Goal: Task Accomplishment & Management: Use online tool/utility

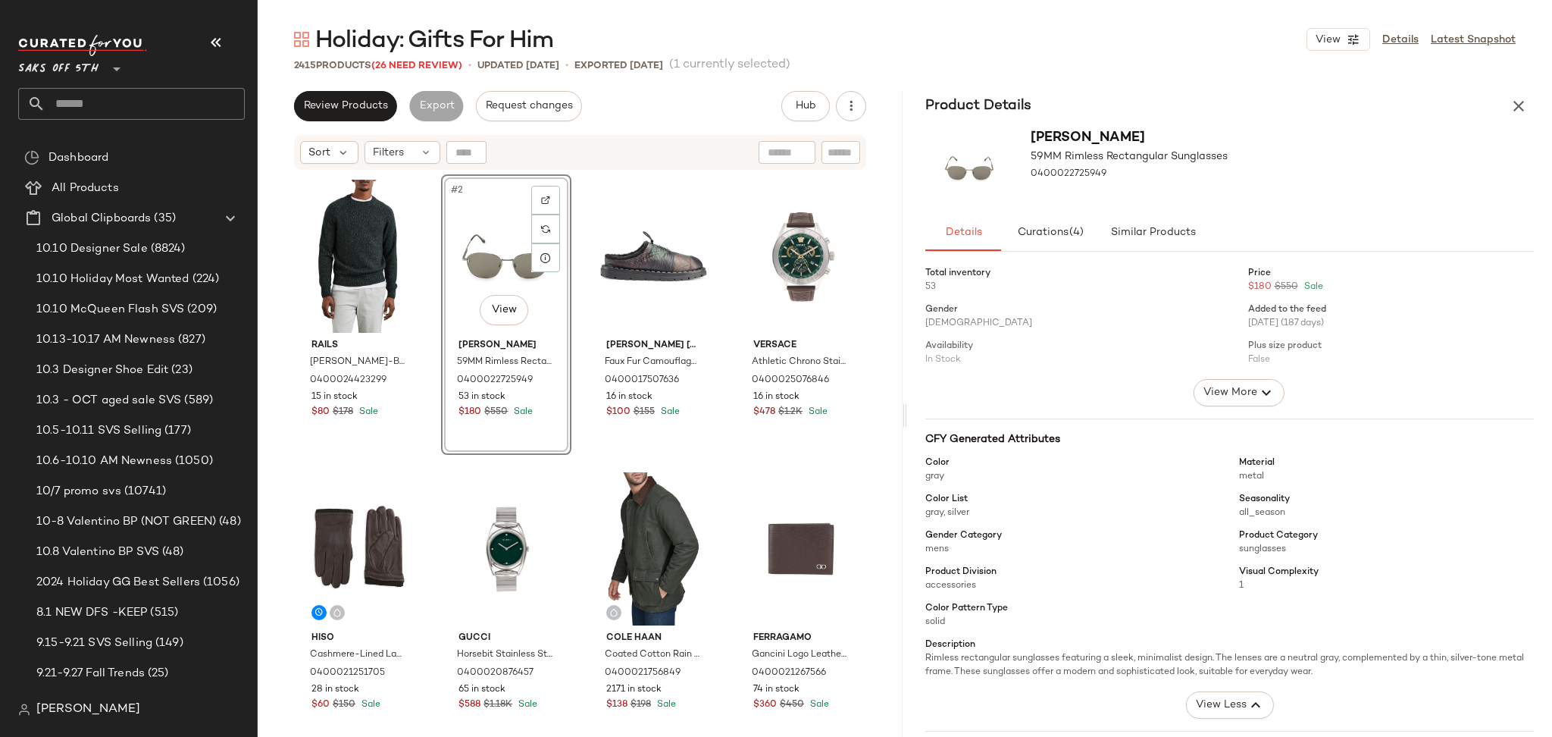
scroll to position [117, 0]
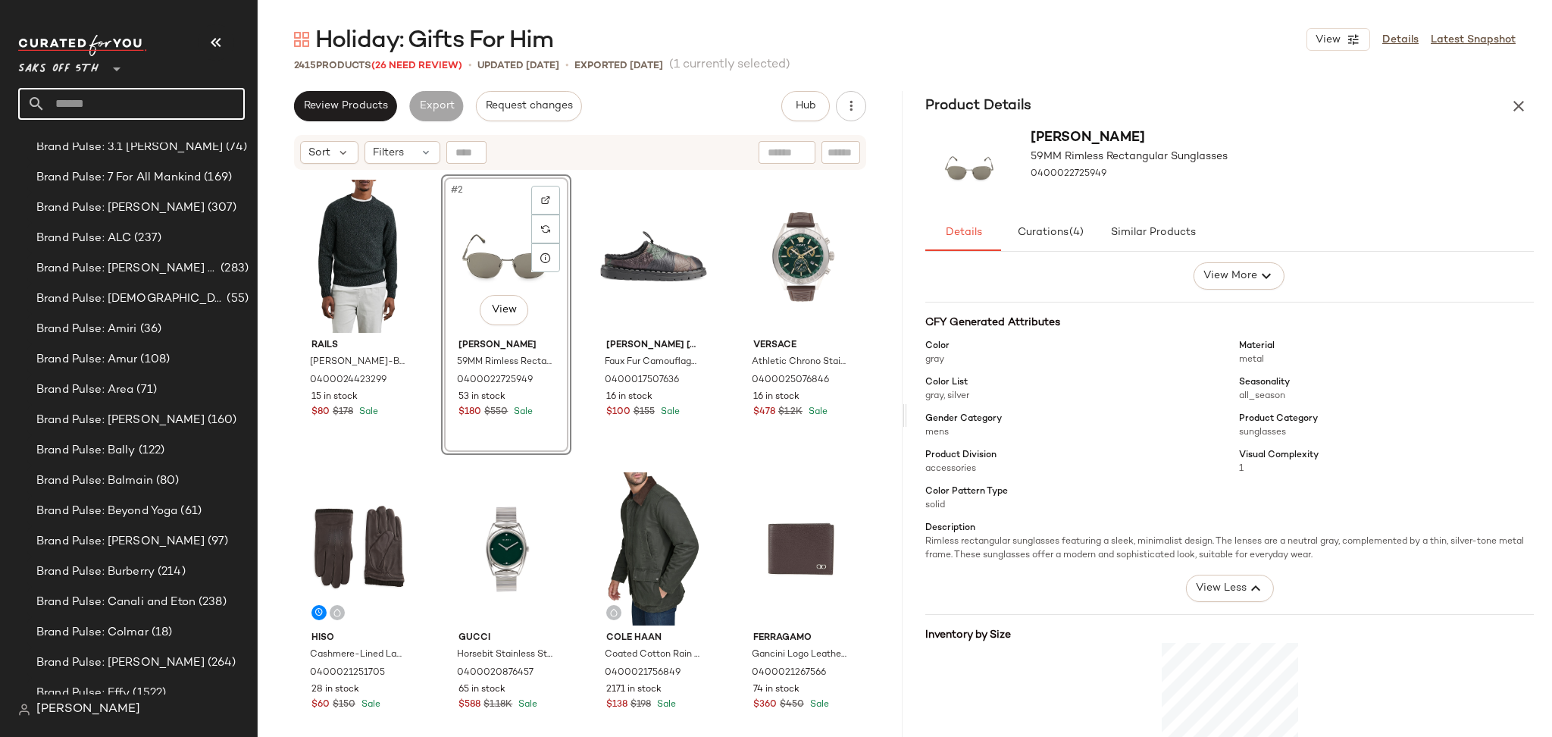
click at [168, 113] on input "text" at bounding box center [144, 104] width 199 height 32
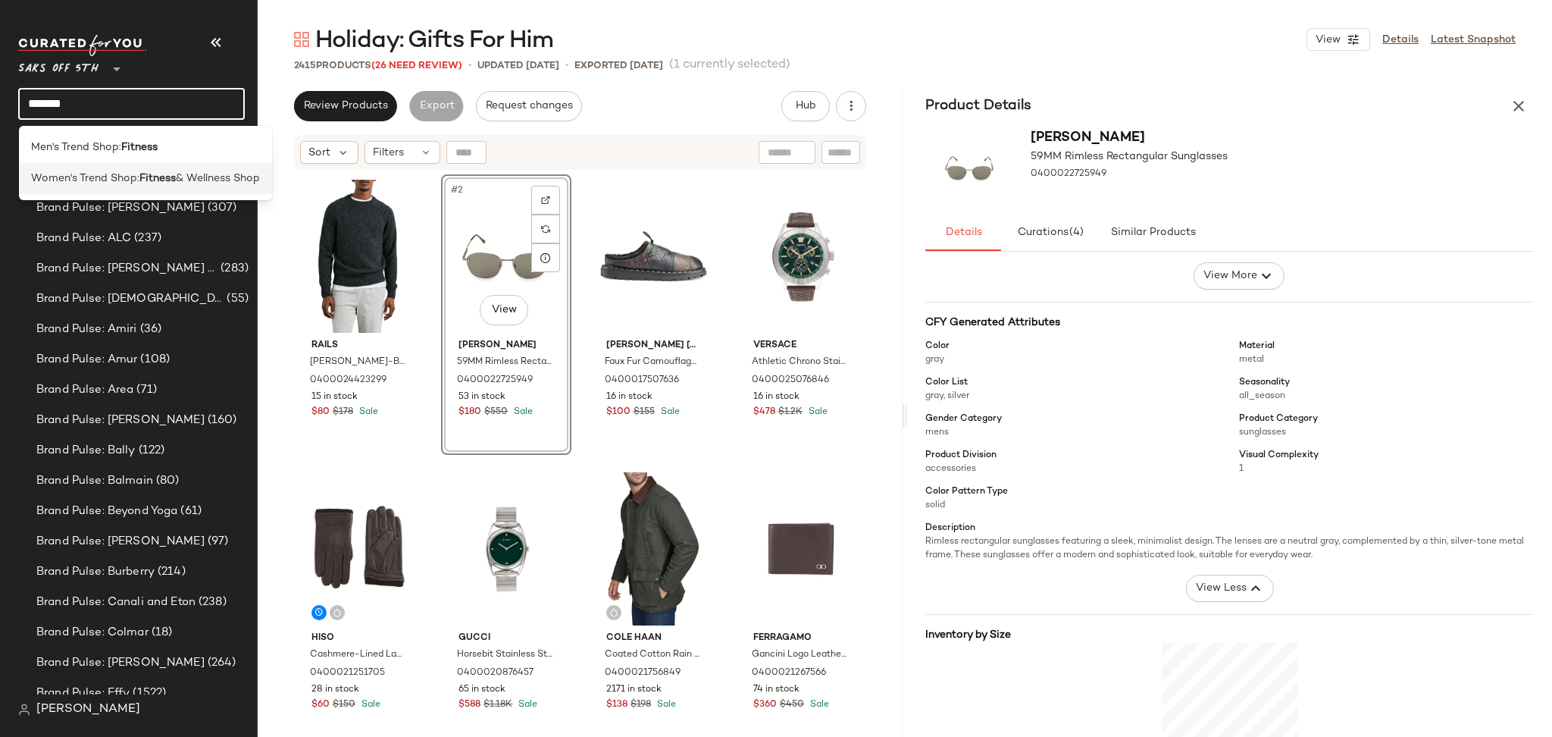
type input "*******"
click at [149, 186] on div "Women's Trend Shop: Fitness & Wellness Shop" at bounding box center [145, 178] width 253 height 31
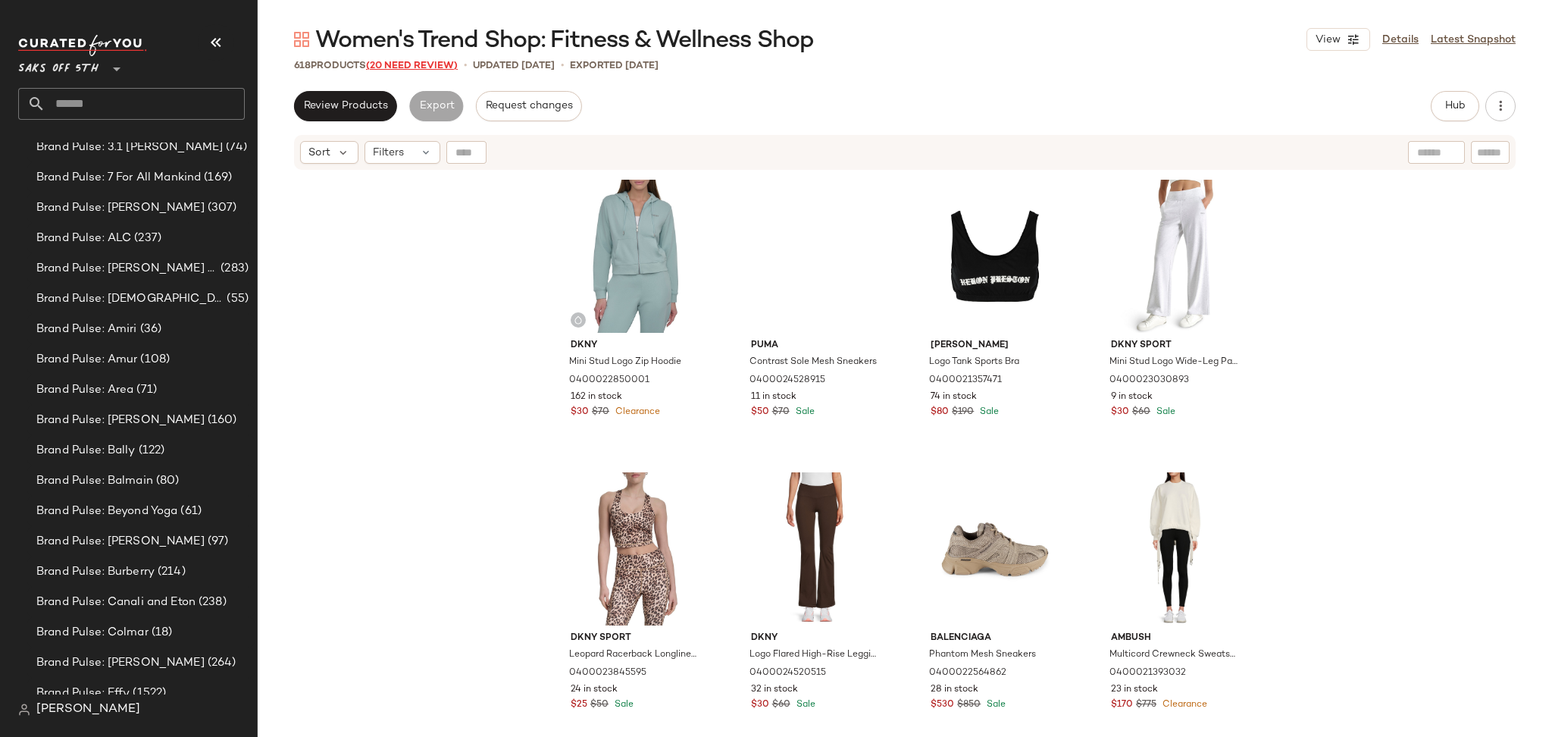
click at [421, 64] on span "(20 Need Review)" at bounding box center [412, 66] width 92 height 11
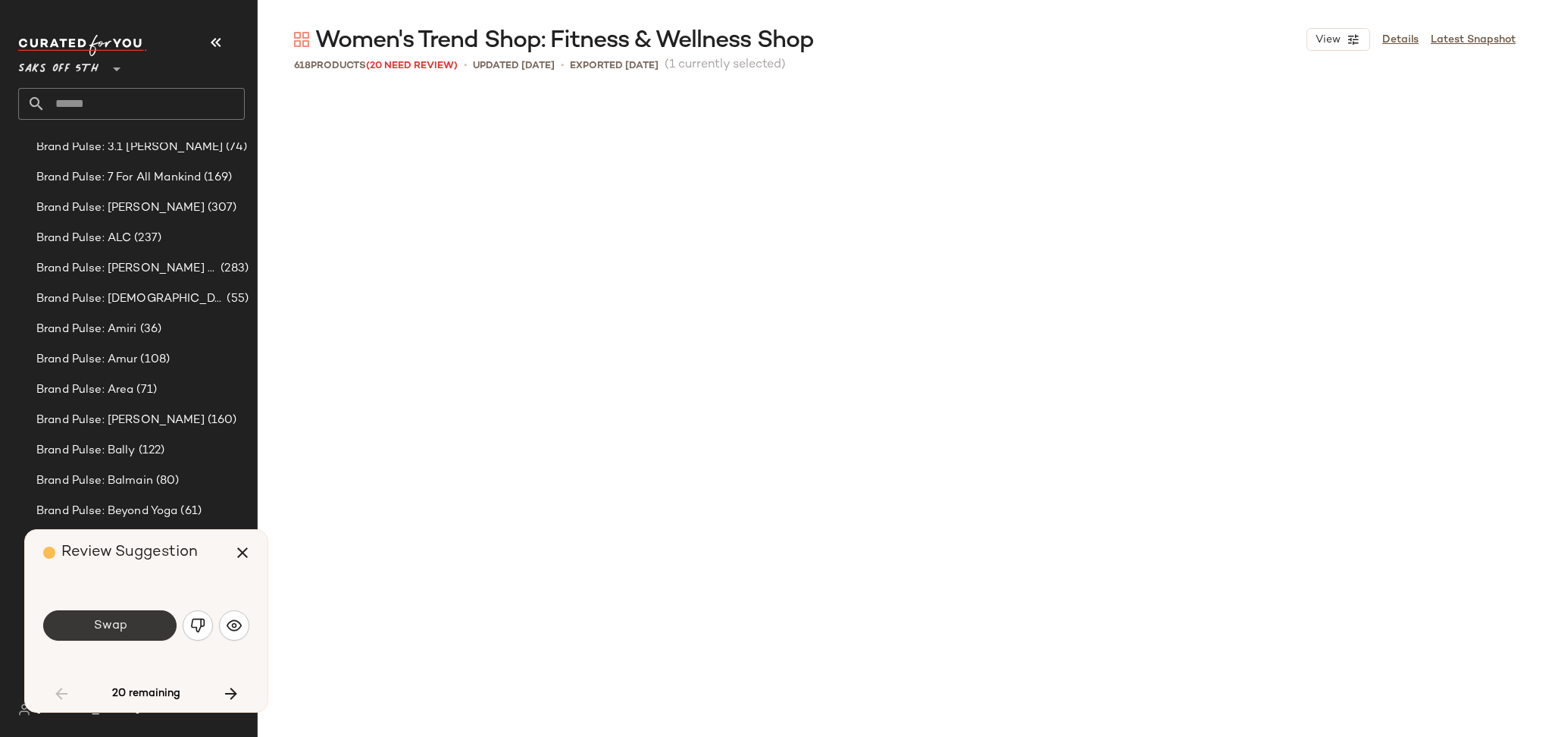
scroll to position [890, 0]
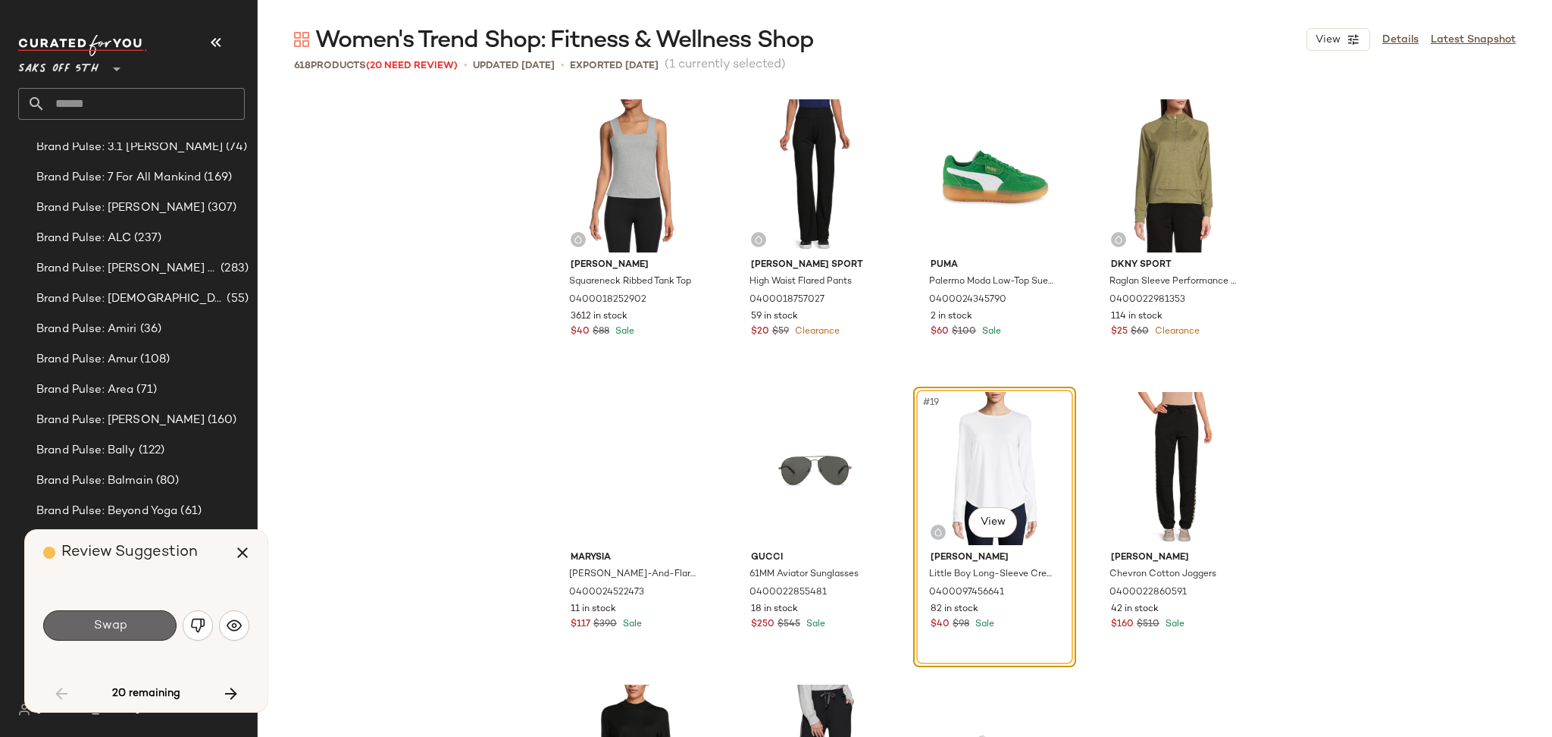
click at [141, 632] on button "Swap" at bounding box center [109, 625] width 133 height 30
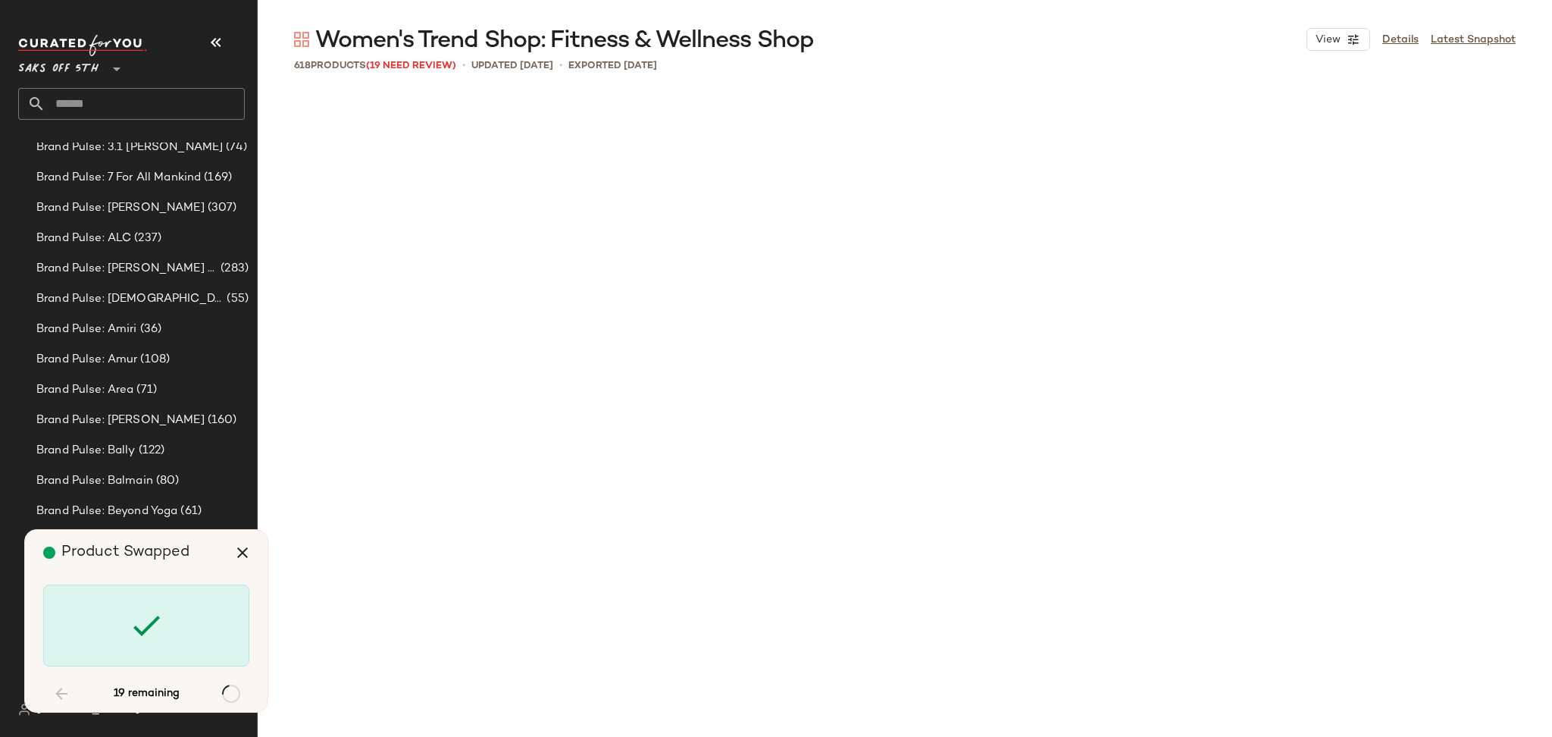
scroll to position [2340, 0]
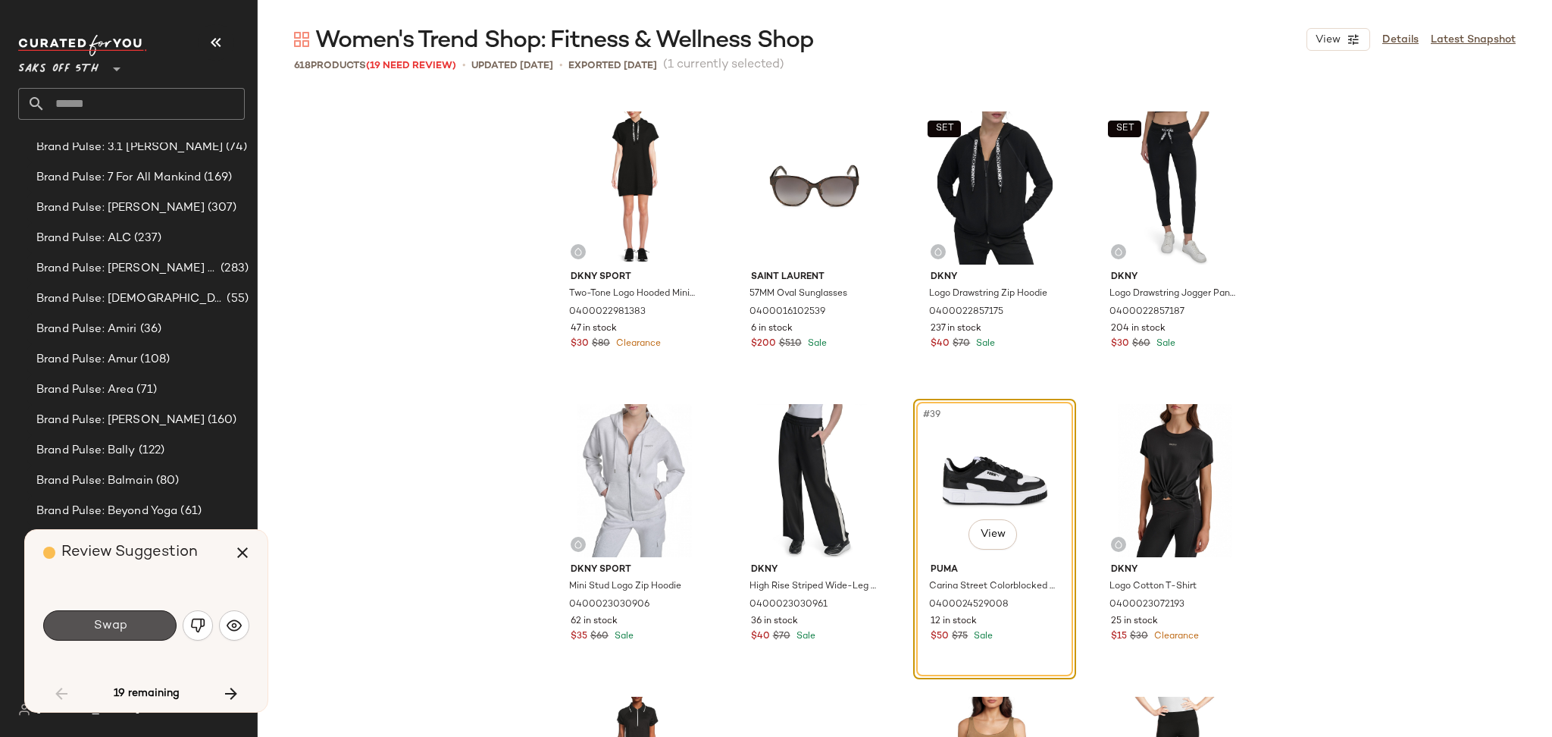
click at [141, 632] on button "Swap" at bounding box center [109, 625] width 133 height 30
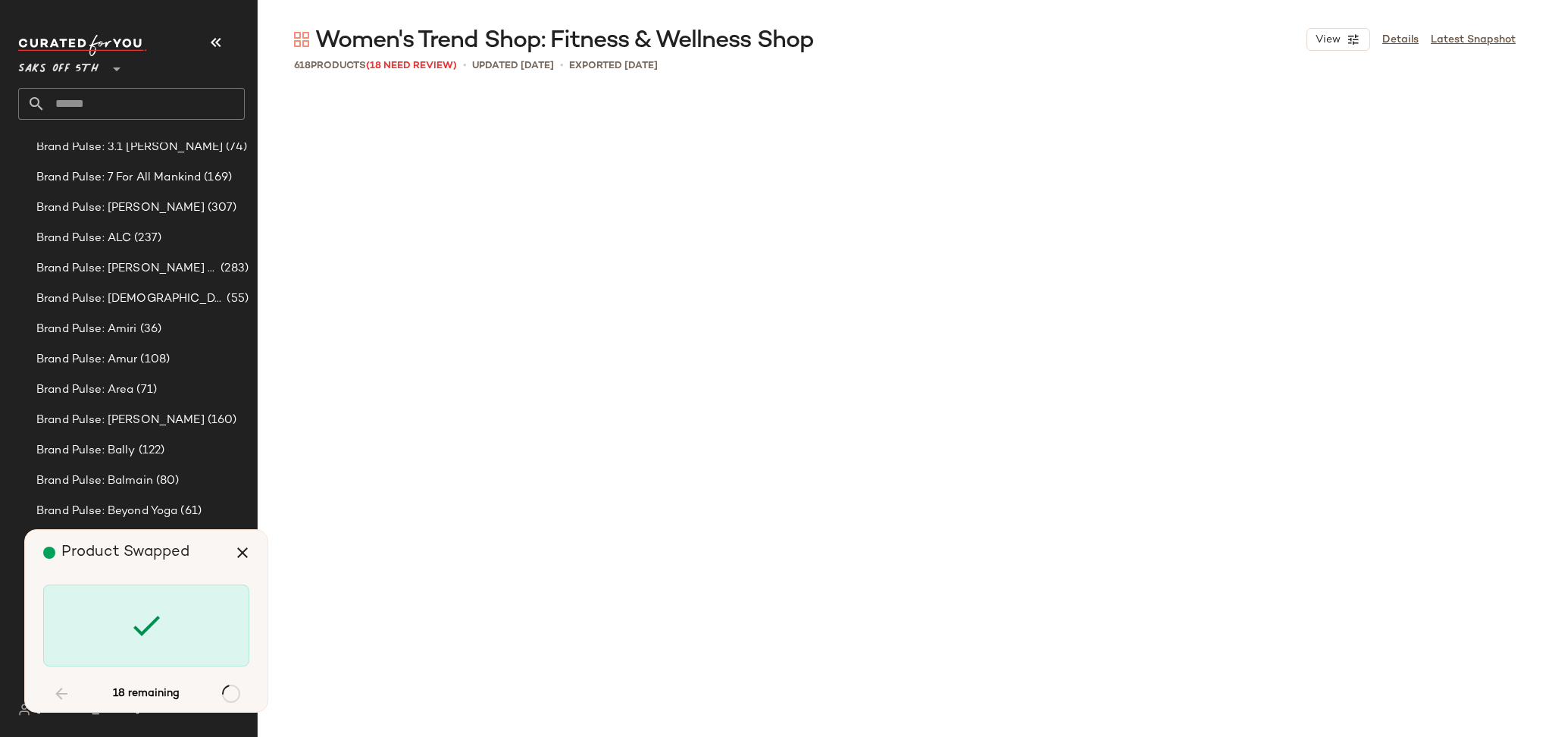
scroll to position [10239, 0]
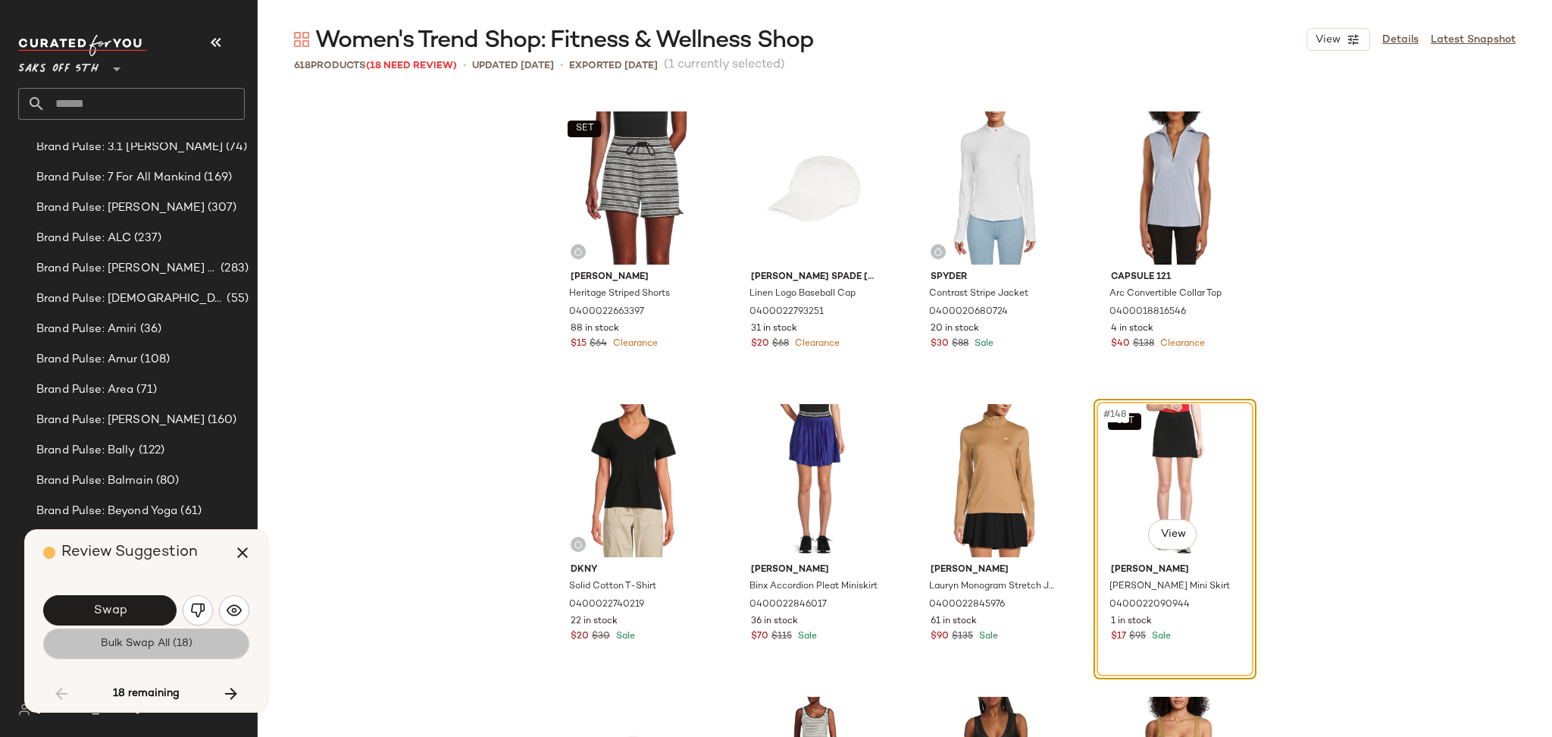
click at [155, 646] on span "Bulk Swap All (18)" at bounding box center [146, 643] width 92 height 12
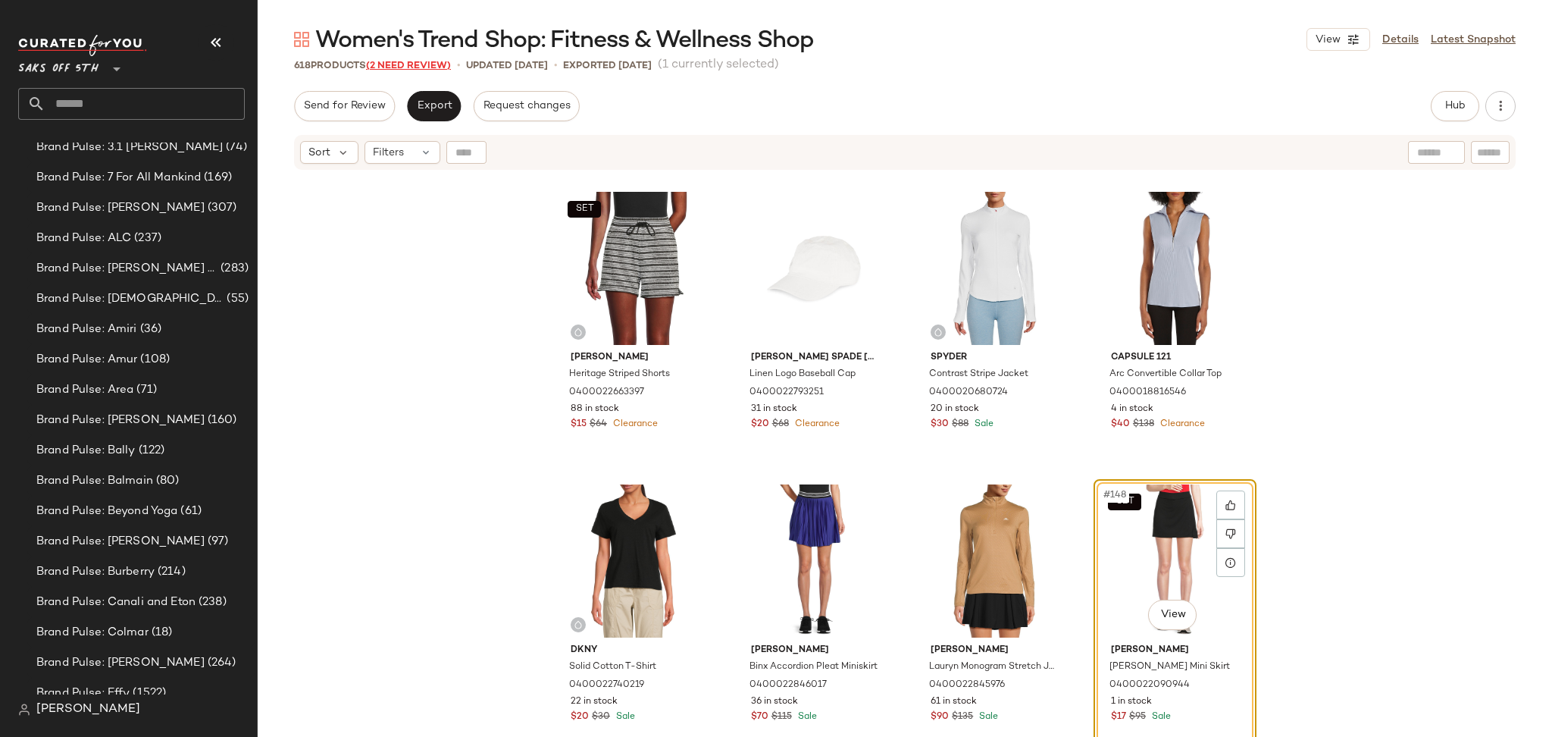
click at [430, 62] on span "(2 Need Review)" at bounding box center [408, 66] width 85 height 11
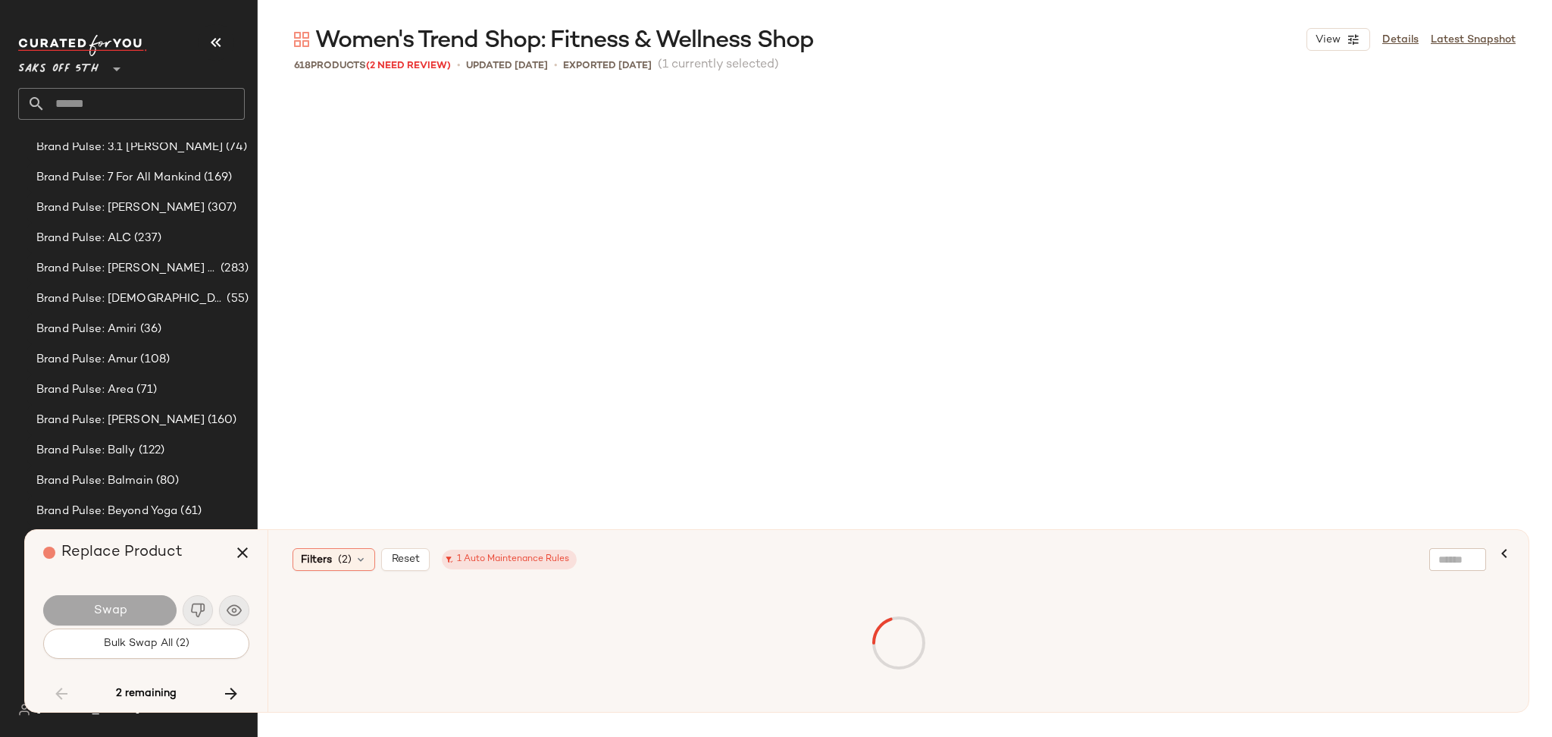
scroll to position [19016, 0]
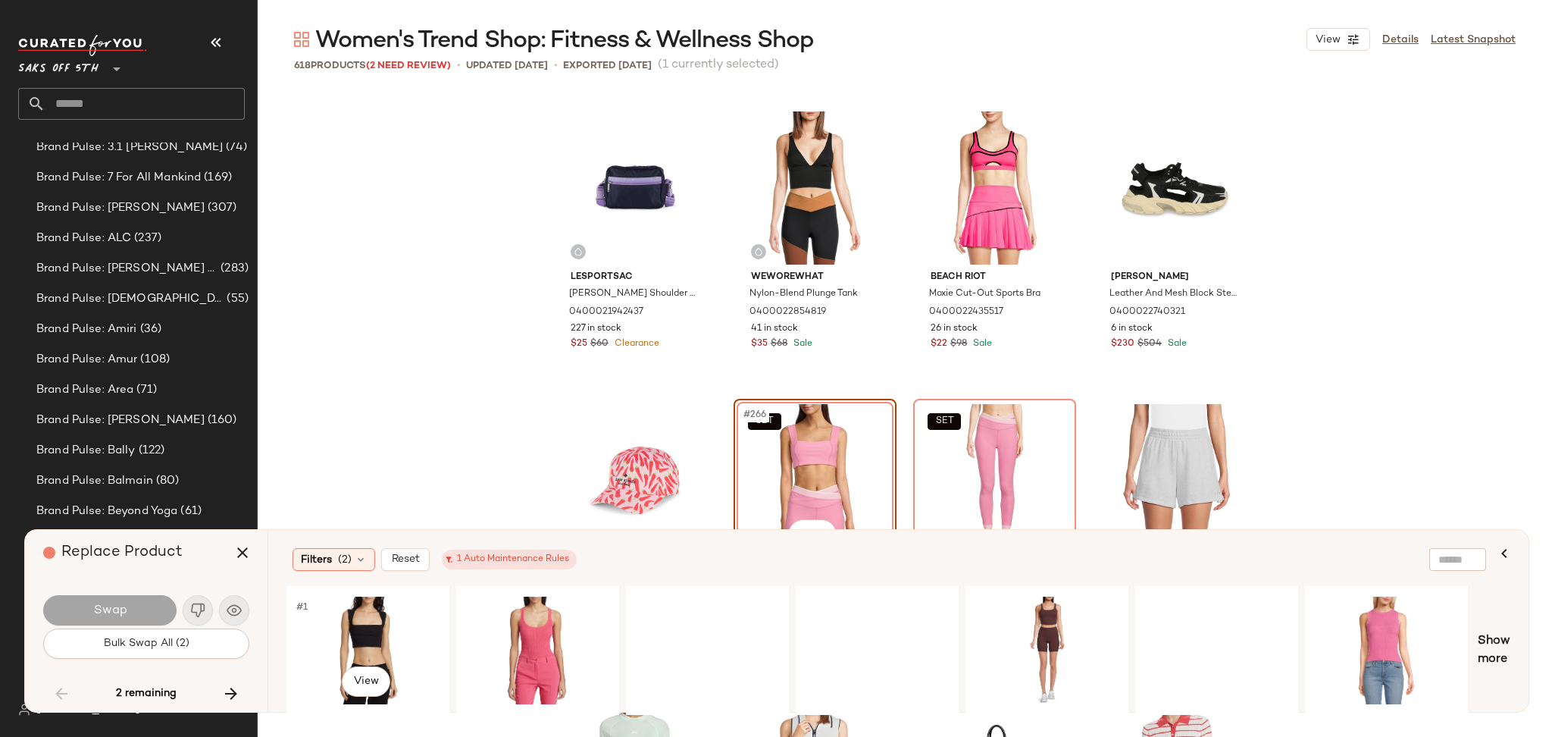
click at [358, 615] on div "#1 View" at bounding box center [368, 650] width 152 height 108
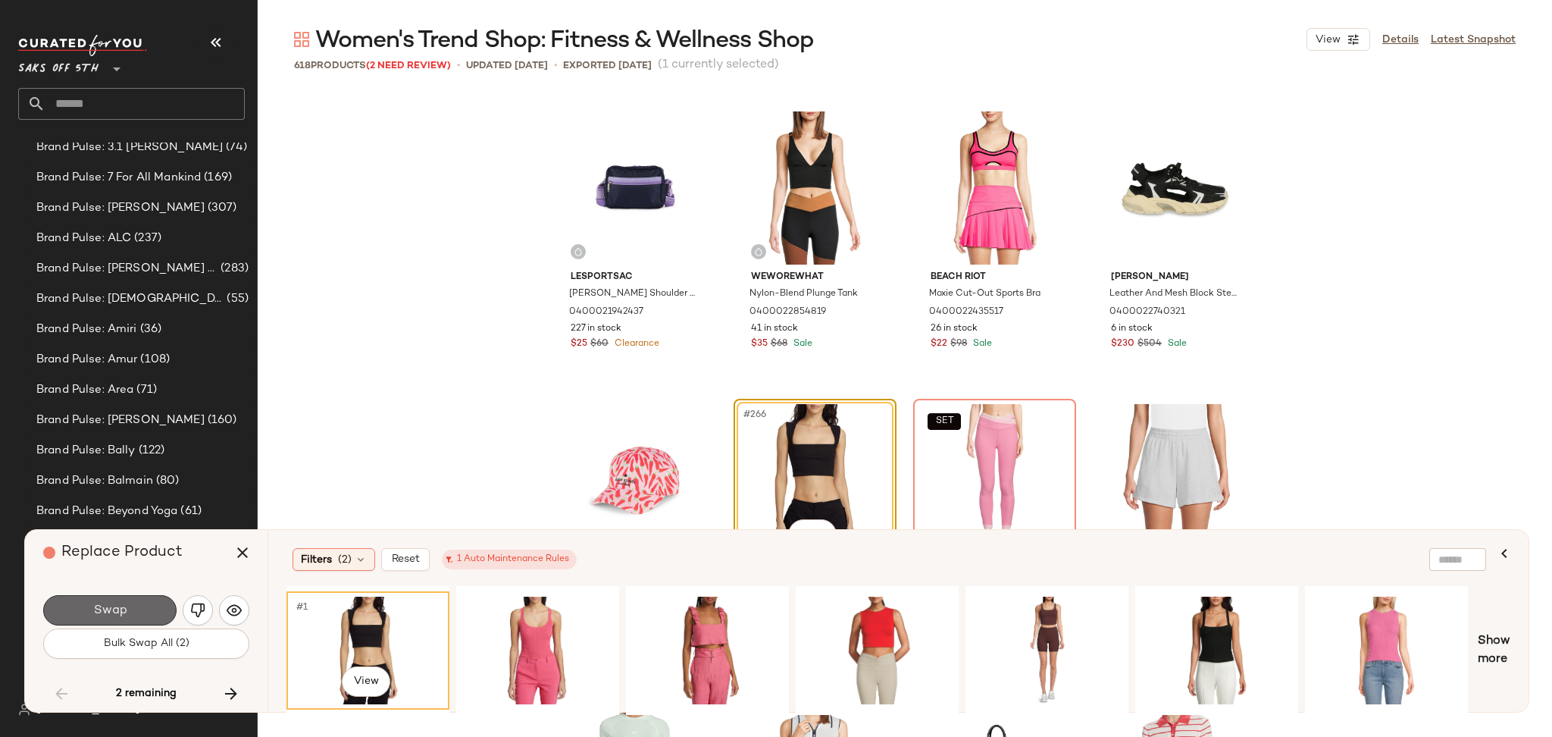
click at [149, 610] on button "Swap" at bounding box center [109, 610] width 133 height 30
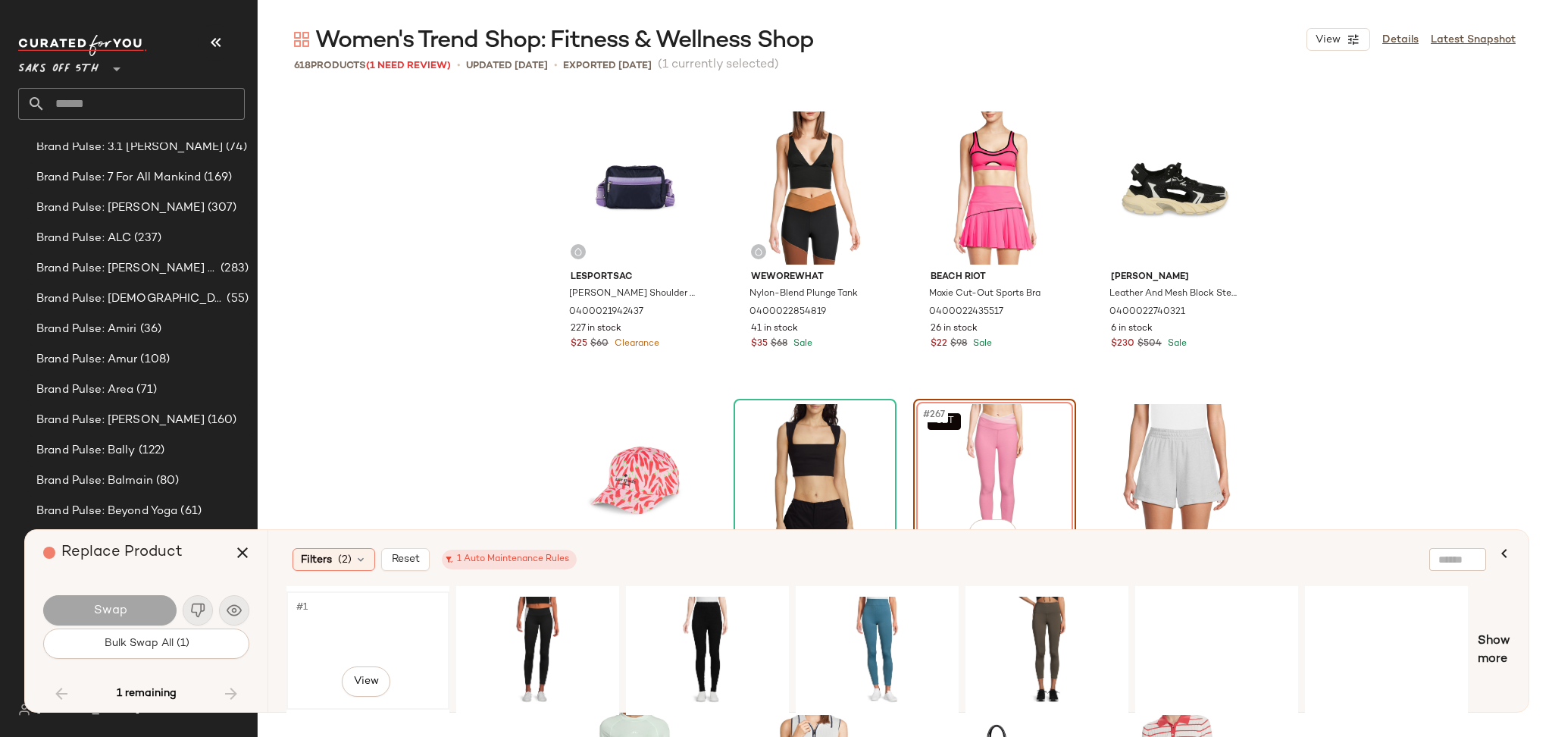
click at [380, 637] on div "#1 View" at bounding box center [368, 650] width 152 height 108
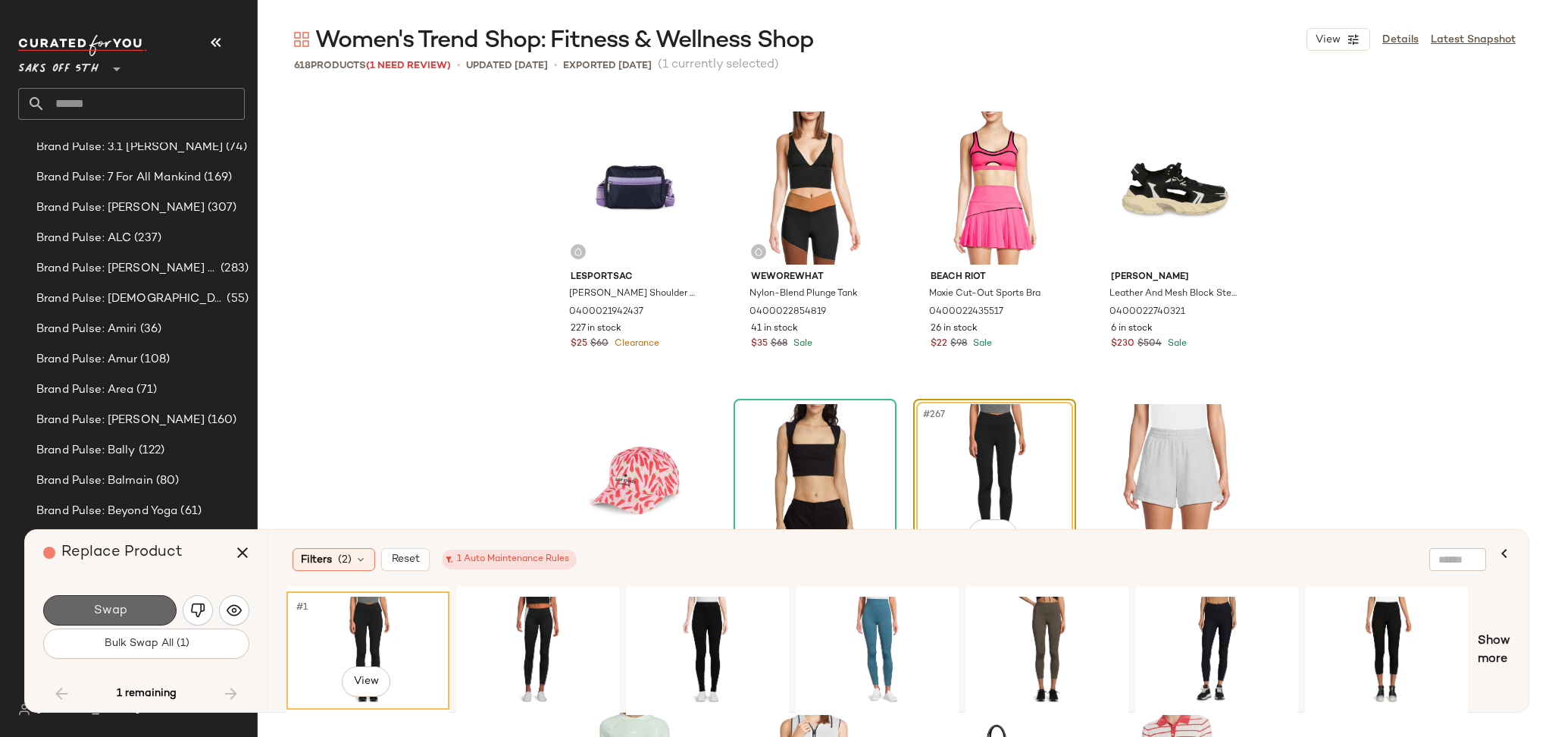
click at [159, 611] on button "Swap" at bounding box center [109, 610] width 133 height 30
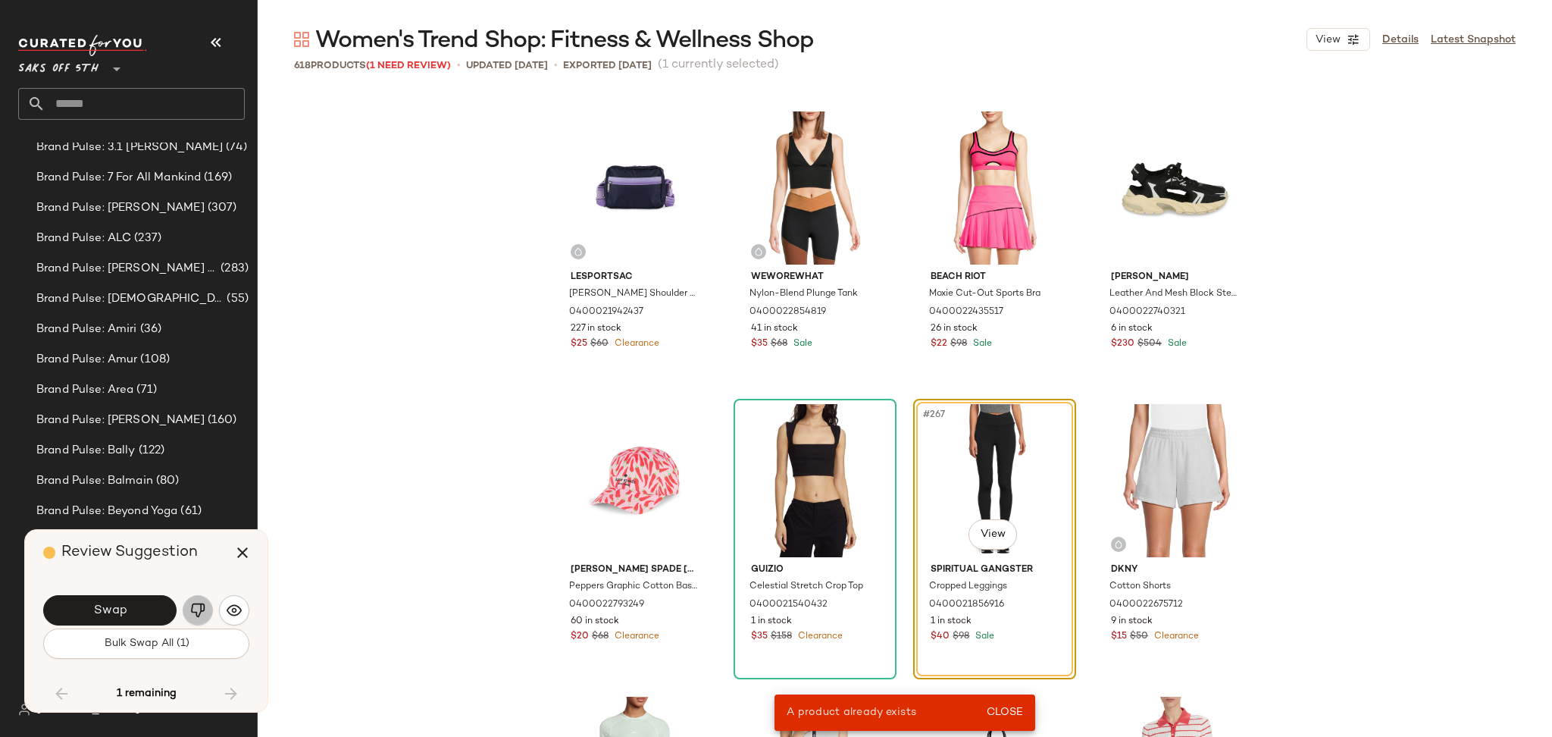
click at [195, 617] on img "button" at bounding box center [197, 610] width 15 height 15
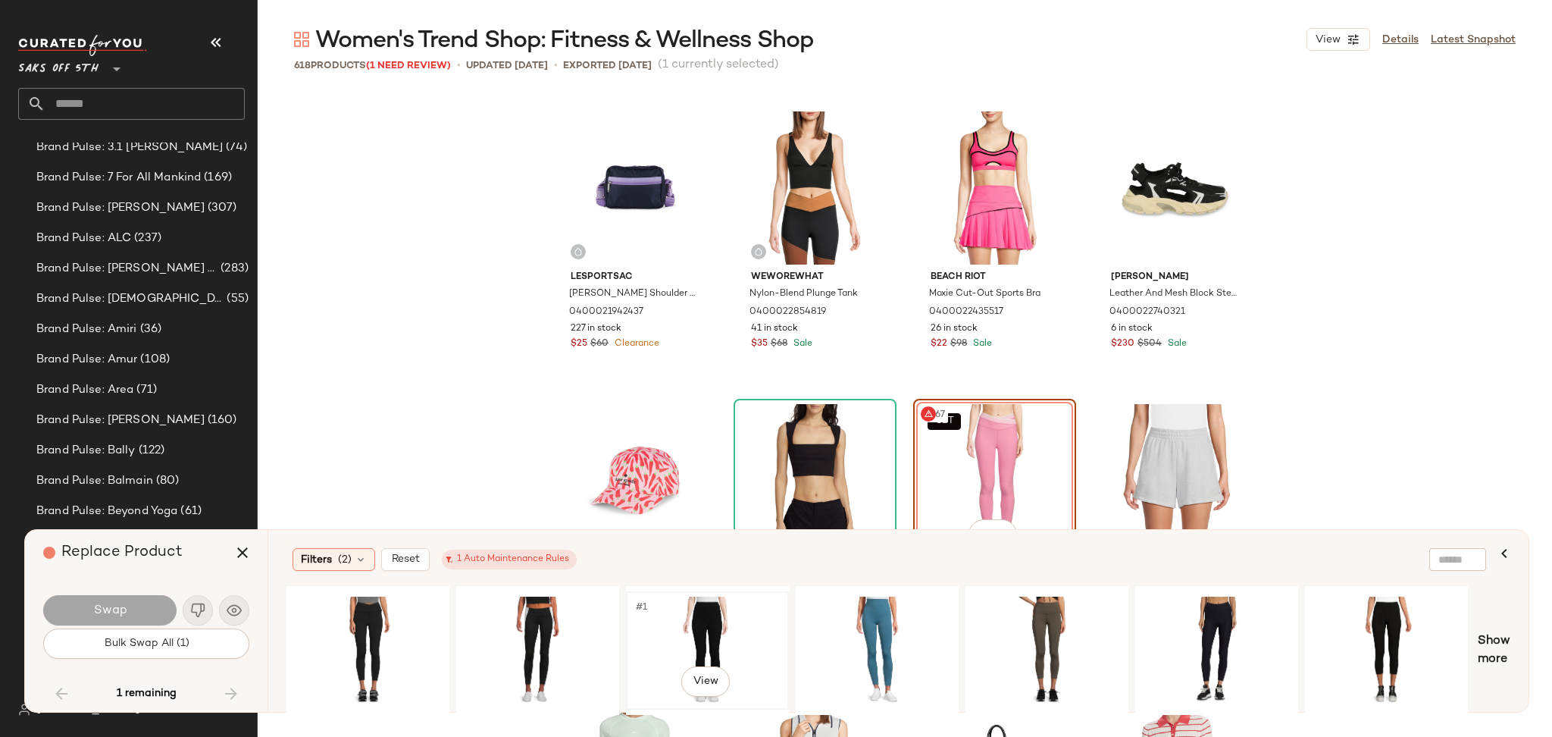
click at [689, 637] on div "#1 View" at bounding box center [707, 650] width 152 height 108
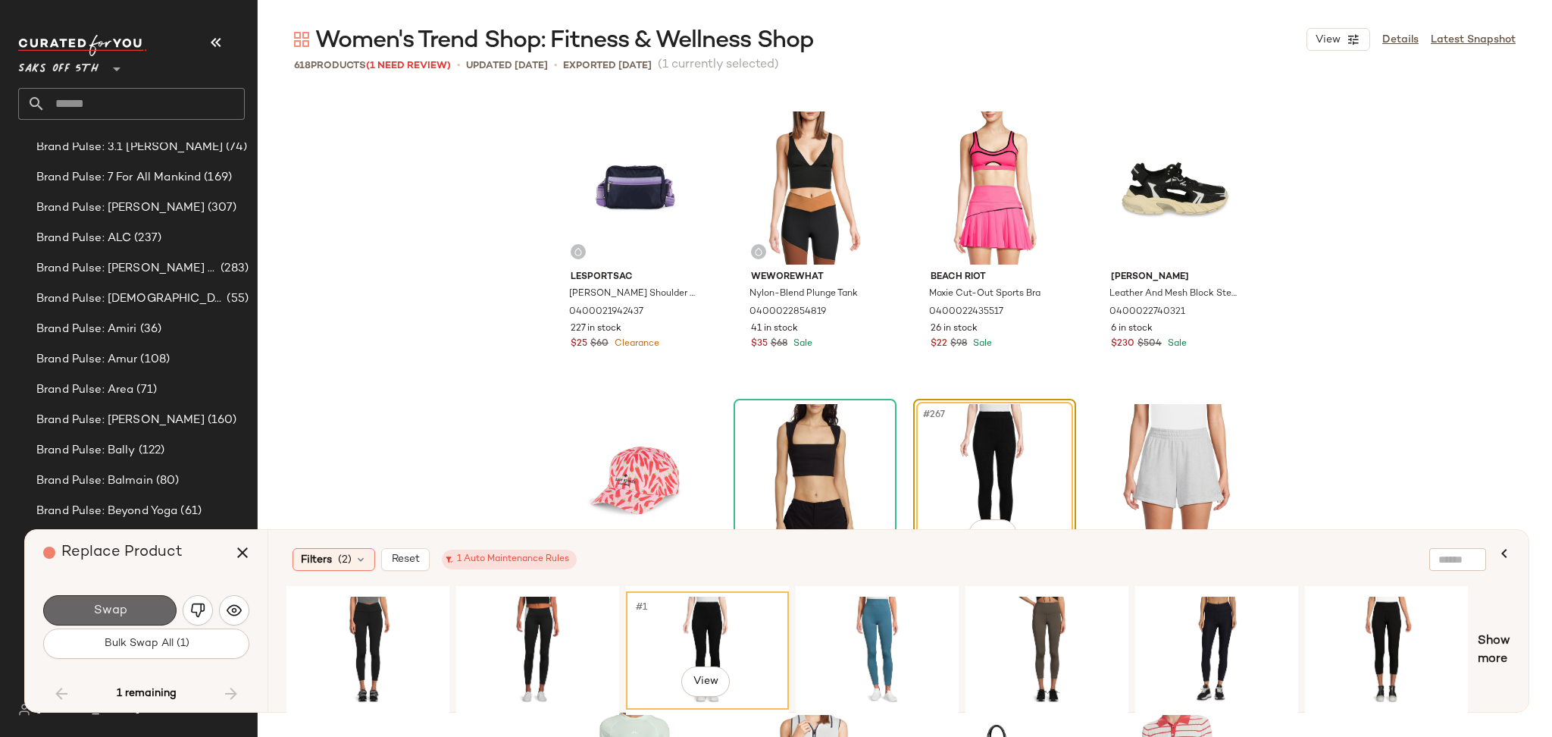
click at [136, 601] on button "Swap" at bounding box center [109, 610] width 133 height 30
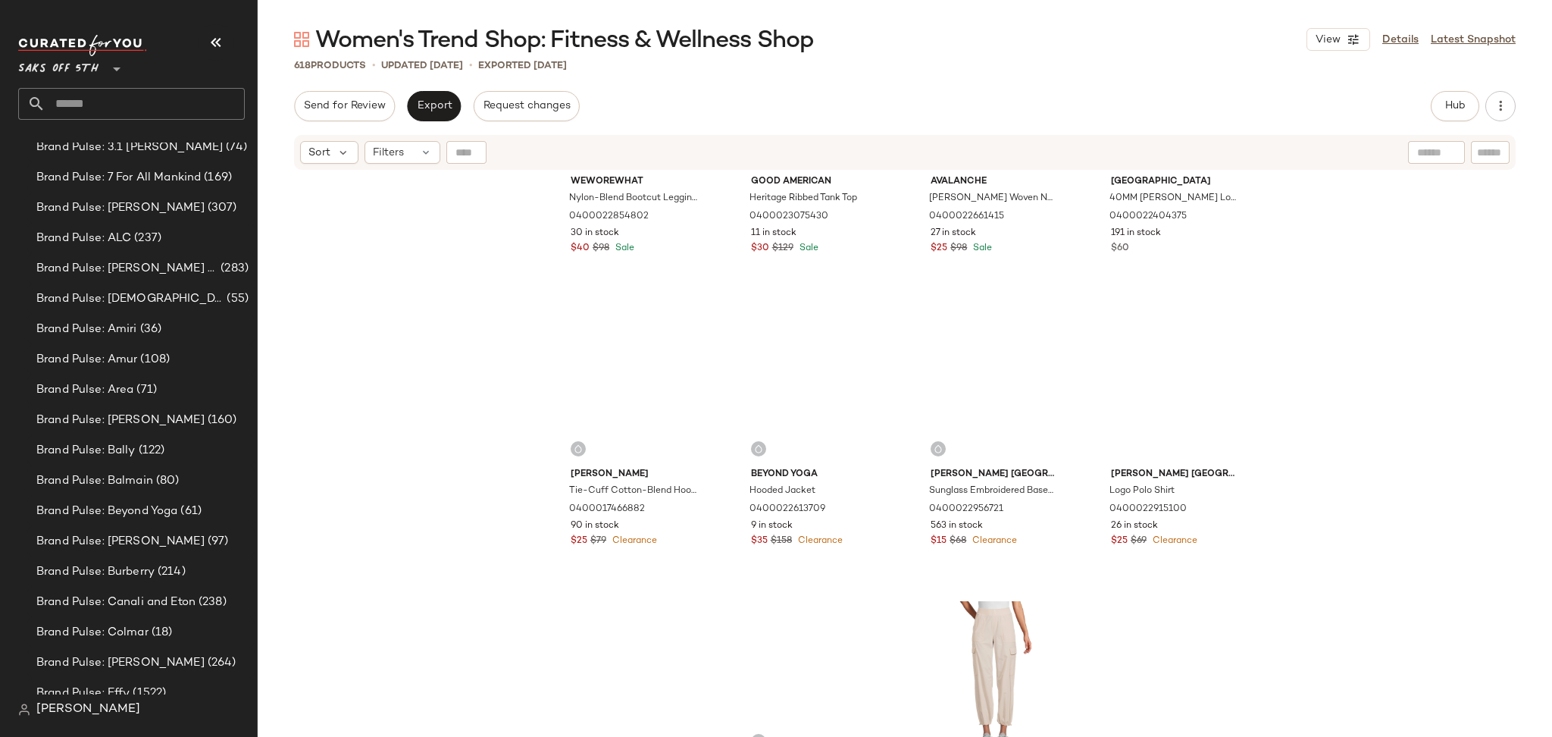
scroll to position [11865, 0]
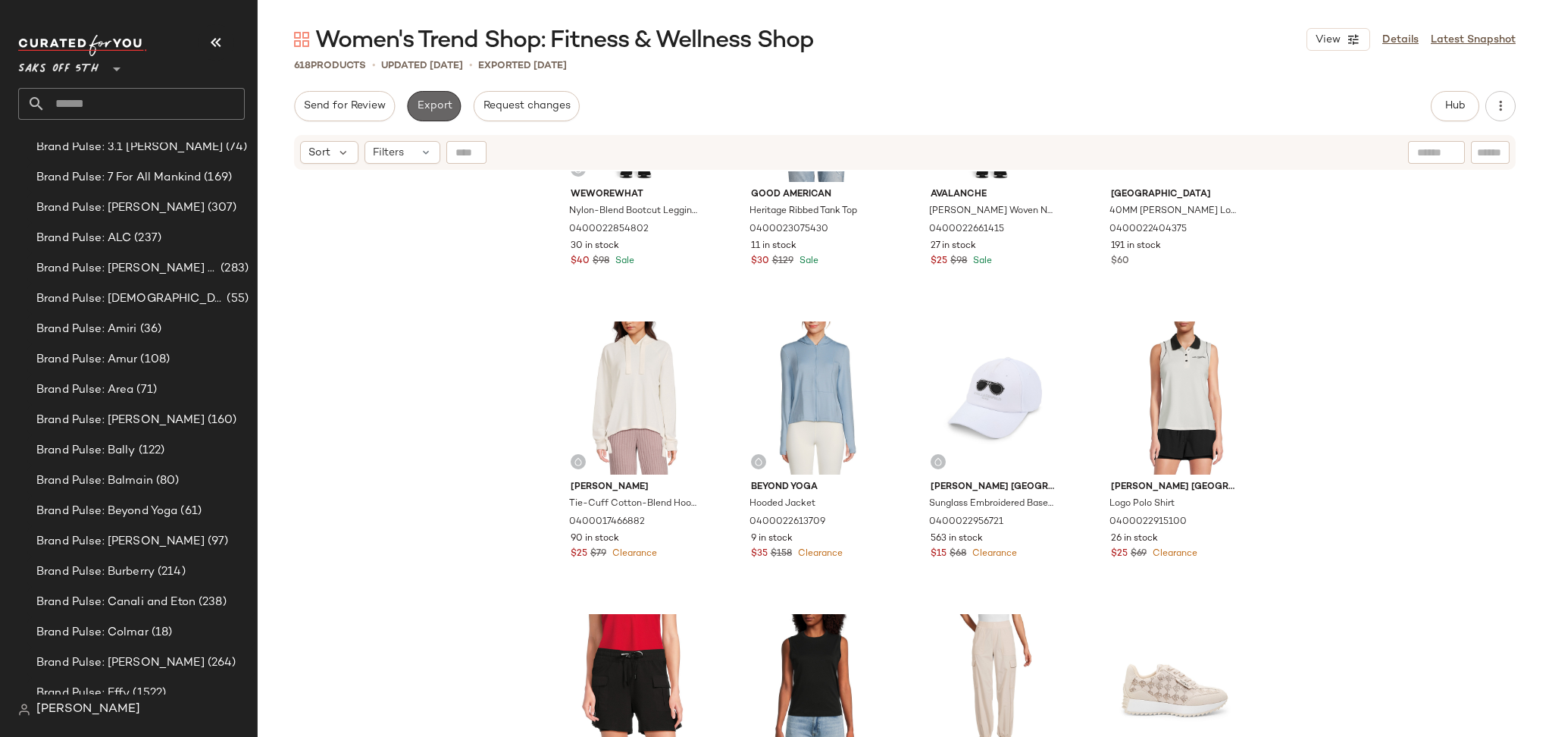
click at [450, 105] on button "Export" at bounding box center [434, 106] width 54 height 30
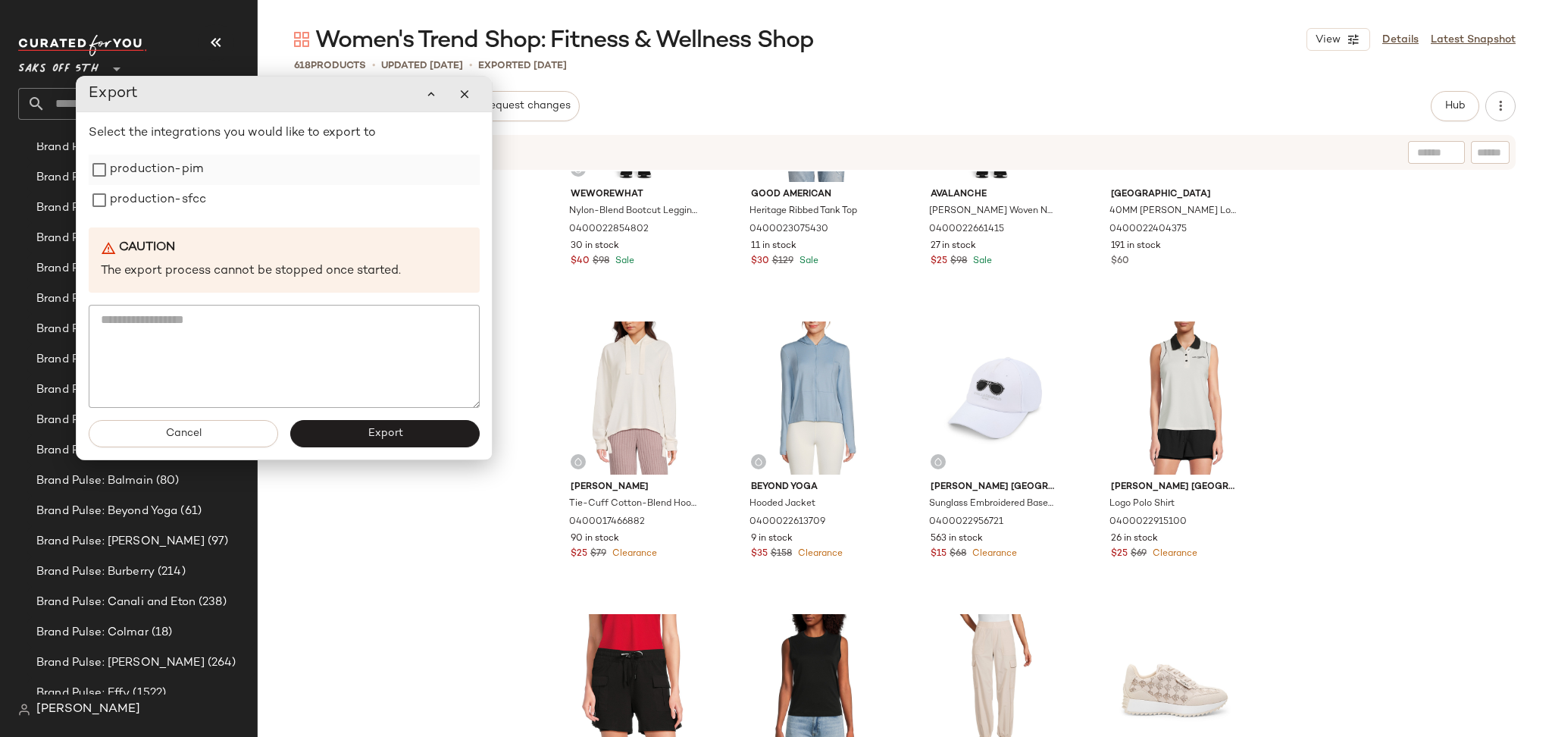
click at [158, 161] on label "production-pim" at bounding box center [156, 170] width 93 height 30
click at [158, 186] on label "production-sfcc" at bounding box center [158, 200] width 96 height 30
click at [404, 430] on button "Export" at bounding box center [384, 433] width 189 height 27
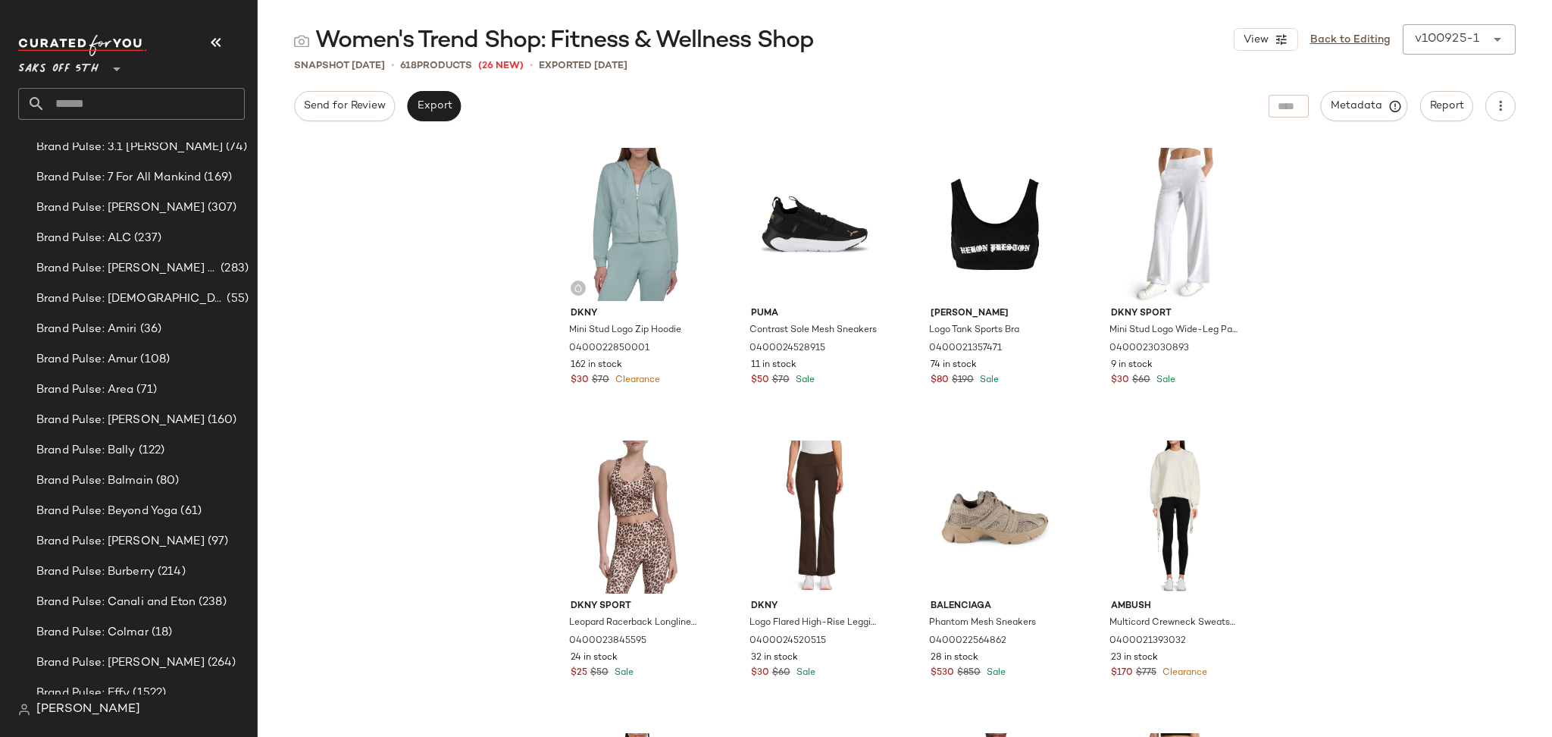
click at [149, 121] on div "Saks OFF 5TH **" at bounding box center [137, 77] width 239 height 94
click at [155, 108] on input "text" at bounding box center [144, 104] width 199 height 32
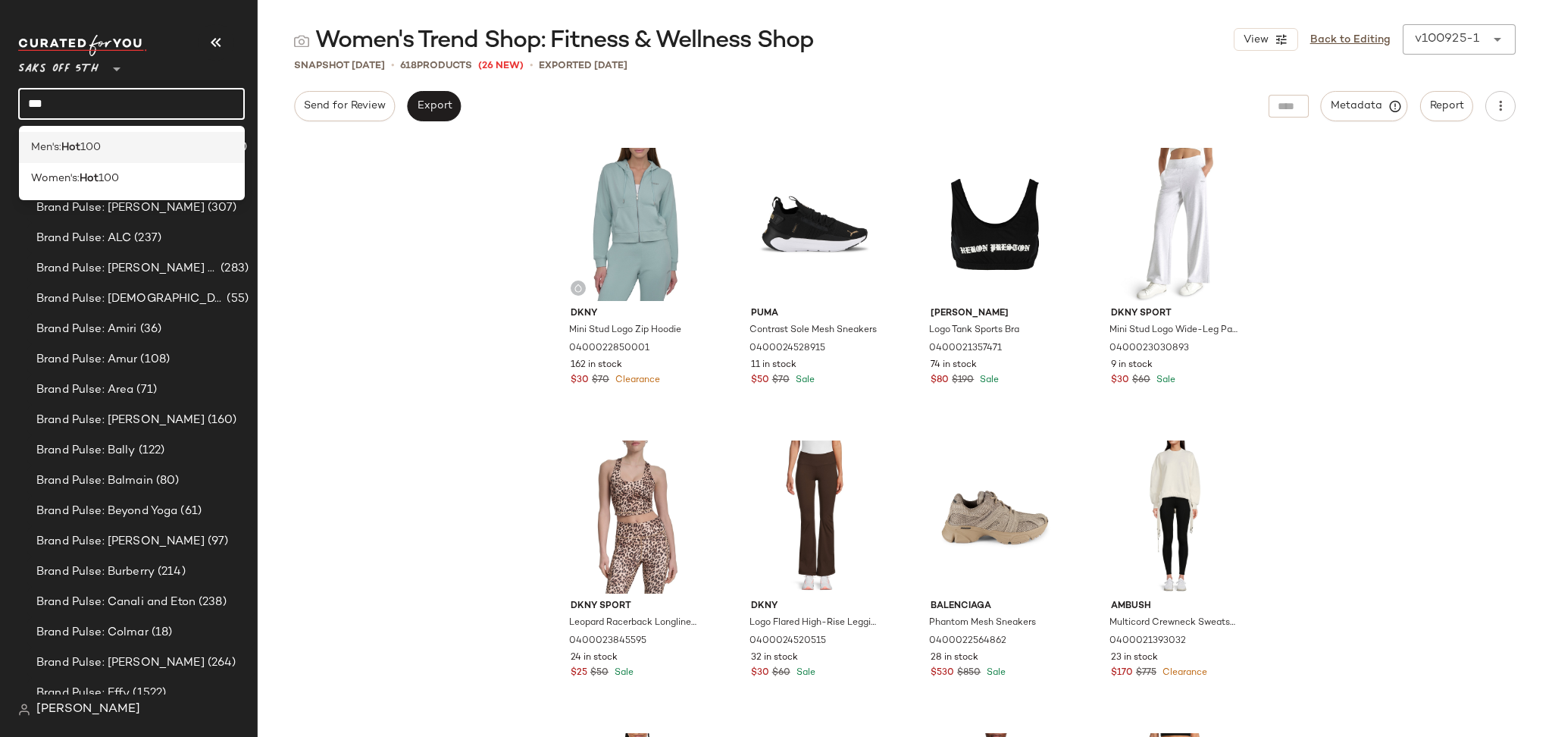
type input "***"
click at [121, 146] on div "Men's: Hot 100" at bounding box center [132, 147] width 202 height 16
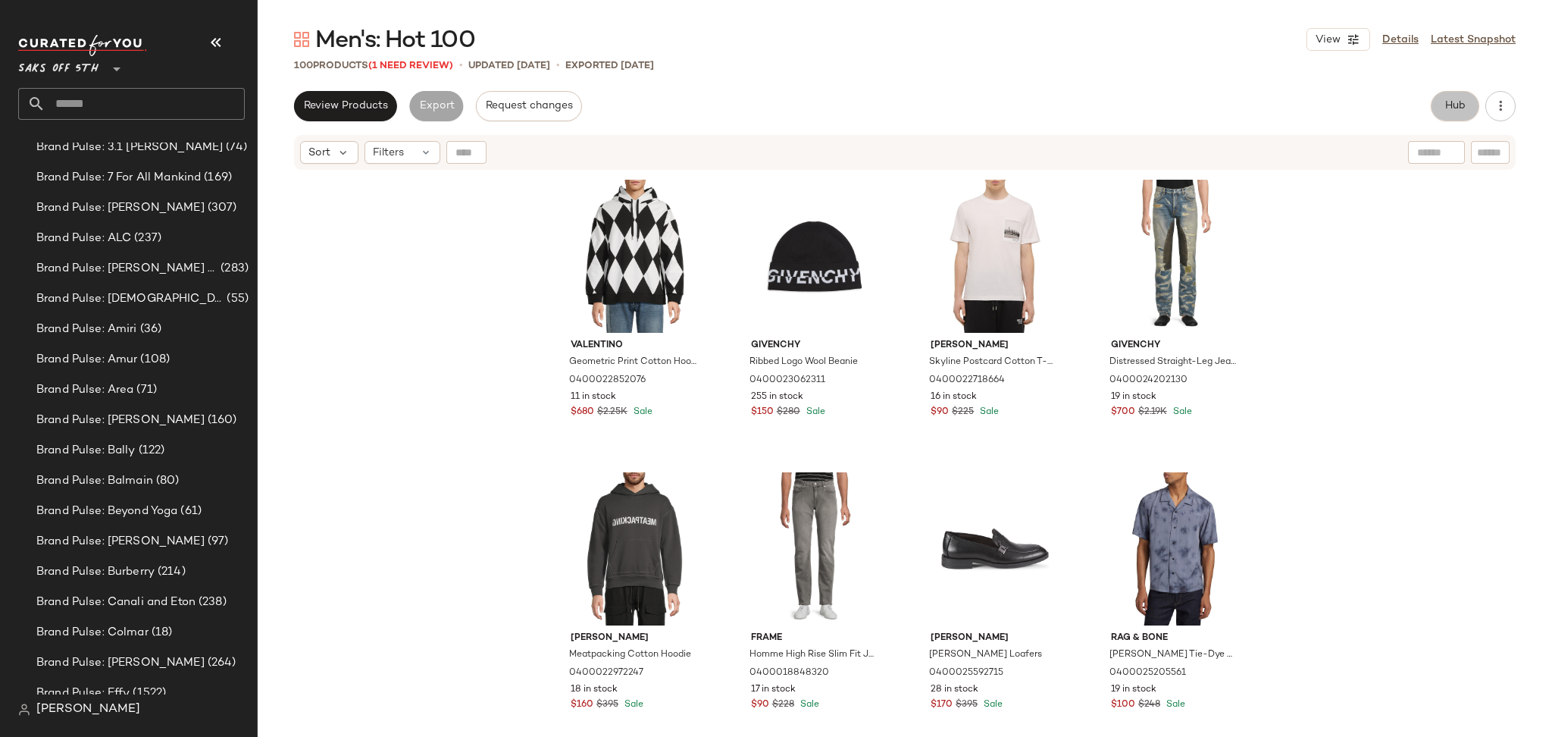
click at [1451, 100] on span "Hub" at bounding box center [1455, 106] width 21 height 12
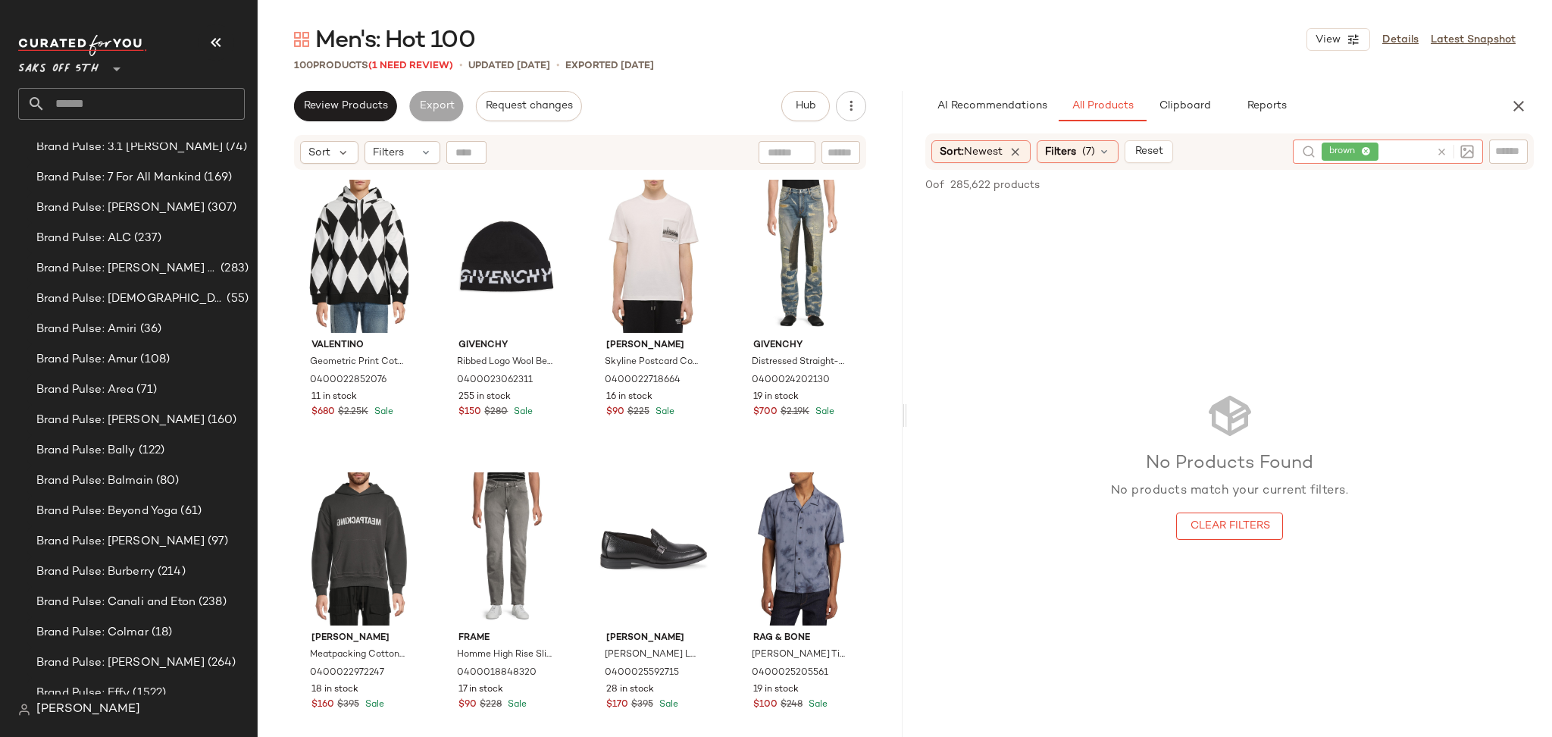
drag, startPoint x: 1447, startPoint y: 159, endPoint x: 1440, endPoint y: 151, distance: 10.8
click at [1440, 151] on div at bounding box center [1452, 151] width 44 height 24
click at [1440, 151] on icon at bounding box center [1441, 151] width 11 height 11
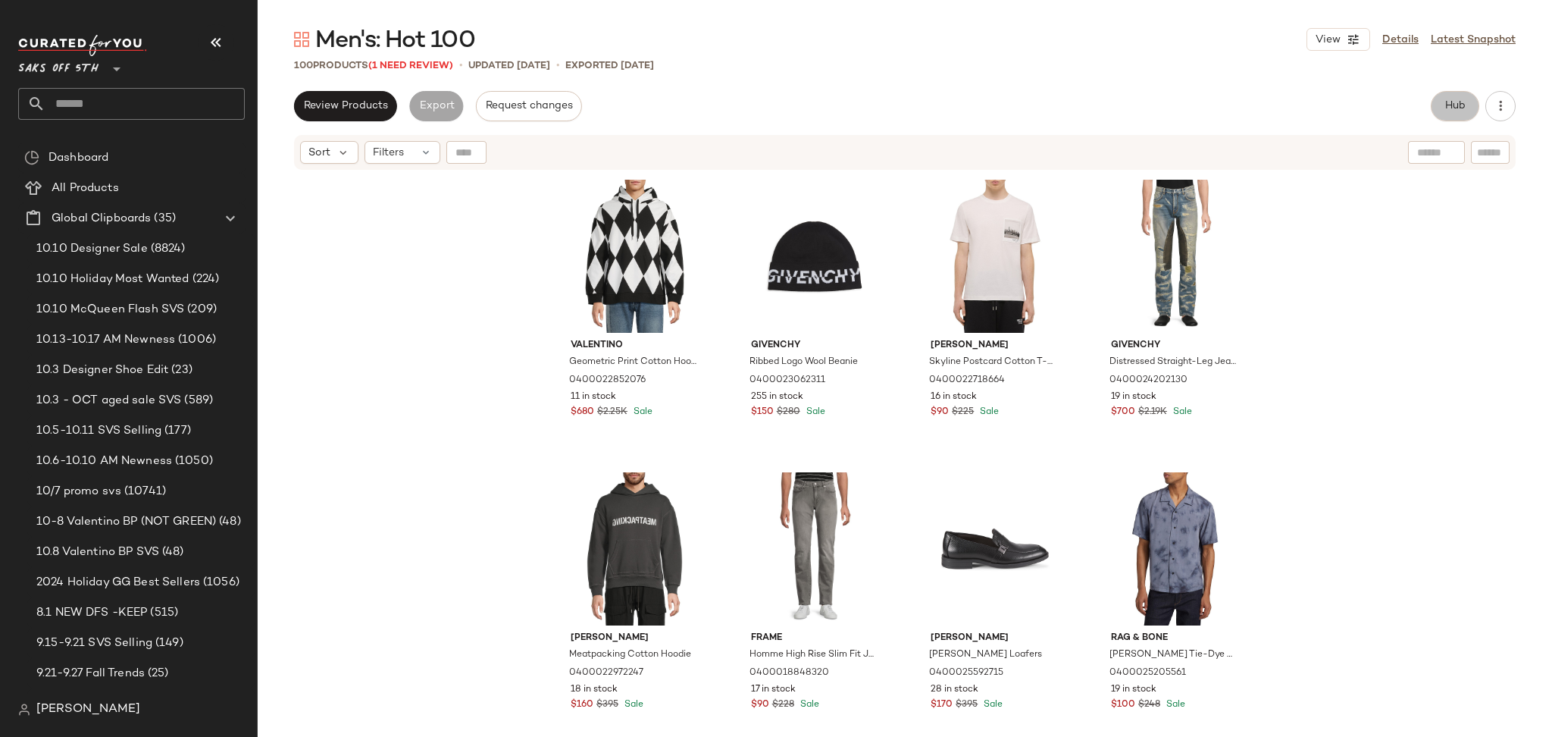
click at [1457, 101] on span "Hub" at bounding box center [1455, 106] width 21 height 12
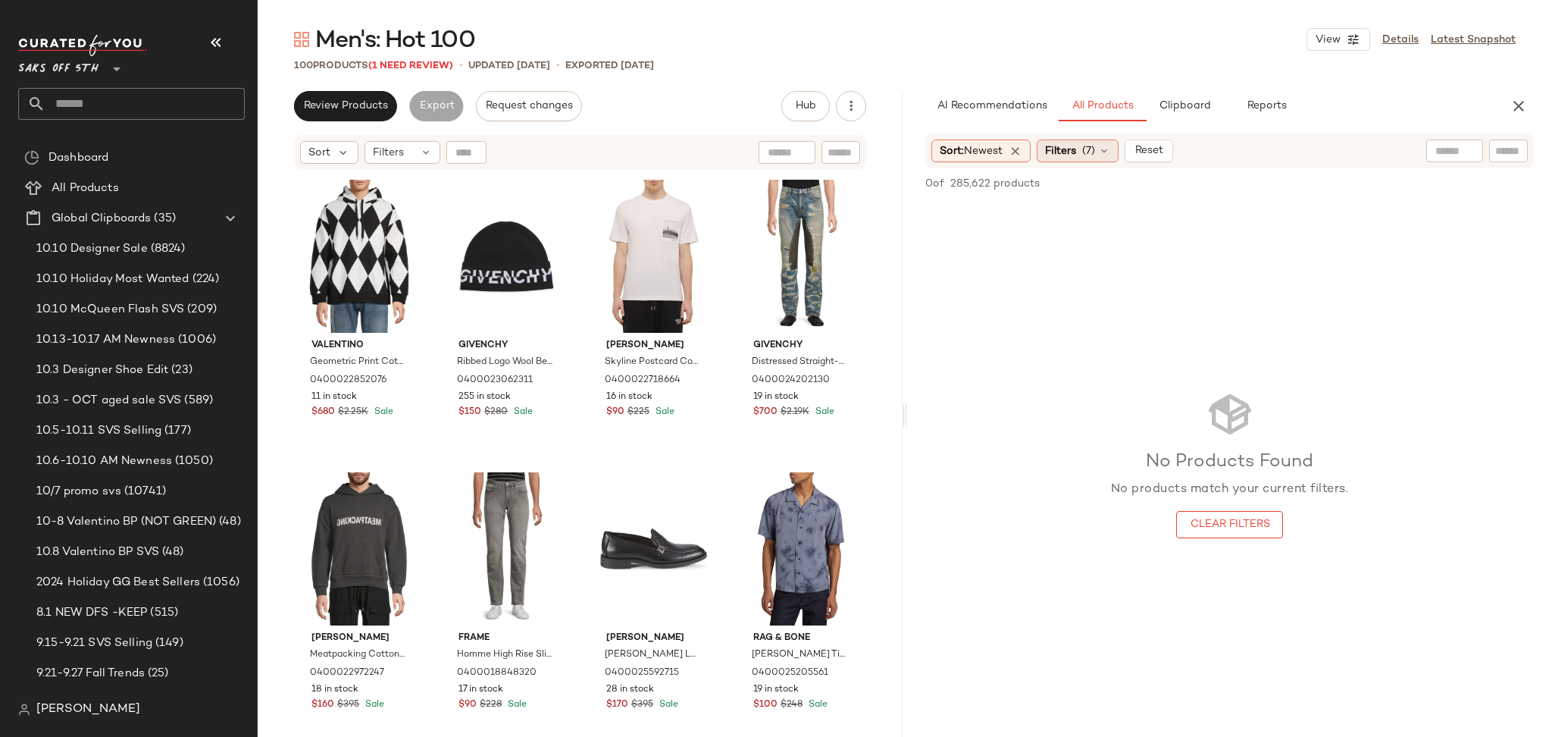
click at [1063, 149] on span "Filters" at bounding box center [1060, 151] width 31 height 16
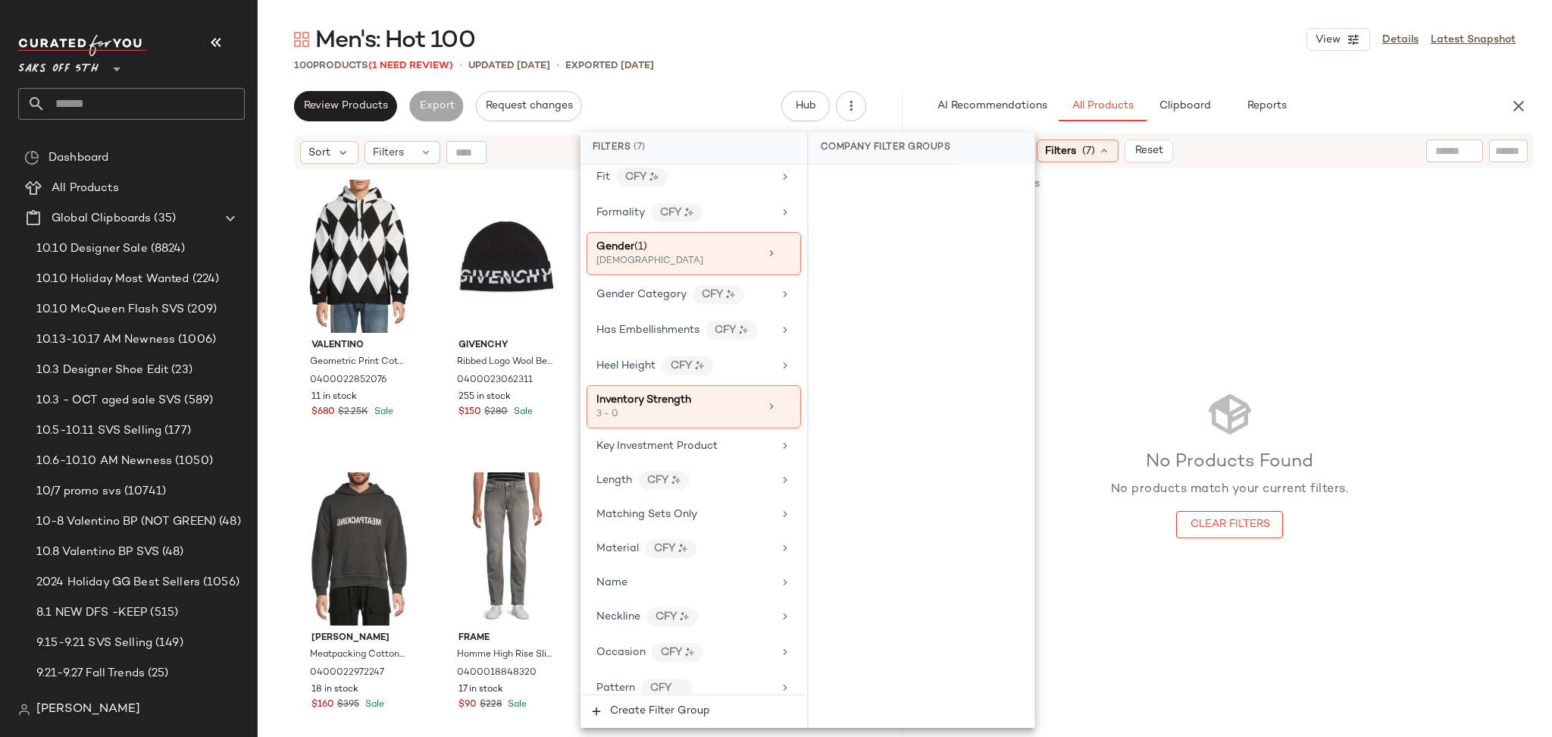
scroll to position [531, 0]
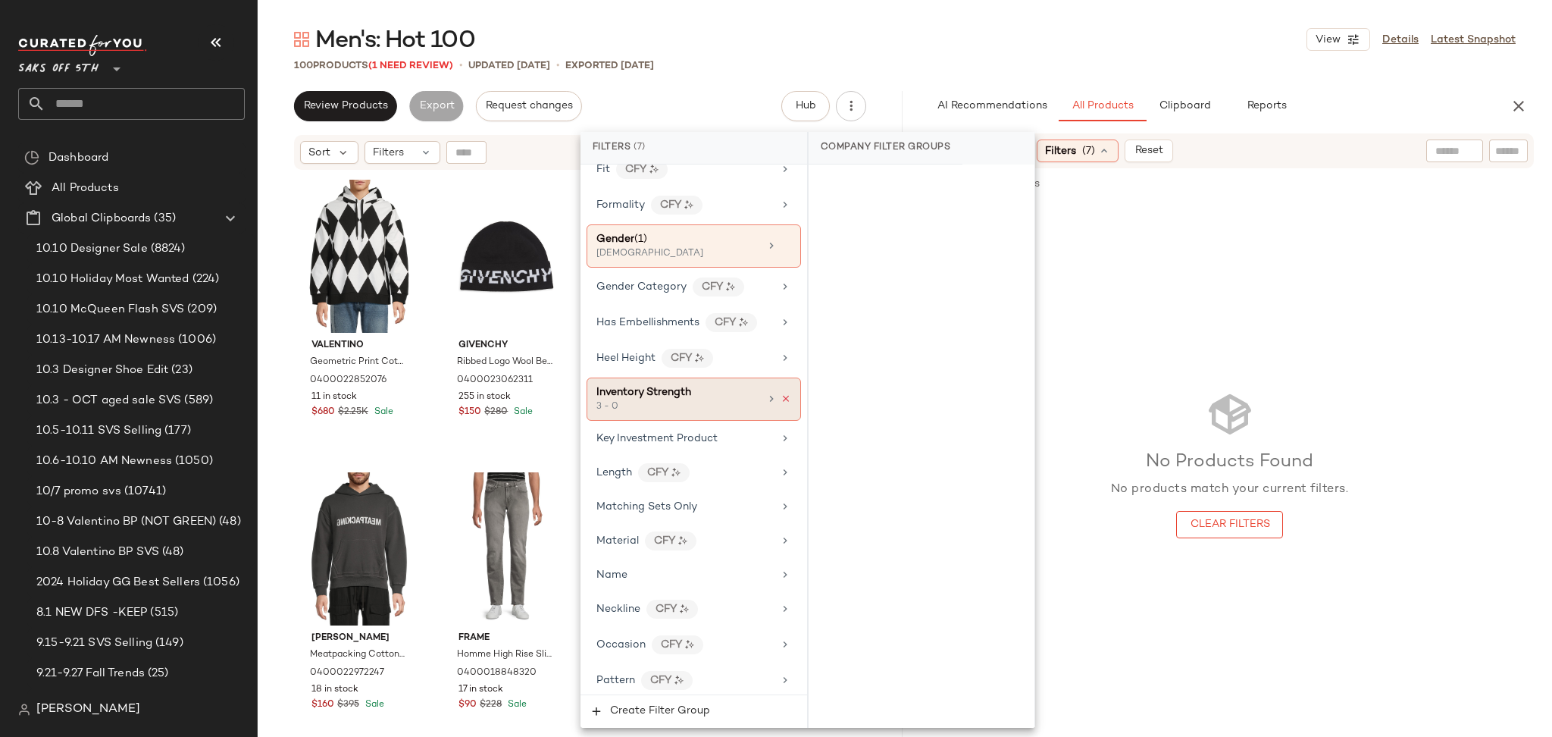
click at [781, 398] on icon at bounding box center [786, 398] width 11 height 11
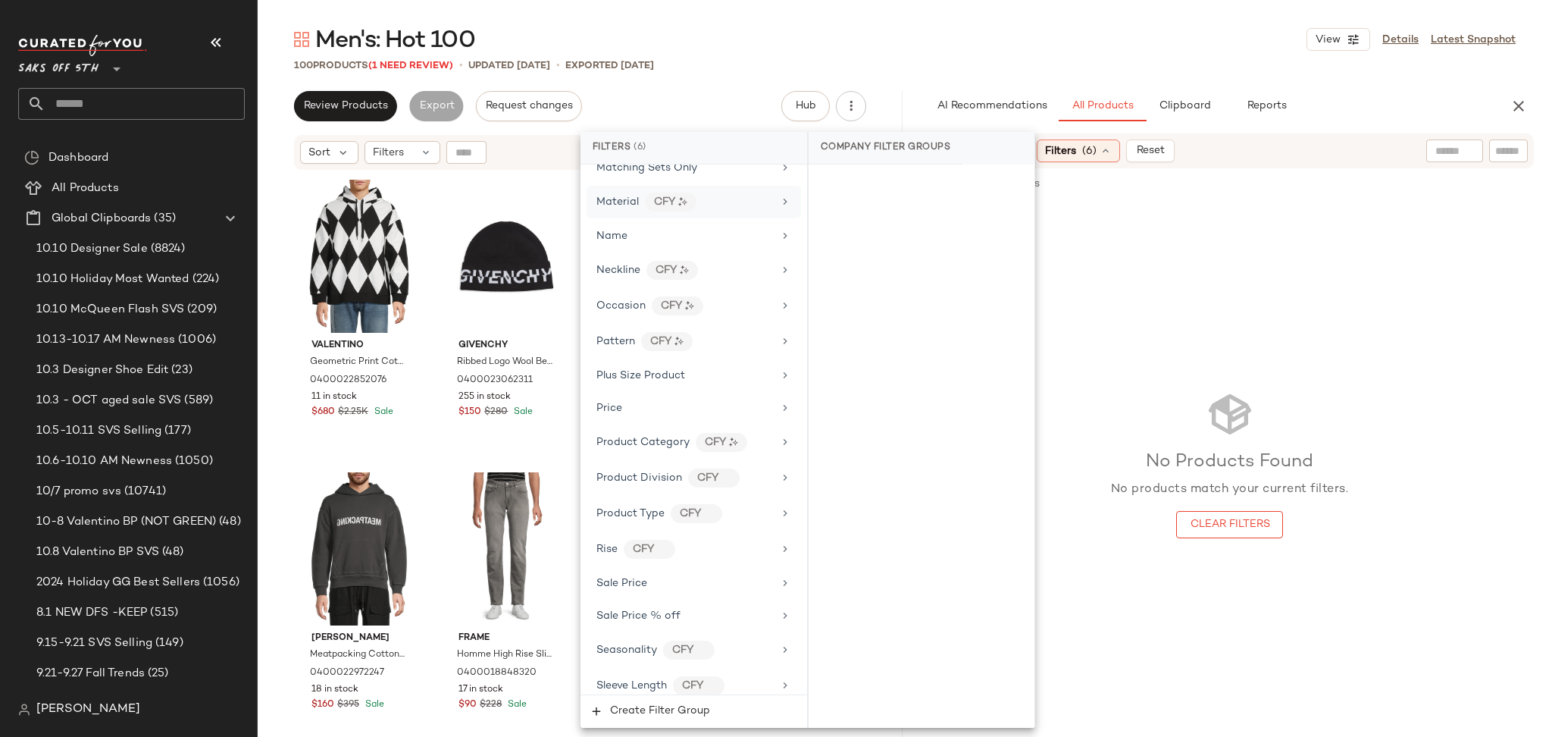
scroll to position [952, 0]
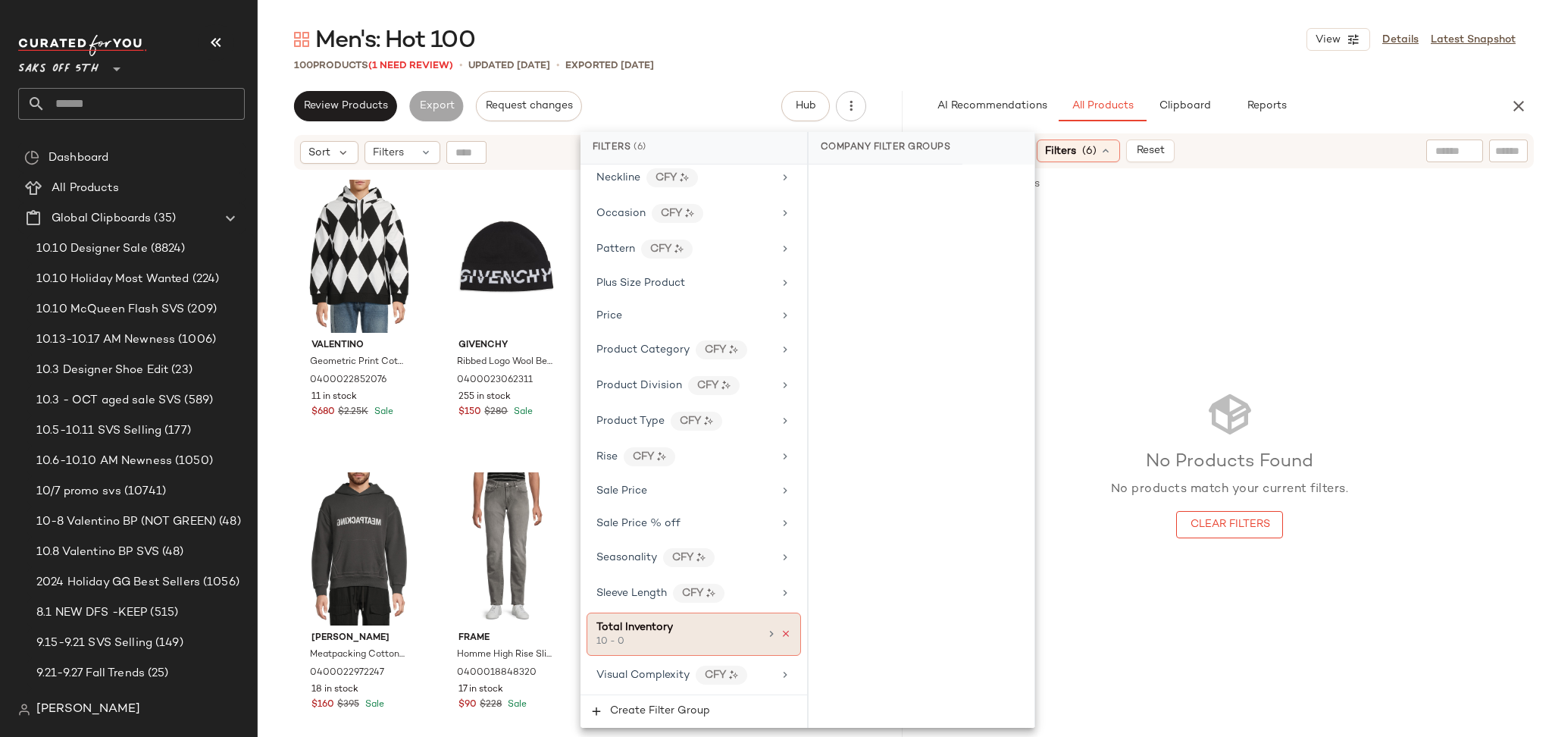
click at [781, 637] on icon at bounding box center [786, 633] width 11 height 11
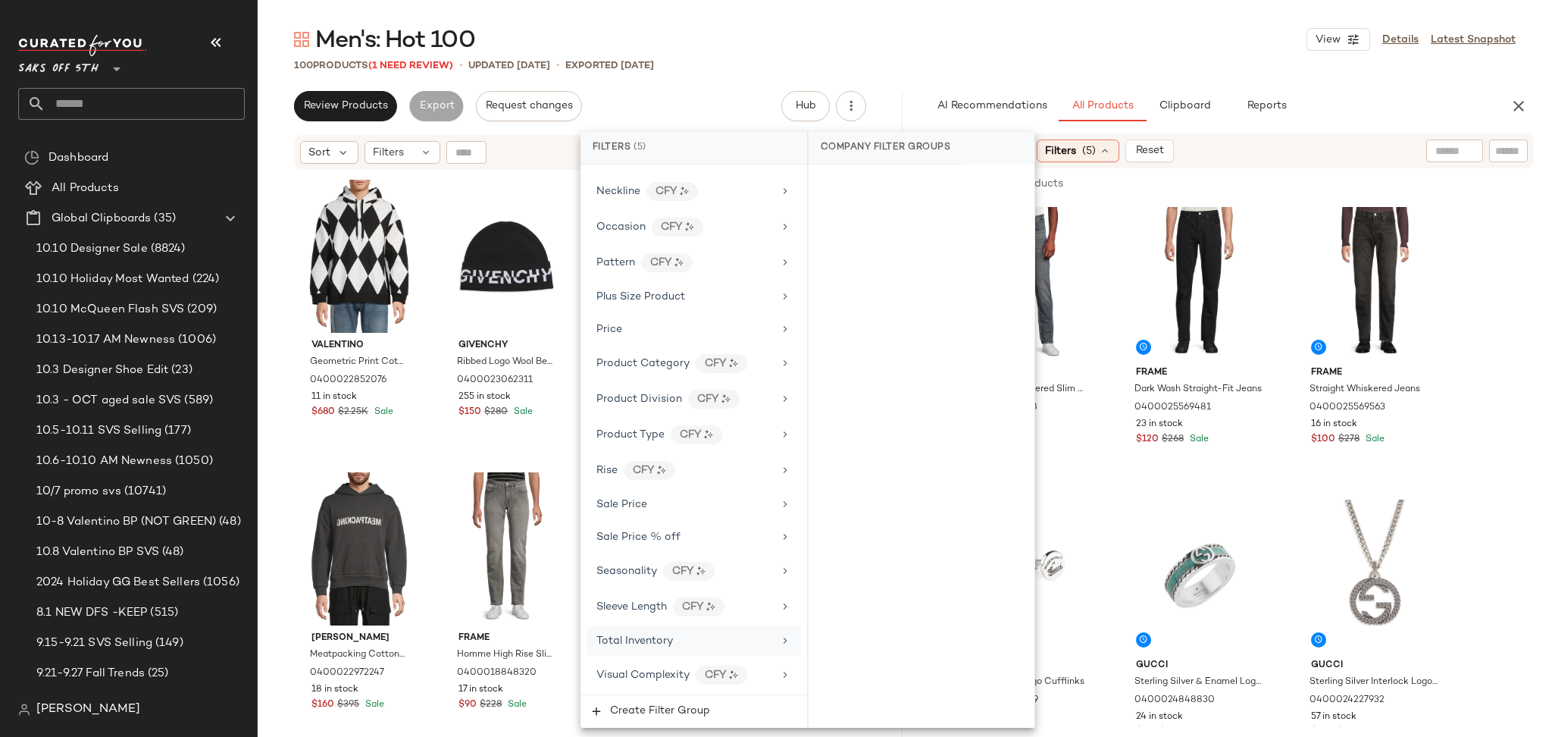
click at [668, 637] on span "Total Inventory" at bounding box center [634, 640] width 77 height 11
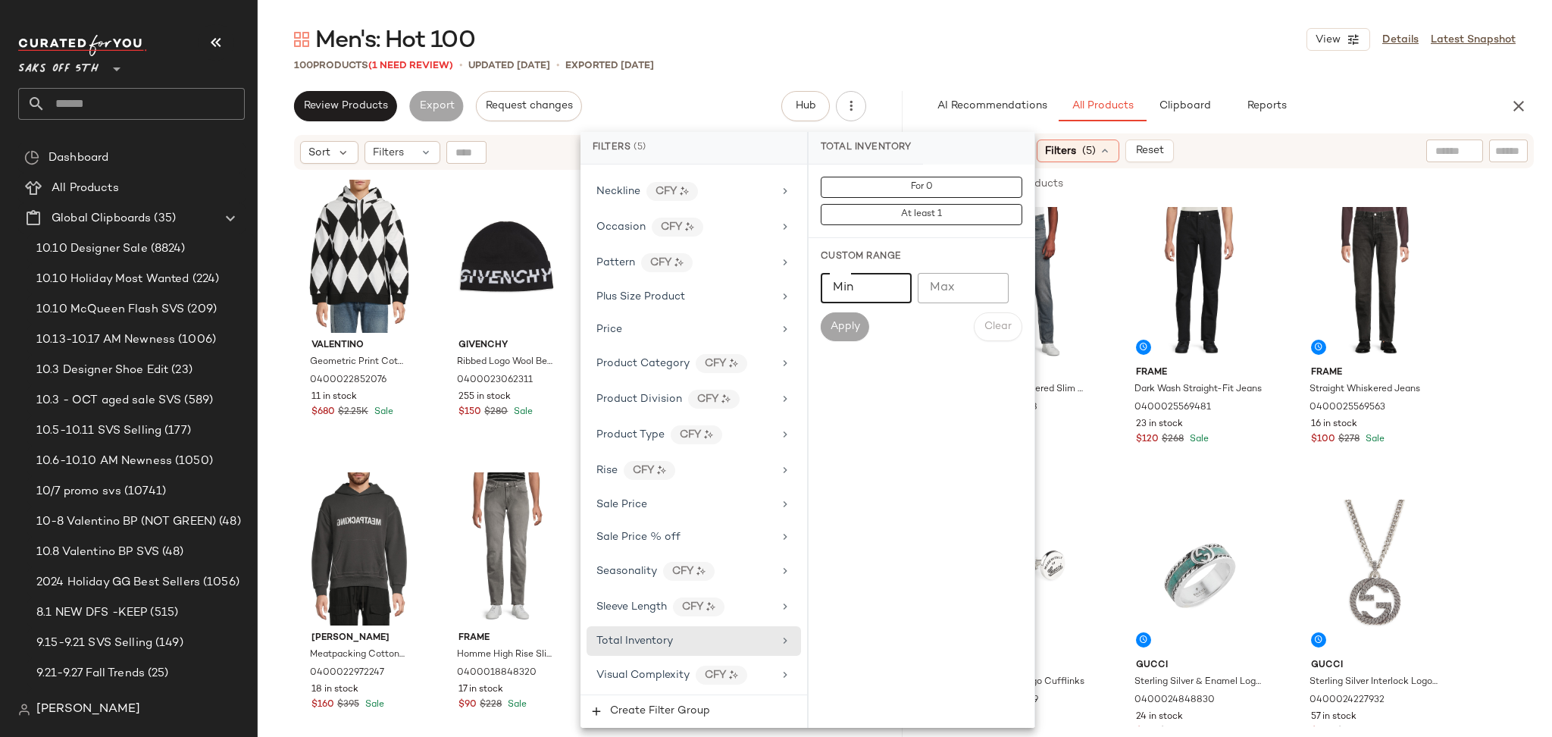
click at [856, 281] on input "Min" at bounding box center [866, 288] width 91 height 30
type input "**"
click at [850, 325] on span "Apply" at bounding box center [845, 327] width 30 height 12
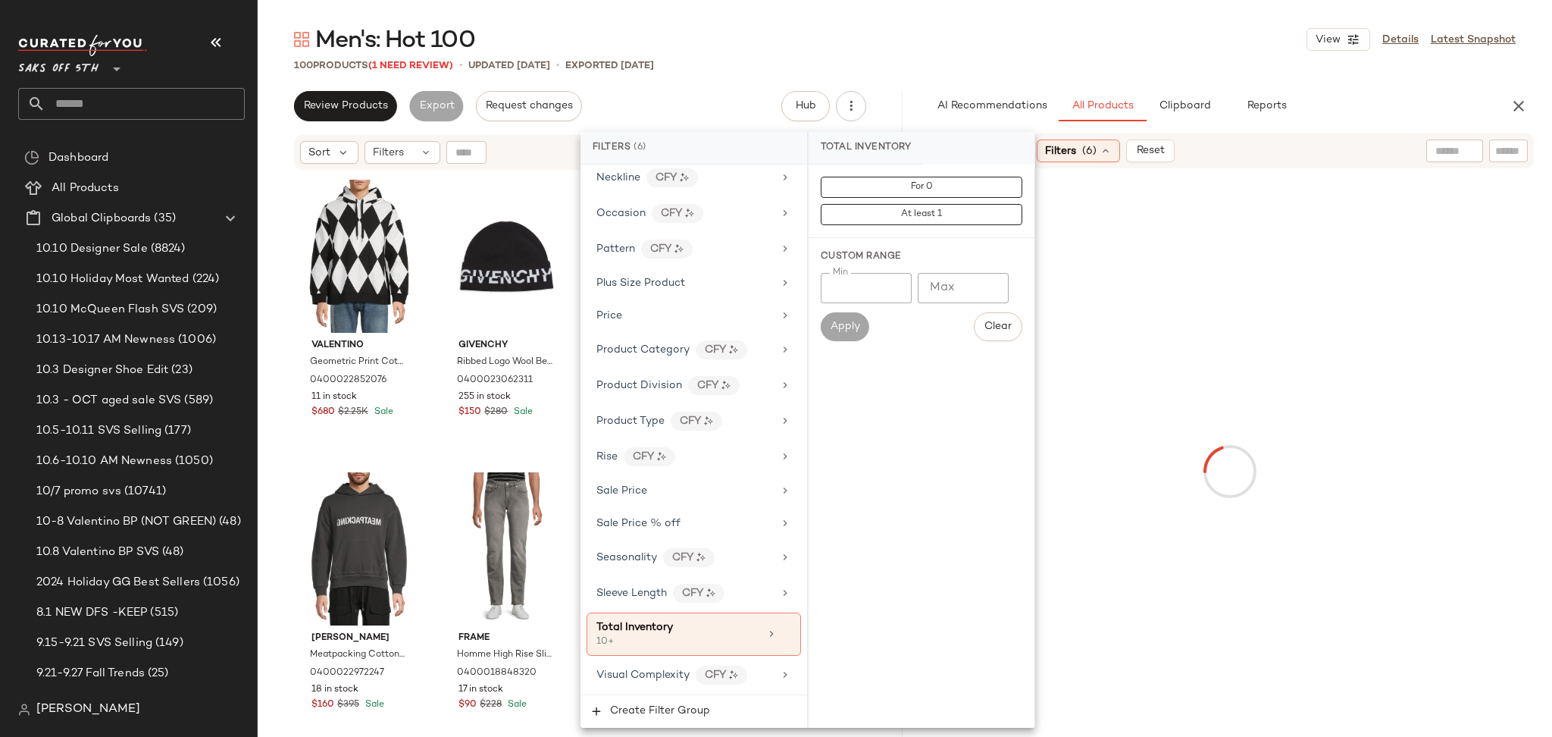
click at [1033, 43] on div "Men's: Hot 100 View Details Latest Snapshot" at bounding box center [905, 39] width 1295 height 30
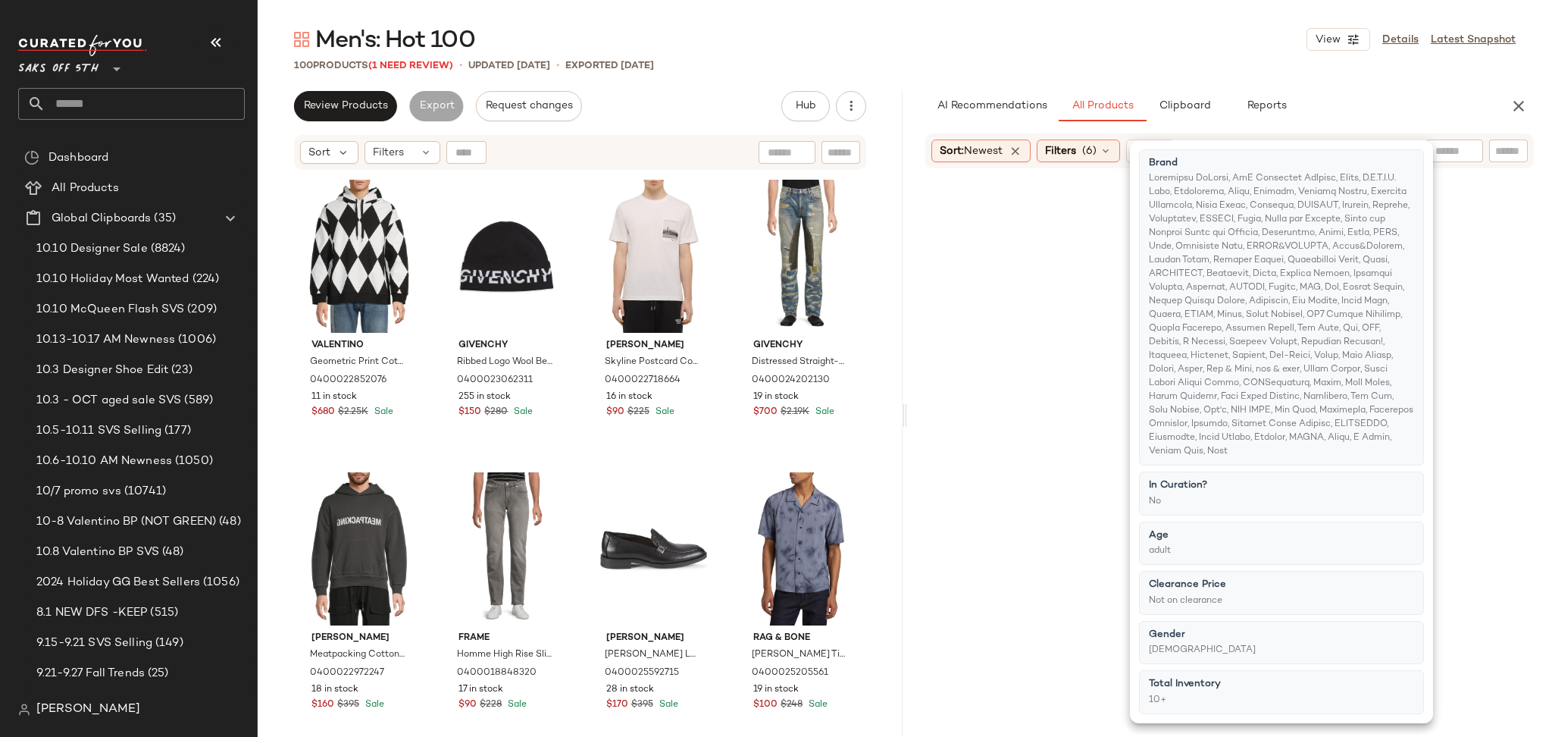
click at [1033, 43] on div "Men's: Hot 100 View Details Latest Snapshot" at bounding box center [905, 39] width 1295 height 30
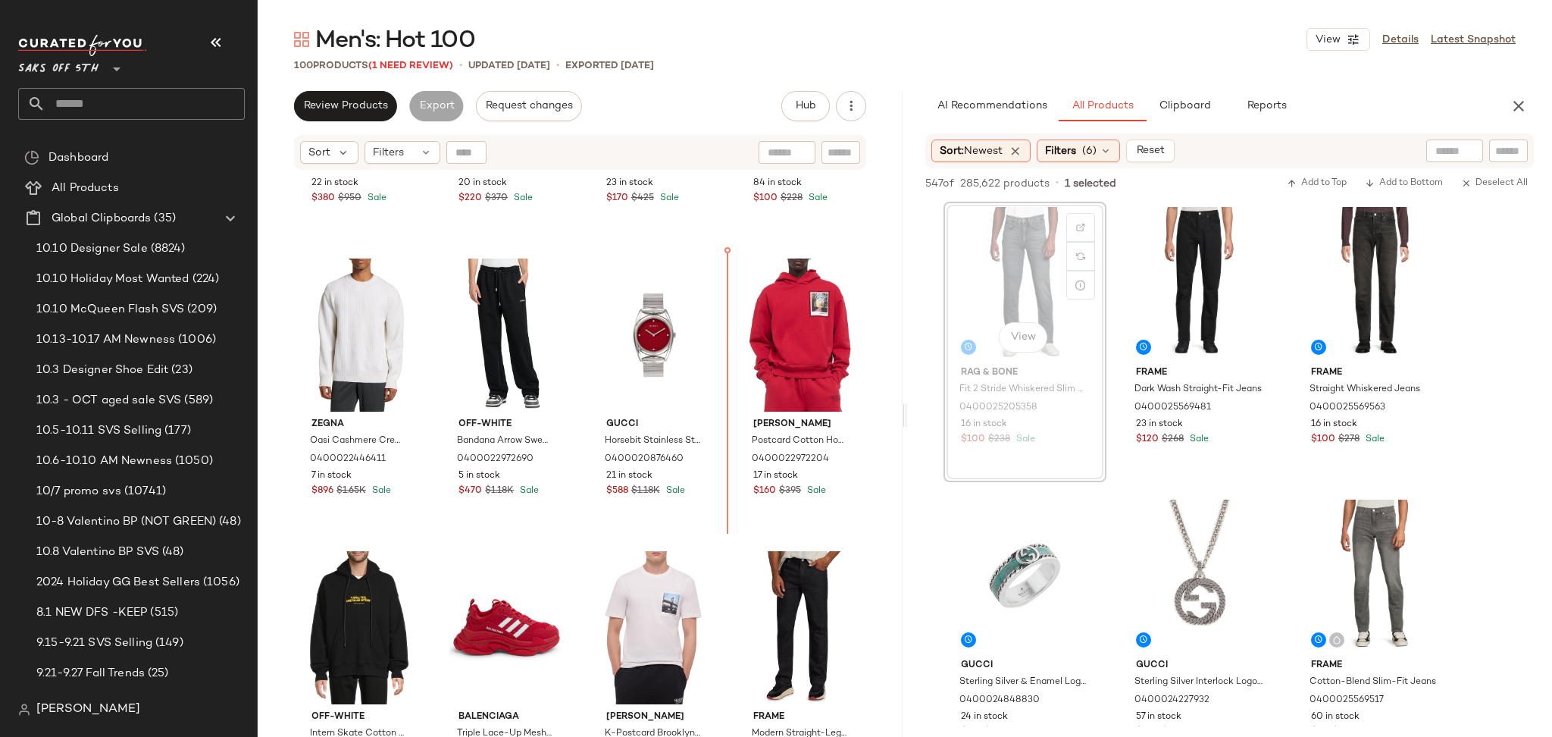
scroll to position [3149, 0]
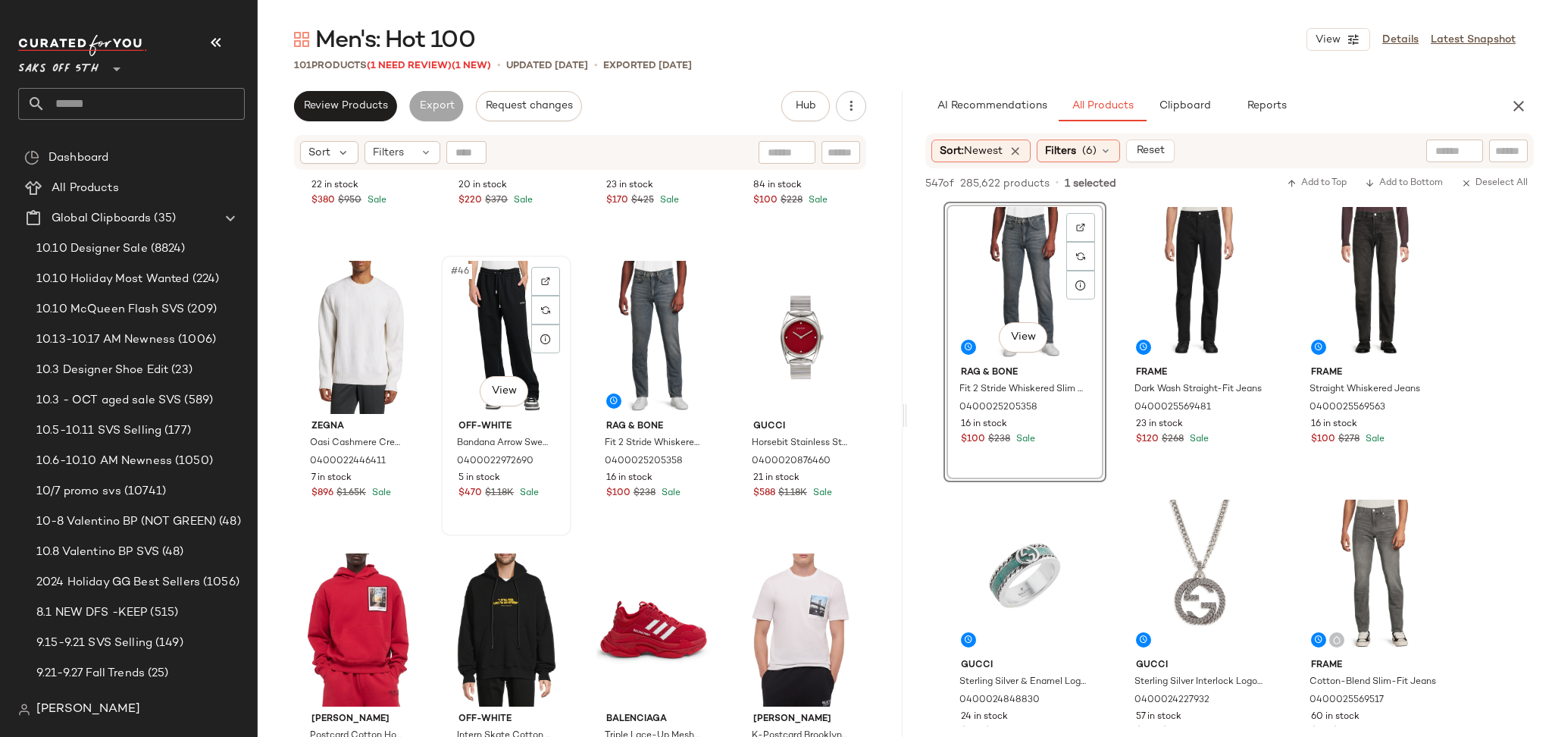
click at [475, 322] on div "#46 View" at bounding box center [506, 337] width 120 height 153
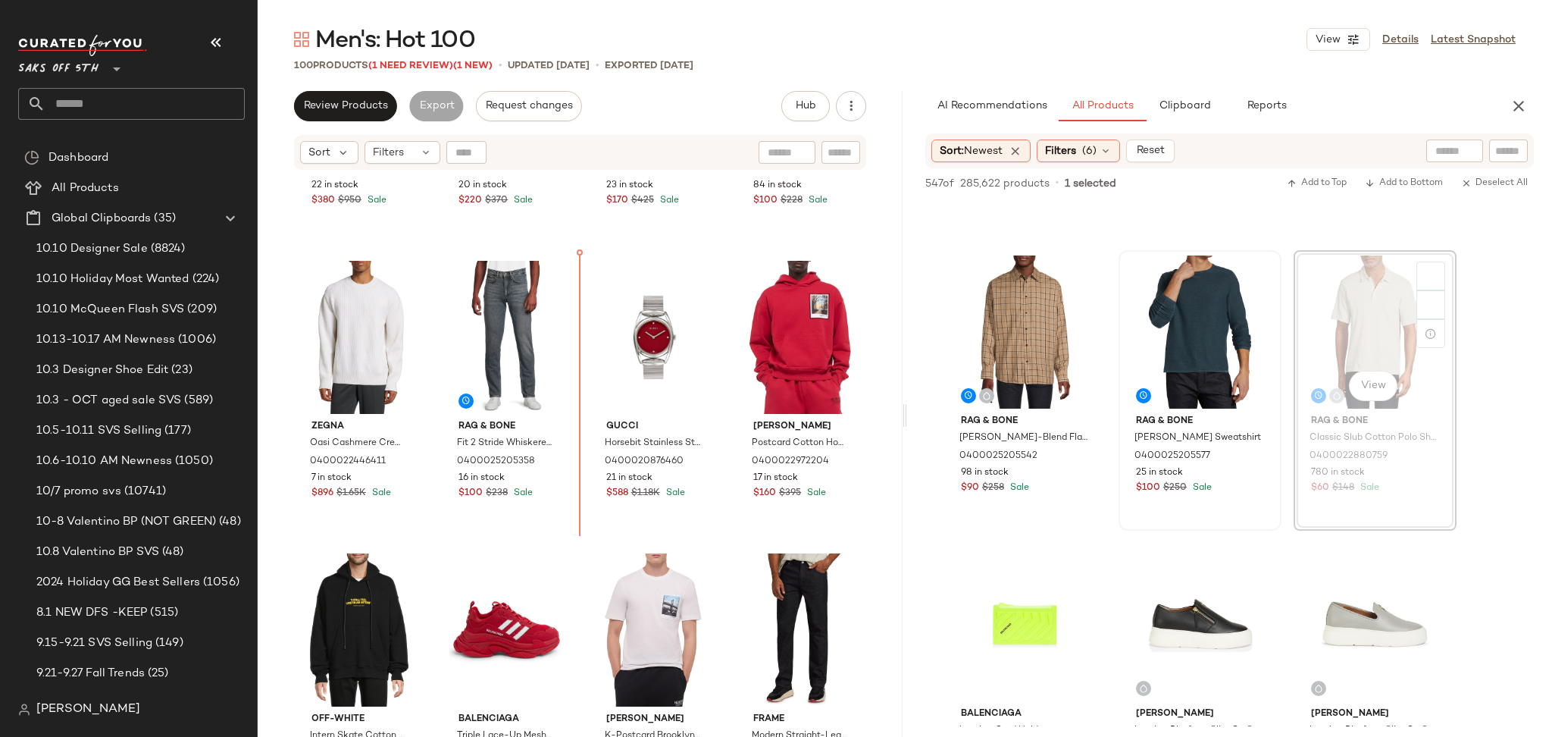
scroll to position [3146, 0]
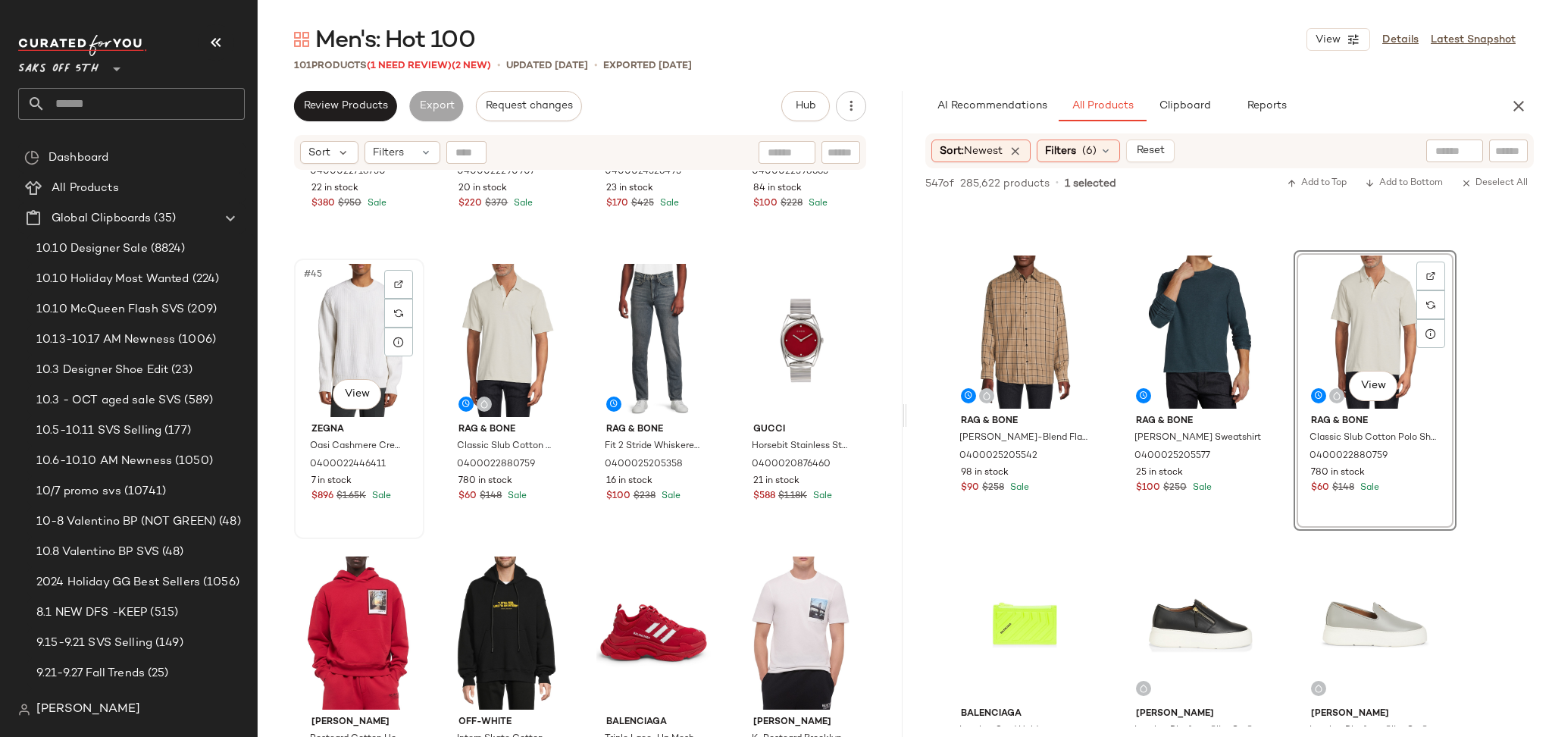
click at [352, 333] on div "#45 View" at bounding box center [359, 340] width 120 height 153
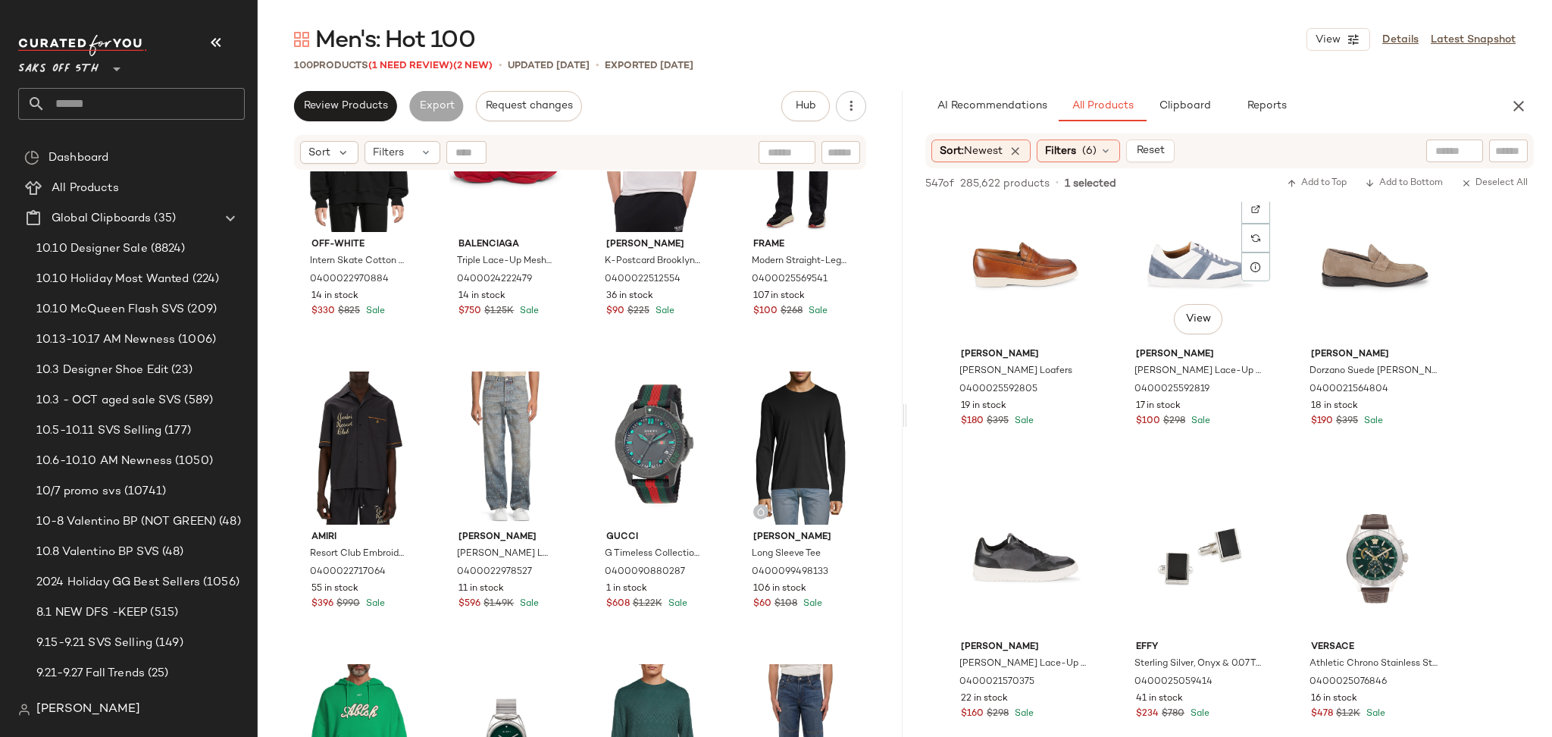
scroll to position [2359, 0]
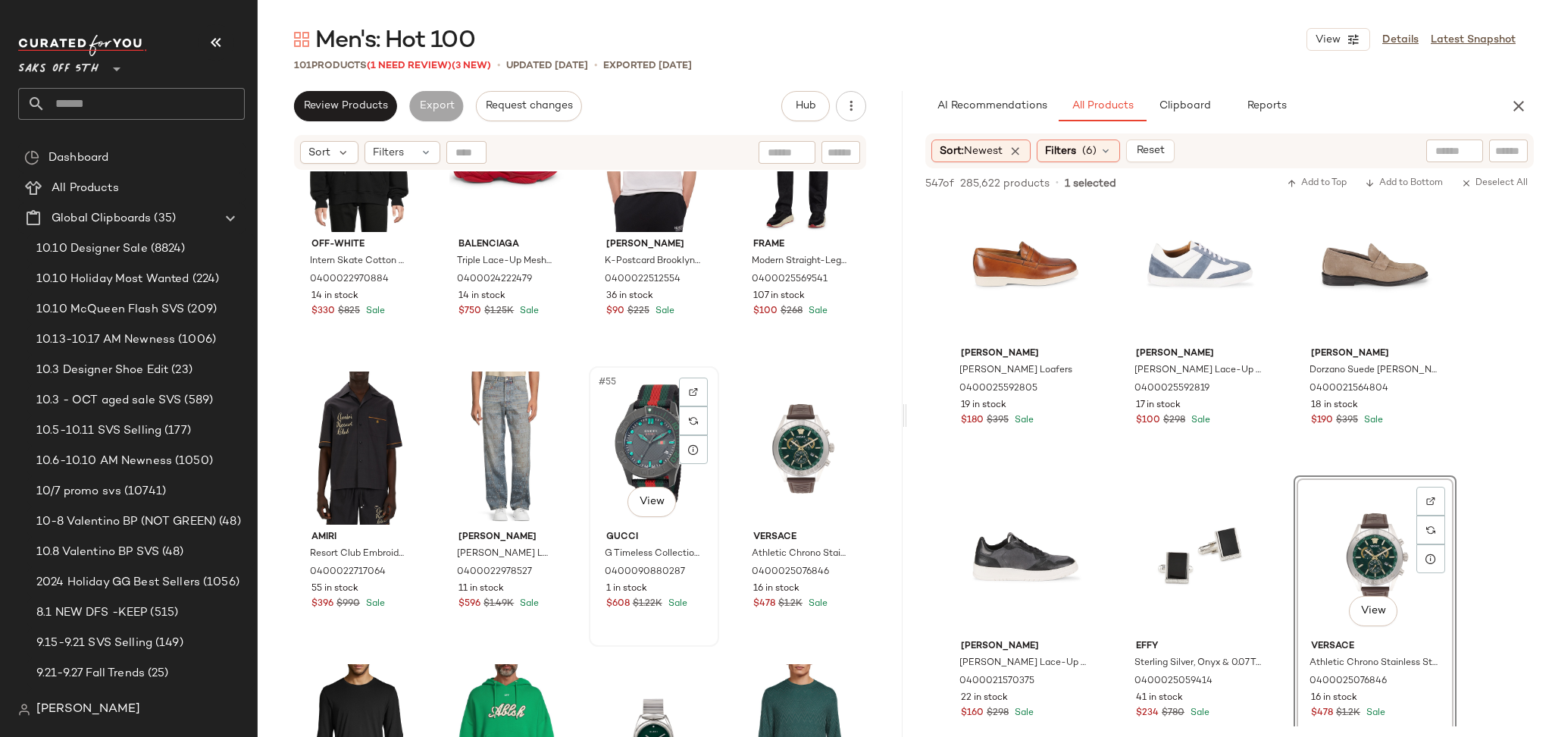
click at [648, 432] on div "#55 View" at bounding box center [654, 447] width 120 height 153
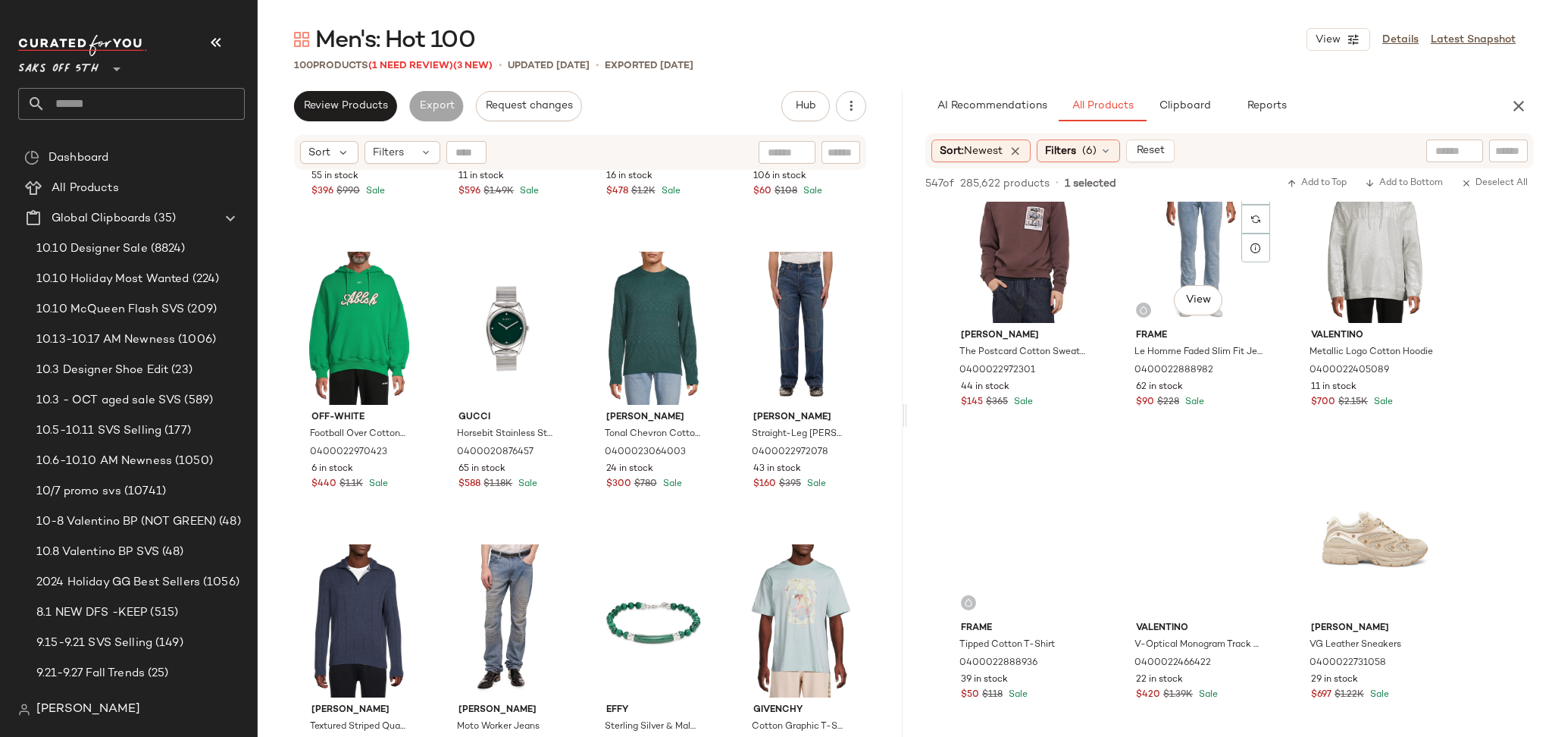
scroll to position [14081, 0]
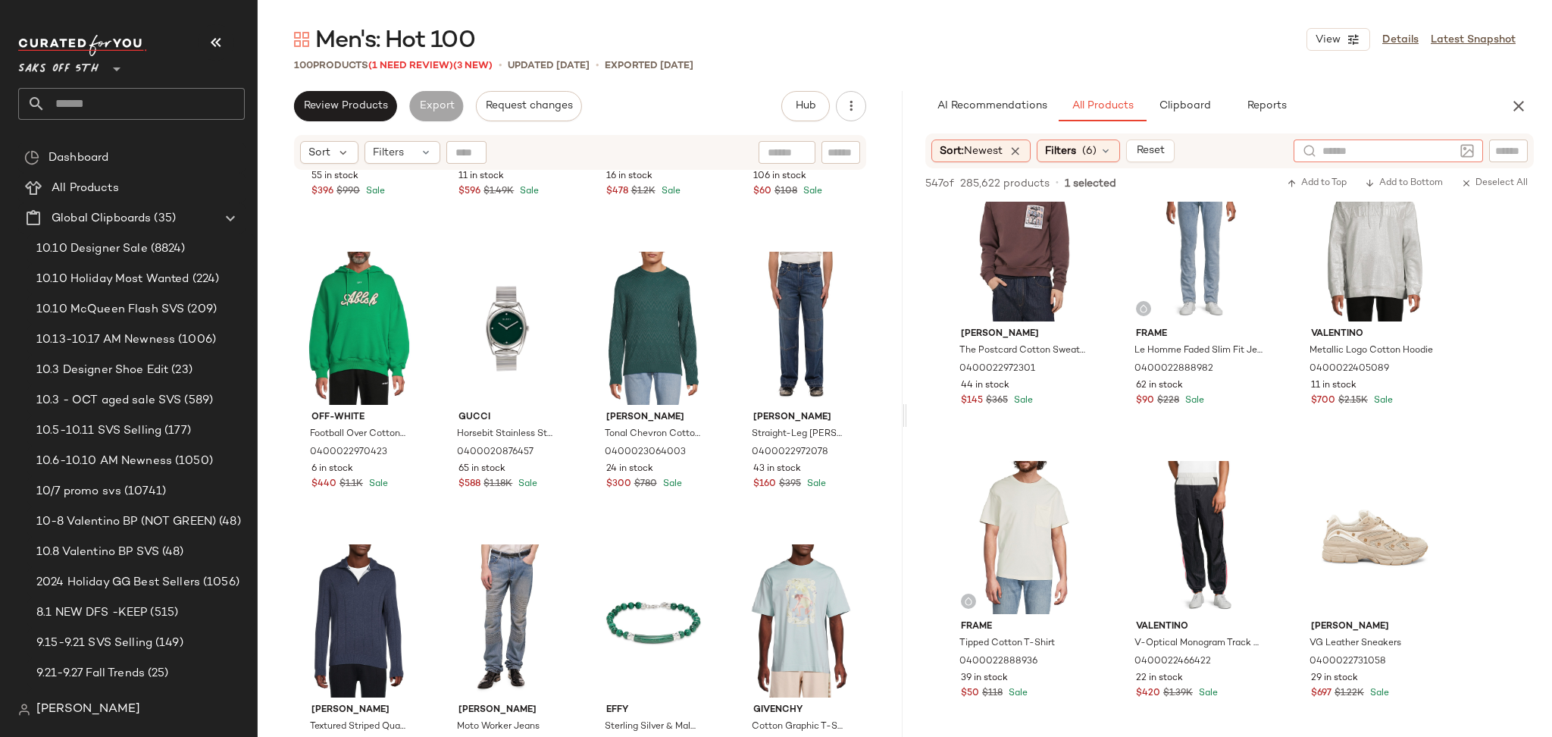
click at [1449, 146] on input "text" at bounding box center [1389, 151] width 132 height 16
type input "*****"
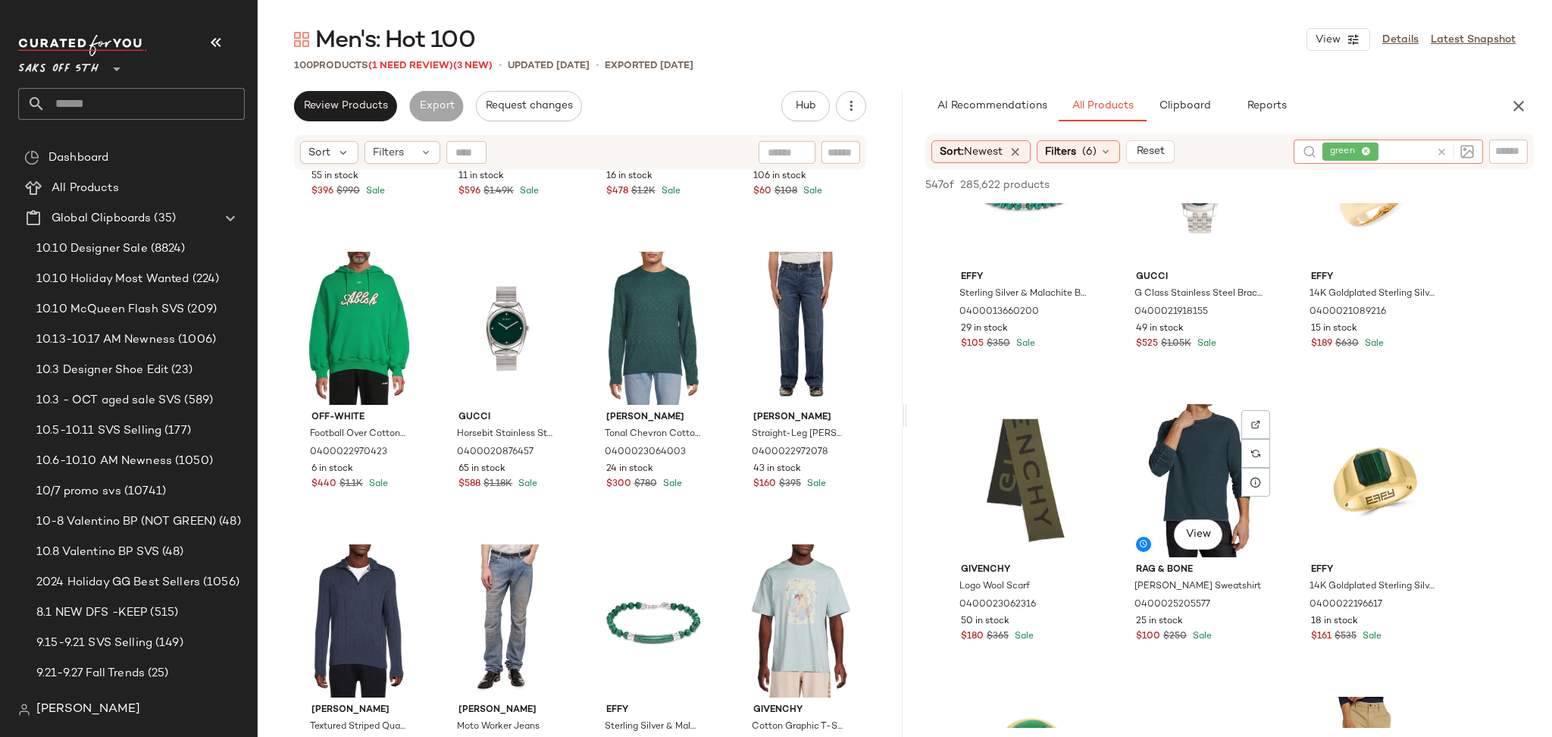
scroll to position [1265, 0]
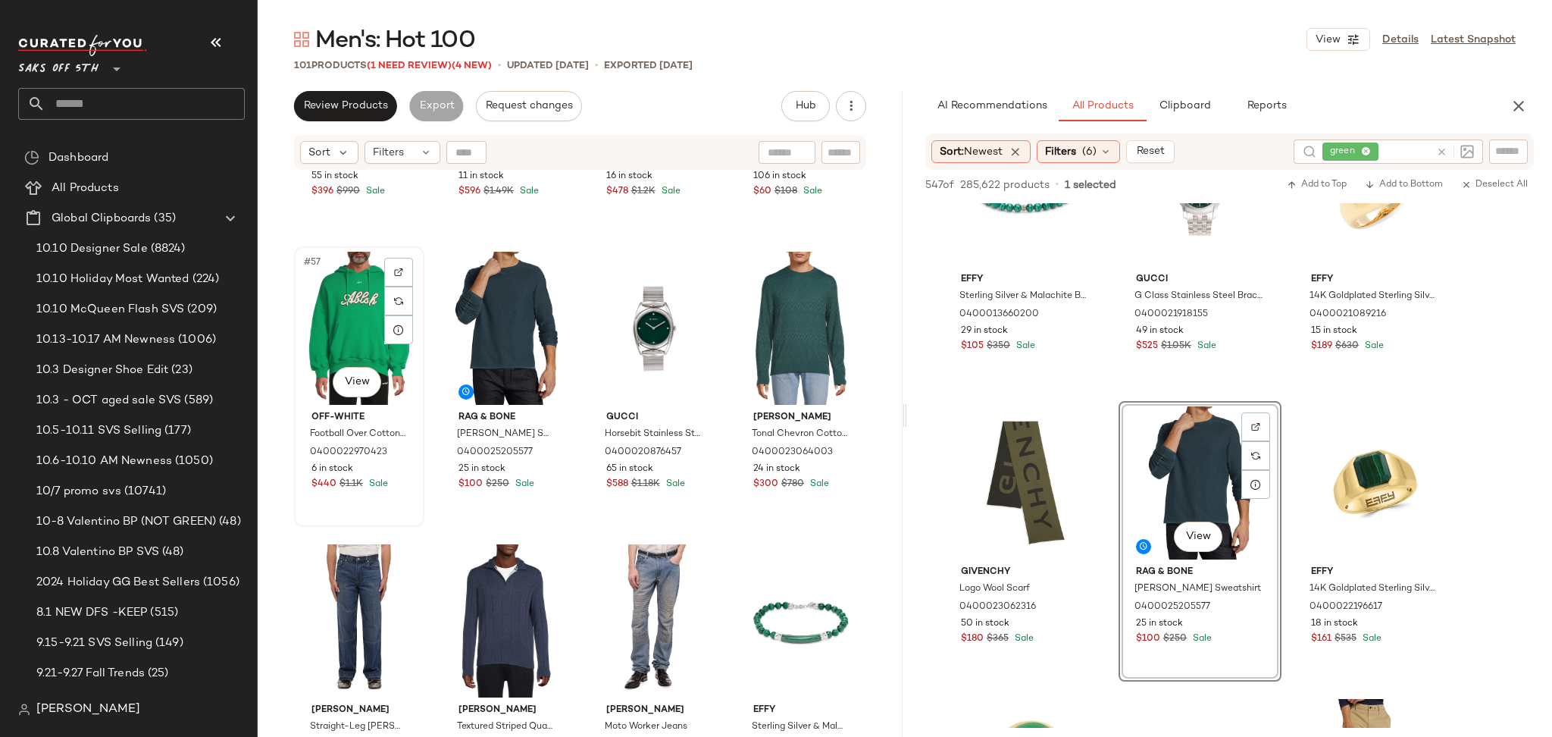
click at [362, 312] on div "#57 View" at bounding box center [359, 328] width 120 height 153
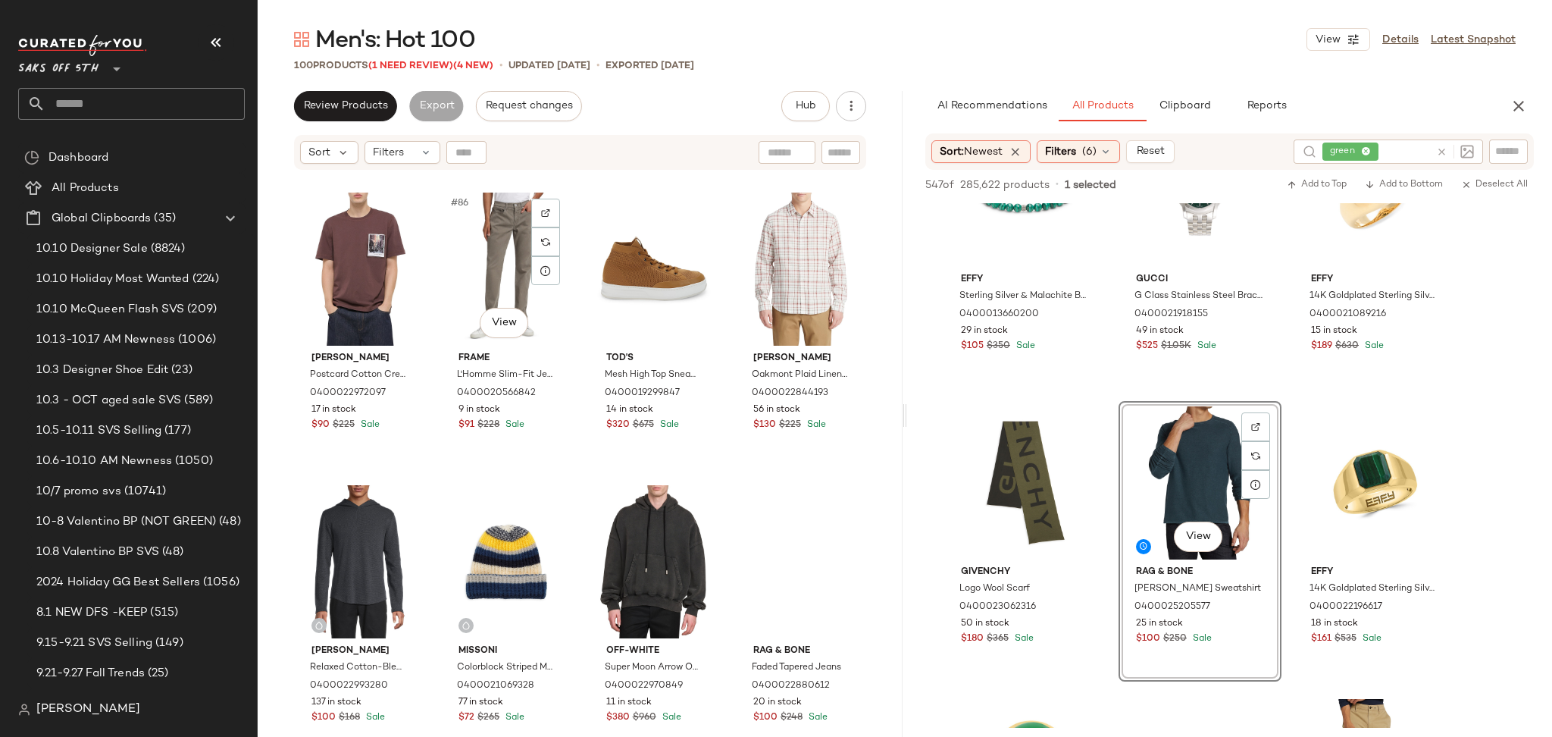
scroll to position [6158, 0]
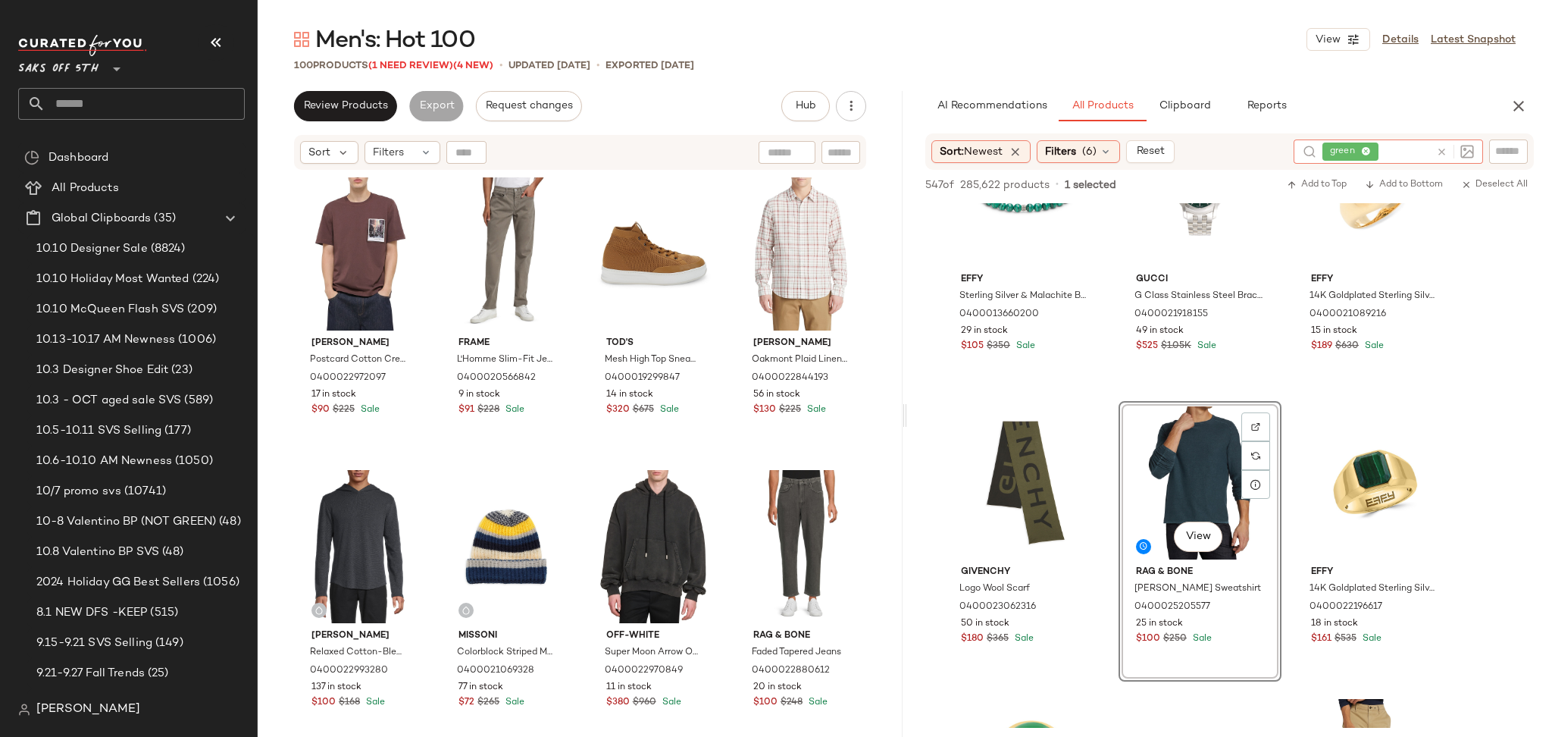
click at [1436, 149] on icon at bounding box center [1441, 151] width 11 height 11
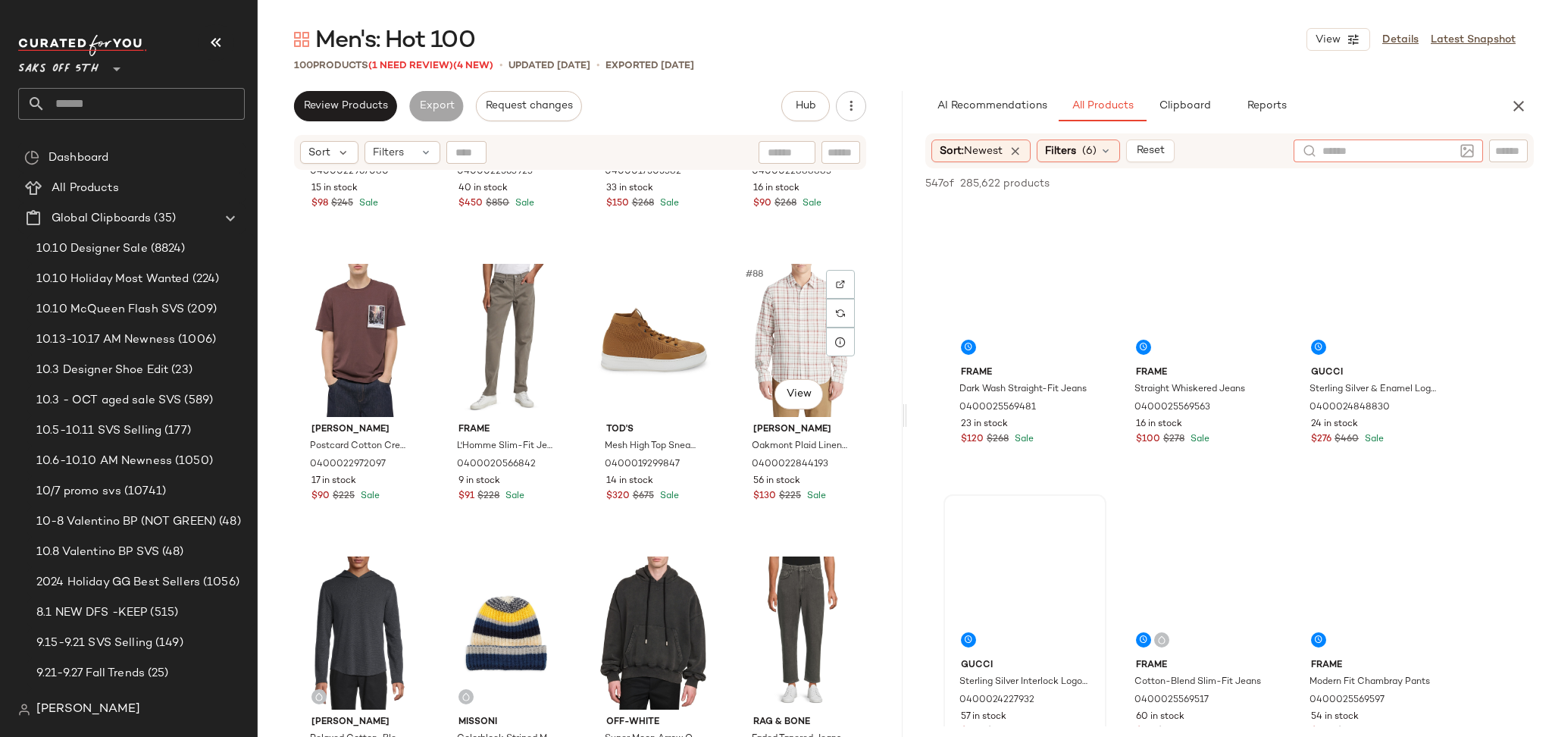
scroll to position [6045, 0]
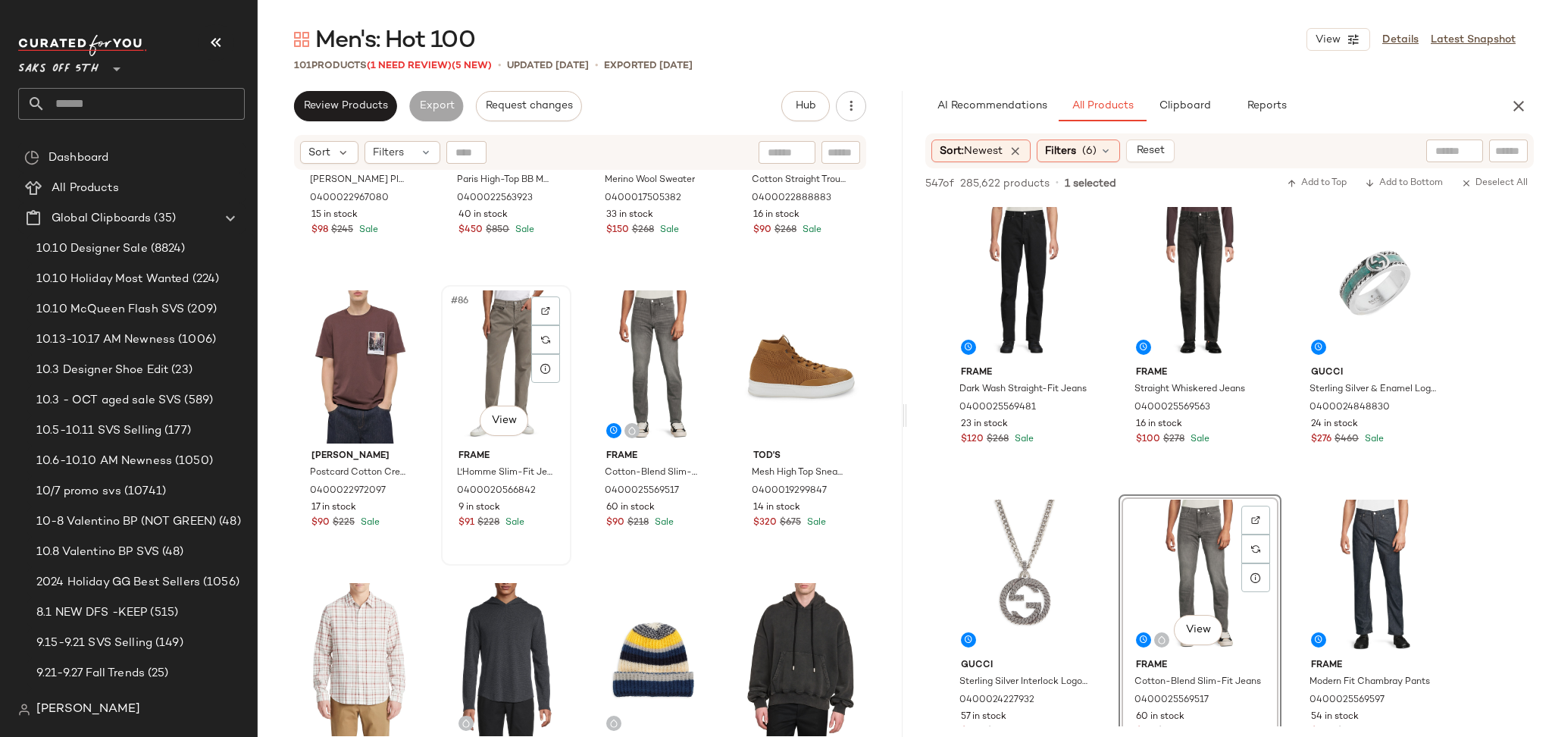
click at [490, 335] on div "#86 View" at bounding box center [506, 366] width 120 height 153
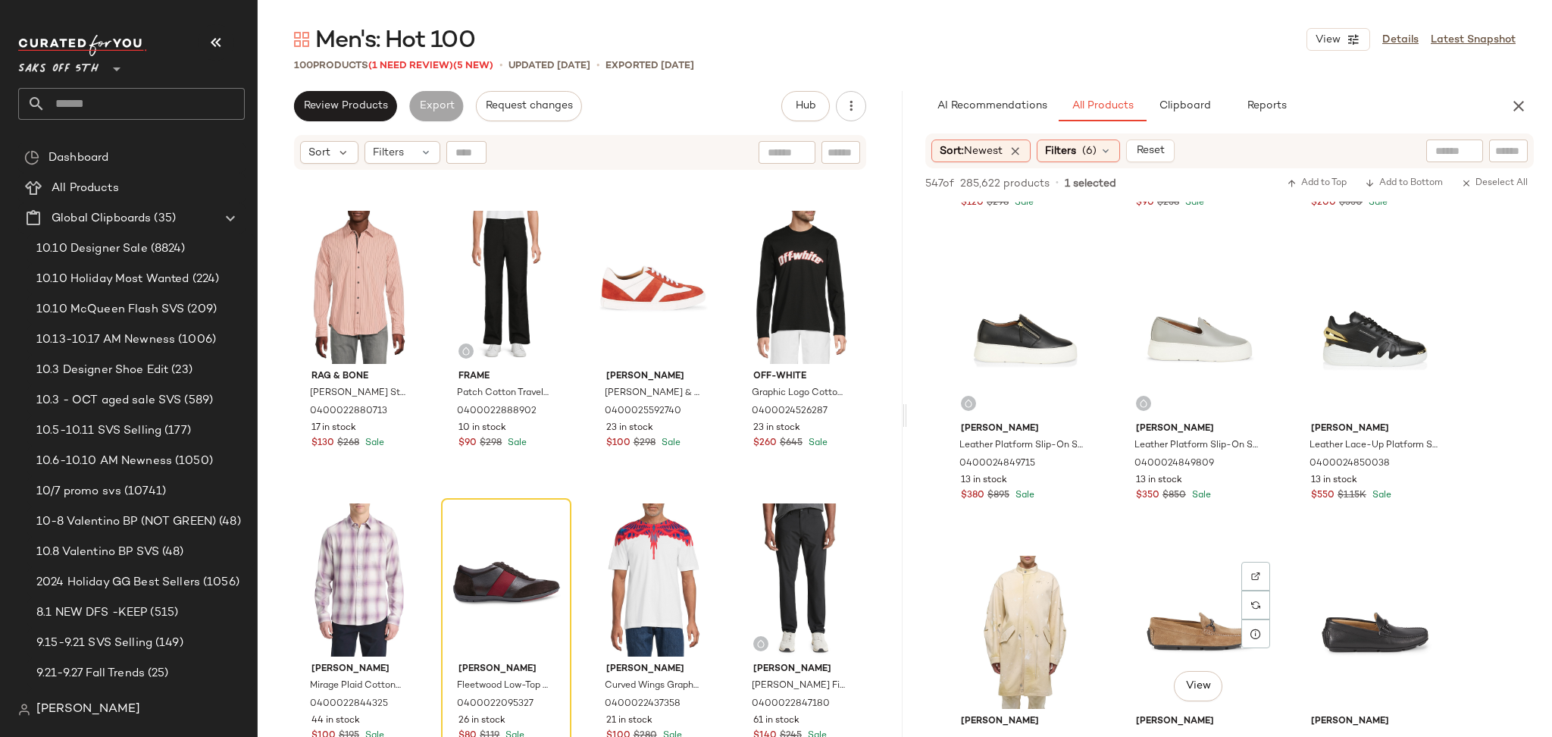
scroll to position [1112, 0]
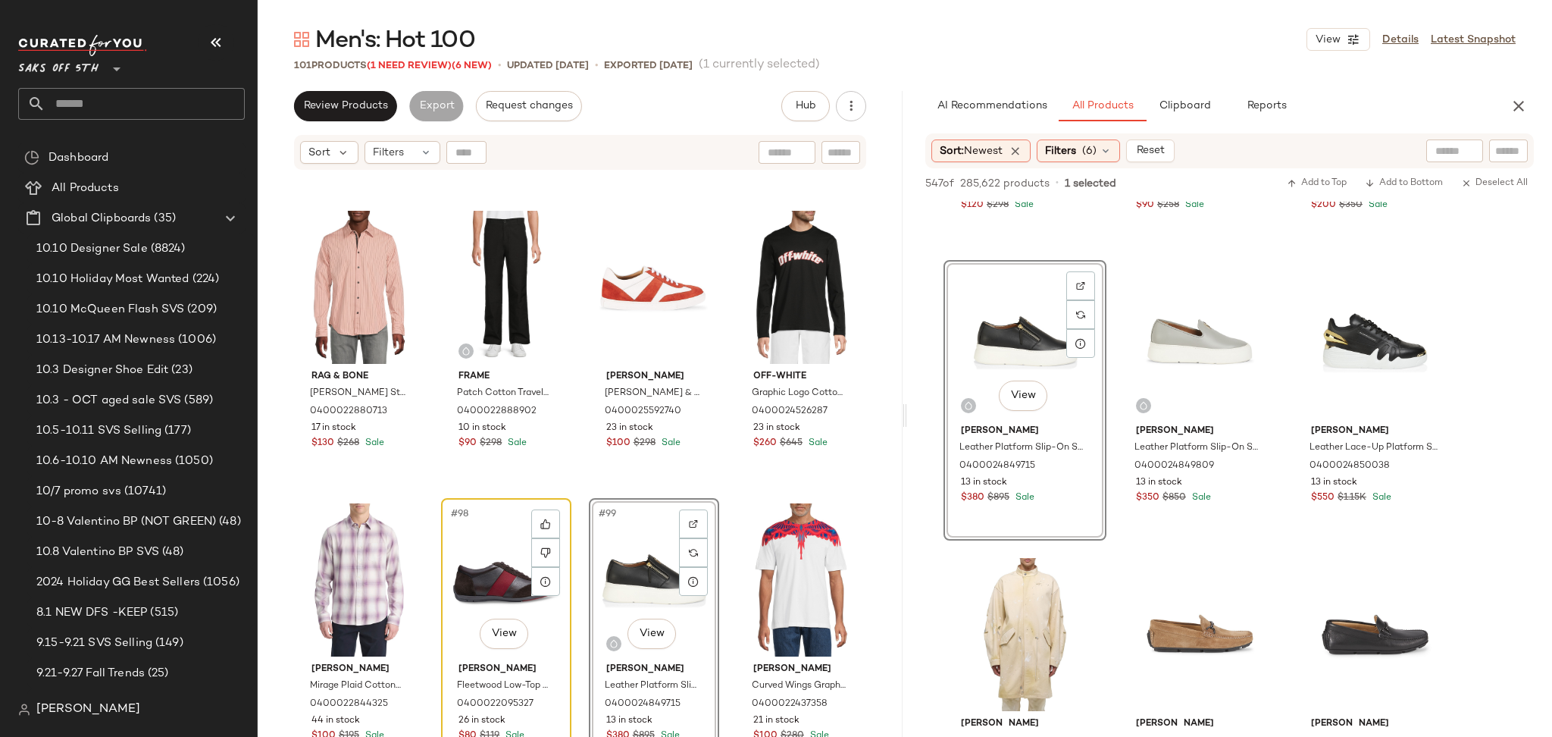
click at [488, 546] on div "#98 View" at bounding box center [506, 579] width 120 height 153
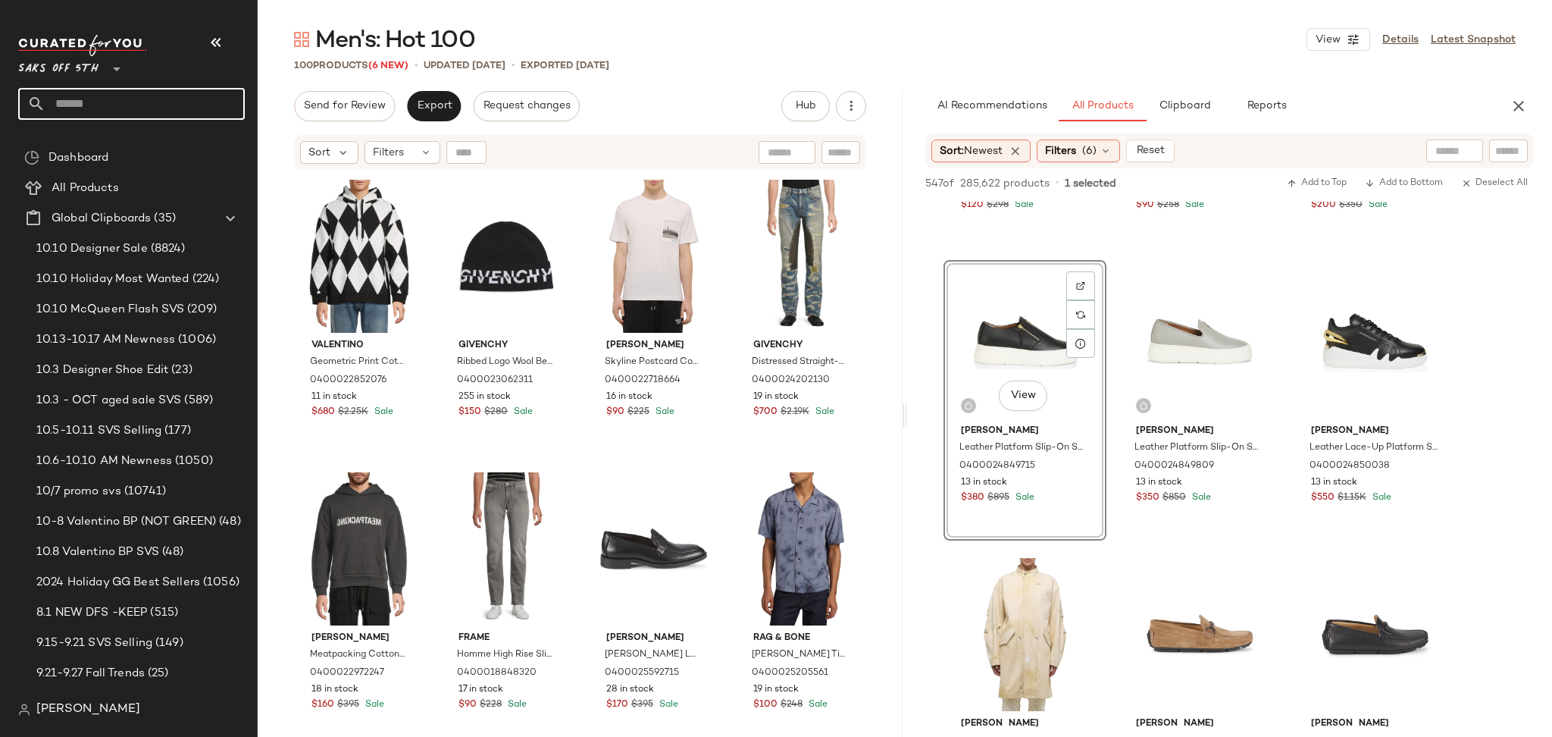
click at [189, 104] on input "text" at bounding box center [144, 104] width 199 height 32
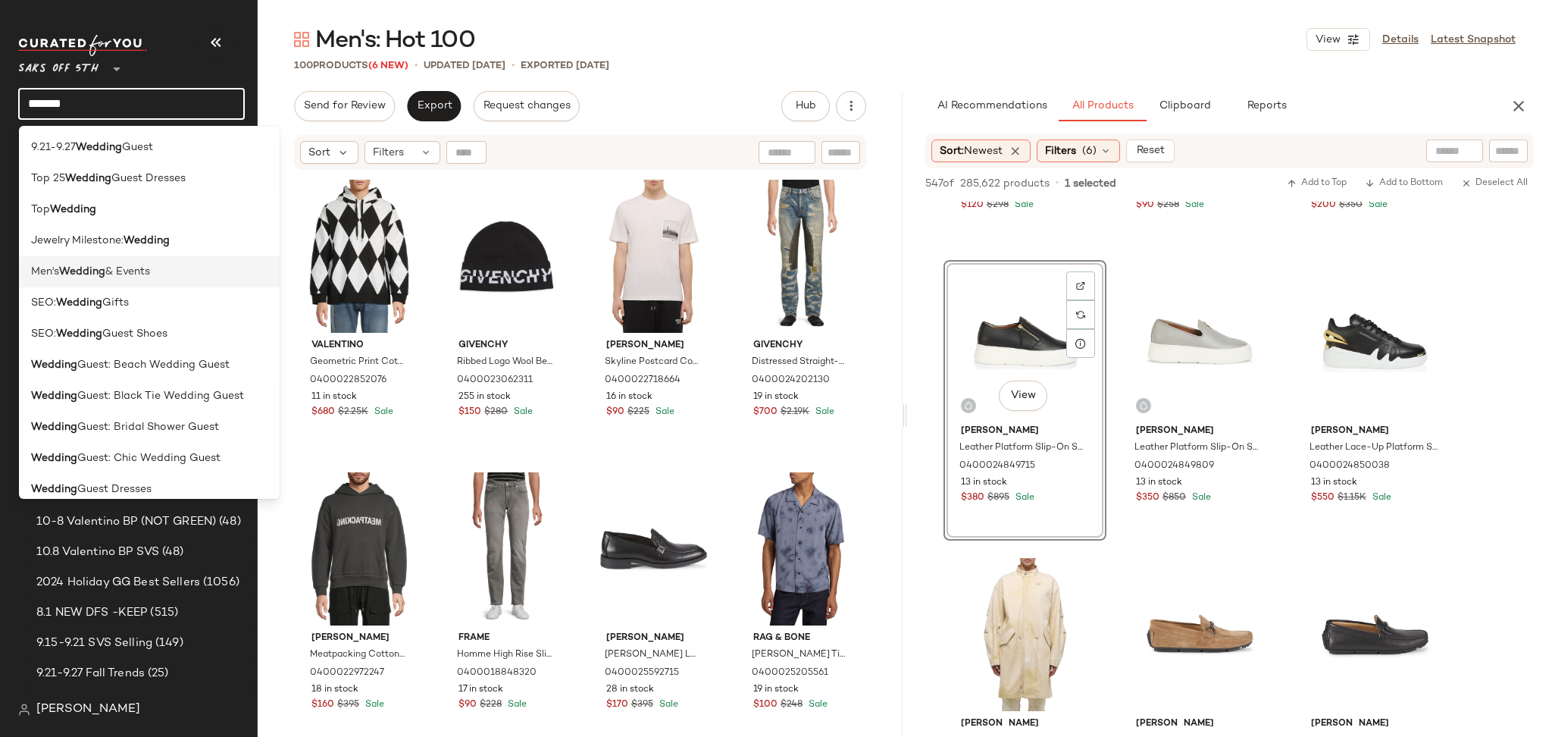
type input "*******"
click at [150, 265] on span "& Events" at bounding box center [127, 272] width 45 height 16
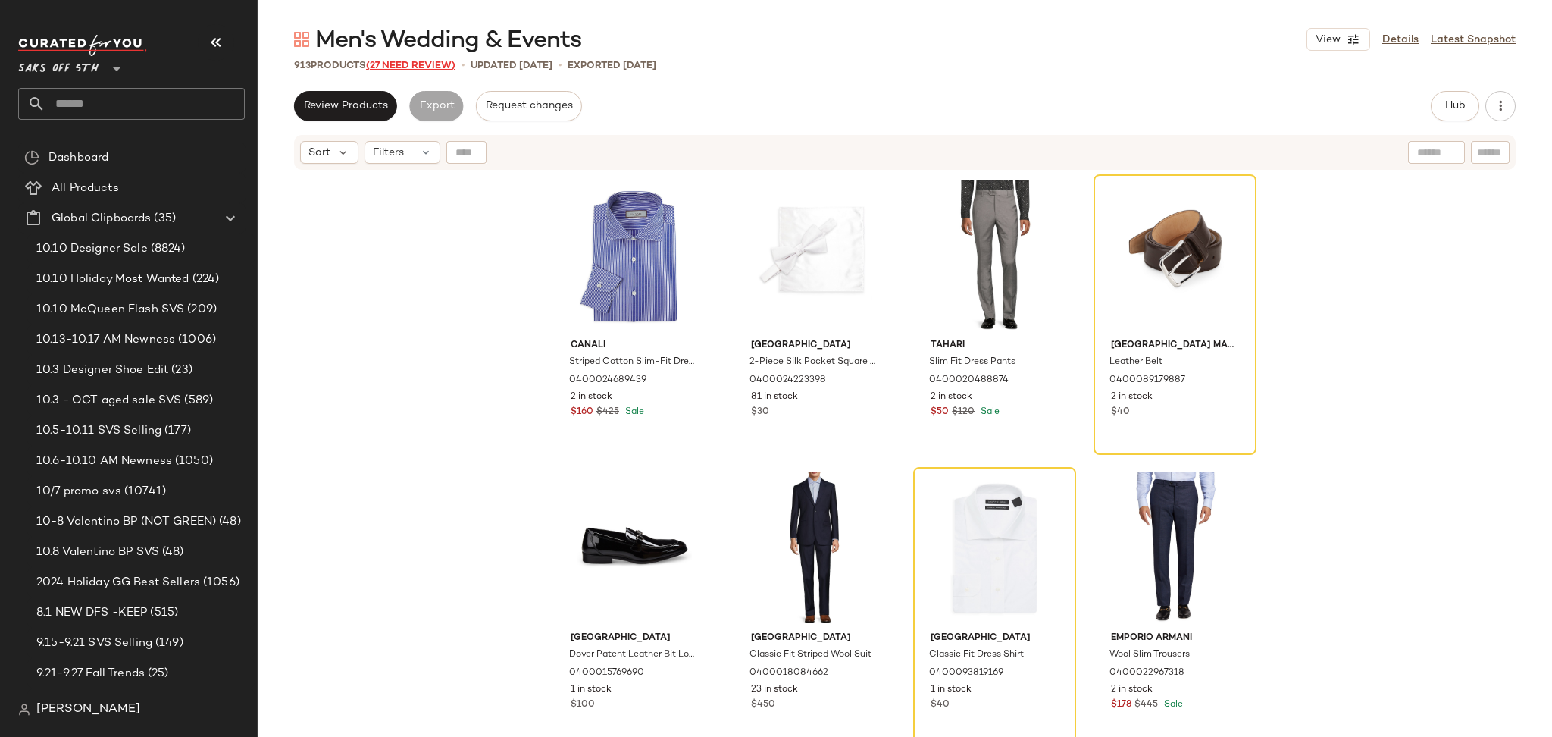
click at [425, 67] on span "(27 Need Review)" at bounding box center [410, 66] width 89 height 11
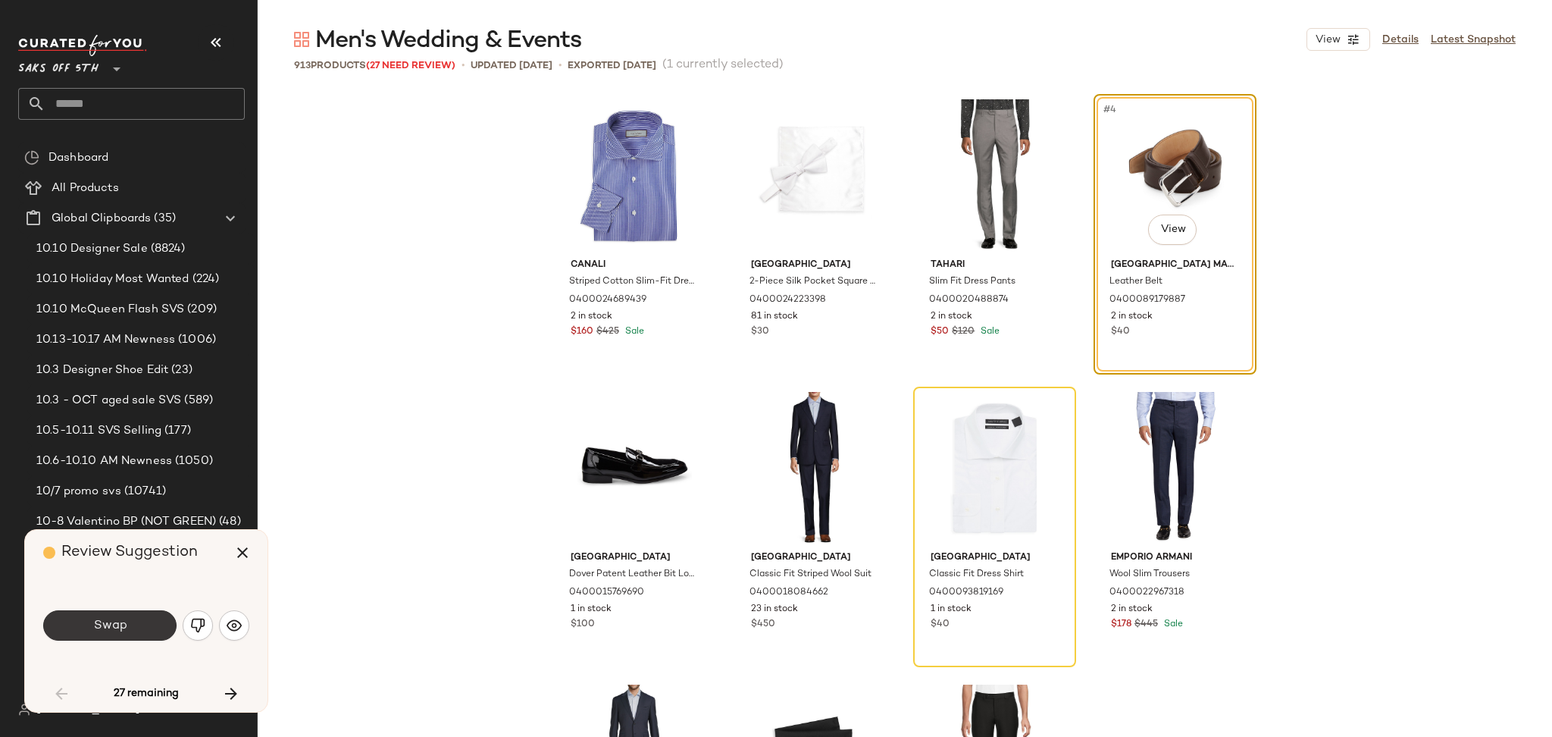
drag, startPoint x: 115, startPoint y: 642, endPoint x: 127, endPoint y: 631, distance: 16.1
click at [127, 631] on div "Swap" at bounding box center [146, 625] width 206 height 36
click at [127, 631] on button "Swap" at bounding box center [109, 625] width 133 height 30
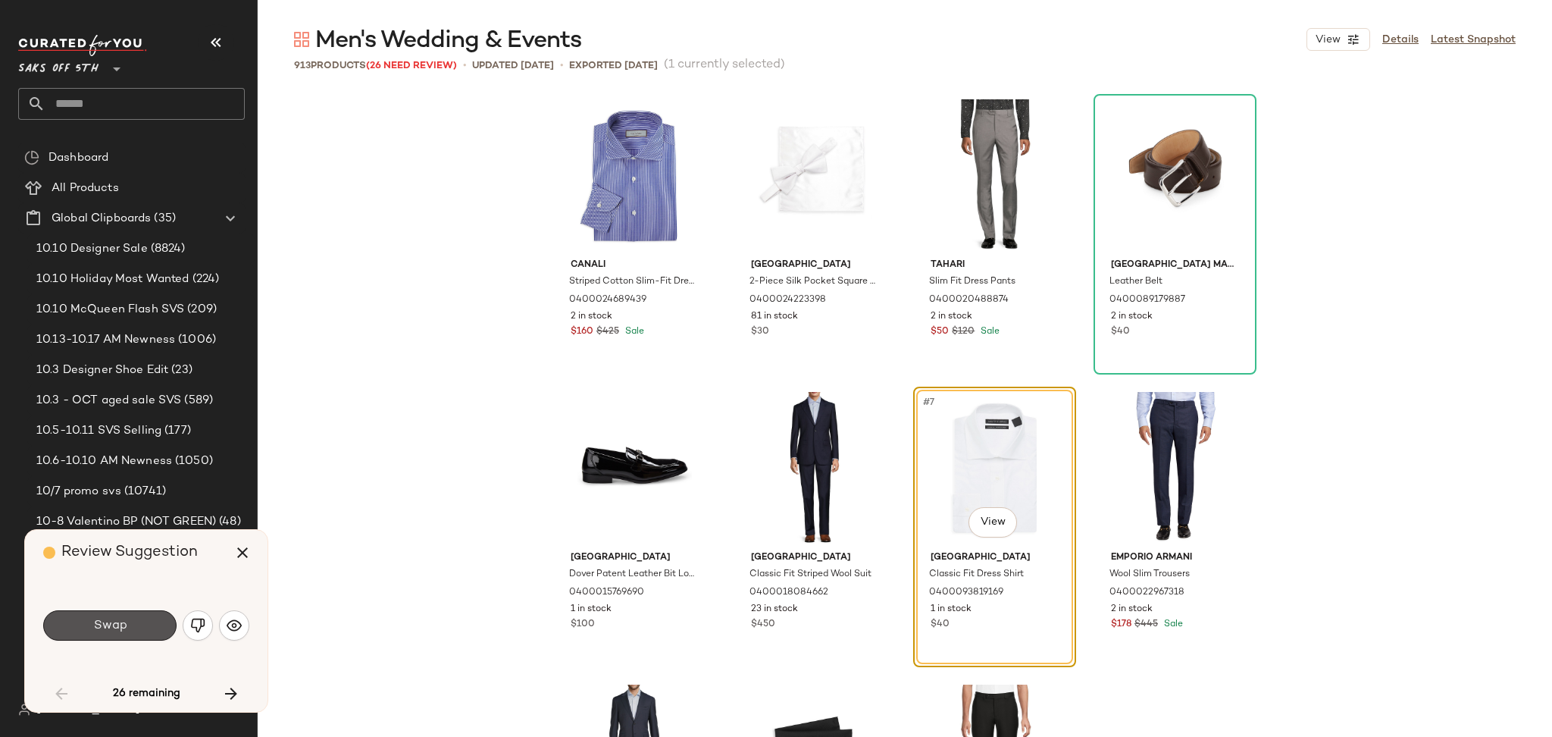
click at [127, 631] on button "Swap" at bounding box center [109, 625] width 133 height 30
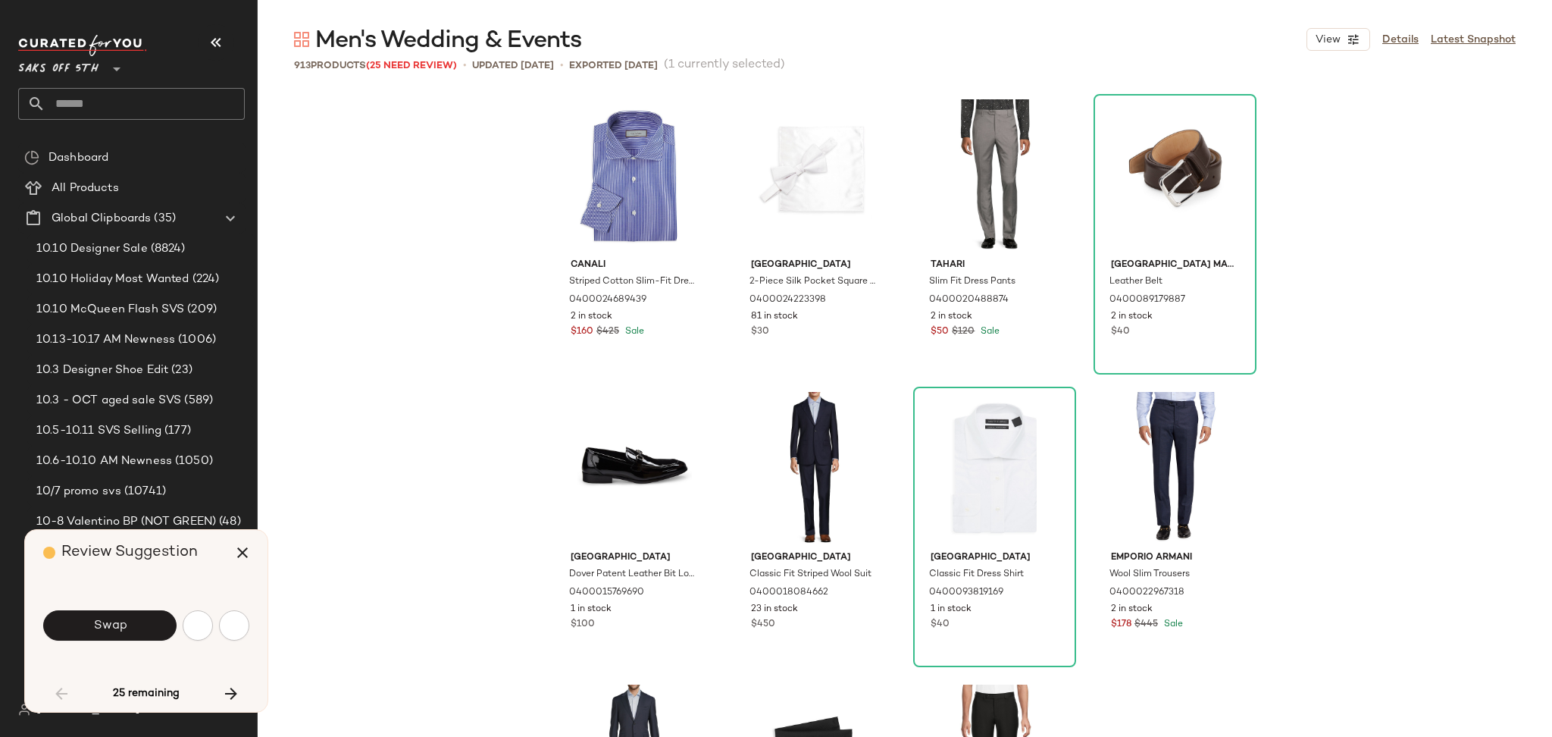
scroll to position [597, 0]
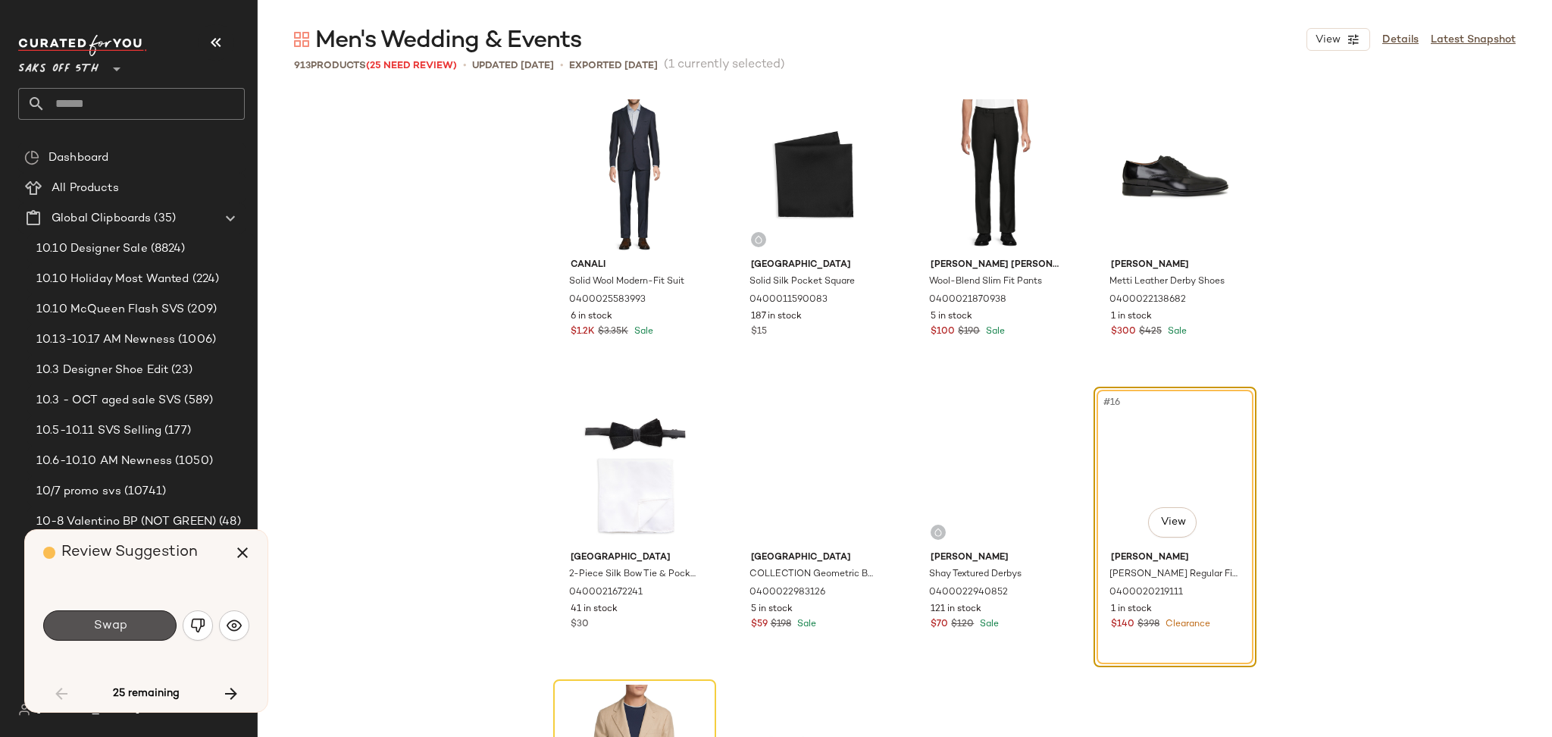
click at [127, 631] on button "Swap" at bounding box center [109, 625] width 133 height 30
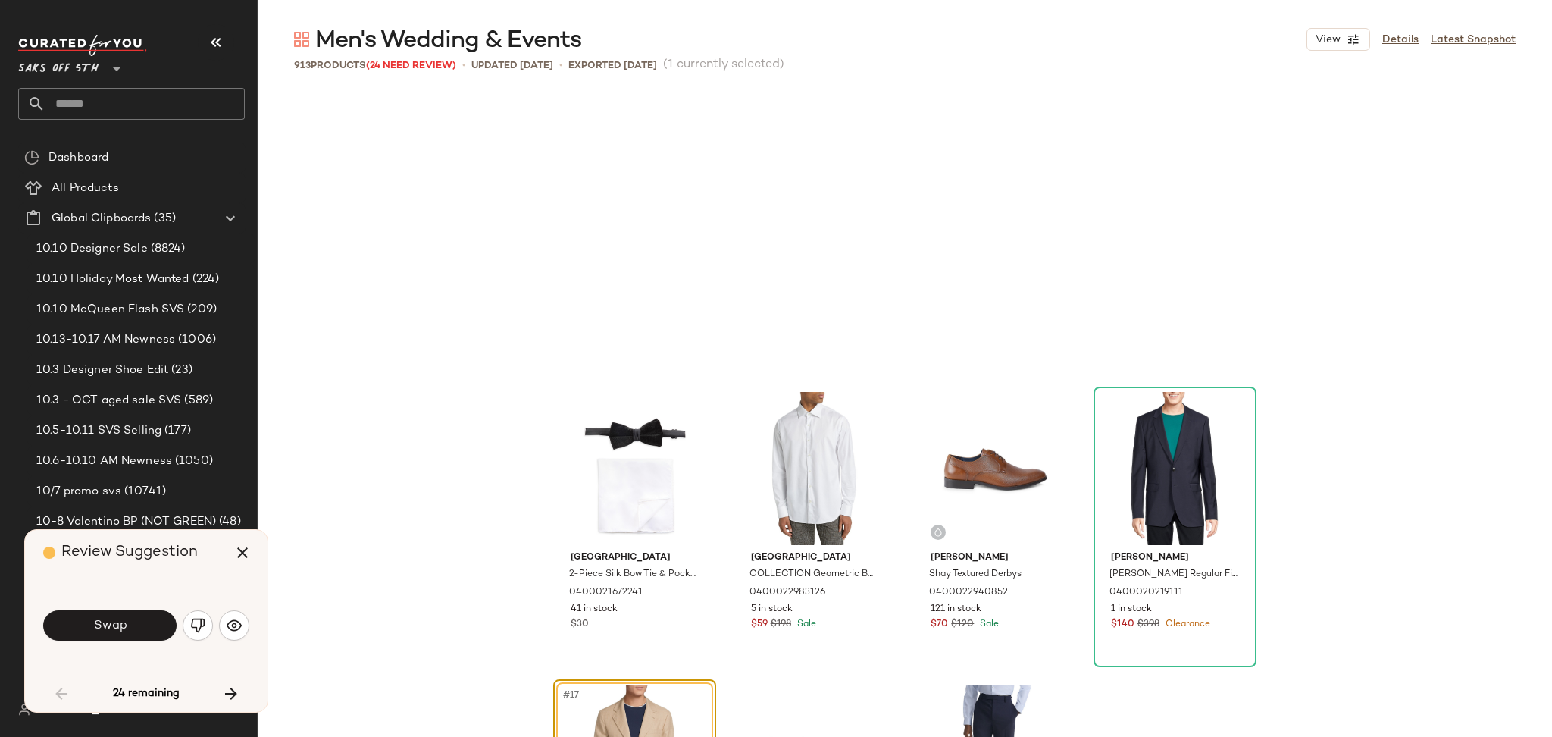
scroll to position [878, 0]
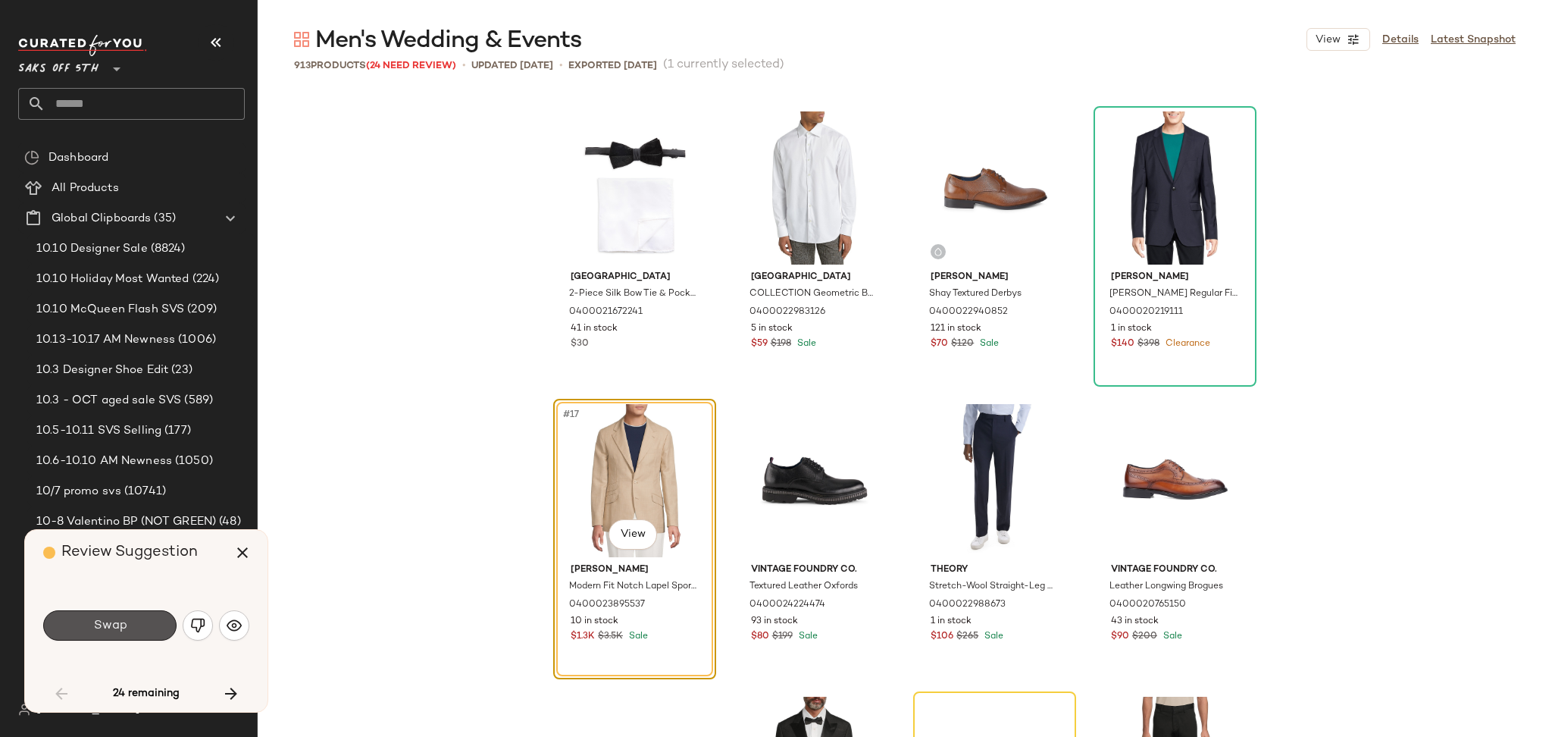
click at [127, 631] on button "Swap" at bounding box center [109, 625] width 133 height 30
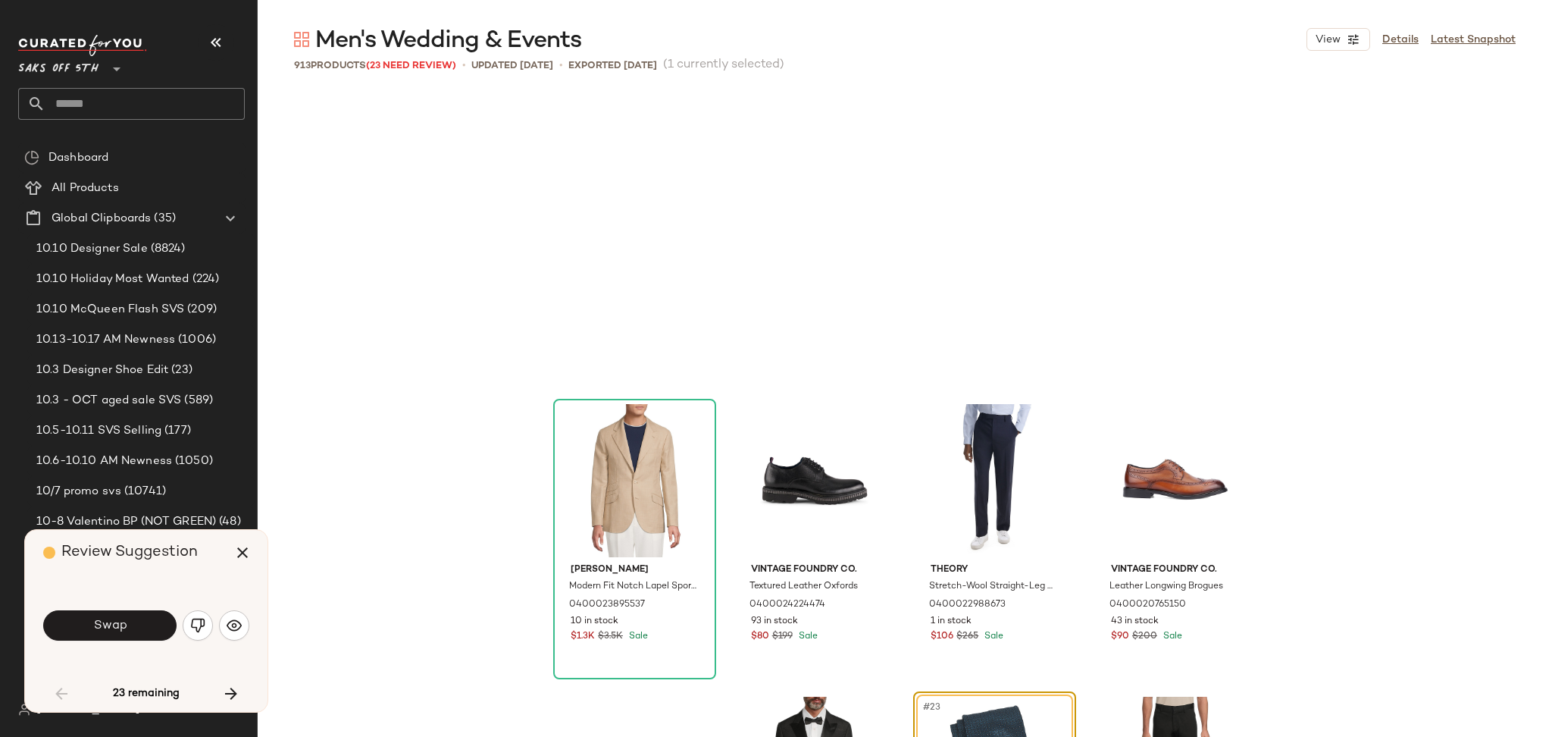
scroll to position [1170, 0]
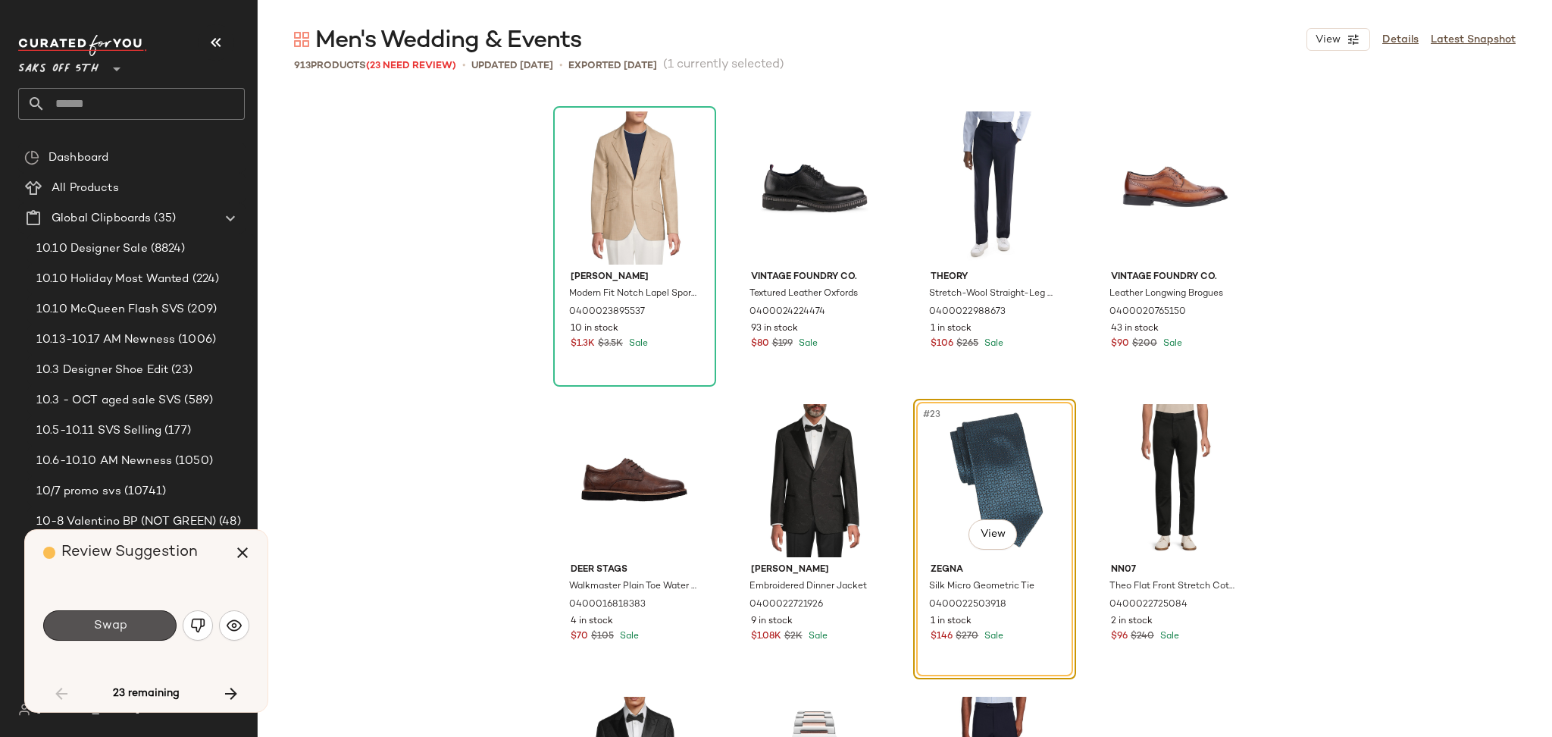
click at [127, 631] on button "Swap" at bounding box center [109, 625] width 133 height 30
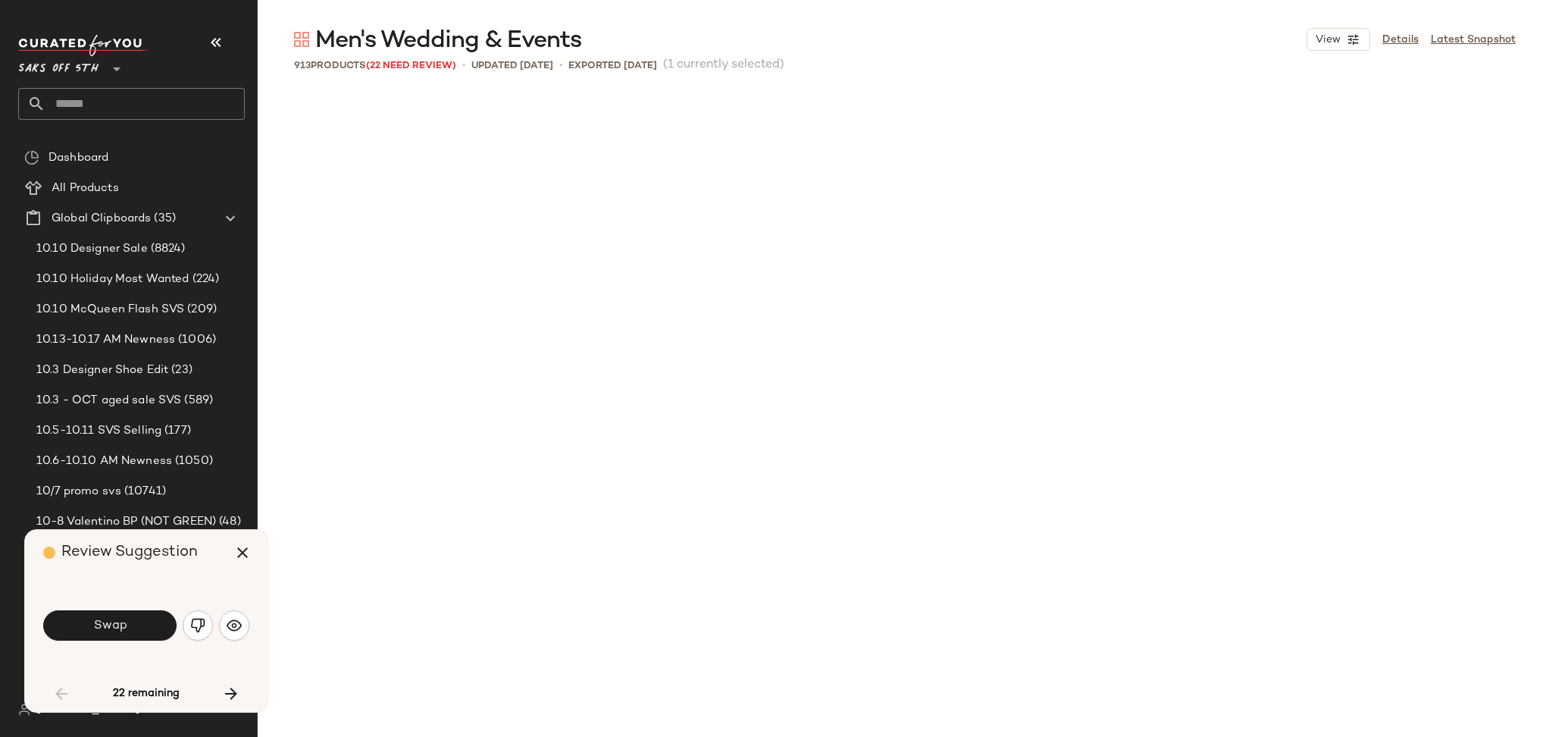
scroll to position [2047, 0]
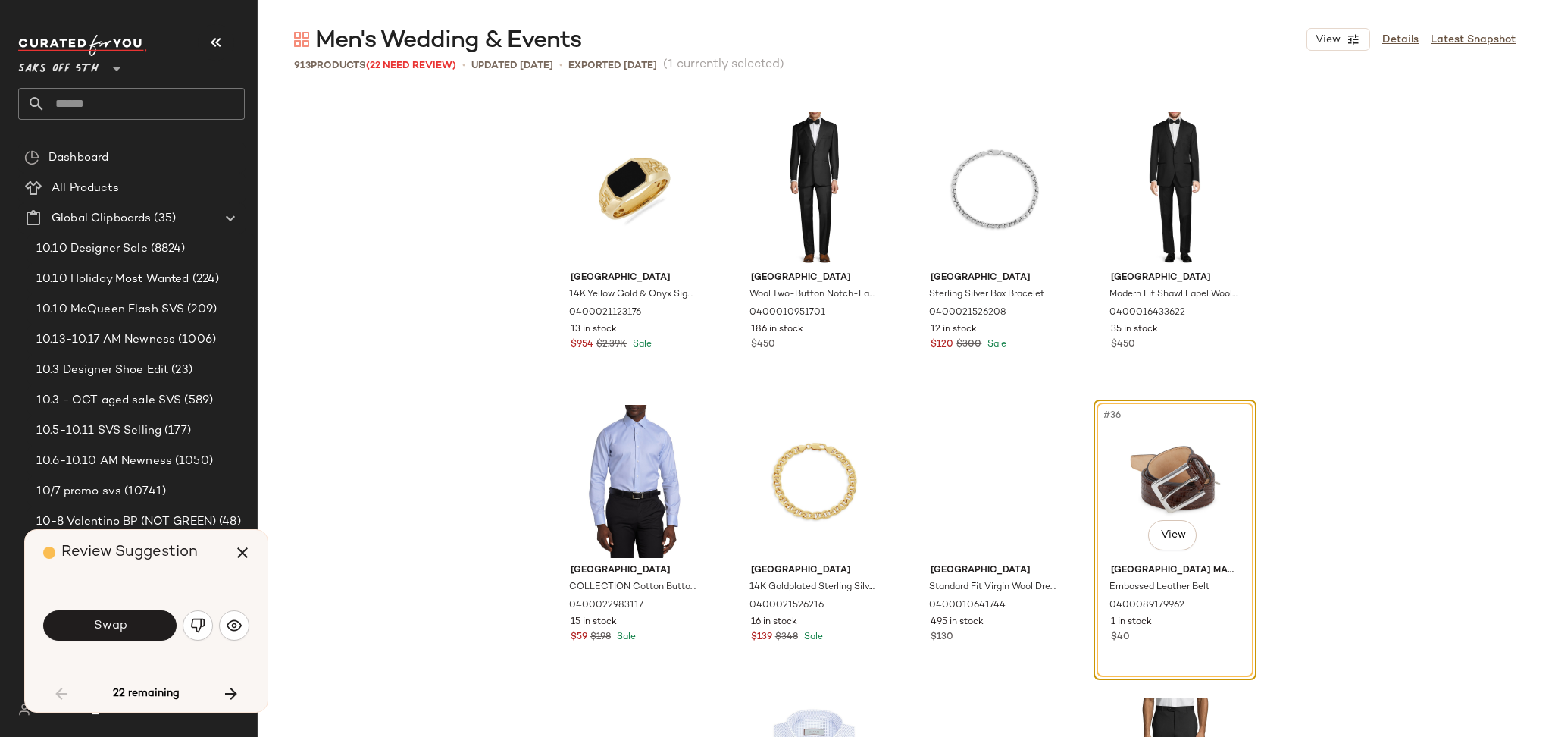
click at [127, 631] on button "Swap" at bounding box center [109, 625] width 133 height 30
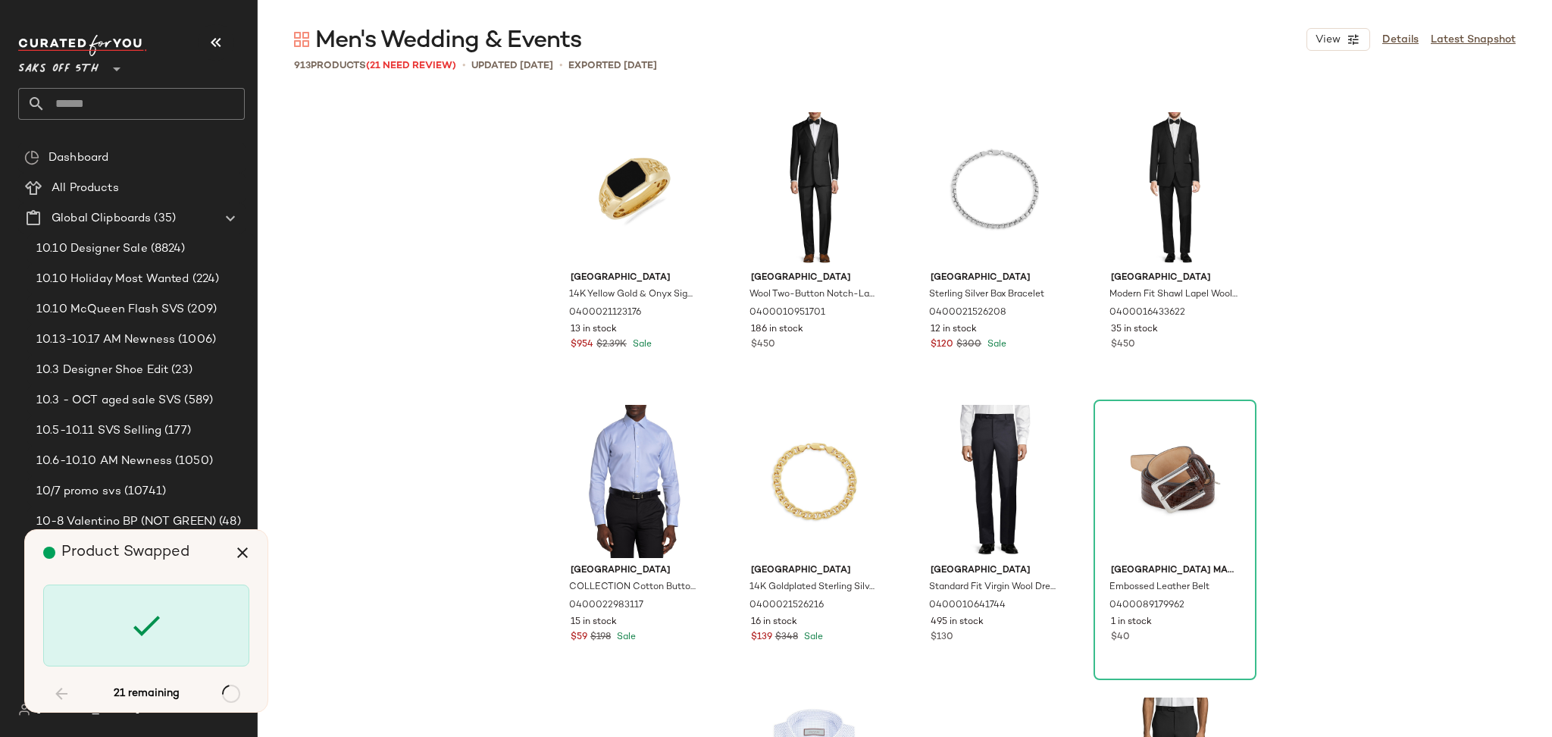
scroll to position [5266, 0]
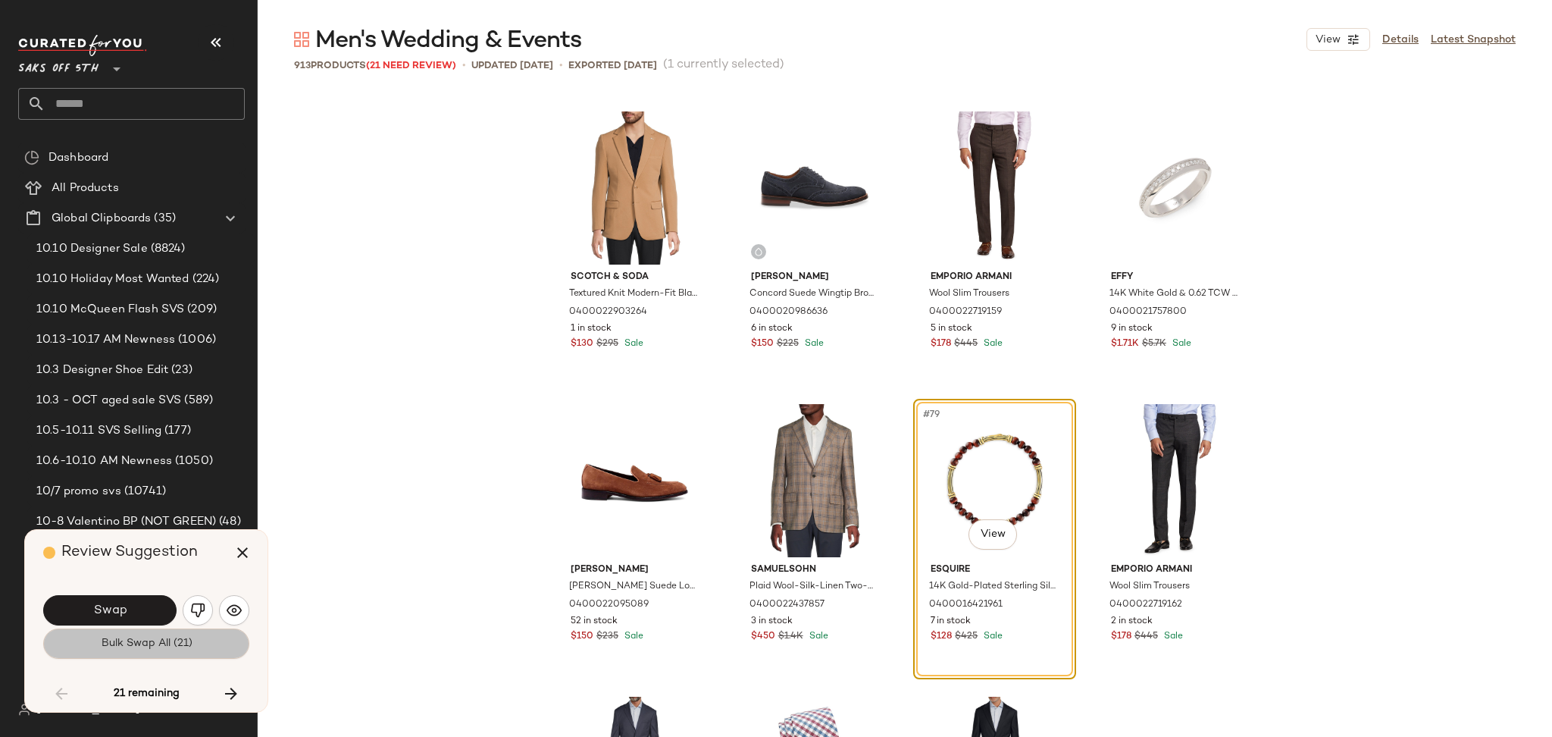
click at [127, 640] on span "Bulk Swap All (21)" at bounding box center [146, 643] width 92 height 12
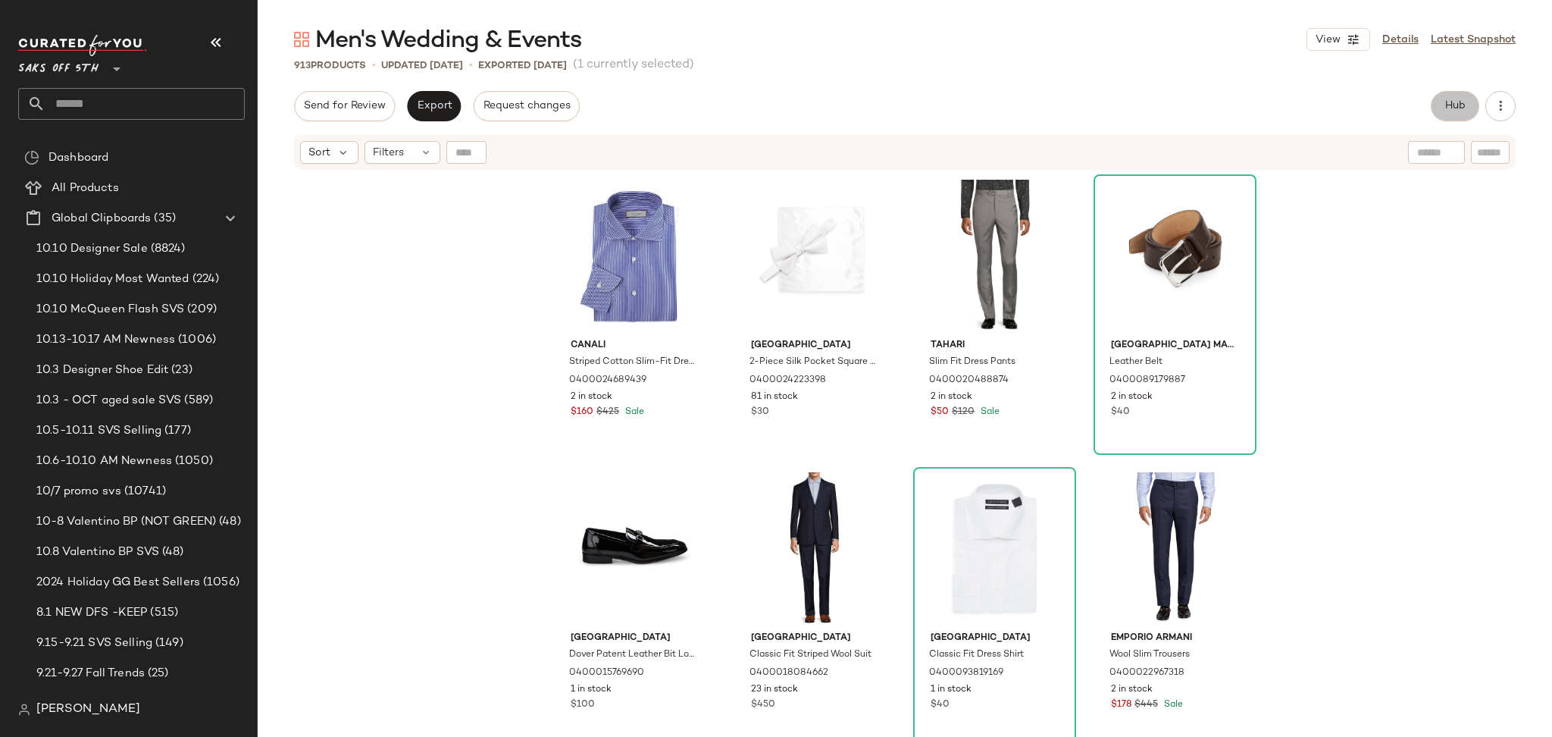
click at [1451, 109] on span "Hub" at bounding box center [1455, 106] width 21 height 12
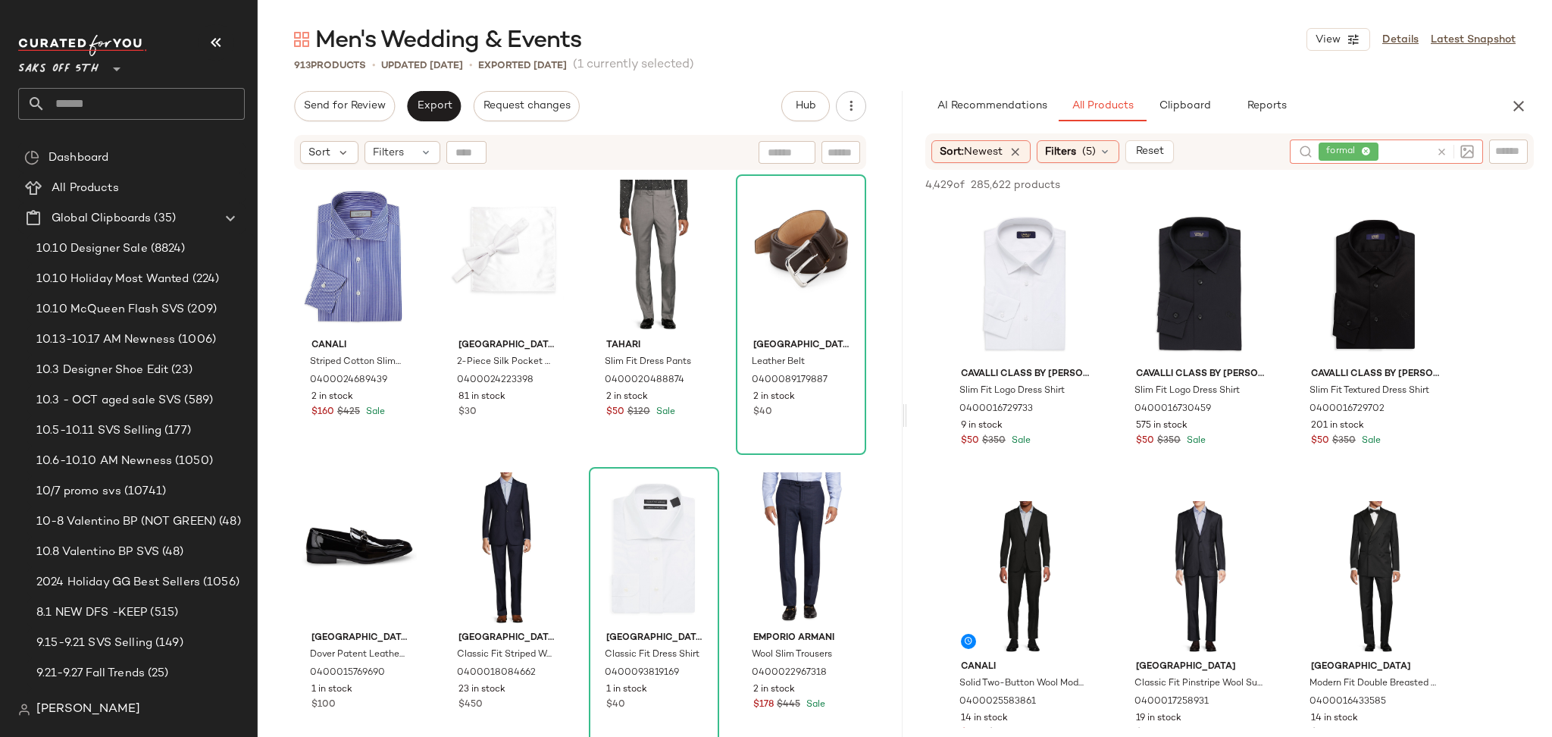
click at [1439, 157] on icon at bounding box center [1441, 151] width 11 height 11
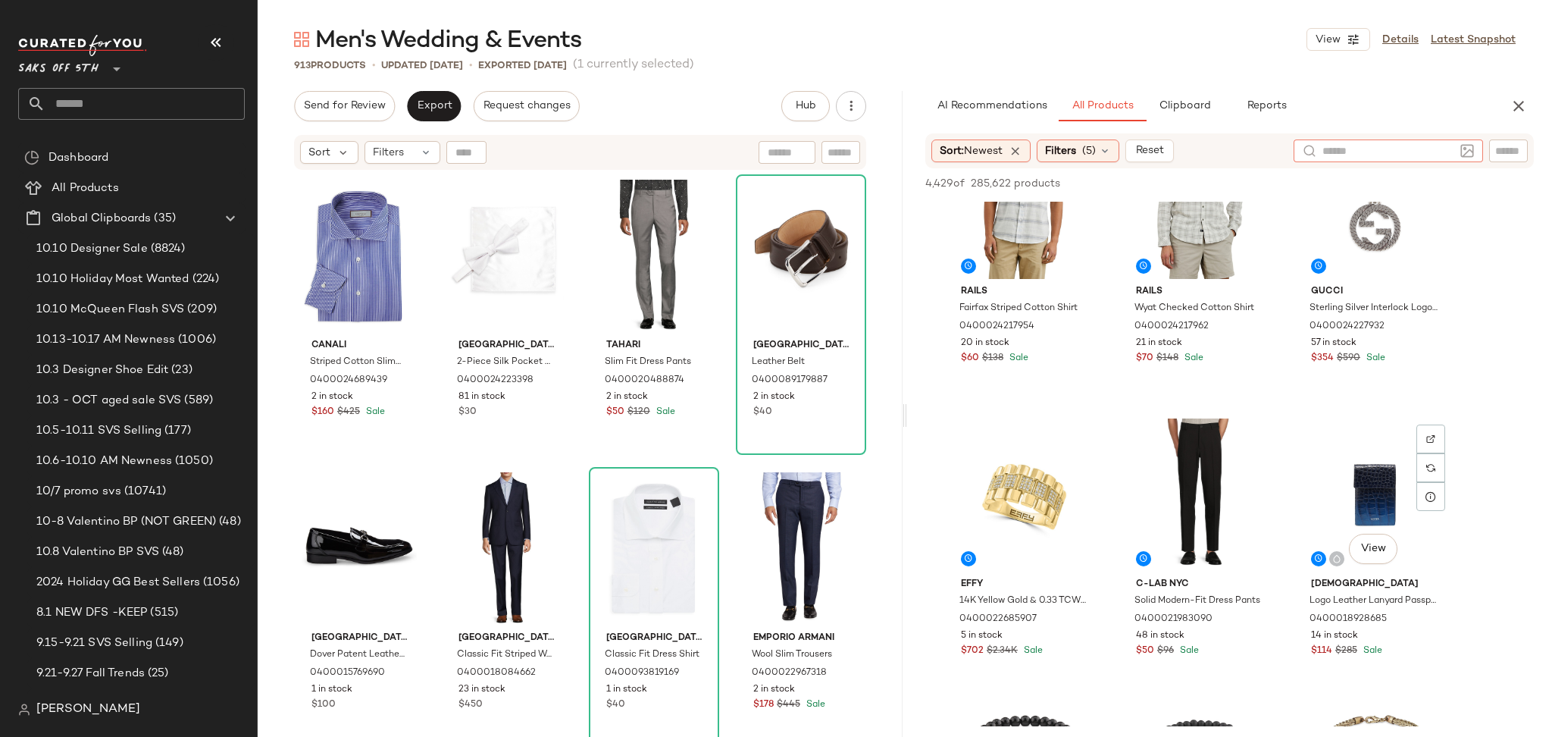
scroll to position [3301, 0]
click at [1206, 437] on div "View" at bounding box center [1200, 493] width 152 height 153
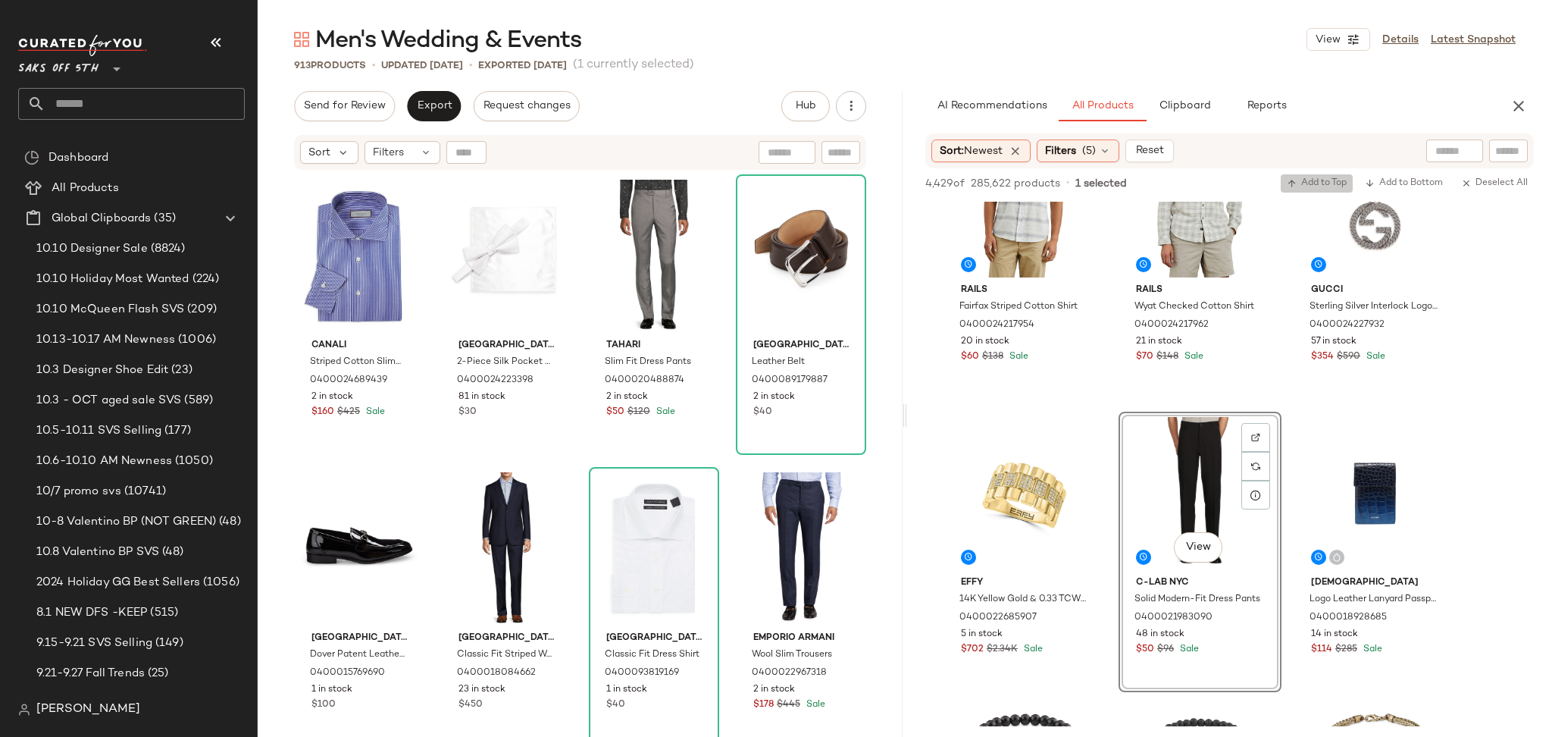
click at [1306, 179] on span "Add to Top" at bounding box center [1317, 183] width 60 height 11
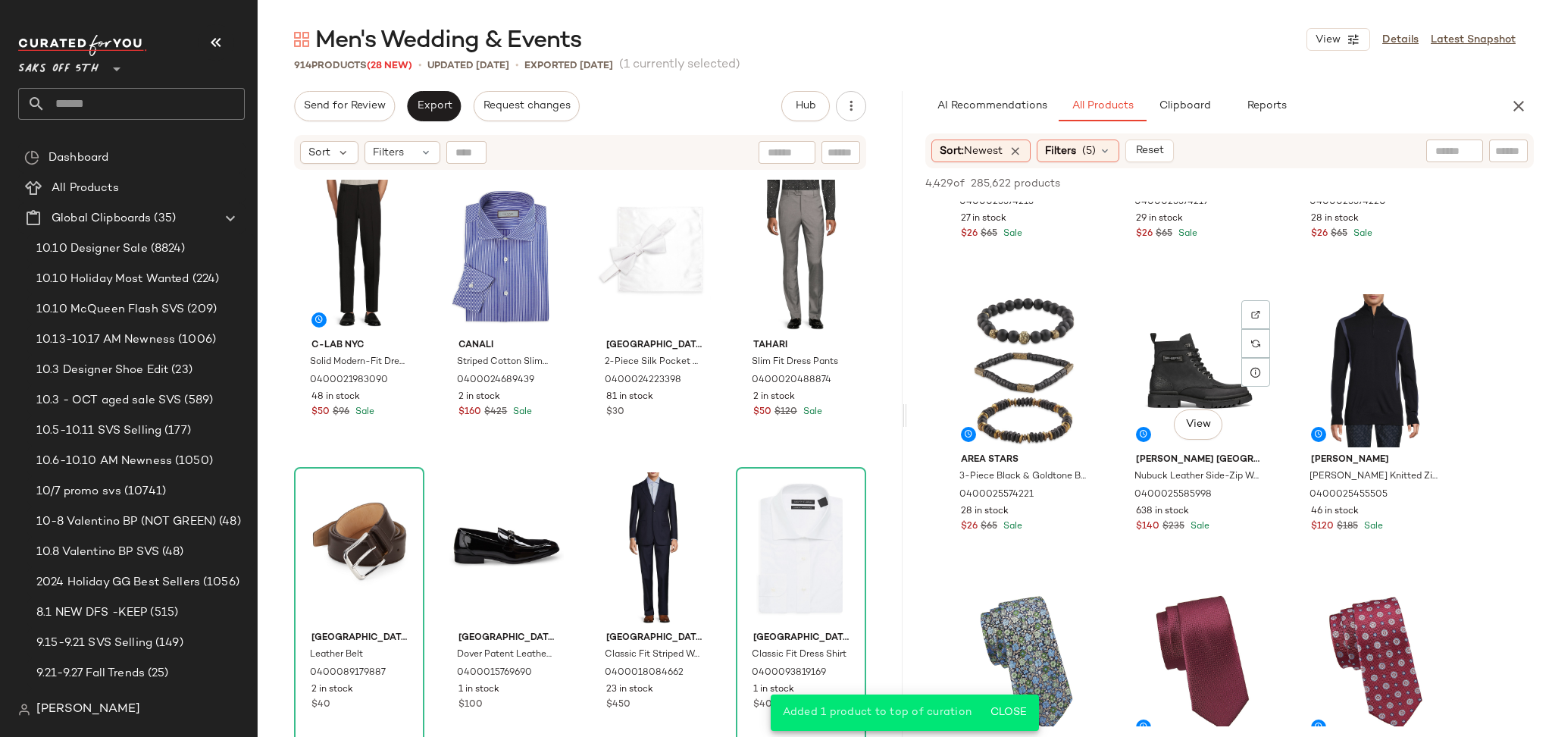
scroll to position [4300, 0]
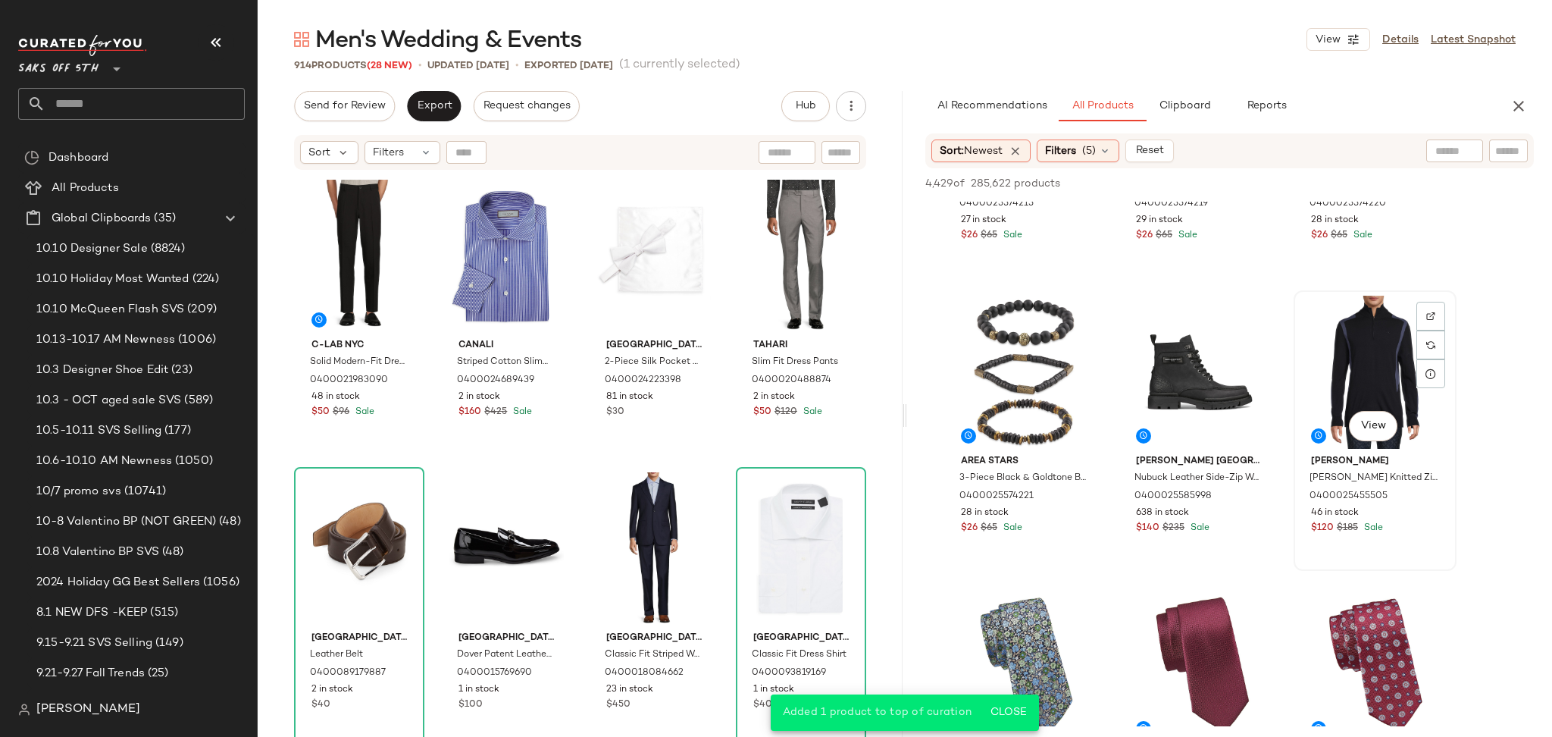
click at [1350, 323] on div "View" at bounding box center [1375, 372] width 152 height 153
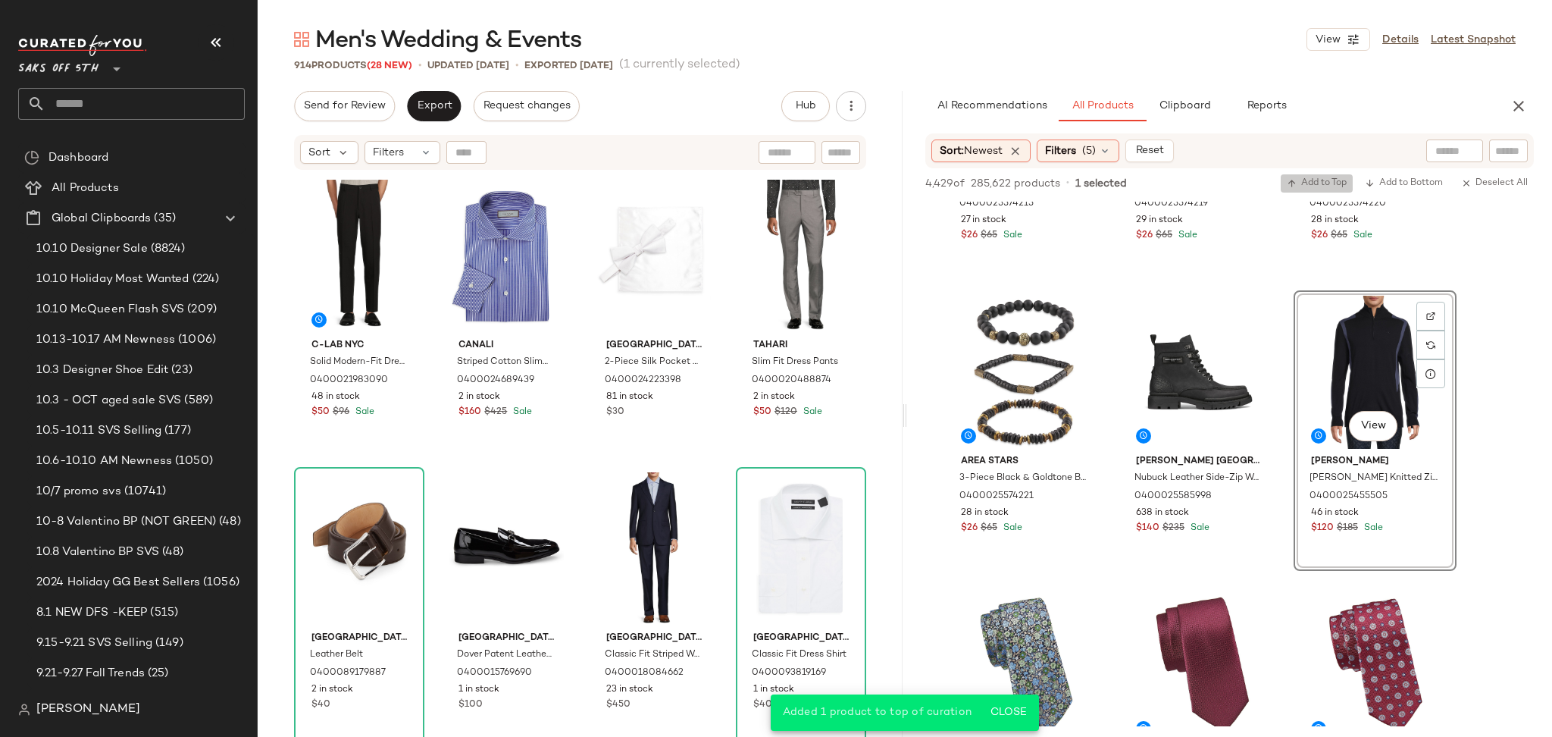
click at [1307, 178] on span "Add to Top" at bounding box center [1317, 183] width 60 height 11
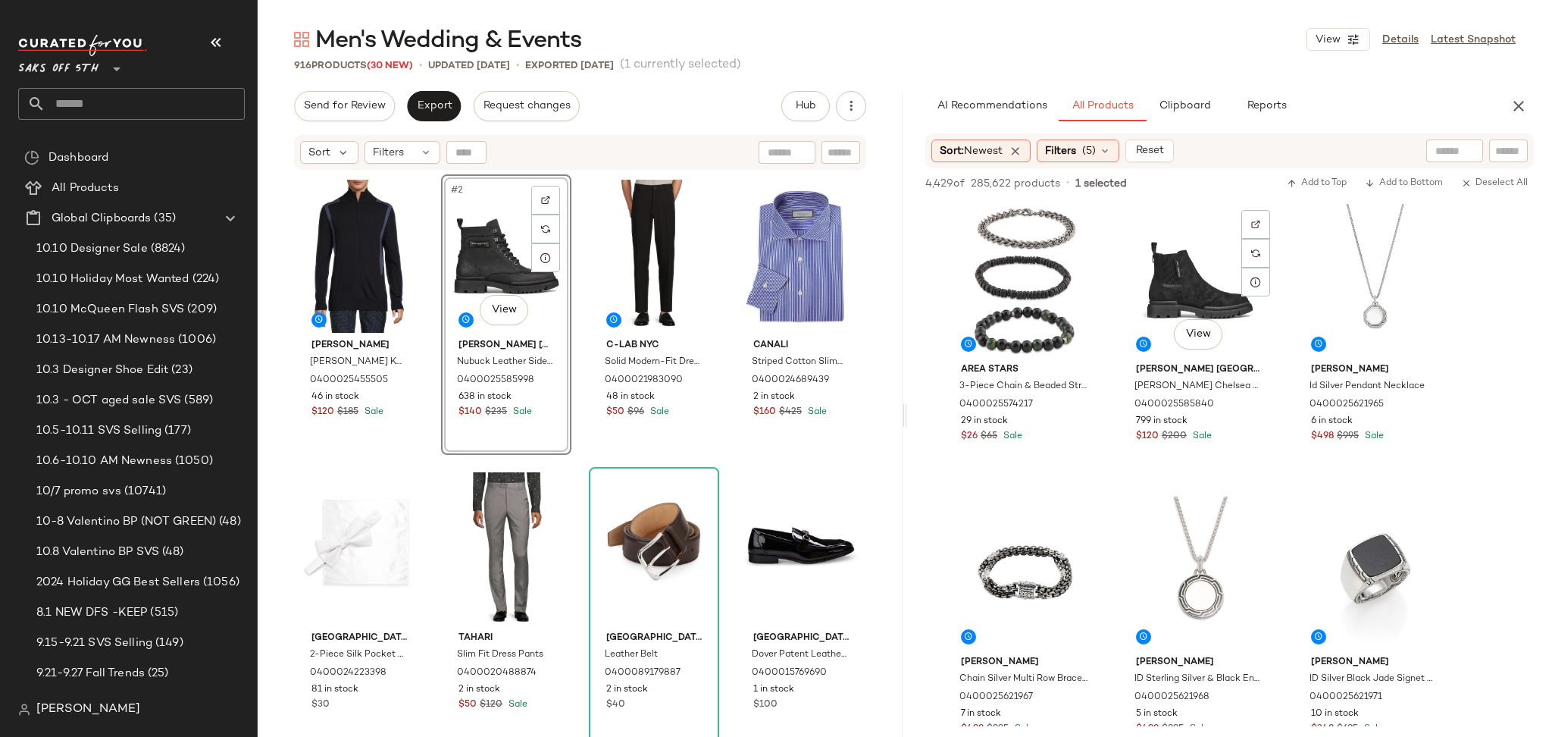
scroll to position [6148, 0]
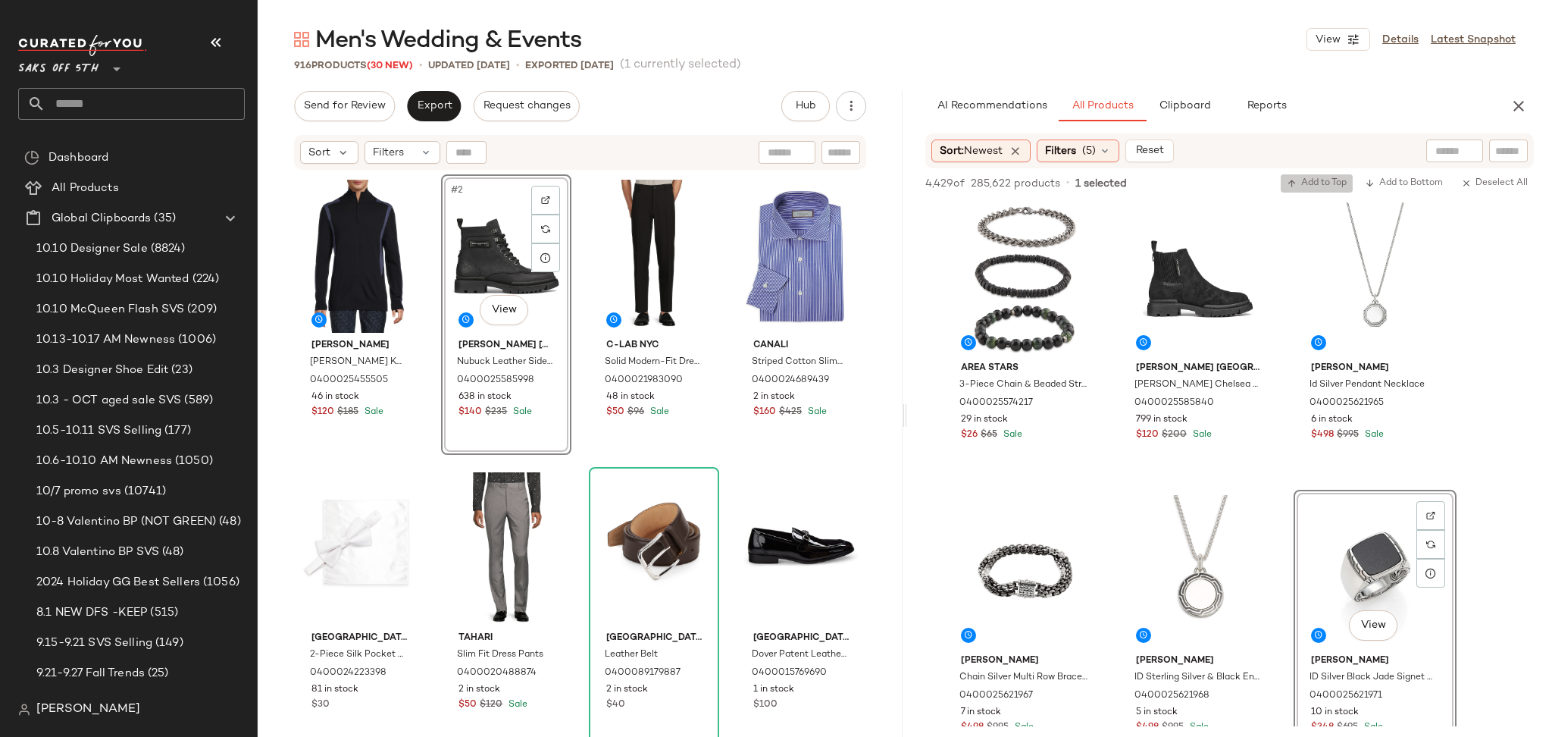
click at [1317, 186] on span "Add to Top" at bounding box center [1317, 183] width 60 height 11
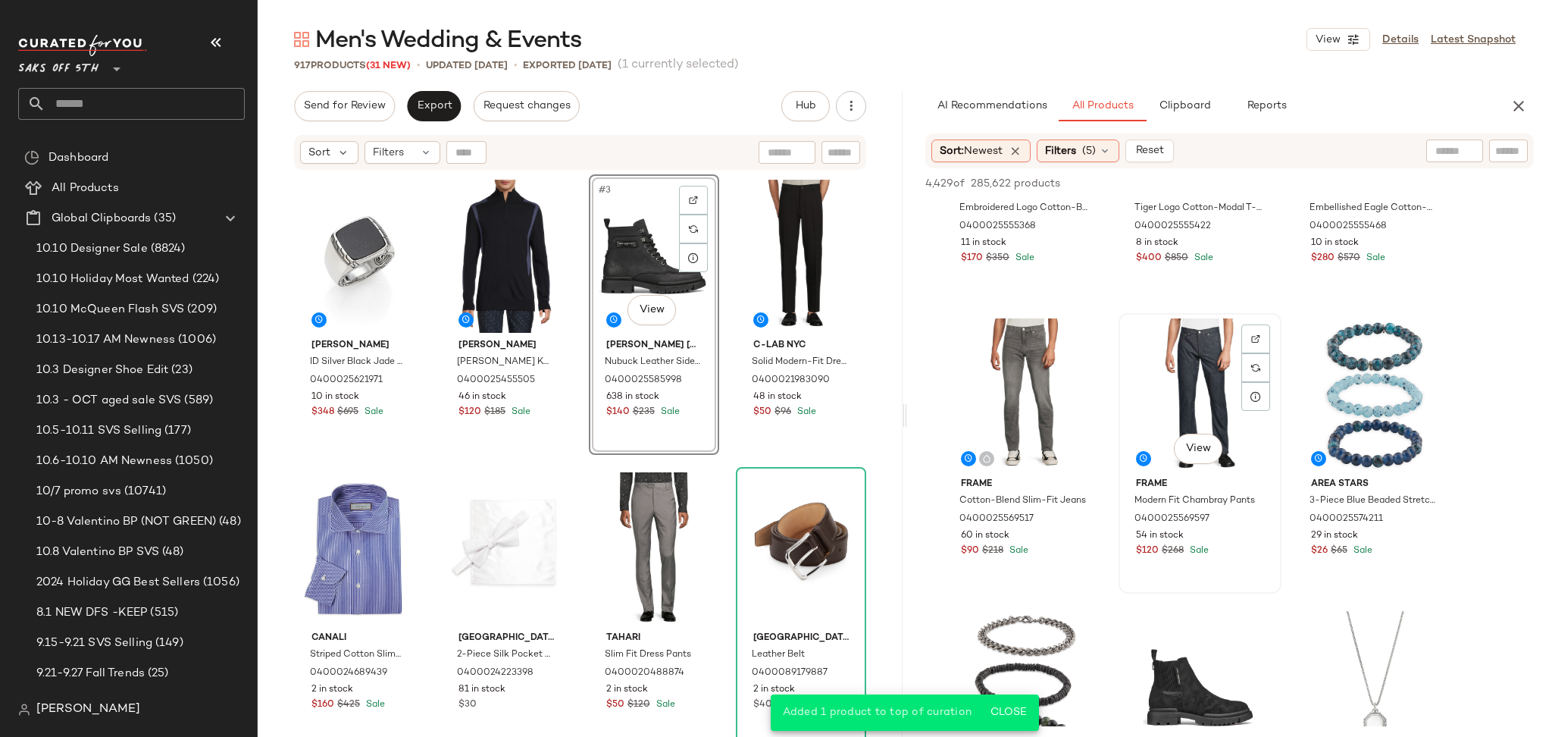
scroll to position [5736, 0]
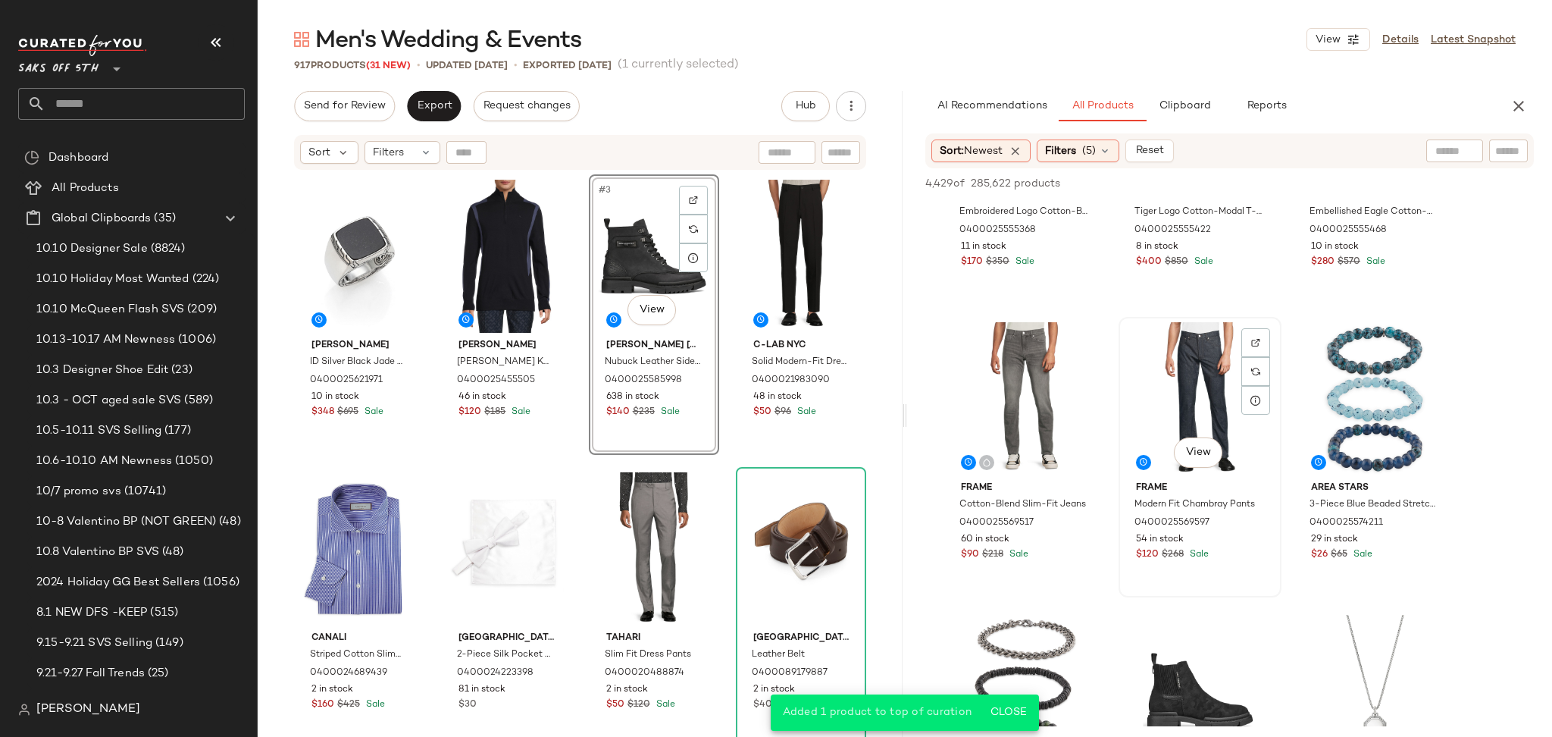
click at [1177, 390] on div "View" at bounding box center [1200, 398] width 152 height 153
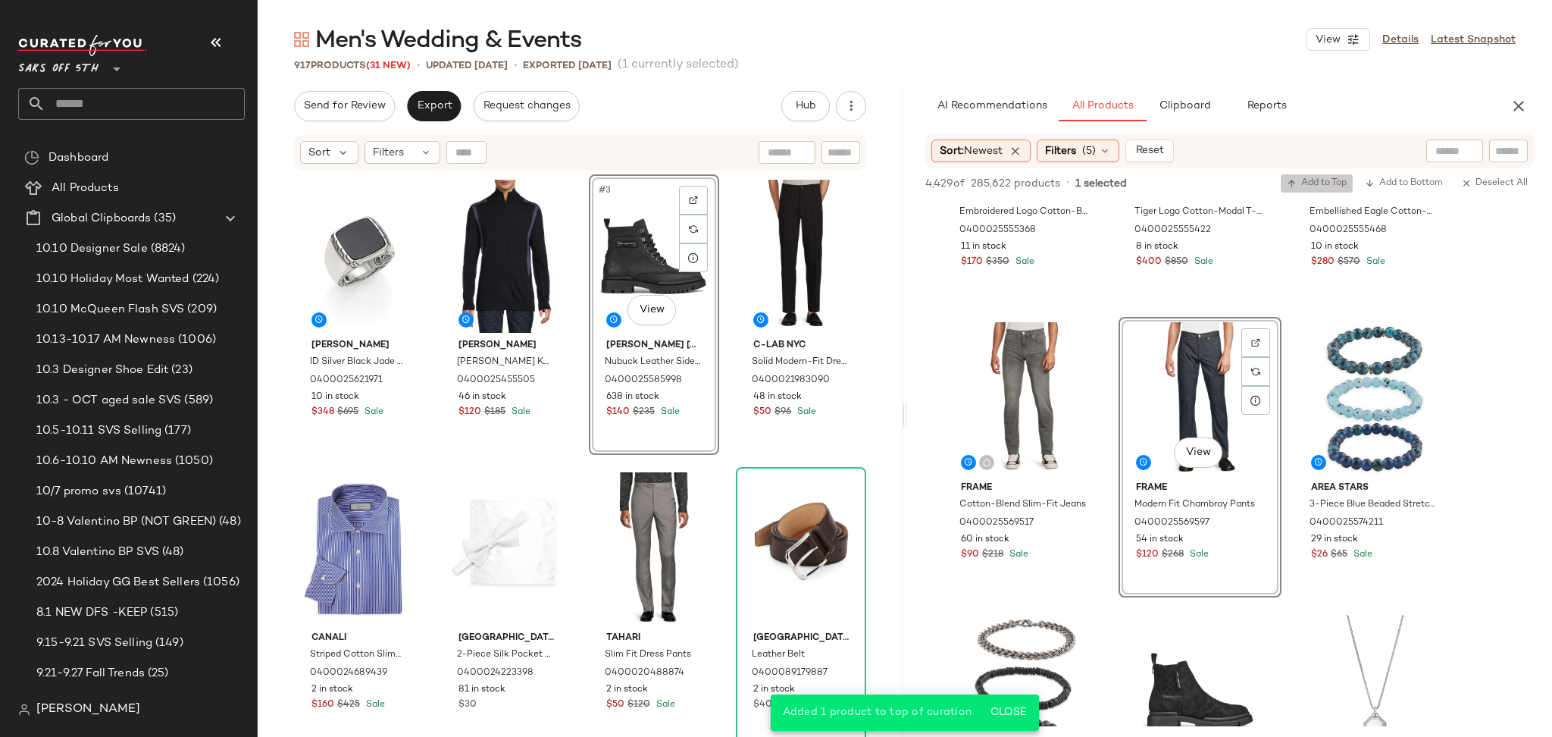
click at [1306, 183] on span "Add to Top" at bounding box center [1317, 183] width 60 height 11
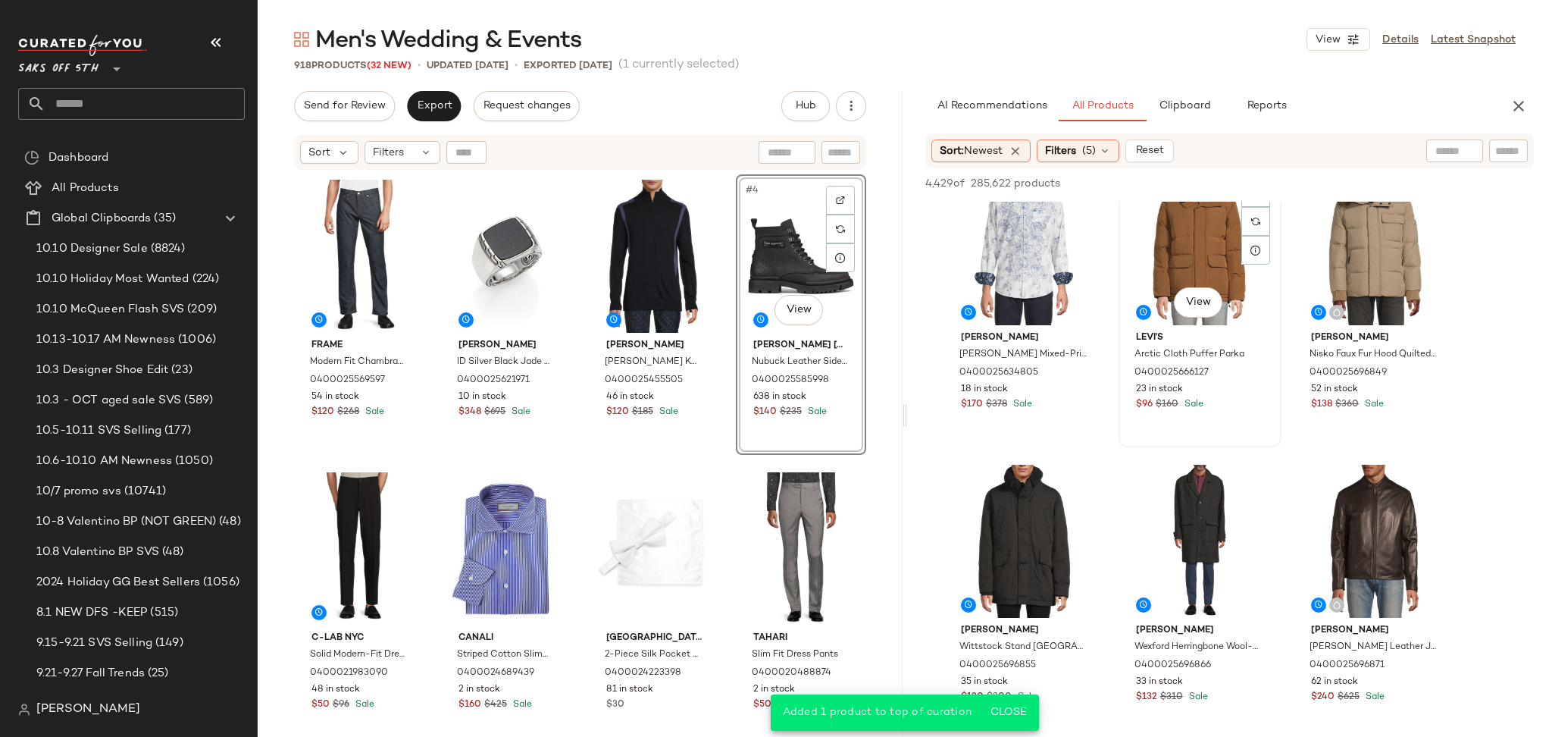
scroll to position [7058, 0]
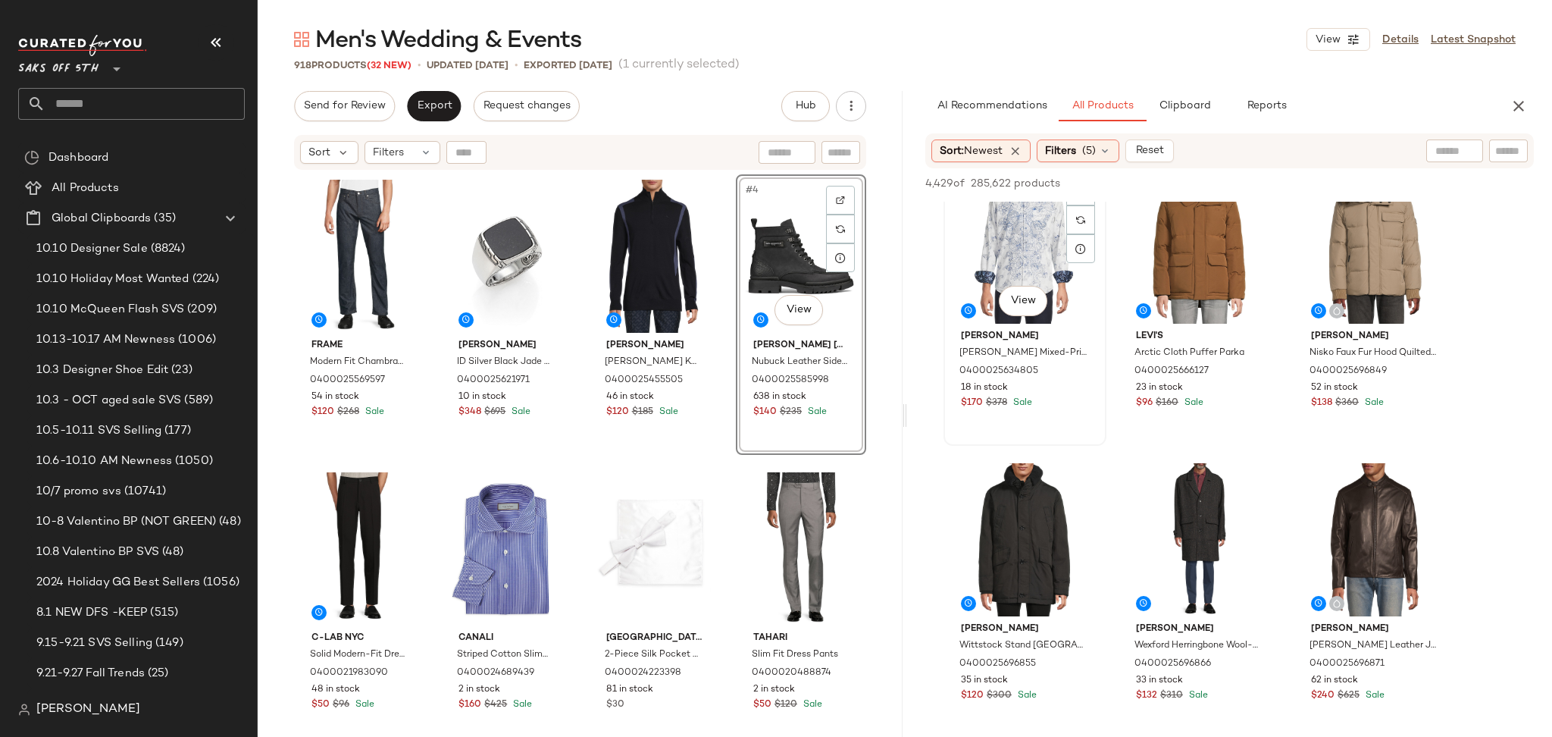
click at [1013, 232] on div "View" at bounding box center [1025, 247] width 152 height 153
click at [1328, 185] on span "Add to Top" at bounding box center [1317, 183] width 60 height 11
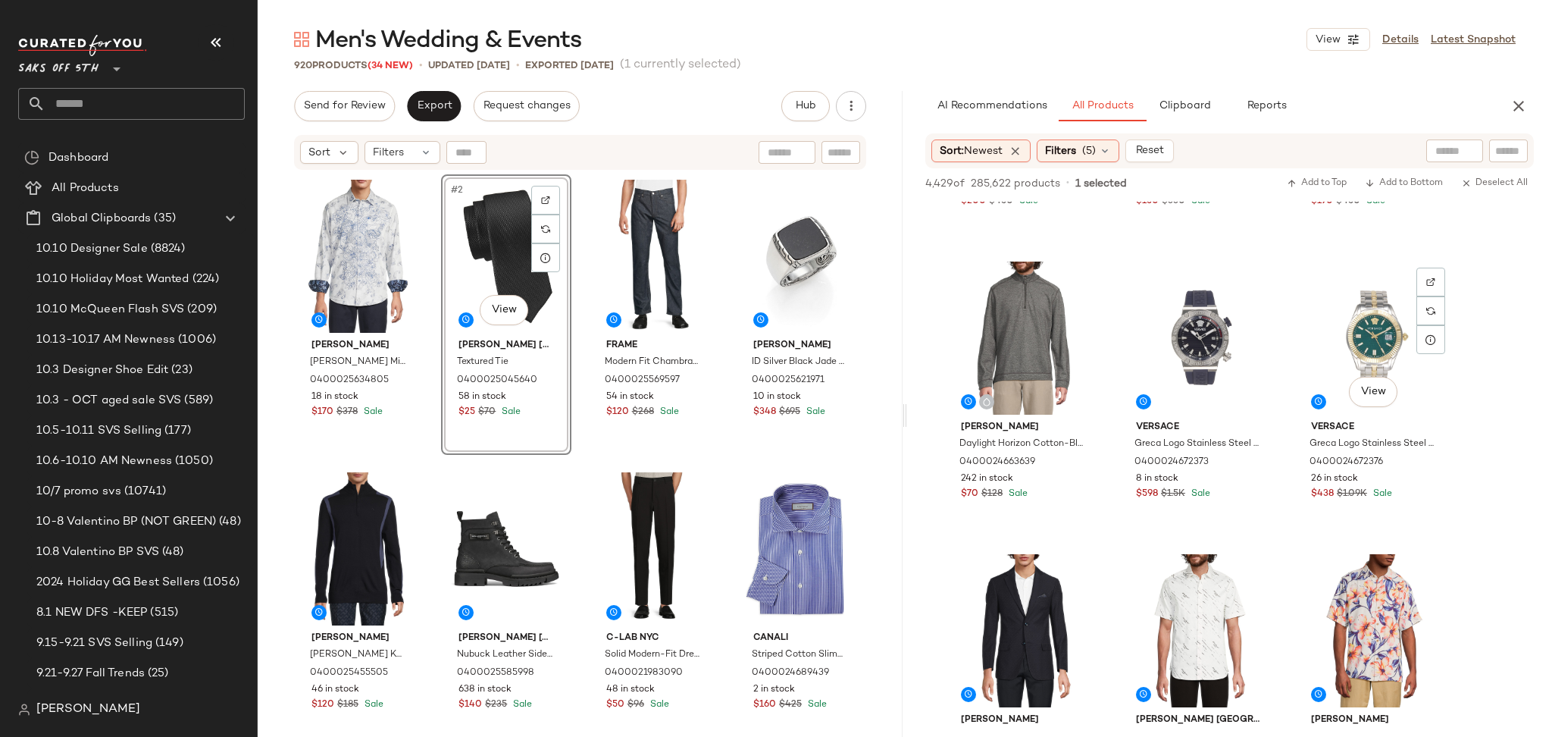
scroll to position [12804, 0]
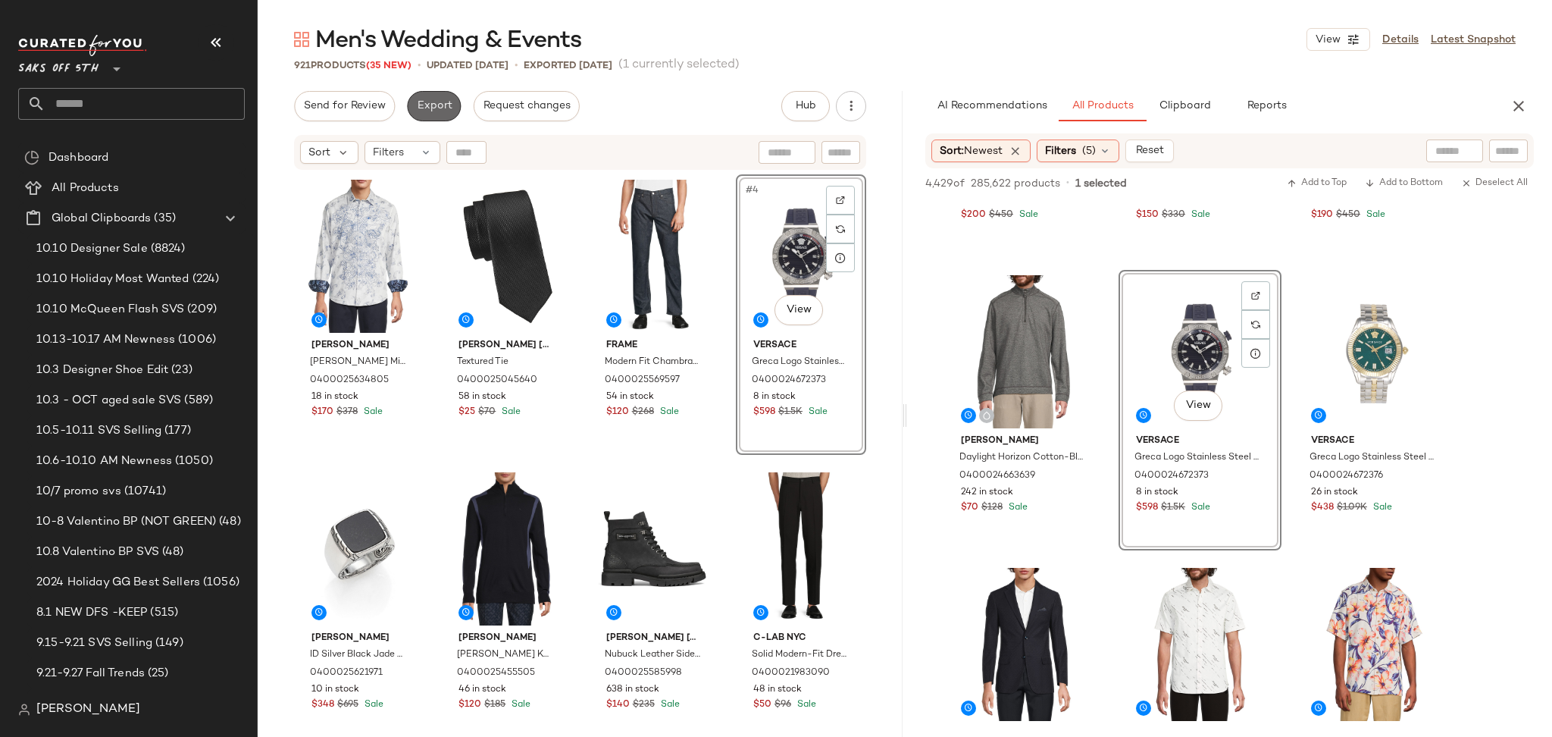
click at [425, 102] on span "Export" at bounding box center [434, 106] width 36 height 12
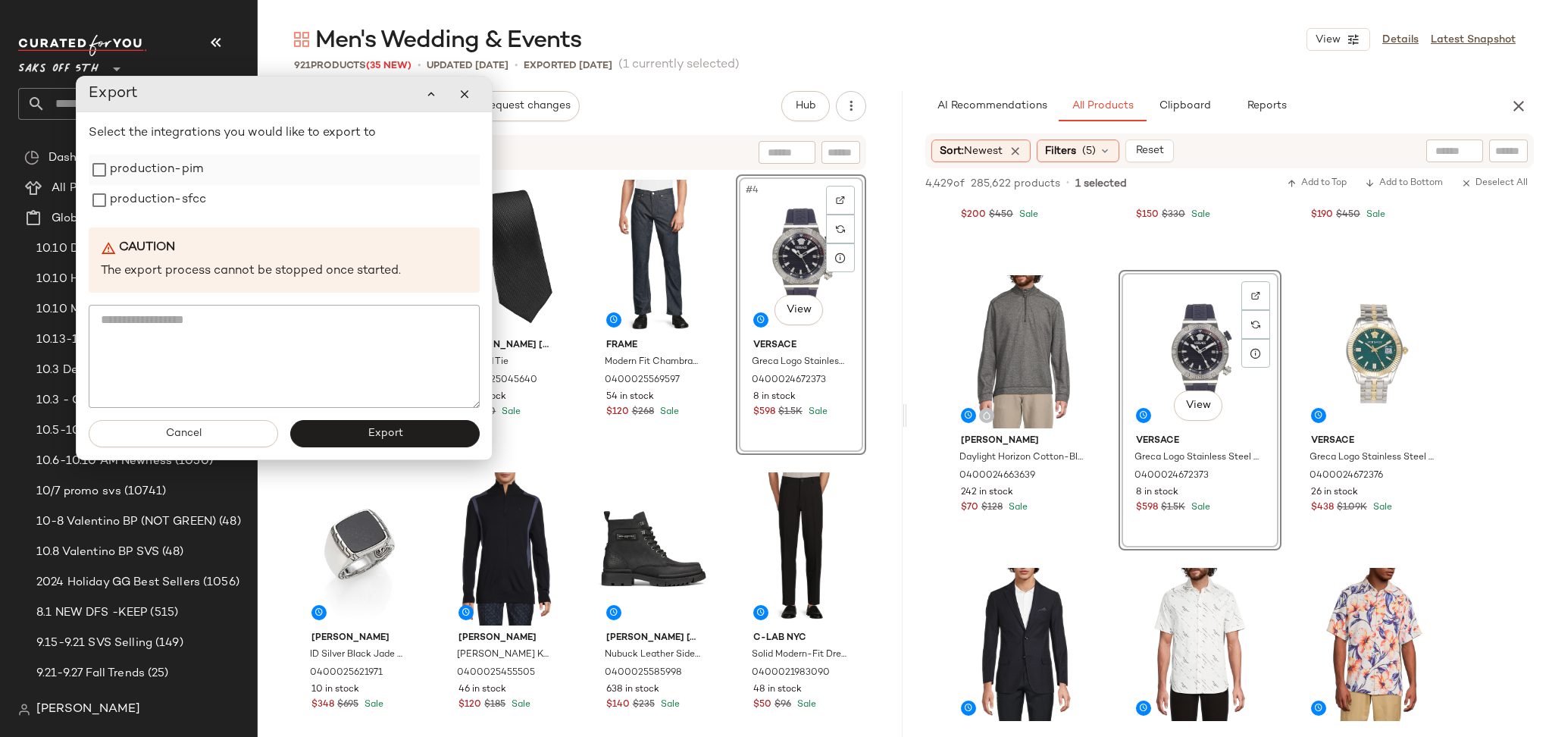
click at [203, 175] on div "production-pim" at bounding box center [284, 170] width 391 height 30
click at [174, 177] on label "production-pim" at bounding box center [156, 170] width 93 height 30
click at [177, 193] on label "production-sfcc" at bounding box center [158, 200] width 96 height 30
click at [340, 429] on button "Export" at bounding box center [384, 433] width 189 height 27
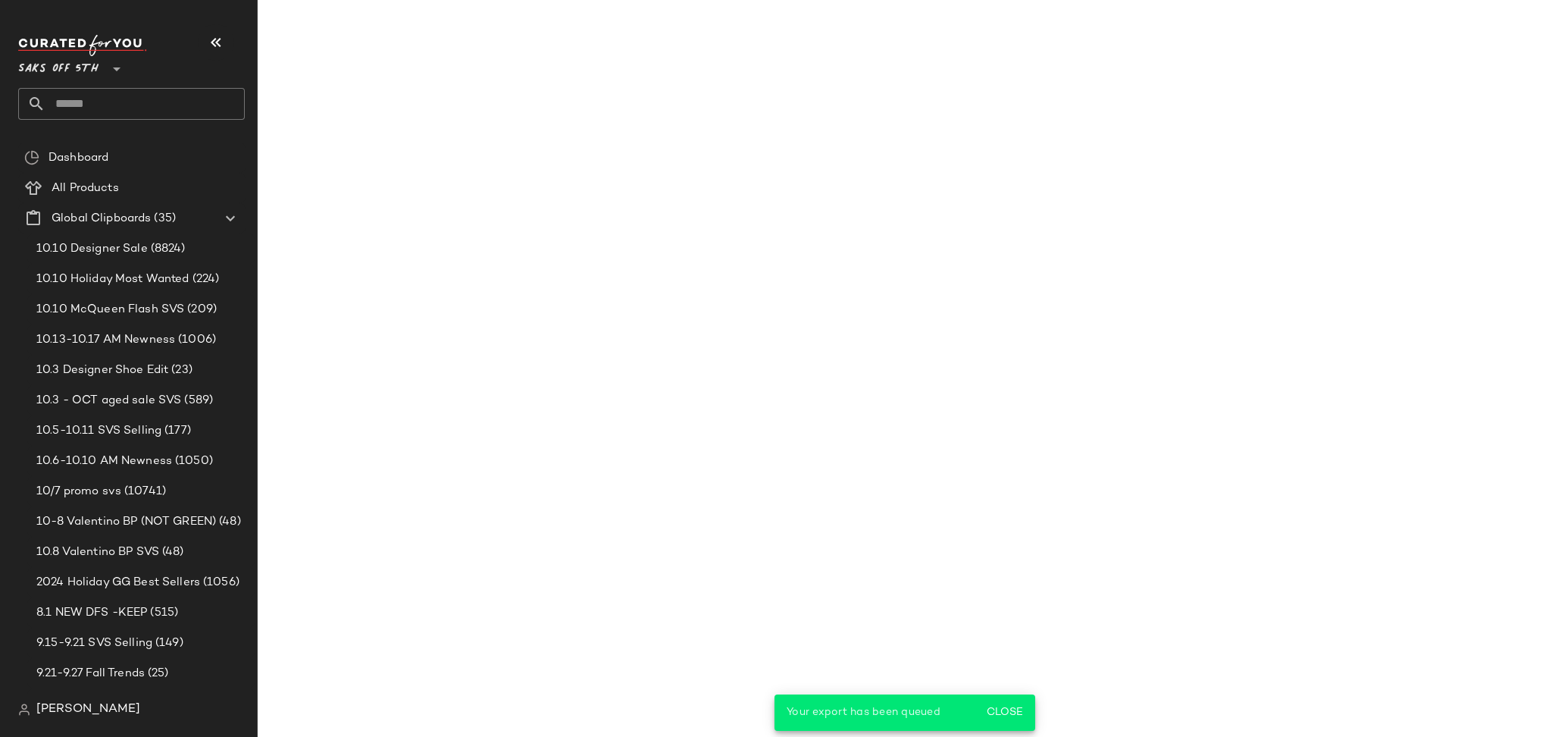
scroll to position [18948, 0]
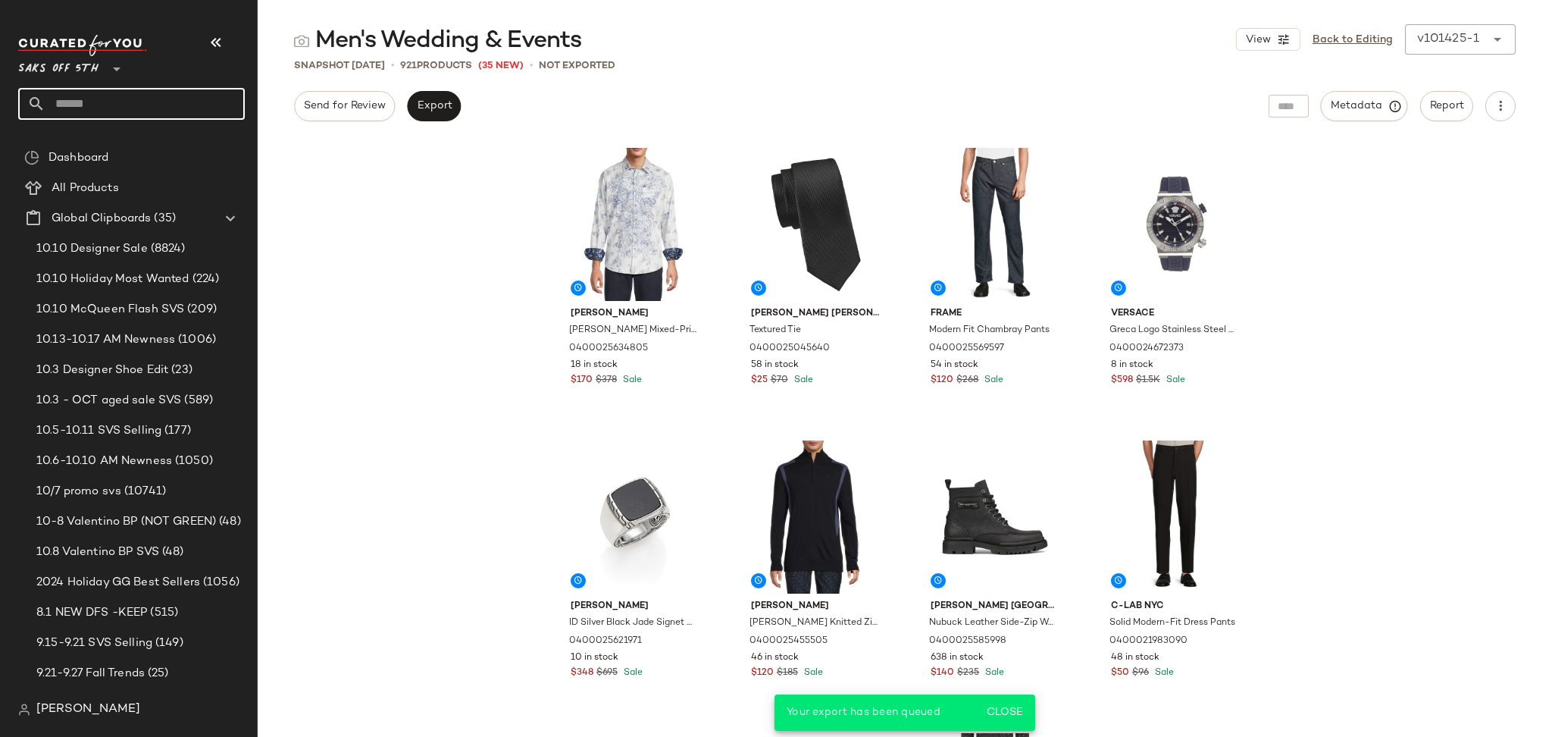
click at [167, 97] on input "text" at bounding box center [144, 104] width 199 height 32
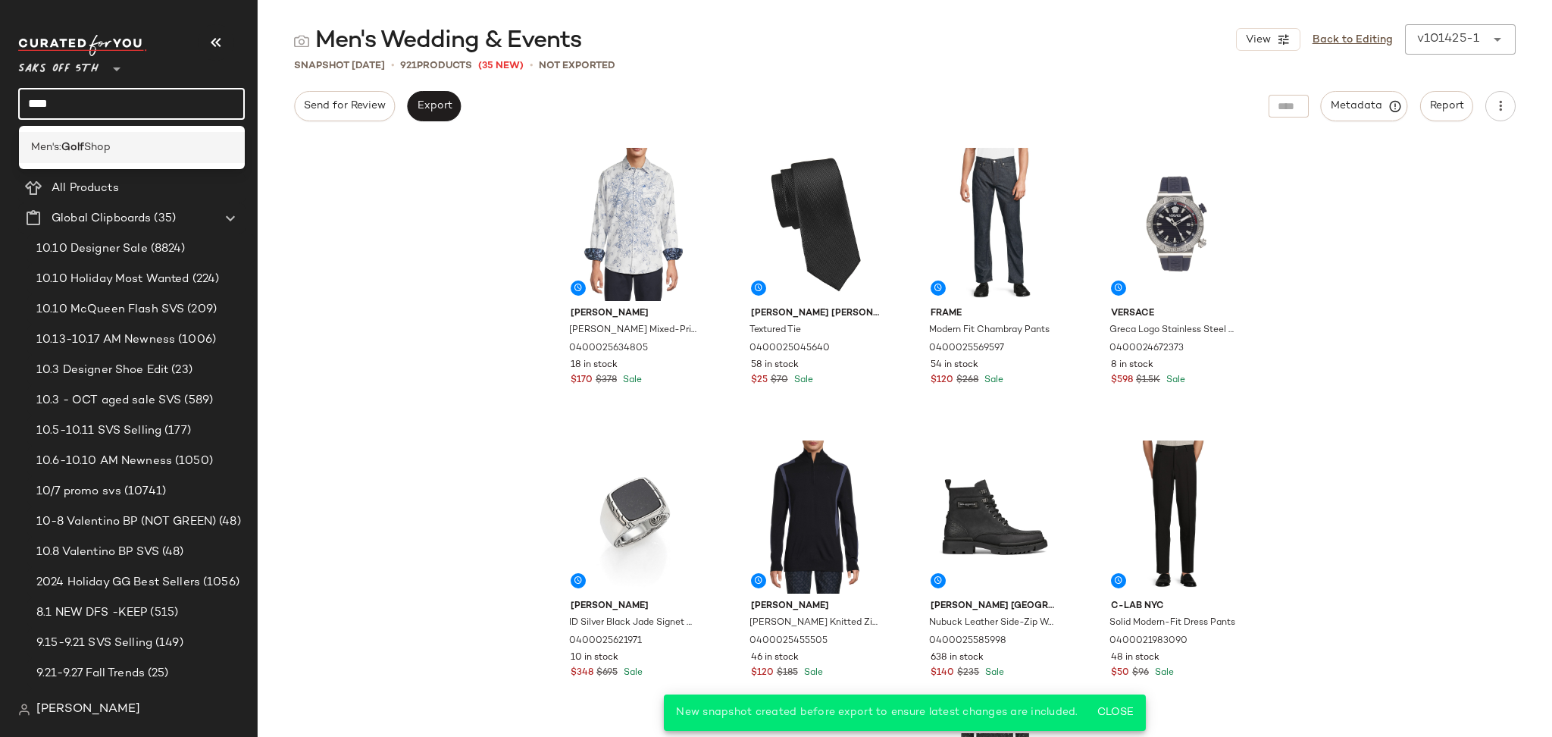
type input "****"
click at [90, 156] on div "Men's: Golf Shop" at bounding box center [132, 147] width 227 height 31
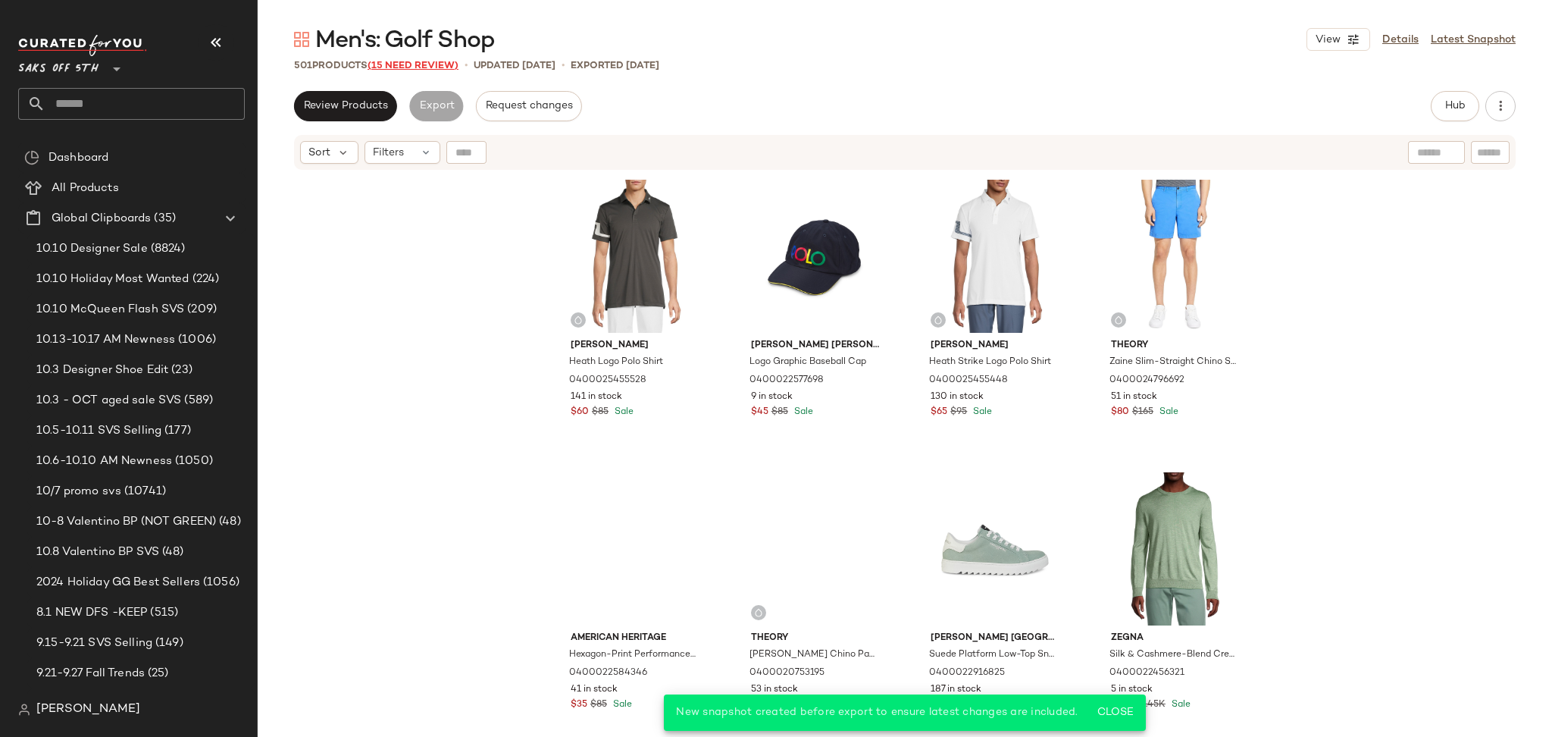
click at [420, 61] on span "(15 Need Review)" at bounding box center [413, 66] width 91 height 11
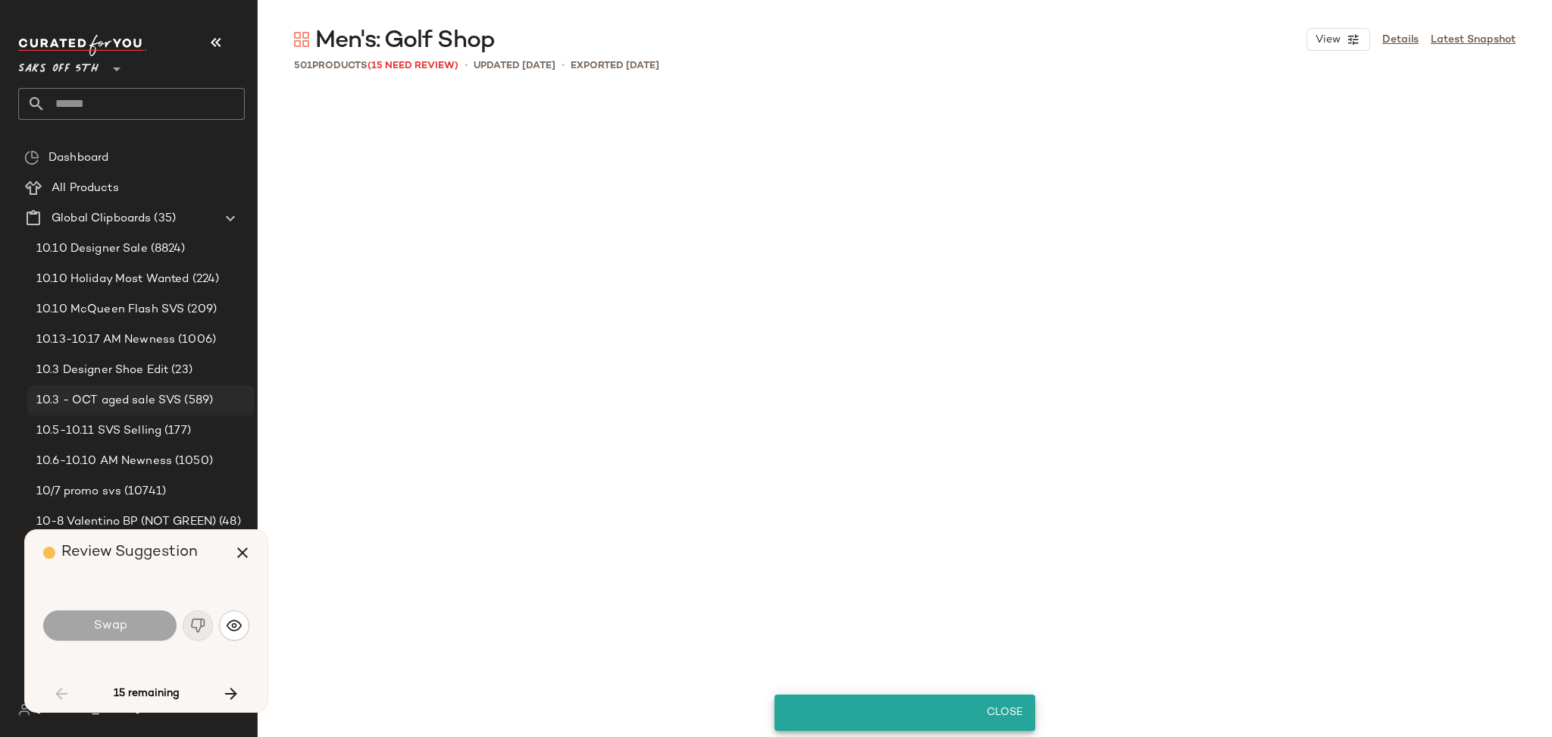
scroll to position [4681, 0]
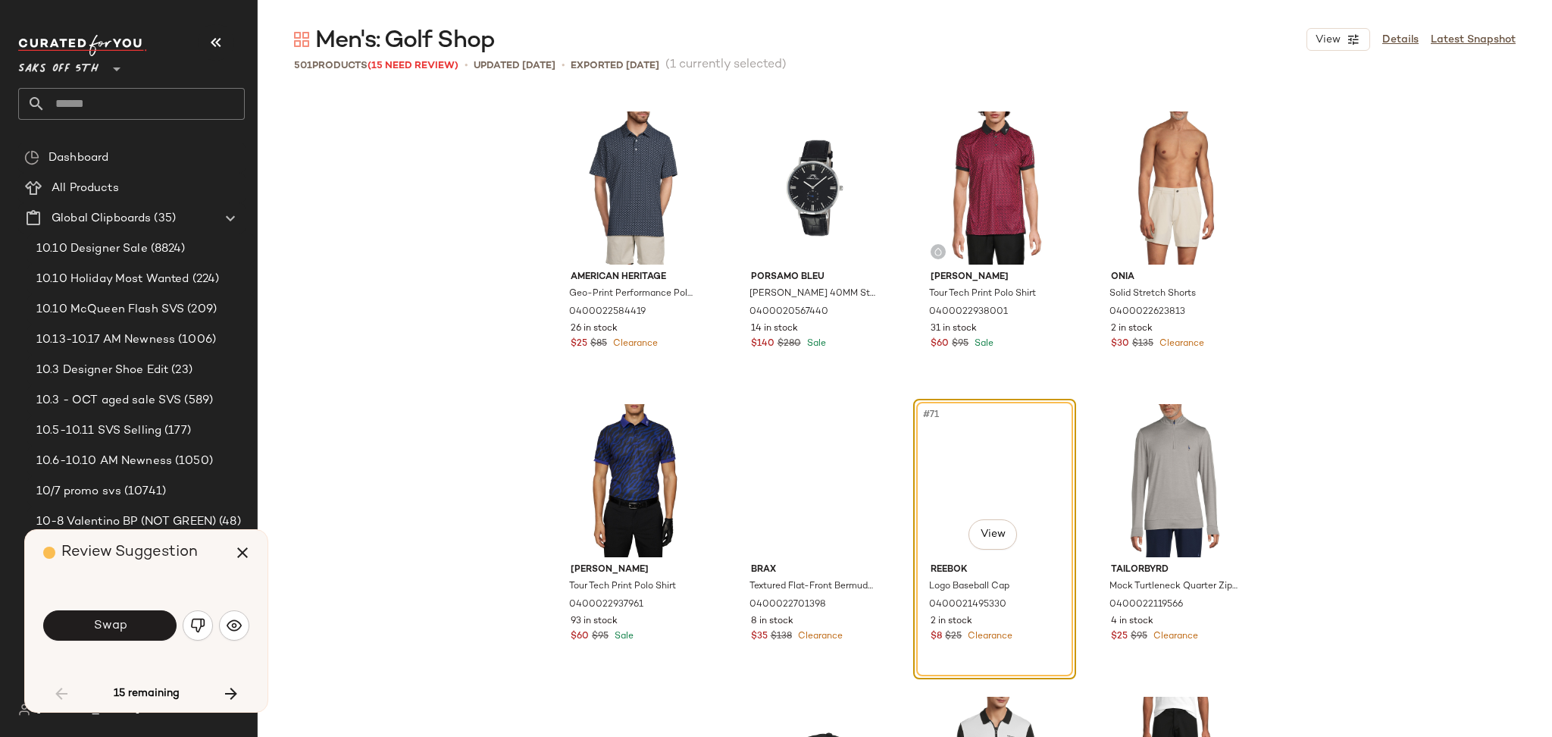
click at [135, 625] on button "Swap" at bounding box center [109, 625] width 133 height 30
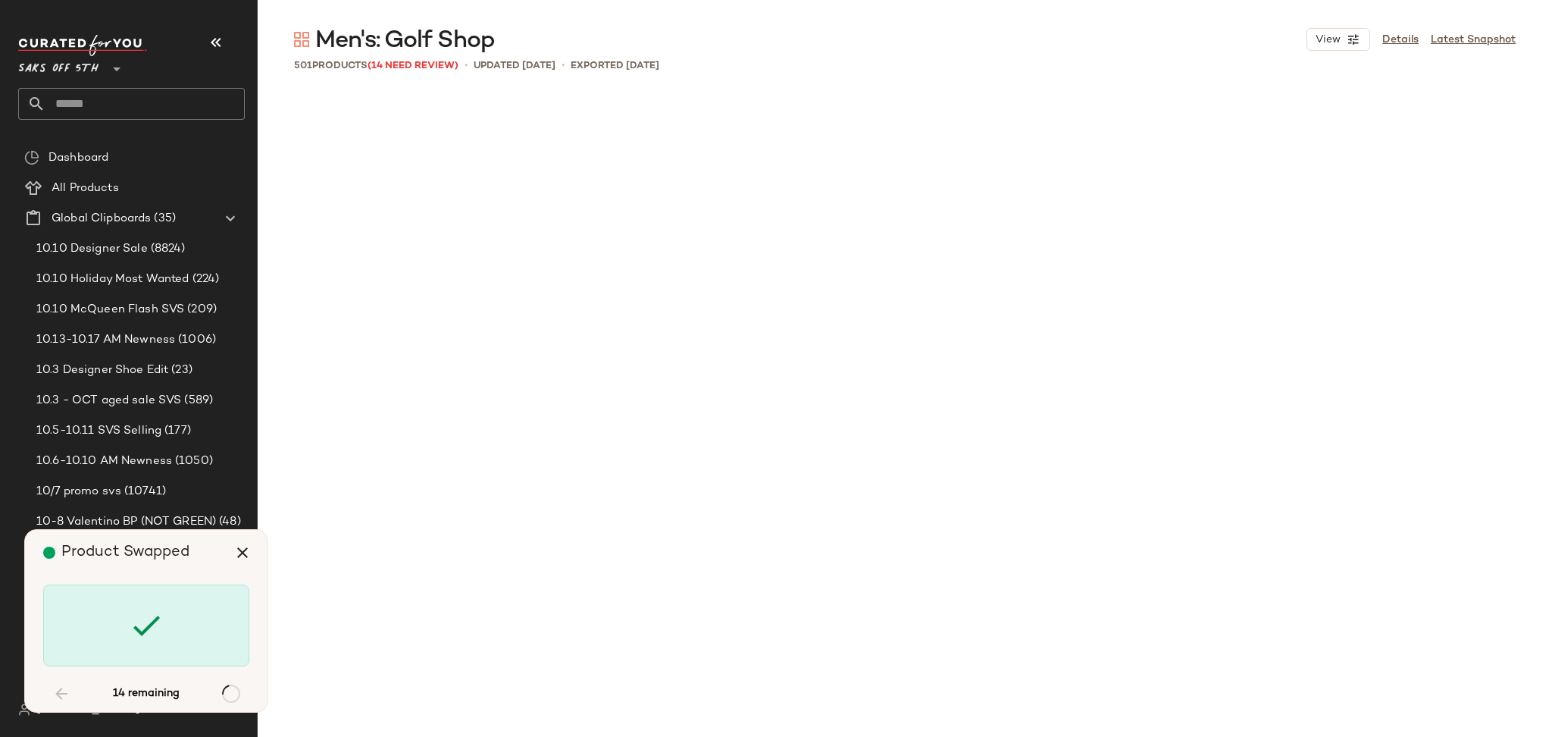
scroll to position [9654, 0]
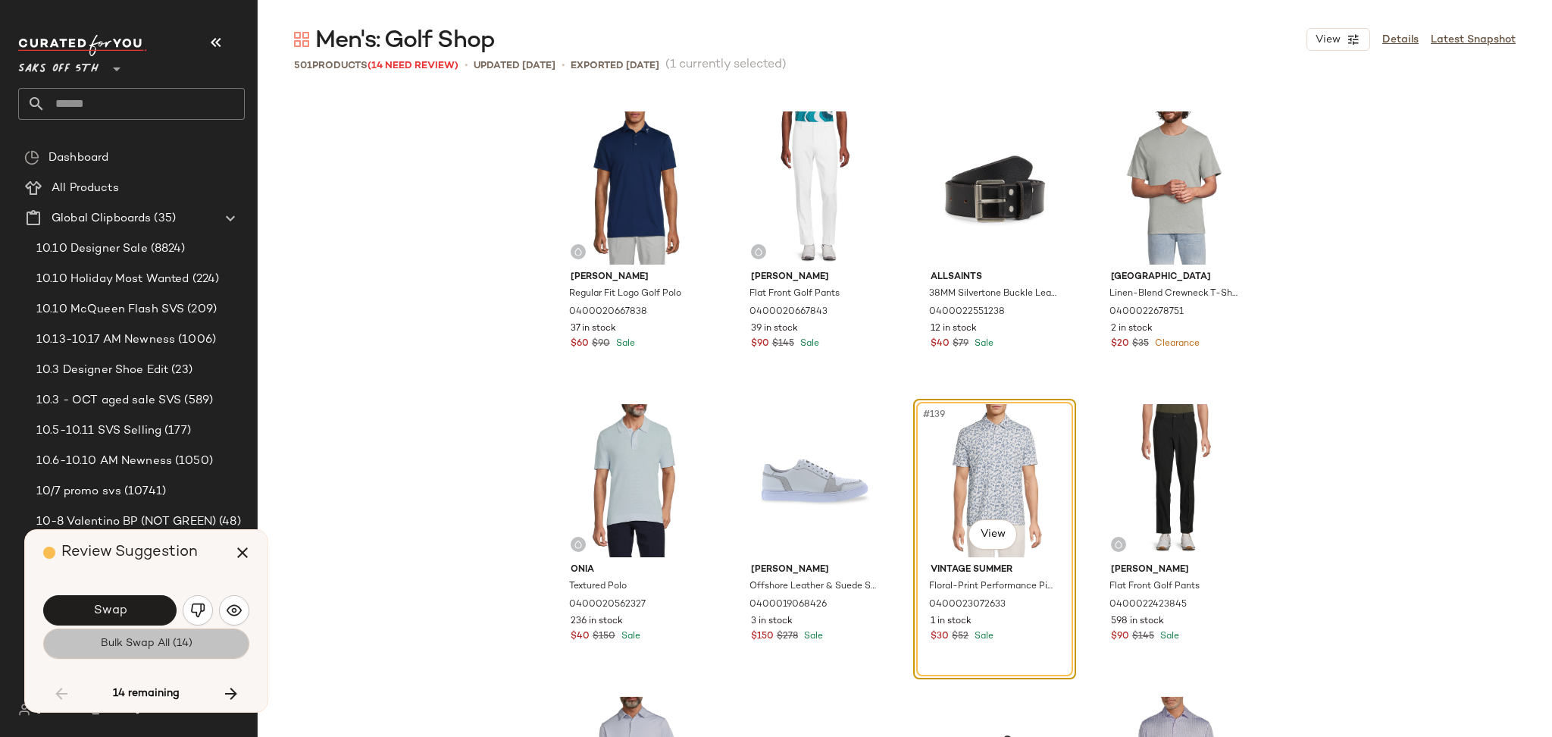
click at [204, 646] on button "Bulk Swap All (14)" at bounding box center [146, 643] width 206 height 30
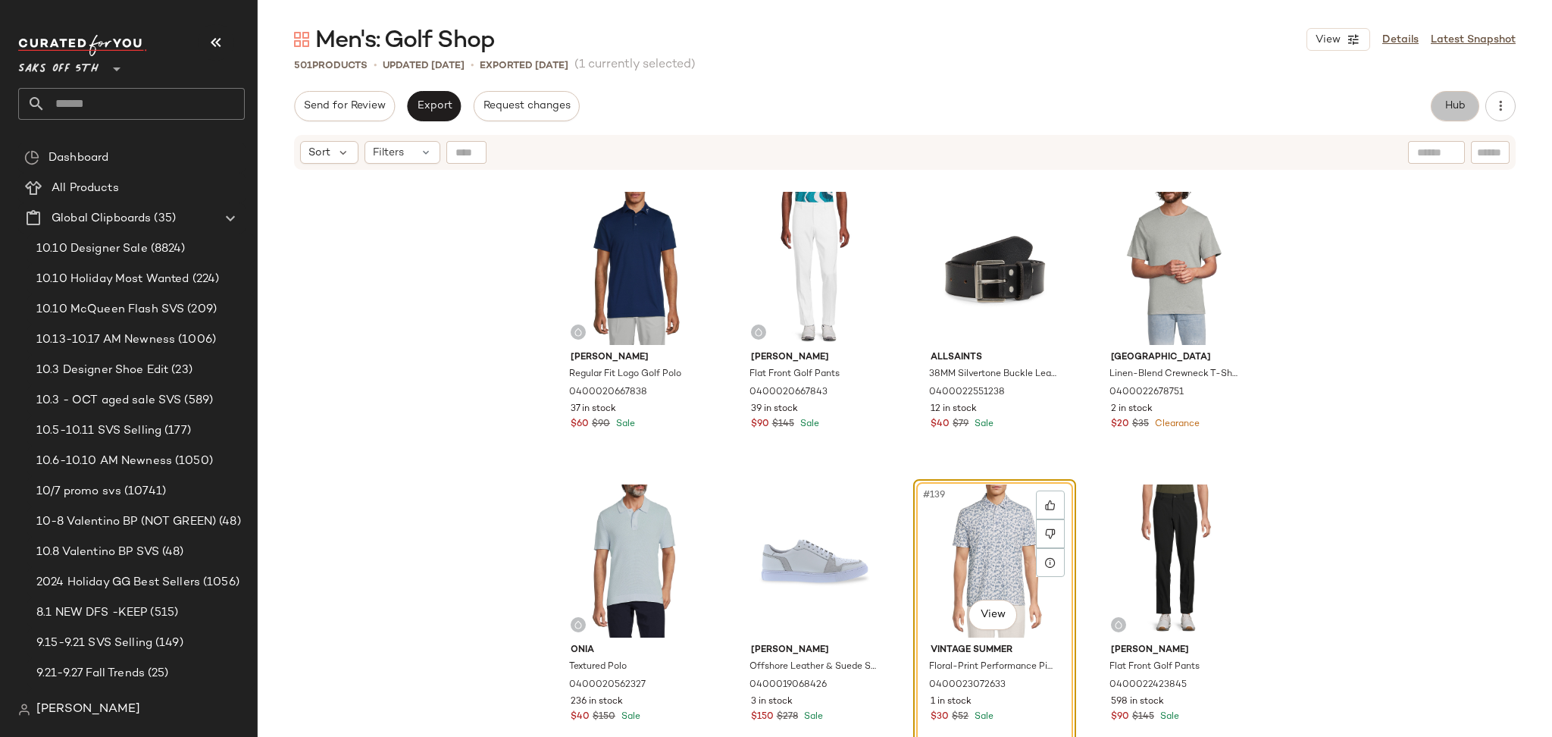
click at [1453, 116] on button "Hub" at bounding box center [1455, 106] width 49 height 30
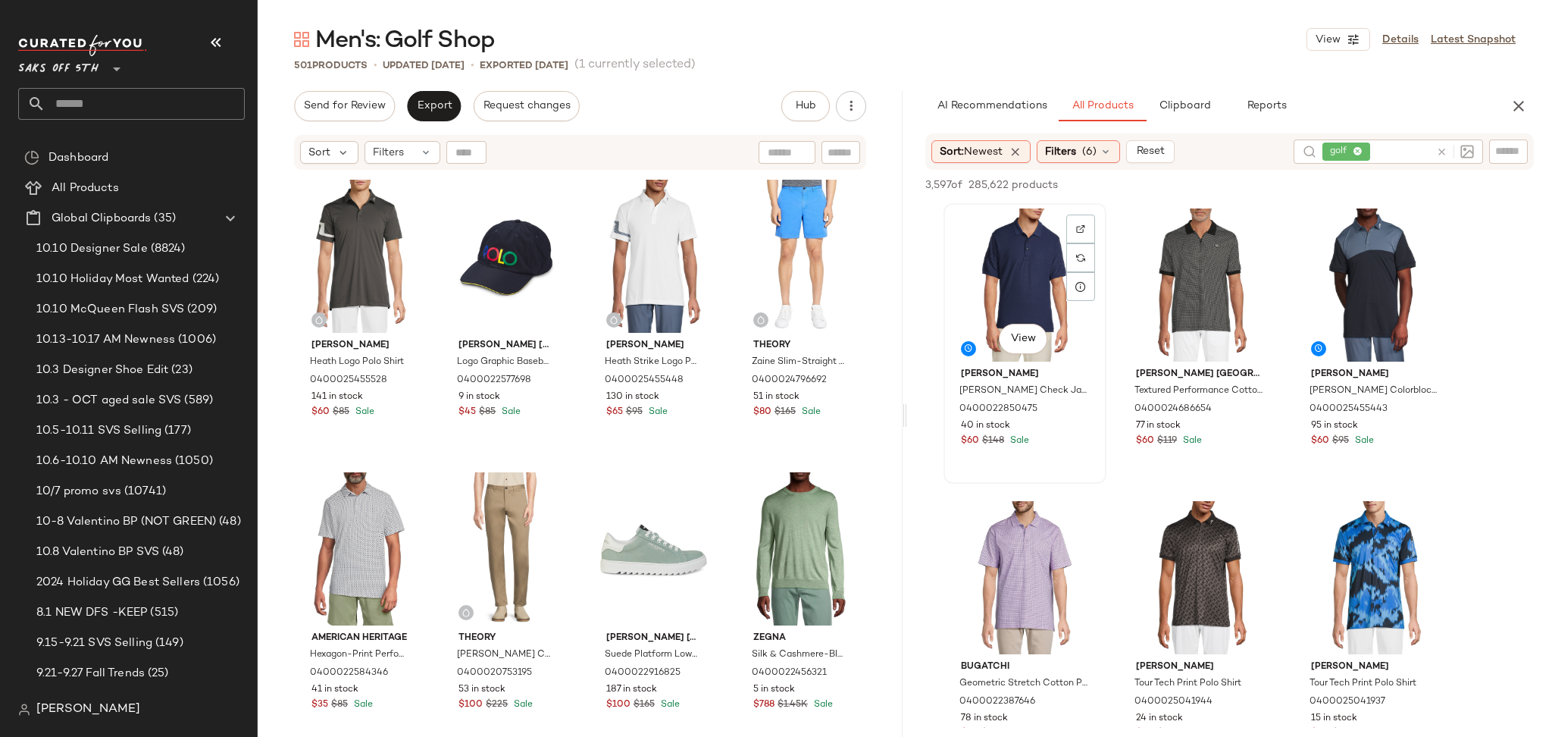
click at [1025, 258] on div "View" at bounding box center [1025, 284] width 152 height 153
click at [1335, 180] on span "Add to Top" at bounding box center [1317, 185] width 60 height 11
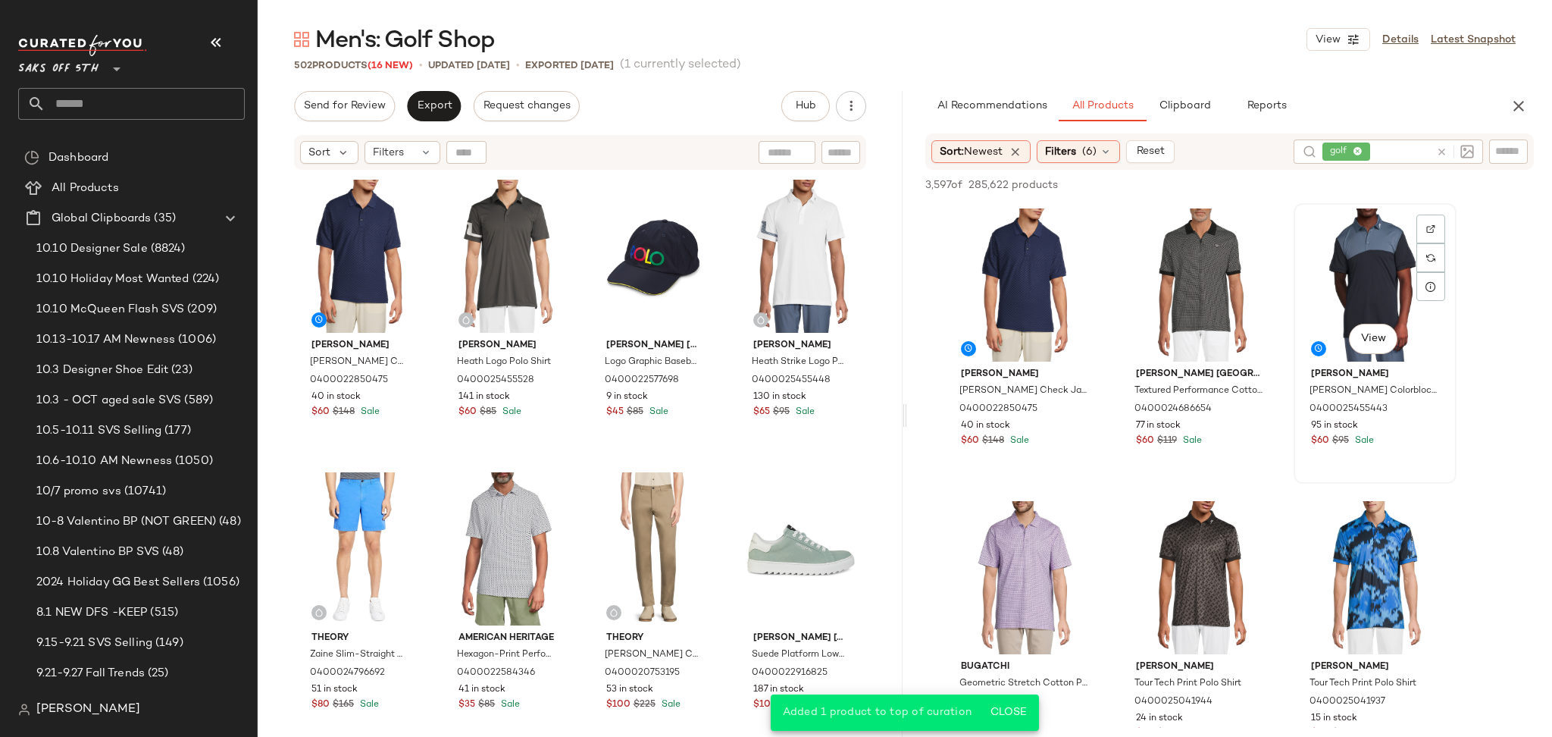
click at [1348, 257] on div "View" at bounding box center [1375, 284] width 152 height 153
drag, startPoint x: 1315, startPoint y: 171, endPoint x: 1315, endPoint y: 186, distance: 15.9
click at [1315, 186] on div "3,597 of 285,622 products • 1 selected Add to Top Add to Bottom Deselect All" at bounding box center [1229, 186] width 645 height 33
click at [1315, 186] on span "Add to Top" at bounding box center [1317, 185] width 60 height 11
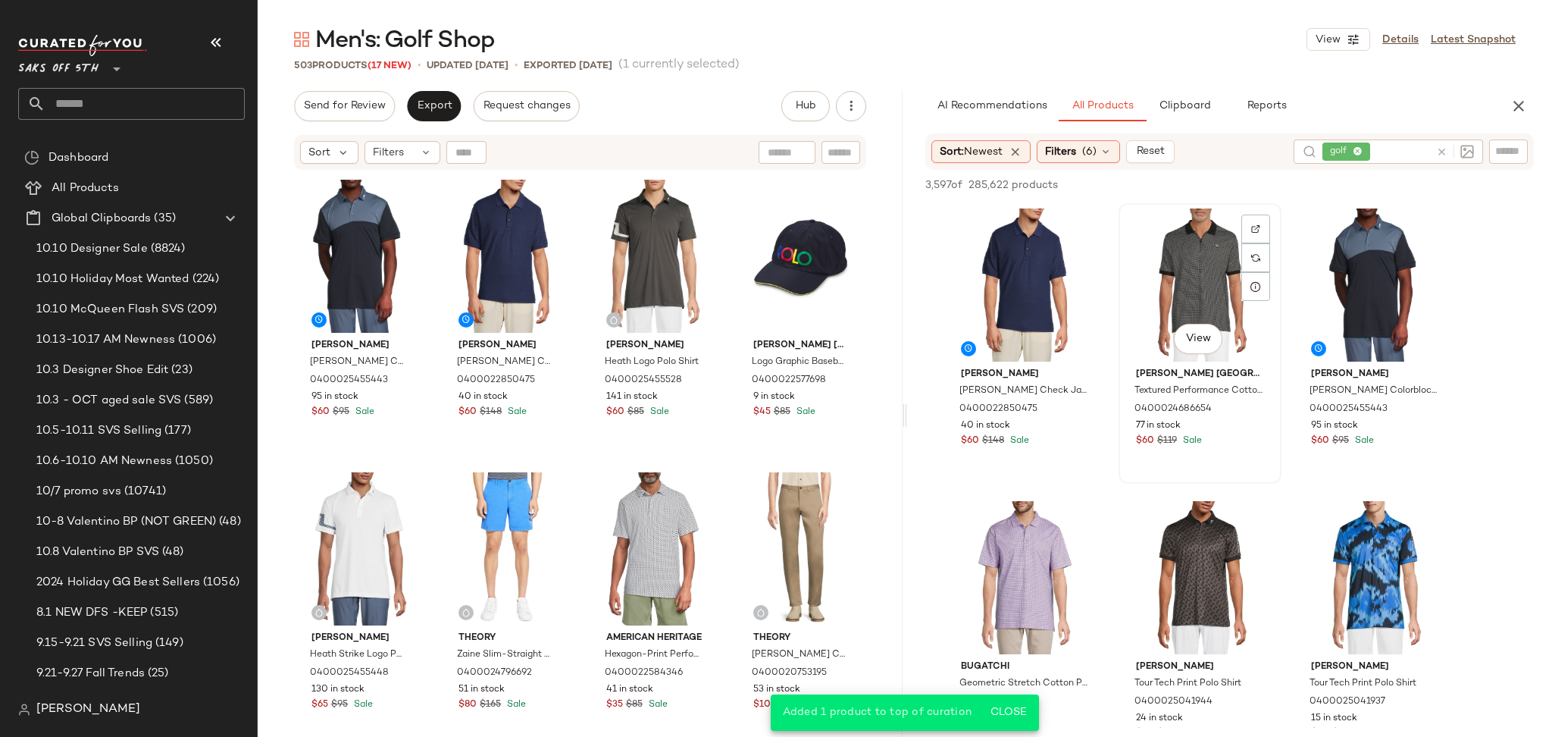
click at [1185, 312] on div "View" at bounding box center [1200, 284] width 152 height 153
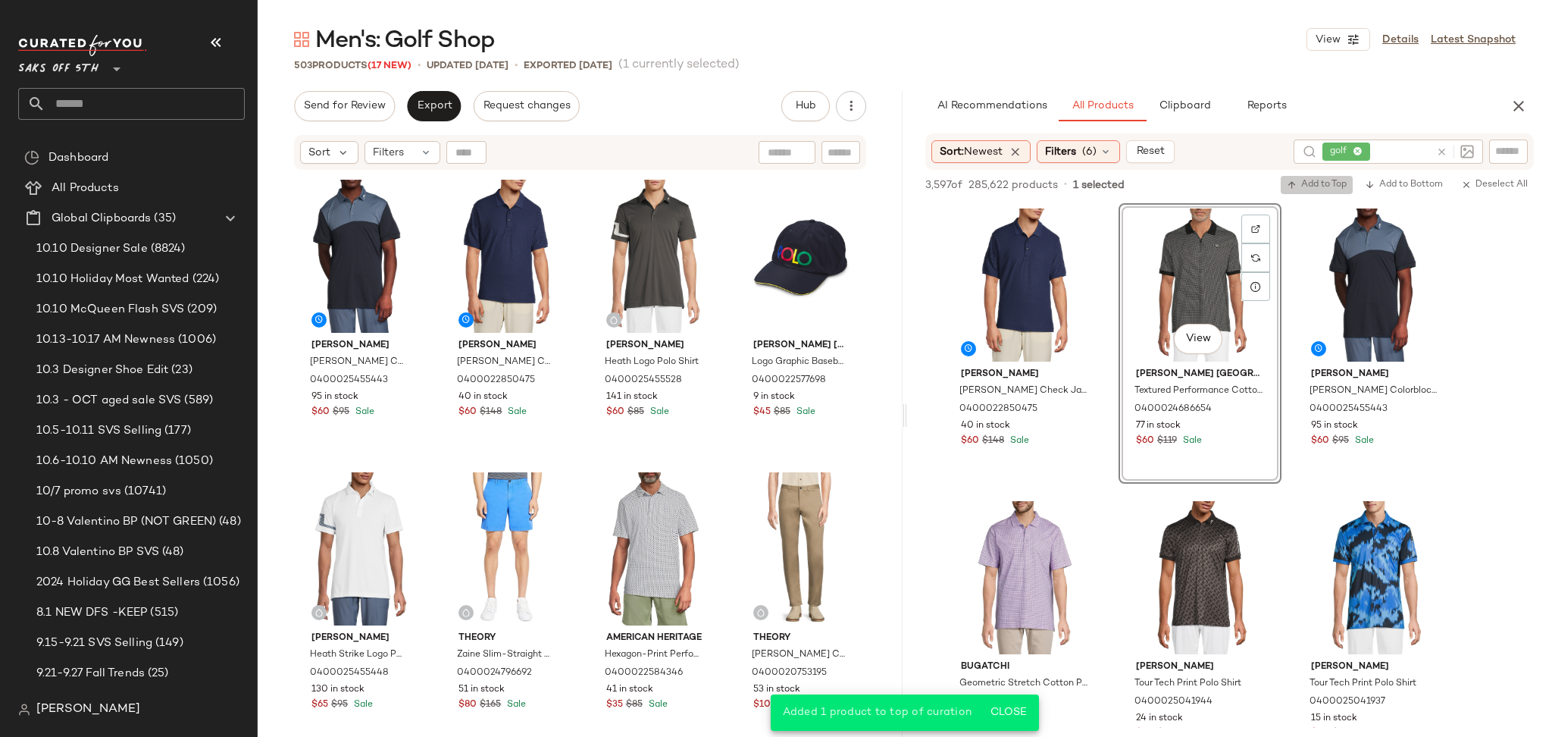
click at [1316, 183] on span "Add to Top" at bounding box center [1317, 185] width 60 height 11
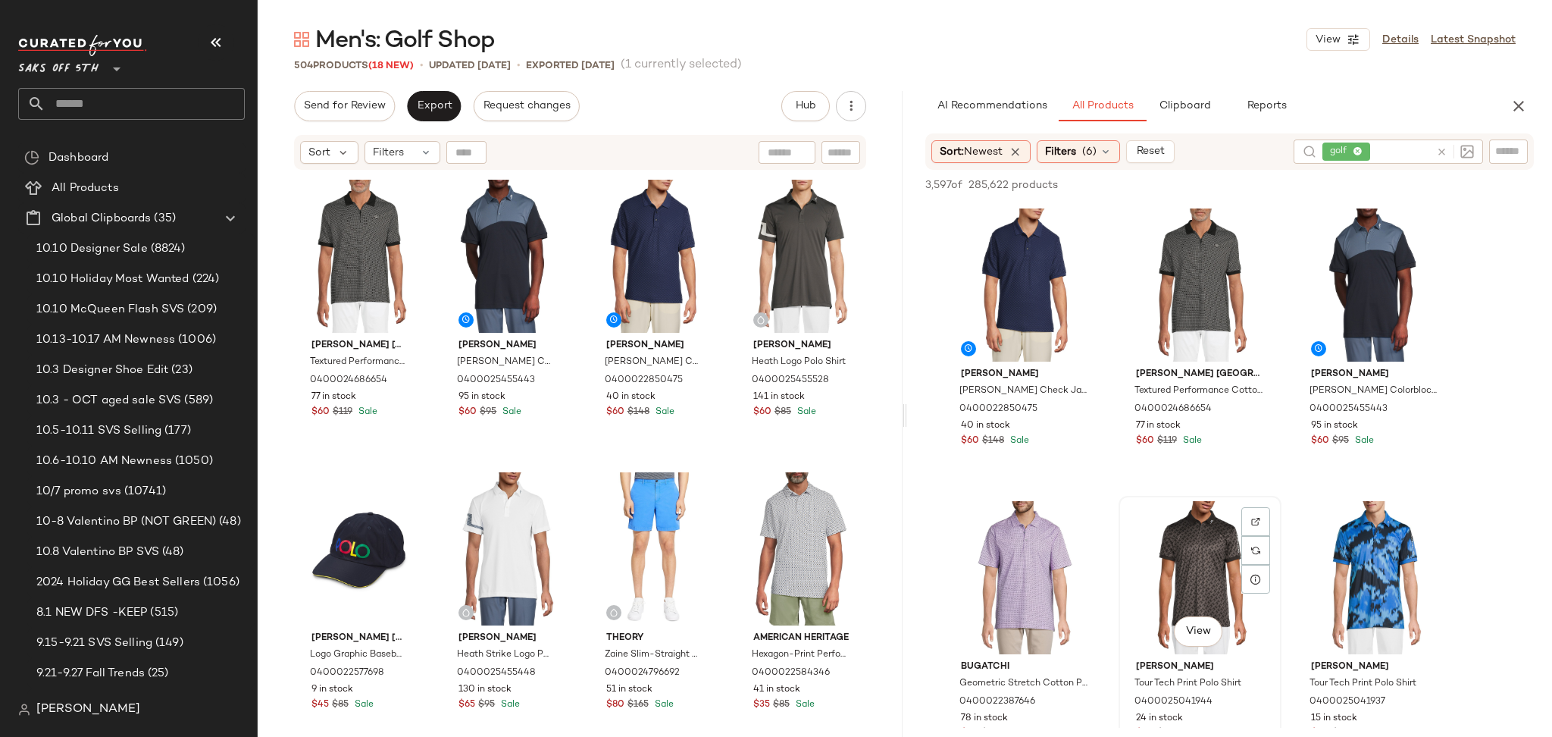
click at [1204, 531] on div "View" at bounding box center [1200, 577] width 152 height 153
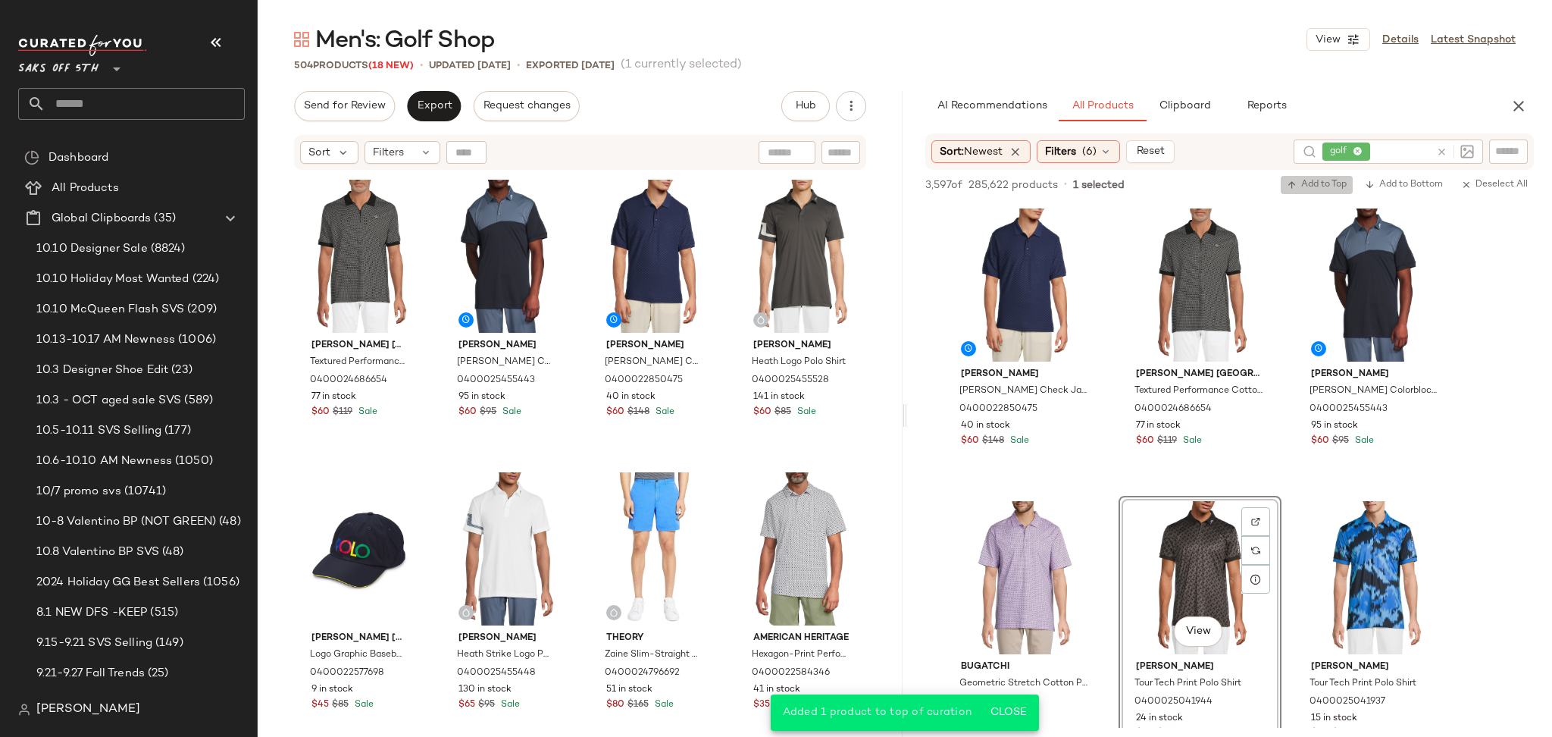
click at [1318, 185] on span "Add to Top" at bounding box center [1317, 185] width 60 height 11
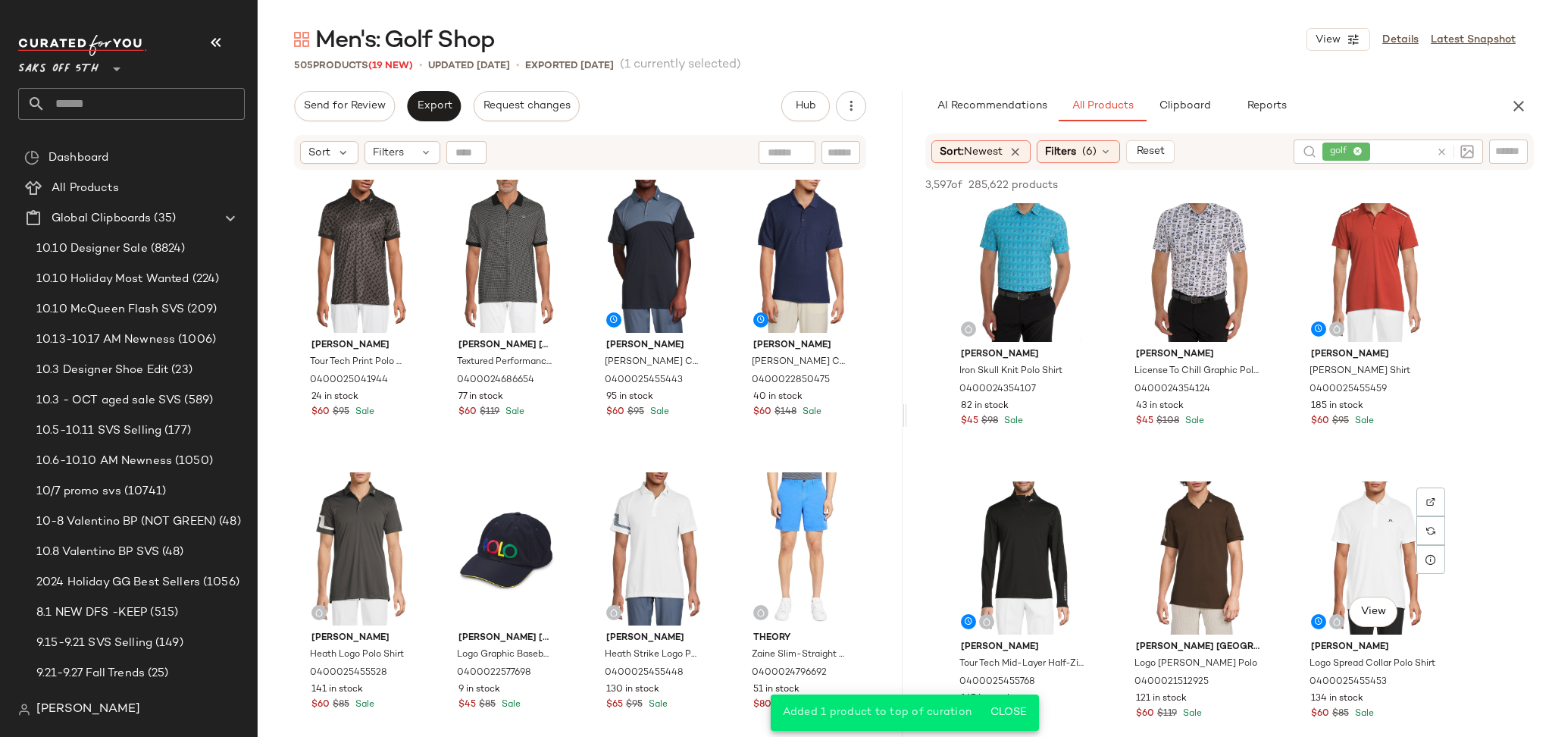
scroll to position [731, 0]
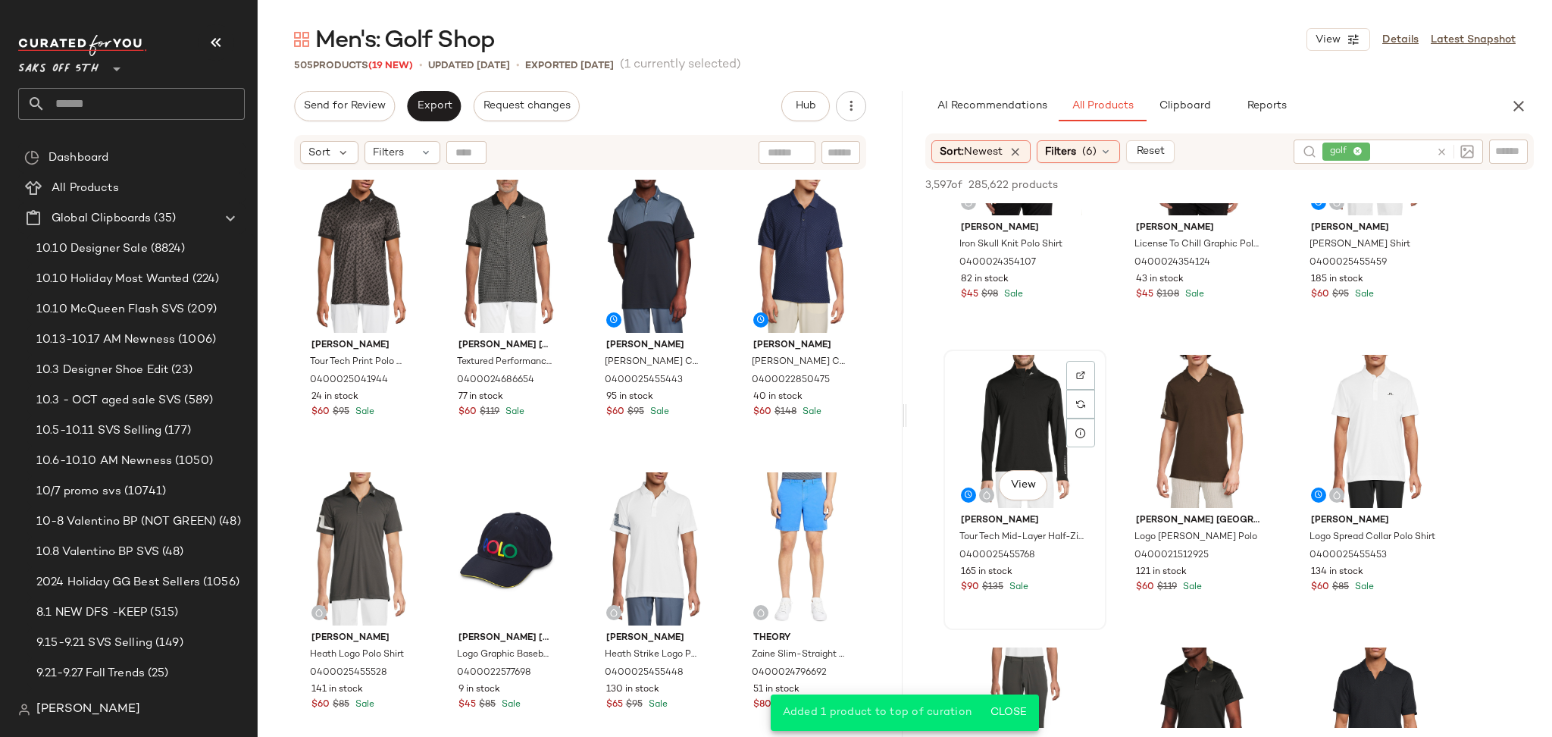
click at [1026, 401] on div "View" at bounding box center [1025, 431] width 152 height 153
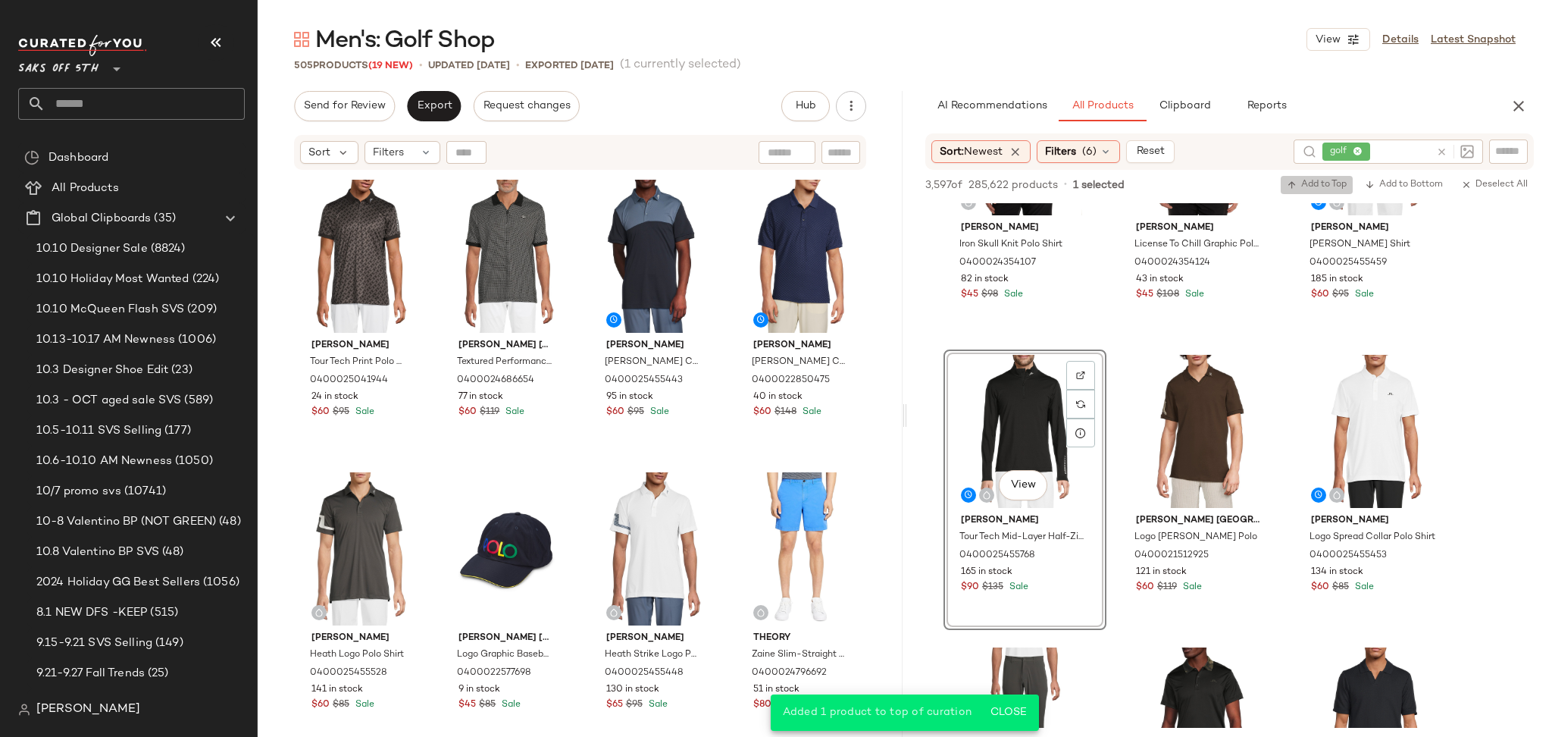
click at [1310, 185] on span "Add to Top" at bounding box center [1317, 185] width 60 height 11
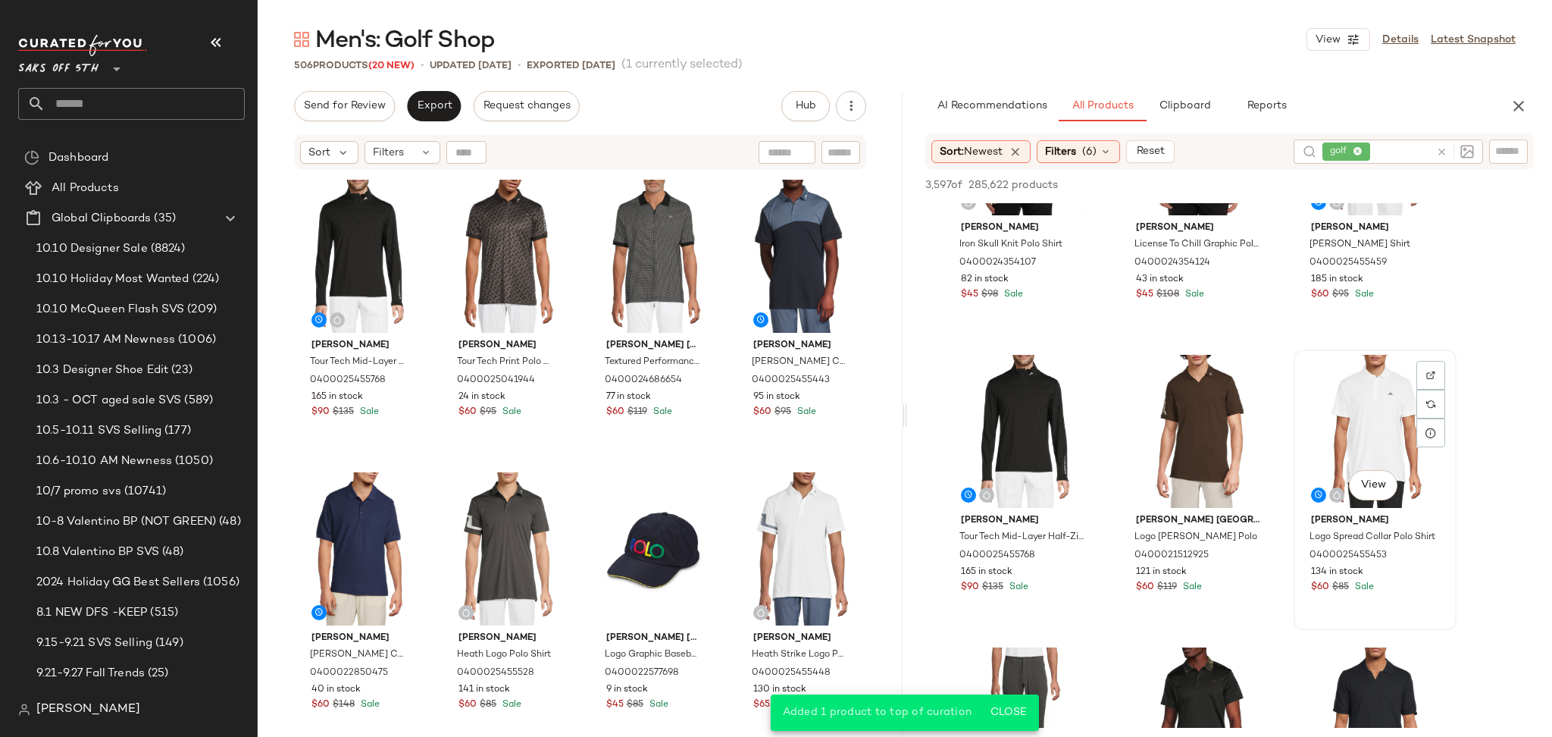
click at [1370, 394] on div "View" at bounding box center [1375, 431] width 152 height 153
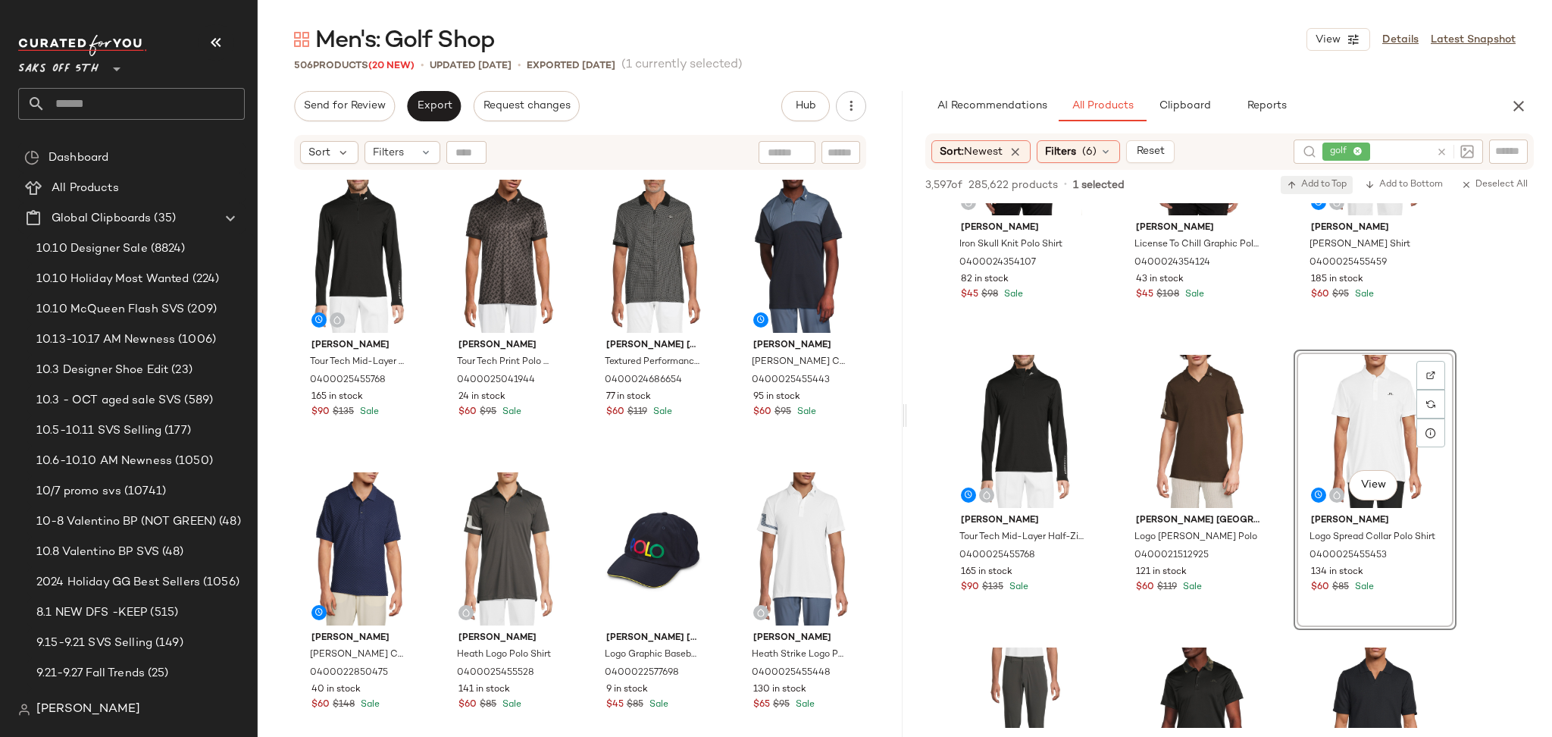
click at [1323, 184] on span "Add to Top" at bounding box center [1317, 185] width 60 height 11
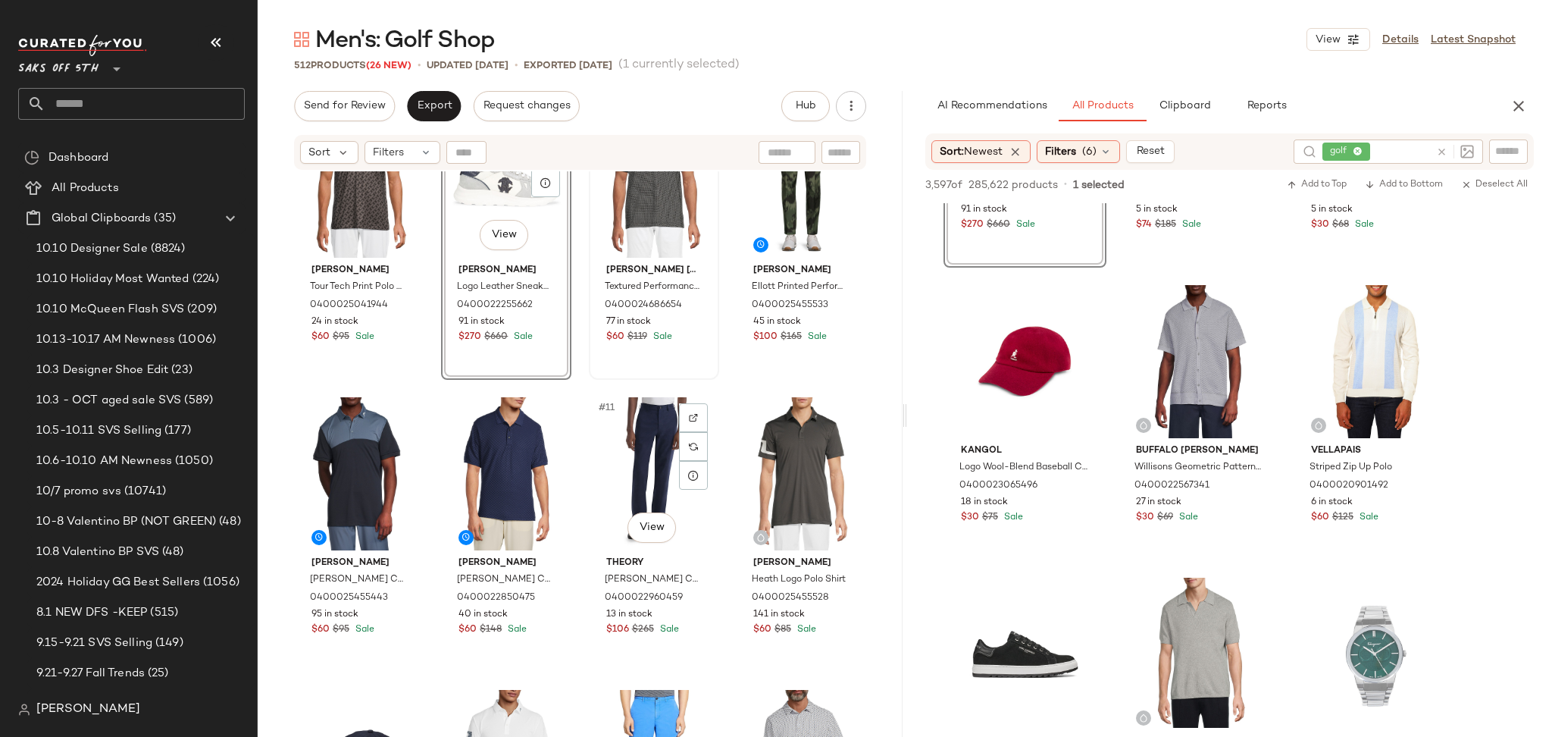
scroll to position [386, 0]
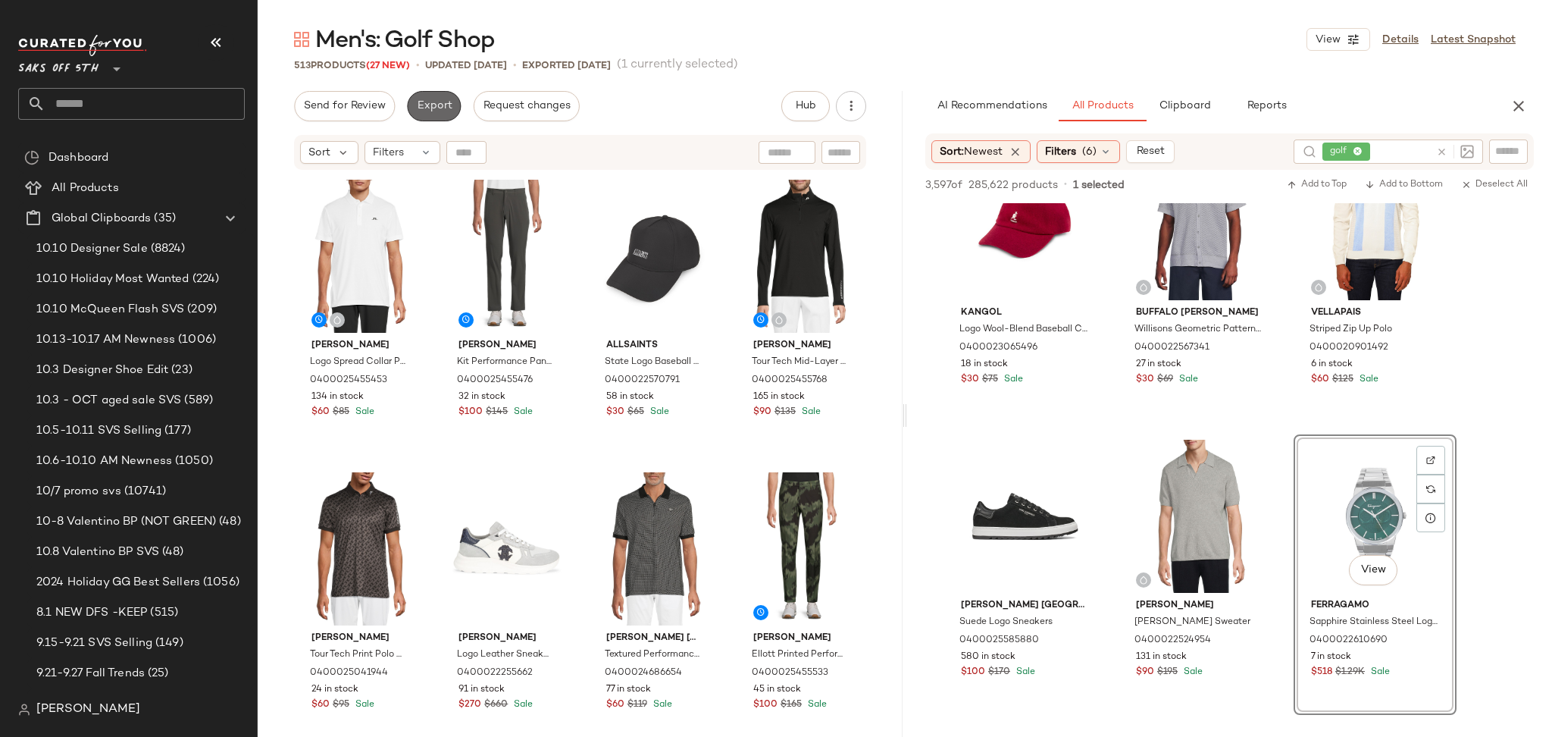
click at [427, 92] on button "Export" at bounding box center [434, 106] width 54 height 30
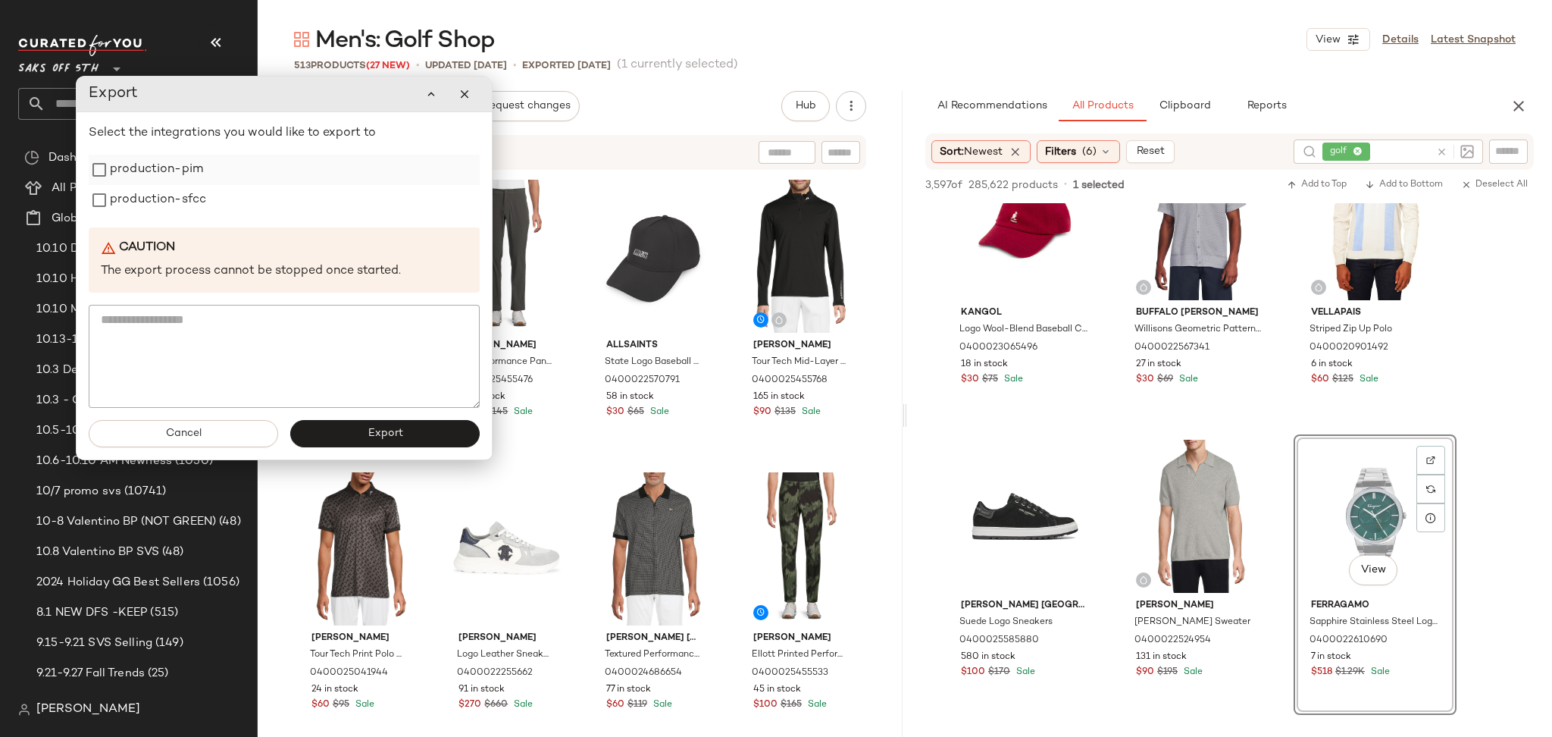
click at [185, 170] on label "production-pim" at bounding box center [156, 170] width 93 height 30
click at [185, 201] on label "production-sfcc" at bounding box center [158, 200] width 96 height 30
click at [361, 429] on button "Export" at bounding box center [384, 433] width 189 height 27
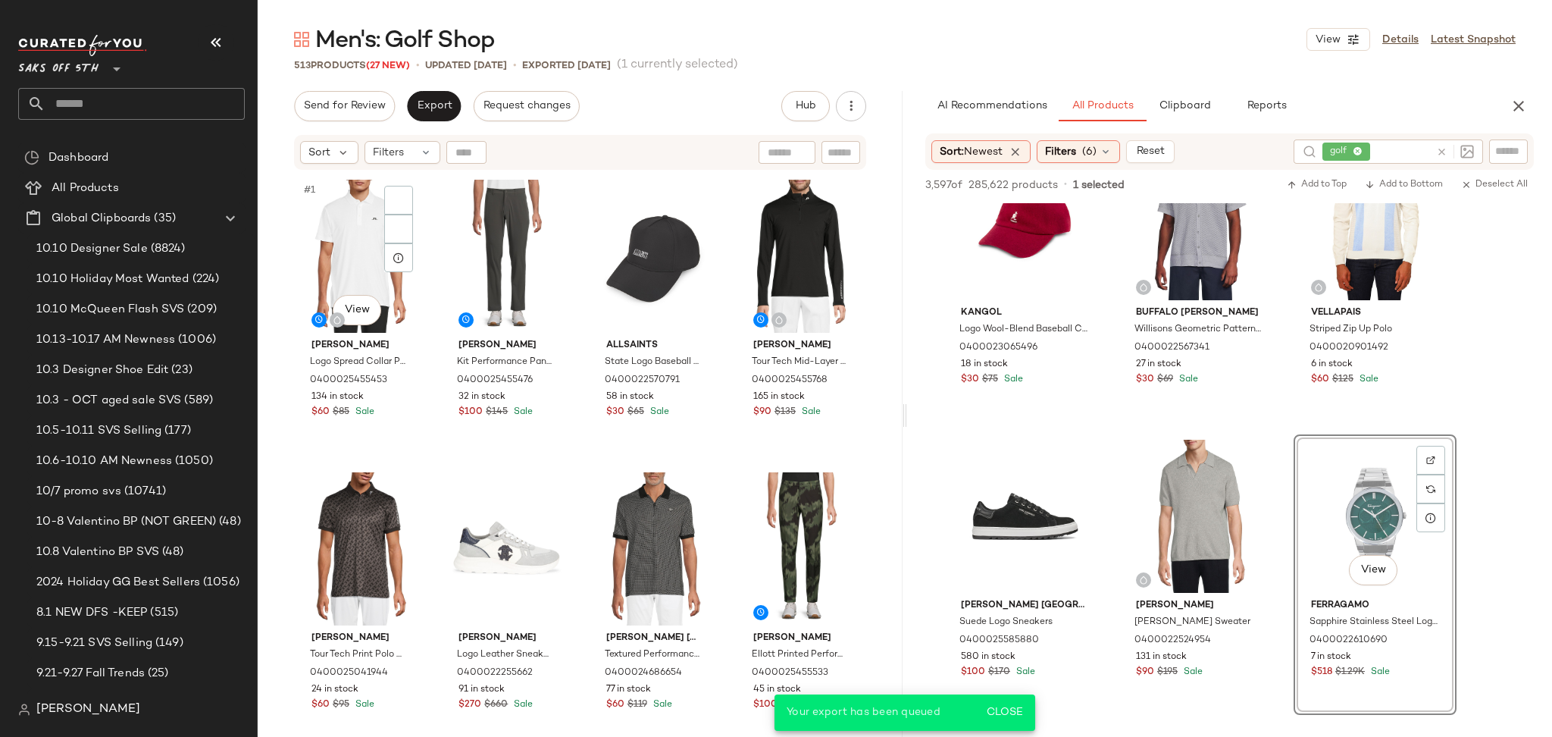
scroll to position [10593, 0]
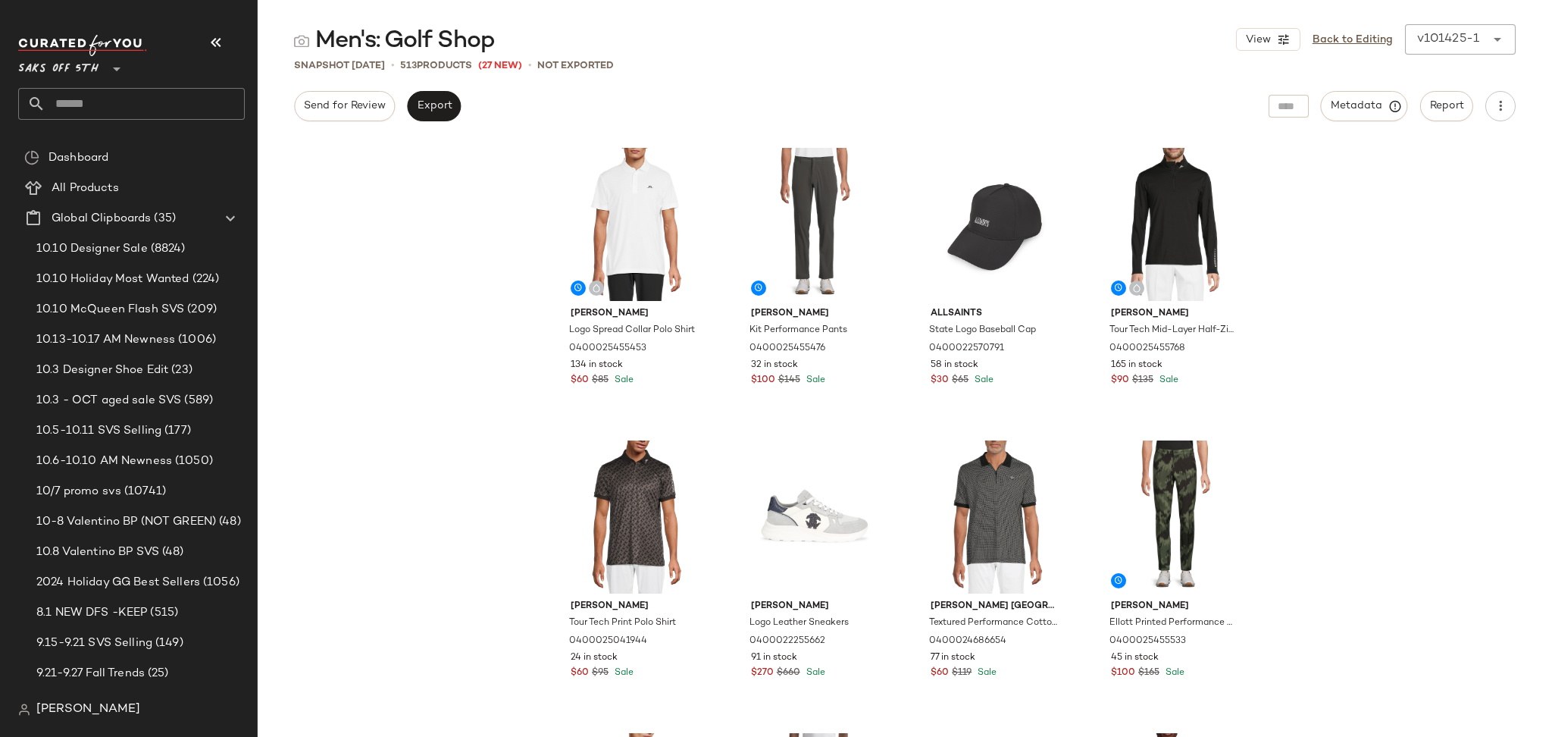
click at [155, 97] on input "text" at bounding box center [144, 104] width 199 height 32
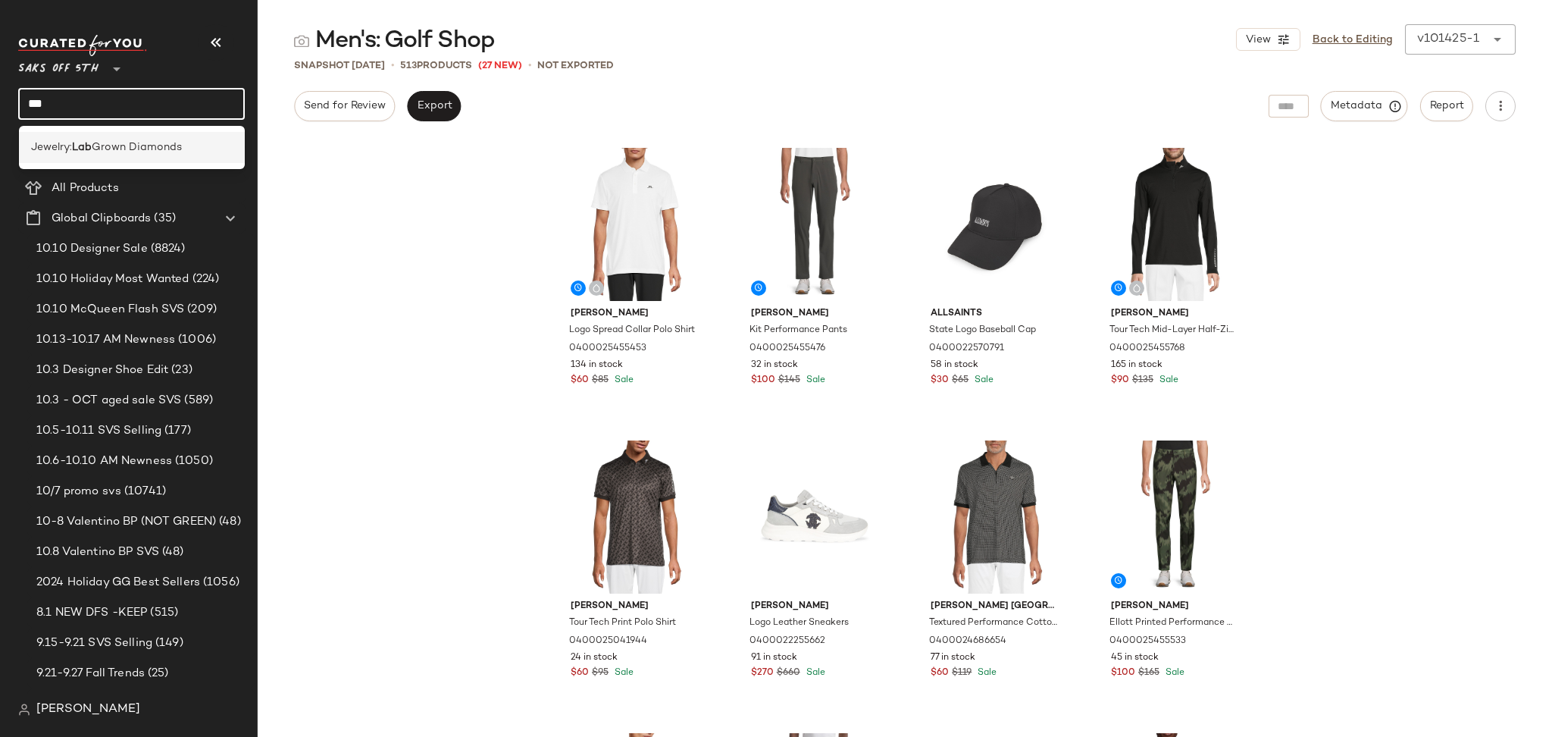
type input "***"
click at [148, 141] on span "Grown Diamonds" at bounding box center [137, 147] width 90 height 16
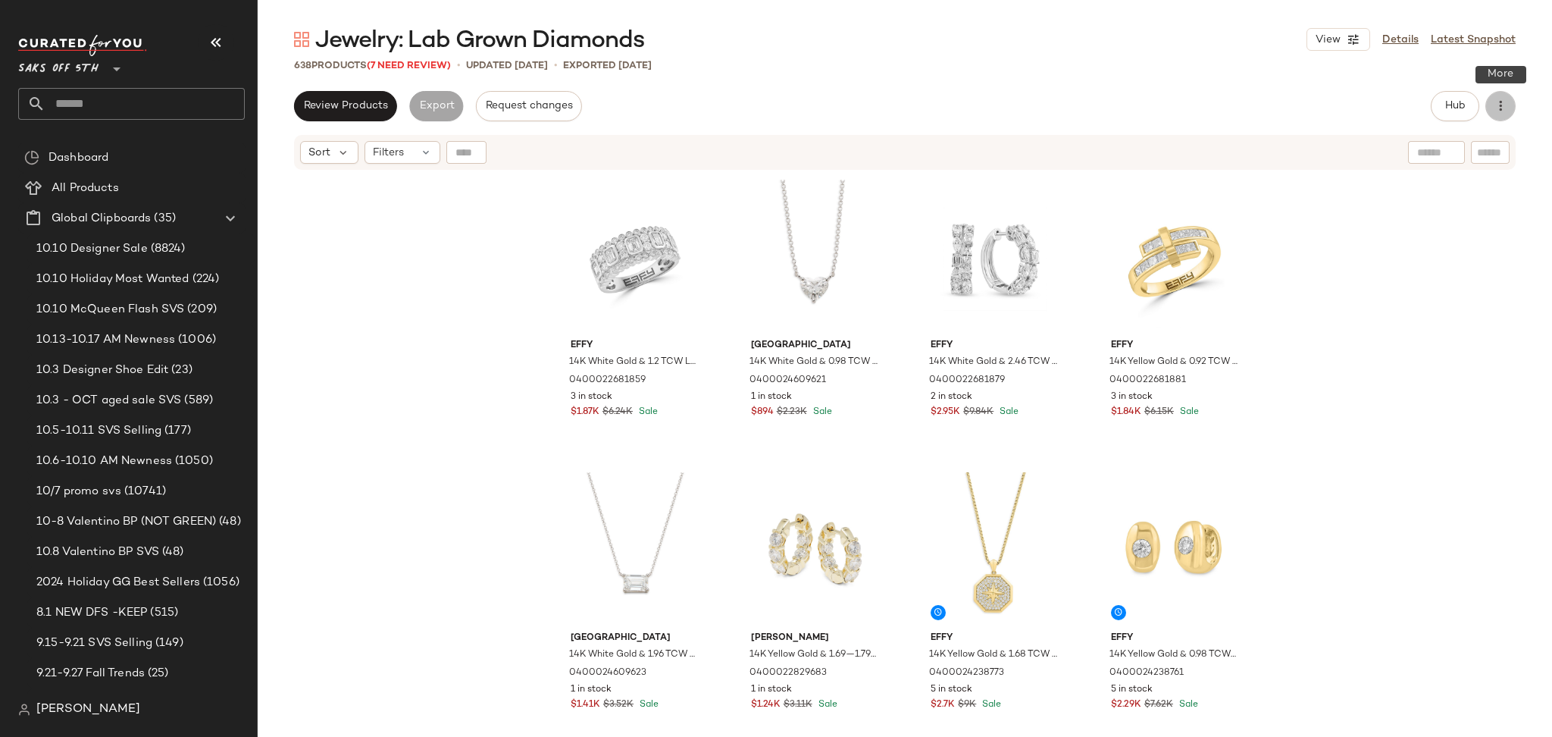
click at [1501, 106] on icon "button" at bounding box center [1500, 106] width 15 height 15
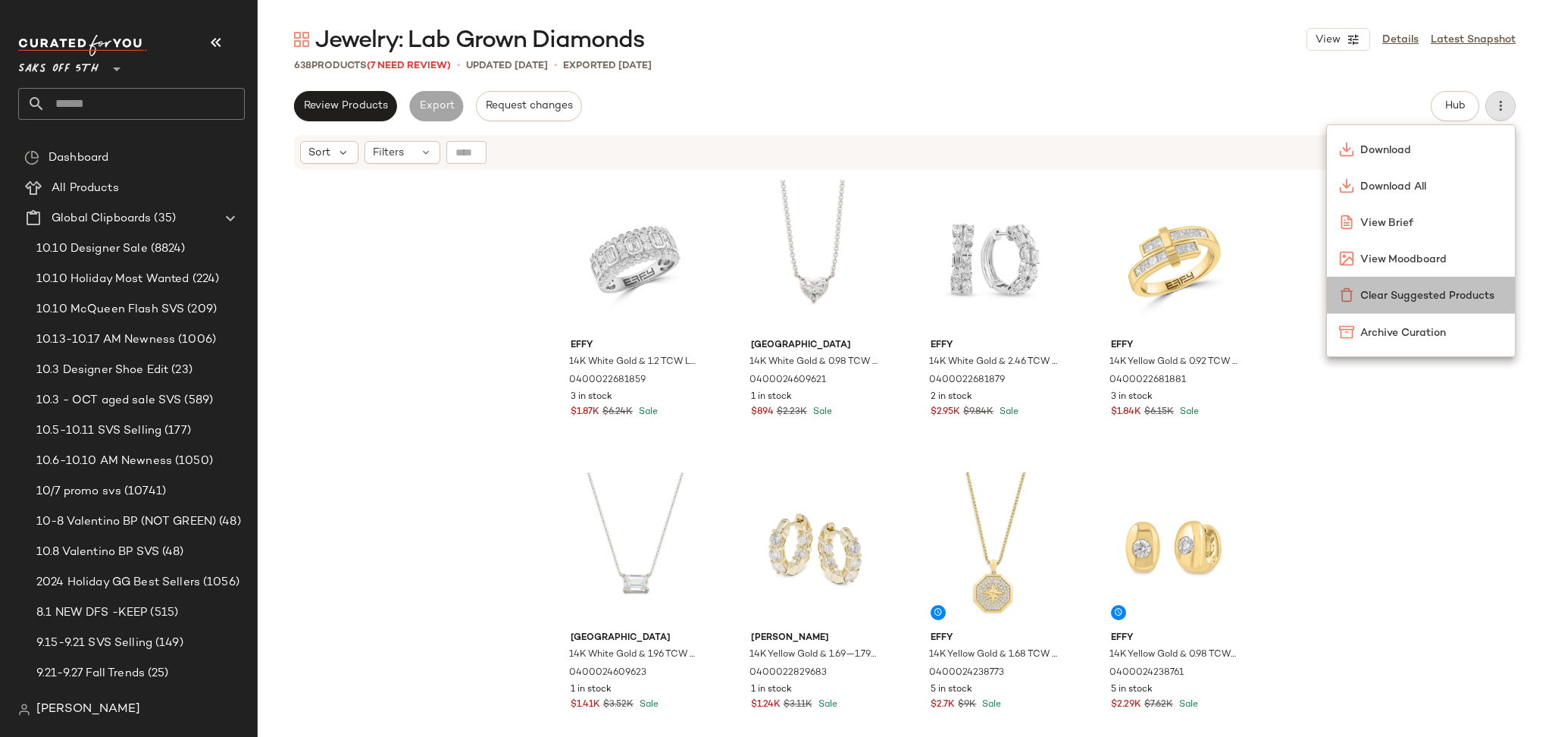
click at [1395, 290] on span "Clear Suggested Products" at bounding box center [1431, 296] width 142 height 16
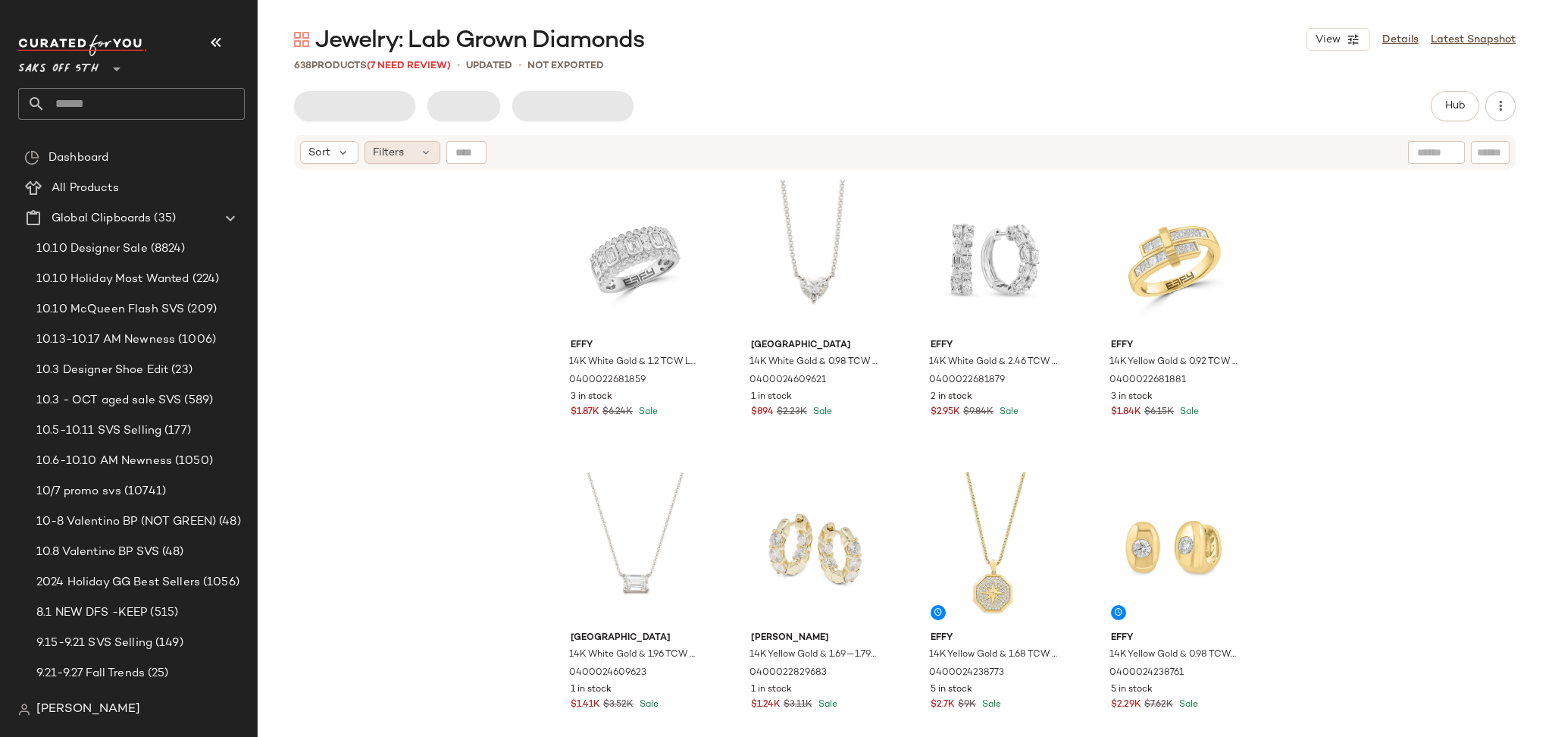
click at [384, 160] on span "Filters" at bounding box center [388, 153] width 31 height 16
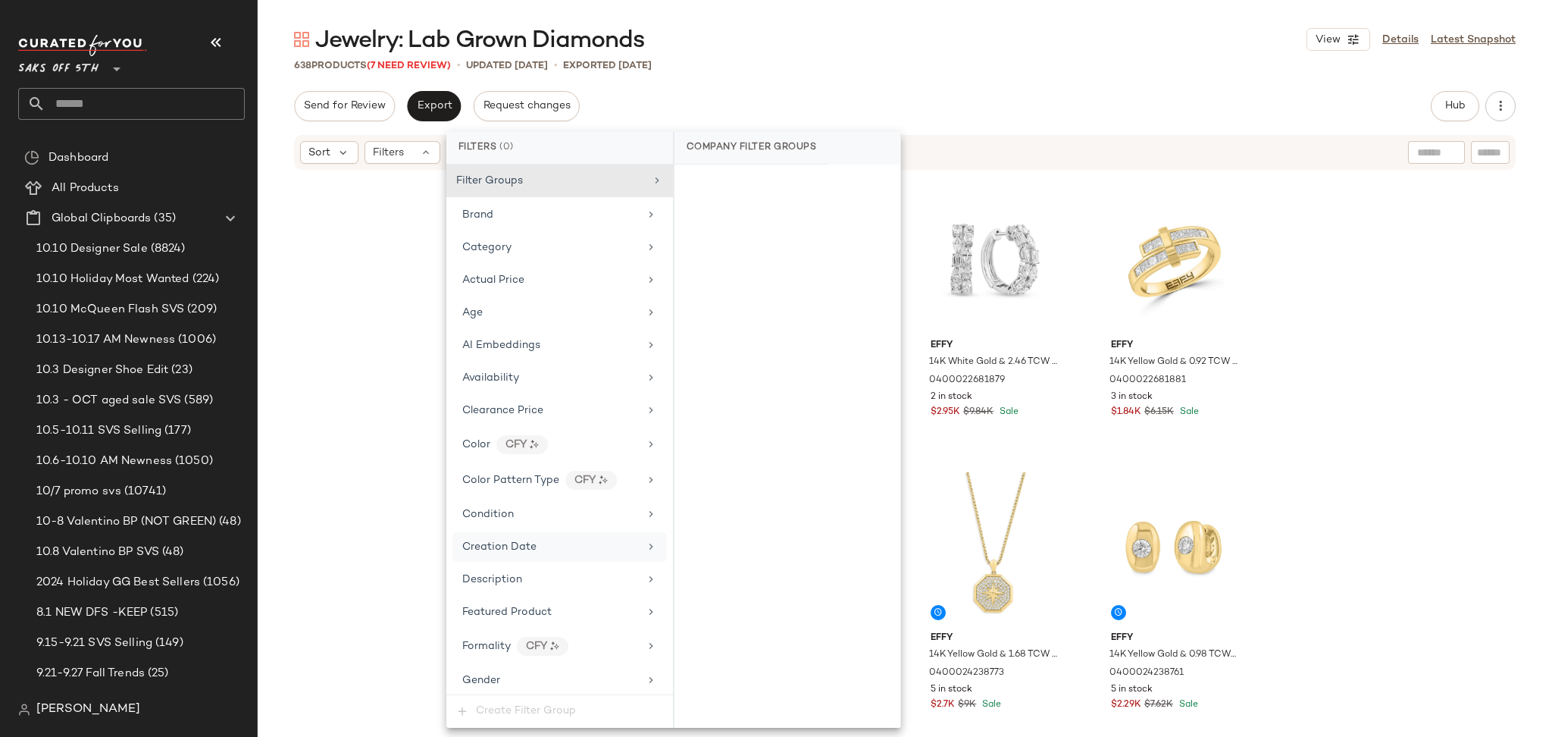
scroll to position [623, 0]
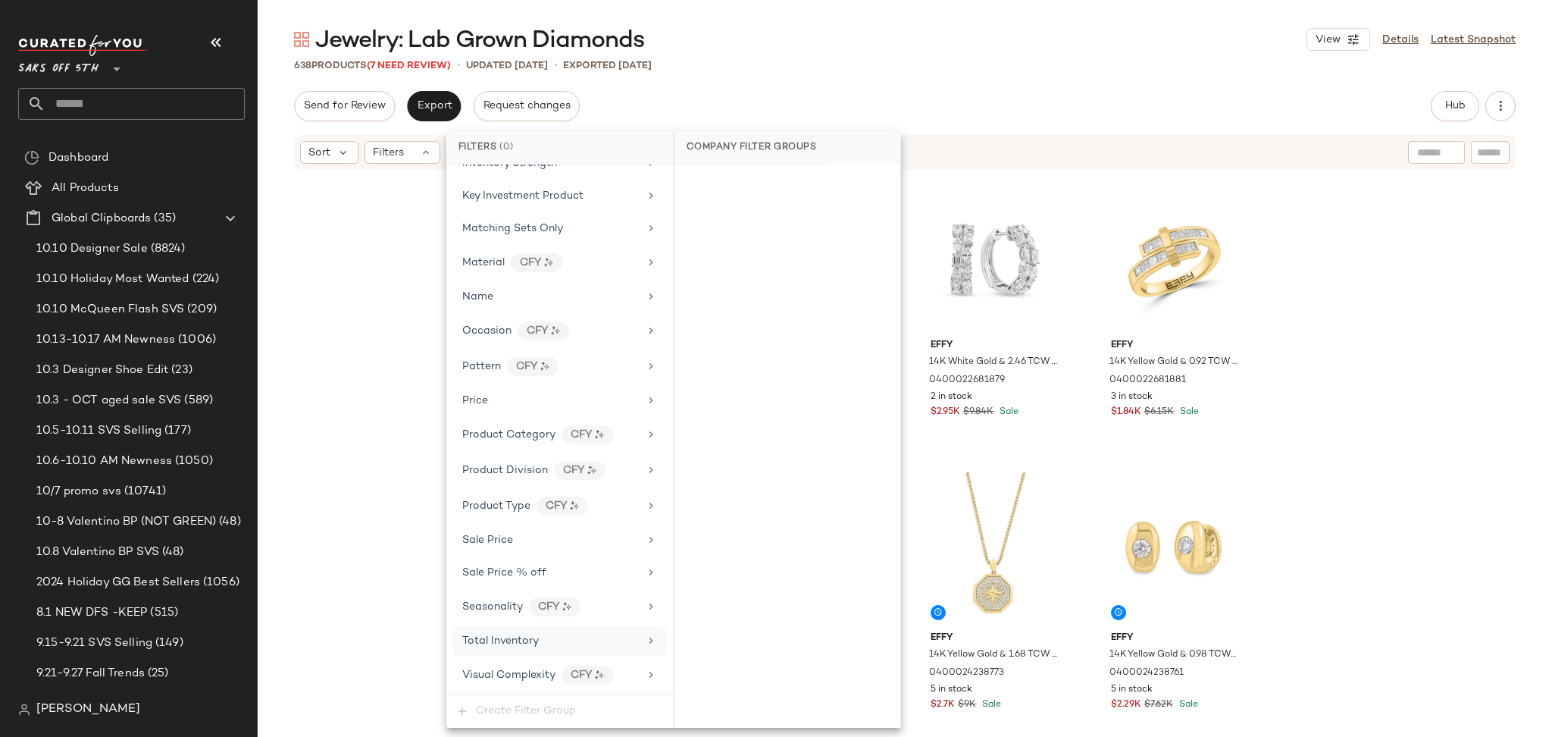
click at [517, 640] on span "Total Inventory" at bounding box center [500, 640] width 77 height 11
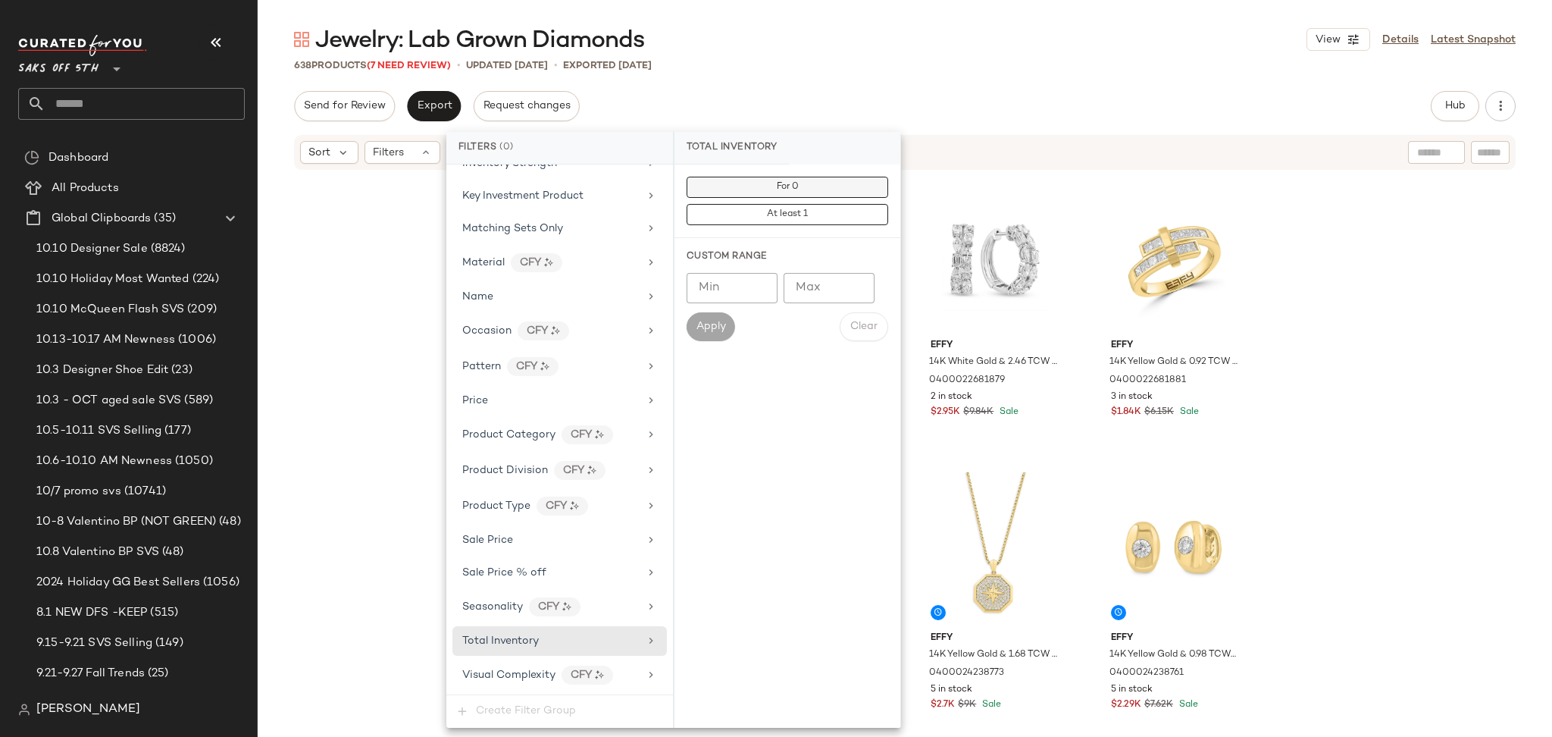
click at [802, 177] on button "For 0" at bounding box center [788, 187] width 202 height 21
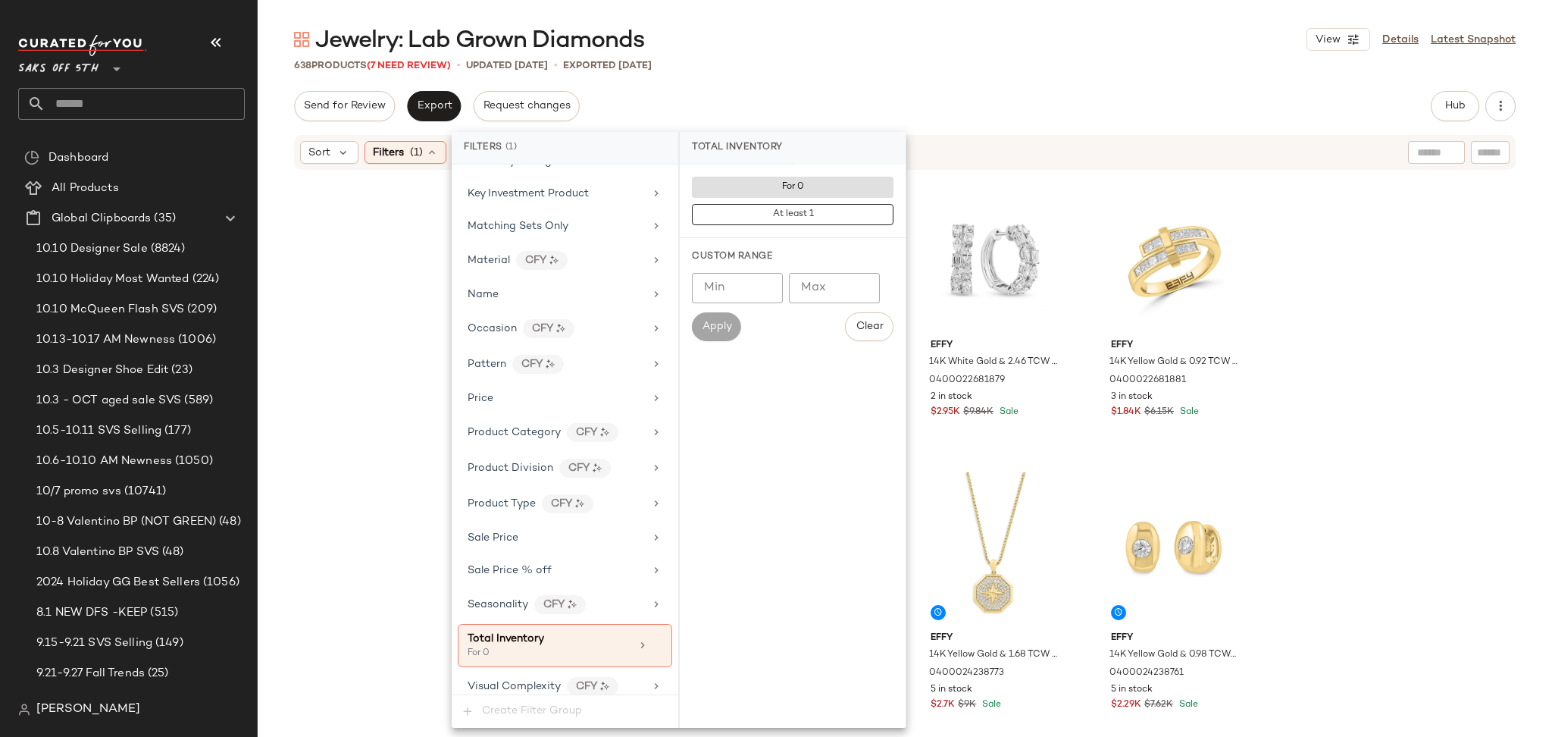
click at [900, 70] on div "638 Products (7 Need Review) • updated Oct 9th • Exported Oct 9th" at bounding box center [905, 65] width 1295 height 15
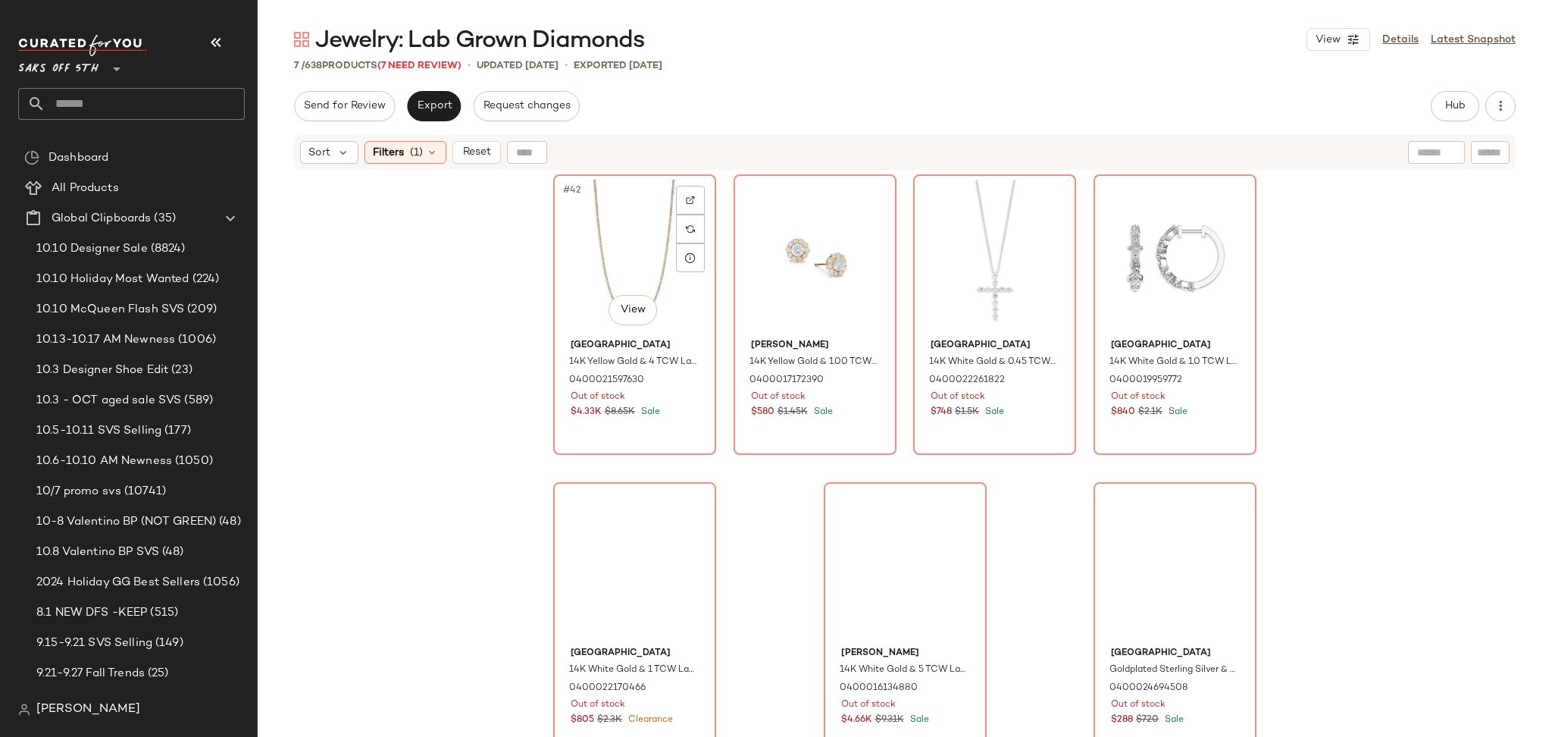
click at [616, 225] on div "#42 View" at bounding box center [635, 256] width 152 height 153
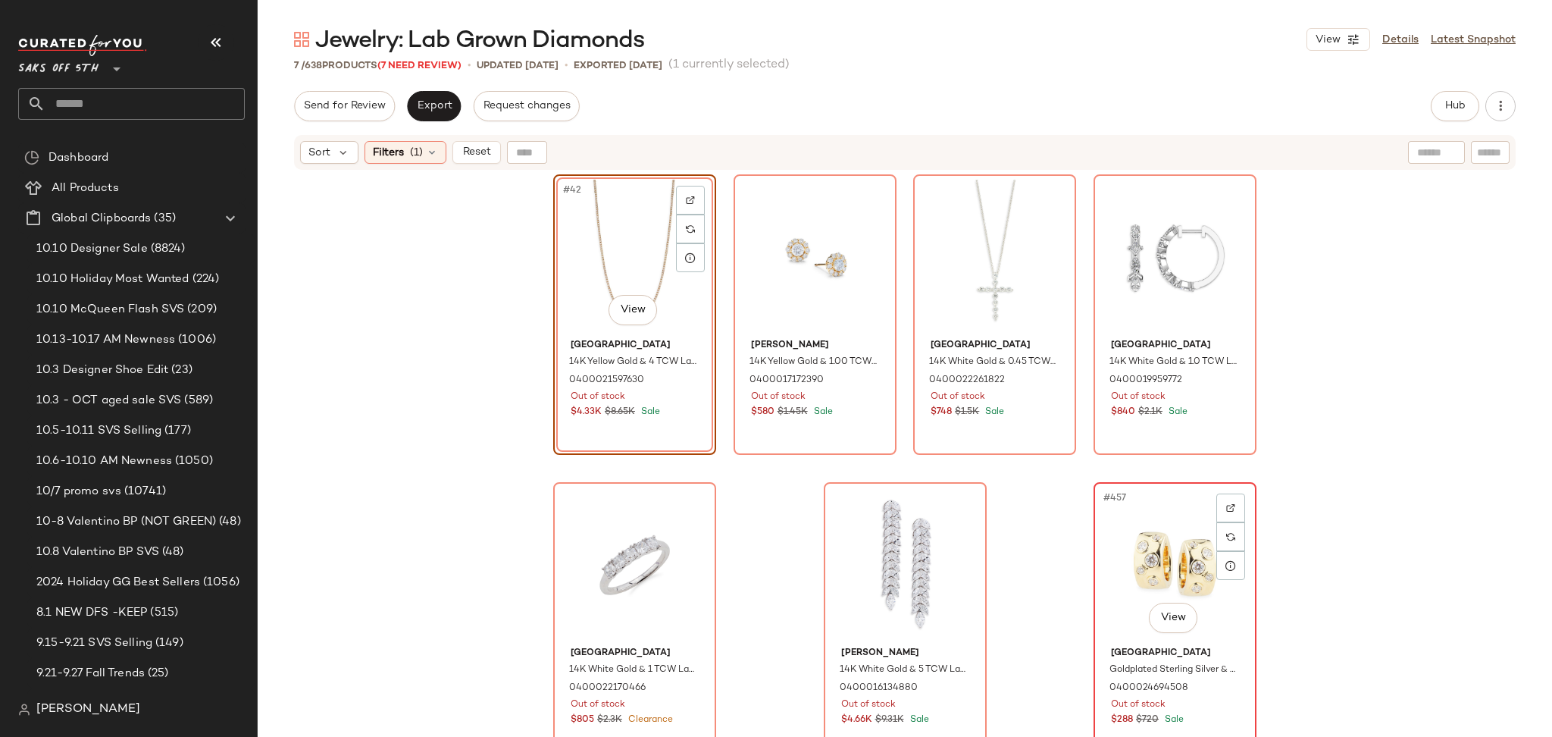
click at [1151, 563] on div "#457 View" at bounding box center [1175, 563] width 152 height 153
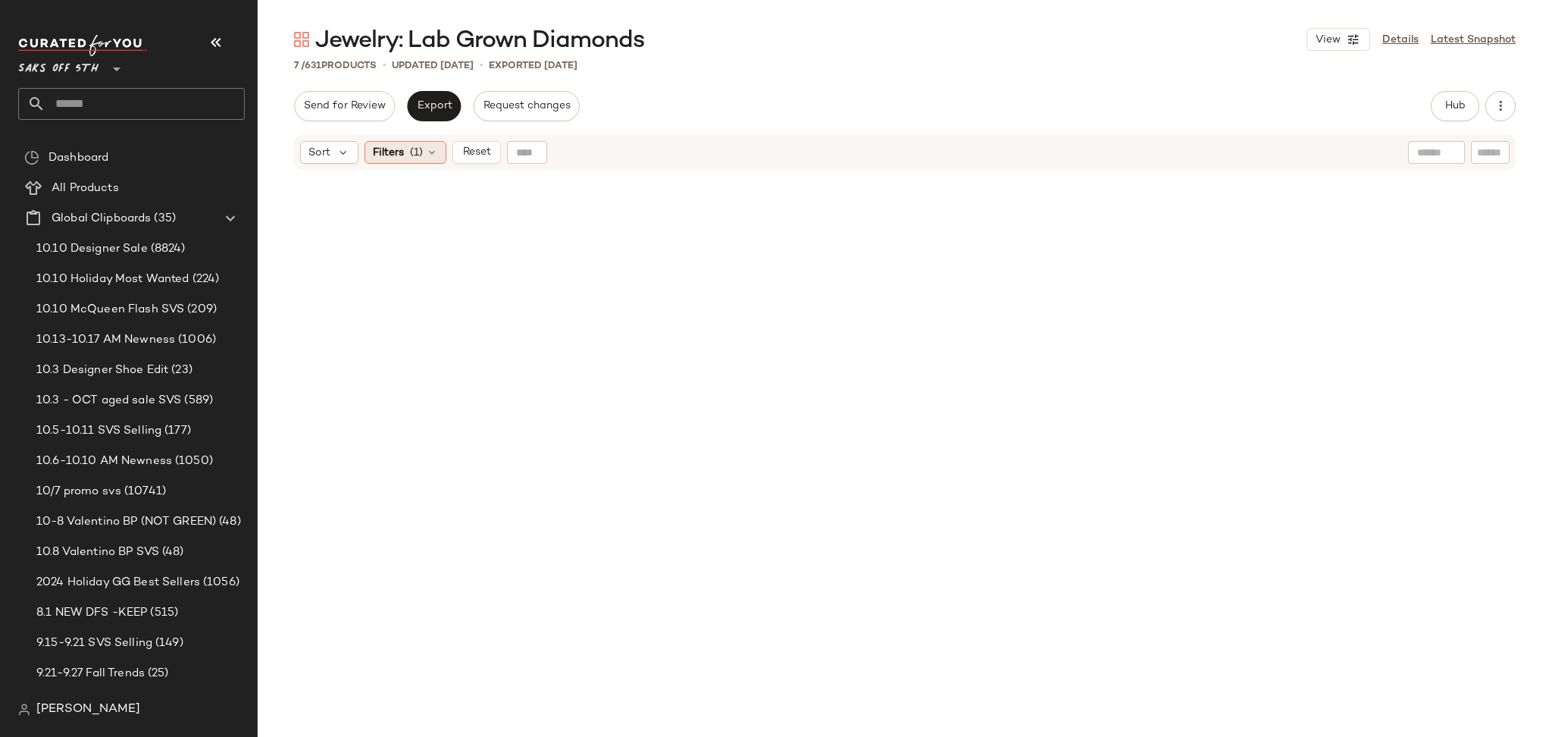
click at [412, 150] on span "(1)" at bounding box center [416, 153] width 13 height 16
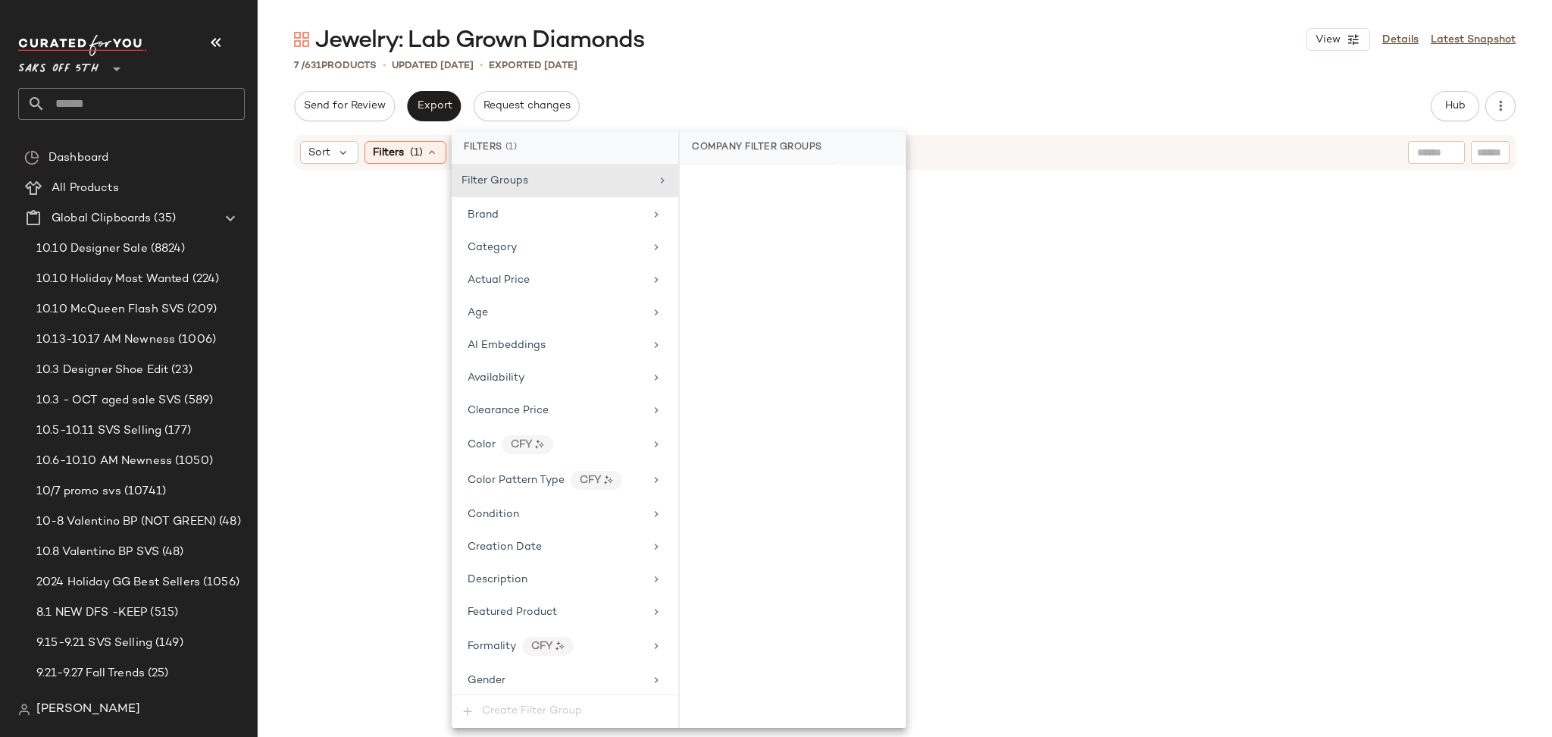
scroll to position [637, 0]
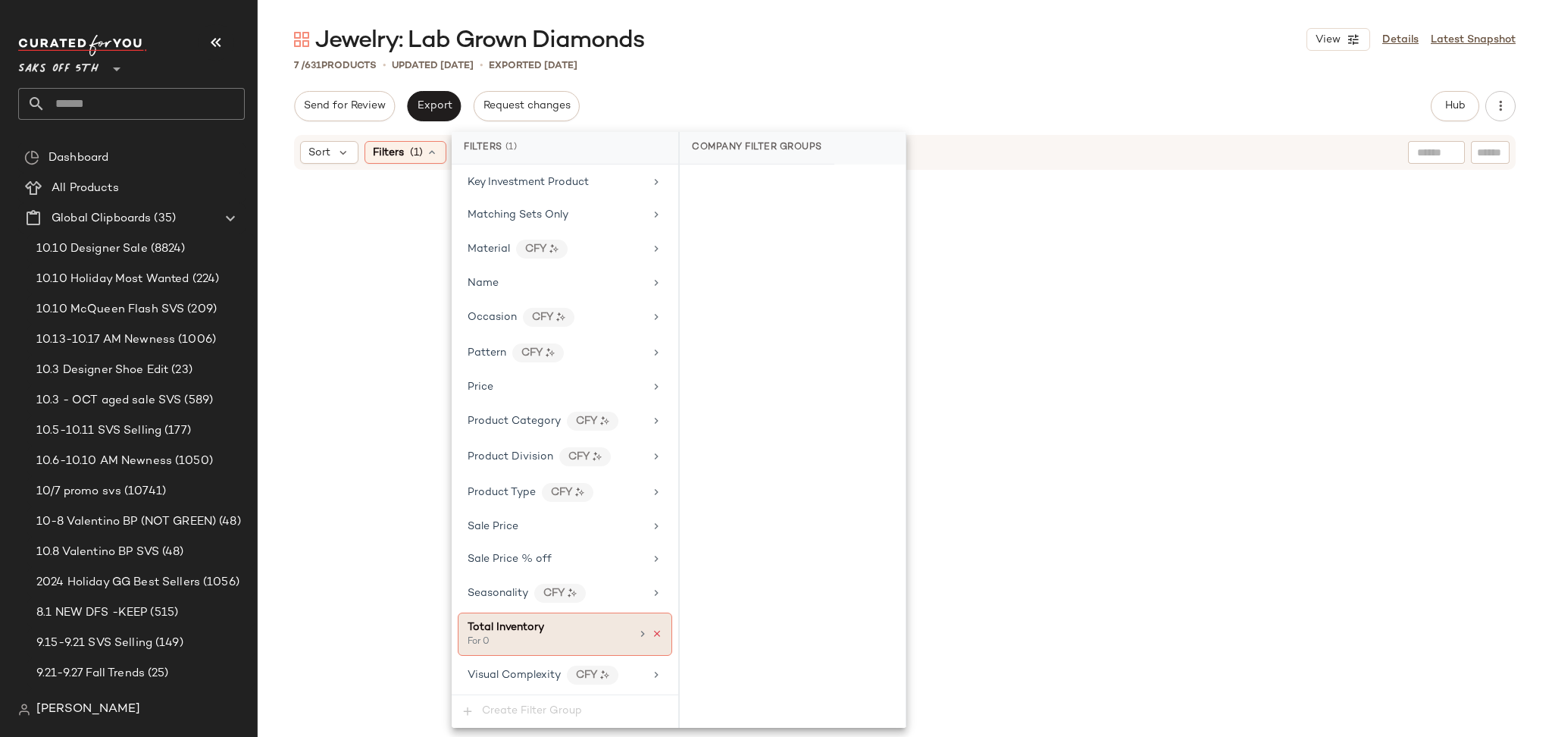
click at [652, 634] on icon at bounding box center [657, 633] width 11 height 11
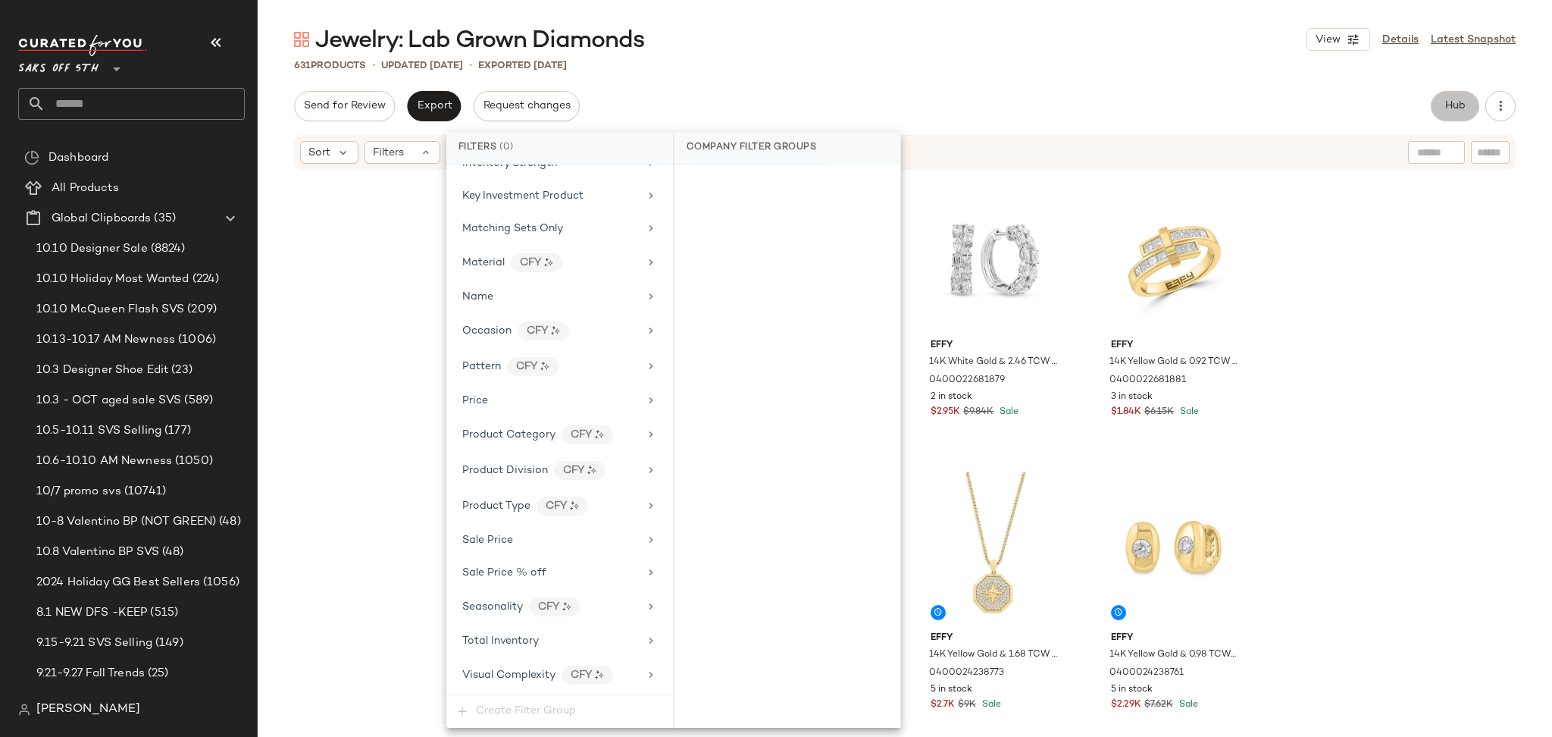
click at [1460, 115] on button "Hub" at bounding box center [1455, 106] width 49 height 30
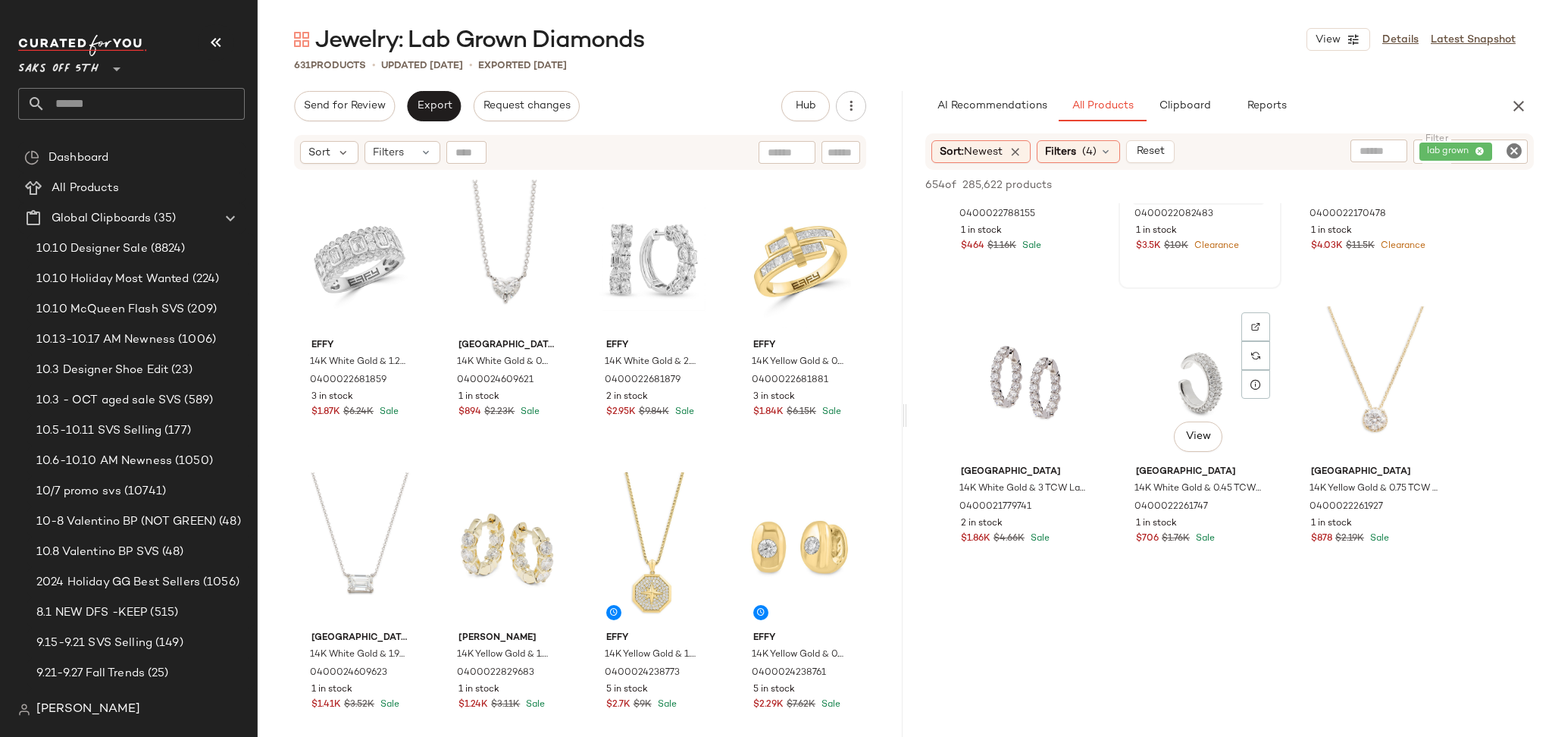
scroll to position [268, 0]
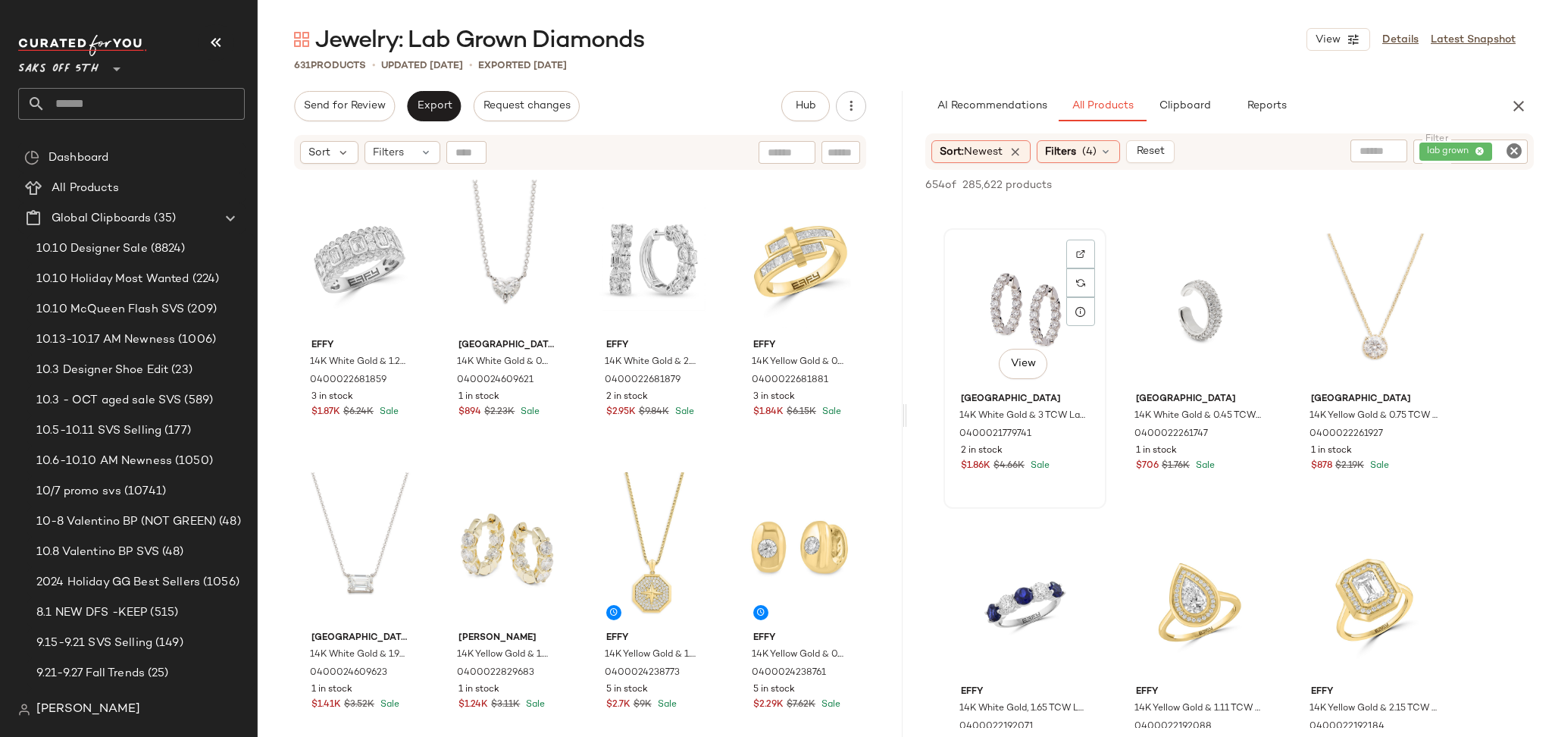
click at [998, 296] on div "View" at bounding box center [1025, 309] width 152 height 153
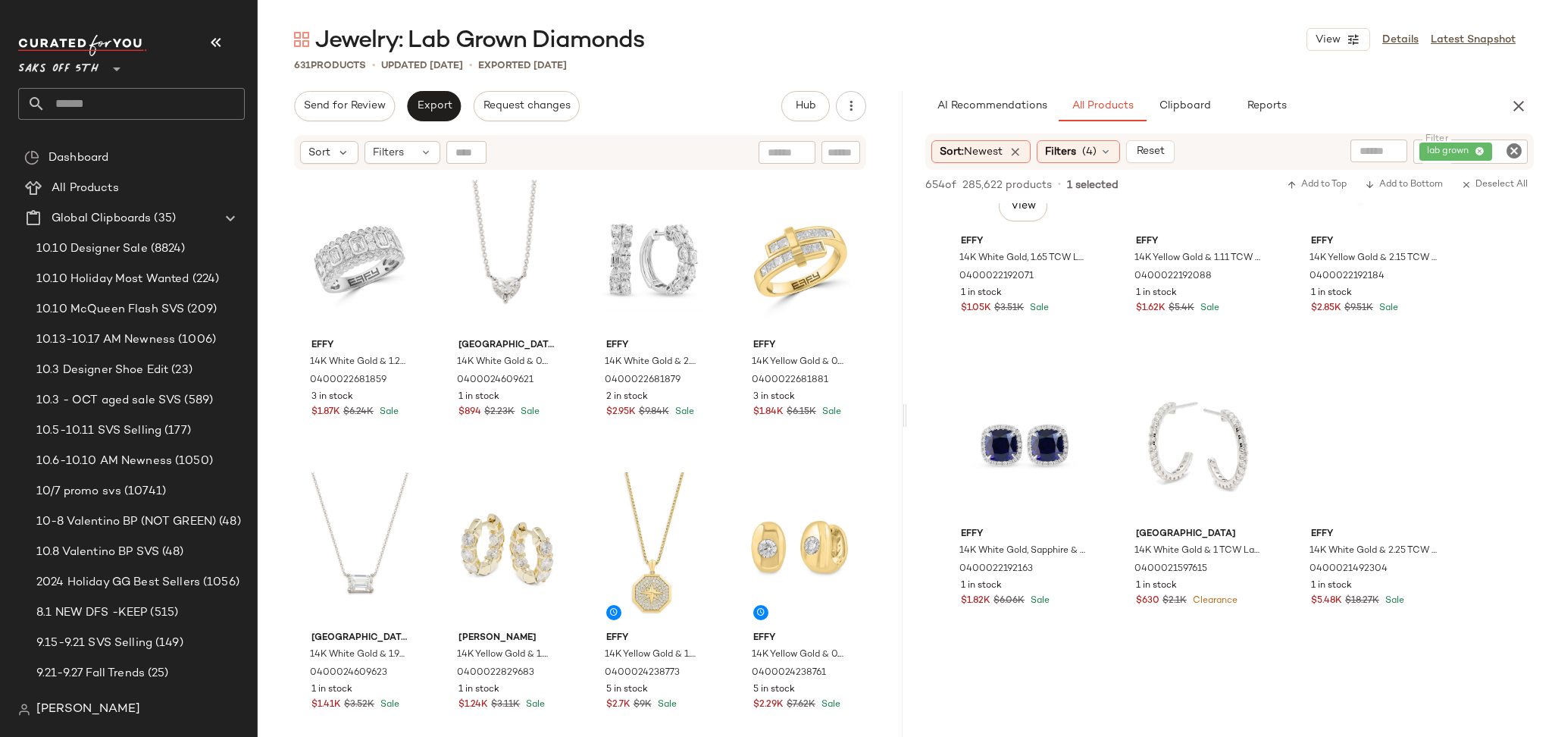
scroll to position [728, 0]
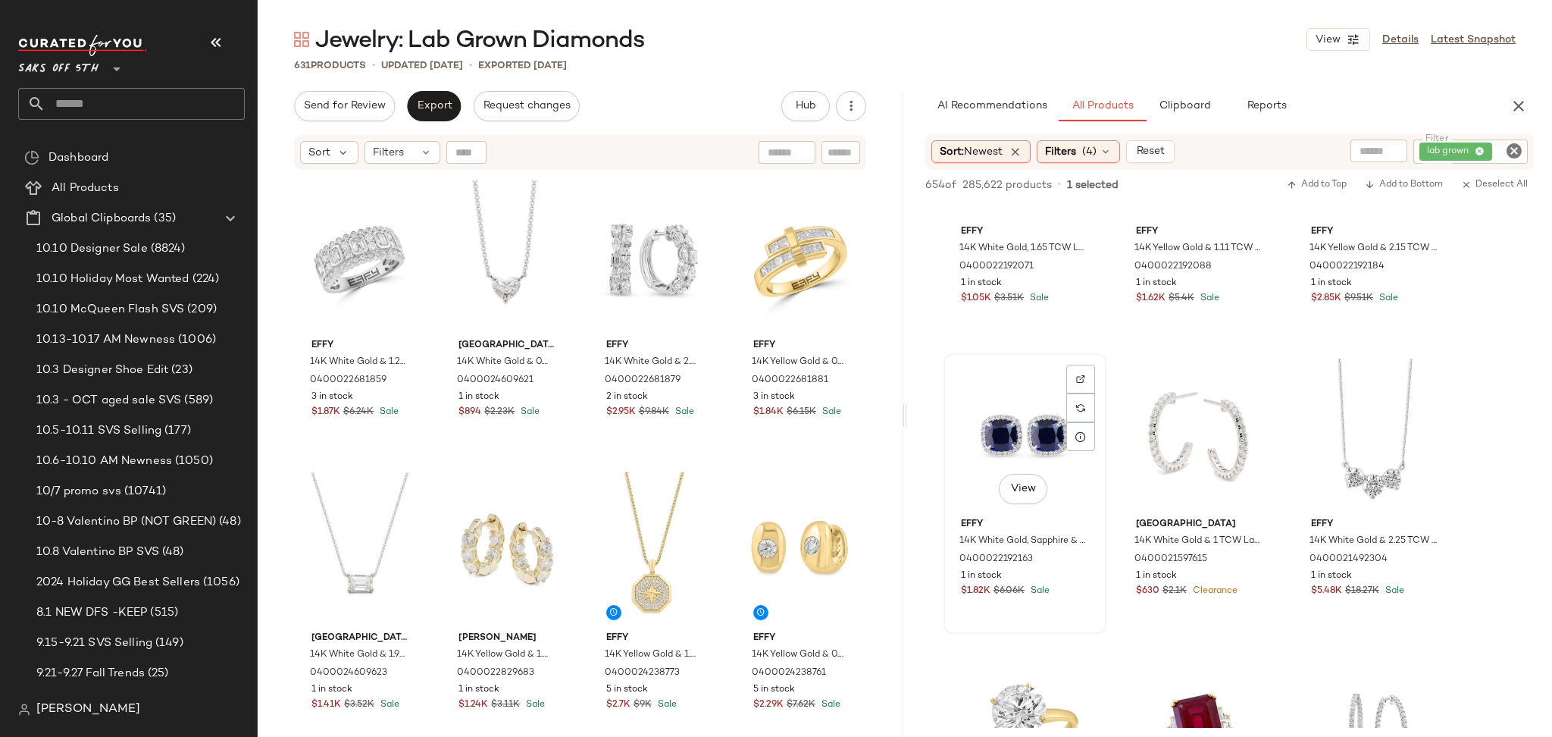
click at [1041, 425] on div "View" at bounding box center [1025, 434] width 152 height 153
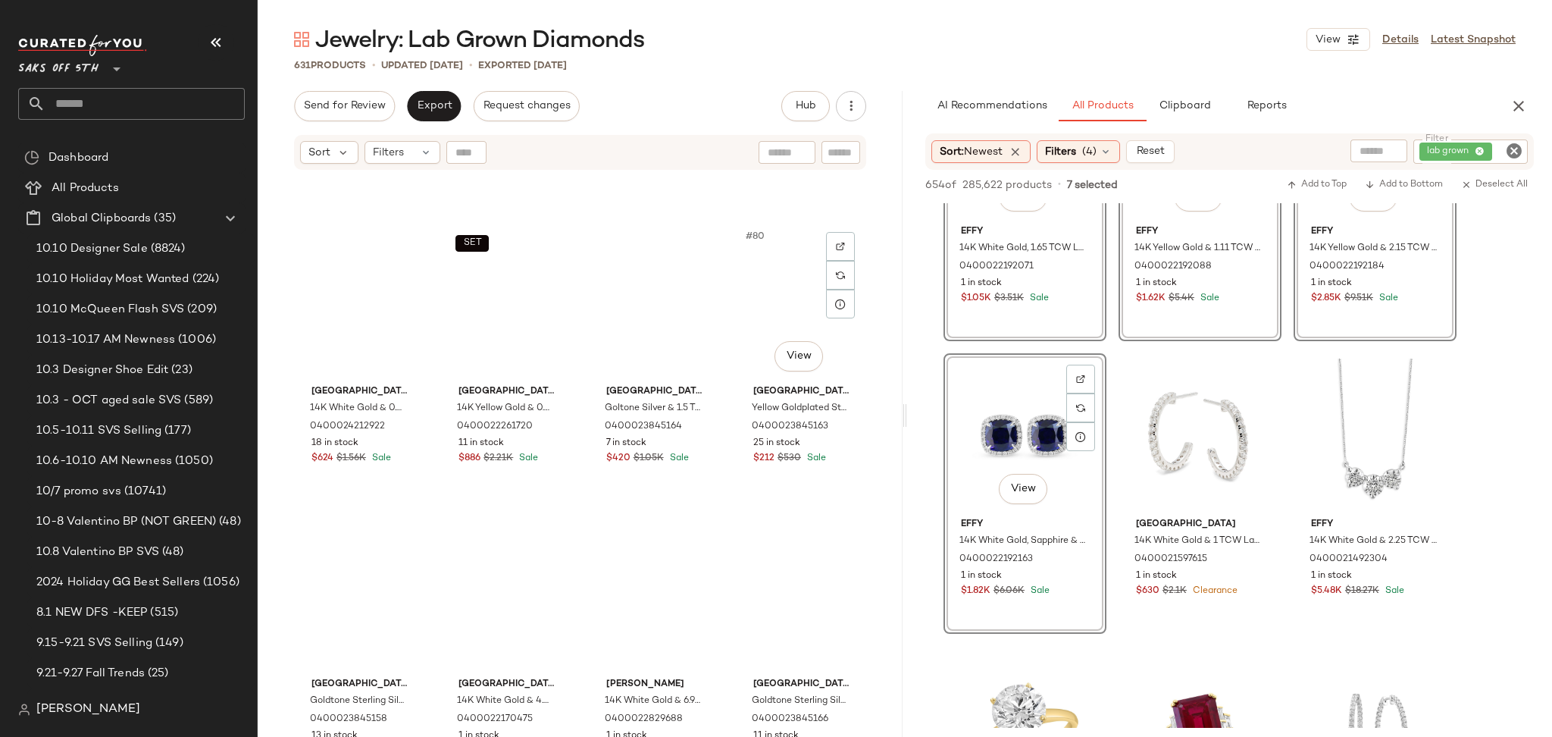
scroll to position [5794, 0]
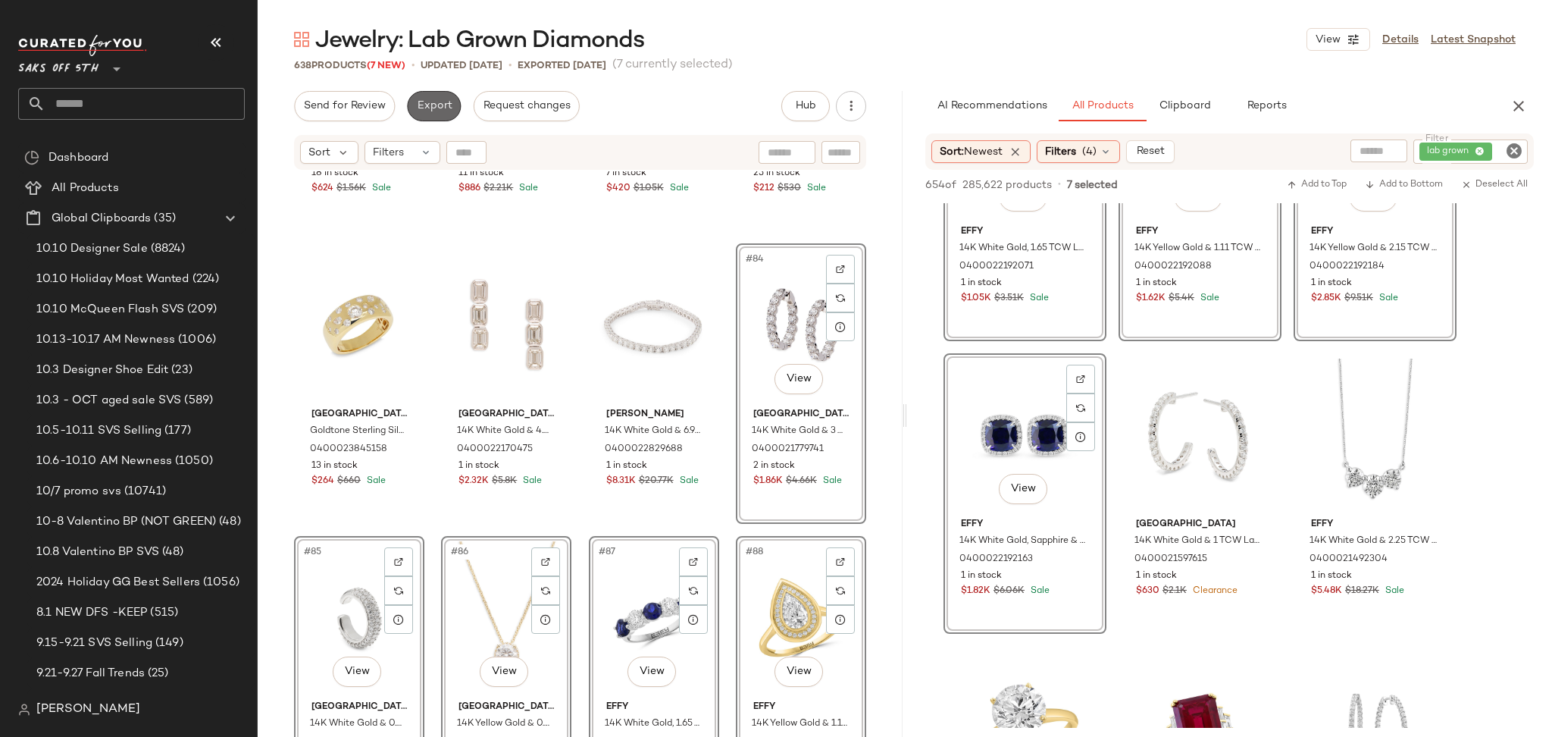
click at [427, 120] on button "Export" at bounding box center [434, 106] width 54 height 30
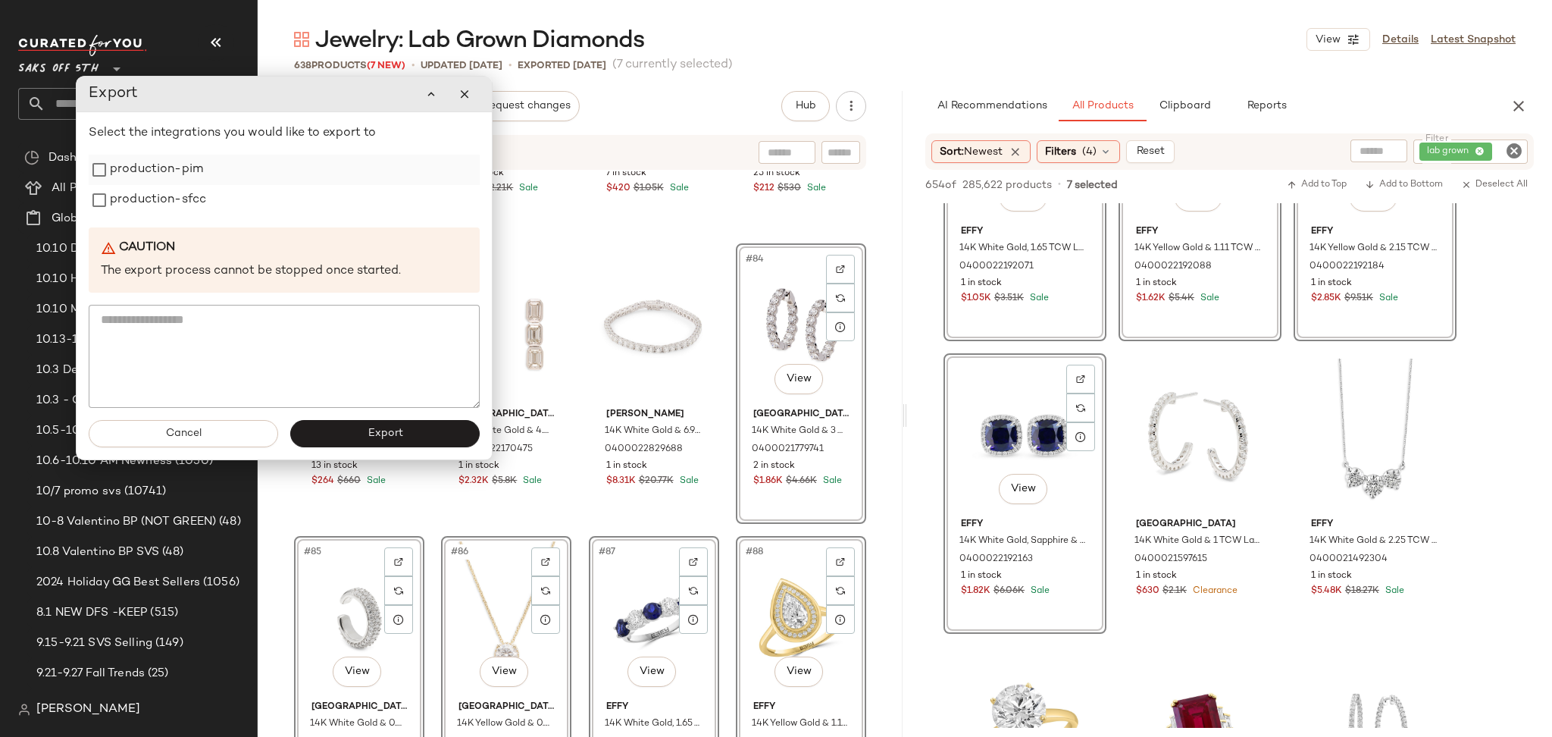
click at [167, 170] on label "production-pim" at bounding box center [156, 170] width 93 height 30
click at [164, 198] on label "production-sfcc" at bounding box center [158, 200] width 96 height 30
click at [342, 434] on button "Export" at bounding box center [384, 433] width 189 height 27
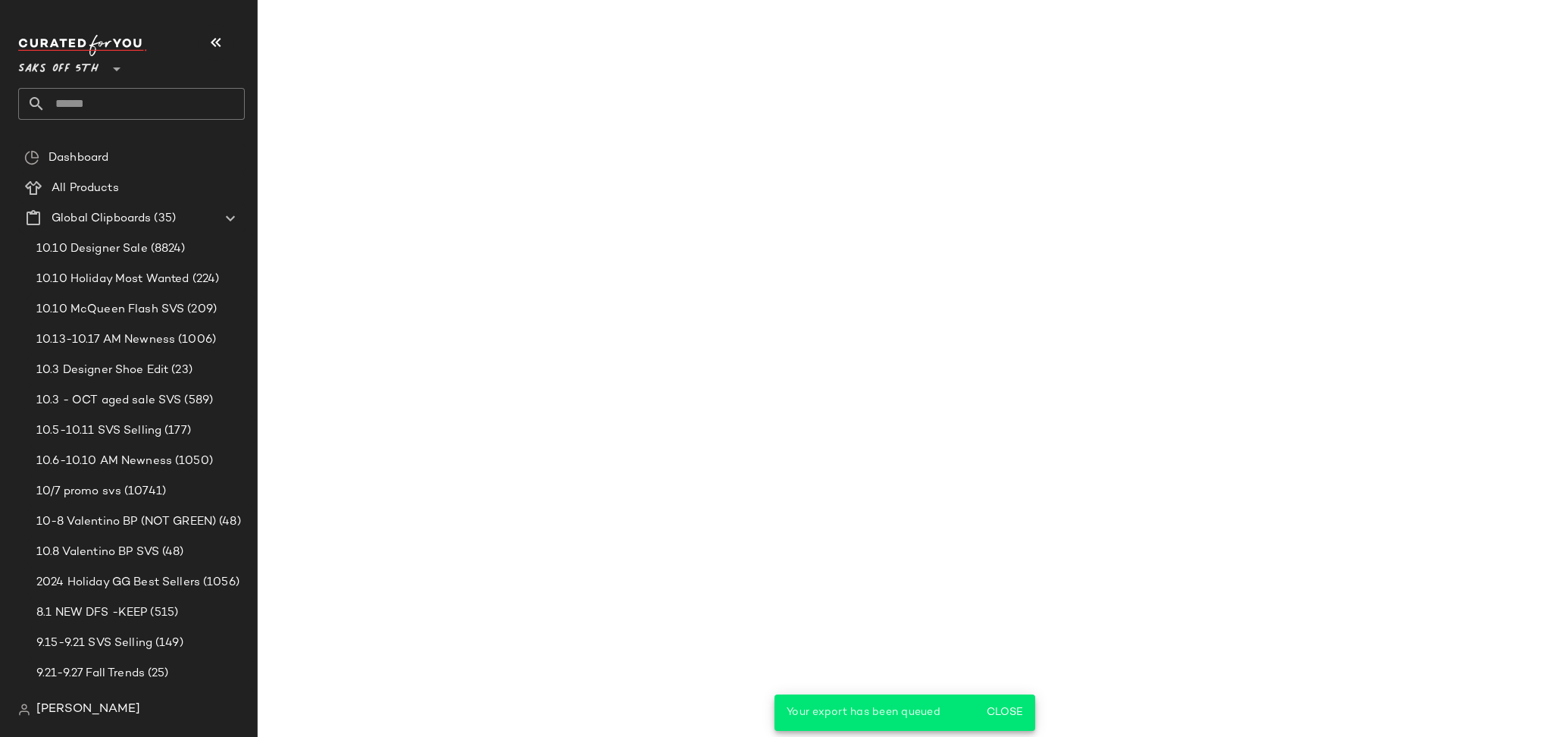
scroll to position [1020, 0]
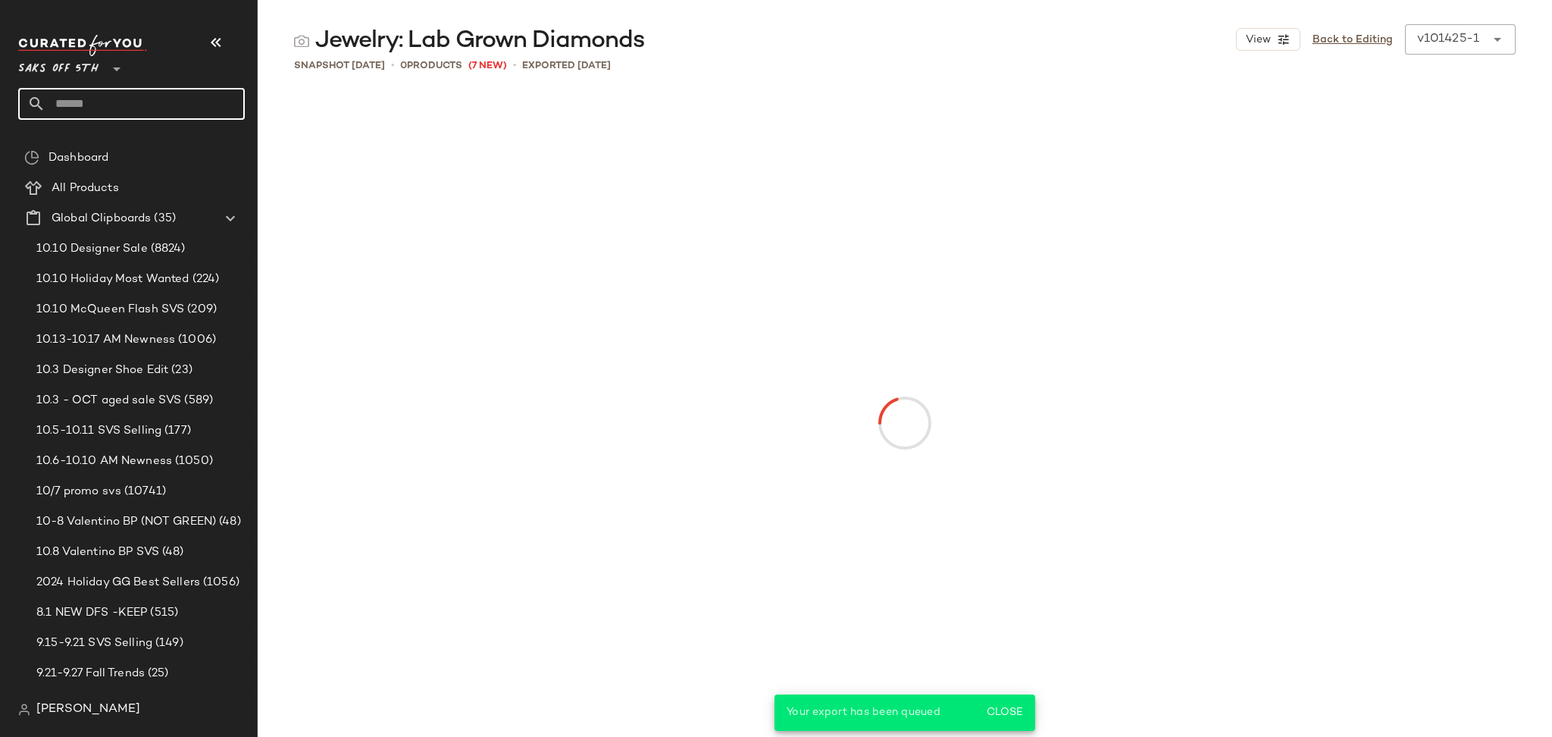
click at [178, 106] on input "text" at bounding box center [144, 104] width 199 height 32
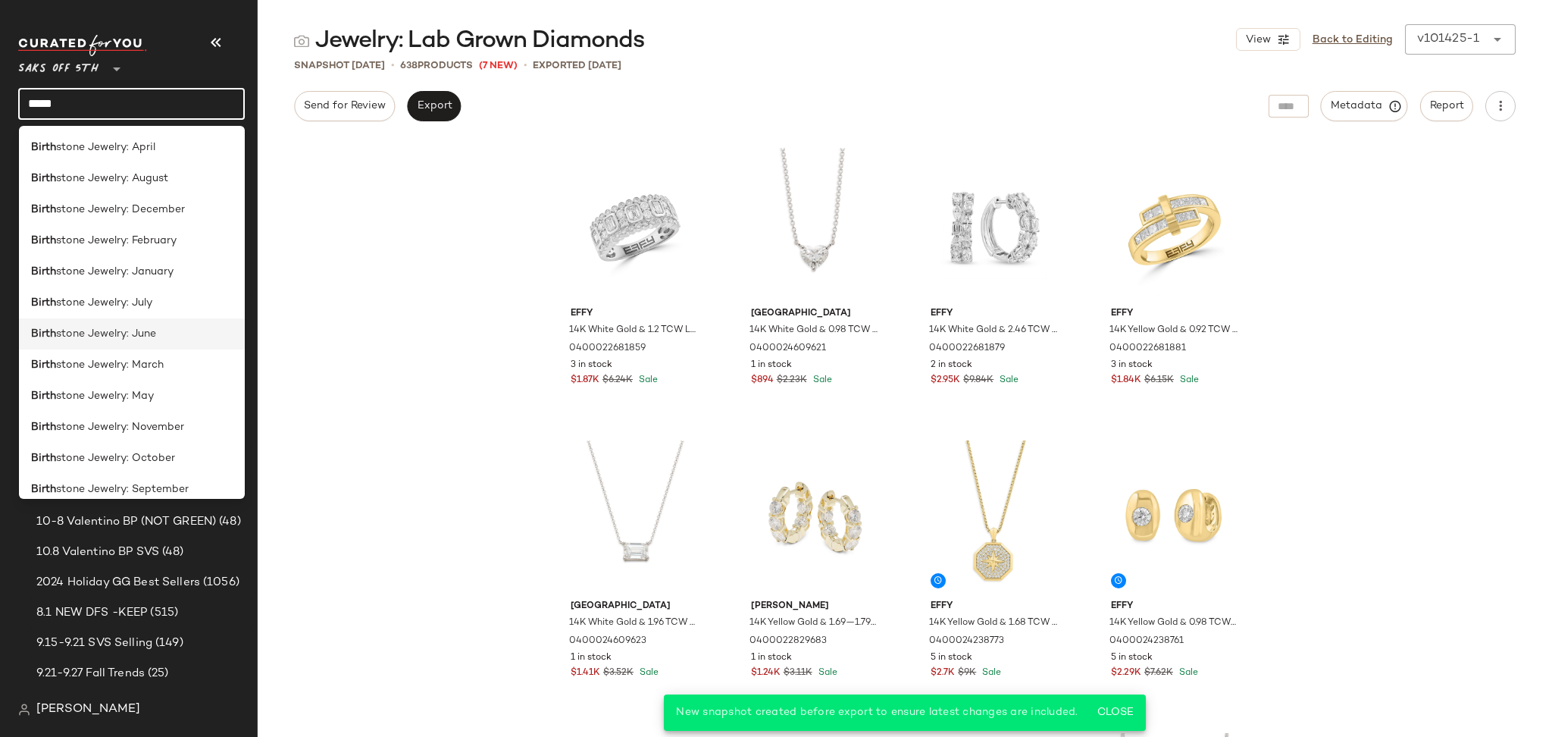
scroll to position [105, 0]
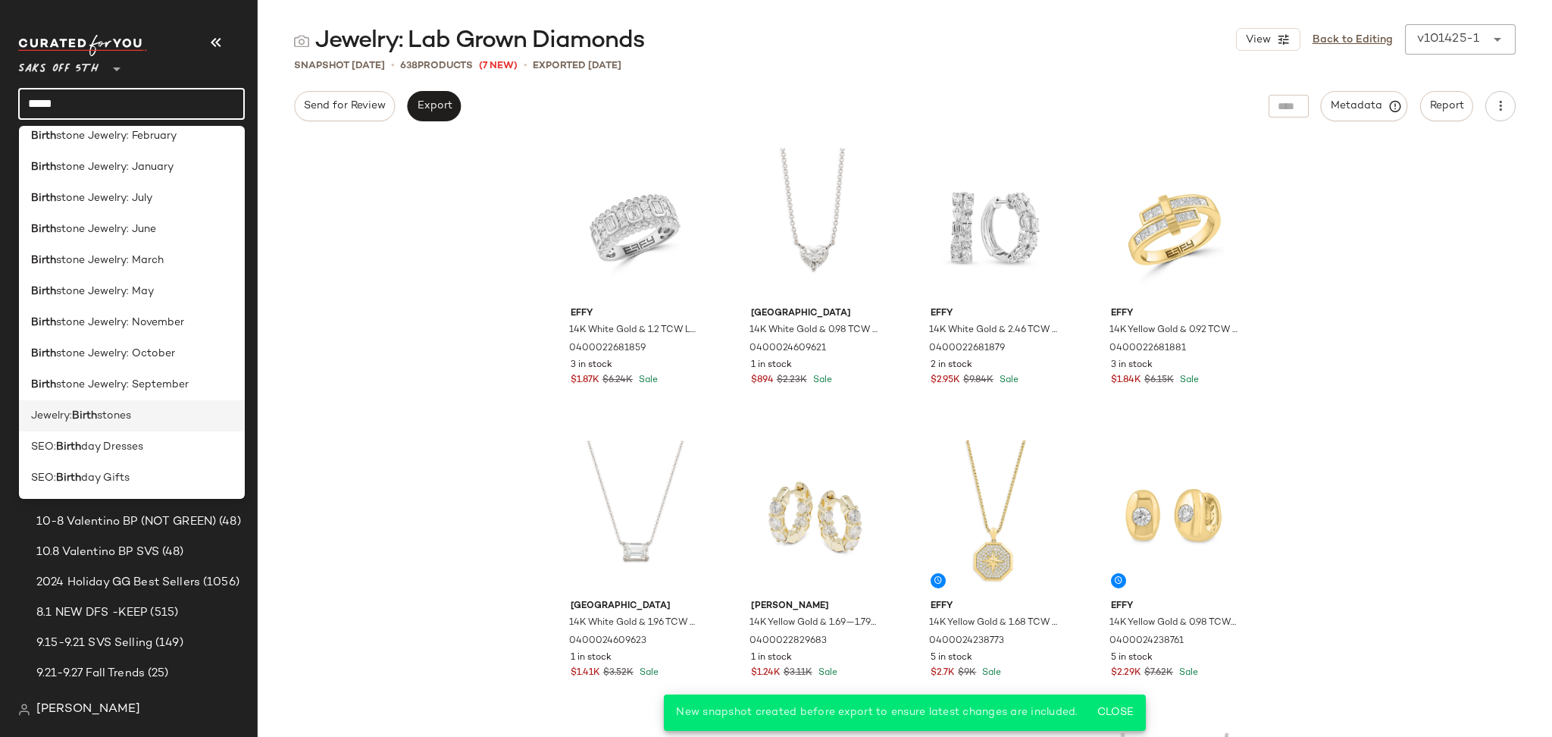
type input "*****"
click at [136, 419] on div "Jewelry: Birth stones" at bounding box center [132, 416] width 202 height 16
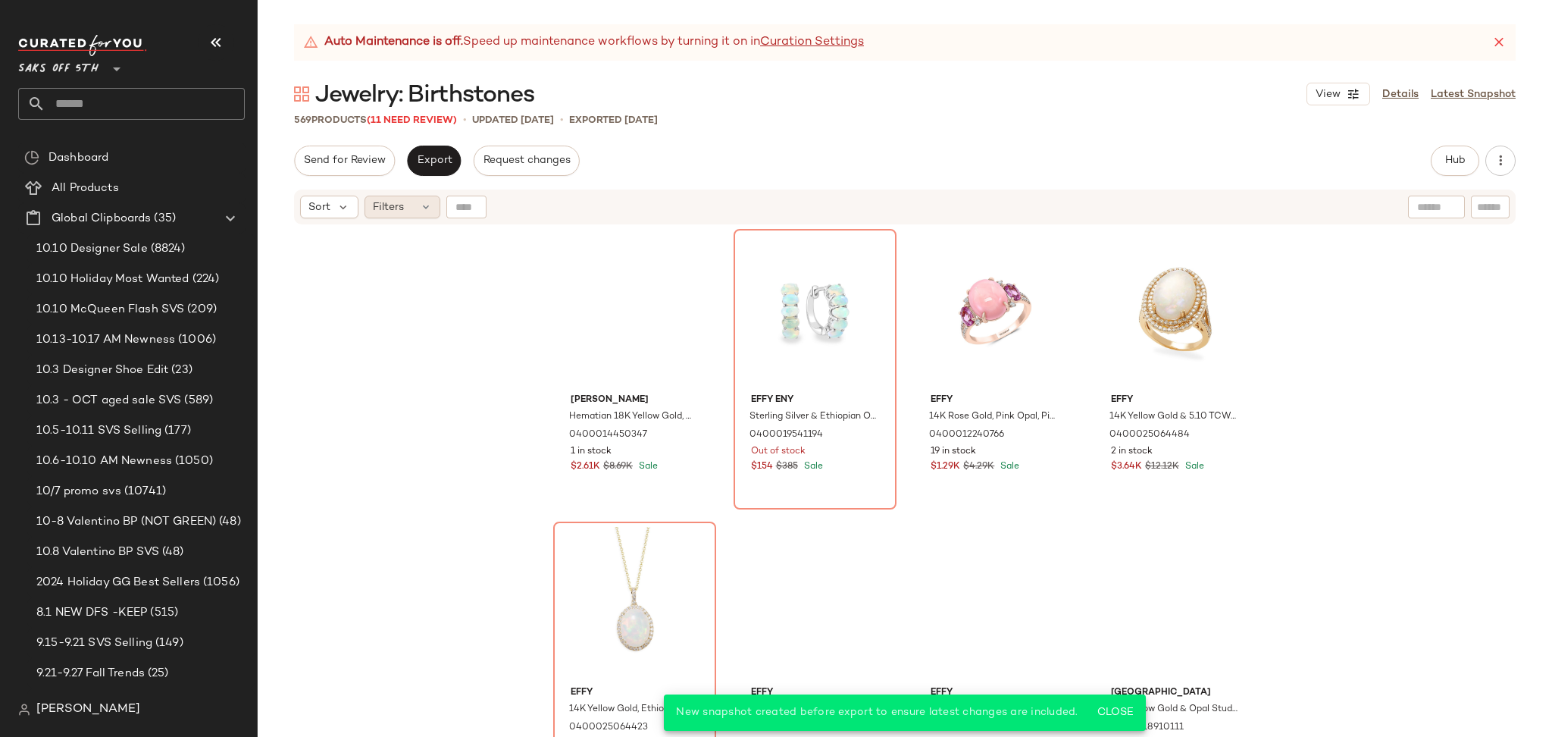
click at [413, 211] on div "Filters" at bounding box center [403, 207] width 76 height 23
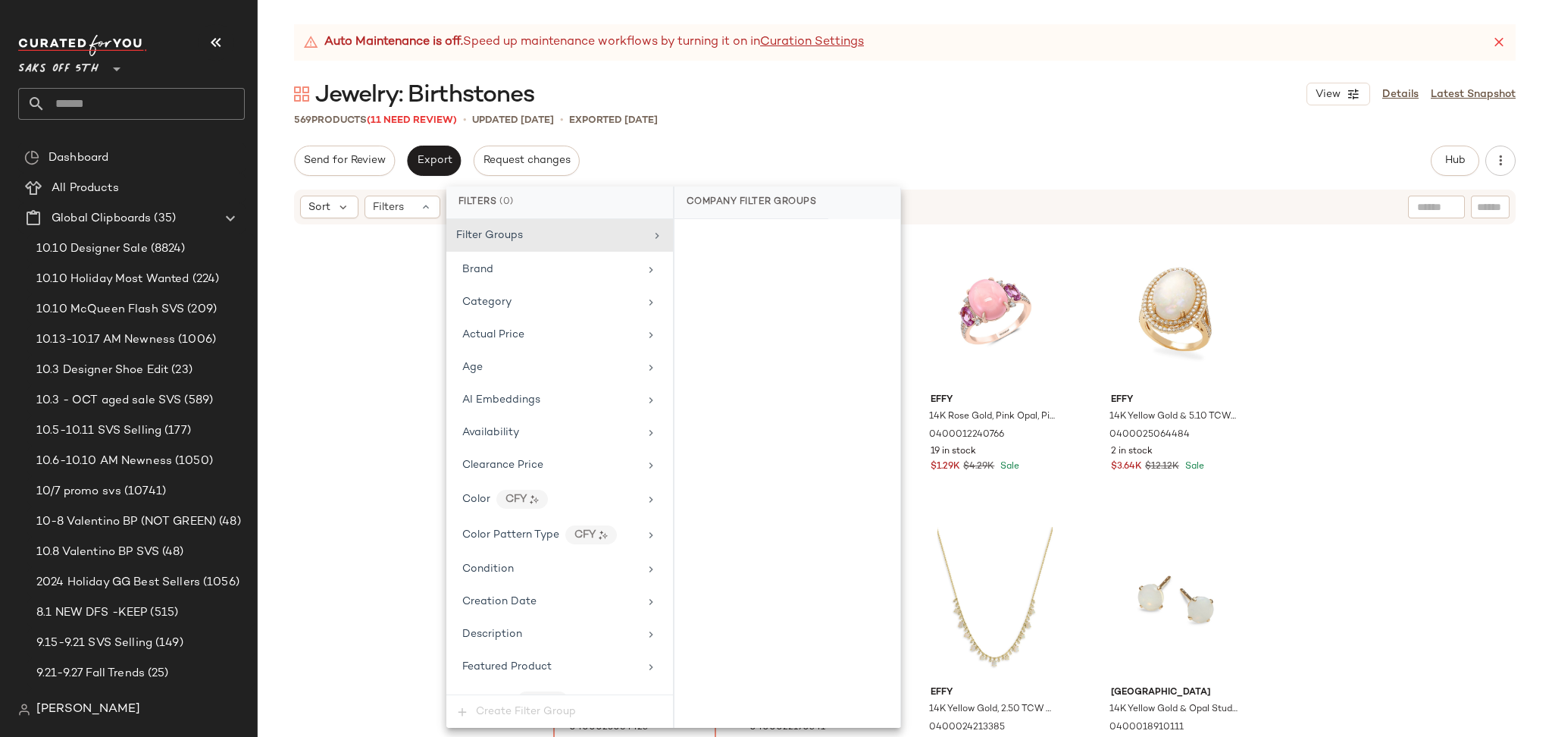
scroll to position [713, 0]
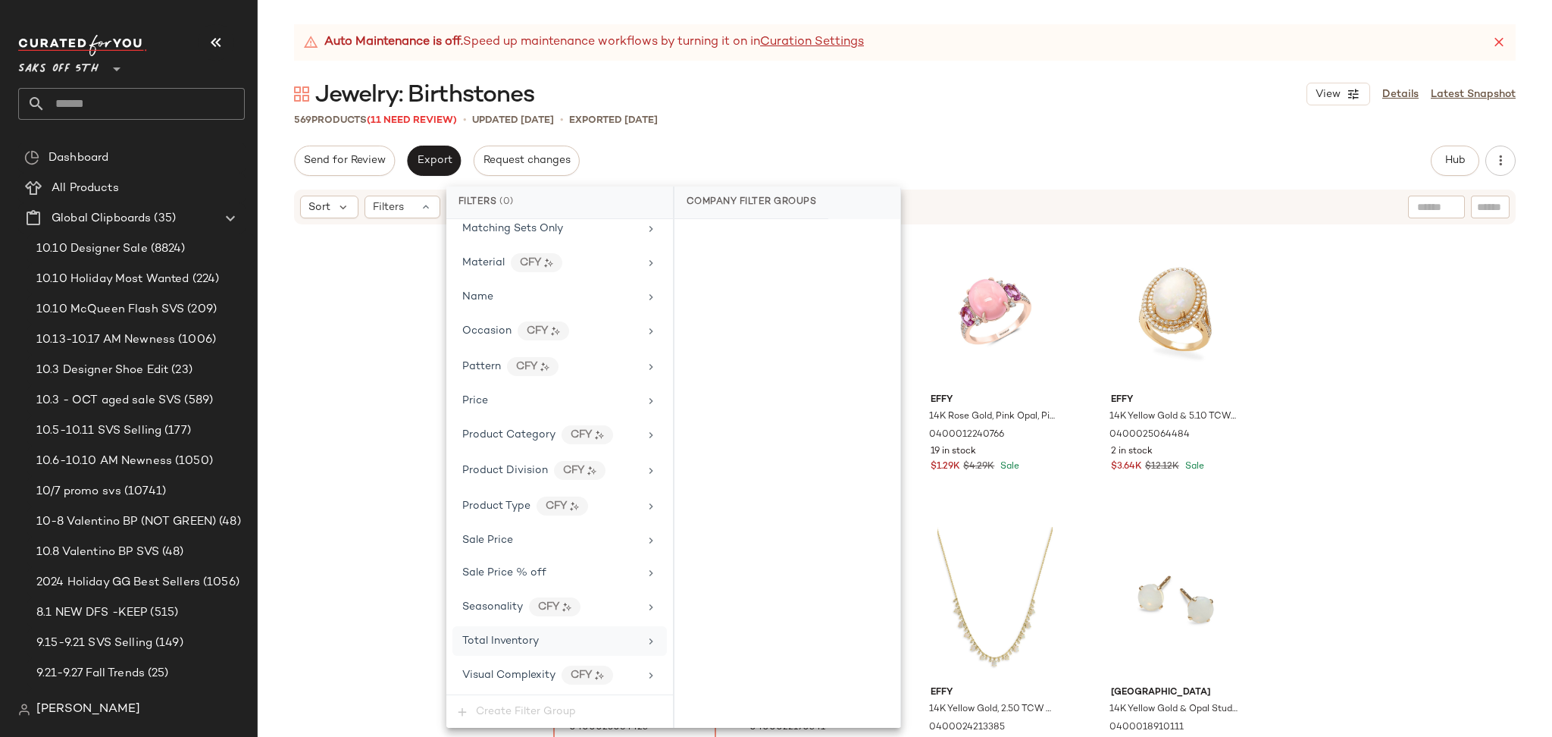
click at [540, 643] on div "Total Inventory" at bounding box center [550, 641] width 177 height 16
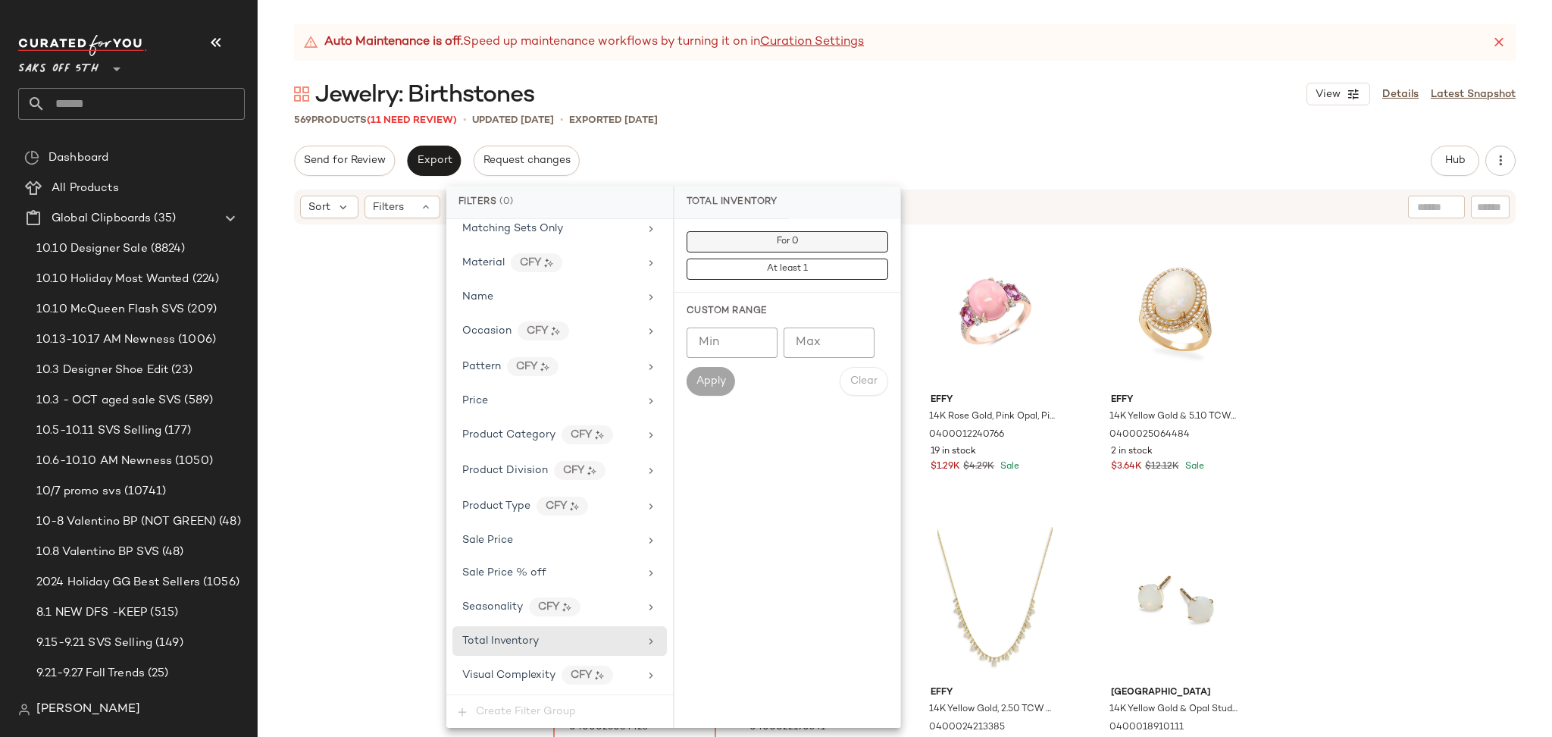
click at [822, 246] on button "For 0" at bounding box center [788, 241] width 202 height 21
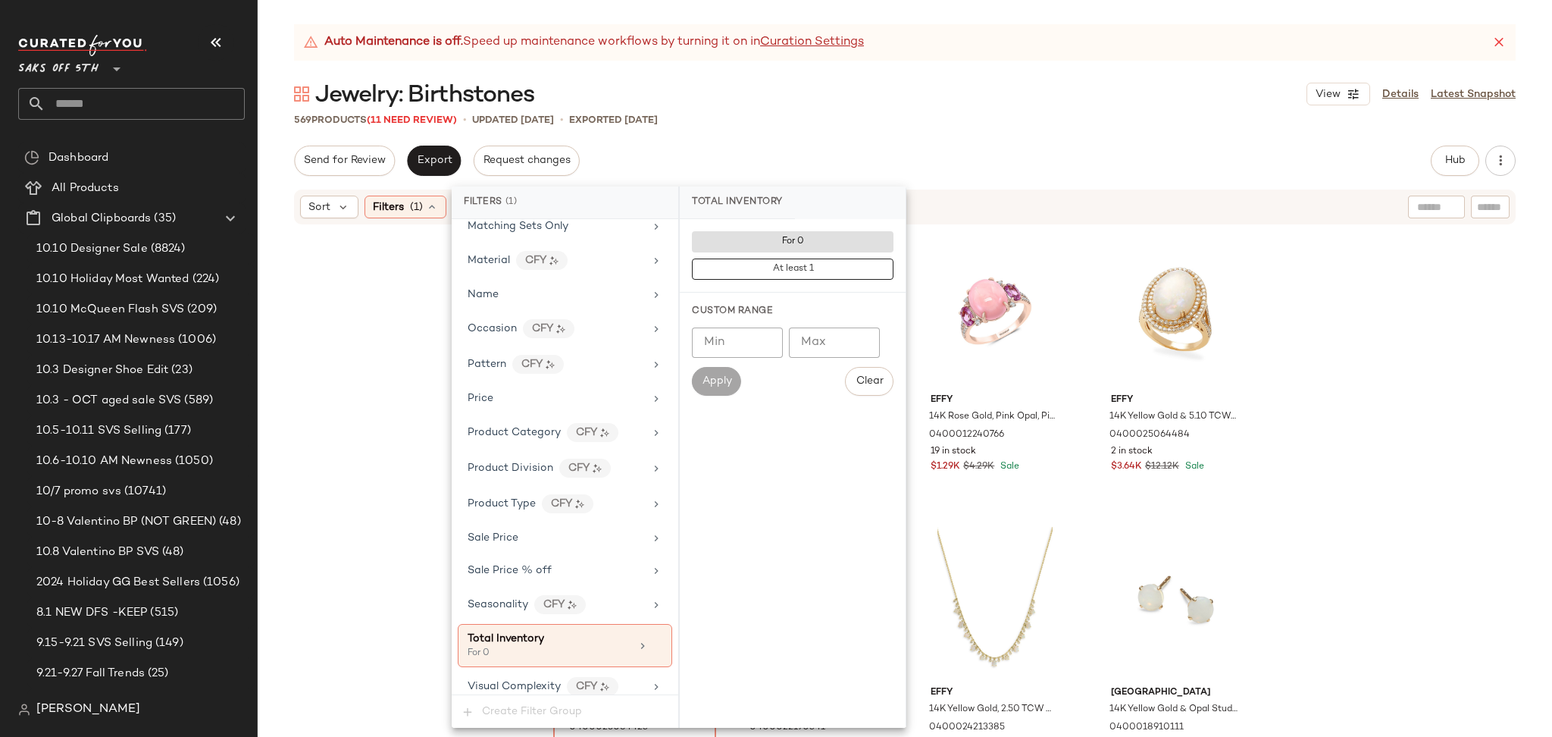
click at [917, 138] on div "Auto Maintenance is off. Speed up maintenance workflows by turning it on in Cur…" at bounding box center [905, 380] width 1295 height 712
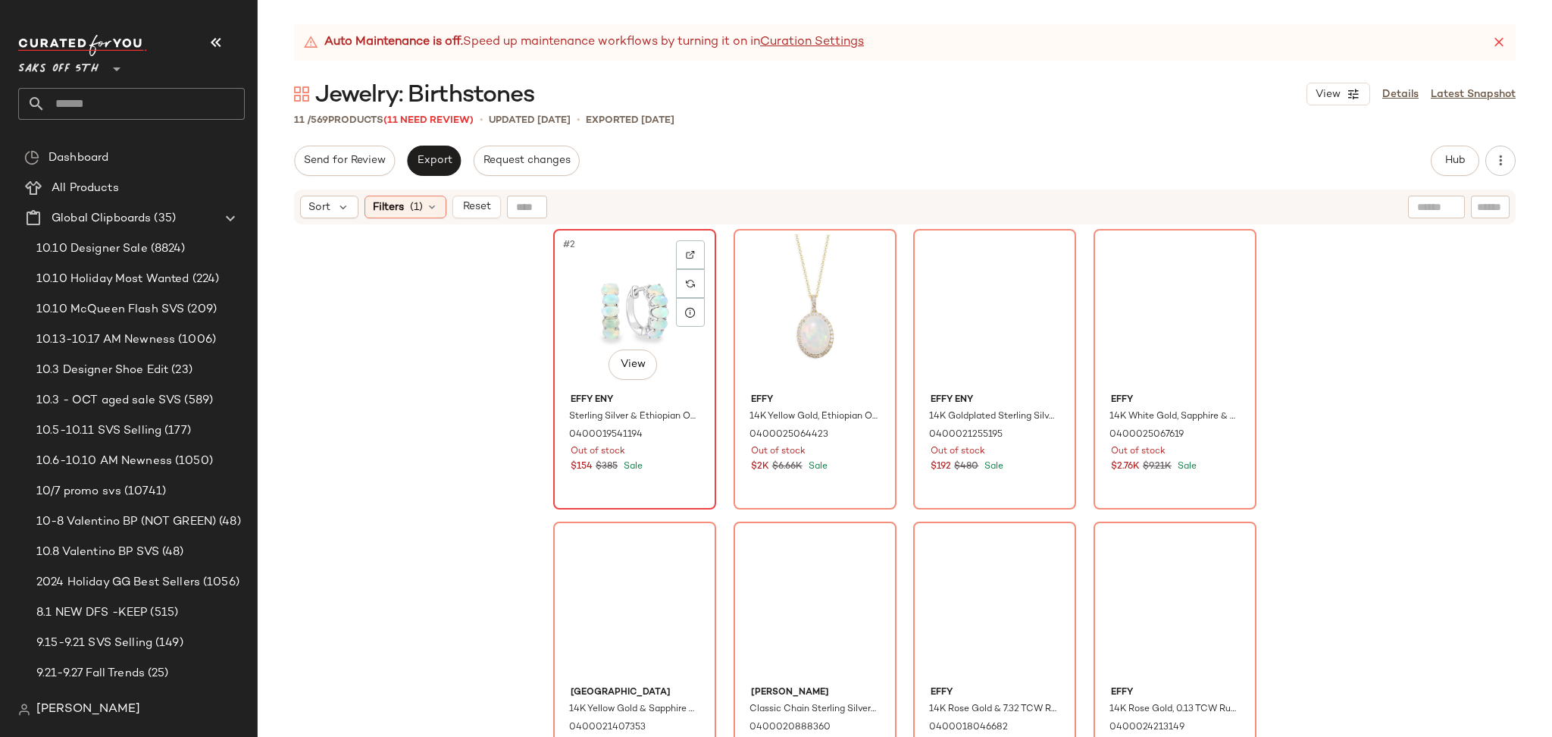
click at [590, 293] on div "#2 View" at bounding box center [635, 310] width 152 height 153
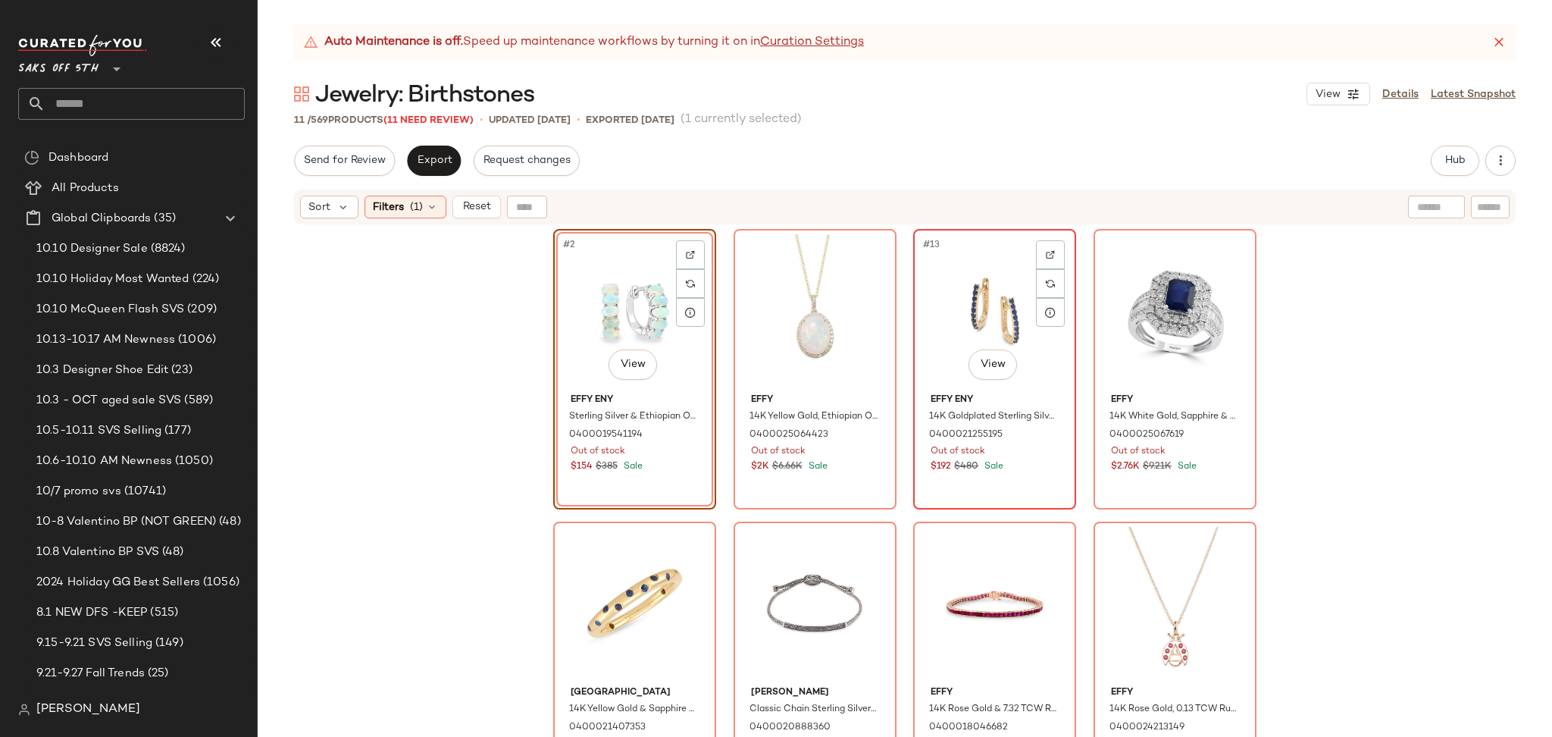
scroll to position [330, 0]
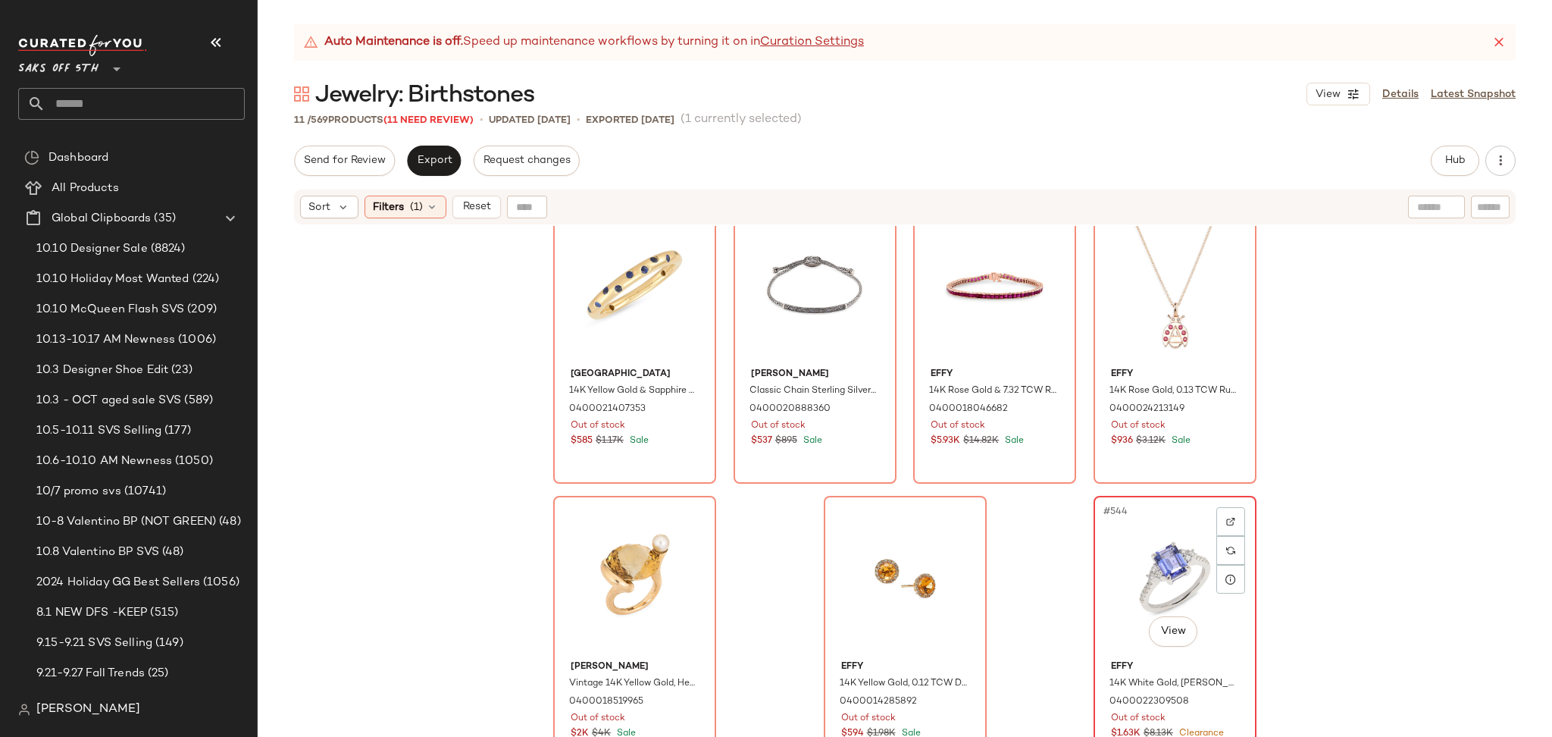
click at [1108, 567] on div "#544 View" at bounding box center [1175, 577] width 152 height 153
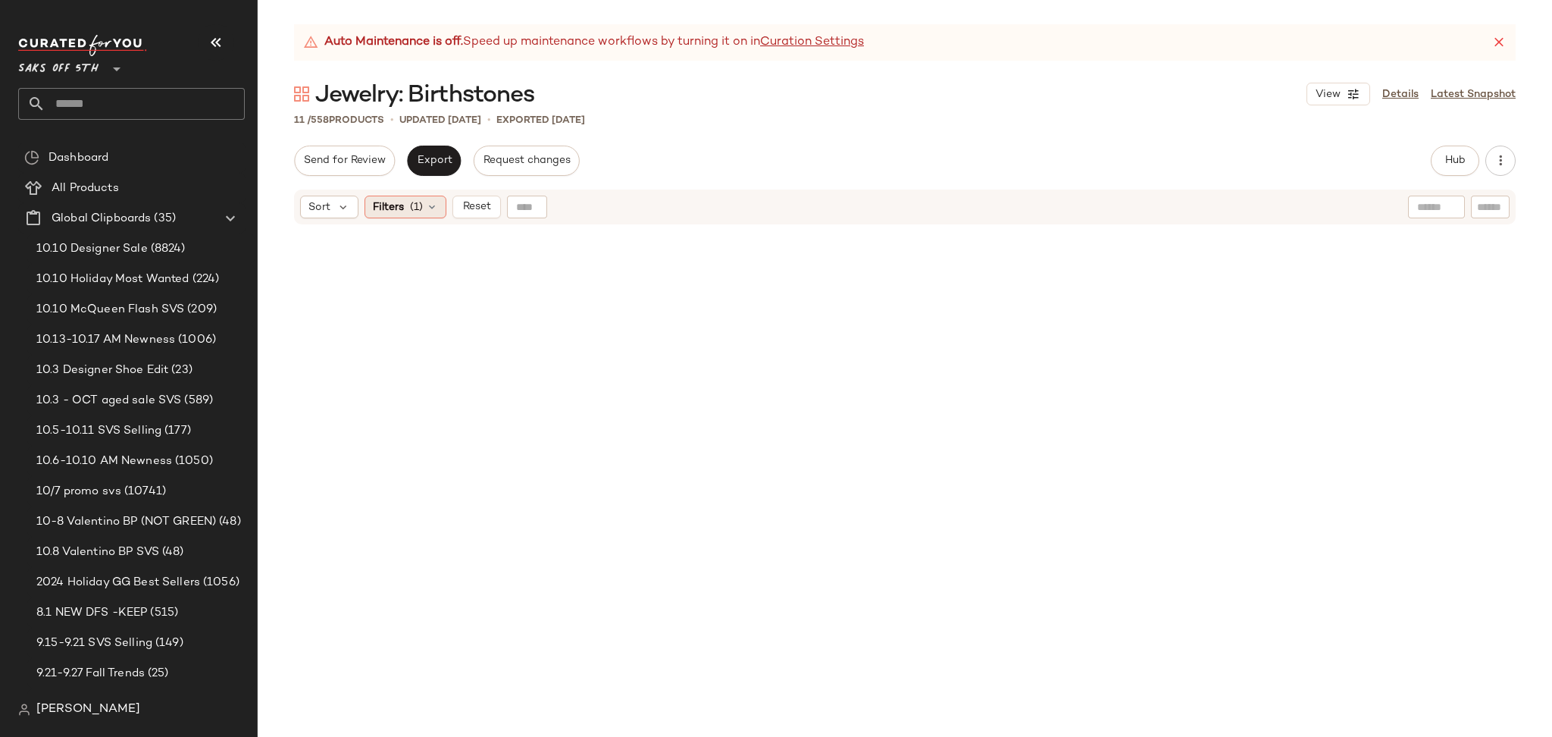
click at [407, 202] on div "Filters (1)" at bounding box center [406, 207] width 82 height 23
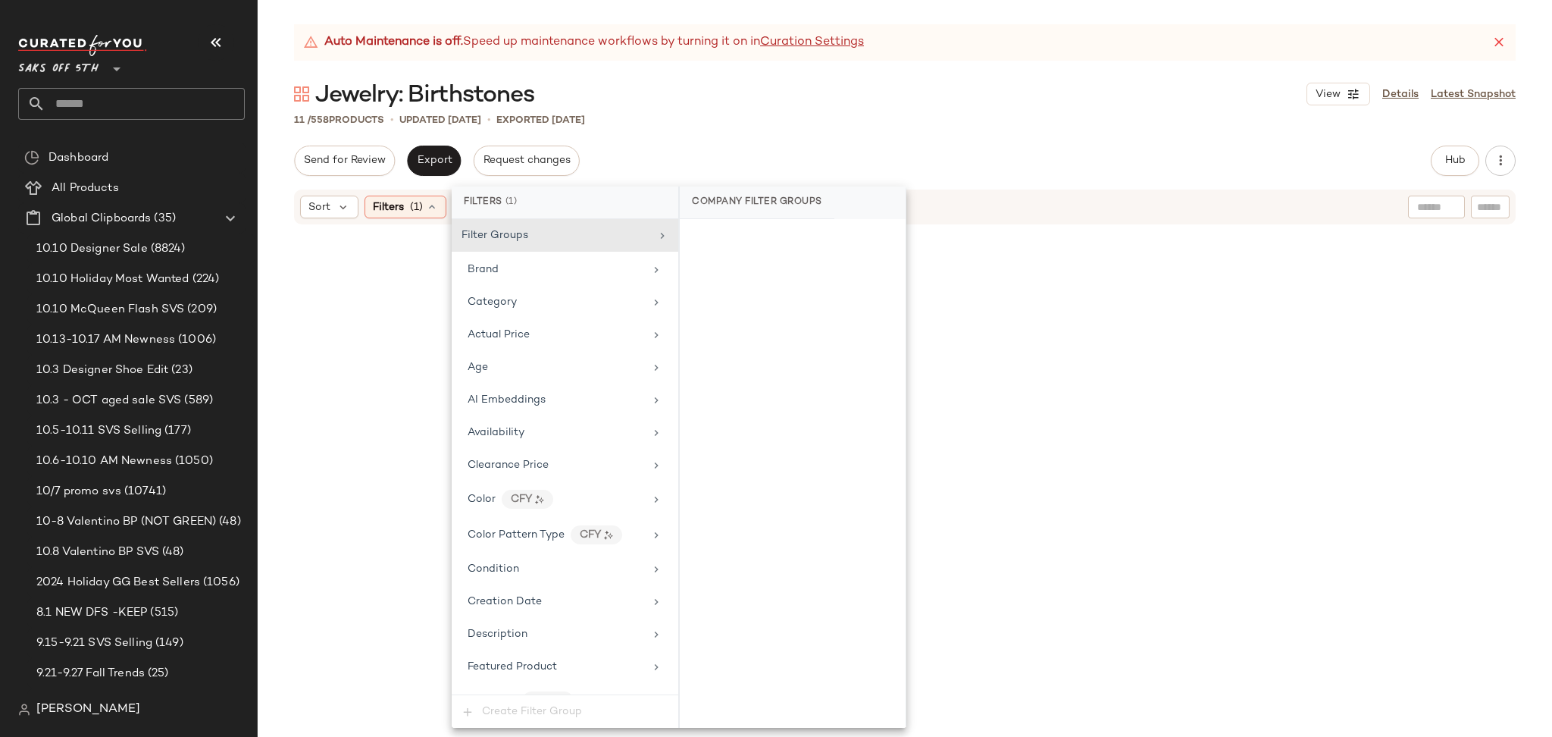
scroll to position [728, 0]
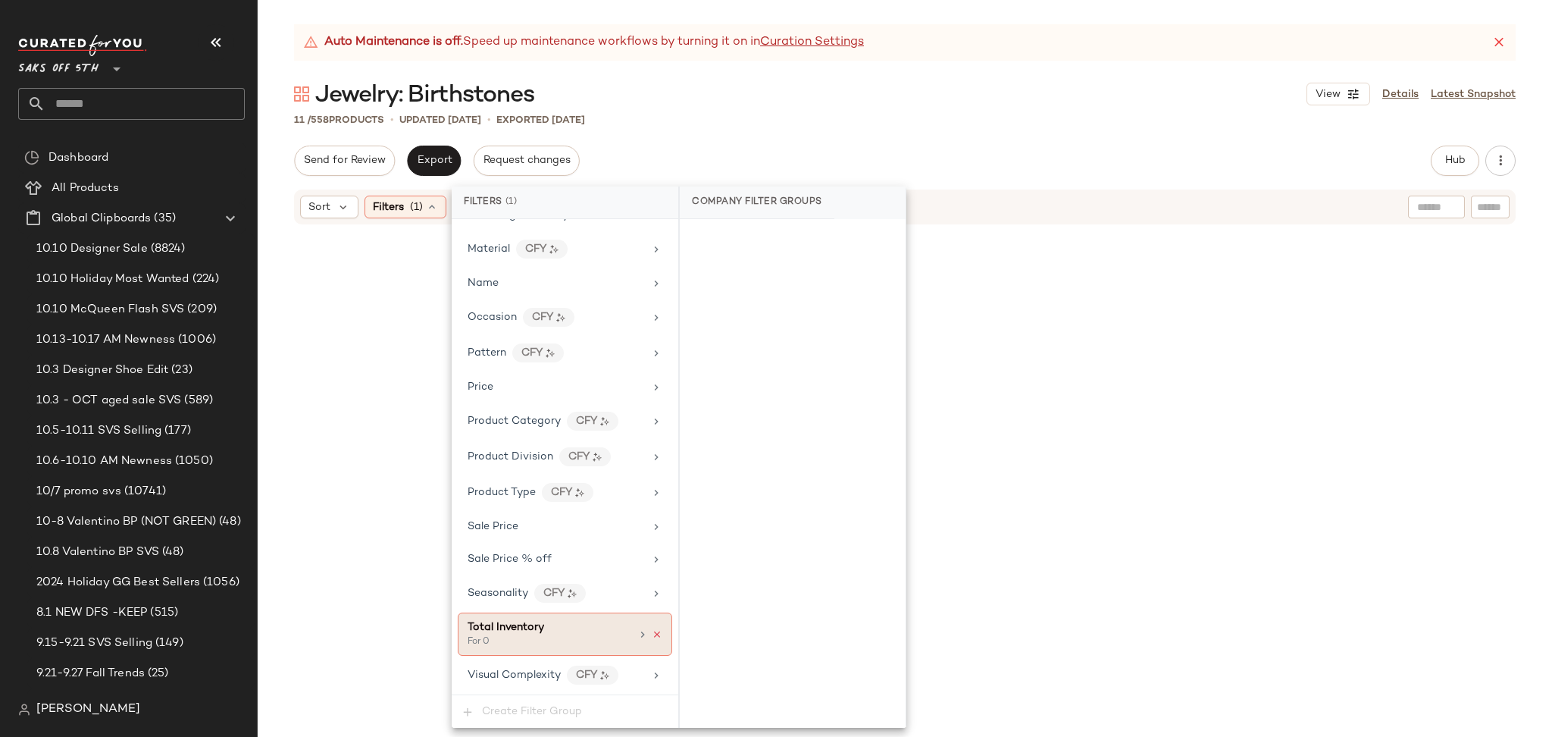
click at [653, 635] on icon at bounding box center [657, 634] width 11 height 11
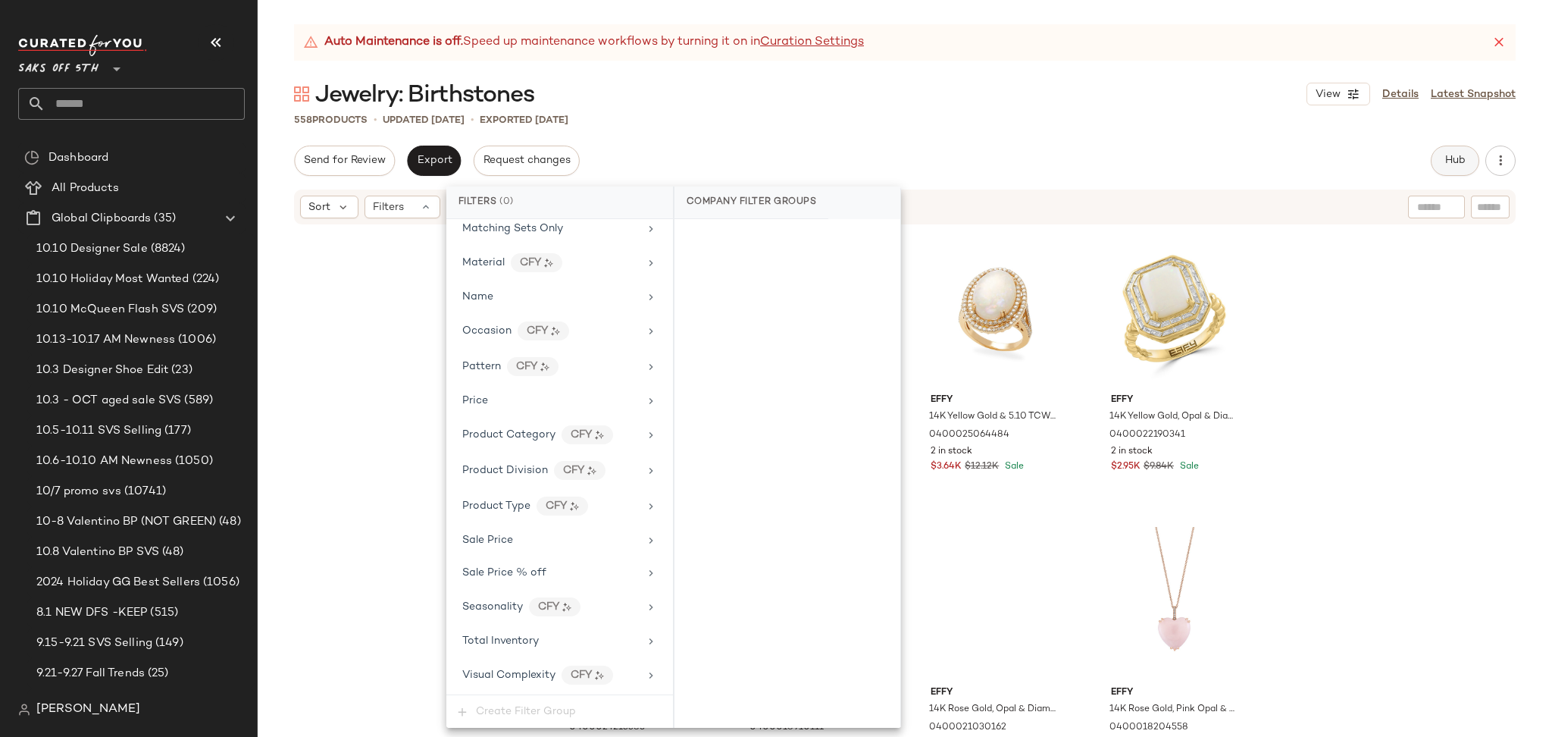
click at [1465, 155] on span "Hub" at bounding box center [1455, 161] width 21 height 12
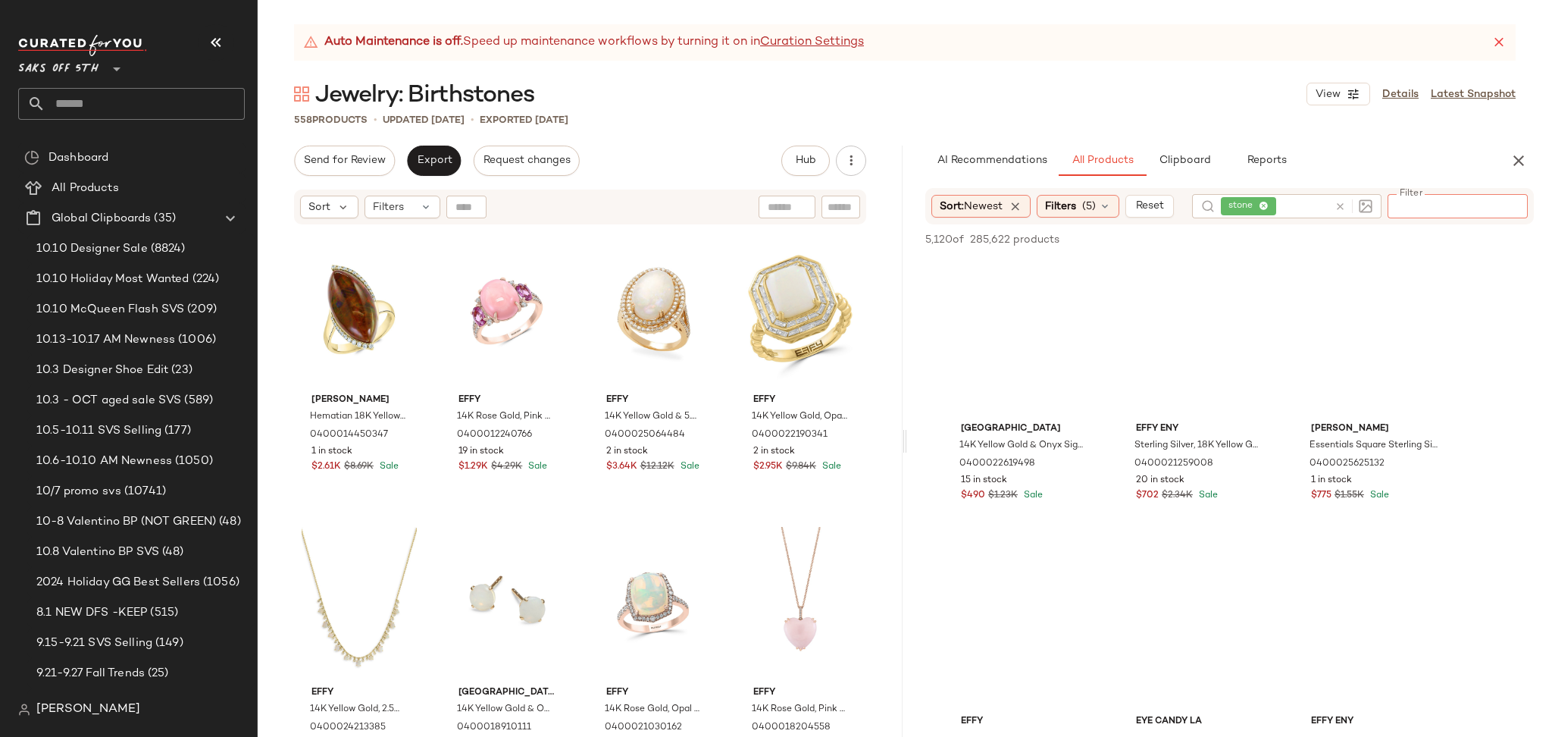
click at [1502, 202] on input "Filter" at bounding box center [1458, 206] width 129 height 16
type input "****"
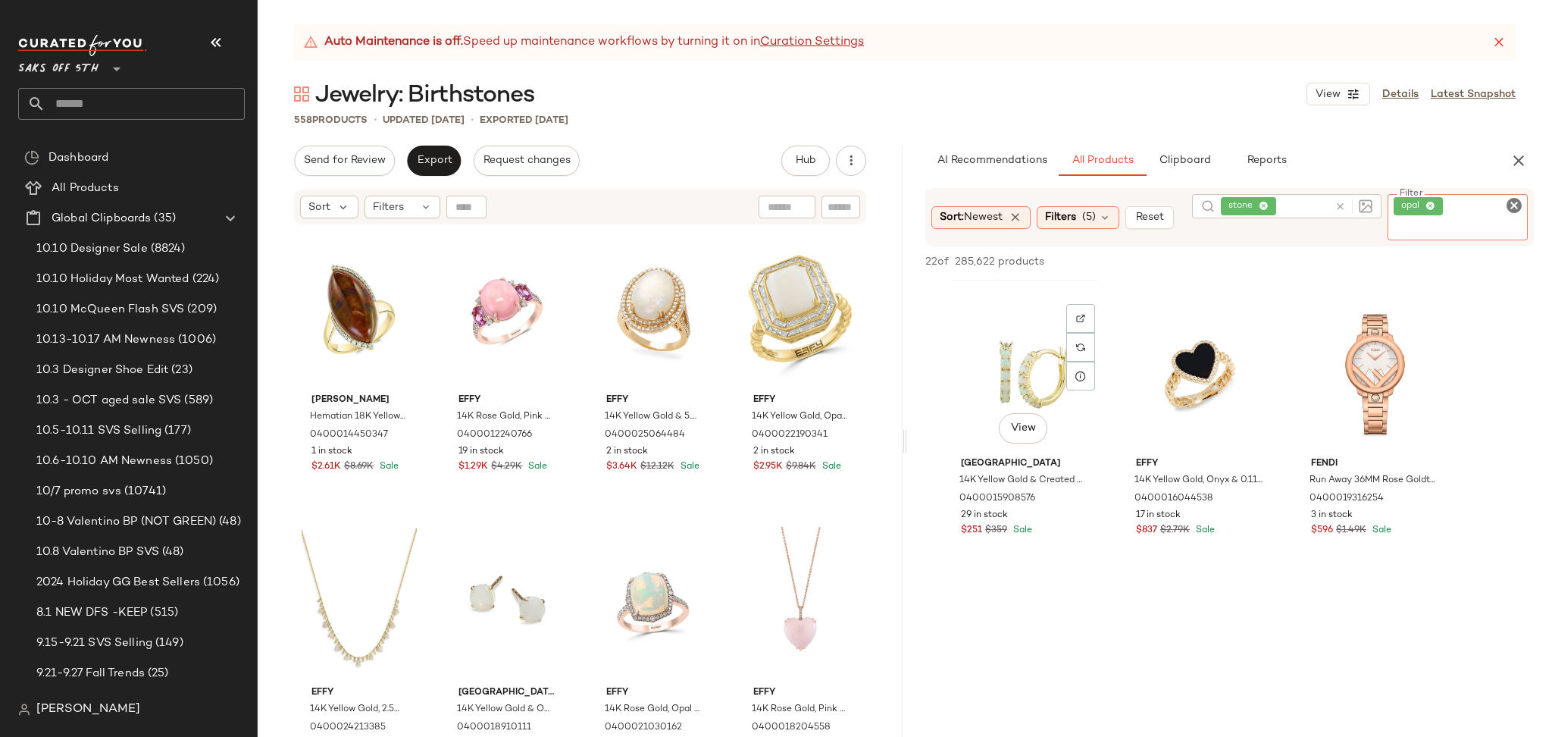
scroll to position [299, 0]
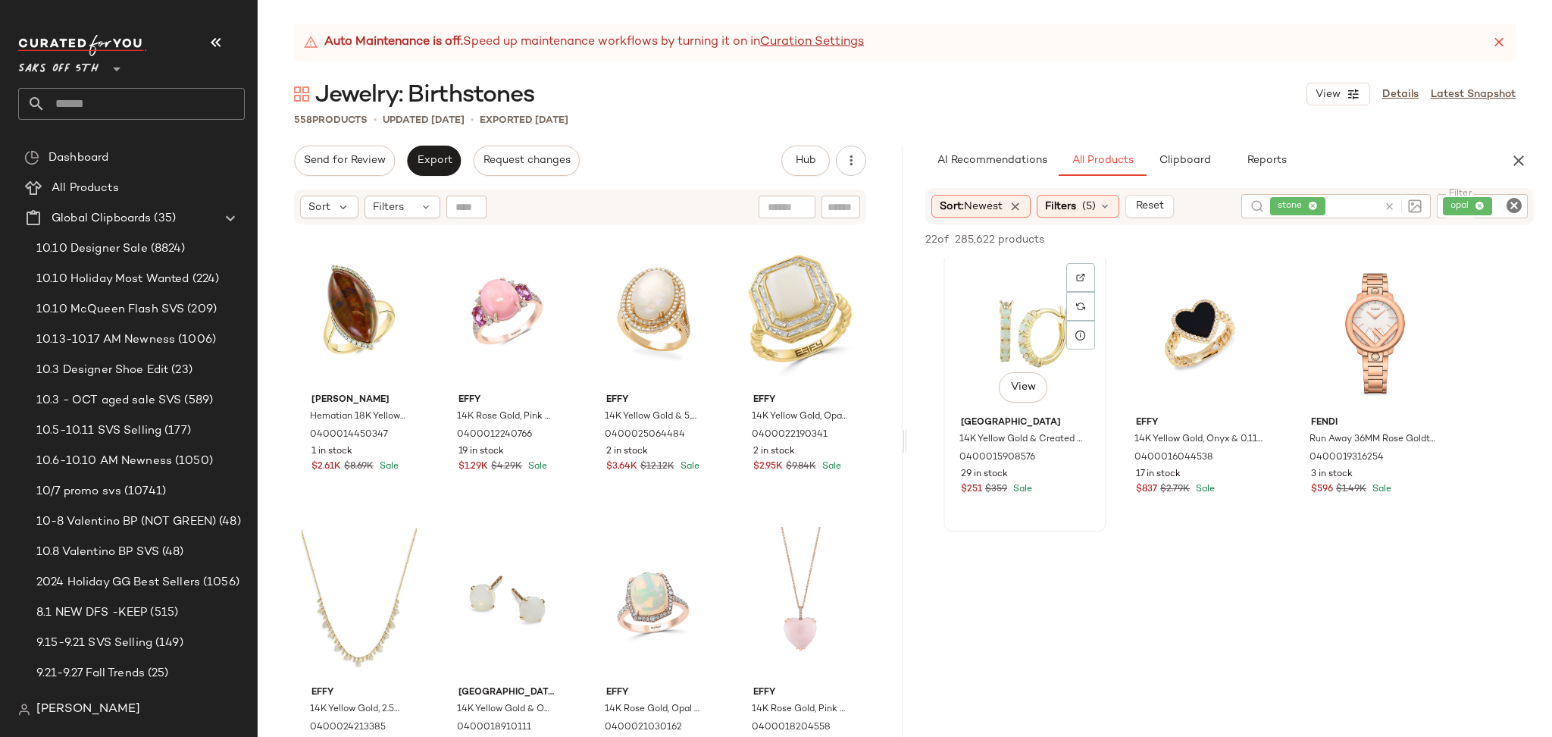
click at [1026, 355] on div "View" at bounding box center [1025, 333] width 152 height 153
click at [1317, 235] on span "Add to Top" at bounding box center [1317, 239] width 60 height 11
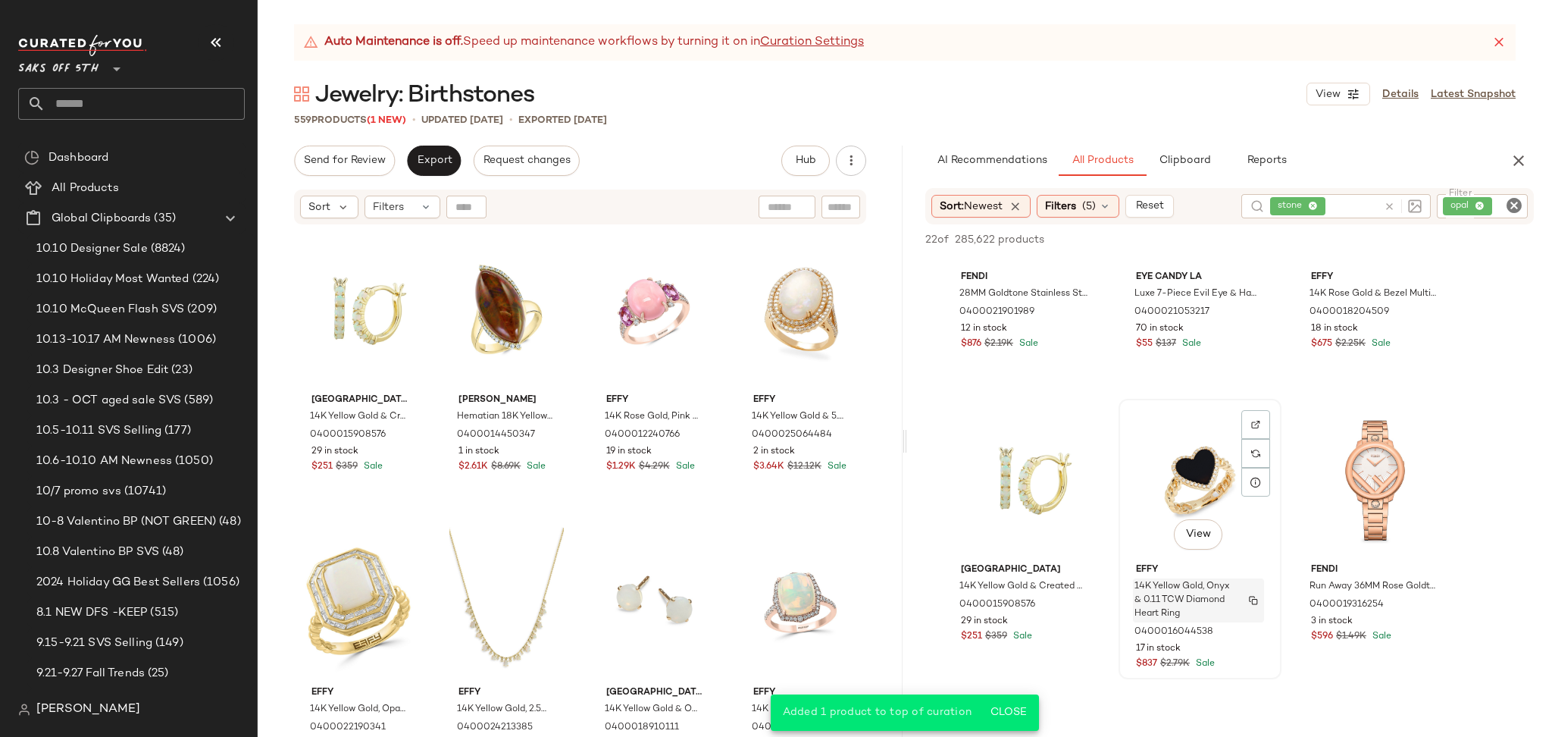
scroll to position [0, 0]
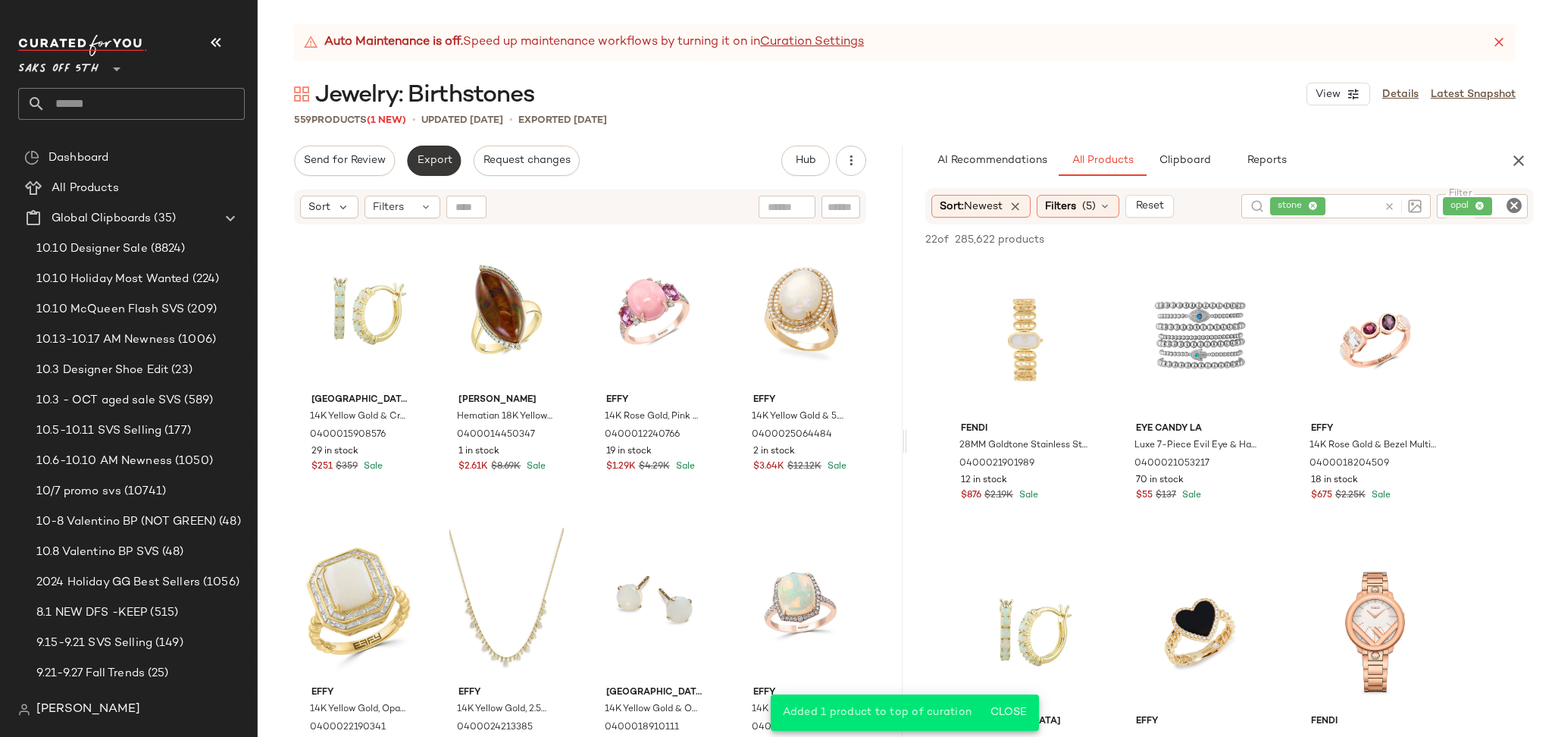
click at [438, 157] on span "Export" at bounding box center [434, 161] width 36 height 12
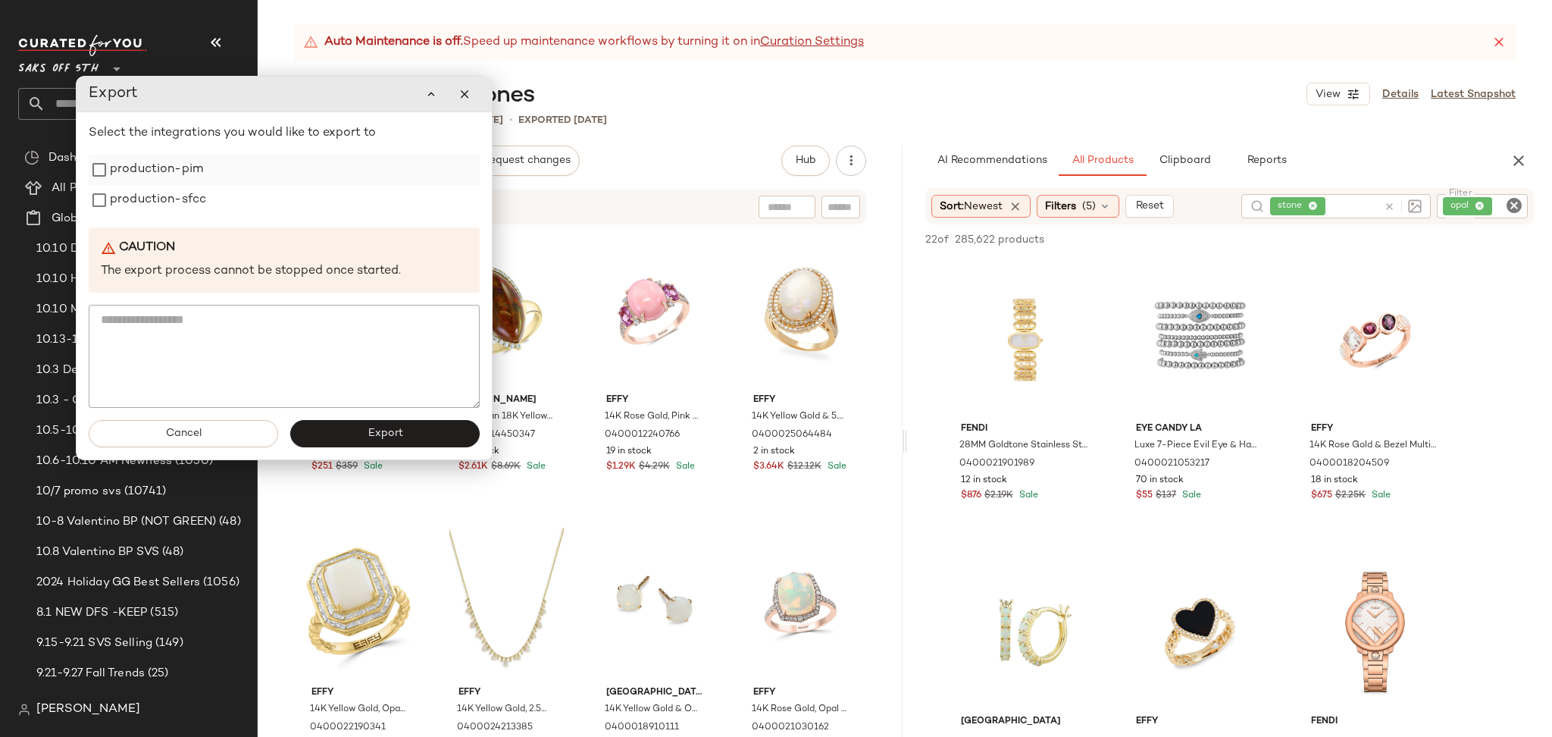
click at [171, 165] on label "production-pim" at bounding box center [156, 170] width 93 height 30
click at [166, 199] on label "production-sfcc" at bounding box center [158, 200] width 96 height 30
click at [354, 437] on button "Export" at bounding box center [384, 433] width 189 height 27
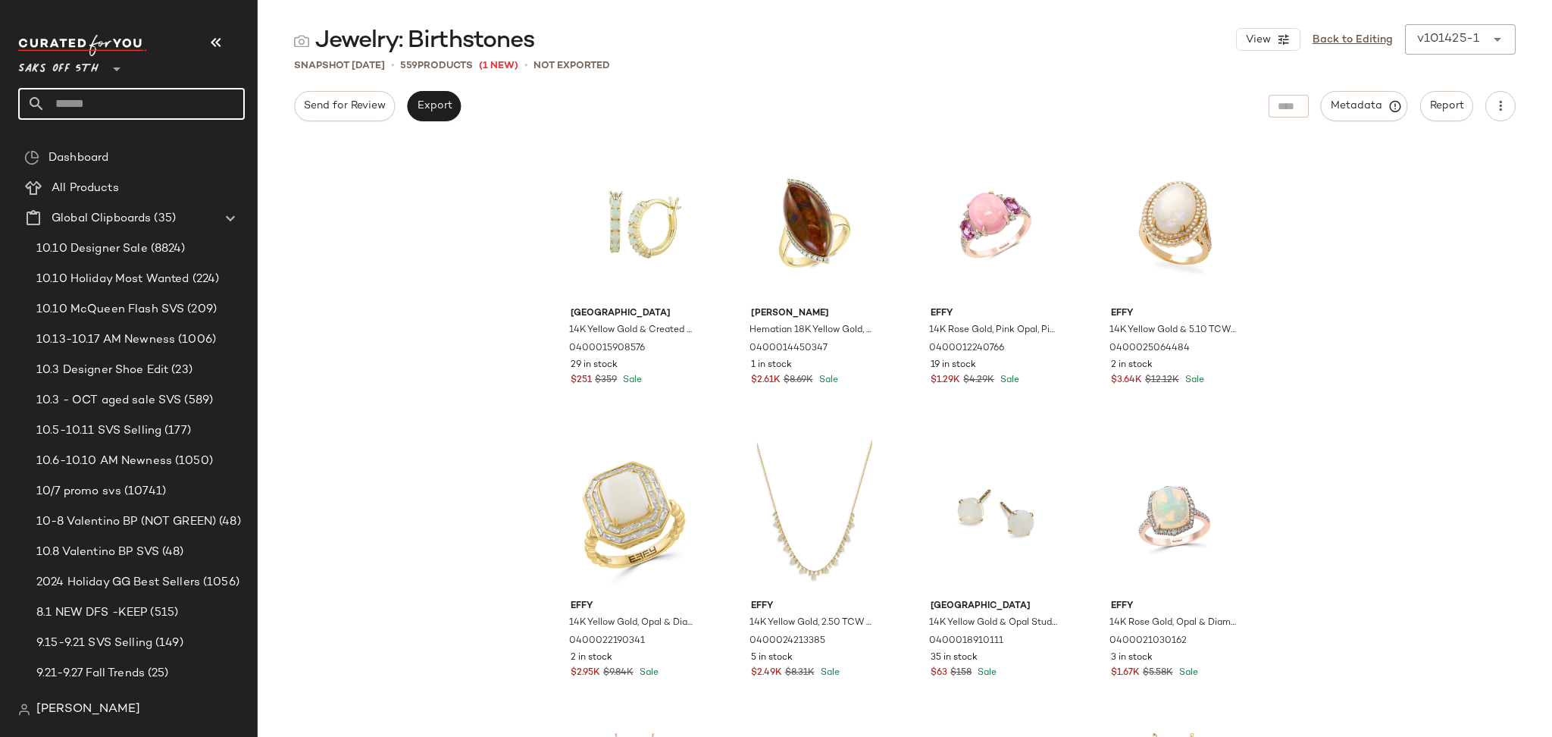
click at [115, 88] on input "text" at bounding box center [144, 104] width 199 height 32
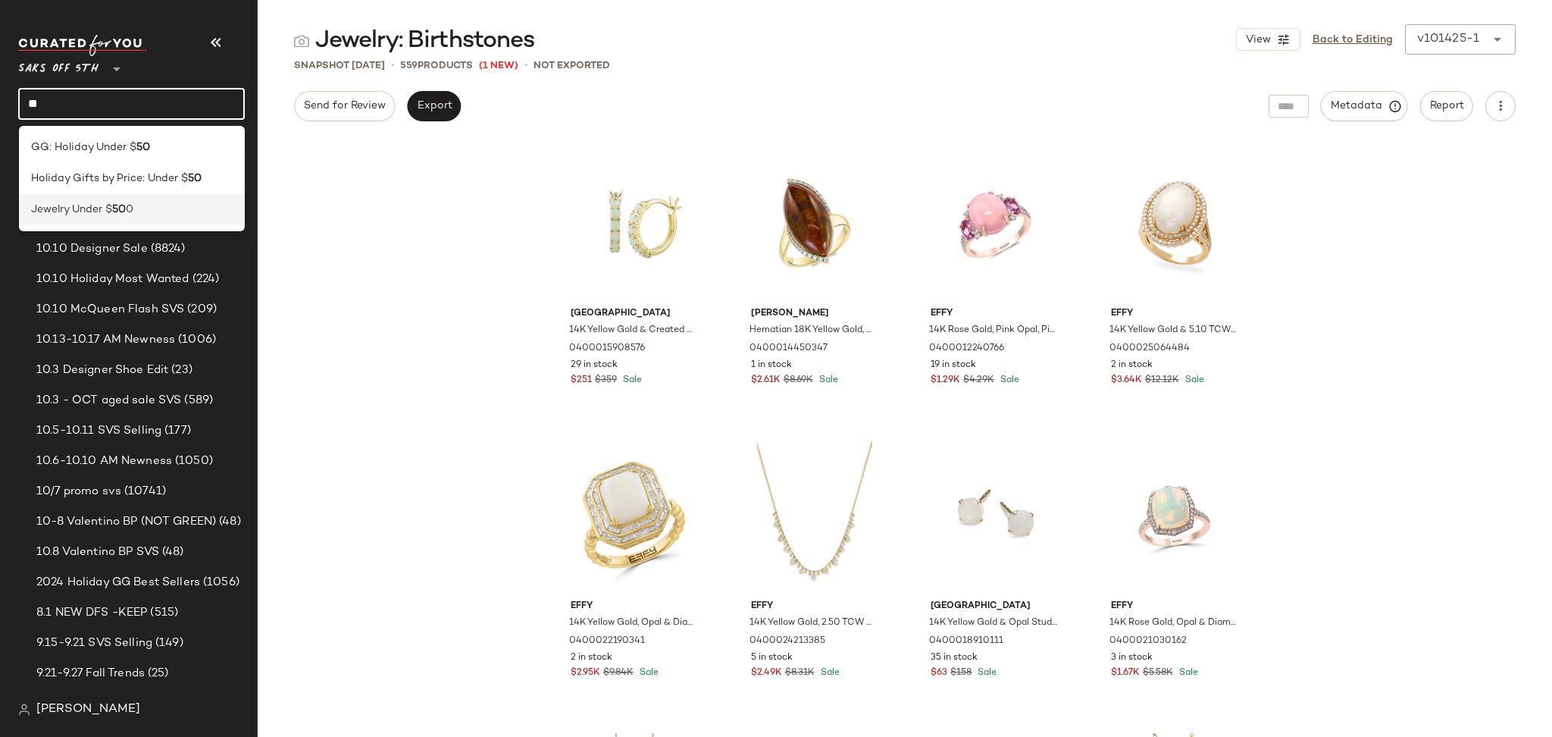
type input "**"
click at [119, 205] on b "50" at bounding box center [119, 210] width 14 height 16
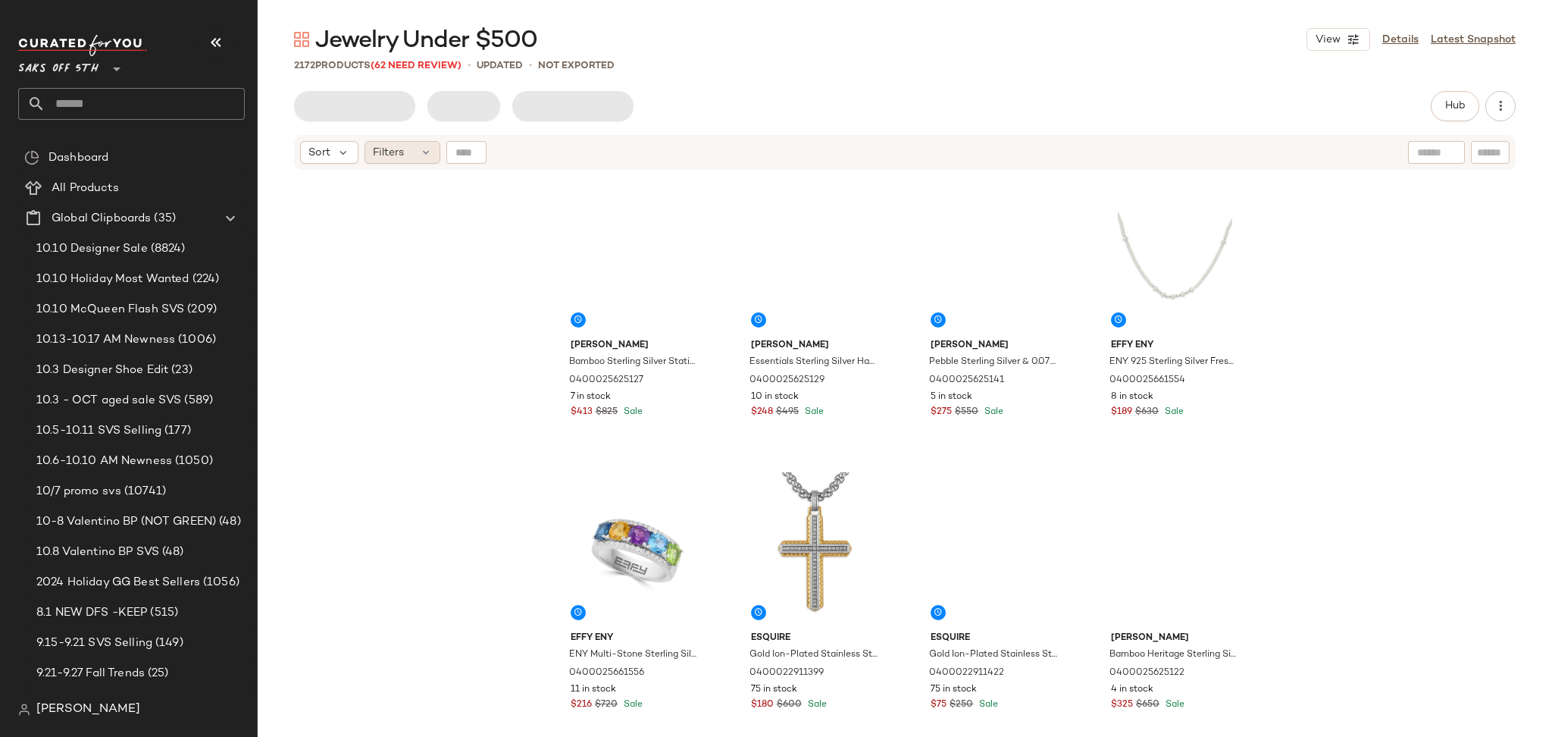
click at [399, 153] on span "Filters" at bounding box center [388, 153] width 31 height 16
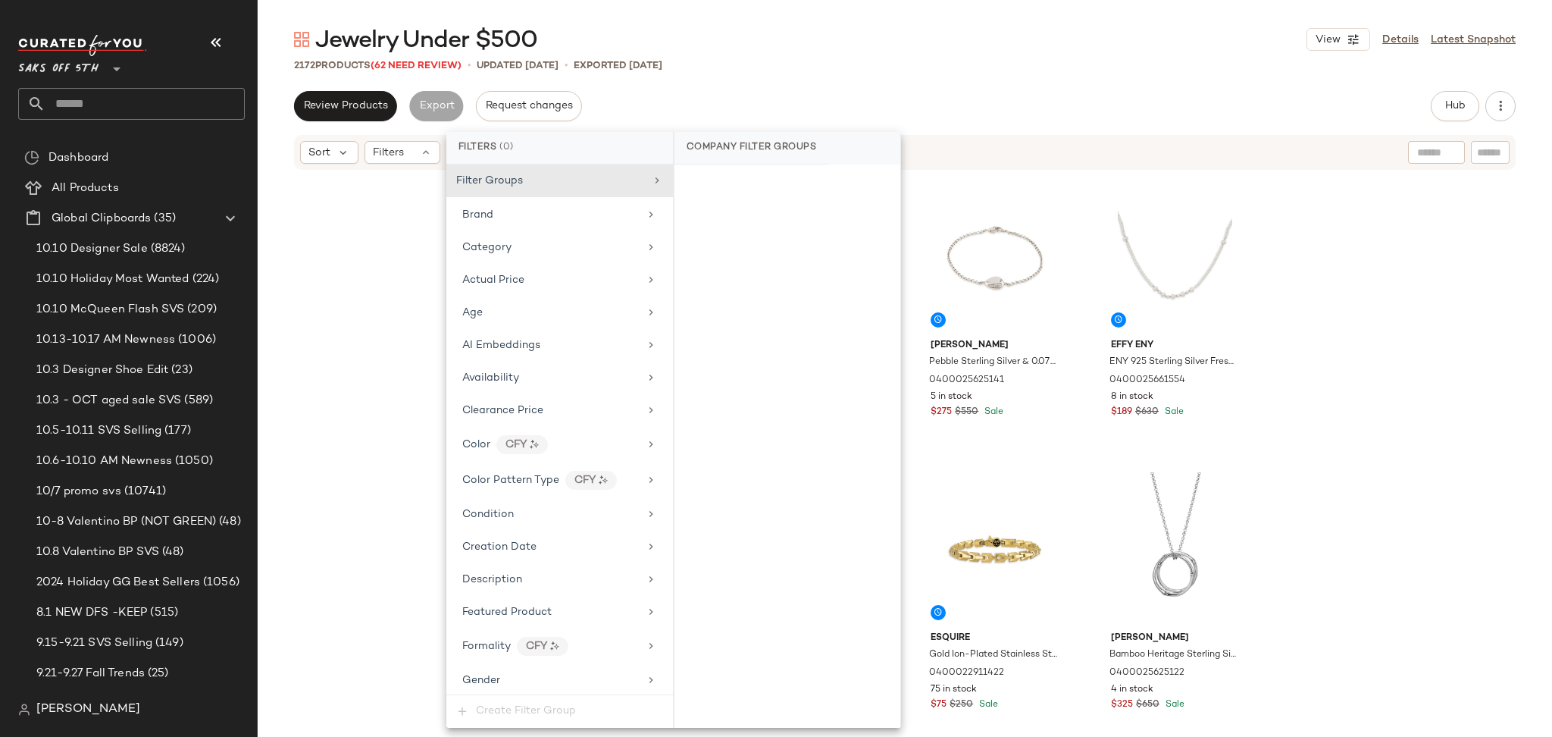
click at [1289, 82] on div "Jewelry Under $500 View Details Latest Snapshot 2172 Products (62 Need Review) …" at bounding box center [905, 380] width 1295 height 712
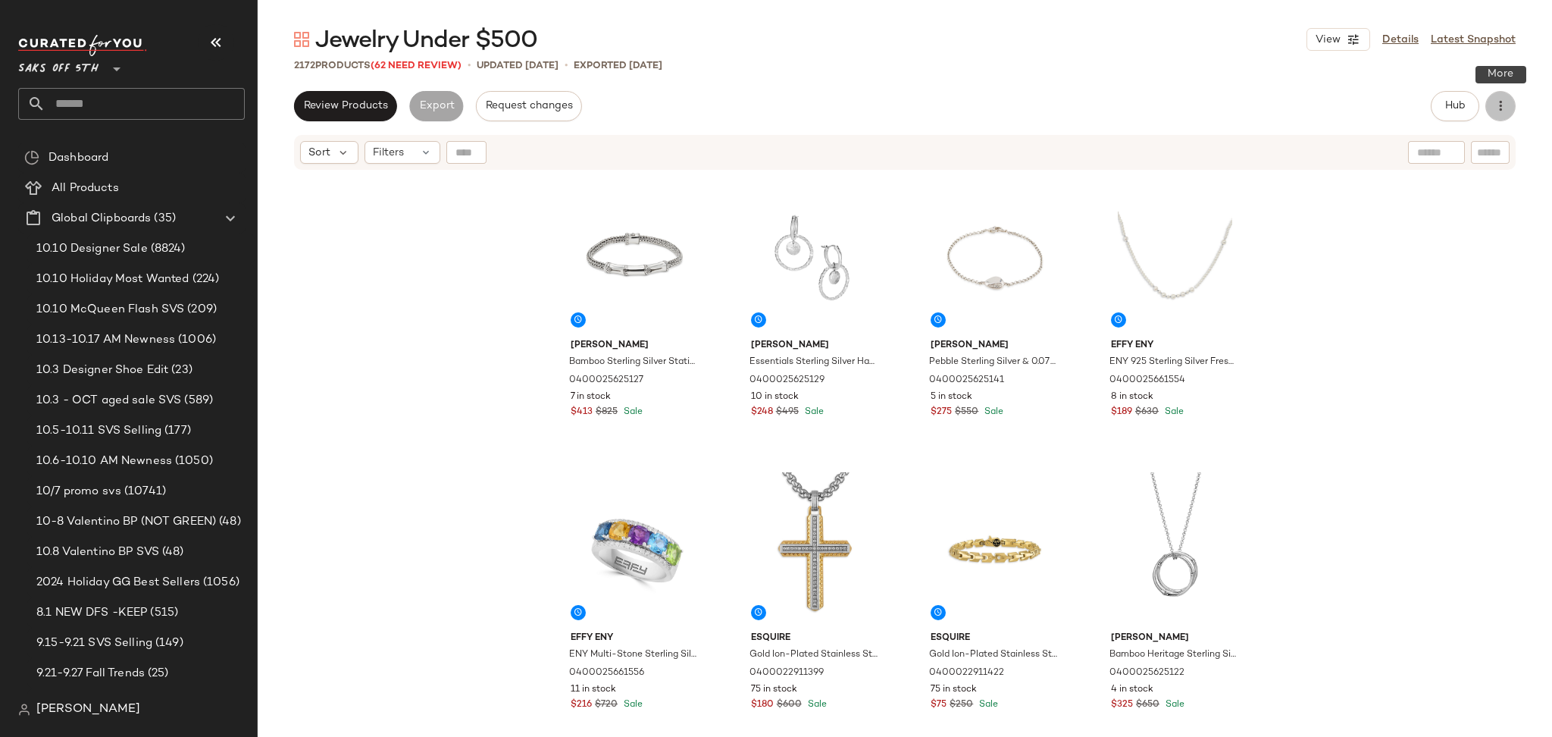
click at [1504, 111] on icon "button" at bounding box center [1500, 106] width 15 height 15
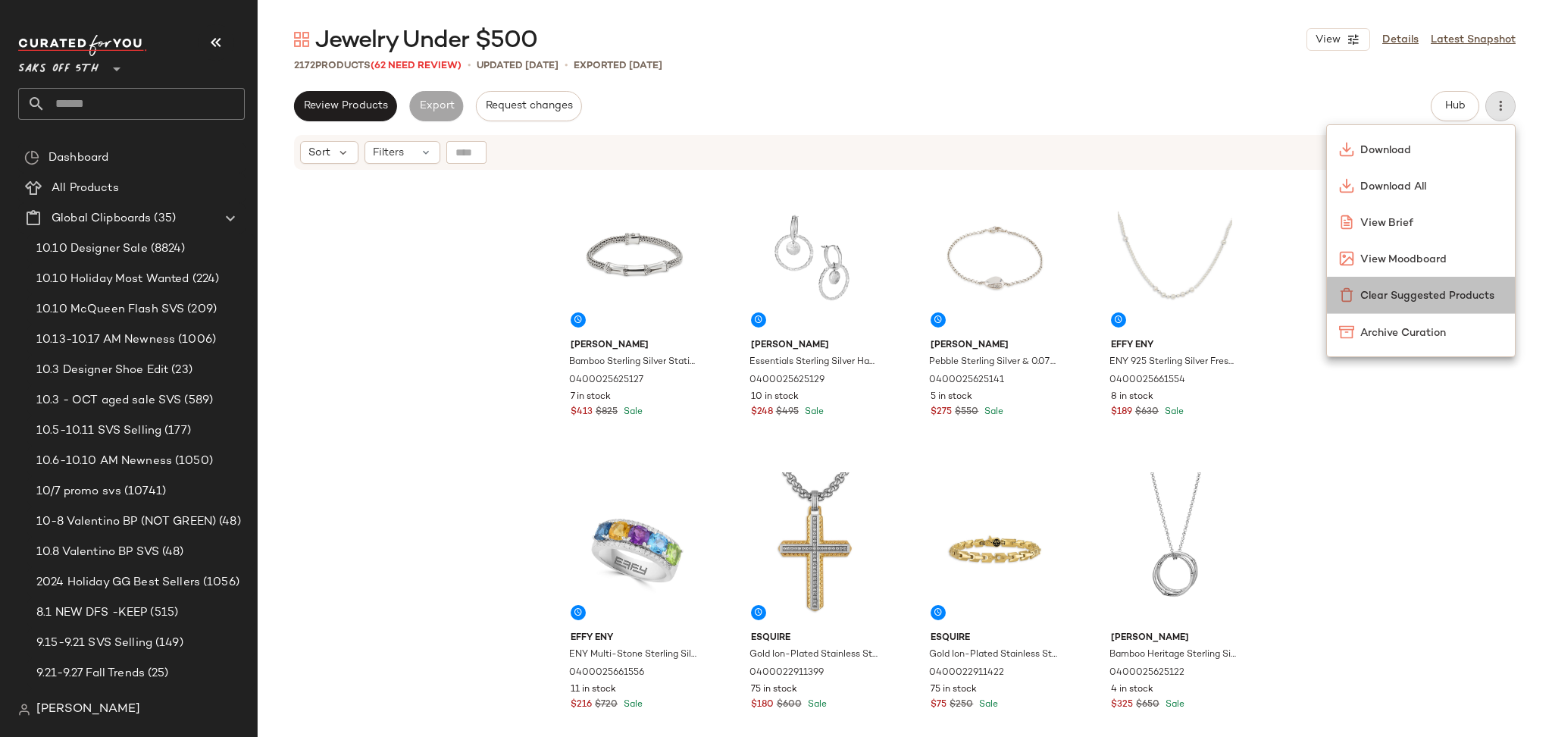
click at [1411, 294] on span "Clear Suggested Products" at bounding box center [1431, 296] width 142 height 16
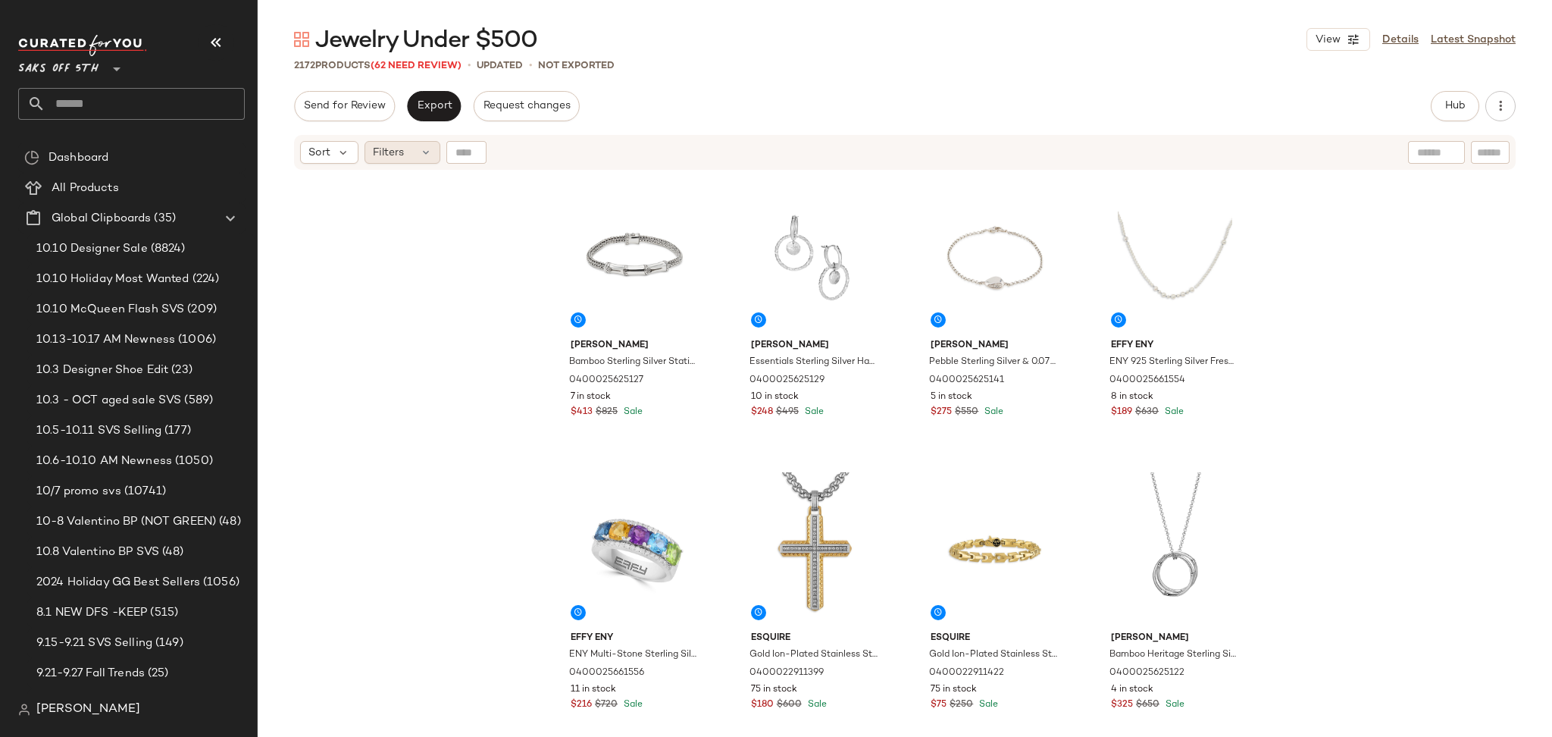
click at [404, 156] on div "Filters" at bounding box center [403, 152] width 76 height 23
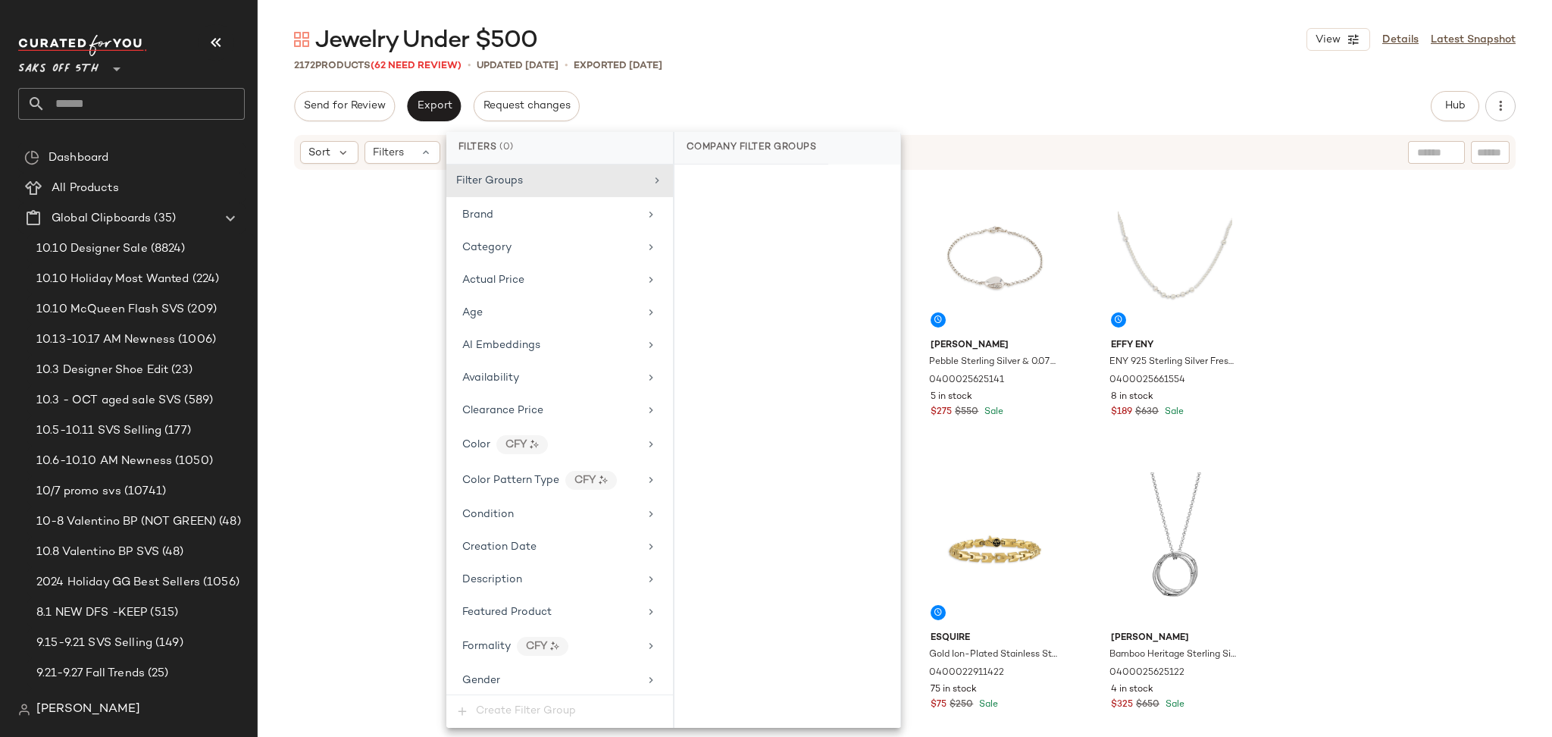
scroll to position [659, 0]
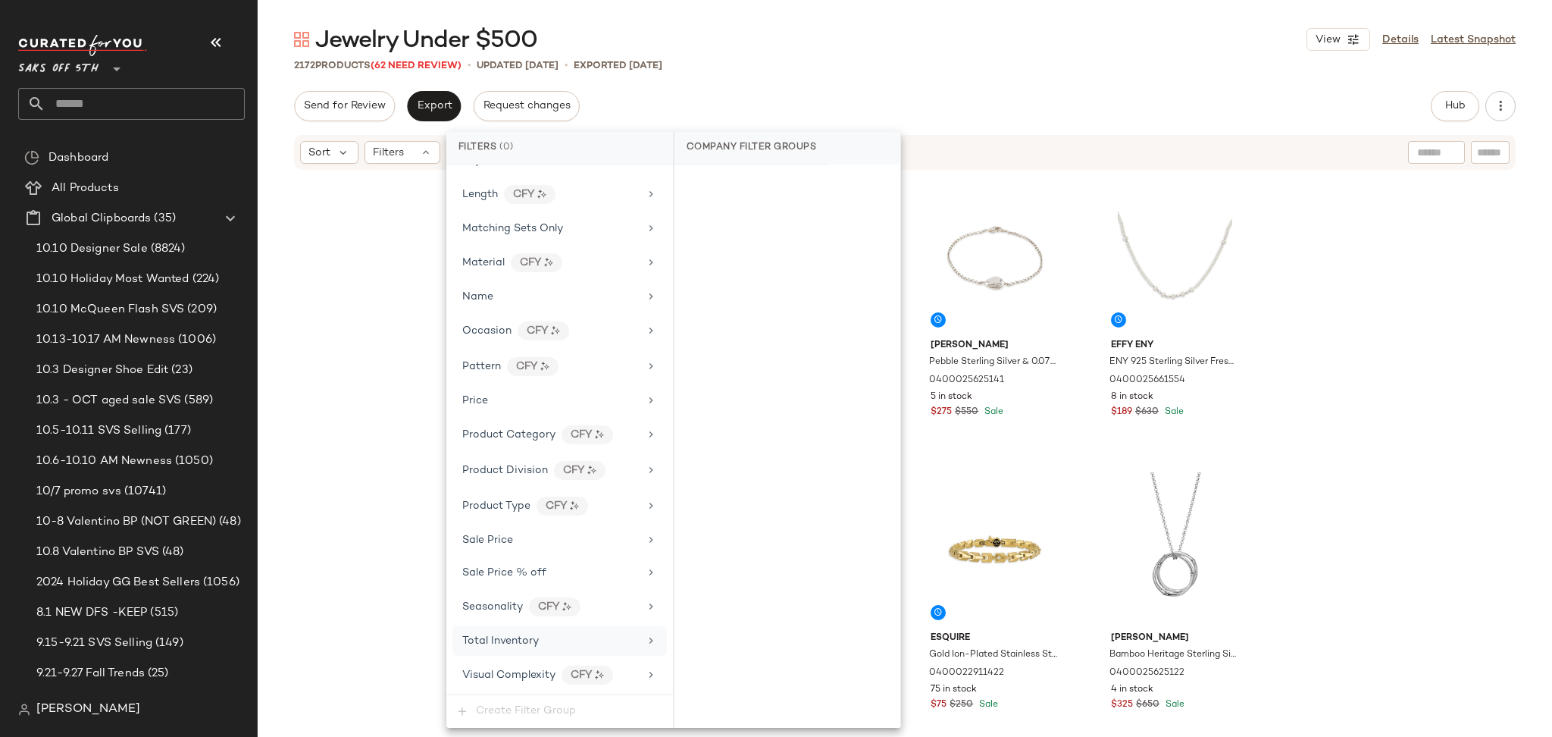
click at [542, 634] on div "Total Inventory" at bounding box center [550, 641] width 177 height 16
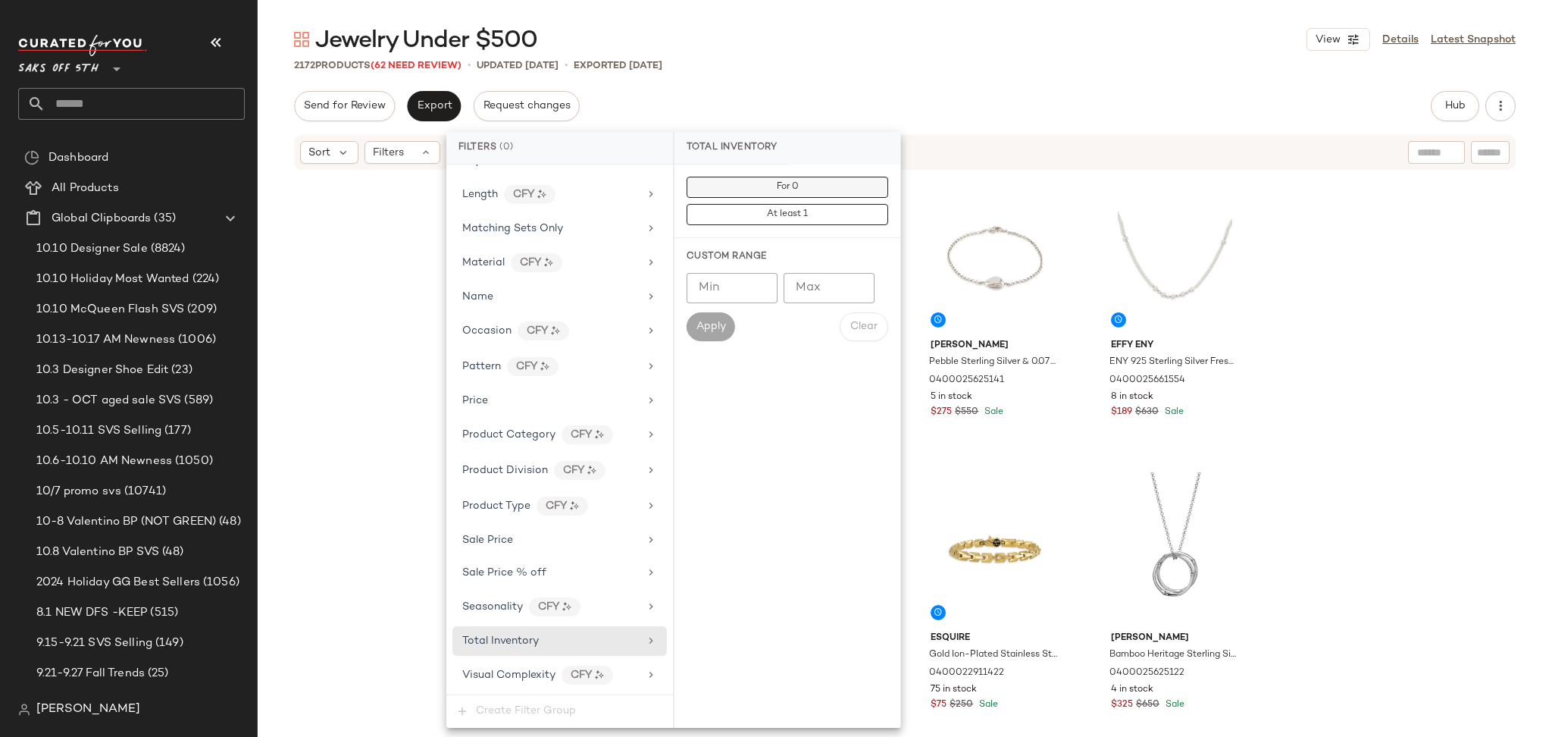
click at [770, 186] on button "For 0" at bounding box center [788, 187] width 202 height 21
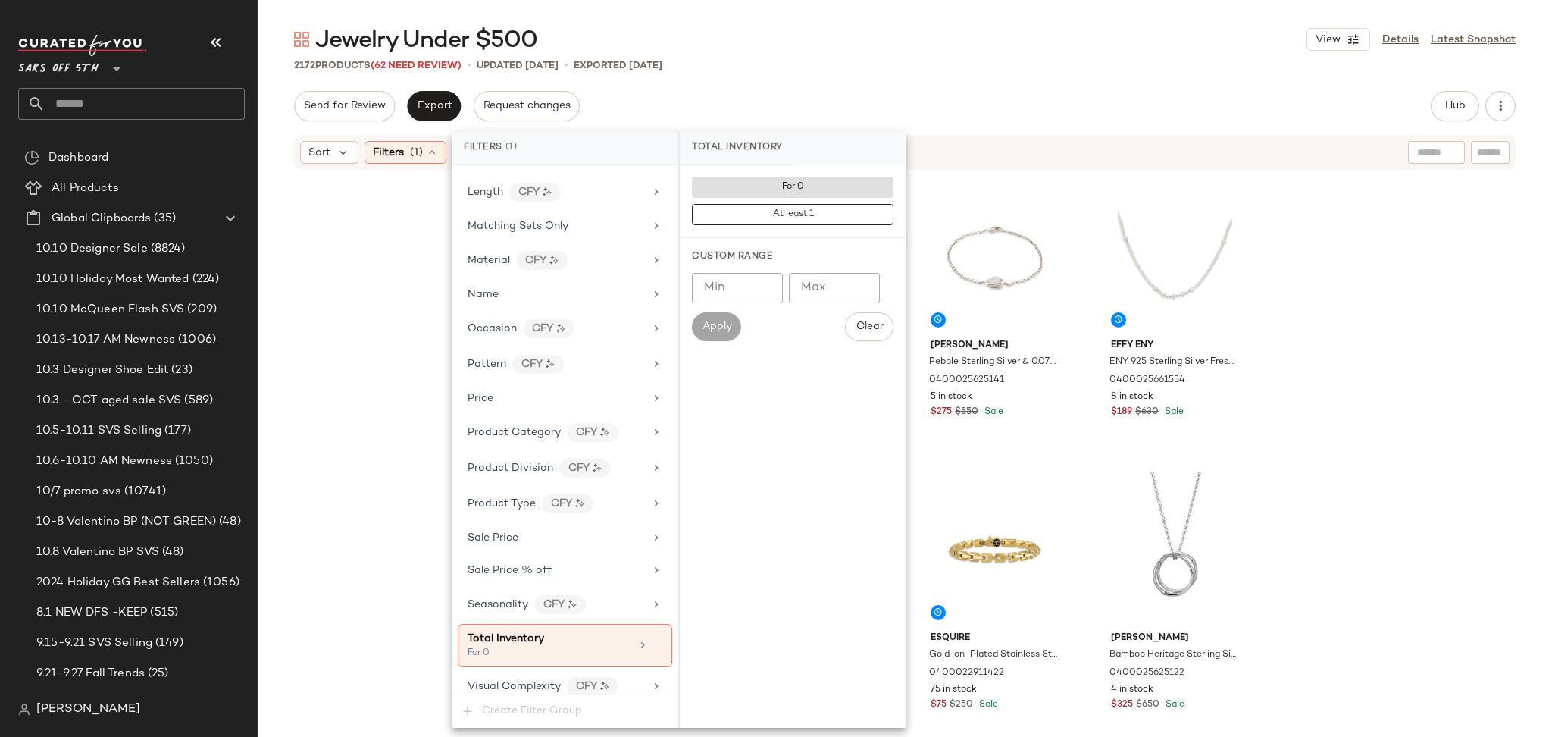
click at [882, 28] on div "Jewelry Under $500 View Details Latest Snapshot" at bounding box center [905, 39] width 1295 height 30
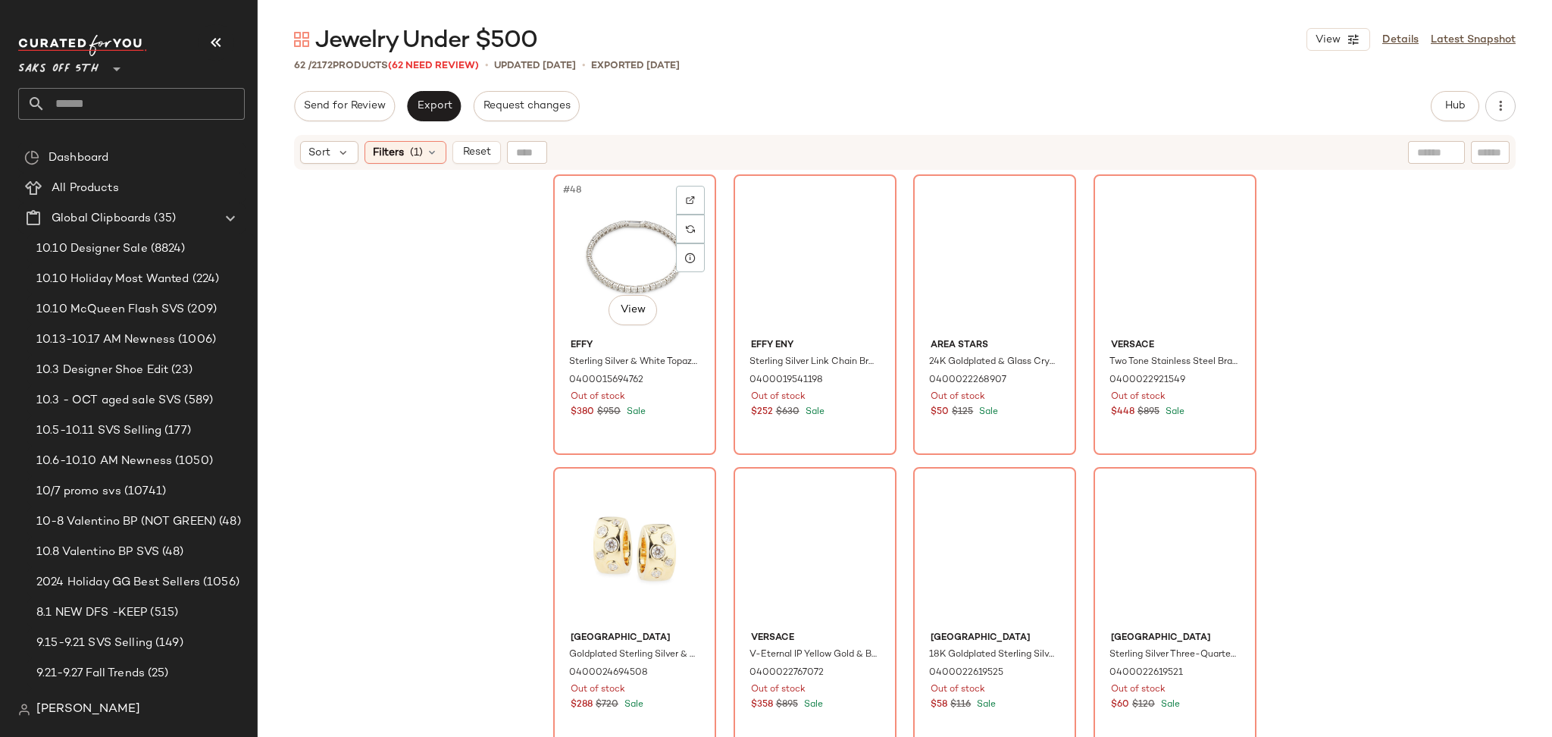
click at [603, 239] on div "#48 View" at bounding box center [635, 256] width 152 height 153
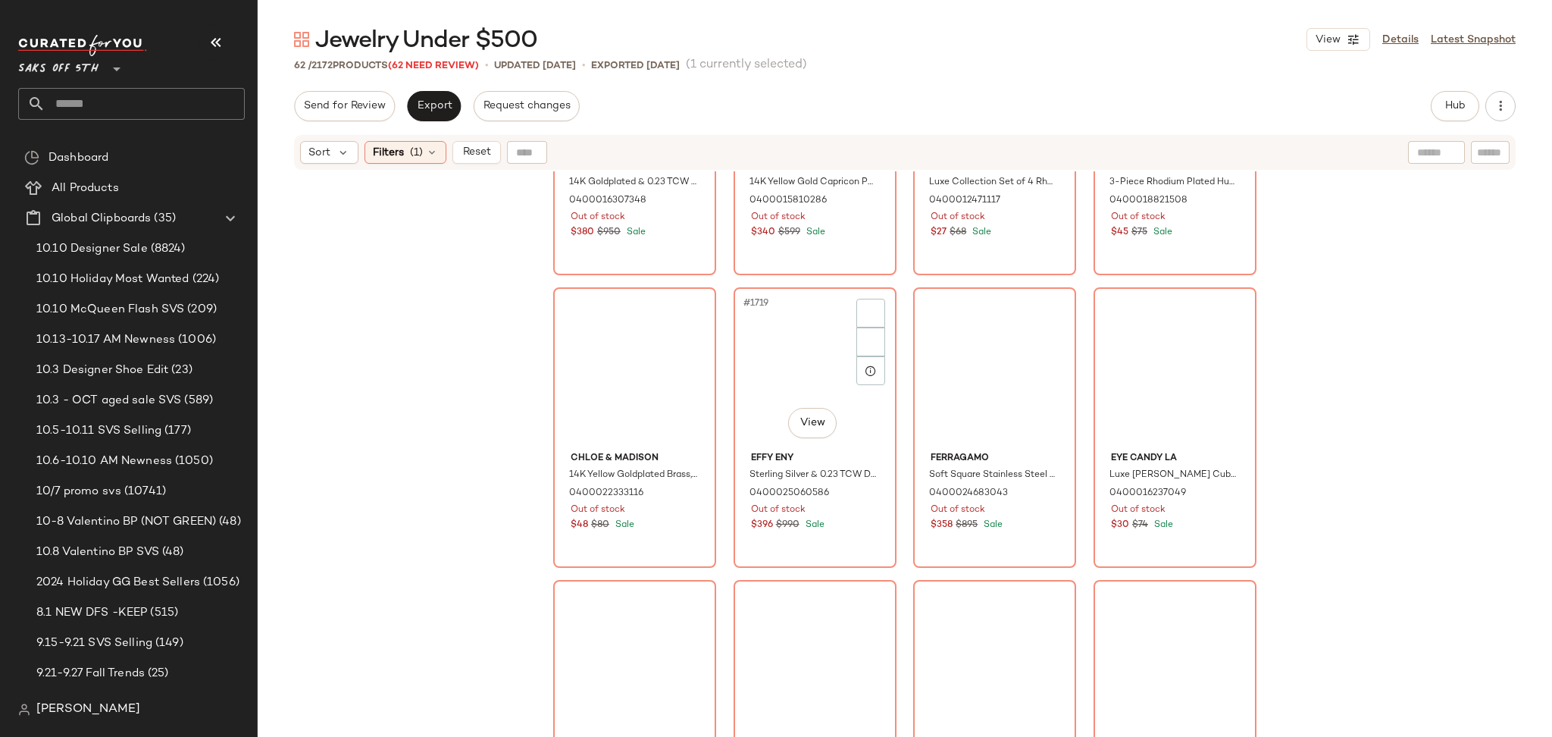
scroll to position [4077, 0]
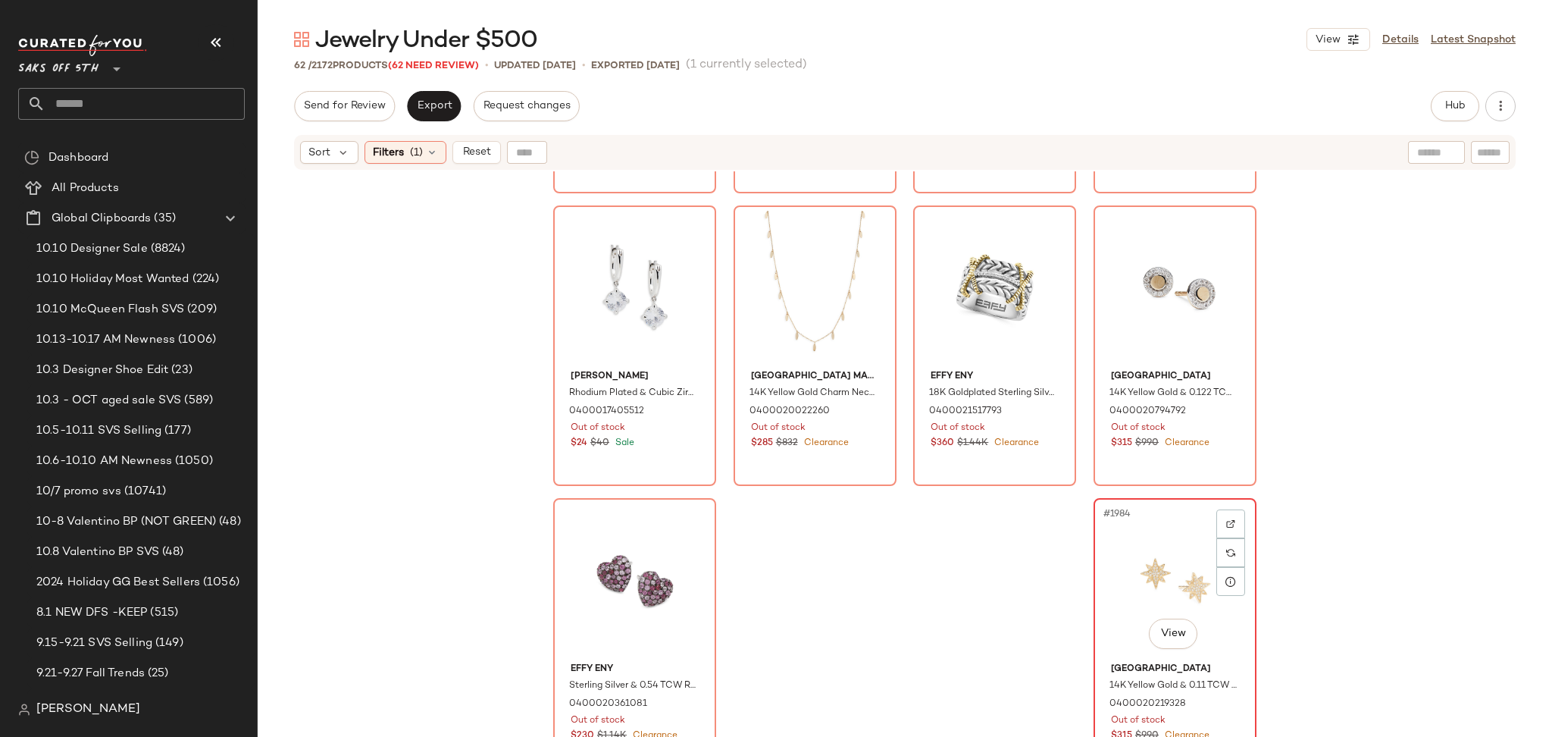
click at [1129, 567] on div "#1984 View" at bounding box center [1175, 579] width 152 height 153
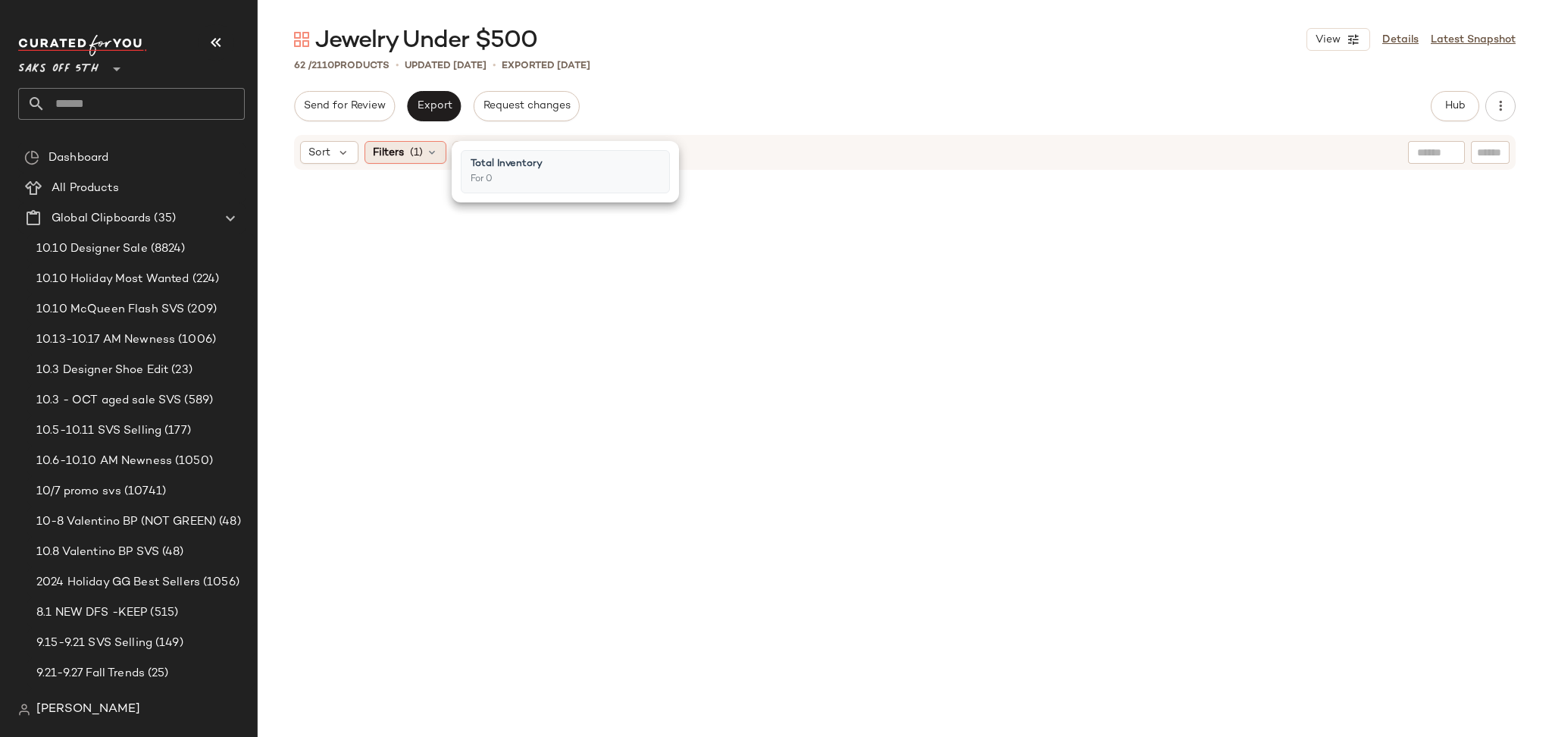
click at [430, 153] on icon at bounding box center [432, 152] width 12 height 12
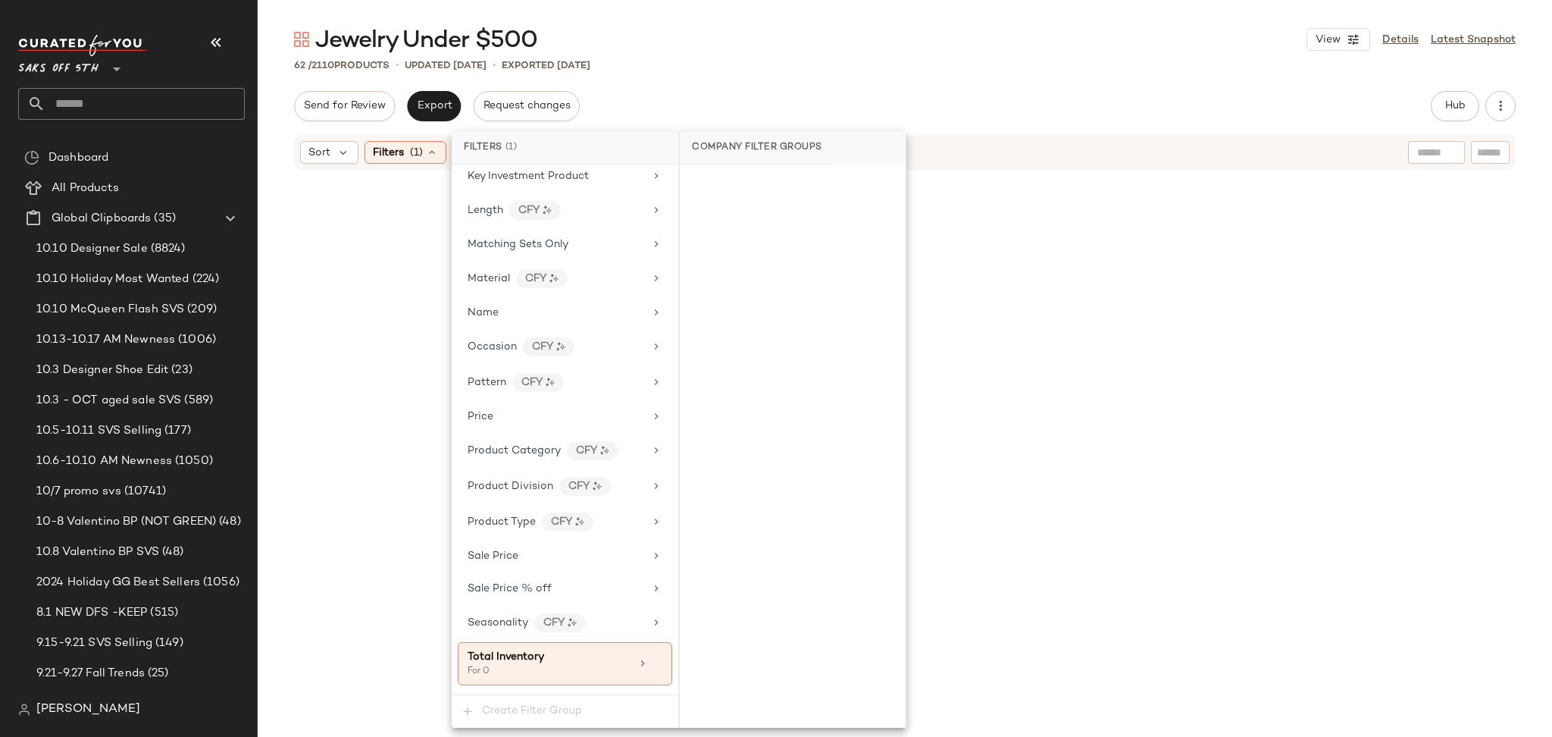
scroll to position [672, 0]
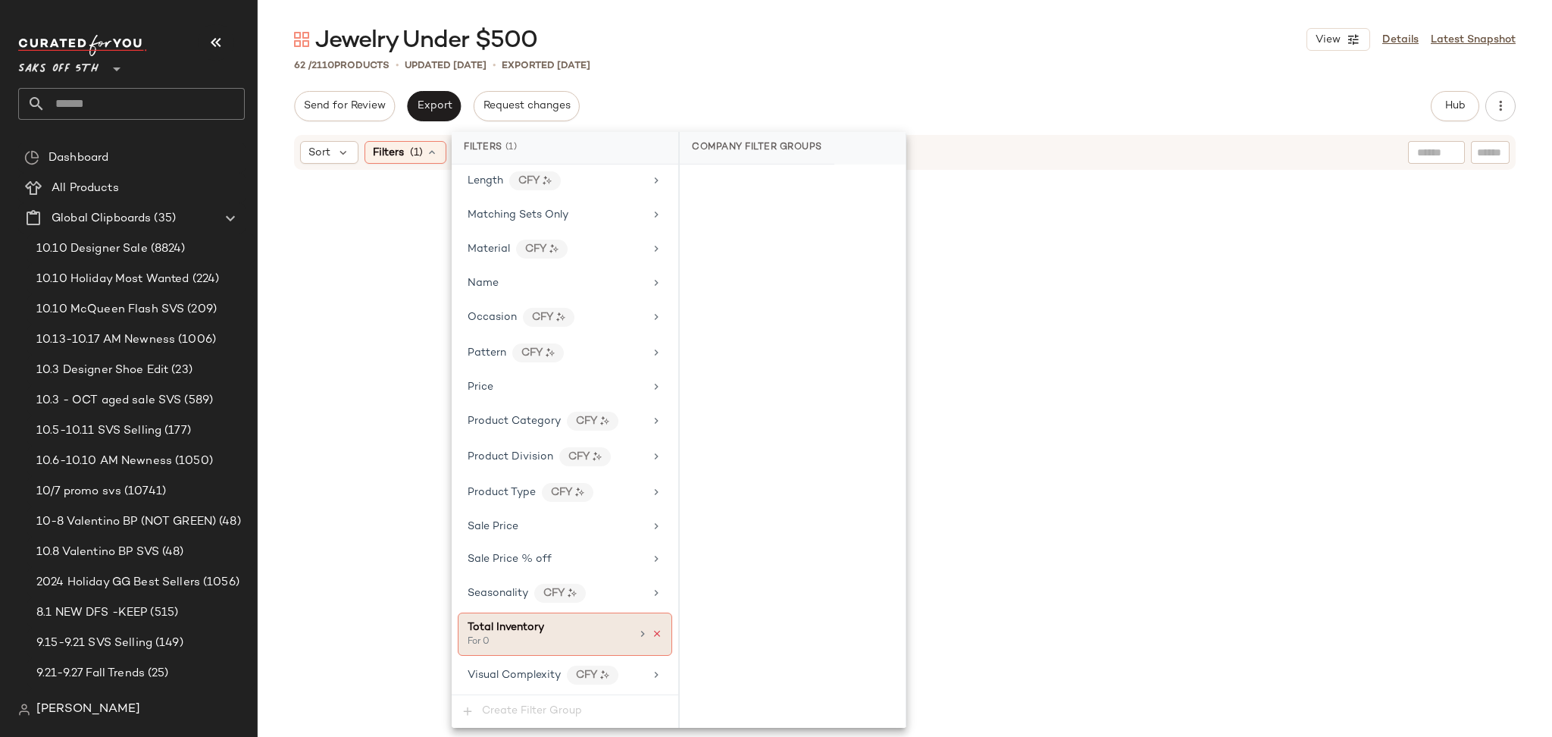
click at [652, 634] on icon at bounding box center [657, 633] width 11 height 11
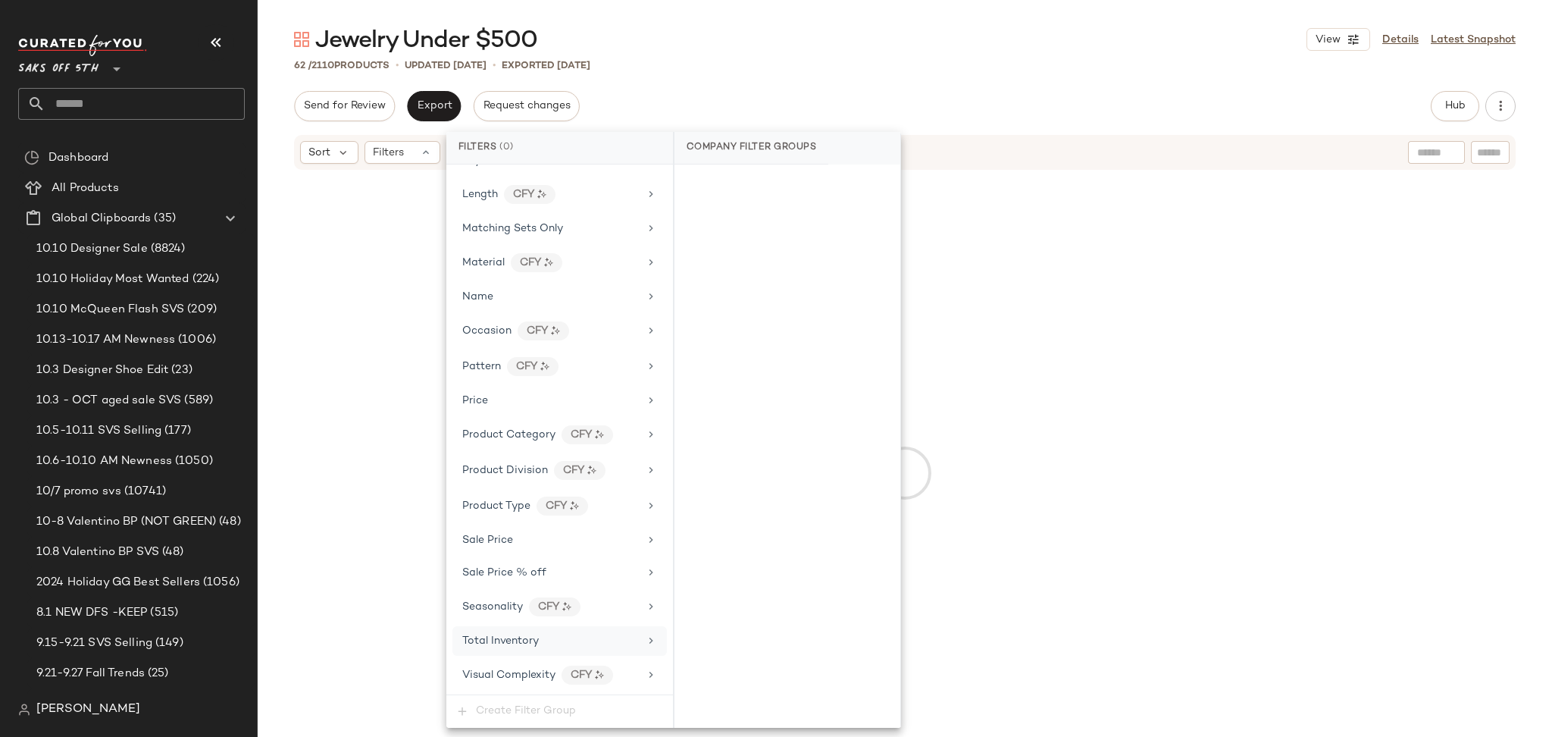
scroll to position [659, 0]
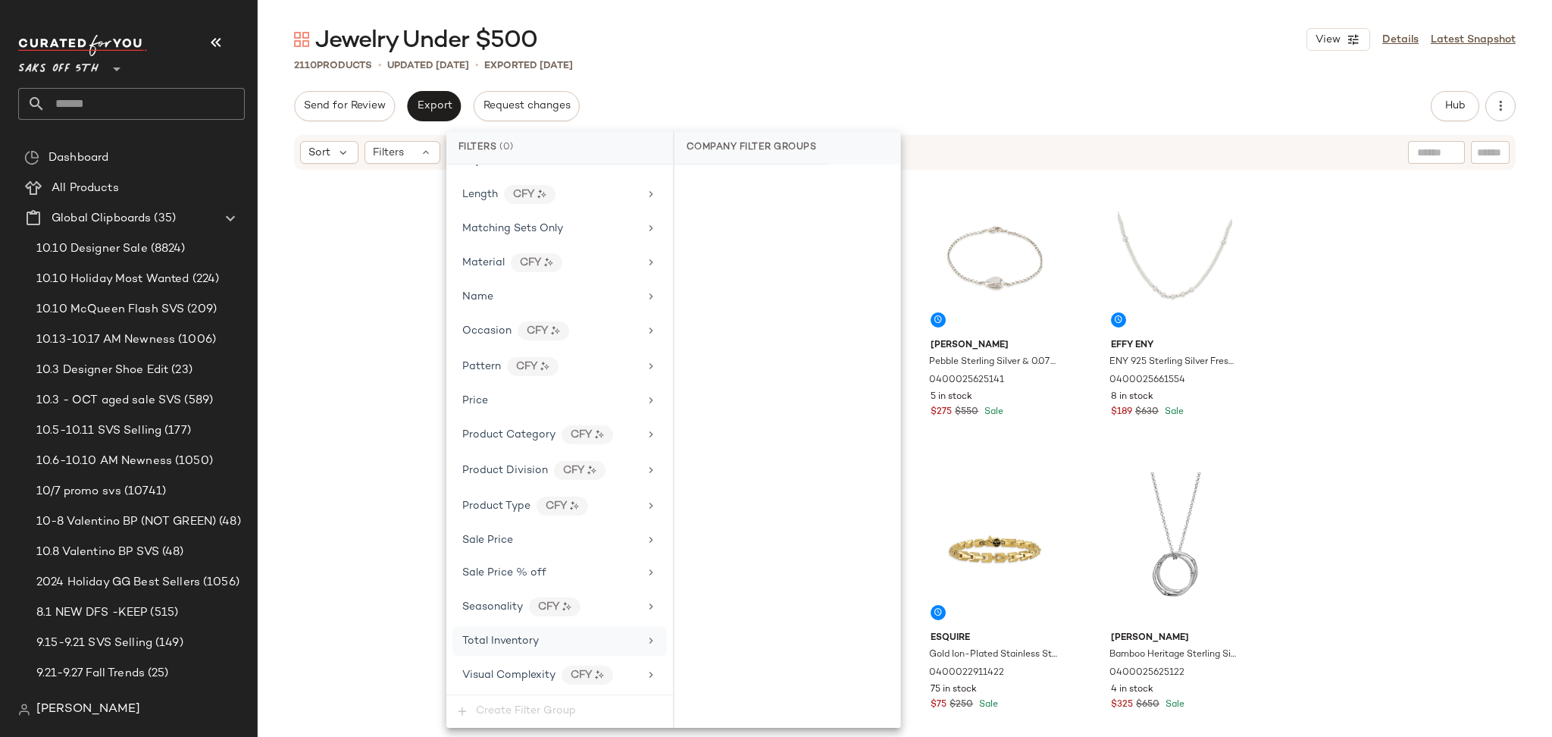
click at [791, 63] on div "2110 Products • updated Oct 14th • Exported Oct 9th" at bounding box center [905, 65] width 1295 height 15
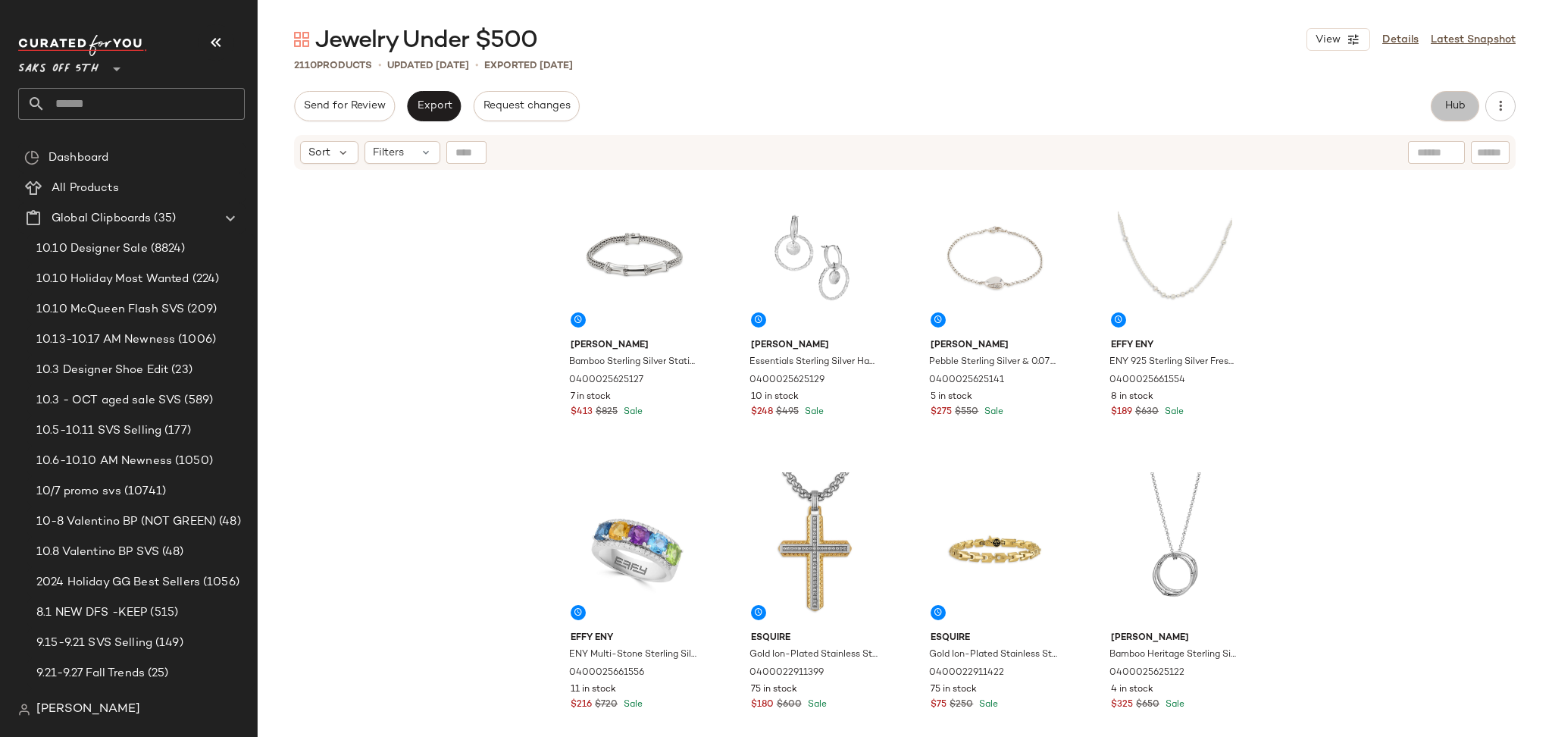
click at [1453, 102] on span "Hub" at bounding box center [1455, 106] width 21 height 12
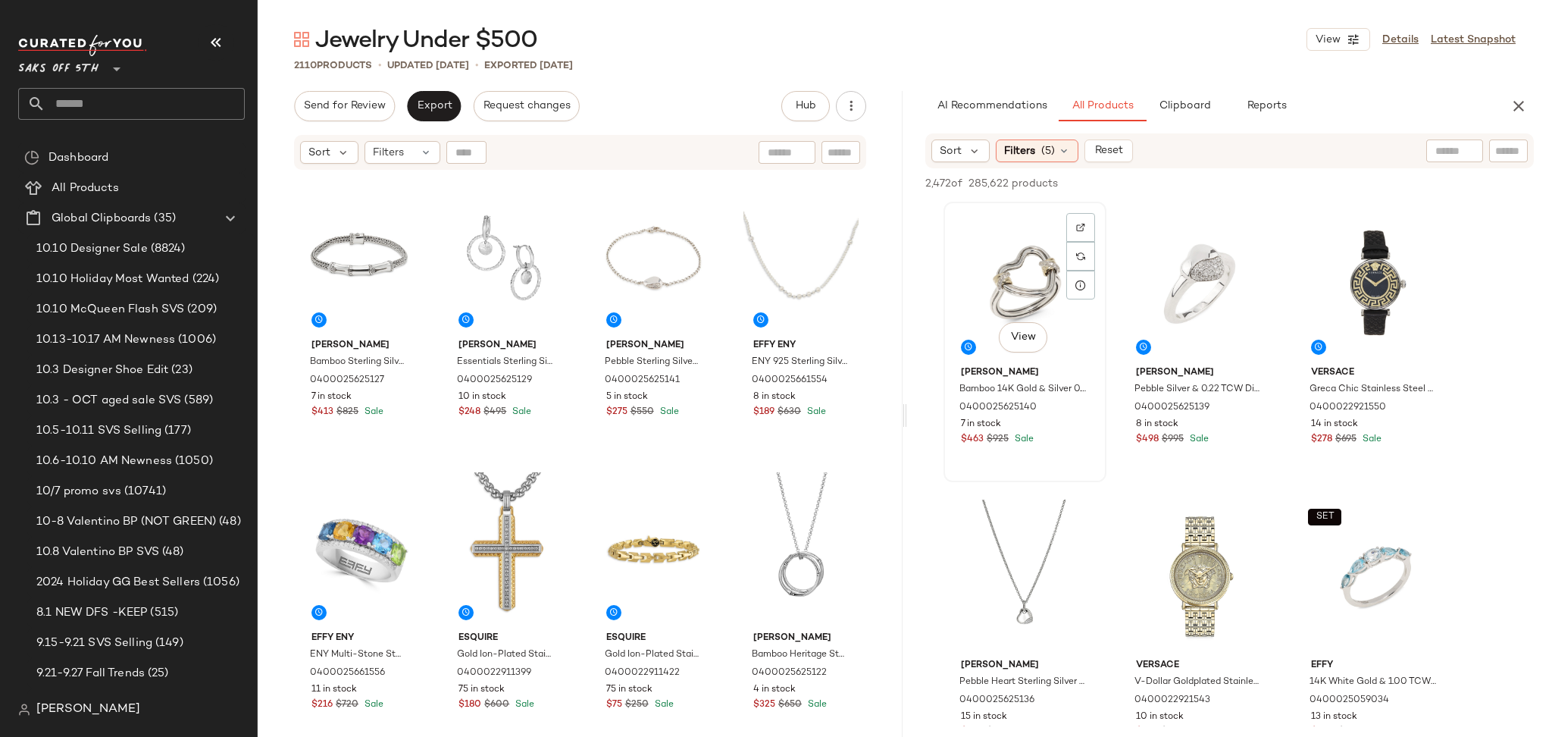
click at [1019, 258] on div "View" at bounding box center [1025, 283] width 152 height 153
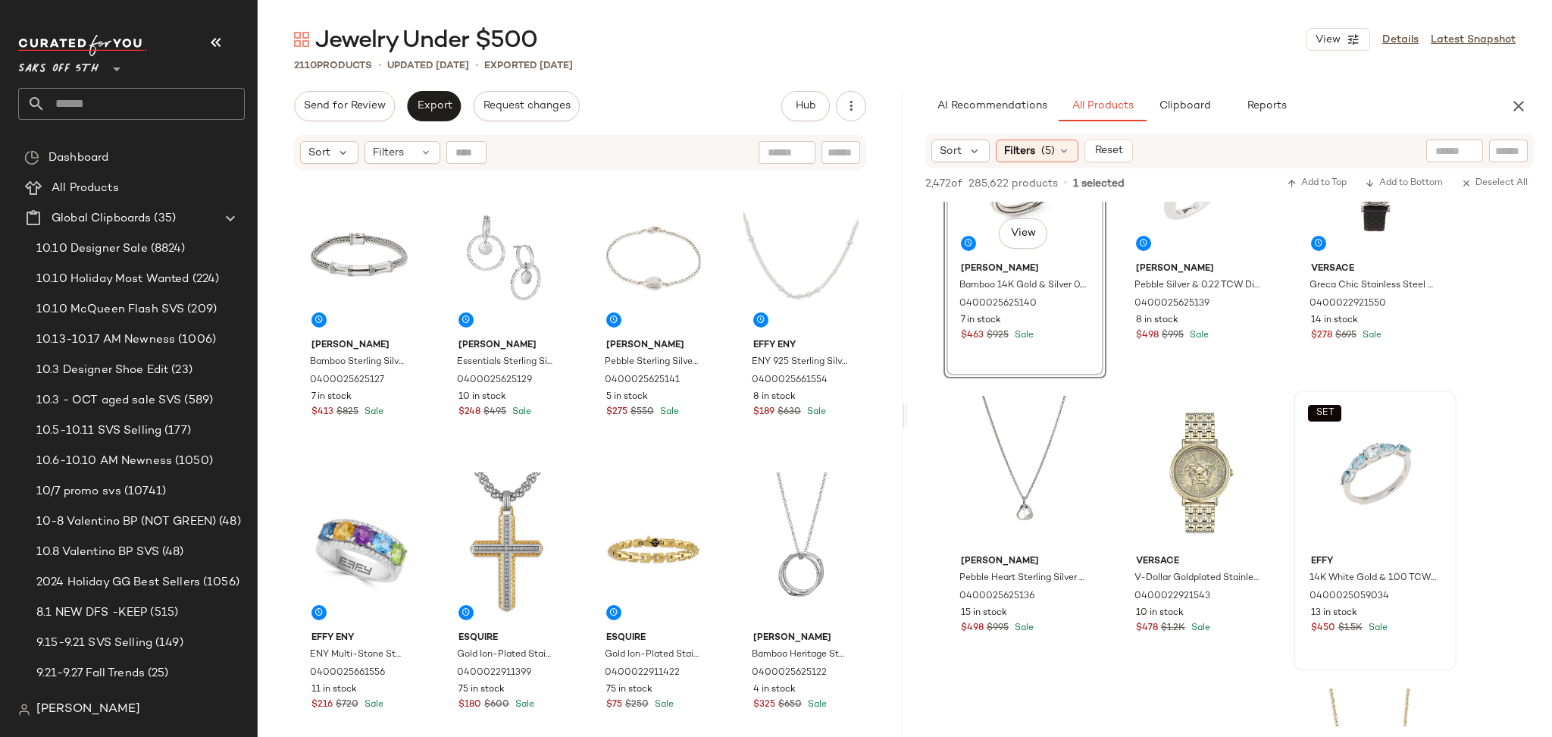
scroll to position [103, 0]
click at [1345, 456] on div "SET View" at bounding box center [1375, 472] width 152 height 153
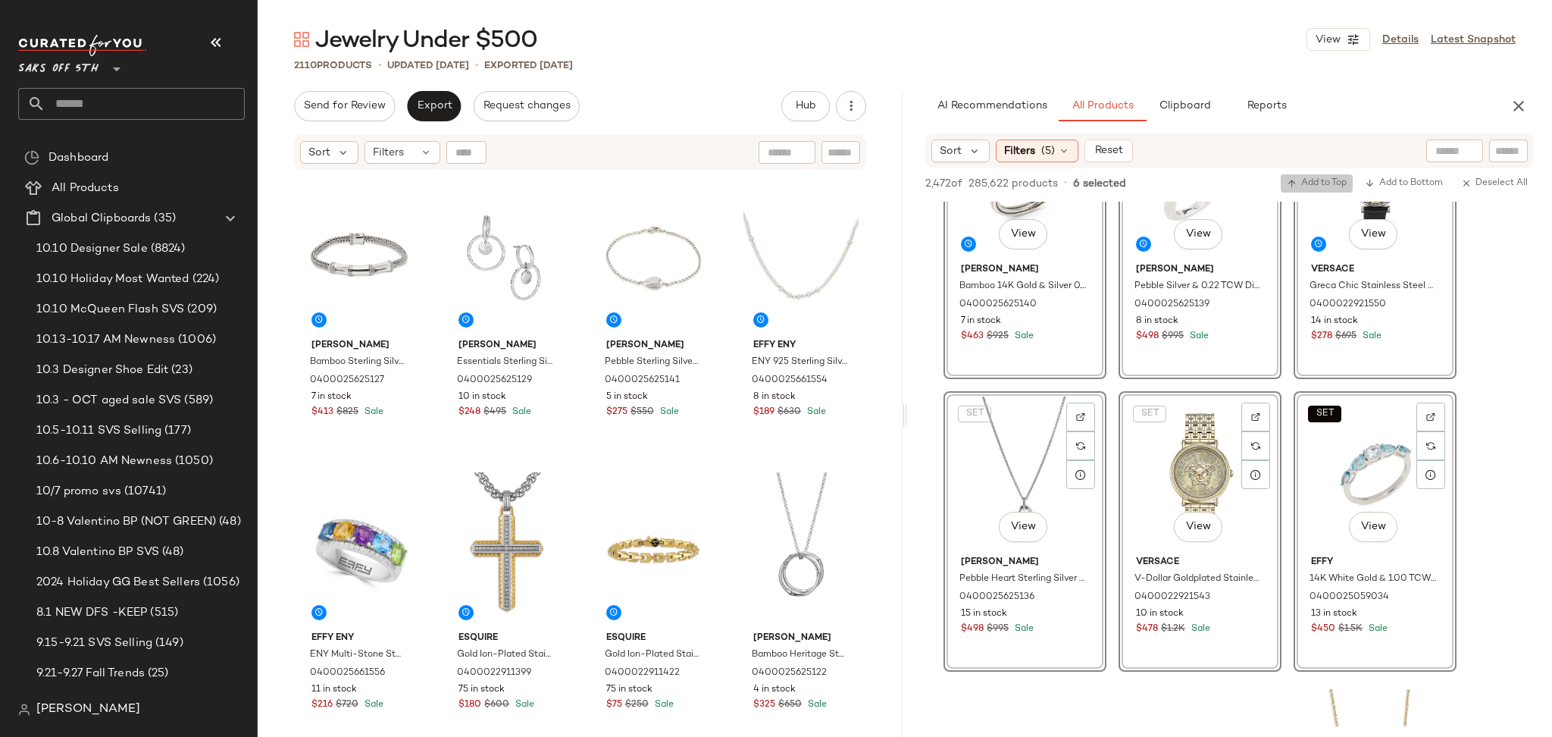
click at [1310, 189] on button "Add to Top" at bounding box center [1317, 183] width 72 height 18
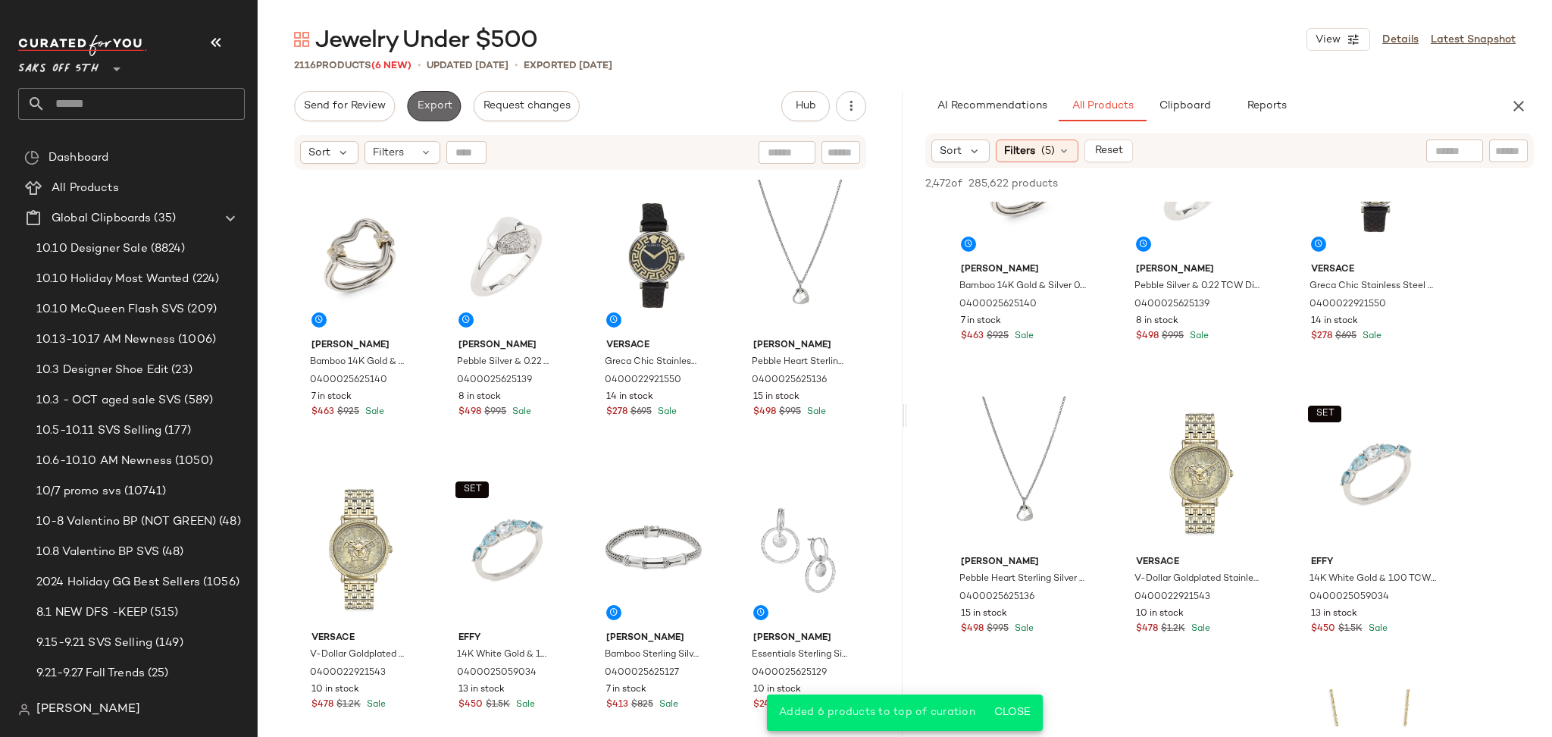
click at [437, 117] on button "Export" at bounding box center [434, 106] width 54 height 30
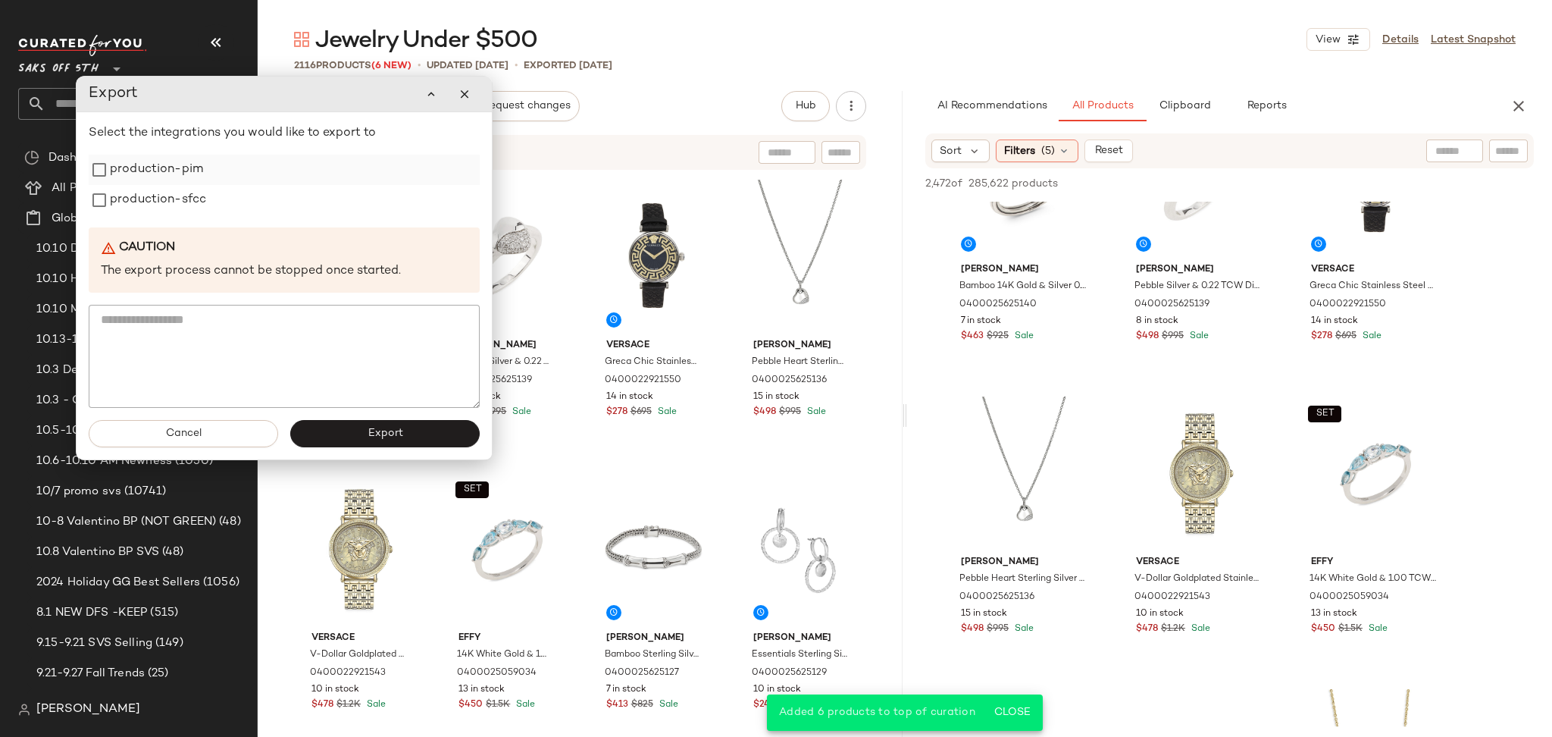
click at [173, 174] on label "production-pim" at bounding box center [156, 170] width 93 height 30
click at [172, 203] on label "production-sfcc" at bounding box center [158, 200] width 96 height 30
click at [362, 440] on button "Export" at bounding box center [384, 433] width 189 height 27
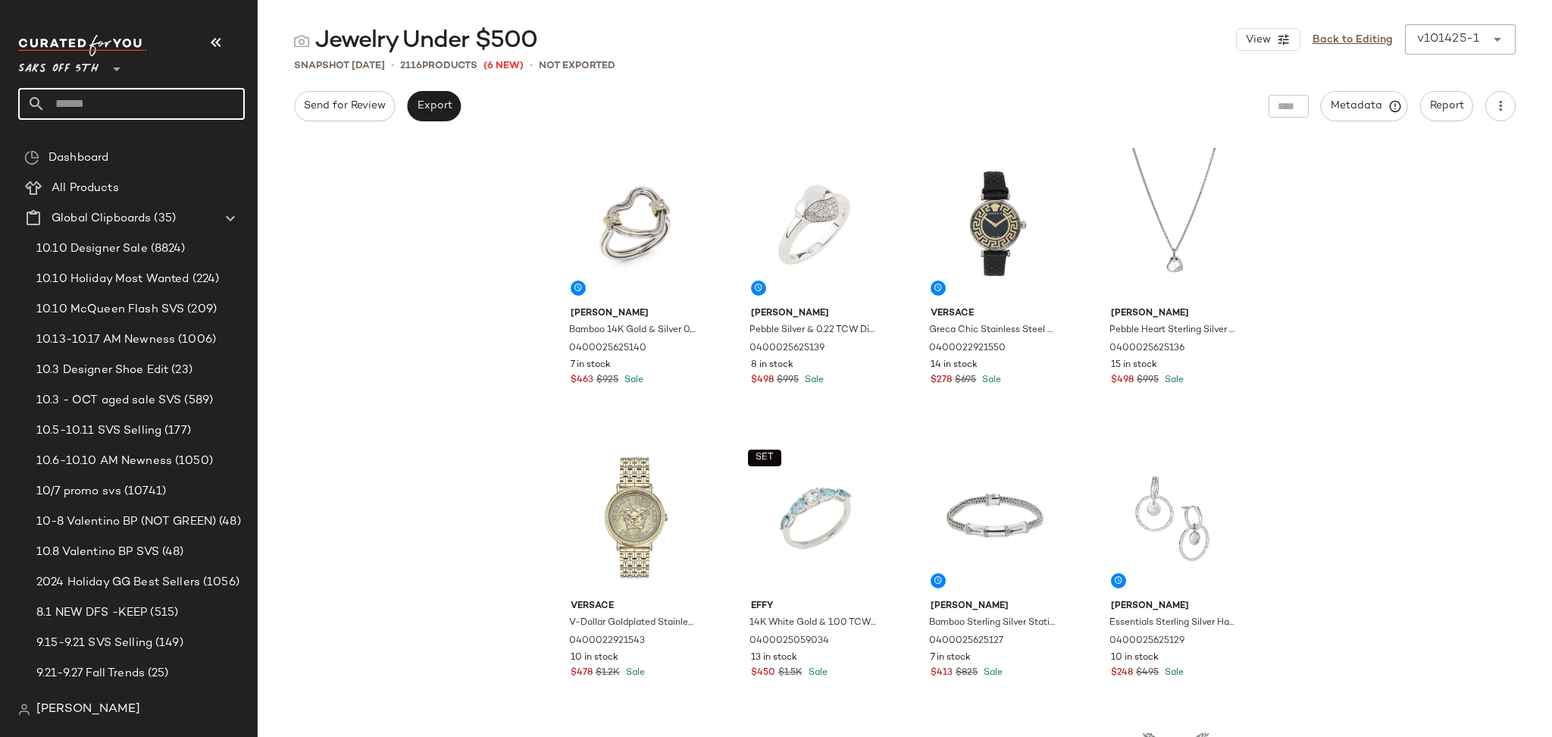
click at [151, 106] on input "text" at bounding box center [144, 104] width 199 height 32
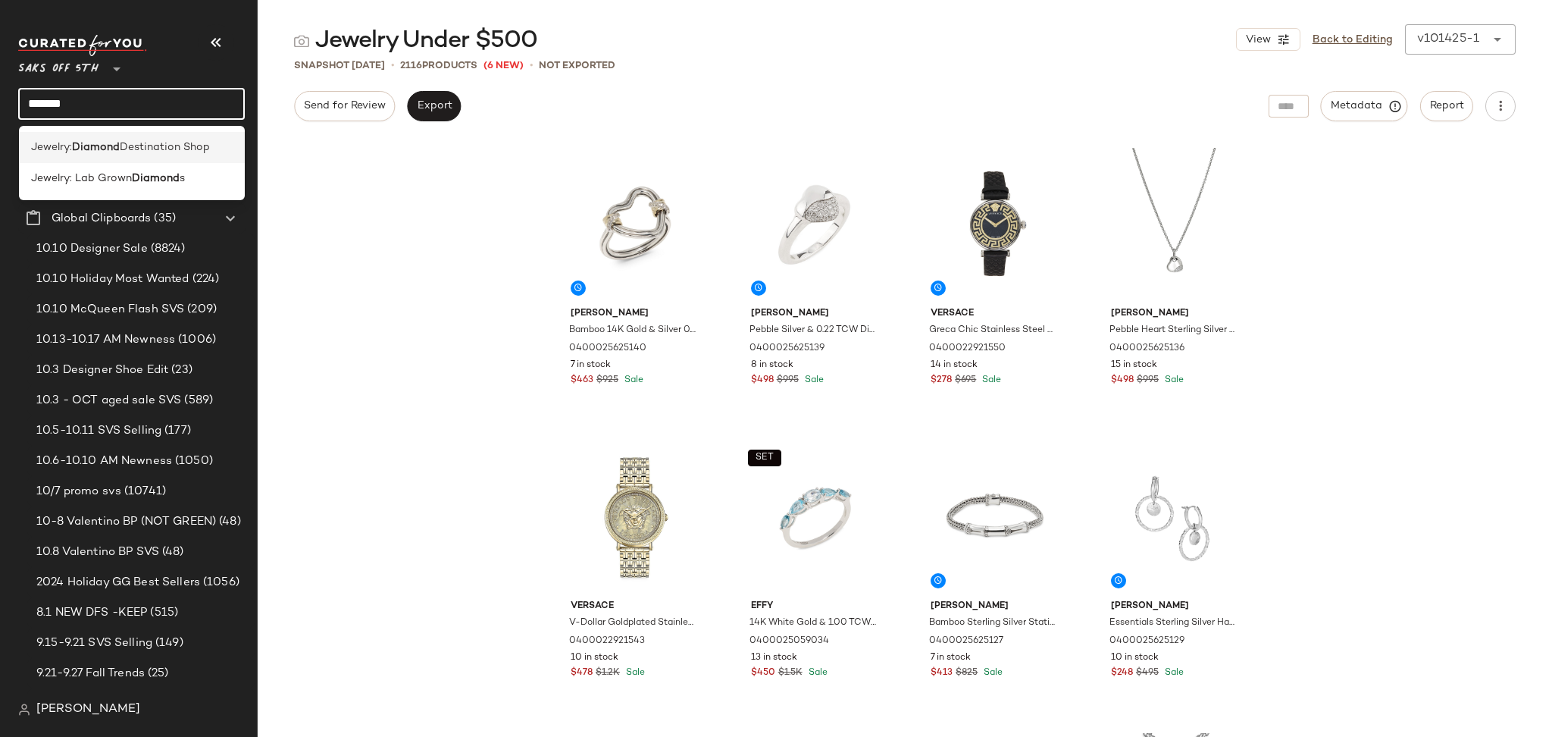
type input "*******"
click at [158, 143] on span "Destination Shop" at bounding box center [165, 147] width 90 height 16
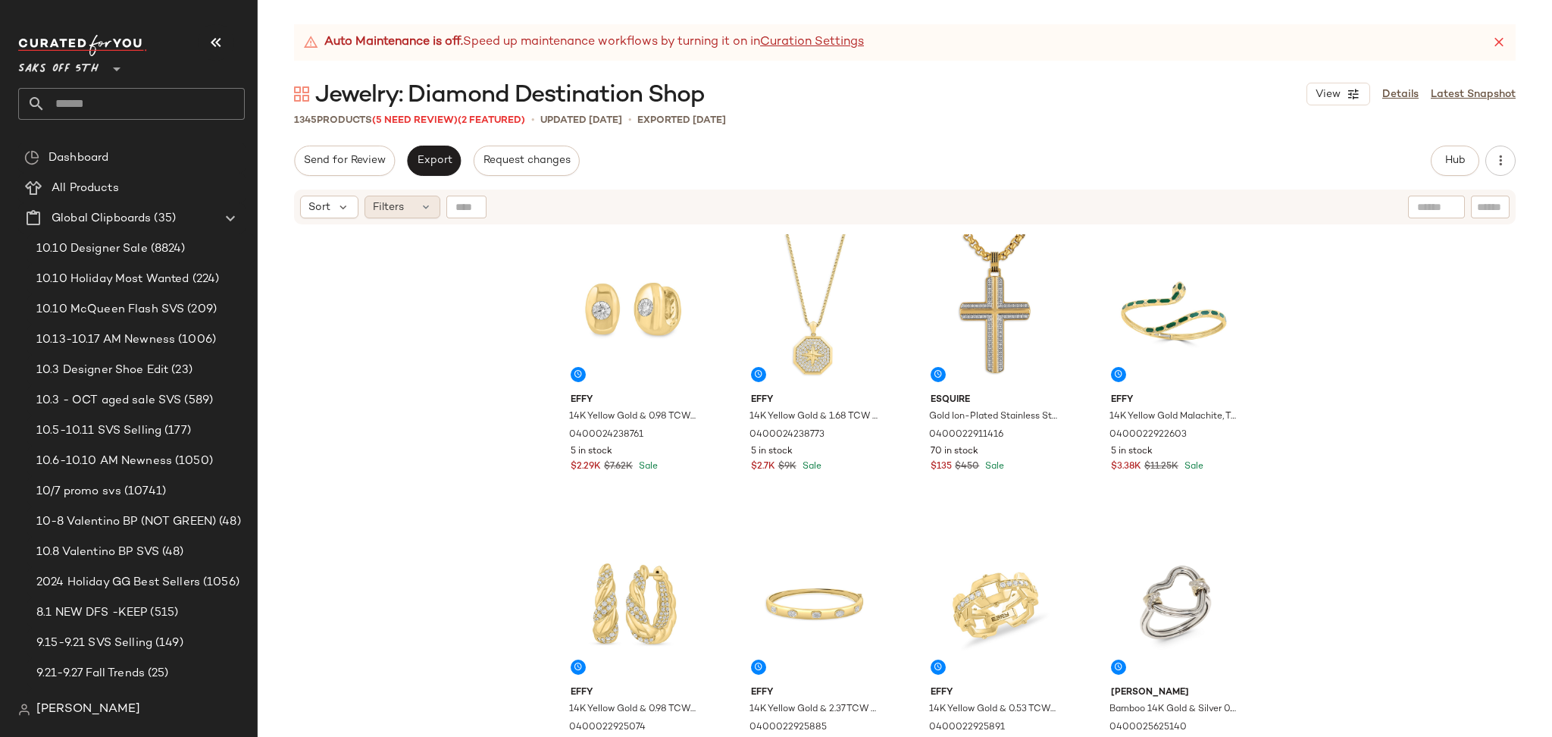
click at [400, 211] on span "Filters" at bounding box center [388, 207] width 31 height 16
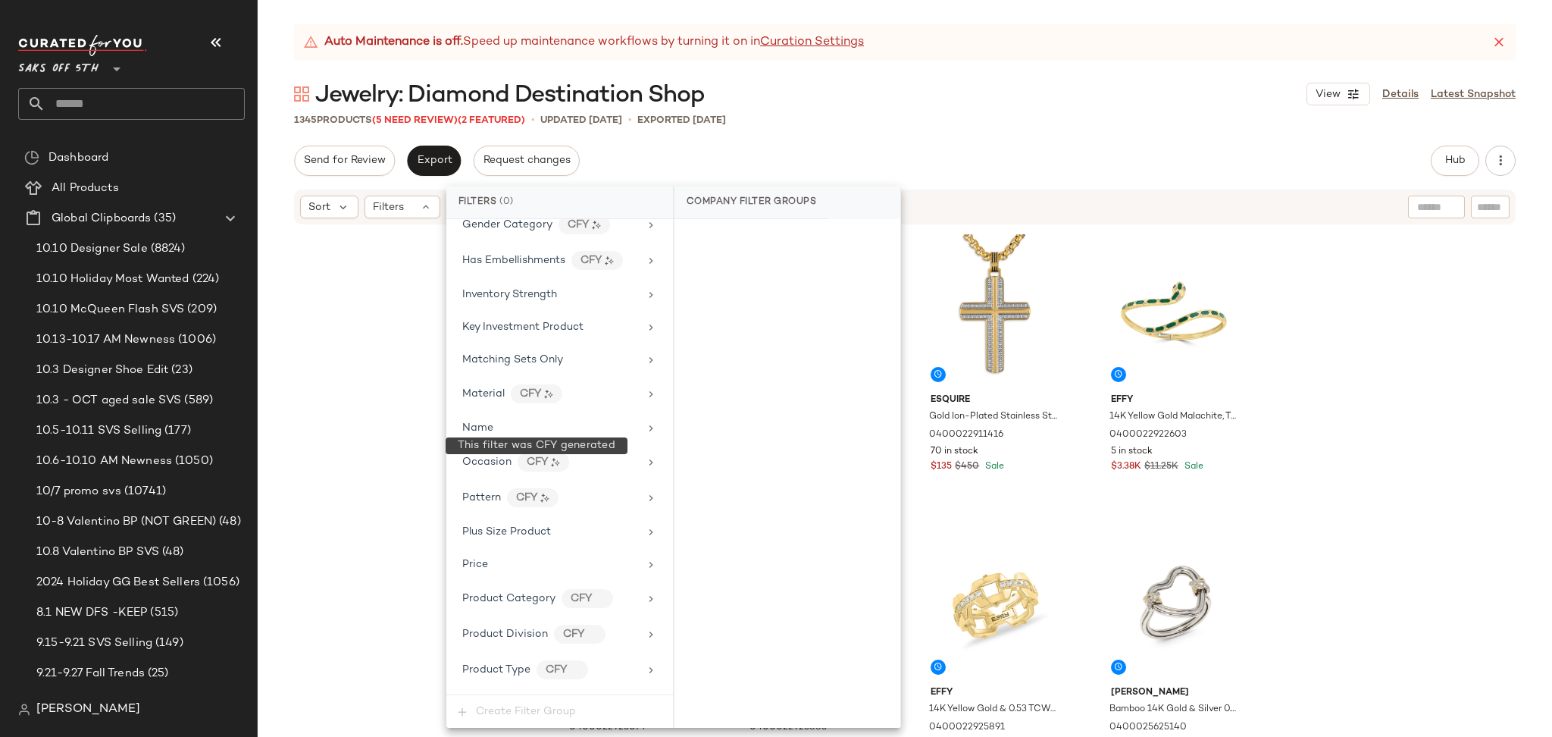
scroll to position [687, 0]
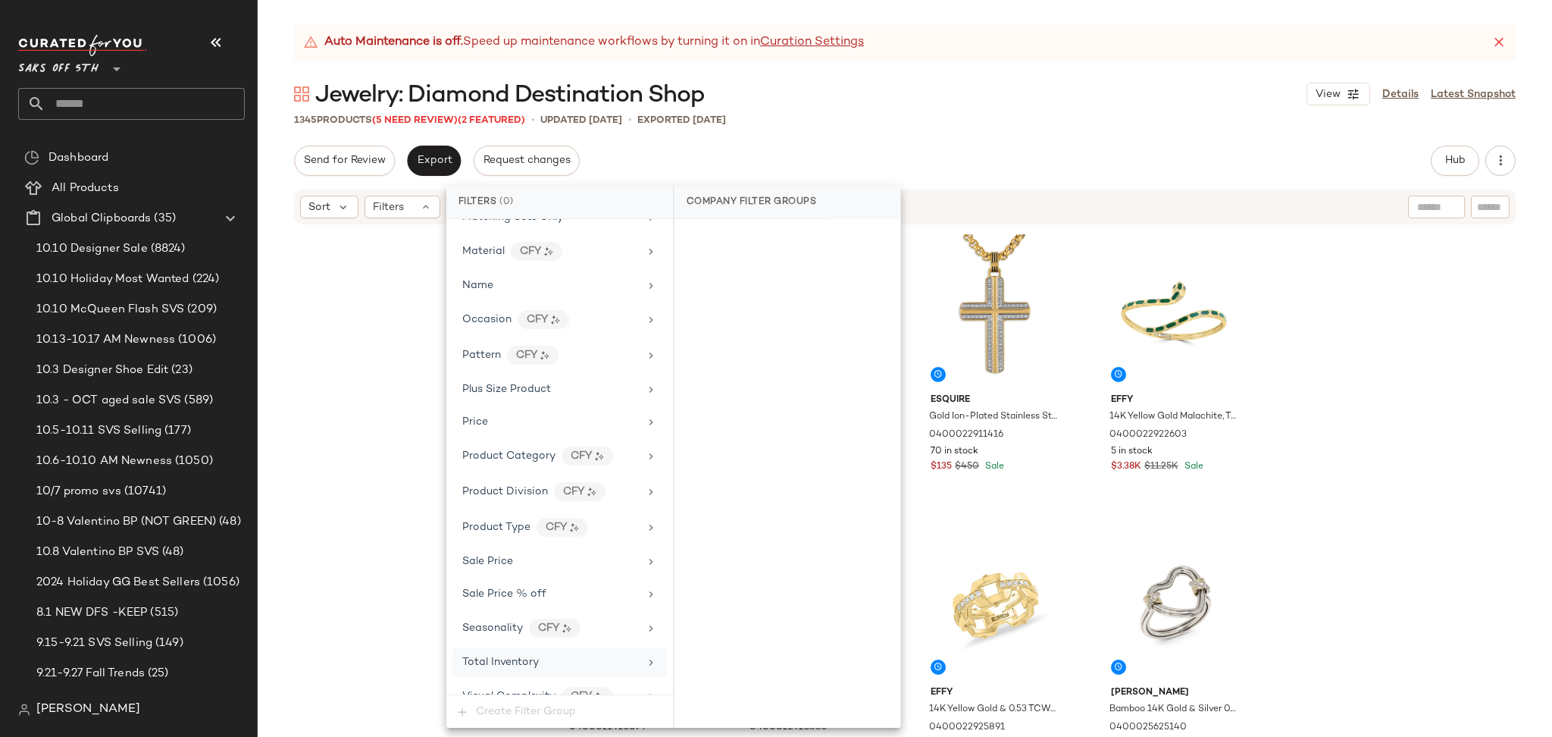
click at [535, 656] on div "Total Inventory" at bounding box center [559, 662] width 214 height 30
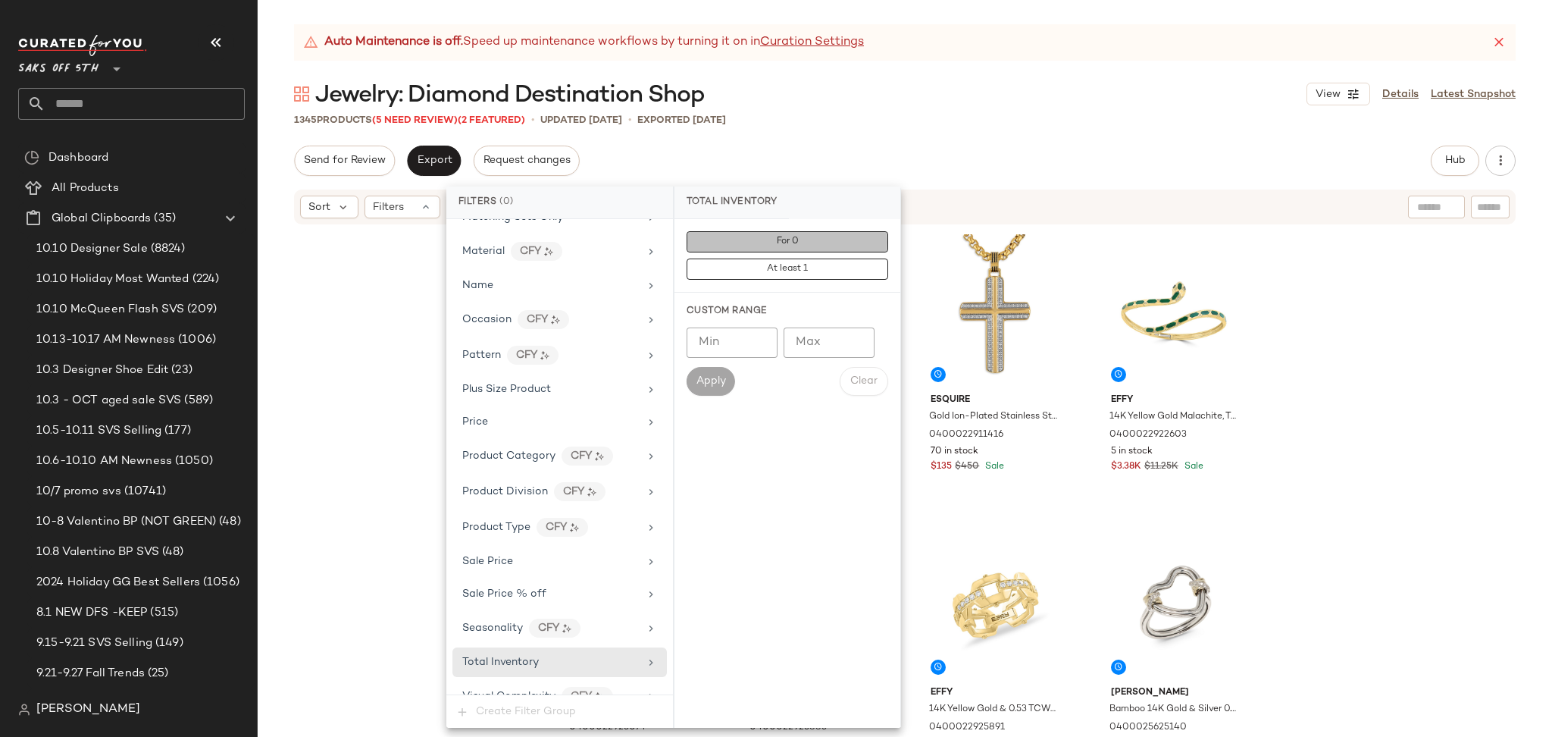
click at [758, 248] on button "For 0" at bounding box center [788, 241] width 202 height 21
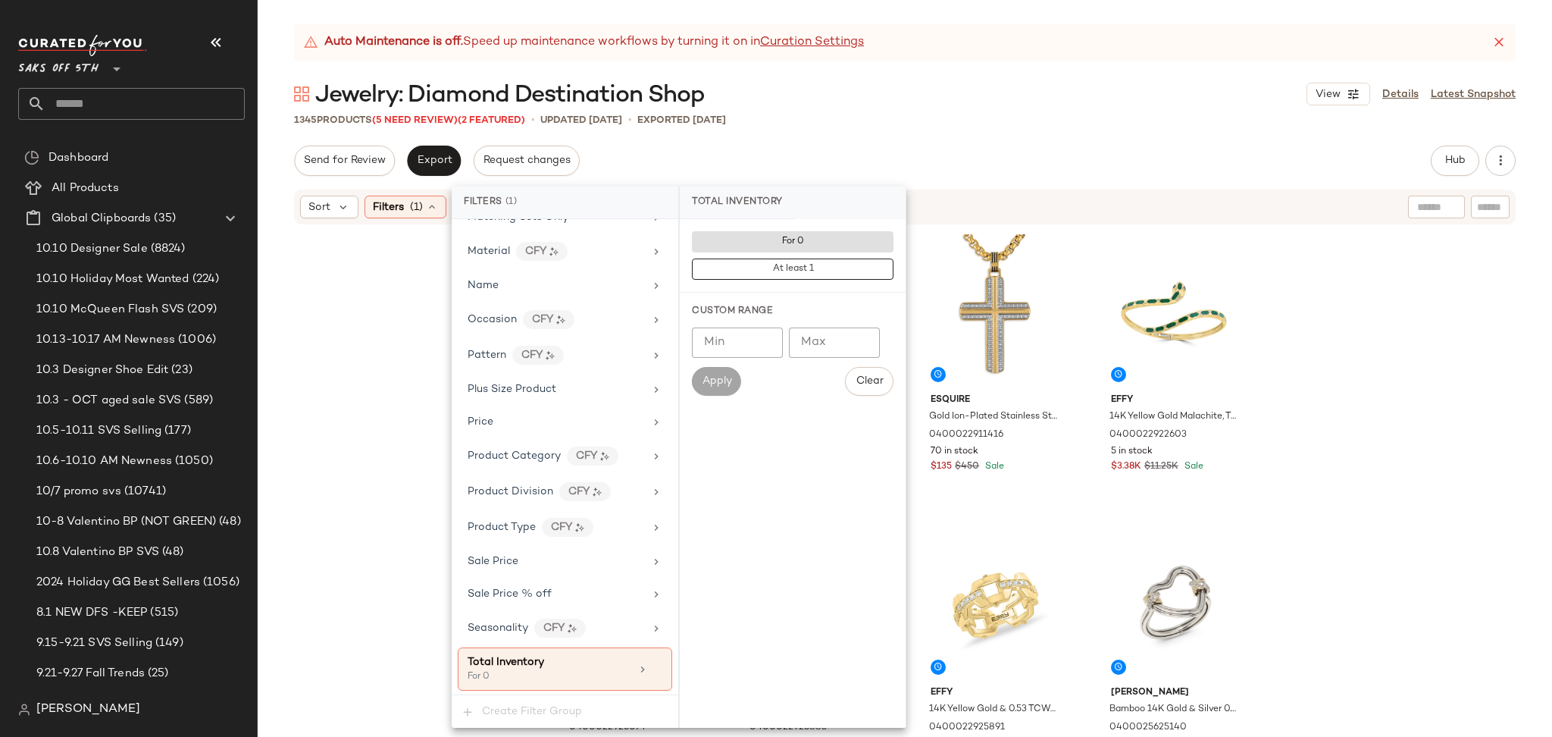
click at [955, 128] on div "Auto Maintenance is off. Speed up maintenance workflows by turning it on in Cur…" at bounding box center [905, 380] width 1295 height 712
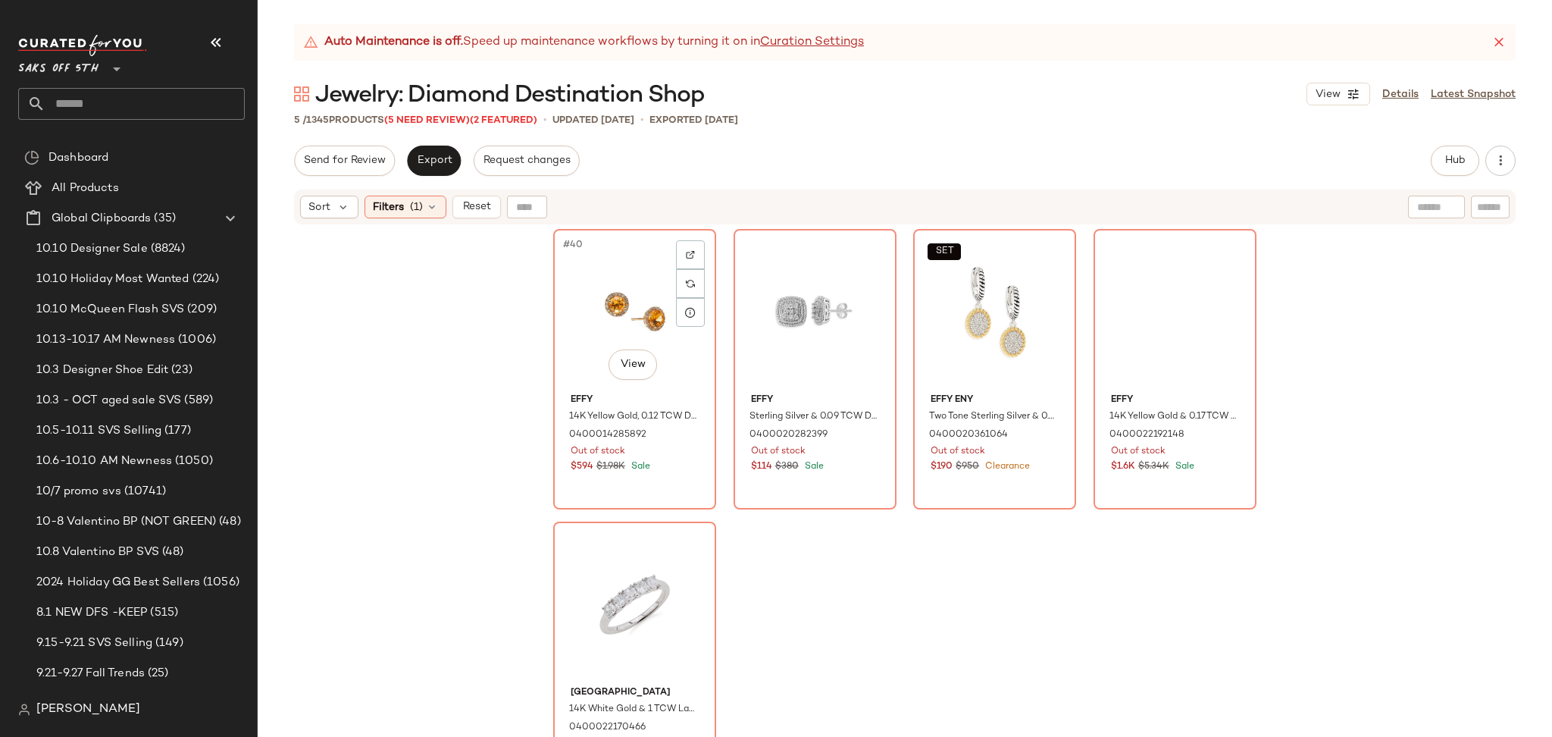
click at [584, 280] on div "#40 View" at bounding box center [635, 310] width 152 height 153
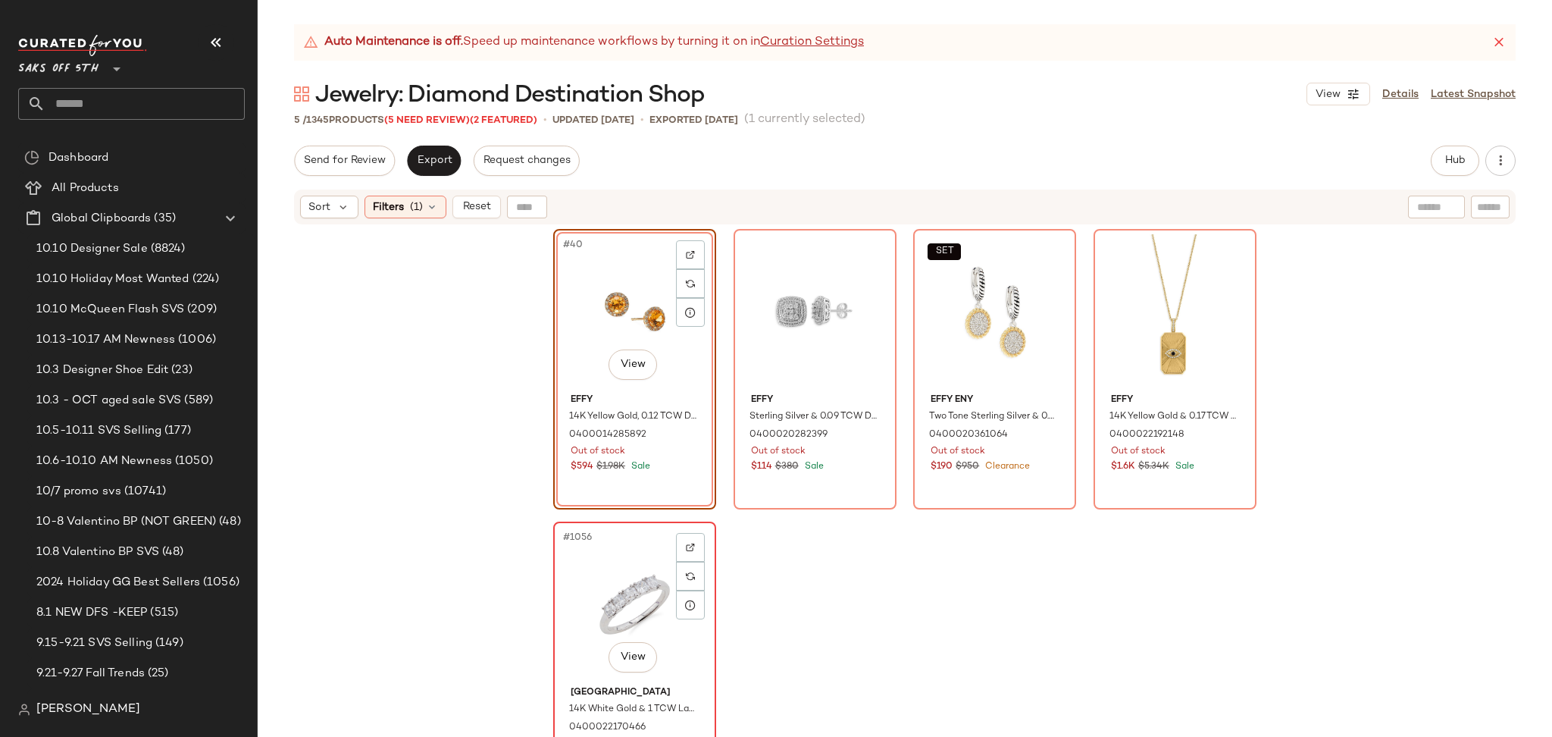
click at [583, 620] on div "#1056 View" at bounding box center [635, 603] width 152 height 153
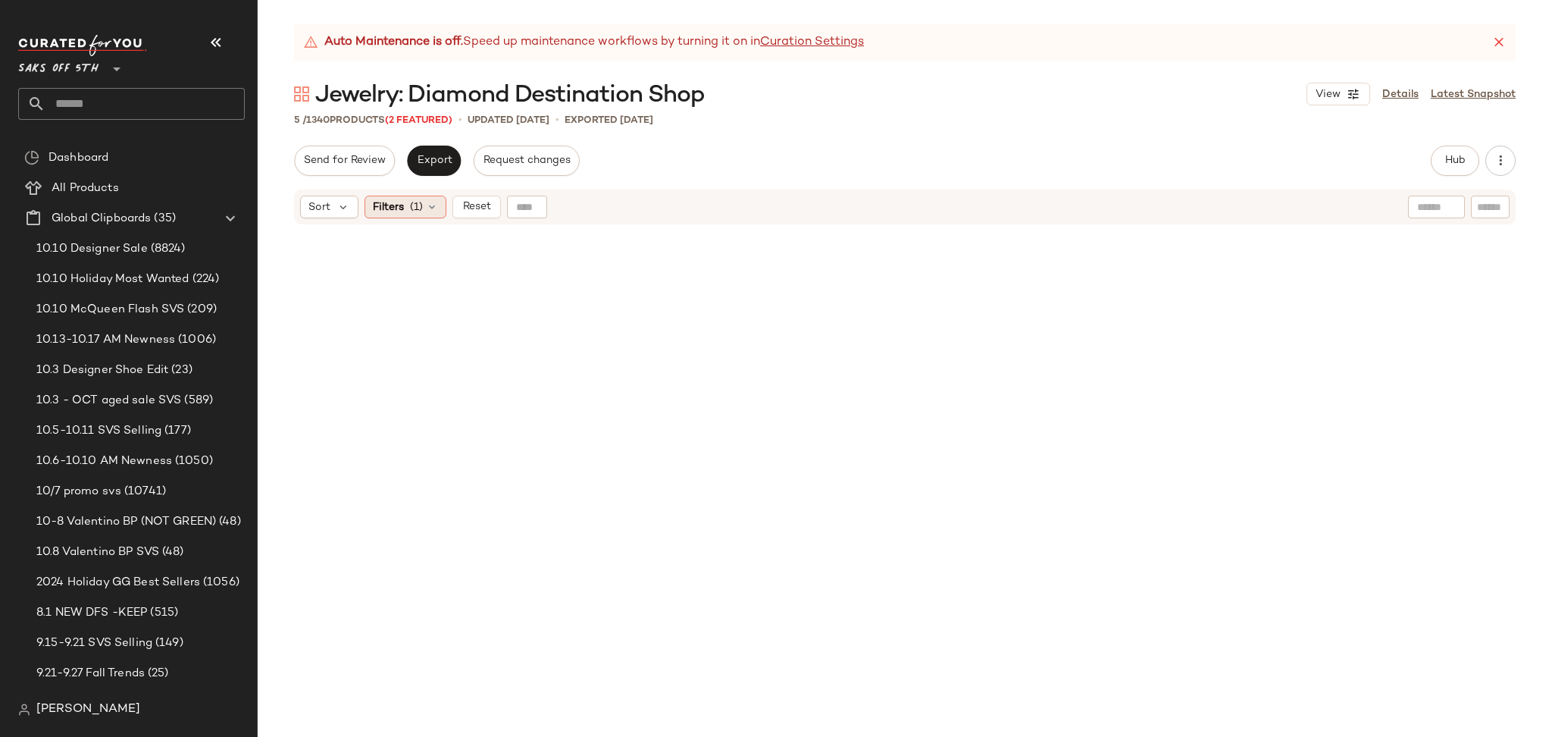
click at [430, 214] on div "Filters (1)" at bounding box center [406, 207] width 82 height 23
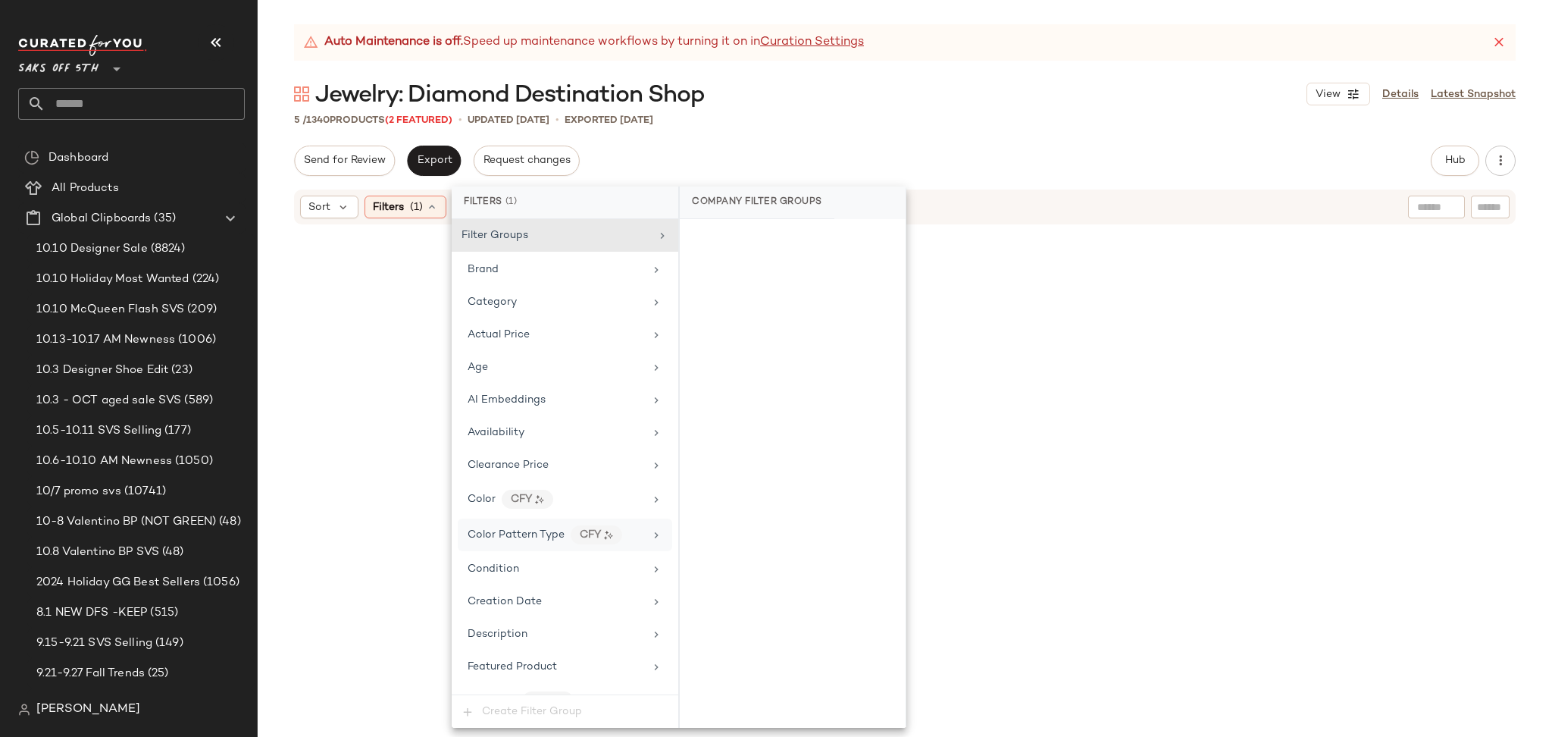
scroll to position [724, 0]
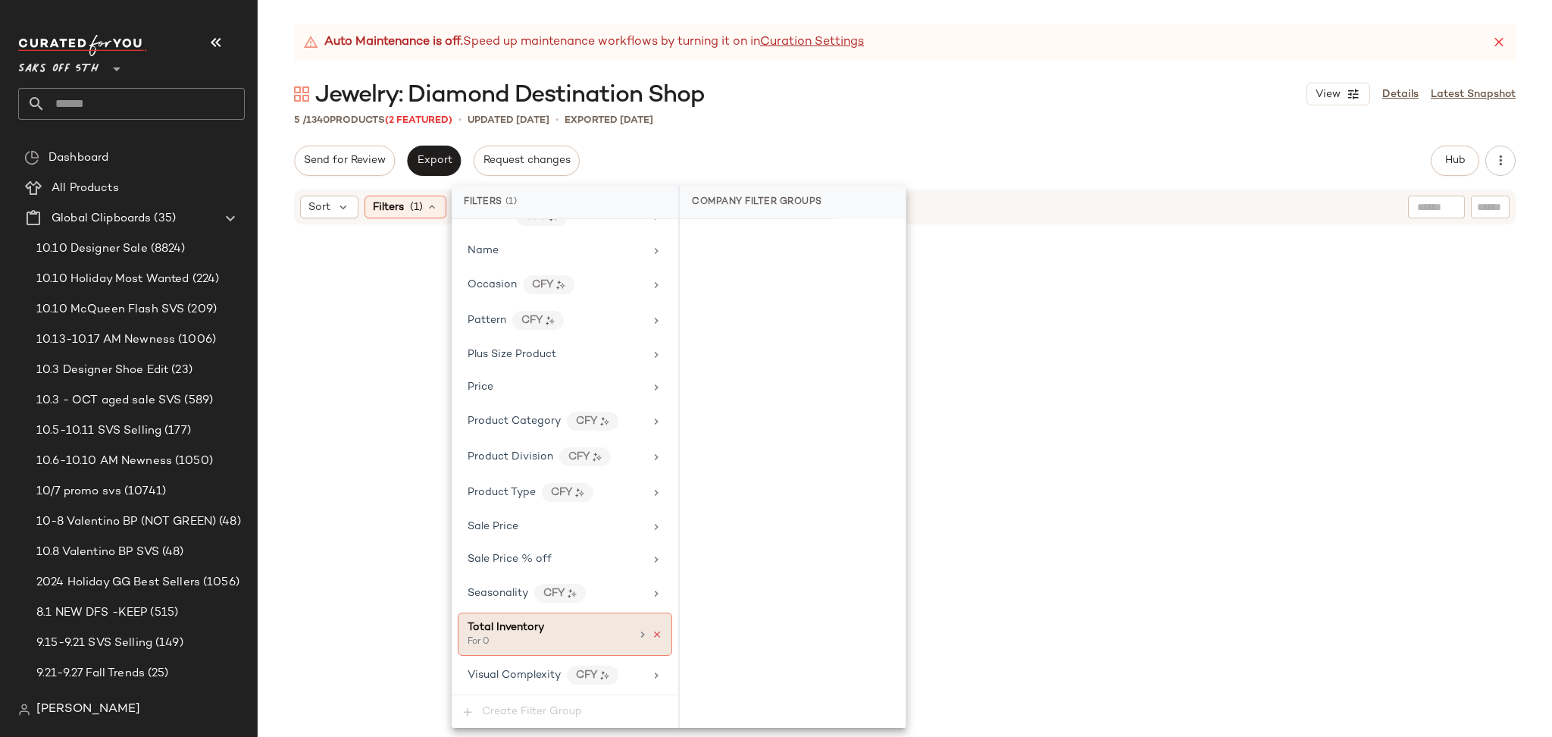
click at [652, 634] on icon at bounding box center [657, 634] width 11 height 11
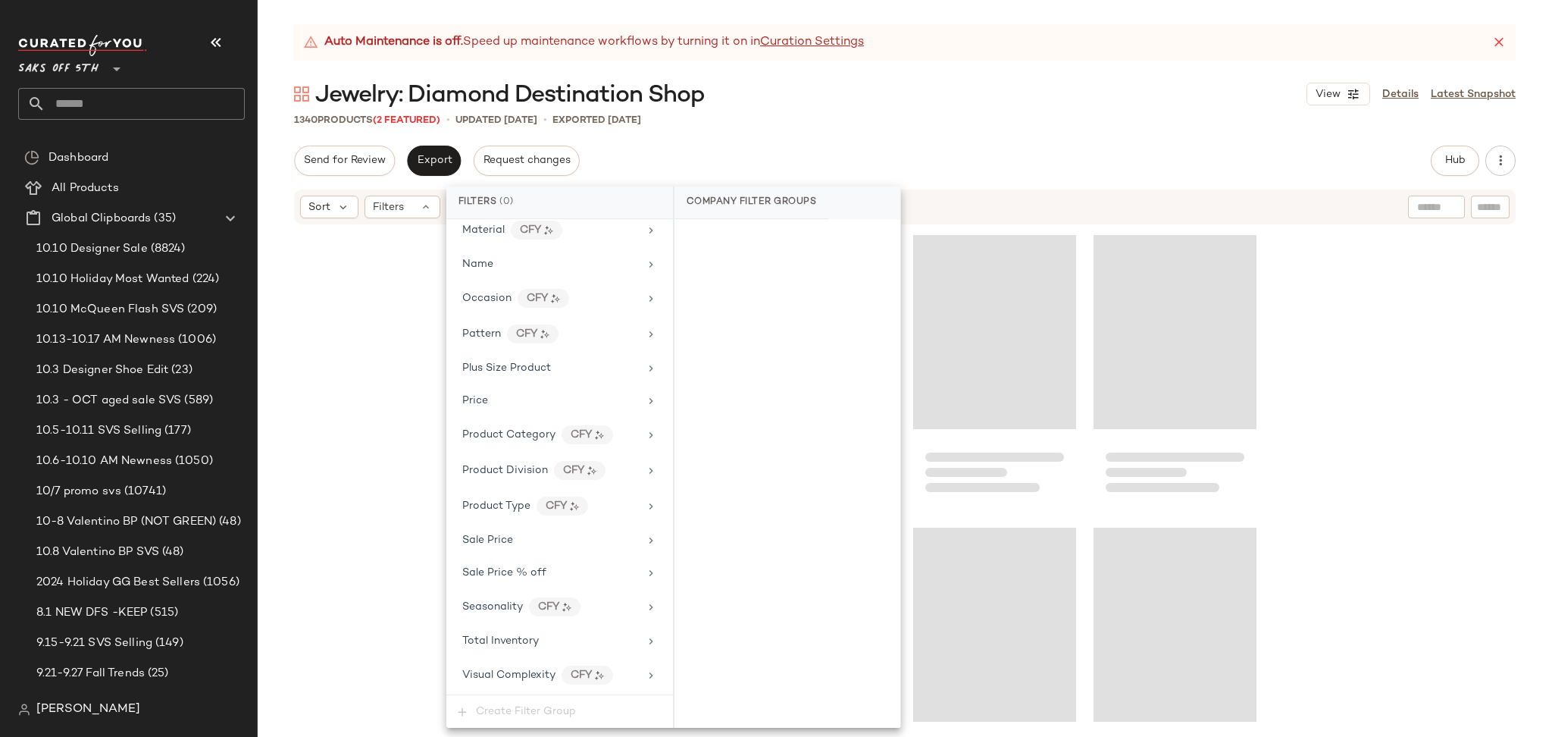
click at [1251, 117] on div "1340 Products (2 Featured) • updated Oct 14th • Exported Oct 13th" at bounding box center [905, 119] width 1295 height 15
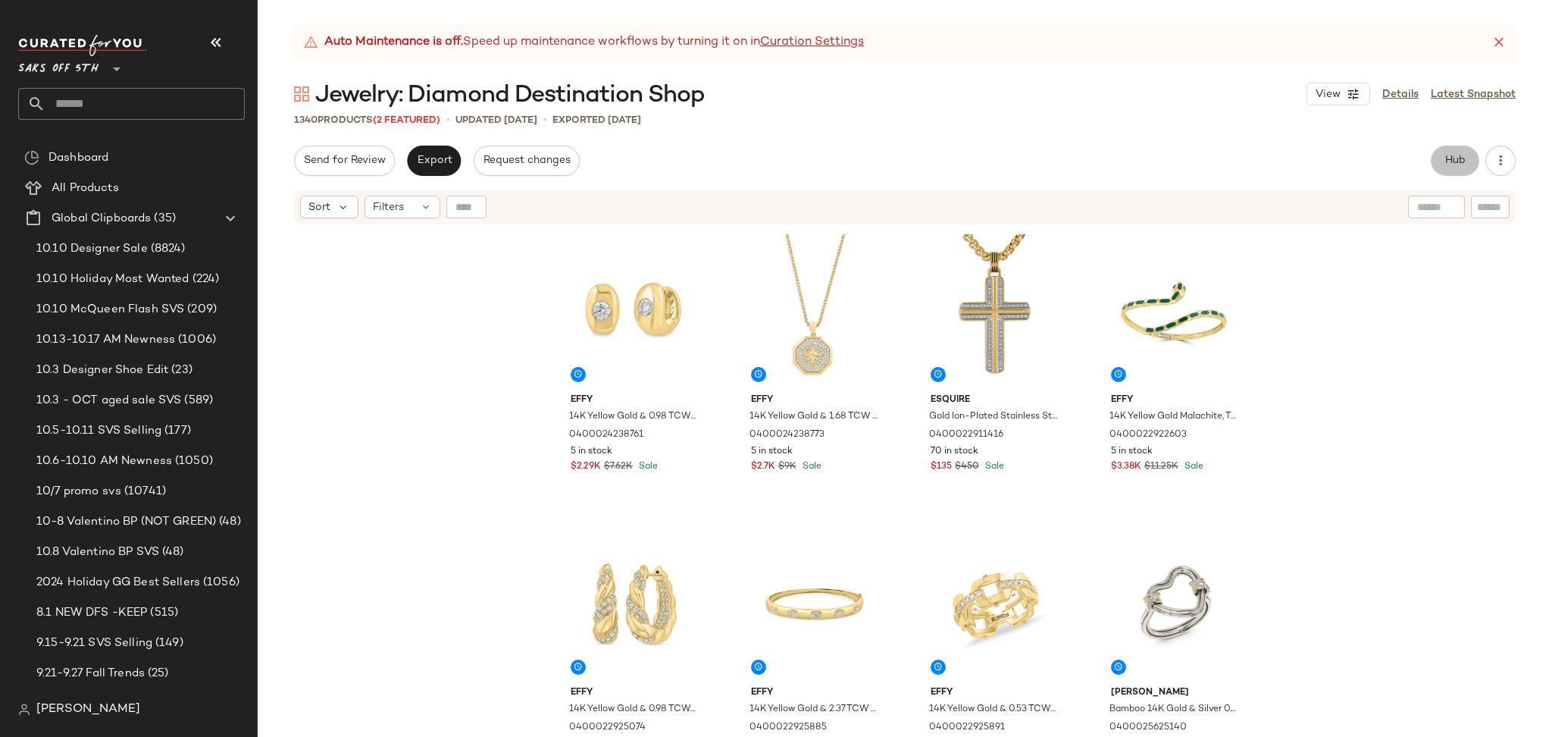
click at [1455, 165] on span "Hub" at bounding box center [1455, 161] width 21 height 12
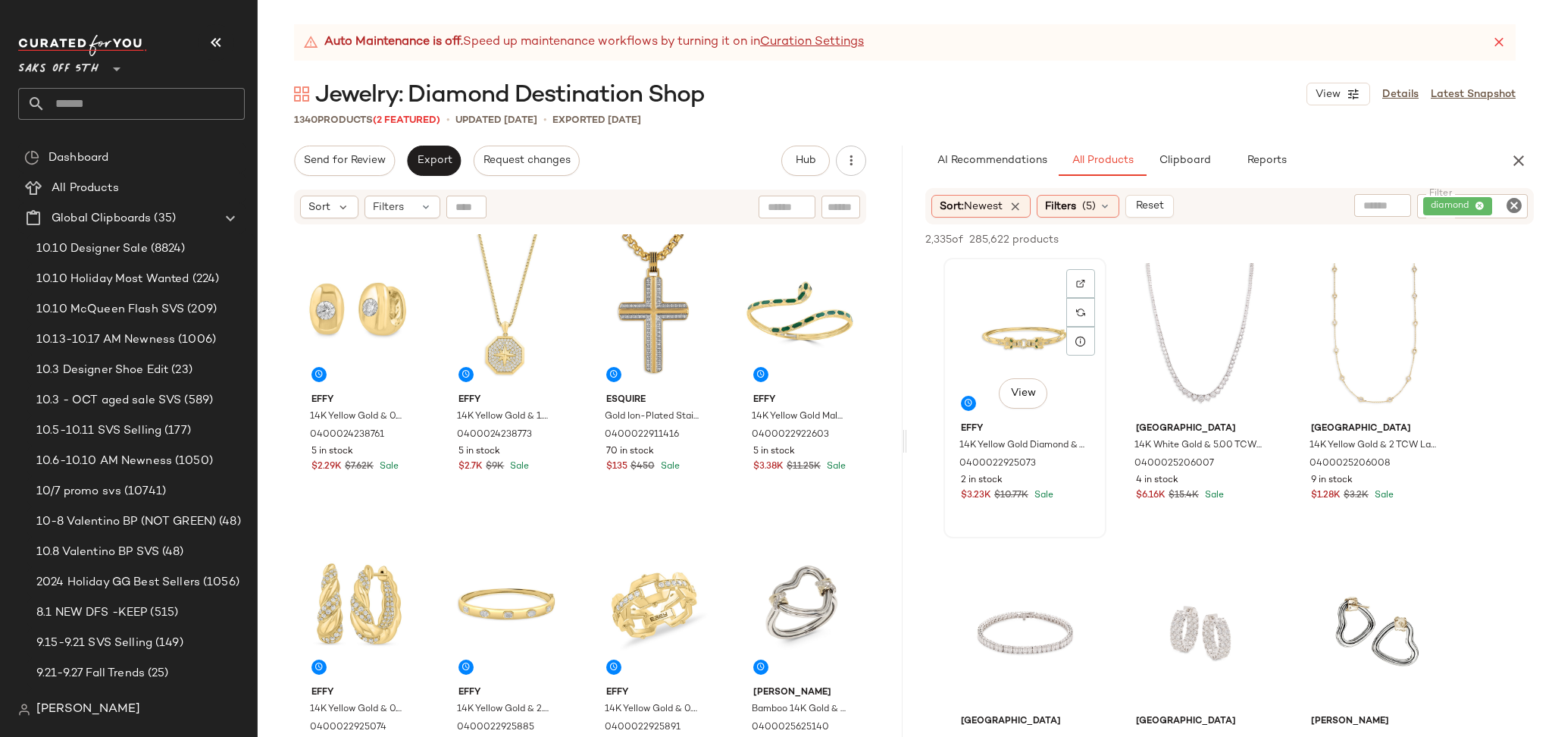
click at [1008, 314] on div "View" at bounding box center [1025, 339] width 152 height 153
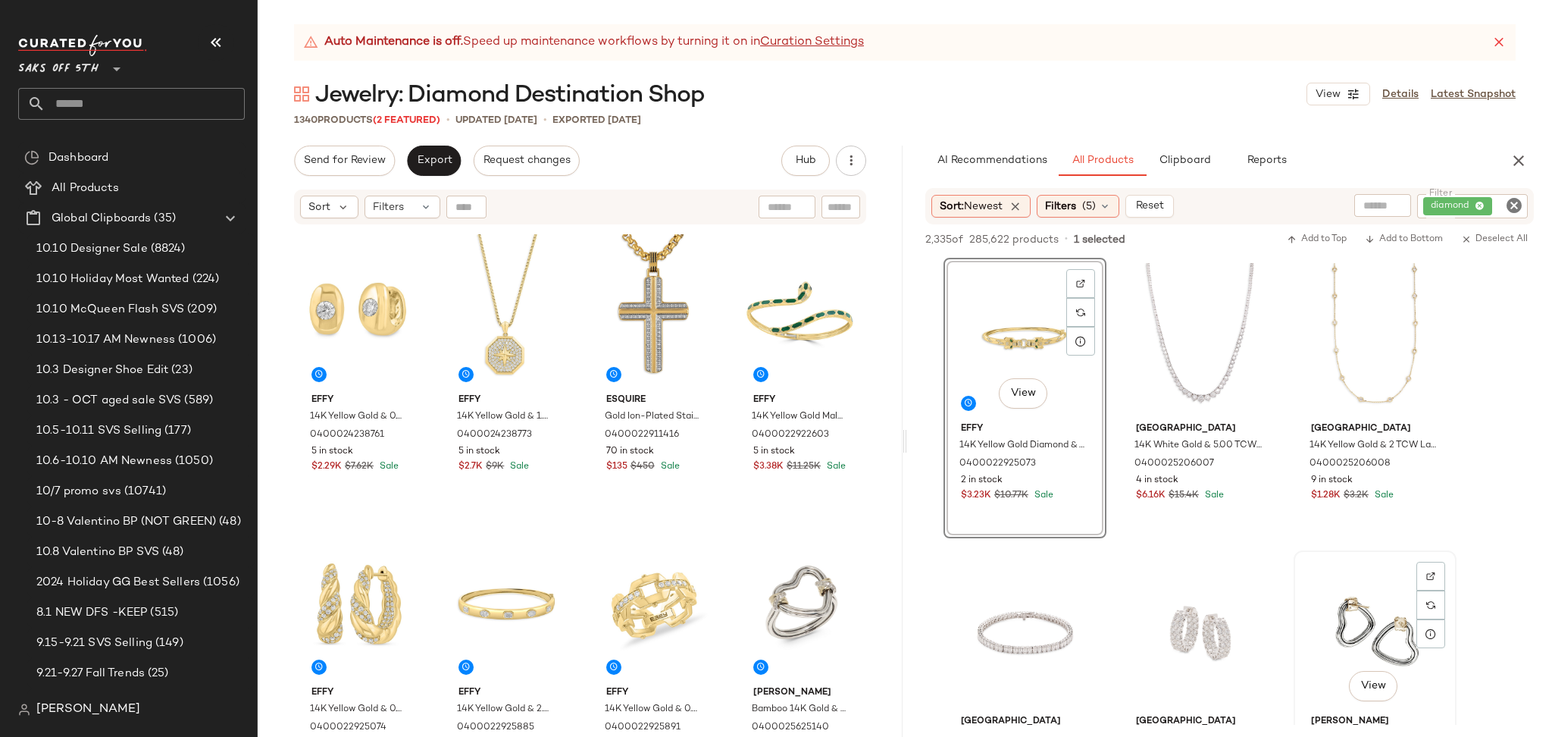
click at [1355, 618] on div "View" at bounding box center [1375, 632] width 152 height 153
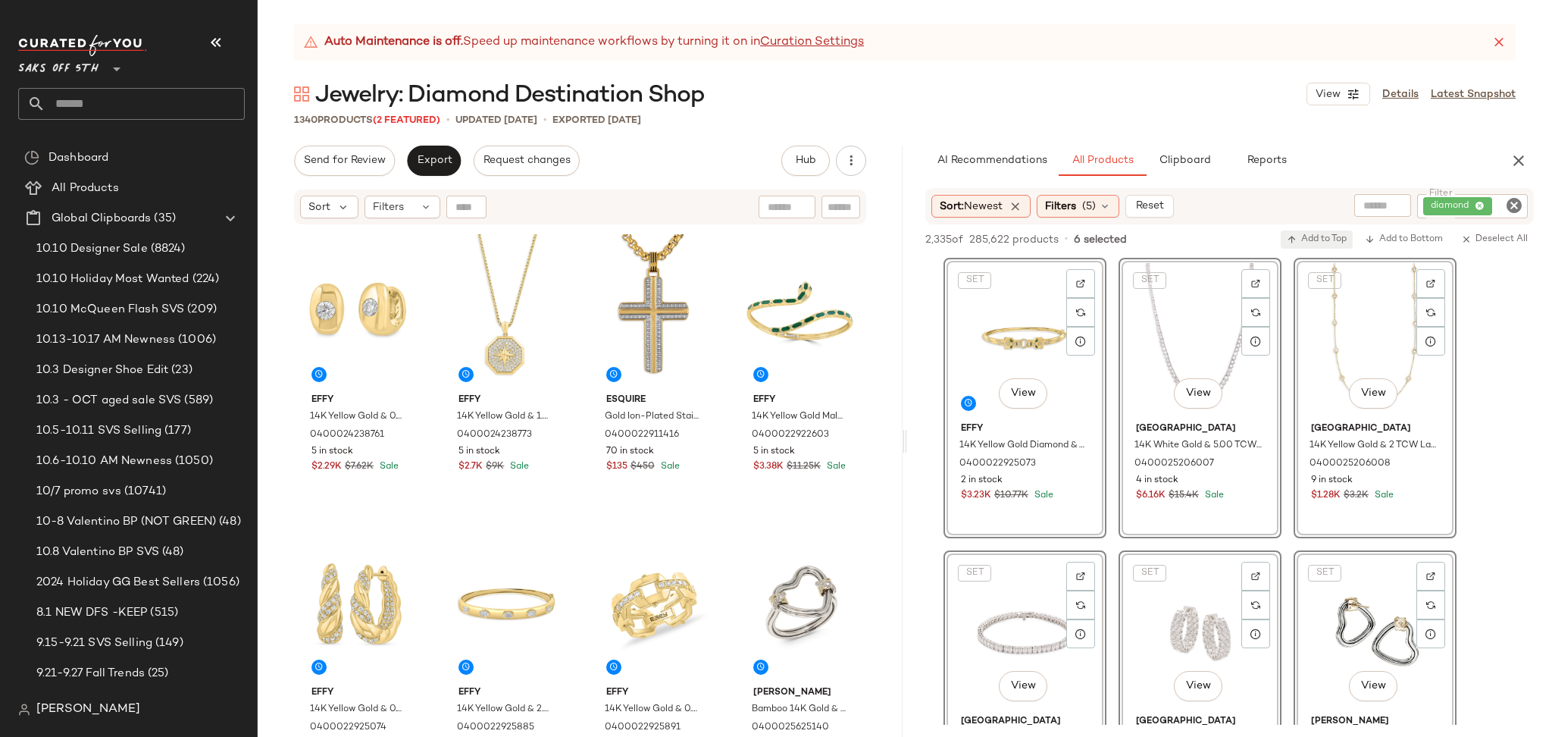
click at [1323, 240] on span "Add to Top" at bounding box center [1317, 239] width 60 height 11
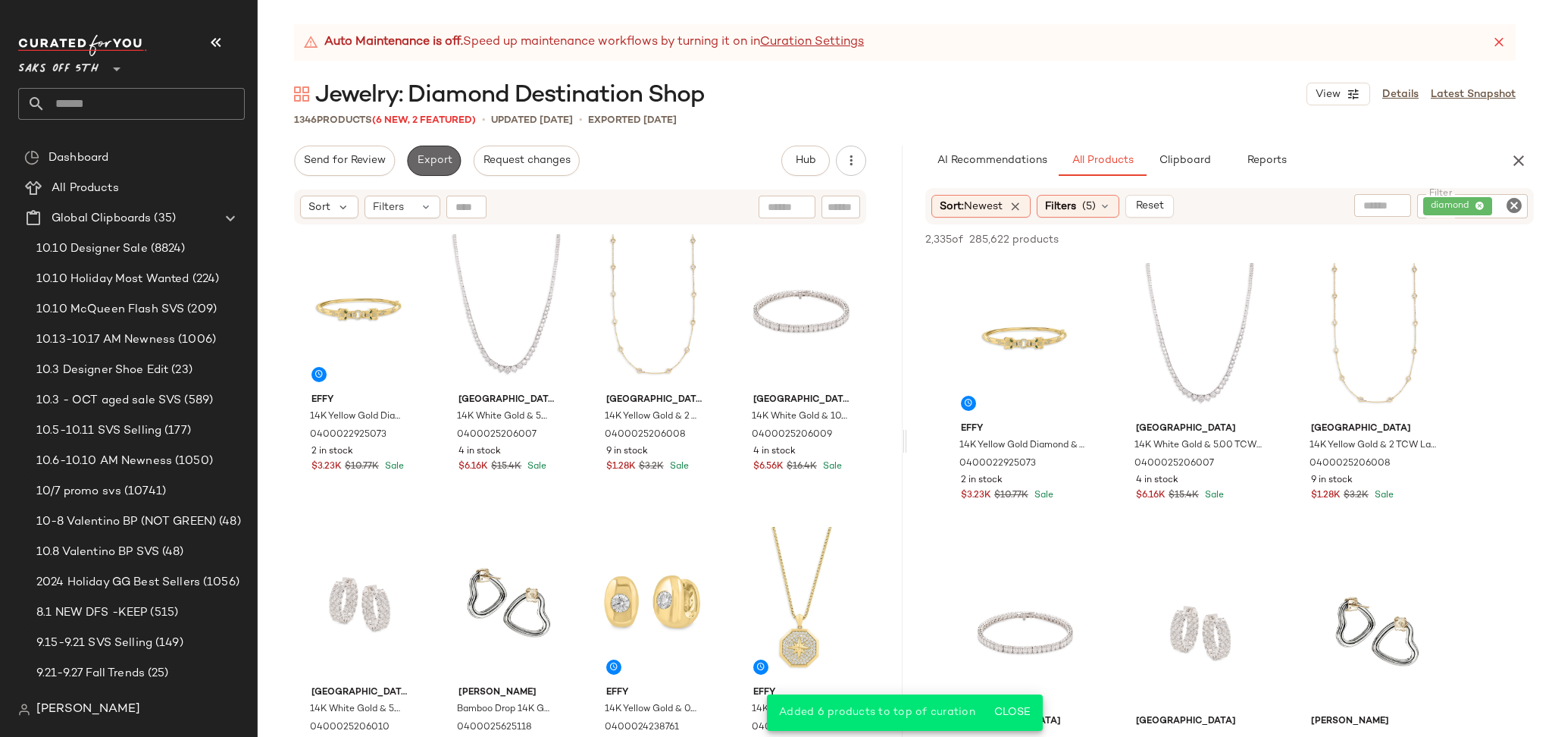
click at [440, 155] on span "Export" at bounding box center [434, 161] width 36 height 12
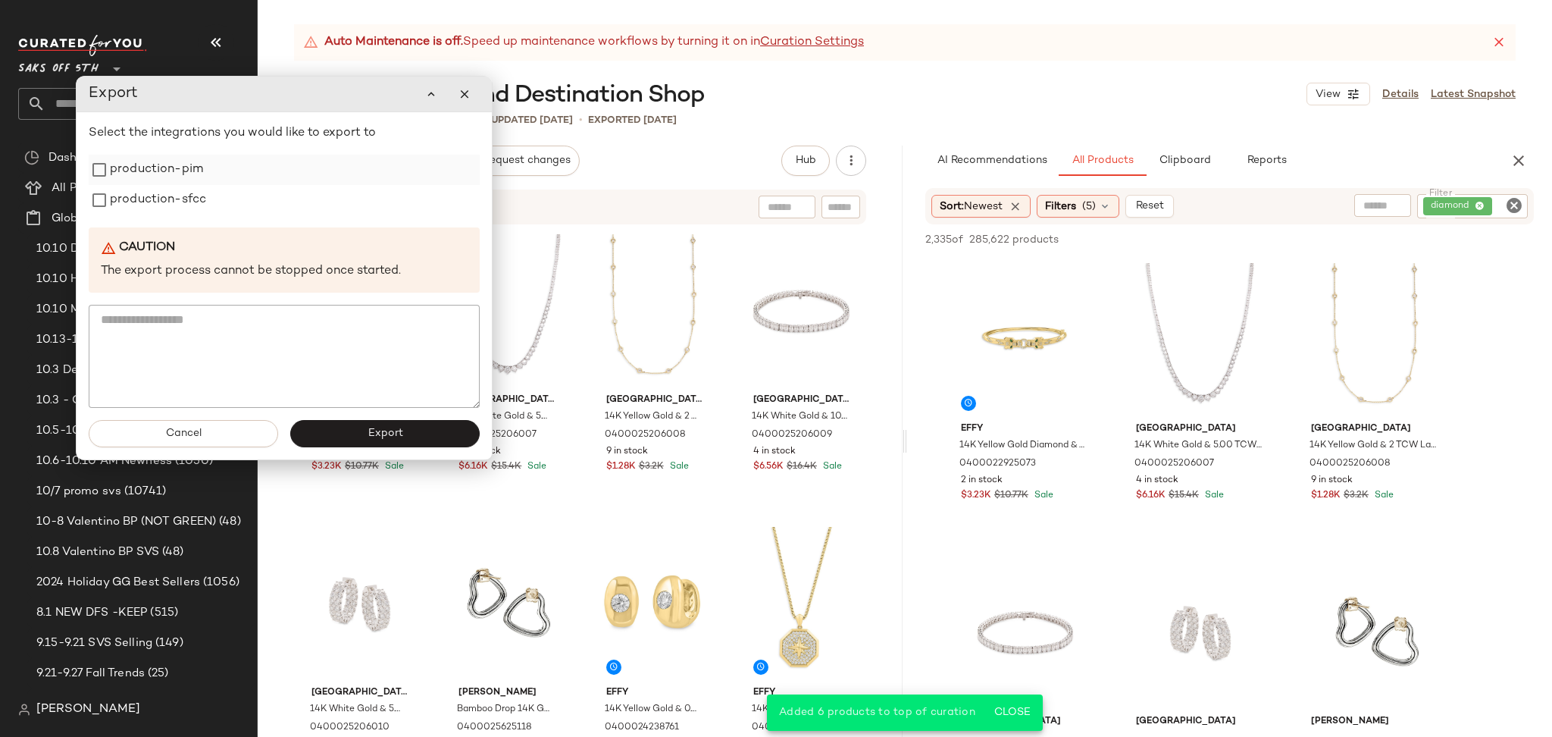
click at [179, 172] on label "production-pim" at bounding box center [156, 170] width 93 height 30
click at [175, 191] on label "production-sfcc" at bounding box center [158, 200] width 96 height 30
click at [373, 434] on span "Export" at bounding box center [385, 433] width 36 height 12
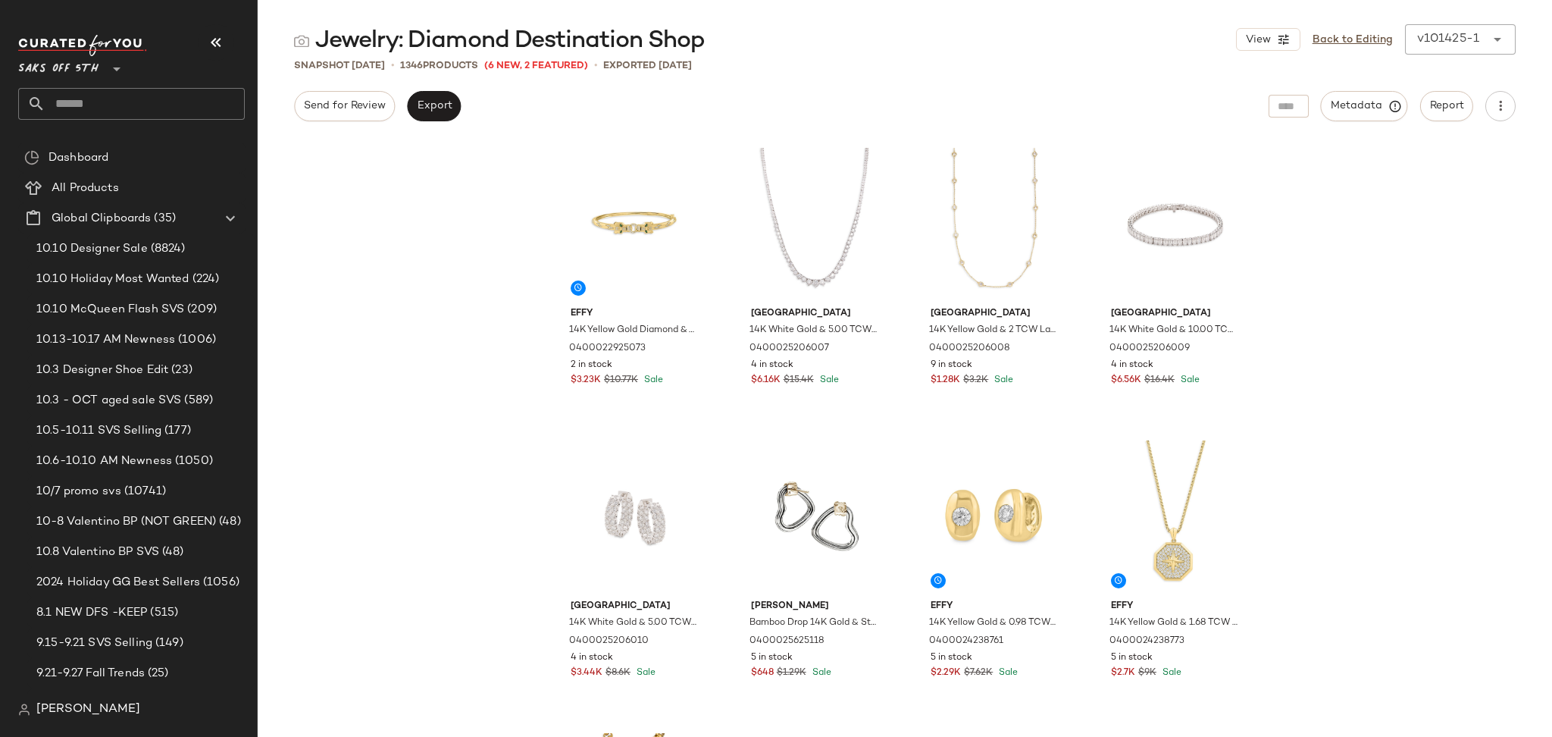
click at [163, 100] on input "text" at bounding box center [144, 104] width 199 height 32
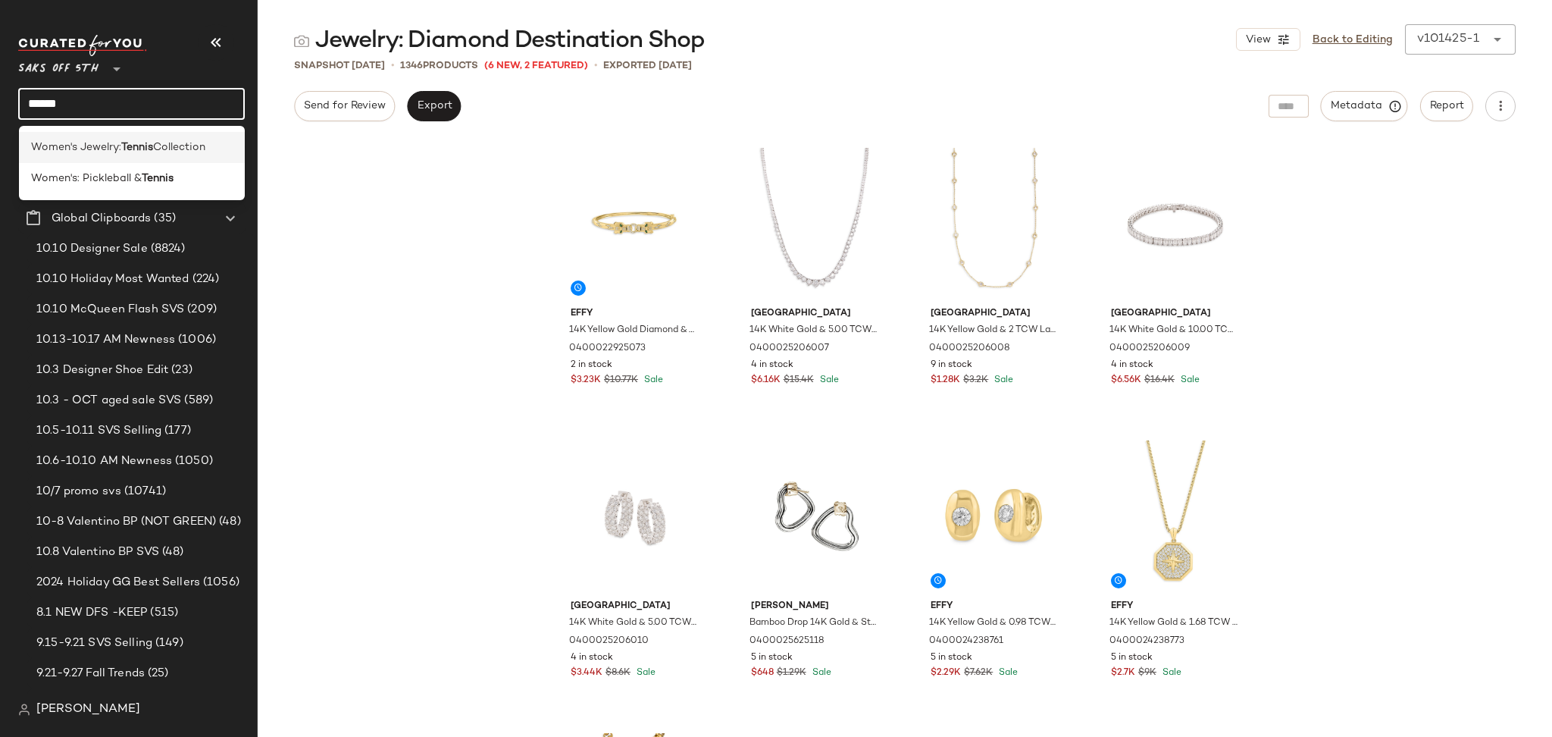
type input "******"
click at [158, 146] on span "Collection" at bounding box center [179, 147] width 52 height 16
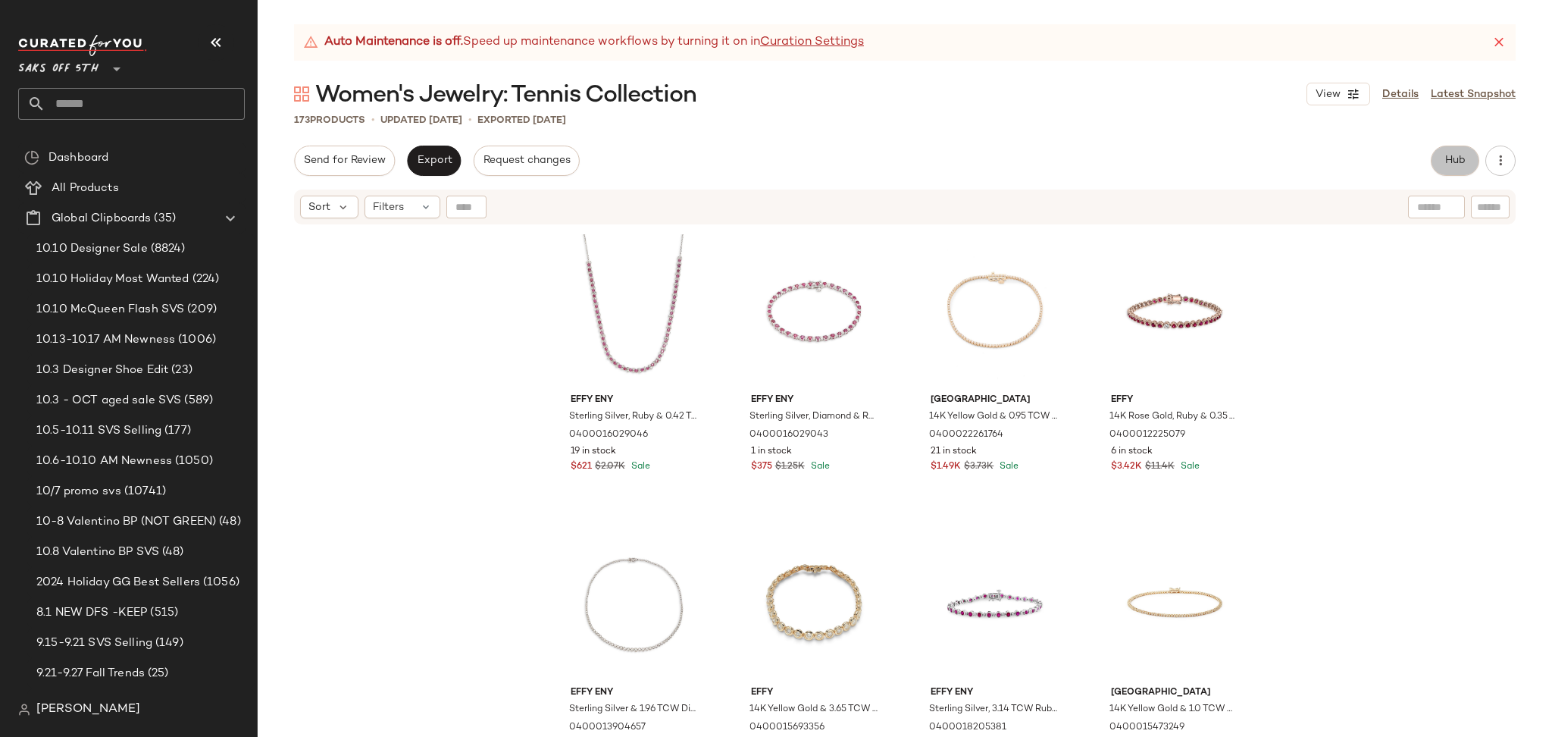
click at [1437, 167] on button "Hub" at bounding box center [1455, 161] width 49 height 30
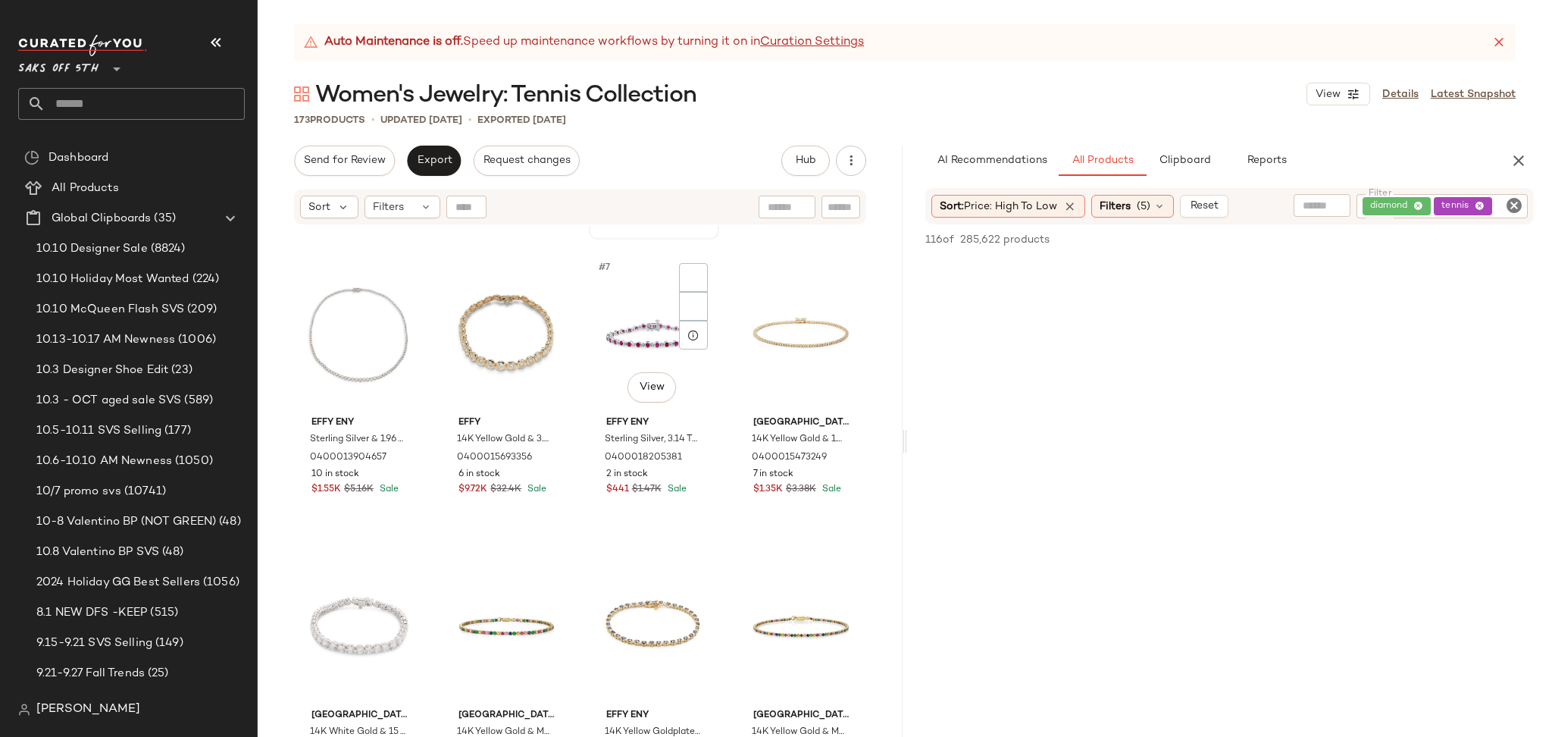
scroll to position [271, 0]
click at [444, 151] on button "Export" at bounding box center [434, 161] width 54 height 30
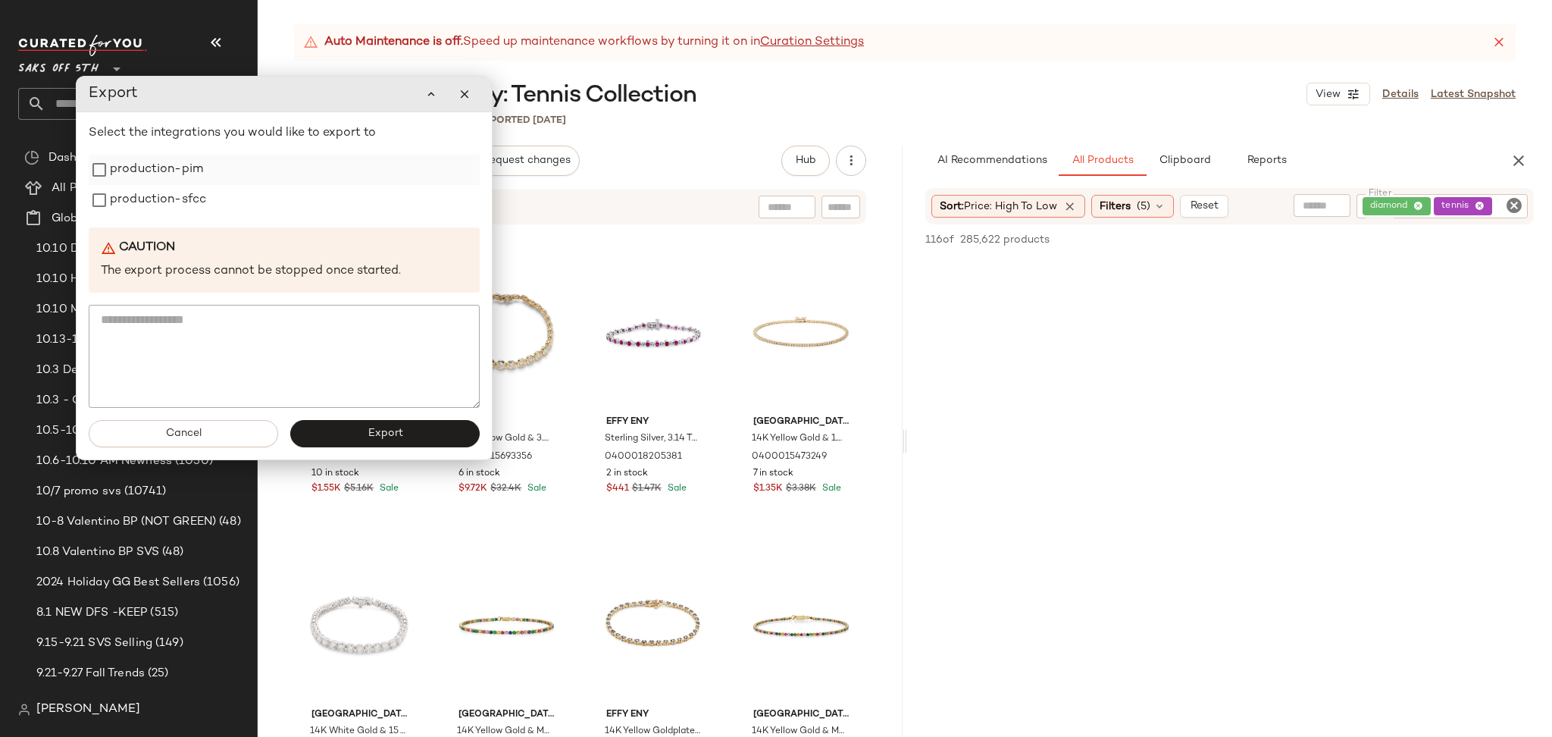
click at [196, 170] on label "production-pim" at bounding box center [156, 170] width 93 height 30
click at [178, 203] on label "production-sfcc" at bounding box center [158, 200] width 96 height 30
click at [374, 440] on span "Export" at bounding box center [385, 433] width 36 height 12
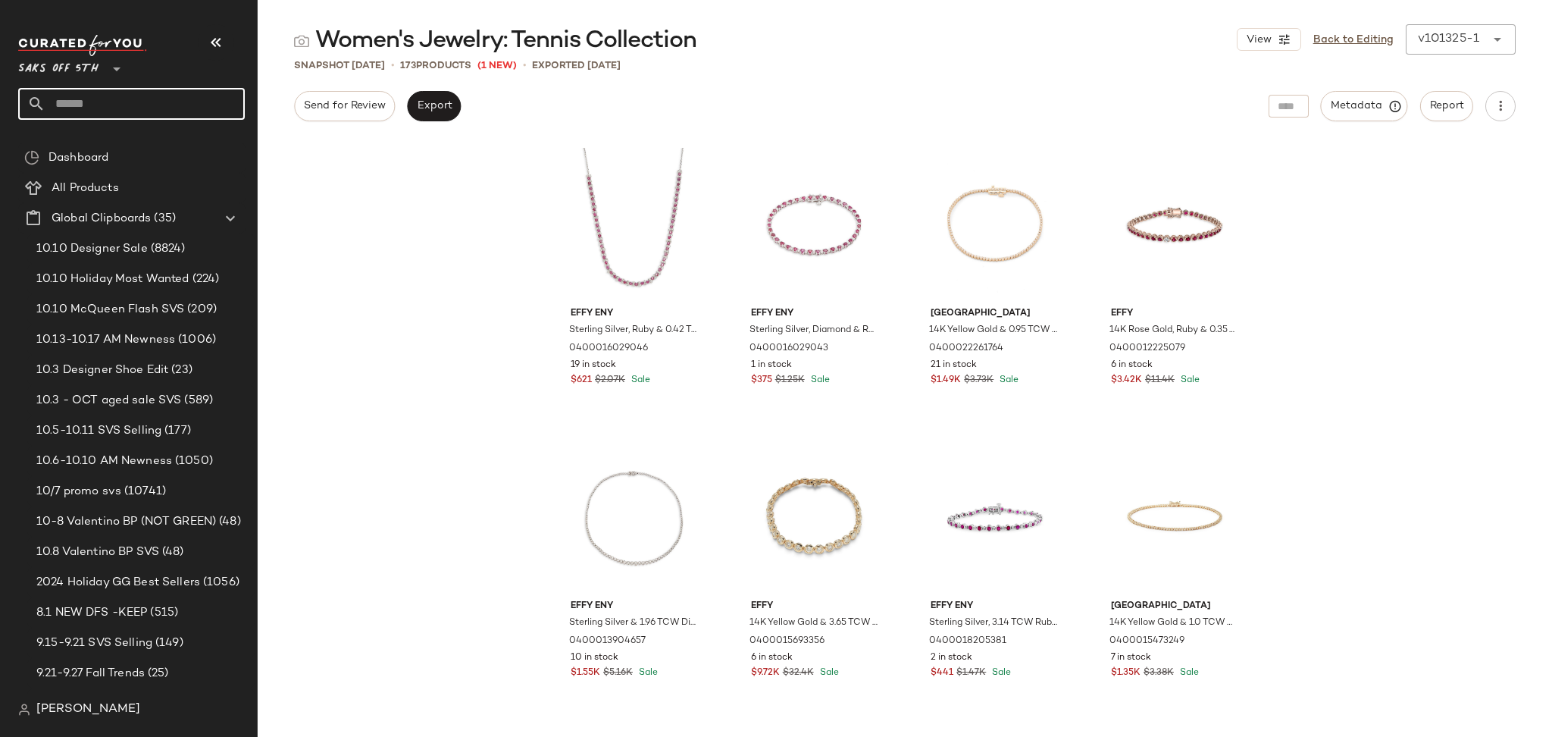
click at [122, 118] on input "text" at bounding box center [144, 104] width 199 height 32
type input "**********"
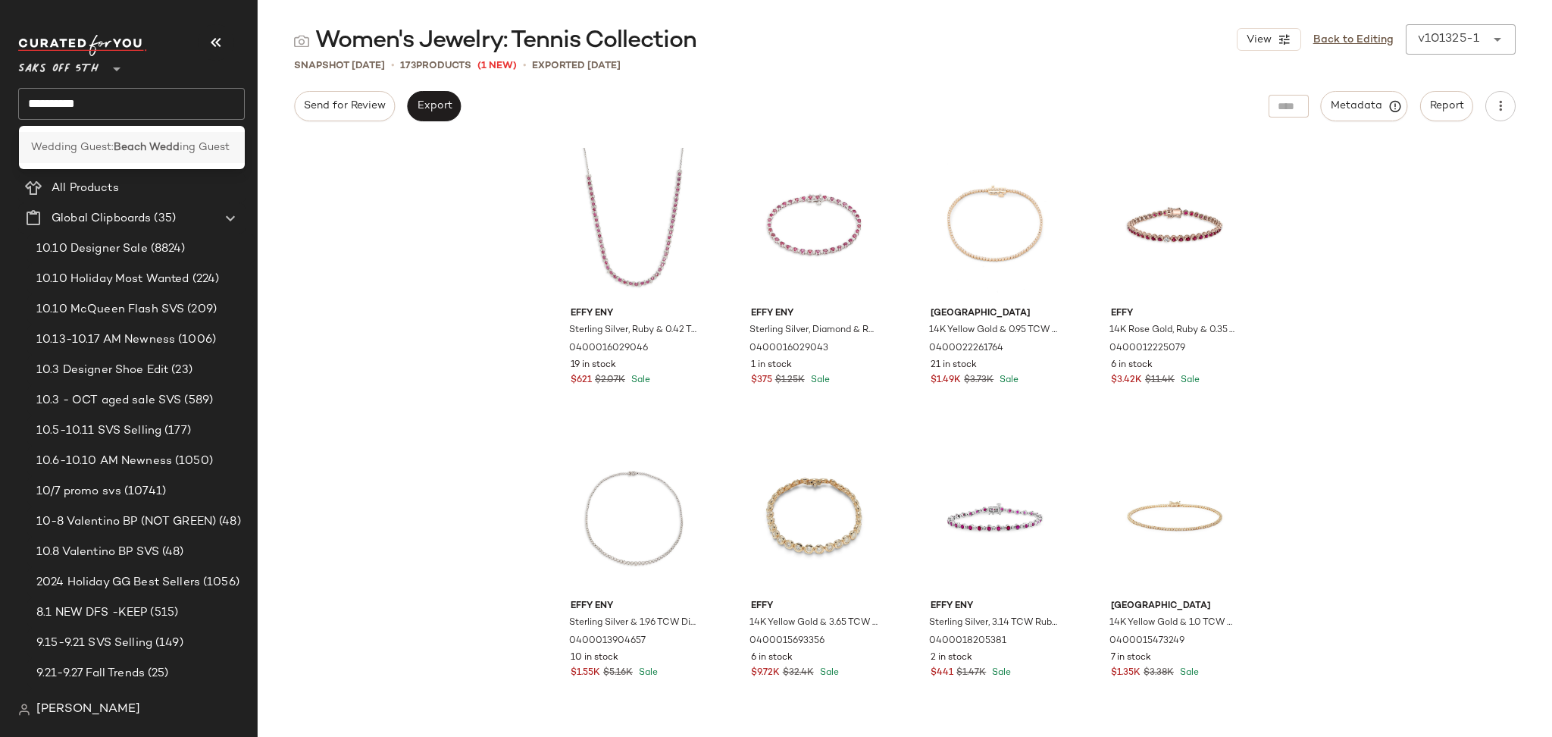
click at [125, 146] on b "Beach Wedd" at bounding box center [147, 147] width 66 height 16
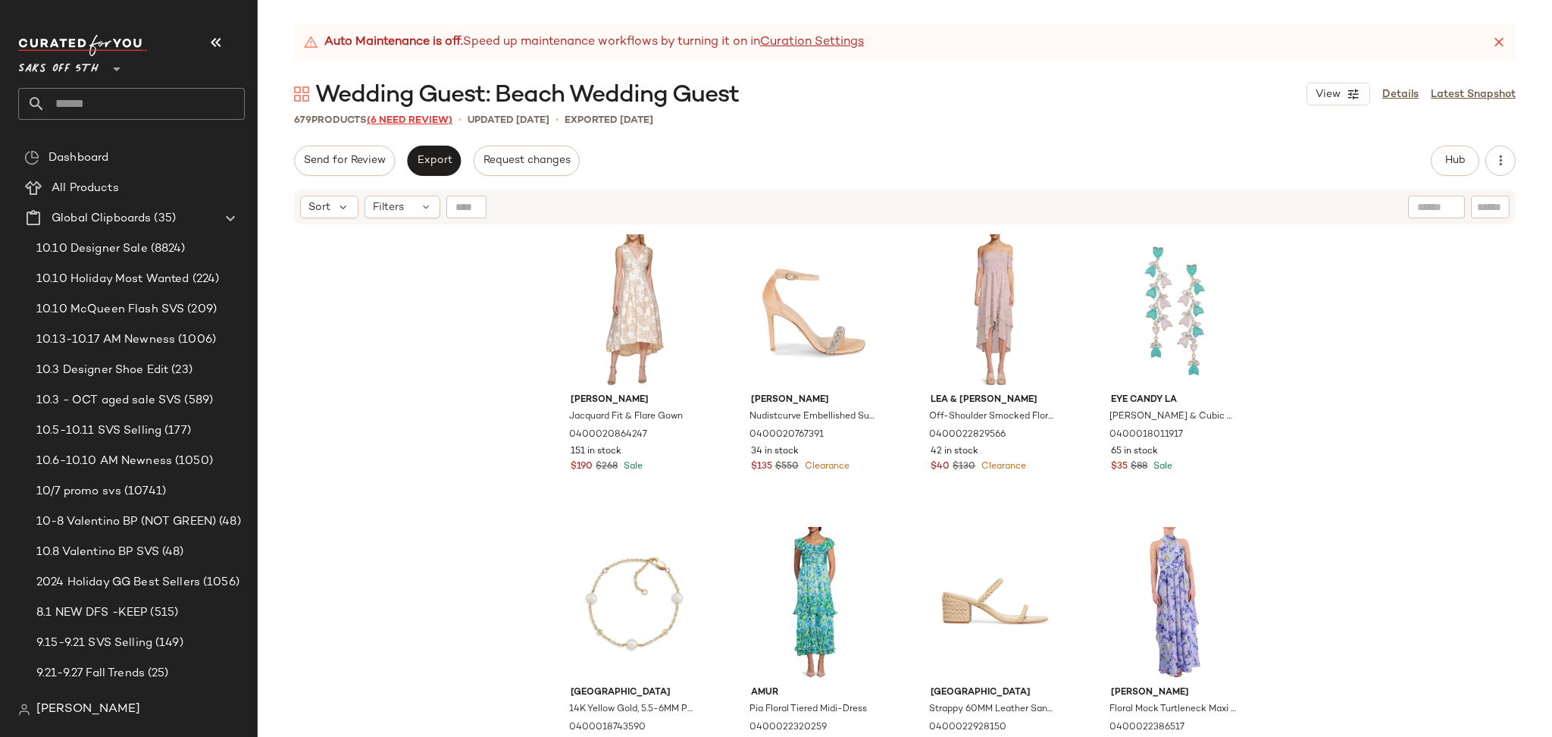
click at [421, 122] on span "(6 Need Review)" at bounding box center [410, 120] width 86 height 11
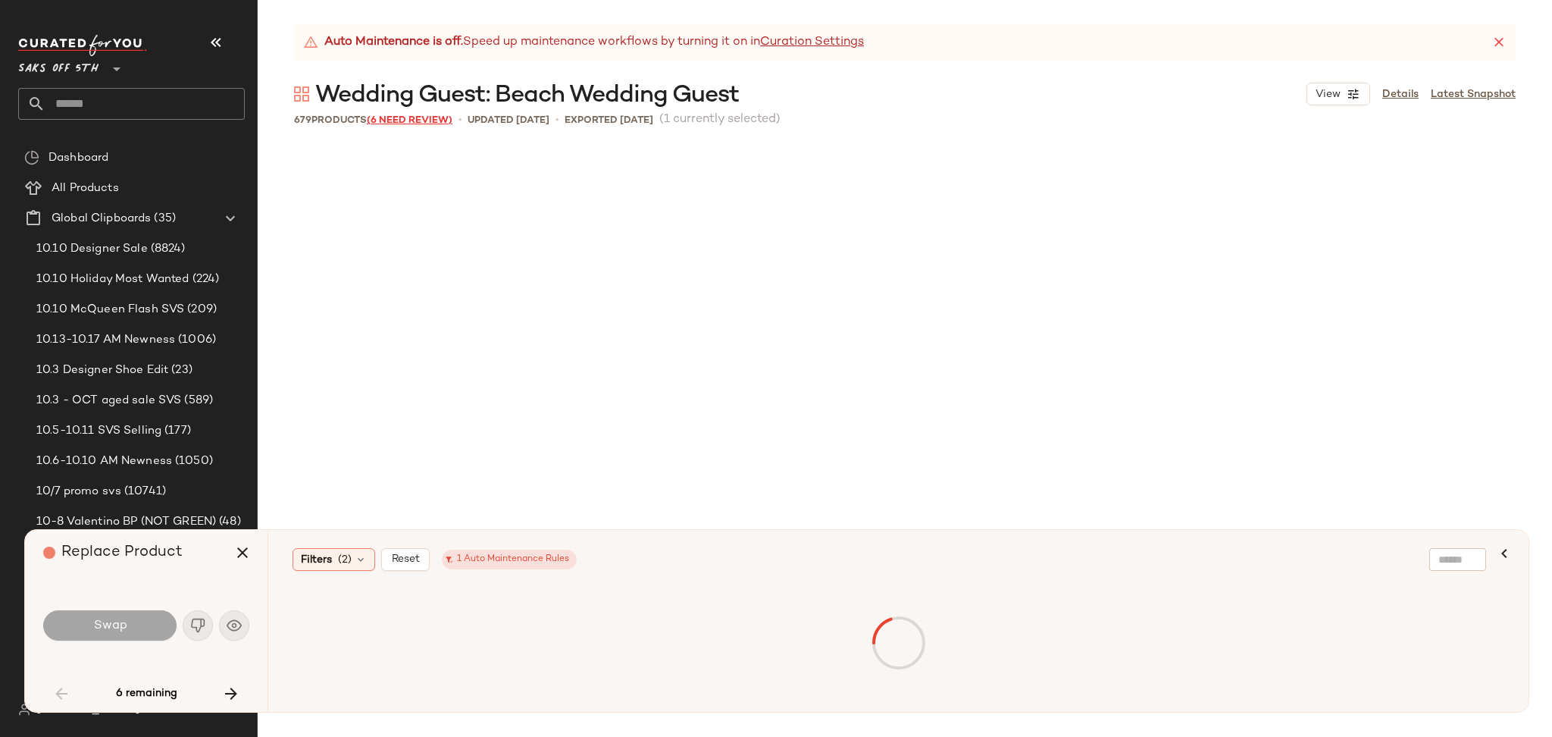
scroll to position [2926, 0]
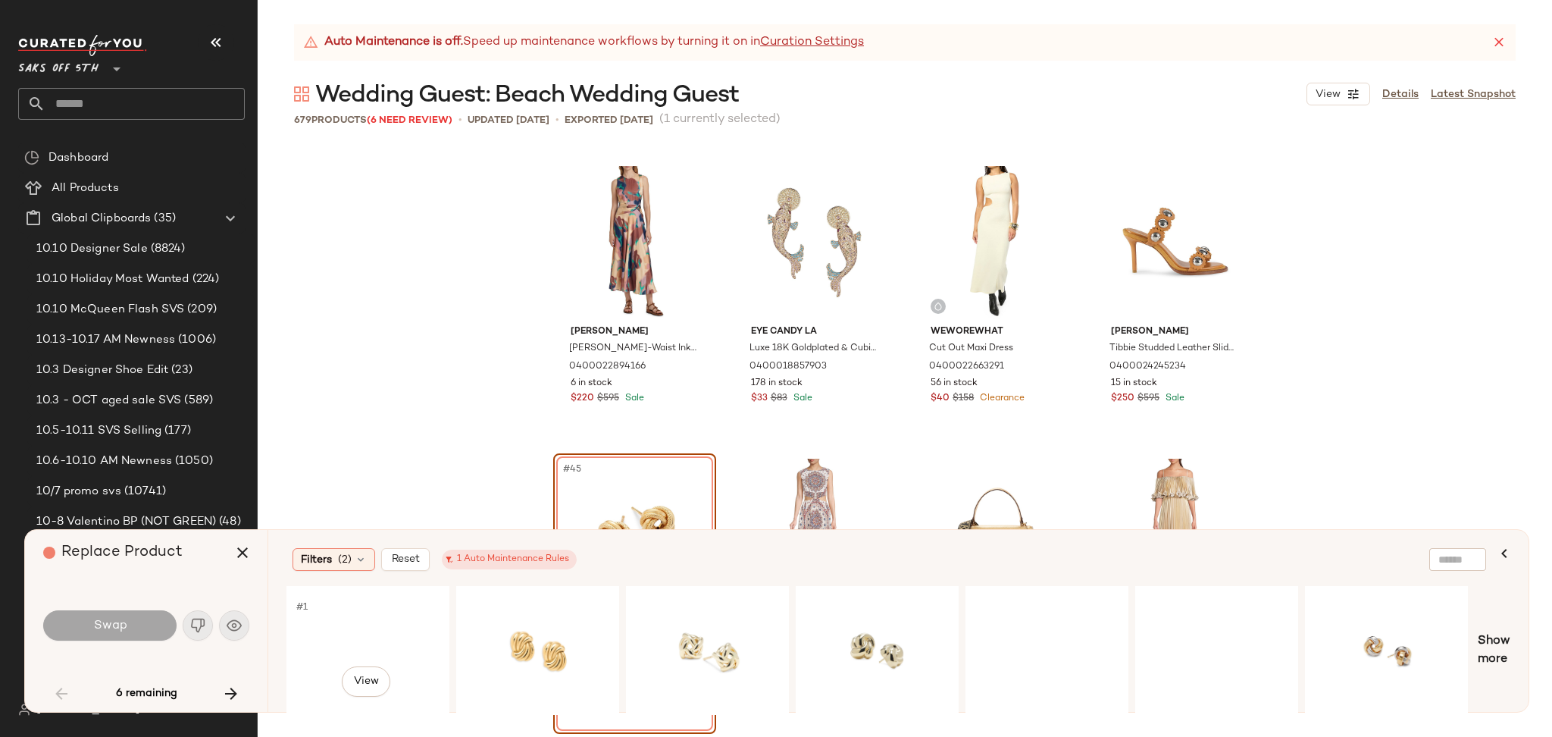
click at [346, 615] on div "#1 View" at bounding box center [368, 650] width 152 height 108
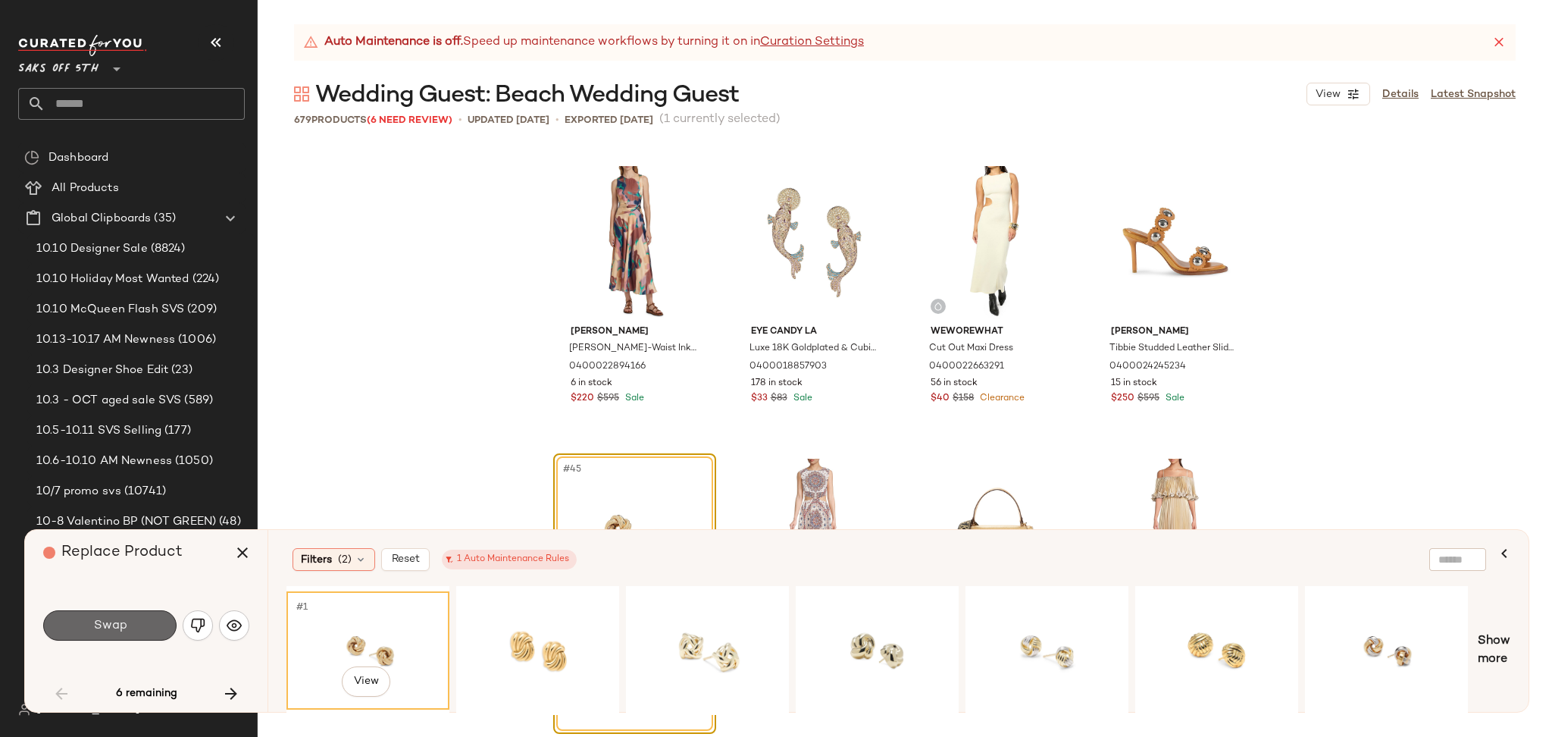
click at [158, 626] on button "Swap" at bounding box center [109, 625] width 133 height 30
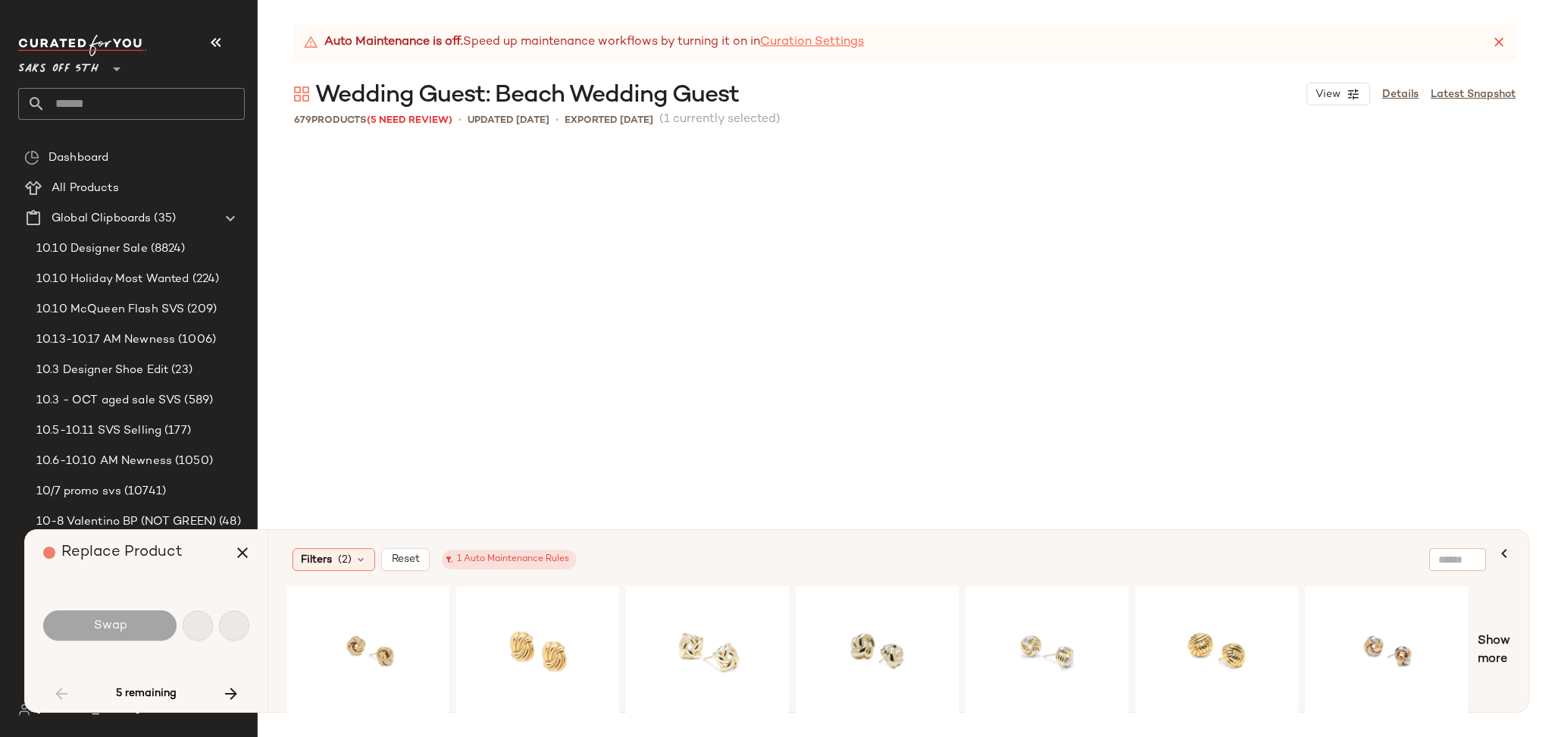
scroll to position [3511, 0]
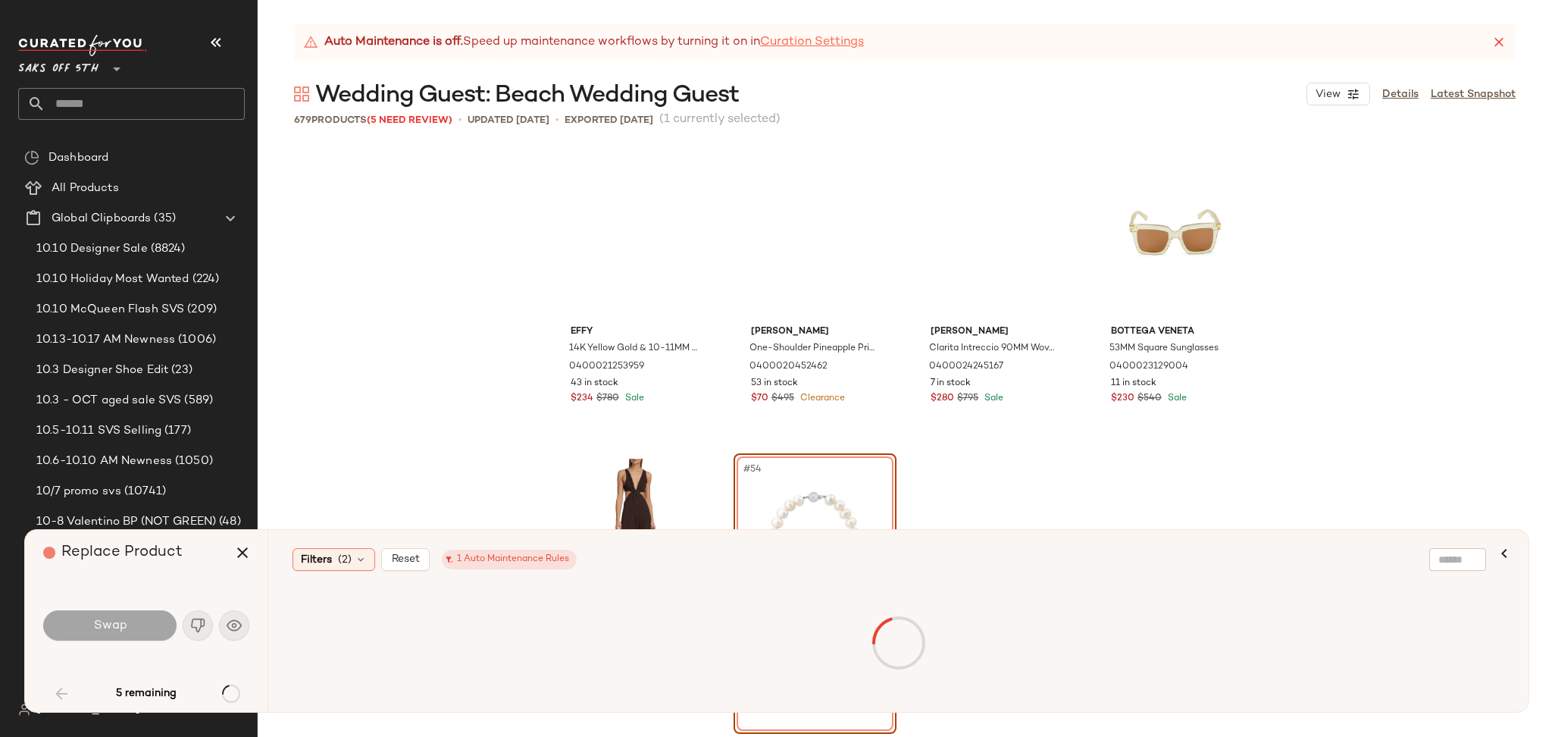
click at [798, 38] on link "Curation Settings" at bounding box center [812, 42] width 104 height 18
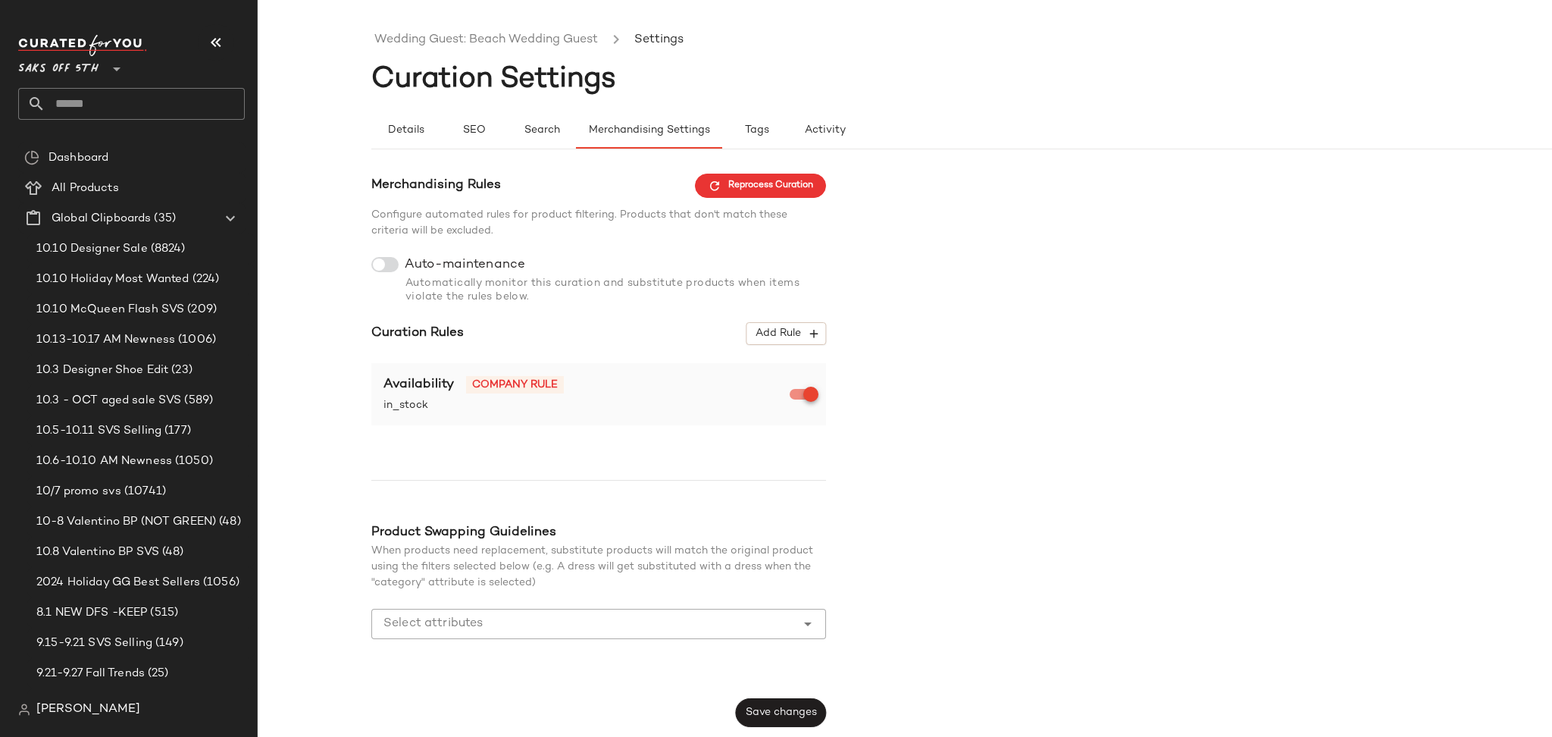
click at [389, 265] on div at bounding box center [384, 264] width 27 height 15
click at [774, 707] on span "Save changes" at bounding box center [781, 712] width 72 height 12
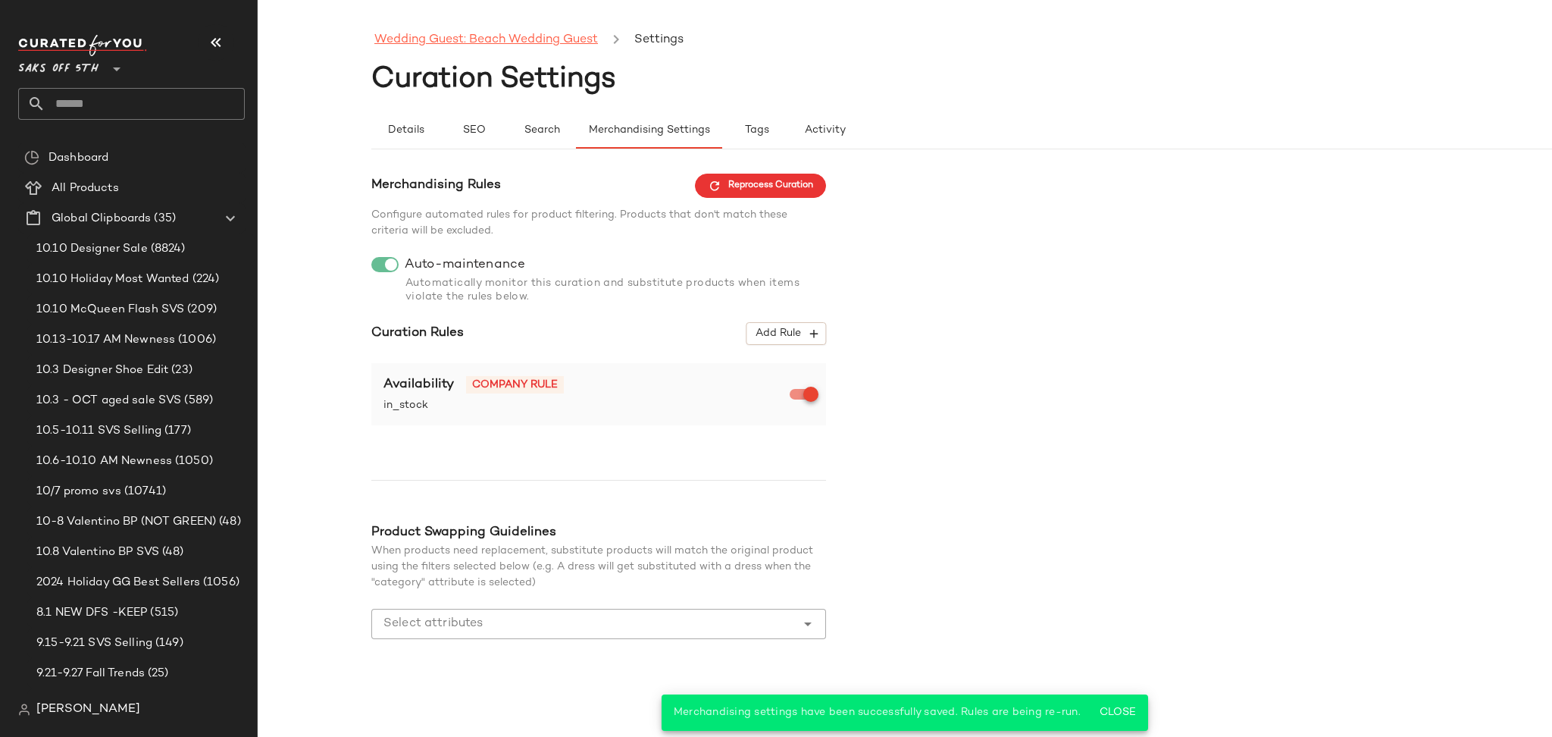
click at [559, 31] on link "Wedding Guest: Beach Wedding Guest" at bounding box center [486, 40] width 224 height 20
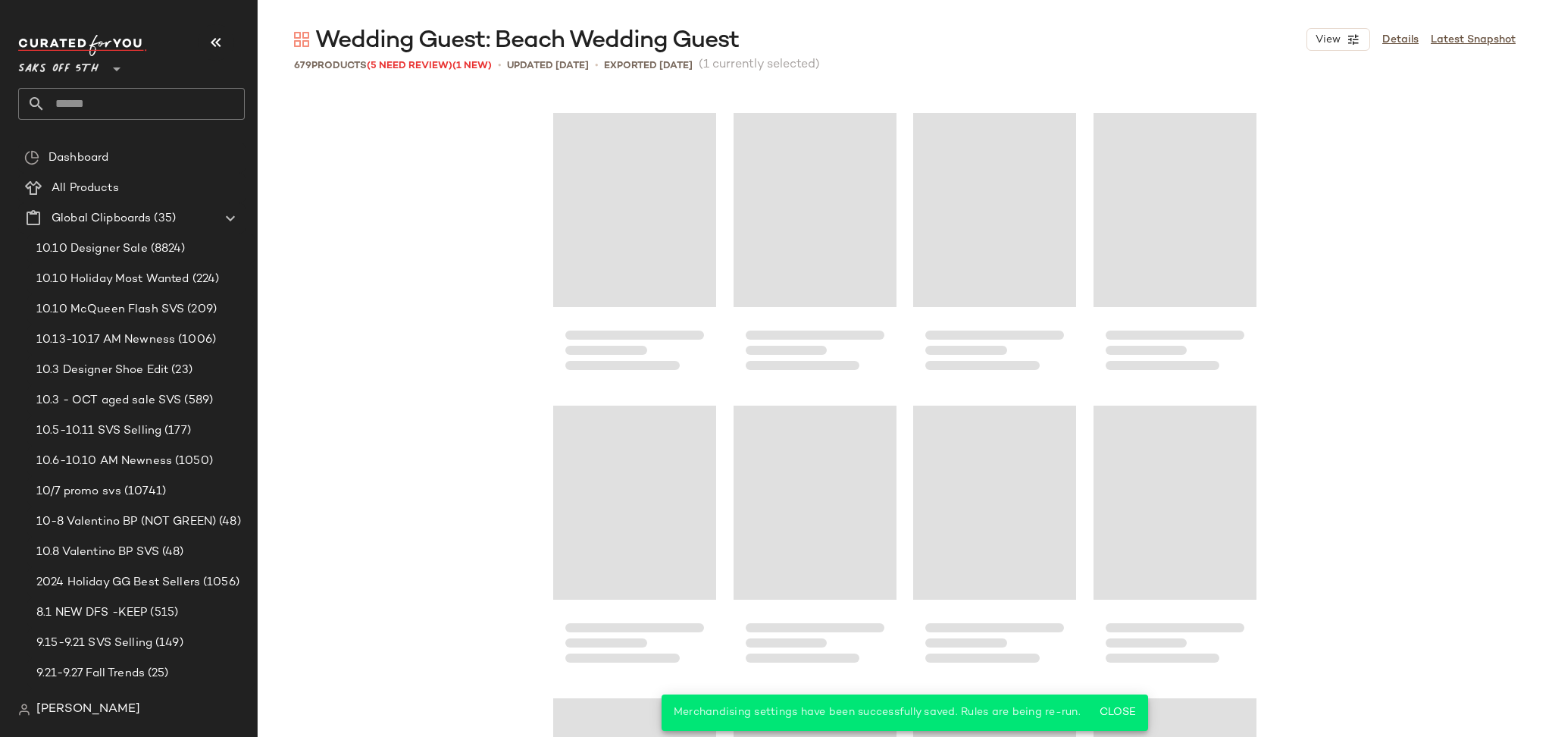
scroll to position [3511, 0]
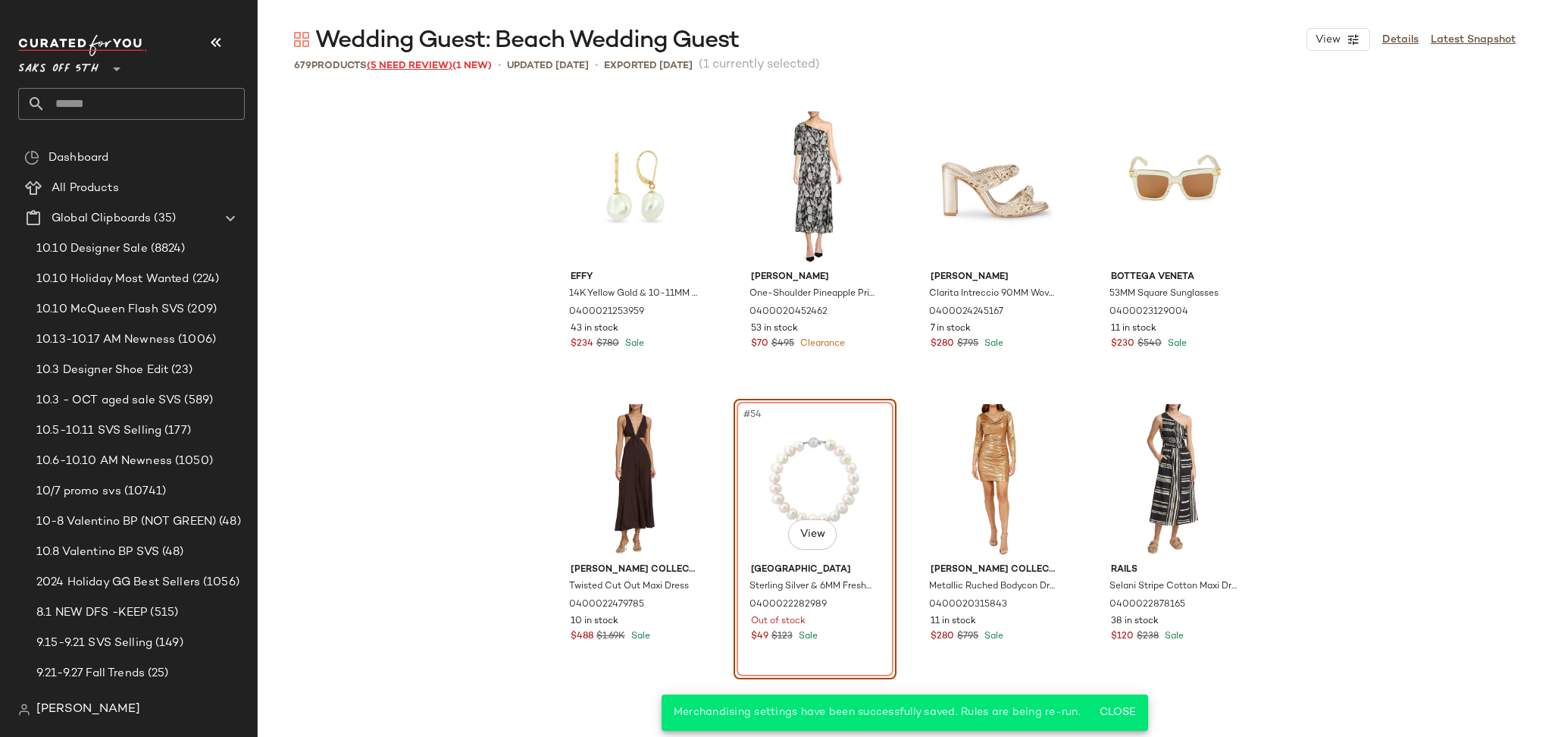
click at [414, 67] on span "(5 Need Review)" at bounding box center [410, 66] width 86 height 11
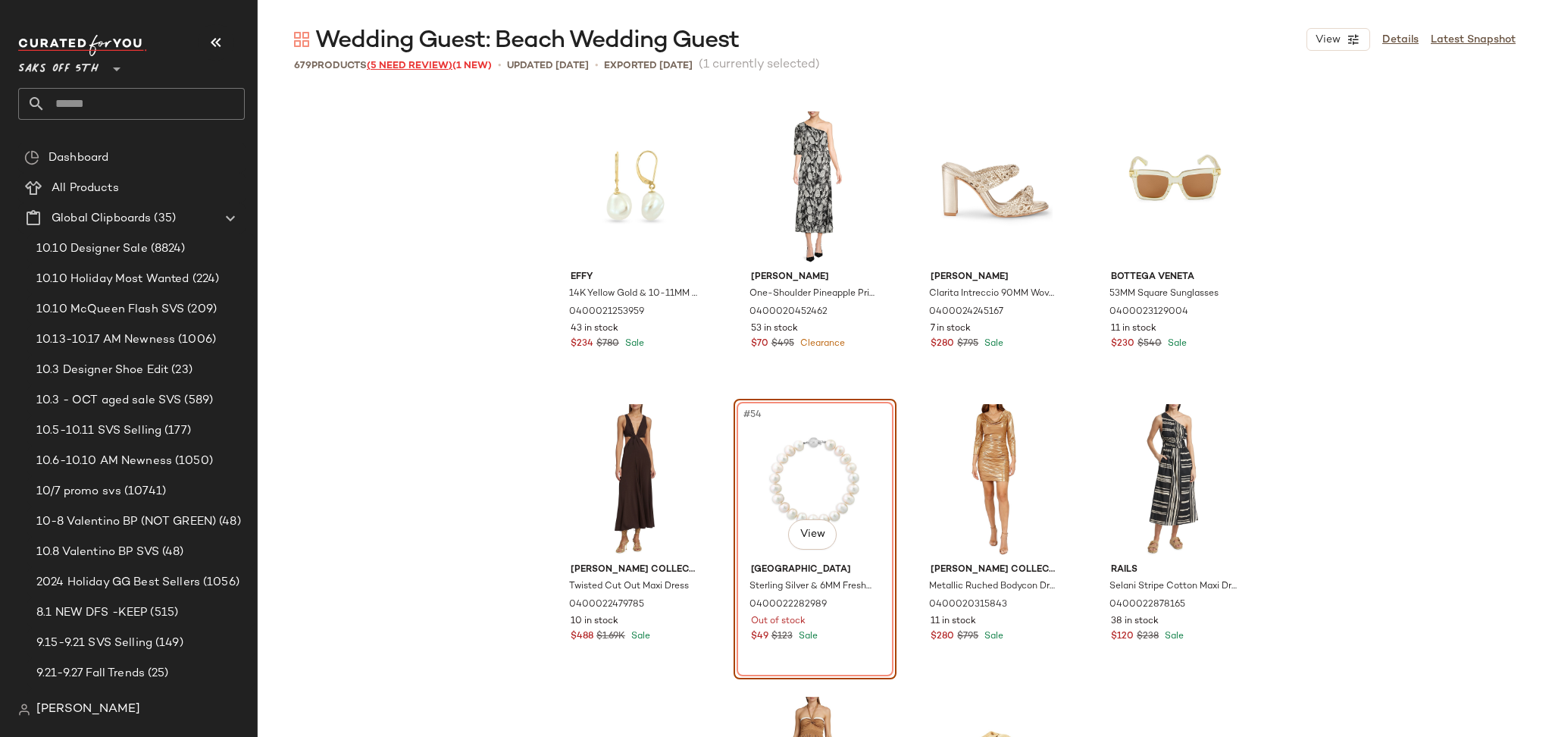
click at [429, 70] on span "(5 Need Review)" at bounding box center [410, 66] width 86 height 11
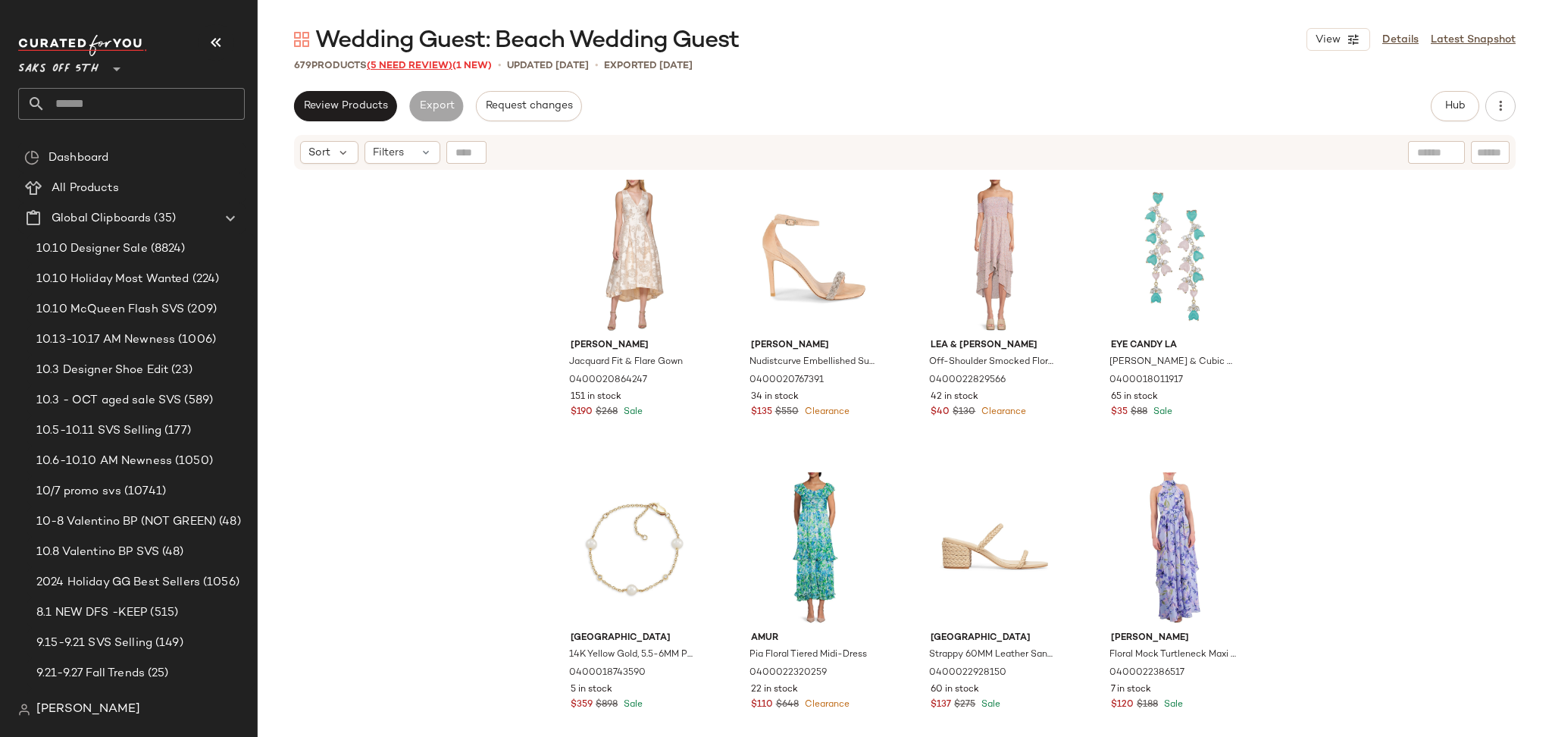
click at [429, 67] on span "(5 Need Review)" at bounding box center [410, 66] width 86 height 11
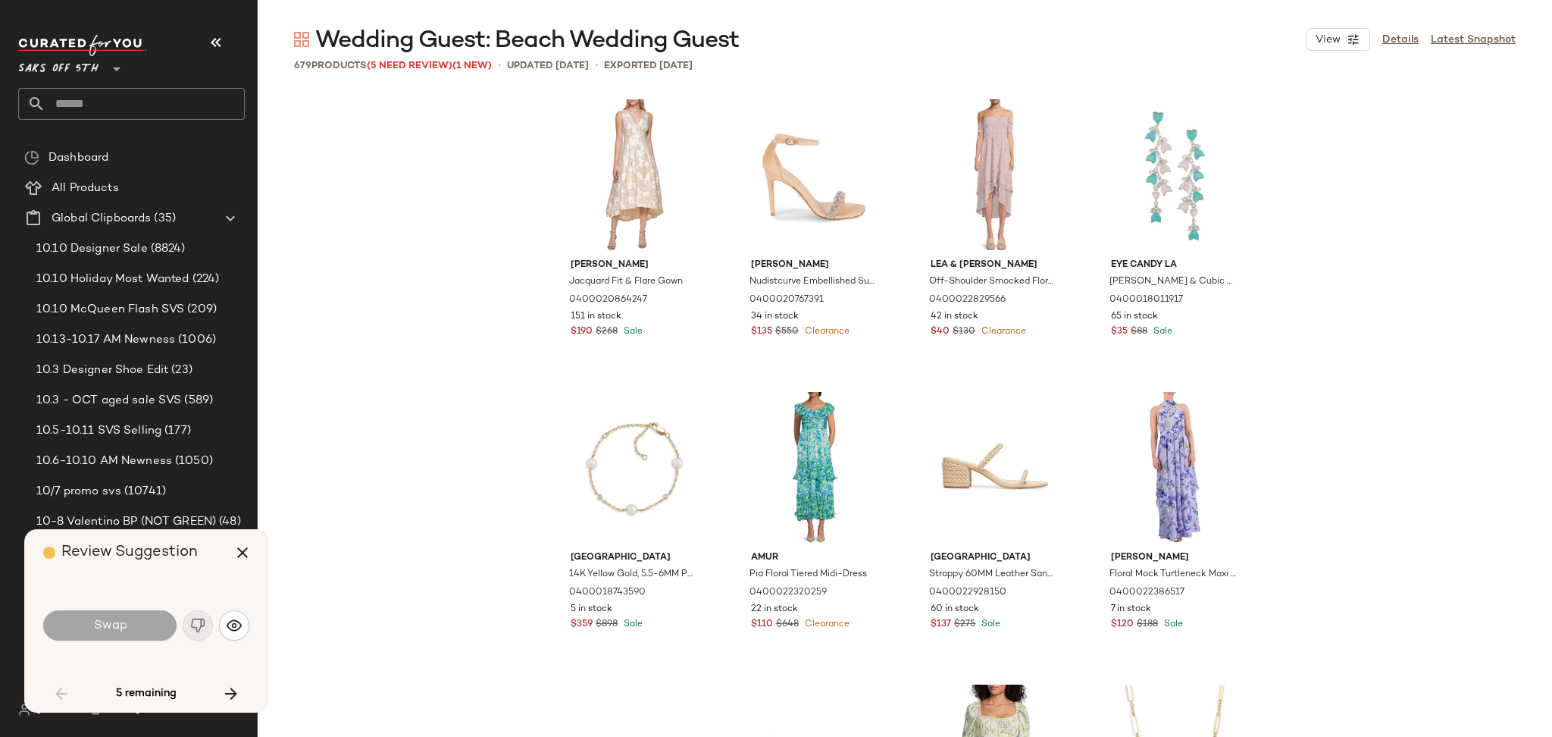
scroll to position [3511, 0]
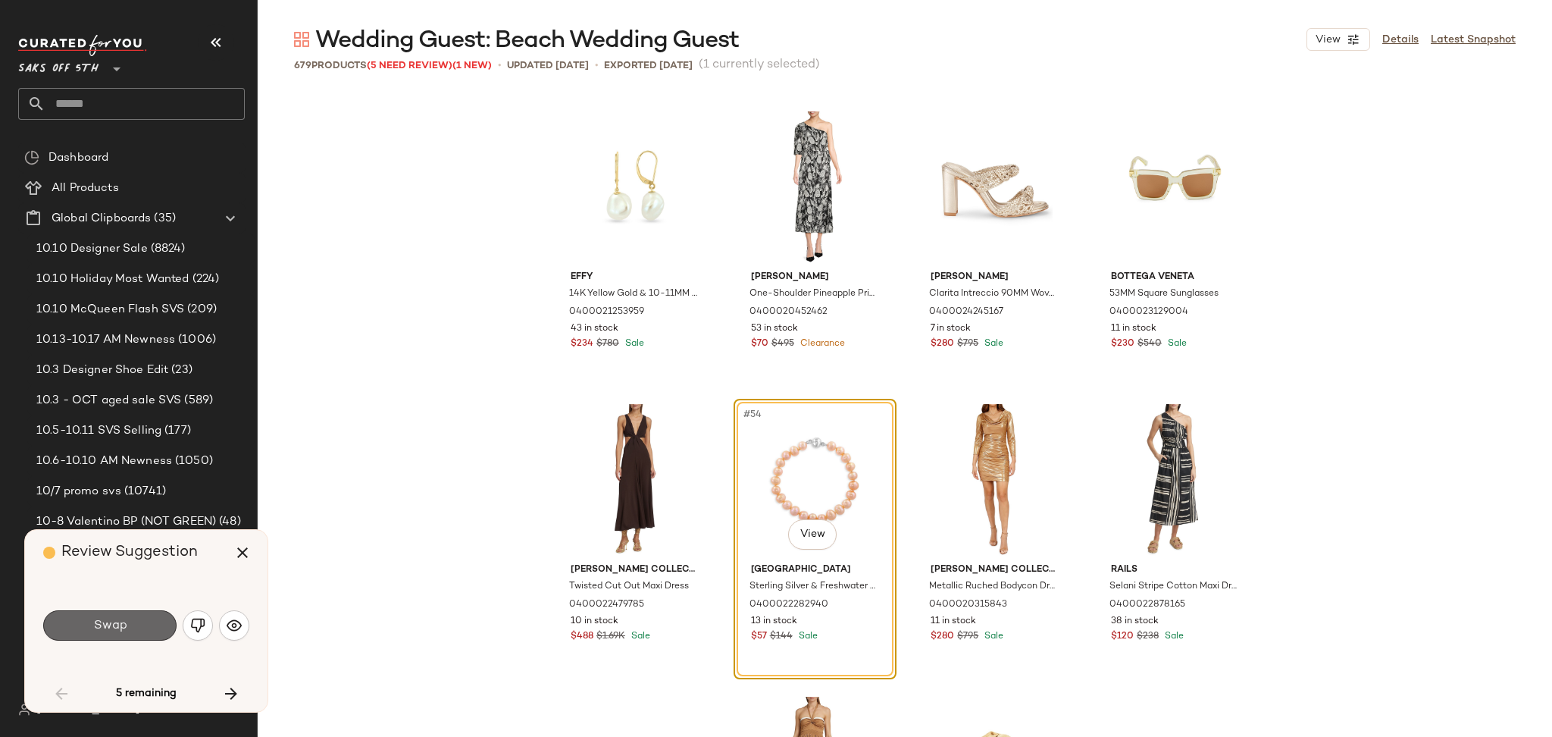
click at [151, 621] on button "Swap" at bounding box center [109, 625] width 133 height 30
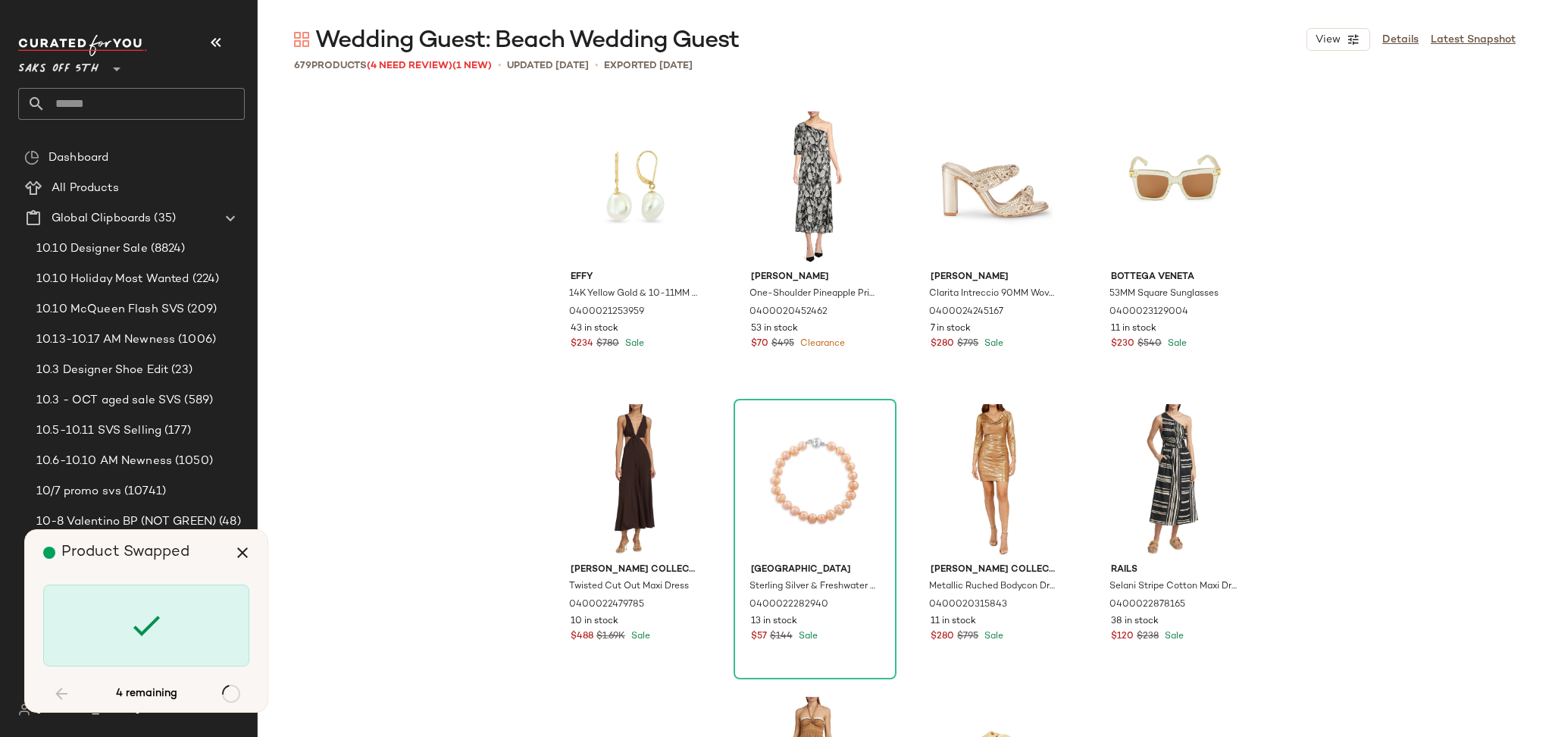
scroll to position [16383, 0]
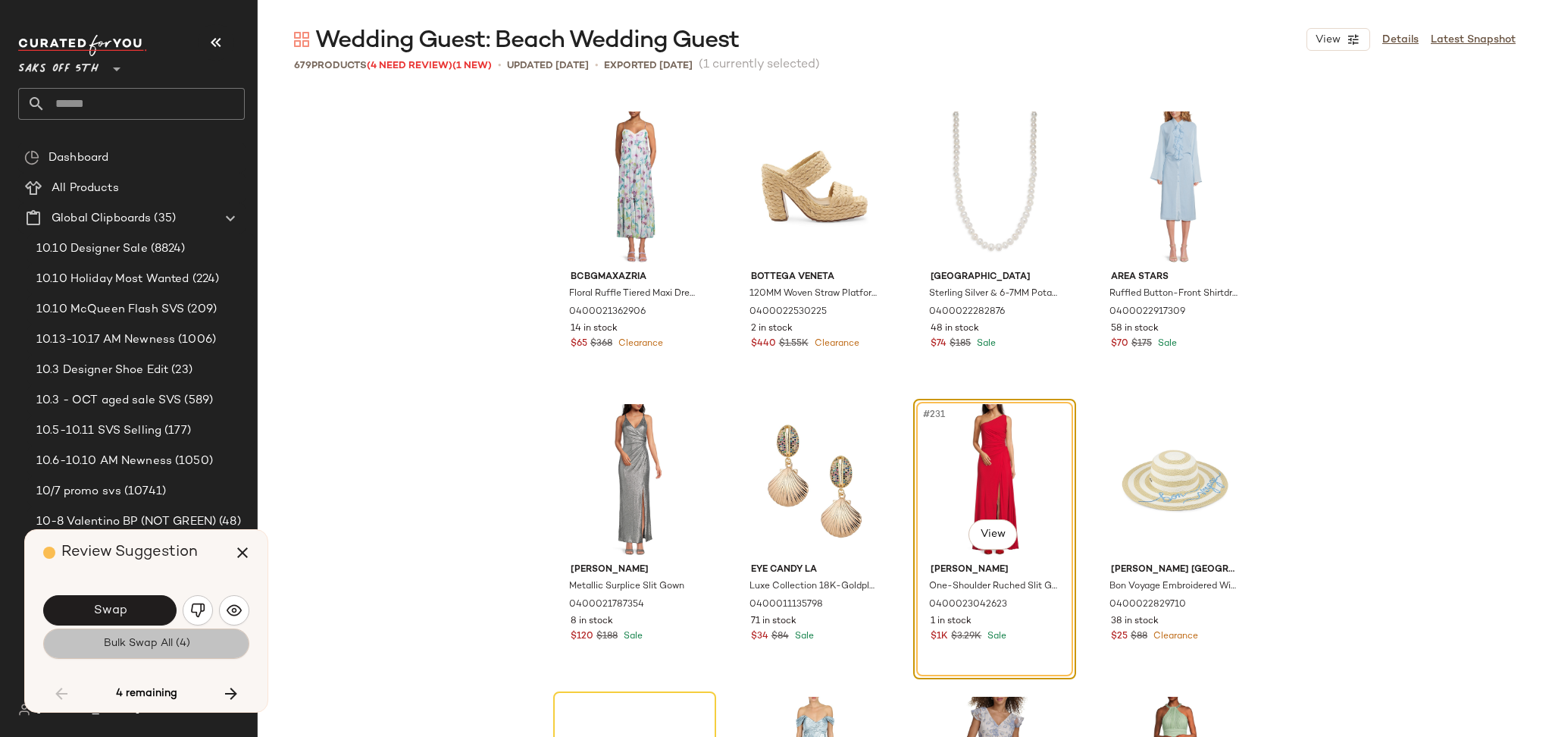
click at [156, 643] on span "Bulk Swap All (4)" at bounding box center [145, 643] width 87 height 12
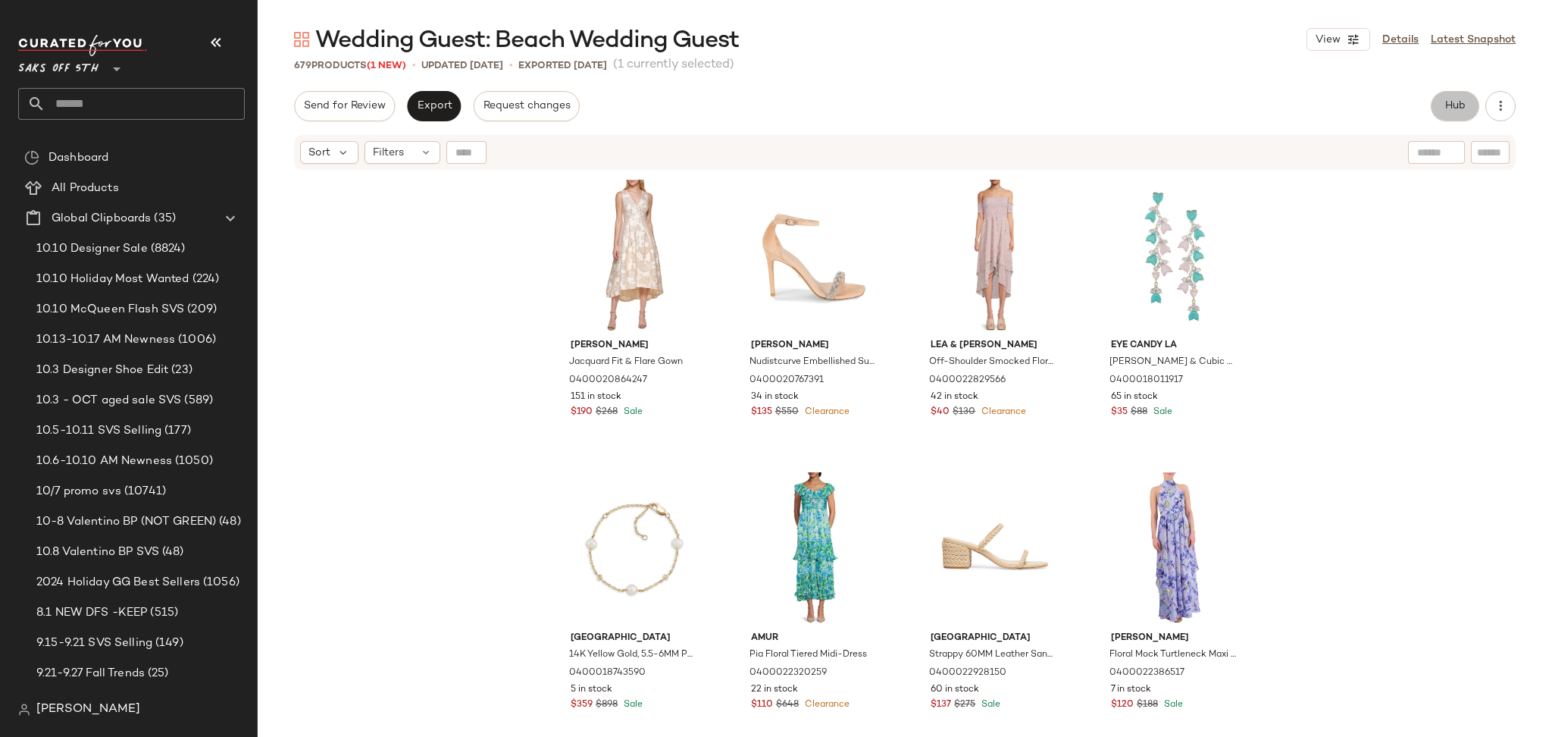
click at [1442, 111] on button "Hub" at bounding box center [1455, 106] width 49 height 30
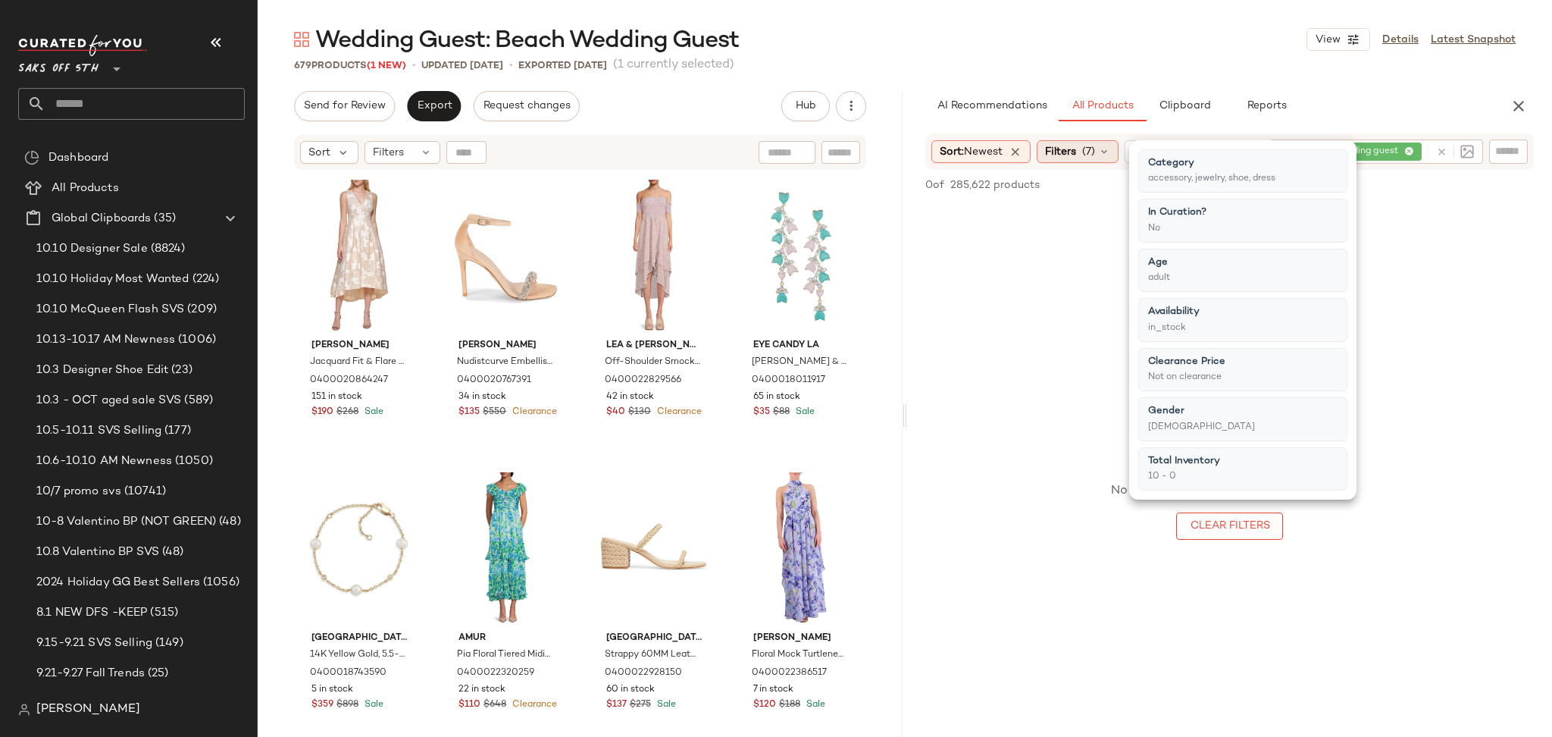
click at [1076, 155] on span "Filters" at bounding box center [1060, 152] width 31 height 16
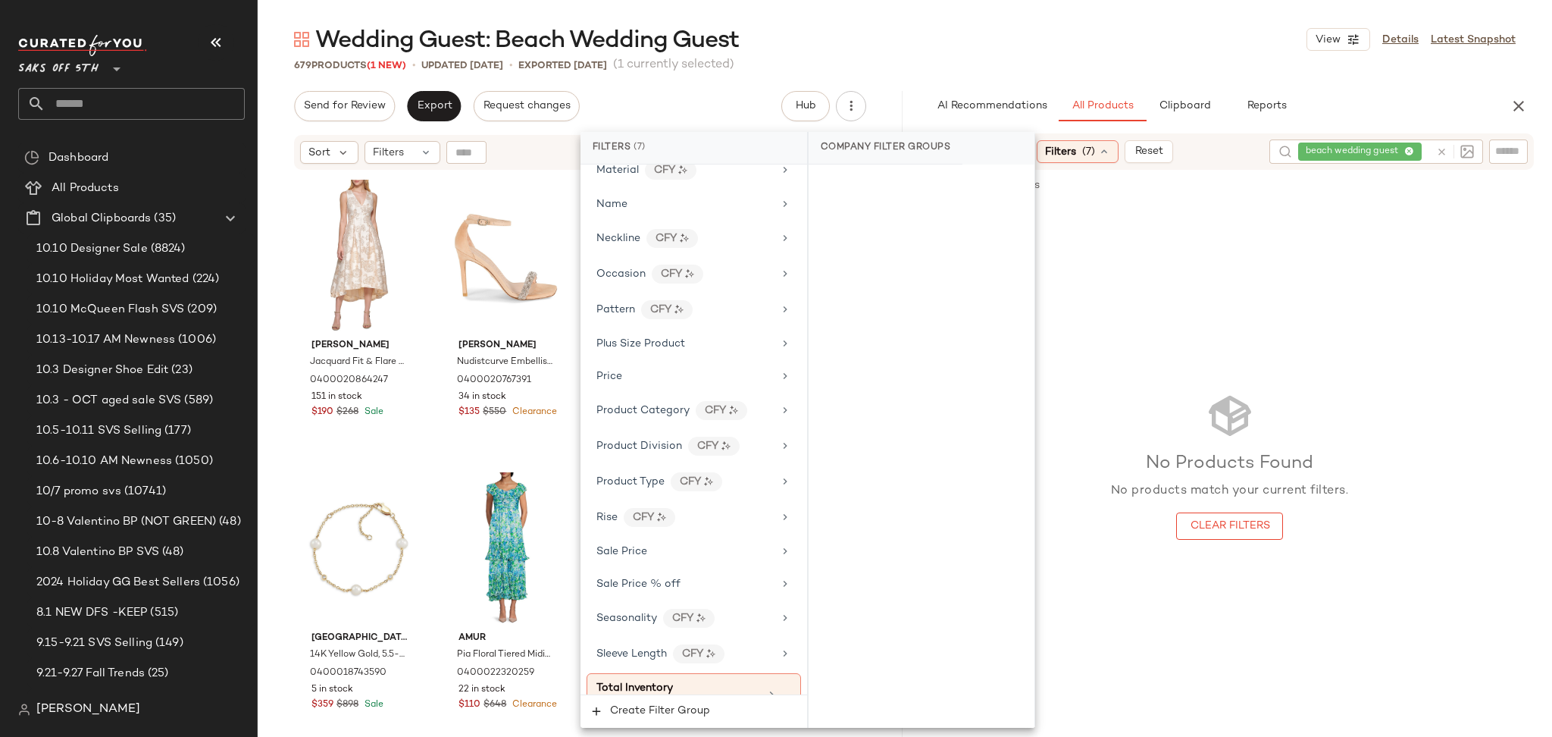
scroll to position [966, 0]
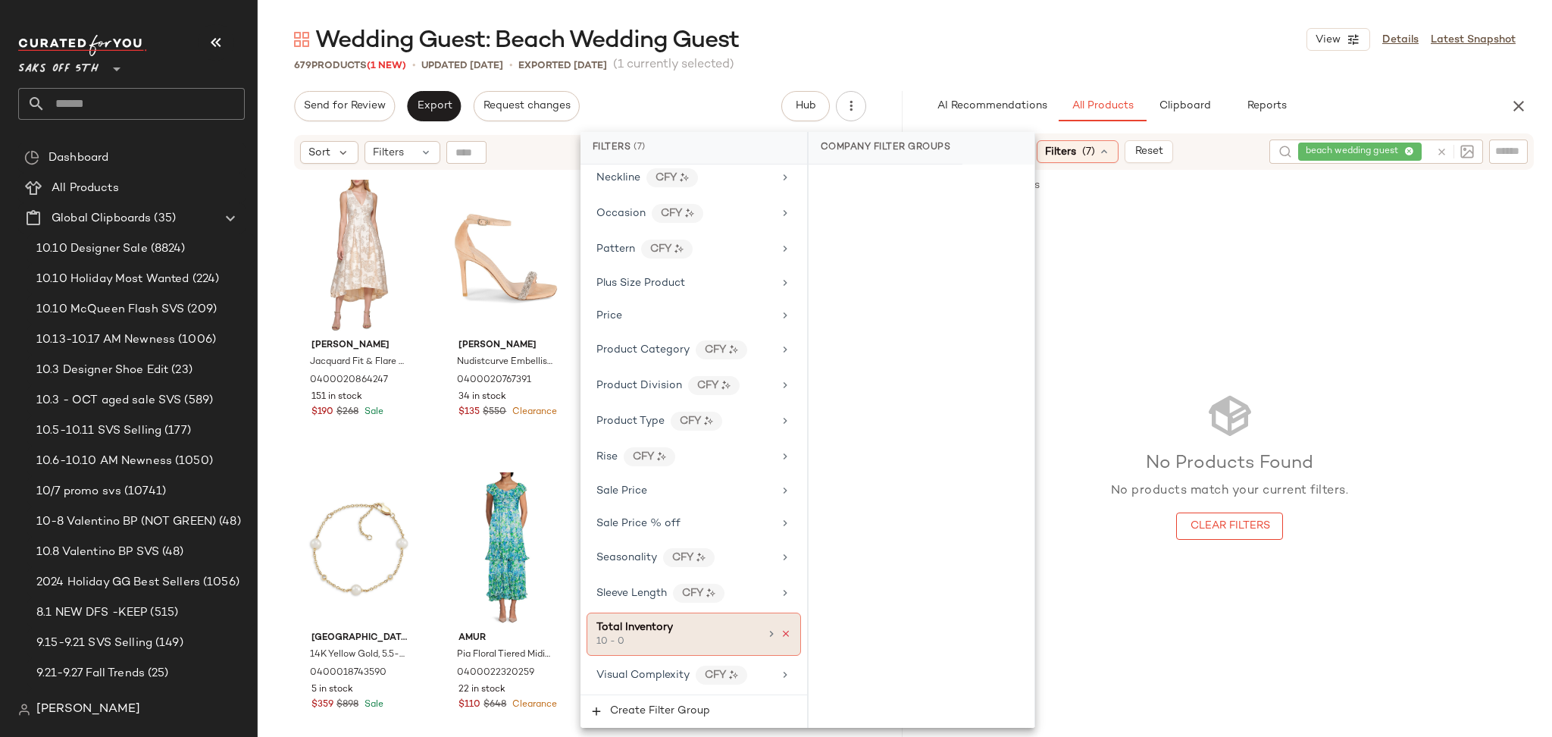
click at [781, 634] on icon at bounding box center [786, 633] width 11 height 11
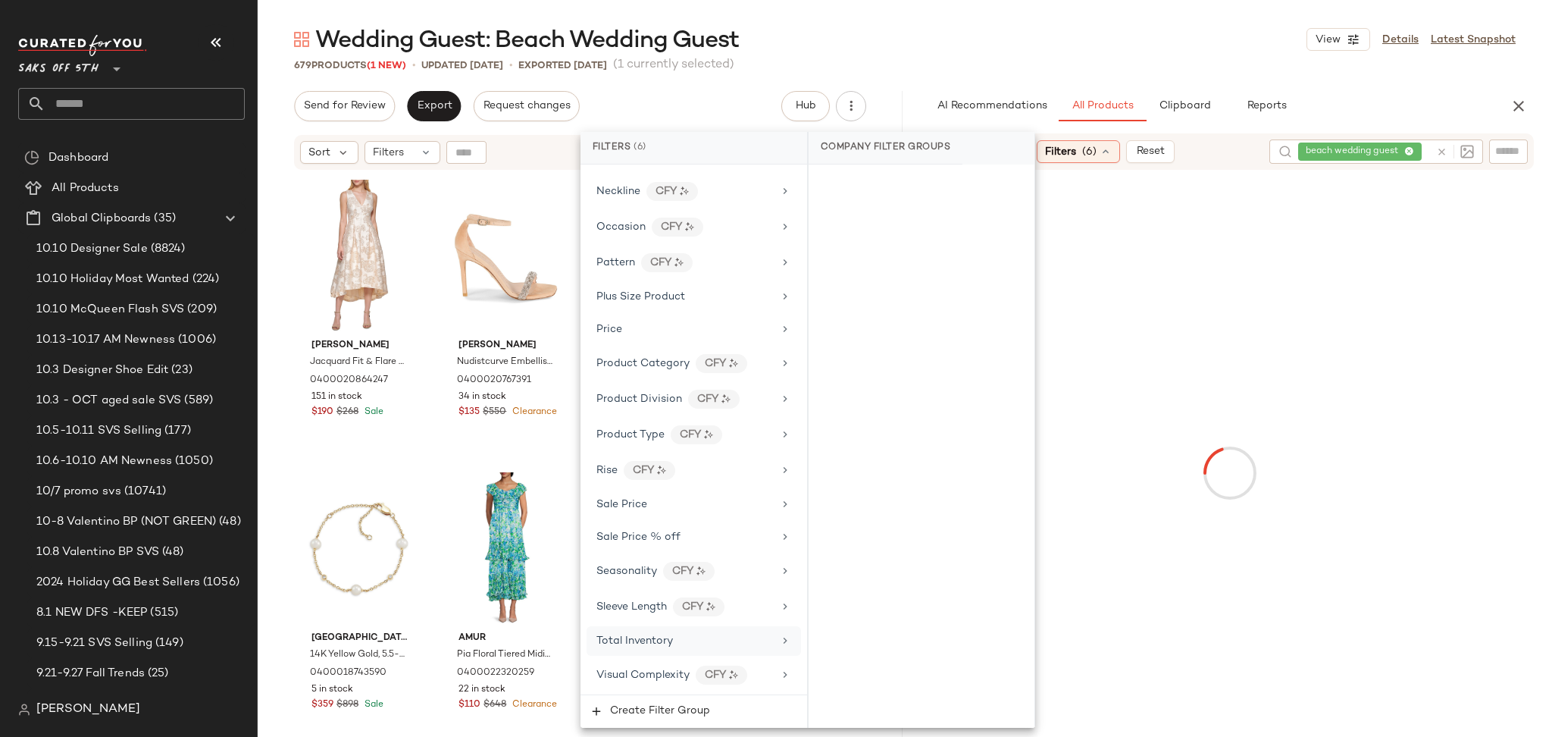
click at [731, 646] on div "Total Inventory" at bounding box center [684, 641] width 177 height 16
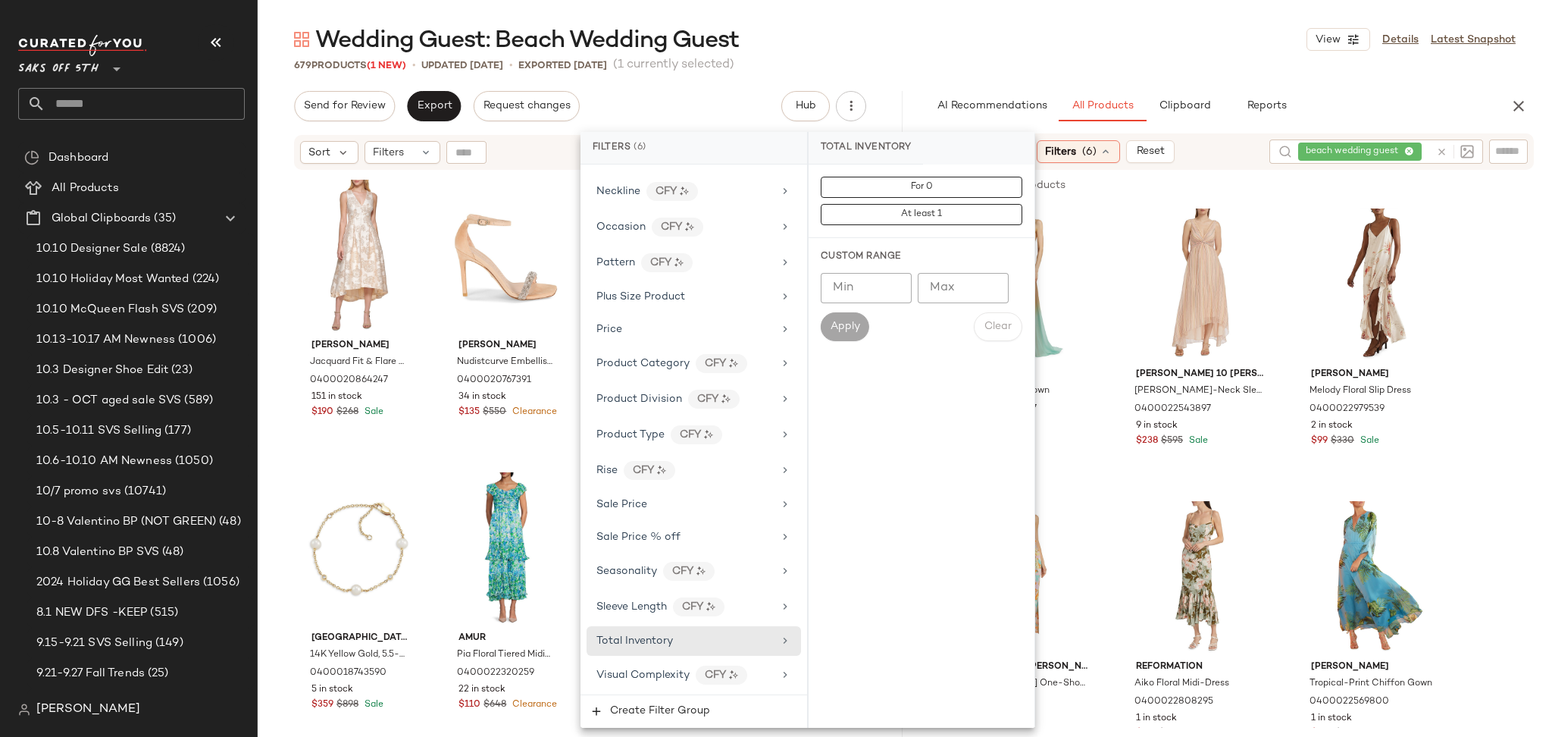
click at [1125, 74] on div "Wedding Guest: Beach Wedding Guest View Details Latest Snapshot 679 Products (1…" at bounding box center [905, 380] width 1295 height 712
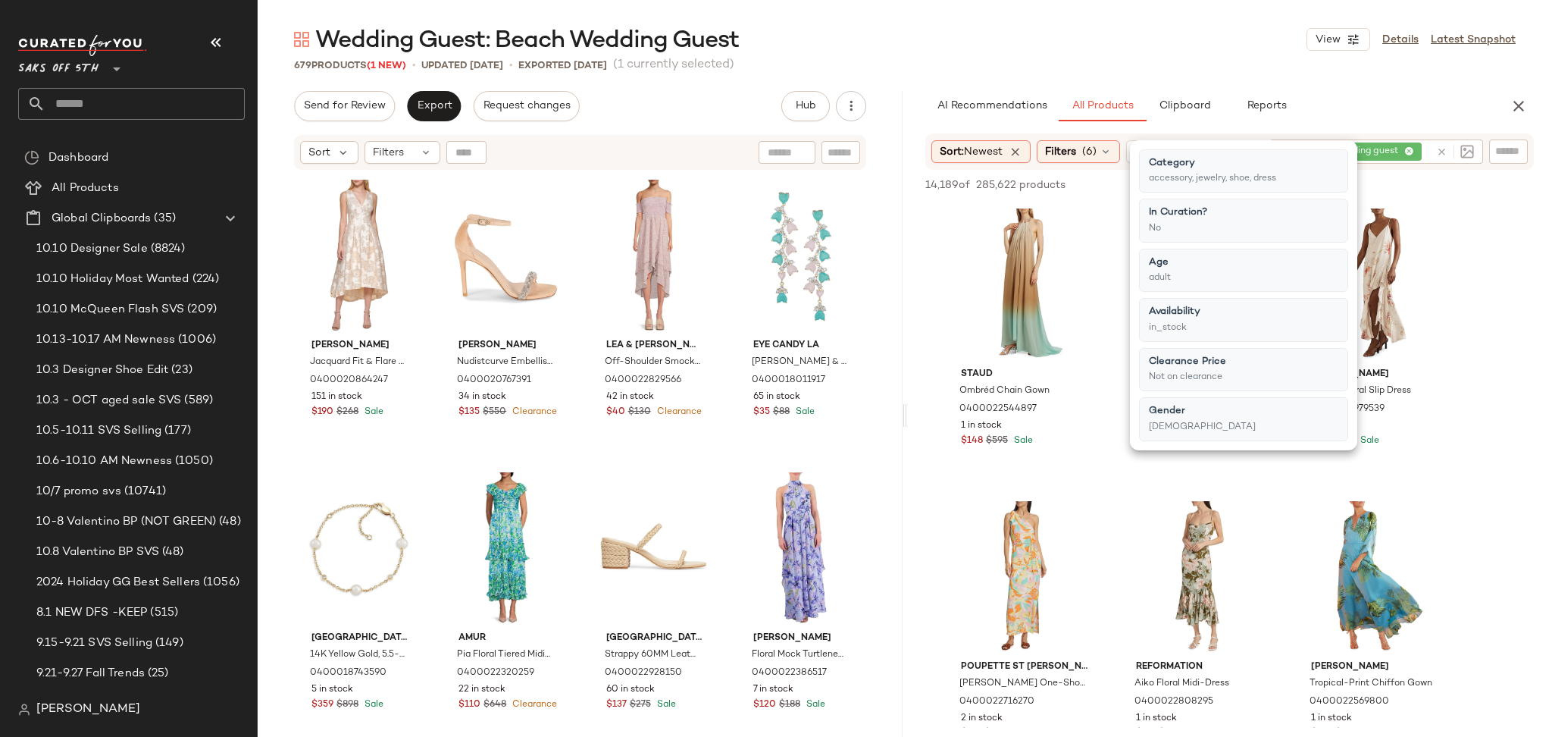
click at [1125, 74] on div "Wedding Guest: Beach Wedding Guest View Details Latest Snapshot 679 Products (1…" at bounding box center [905, 380] width 1295 height 712
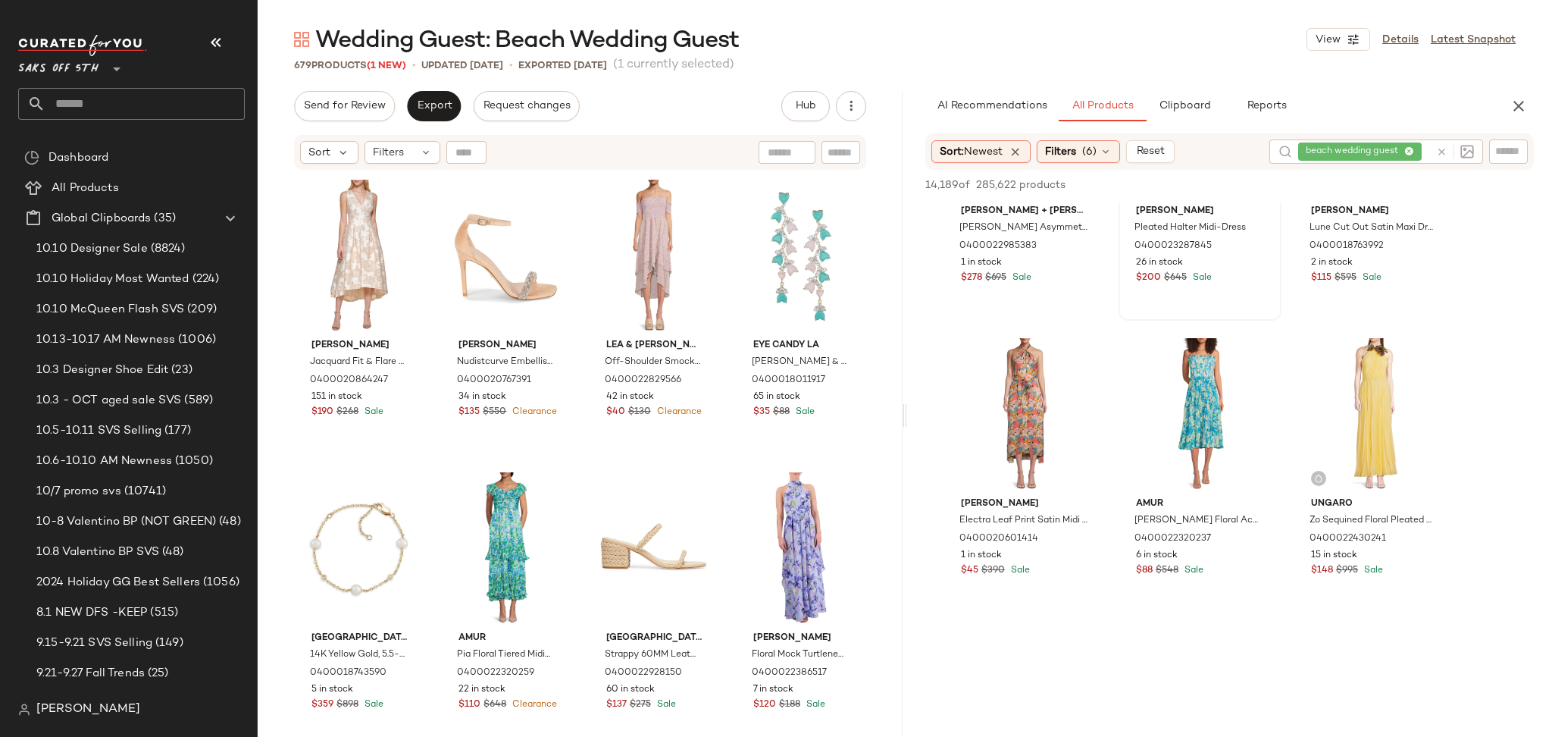
scroll to position [1041, 0]
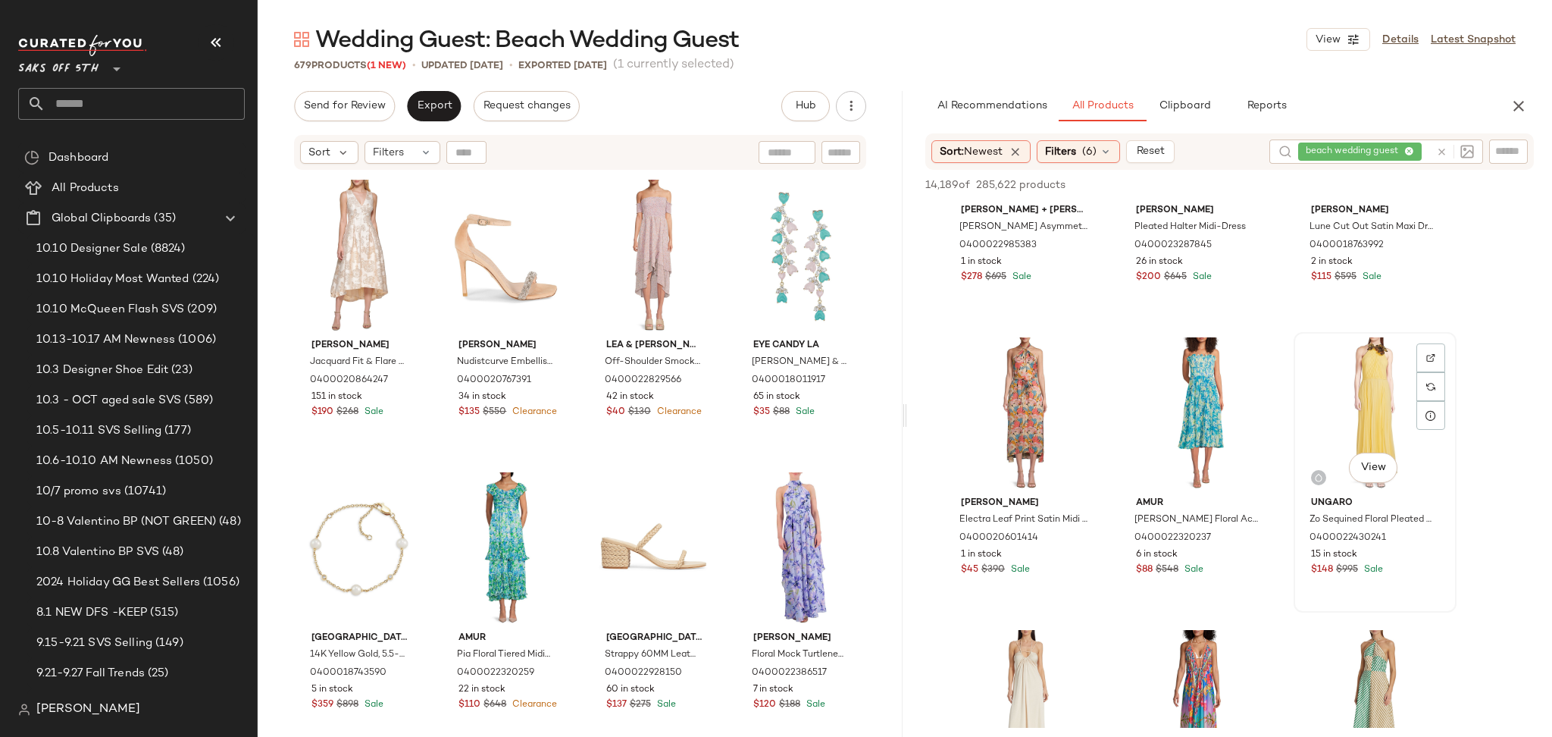
click at [1363, 390] on div "View" at bounding box center [1375, 413] width 152 height 153
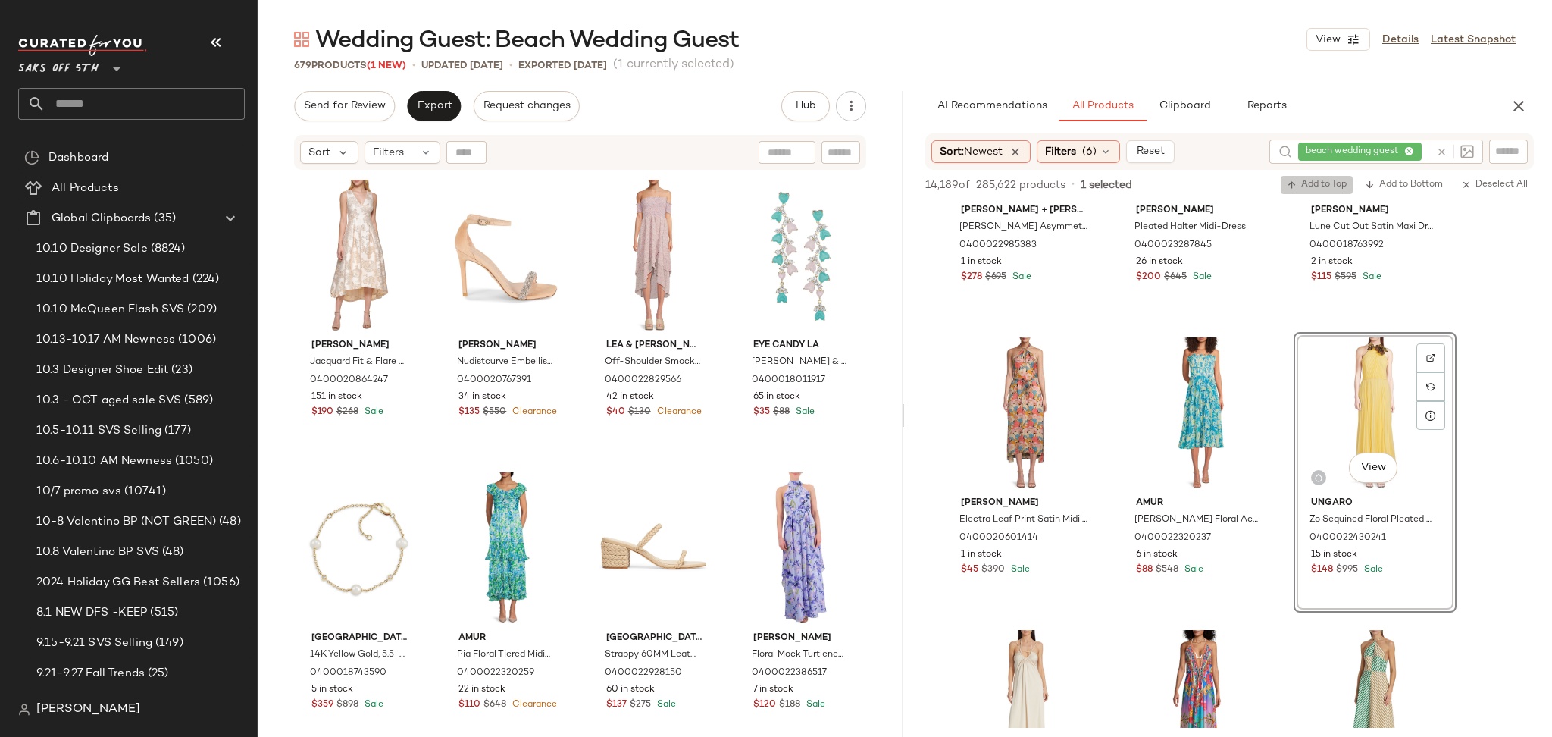
click at [1310, 186] on span "Add to Top" at bounding box center [1317, 185] width 60 height 11
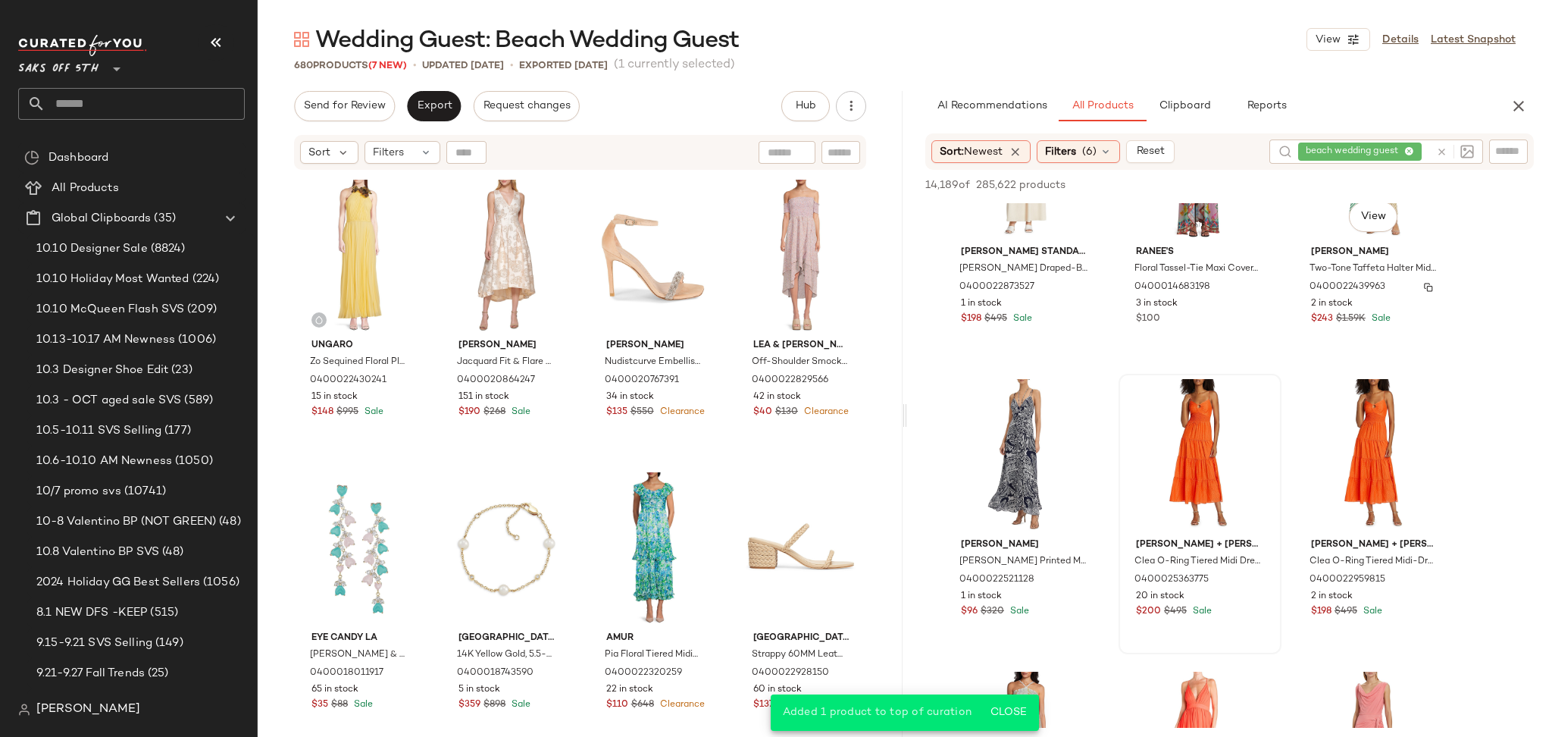
scroll to position [1586, 0]
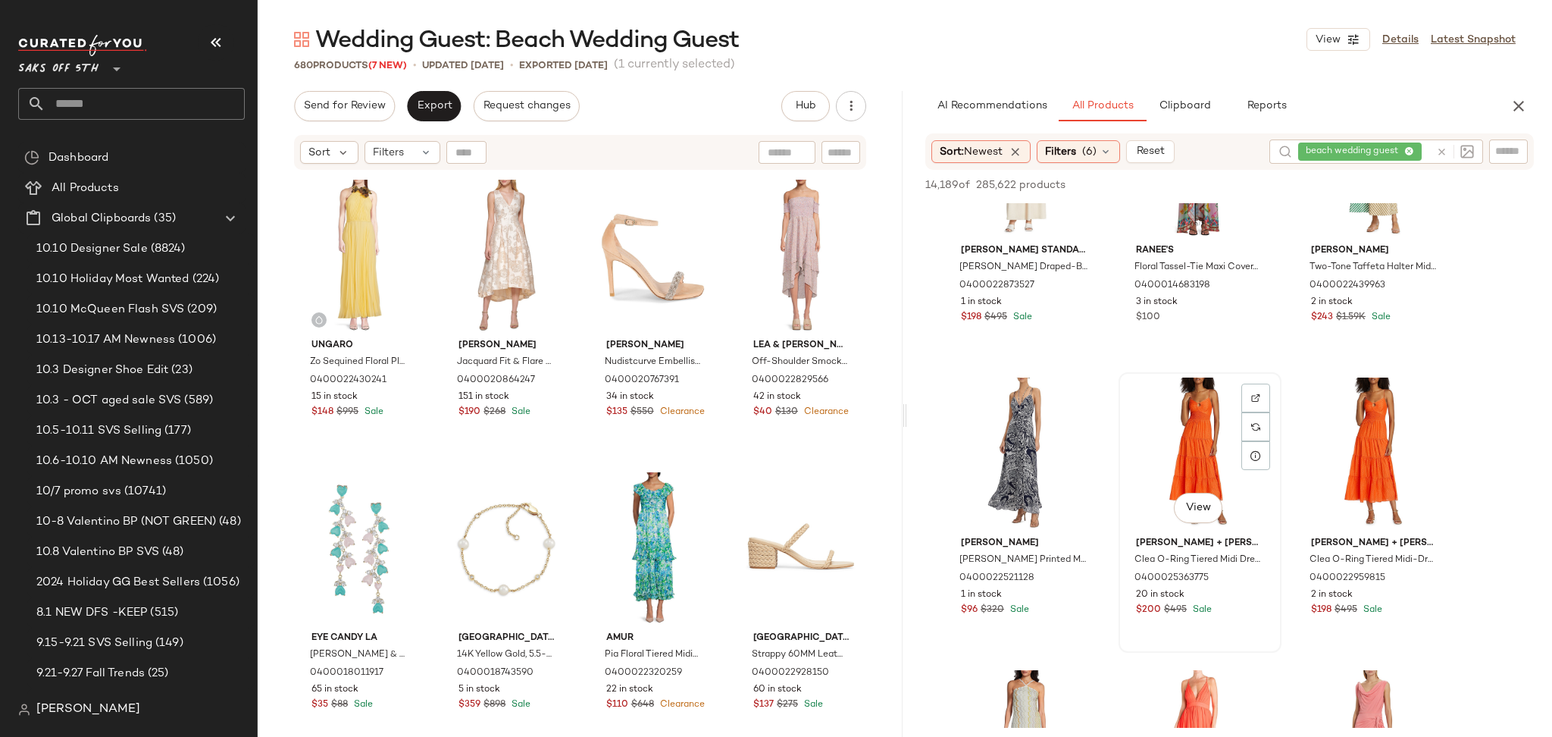
click at [1189, 449] on div "View" at bounding box center [1200, 453] width 152 height 153
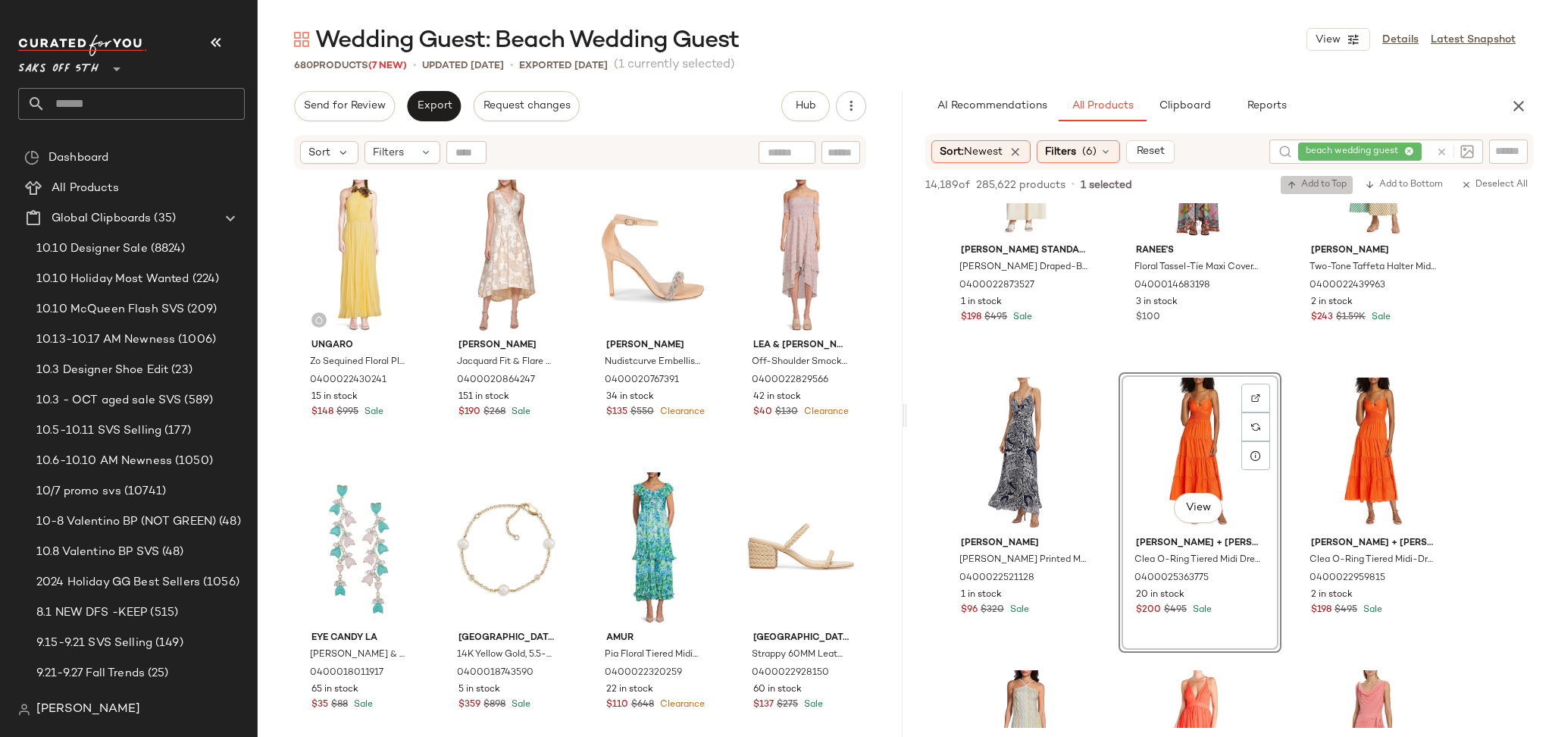
click at [1306, 186] on span "Add to Top" at bounding box center [1317, 185] width 60 height 11
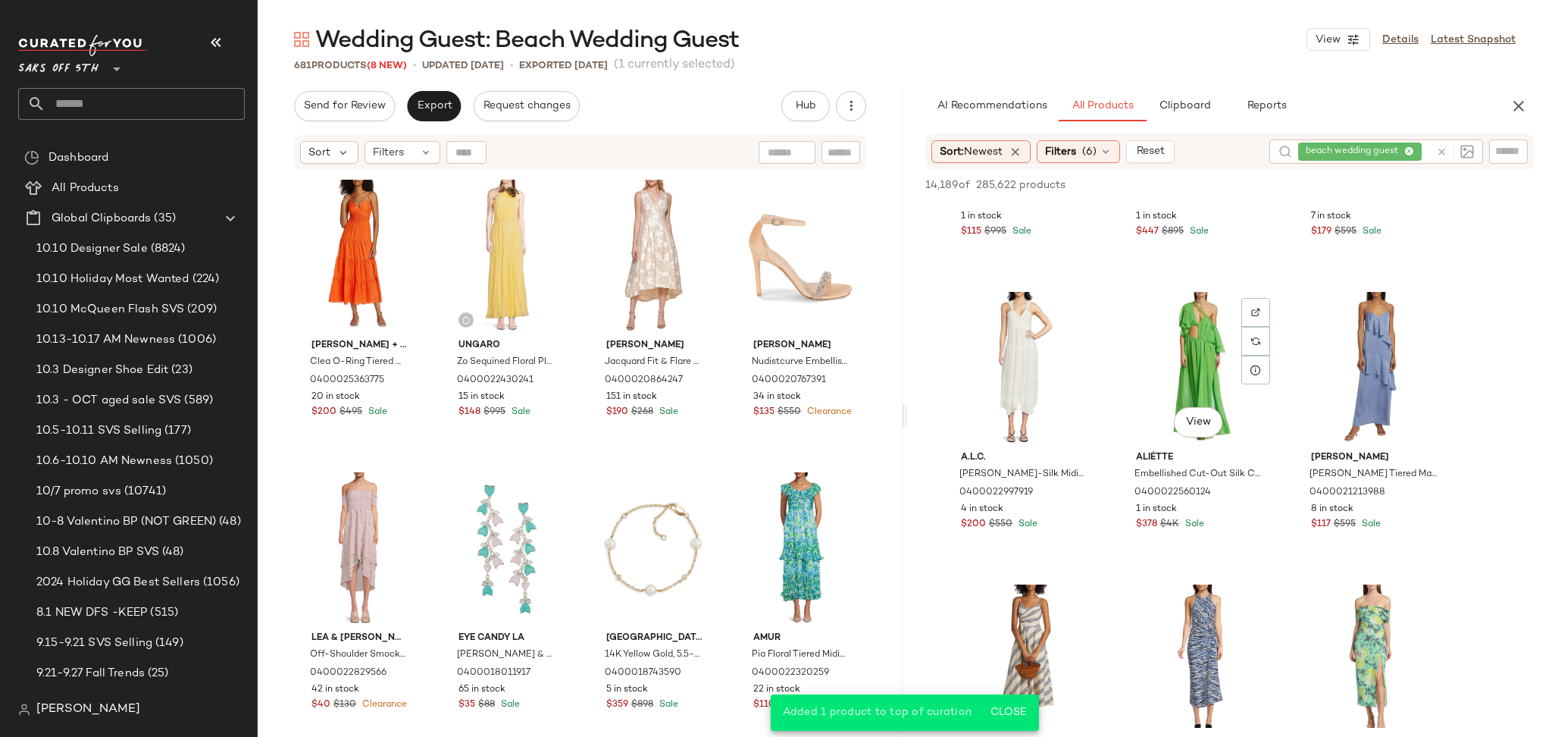
scroll to position [2844, 0]
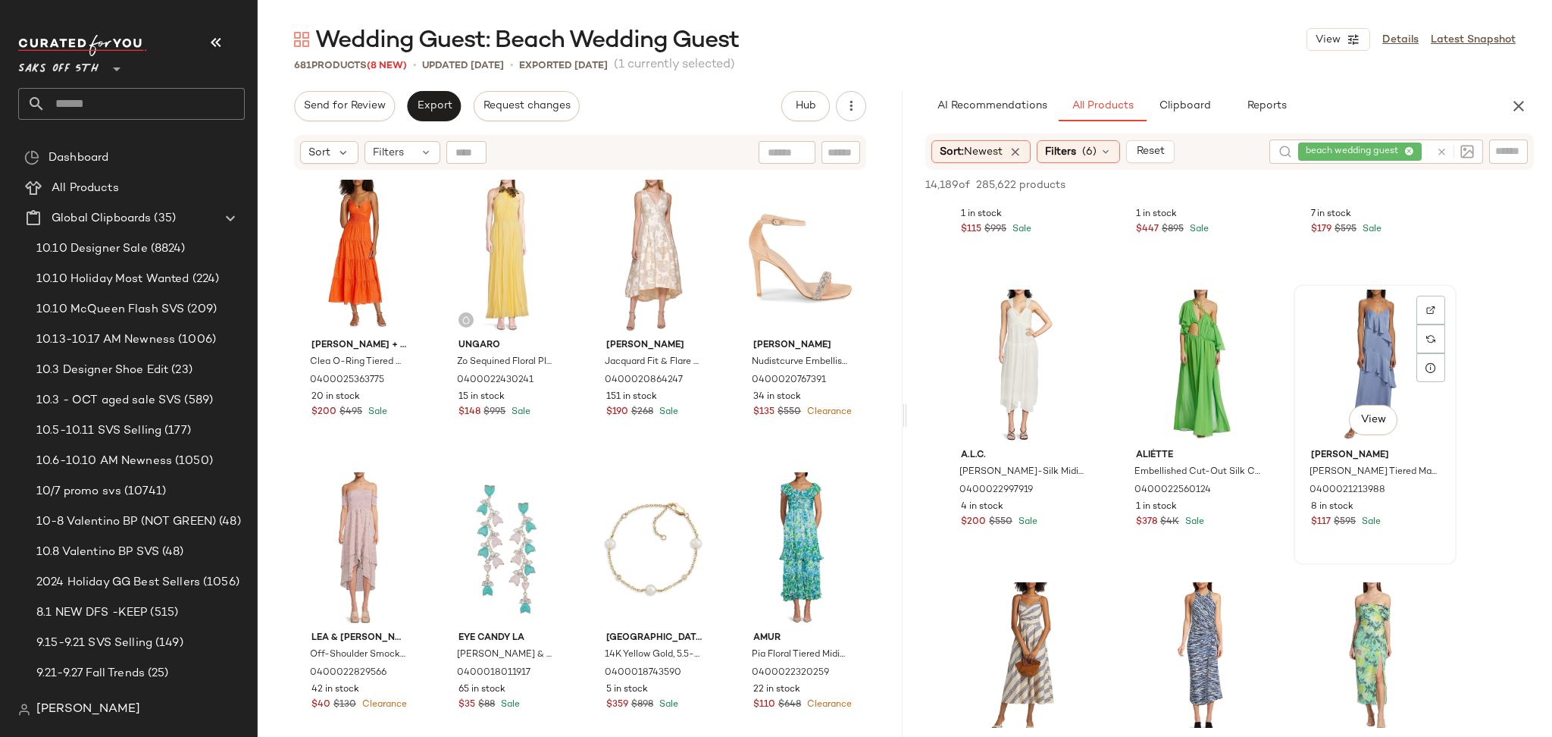
click at [1372, 334] on div "View" at bounding box center [1375, 366] width 152 height 153
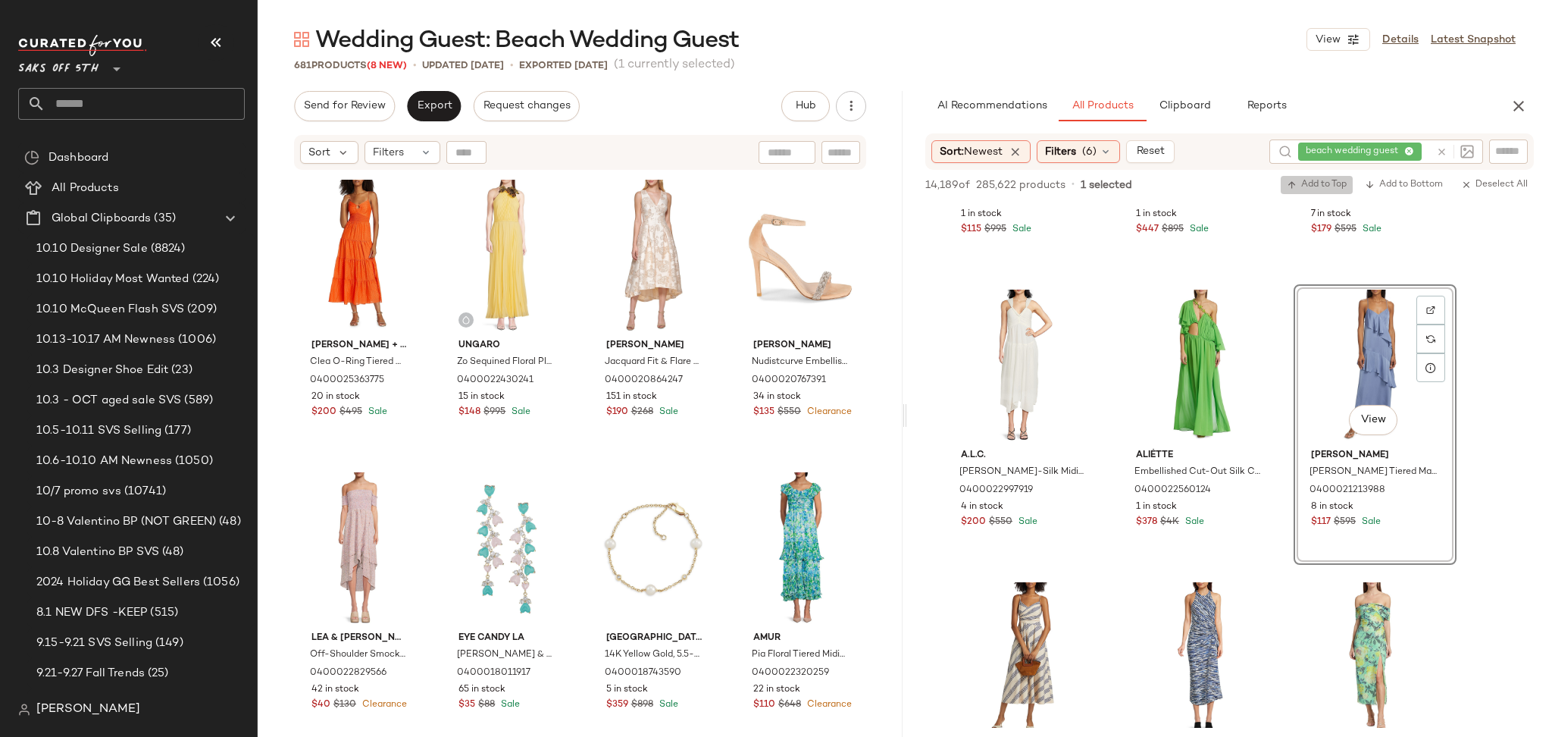
click at [1318, 183] on span "Add to Top" at bounding box center [1317, 185] width 60 height 11
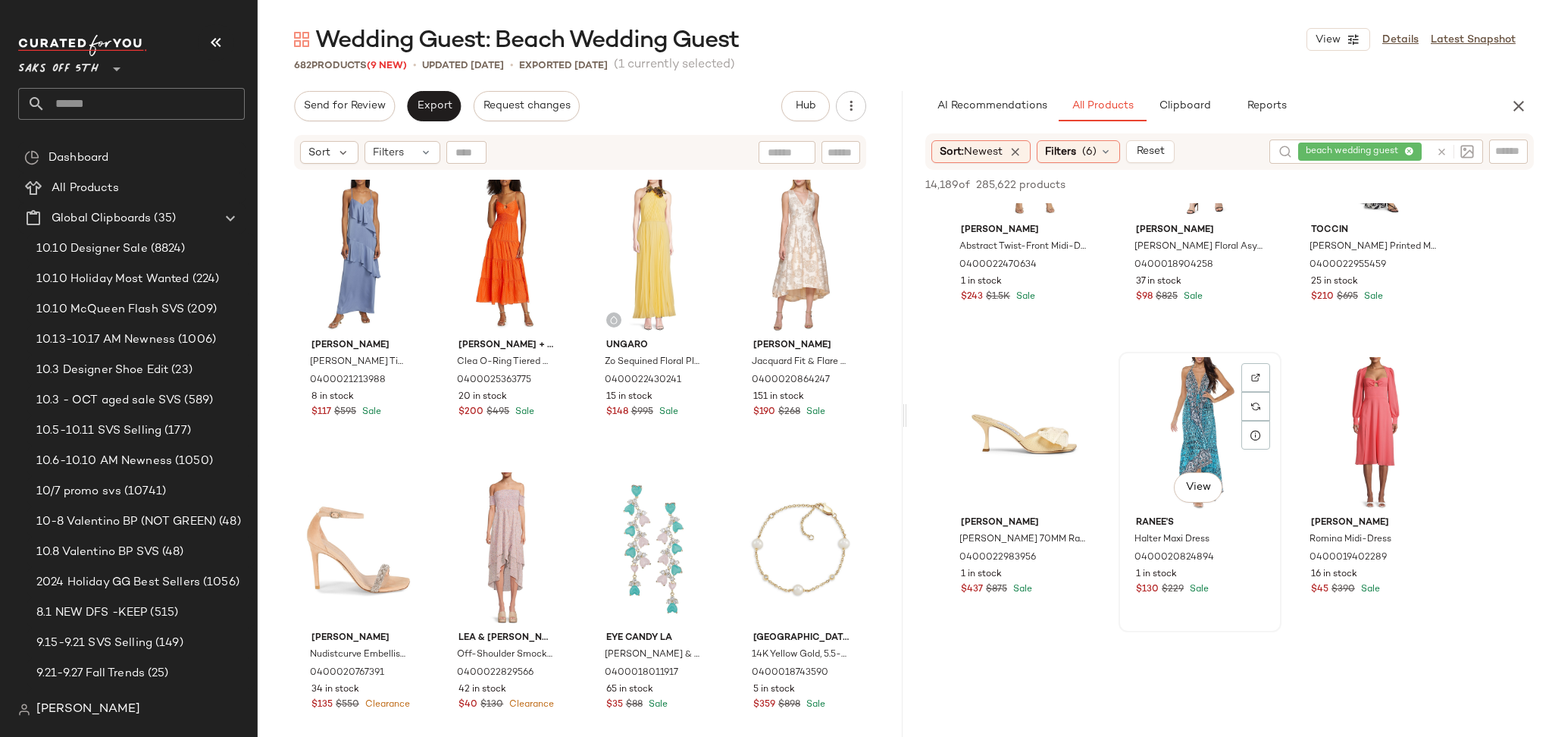
scroll to position [3663, 0]
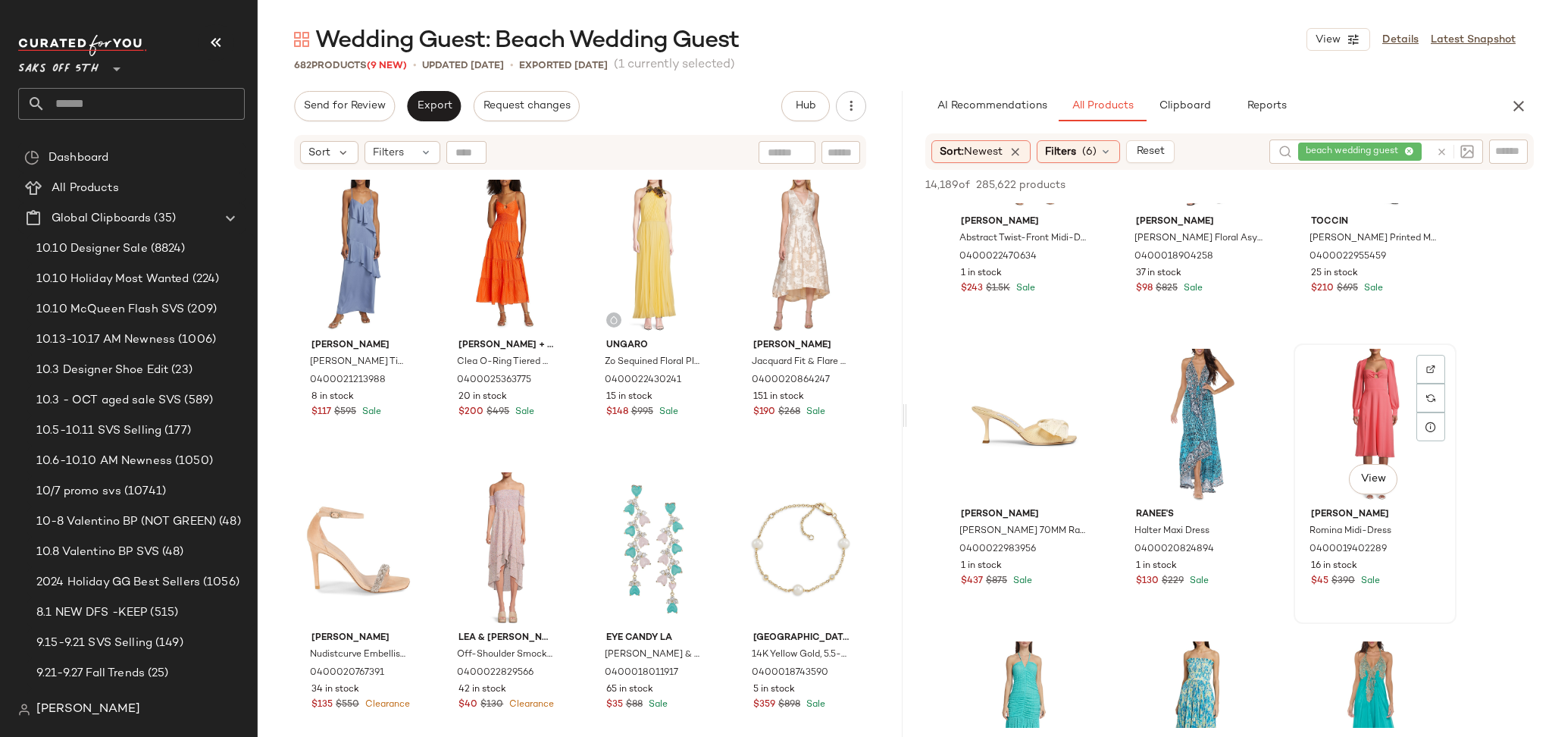
click at [1374, 401] on div "View" at bounding box center [1375, 425] width 152 height 153
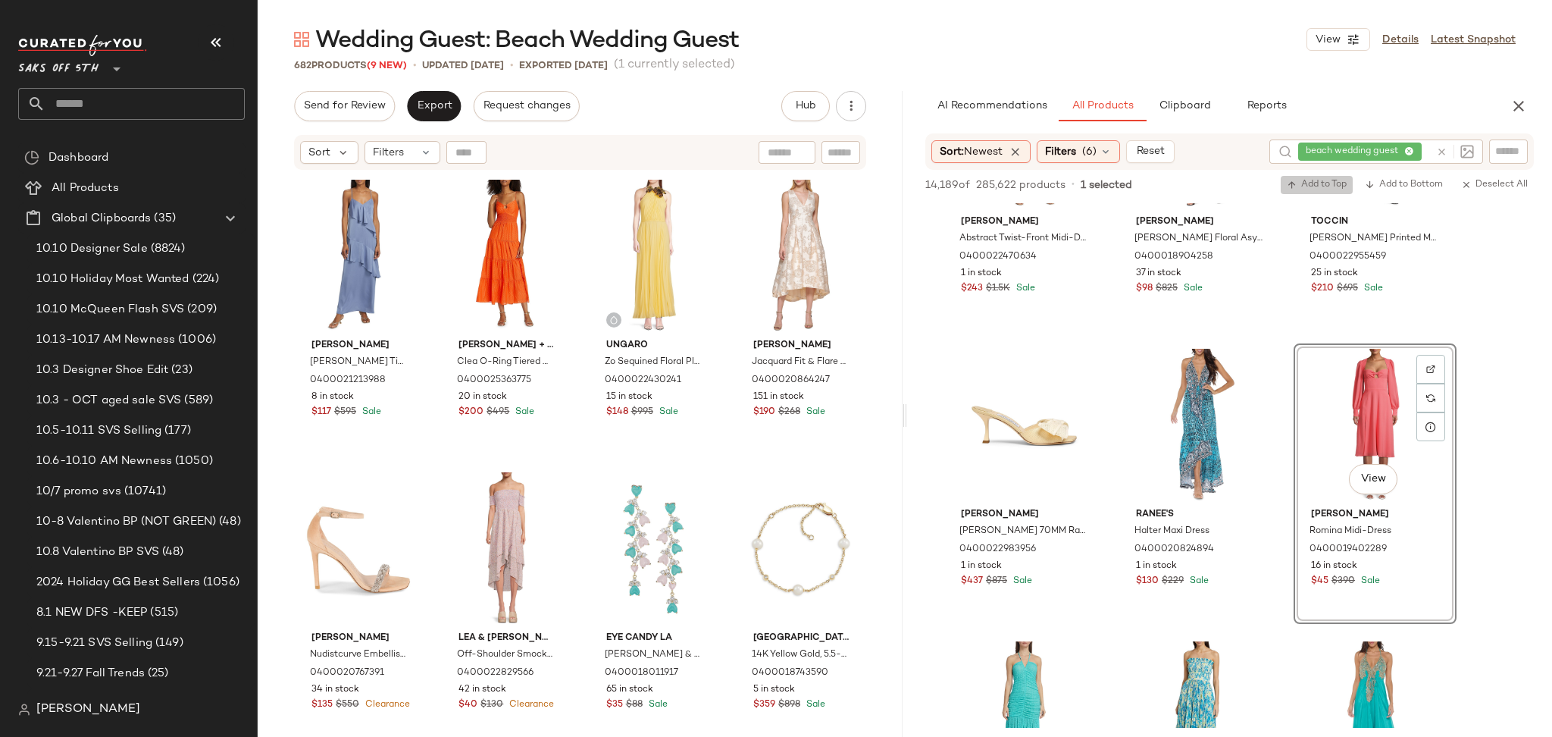
click at [1317, 184] on span "Add to Top" at bounding box center [1317, 185] width 60 height 11
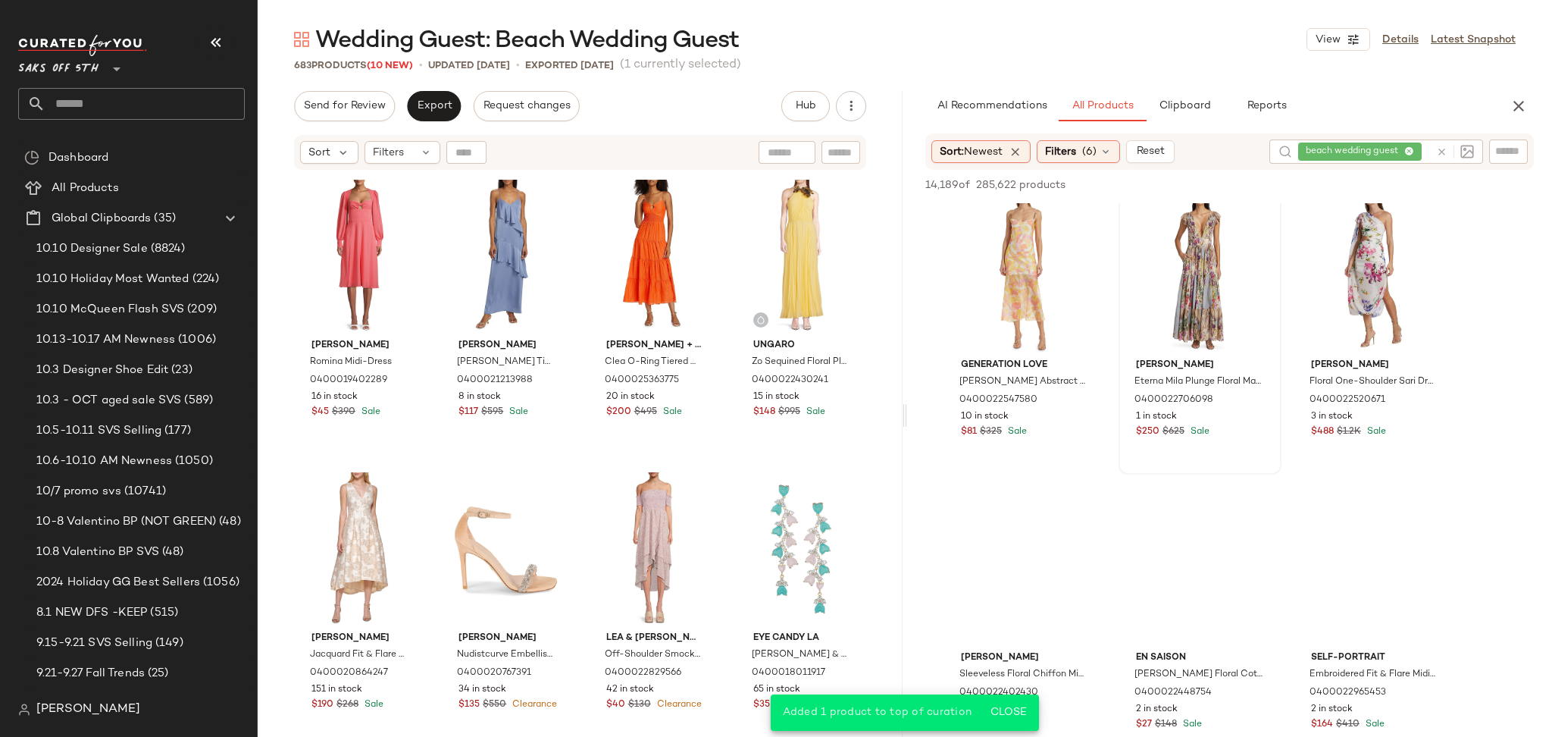
scroll to position [4419, 0]
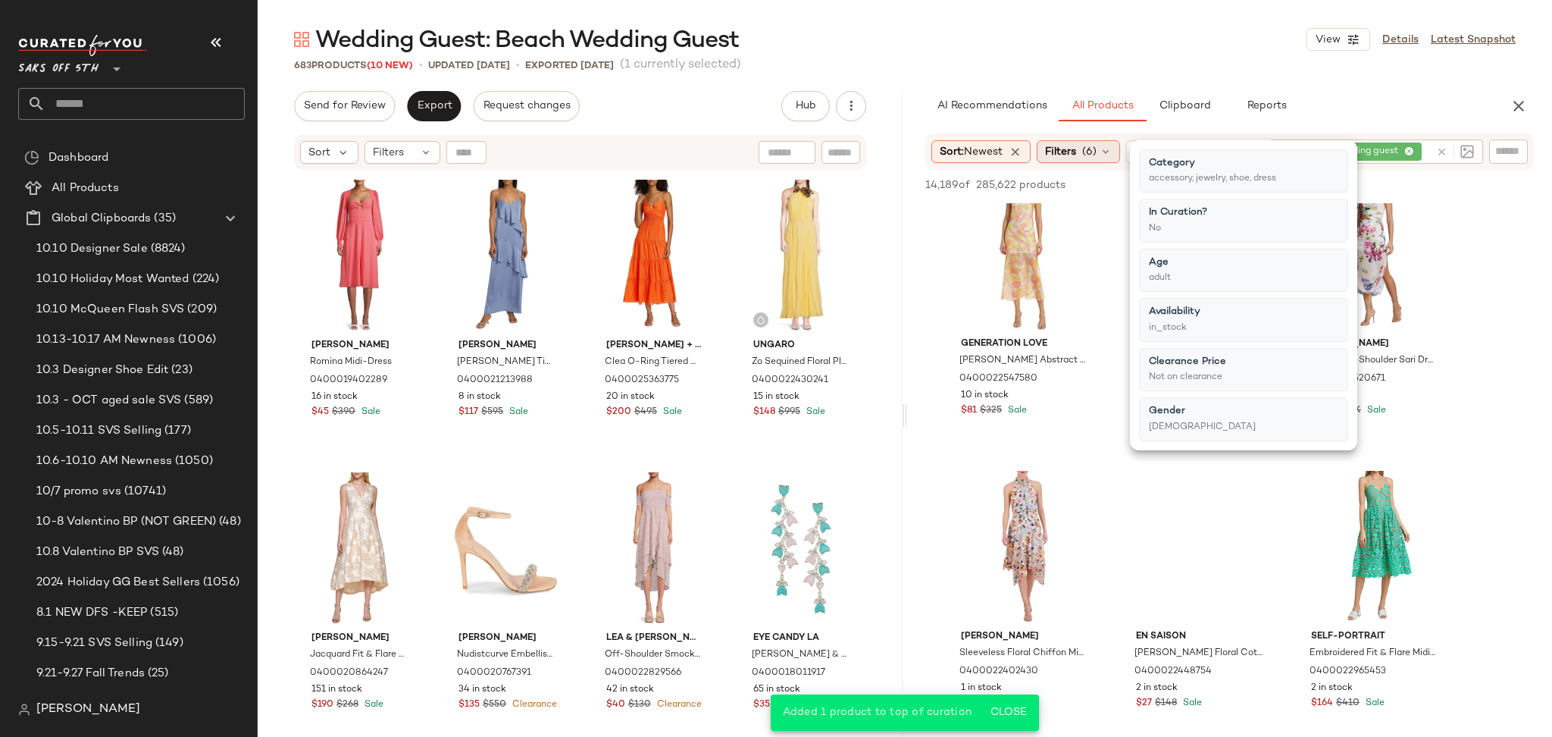
click at [1083, 146] on div "Filters (6)" at bounding box center [1078, 151] width 83 height 23
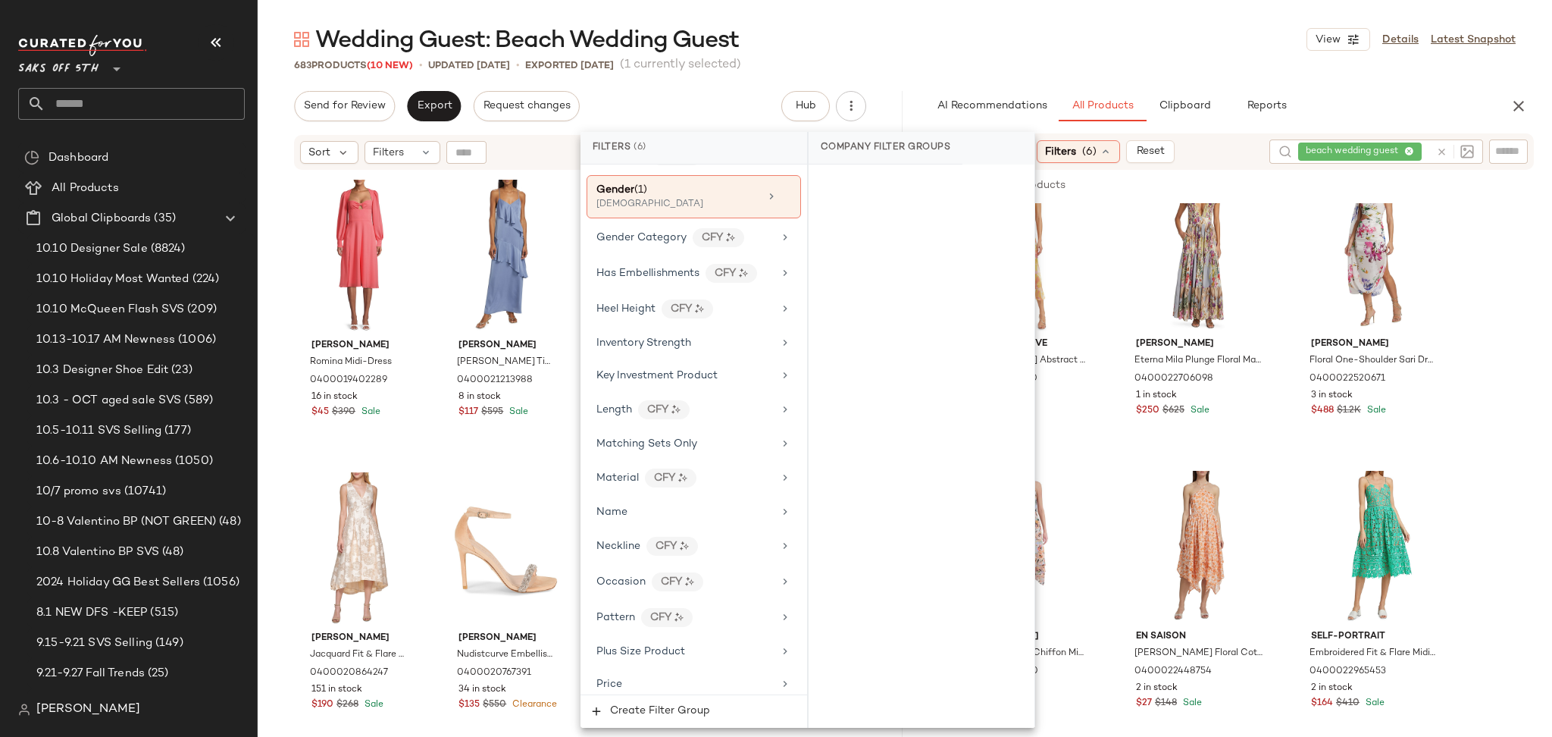
scroll to position [952, 0]
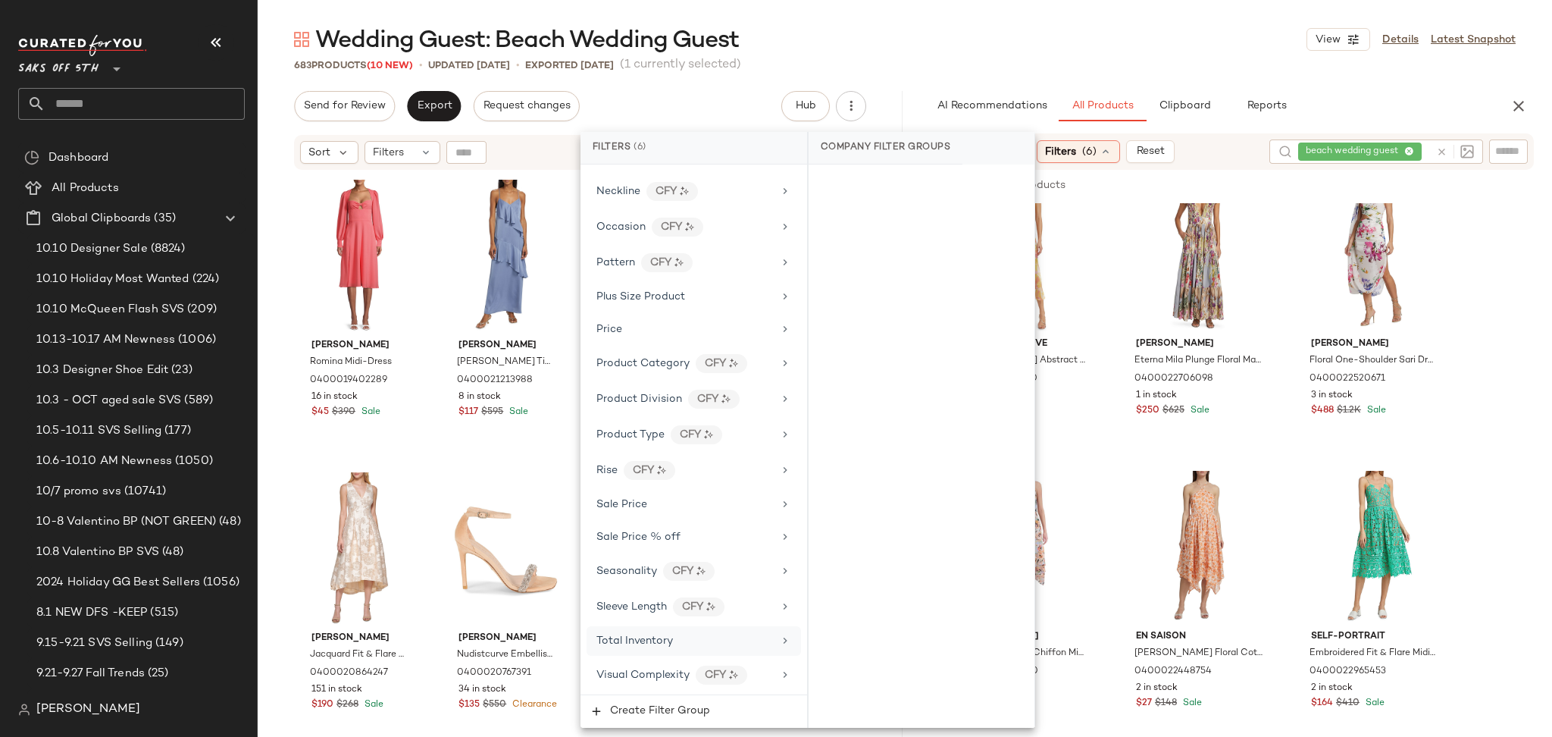
click at [722, 643] on div "Total Inventory" at bounding box center [684, 641] width 177 height 16
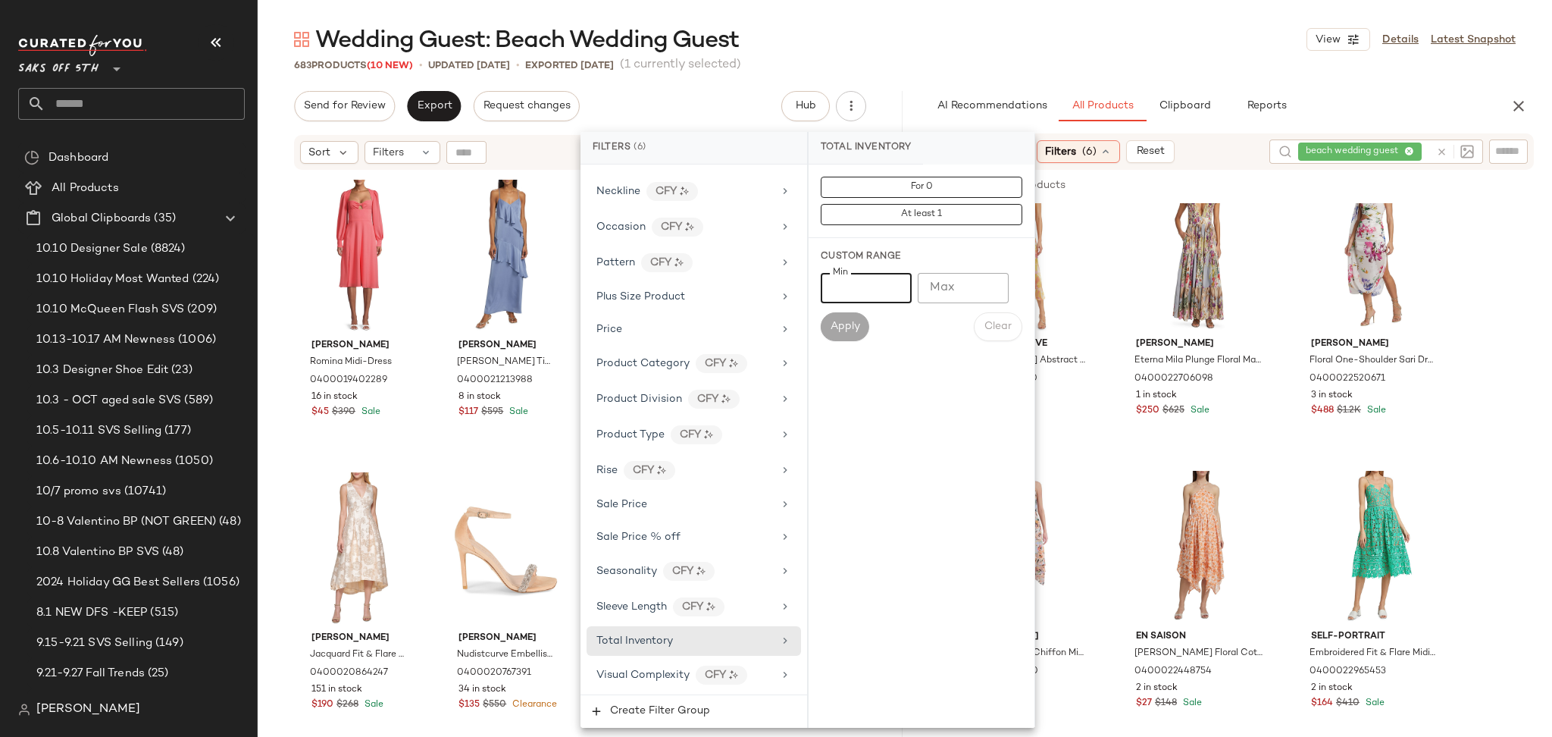
click at [885, 296] on input "Min" at bounding box center [866, 288] width 91 height 30
type input "**"
click at [856, 331] on span "Apply" at bounding box center [845, 327] width 30 height 12
click at [1069, 40] on div "Wedding Guest: Beach Wedding Guest View Details Latest Snapshot" at bounding box center [905, 39] width 1295 height 30
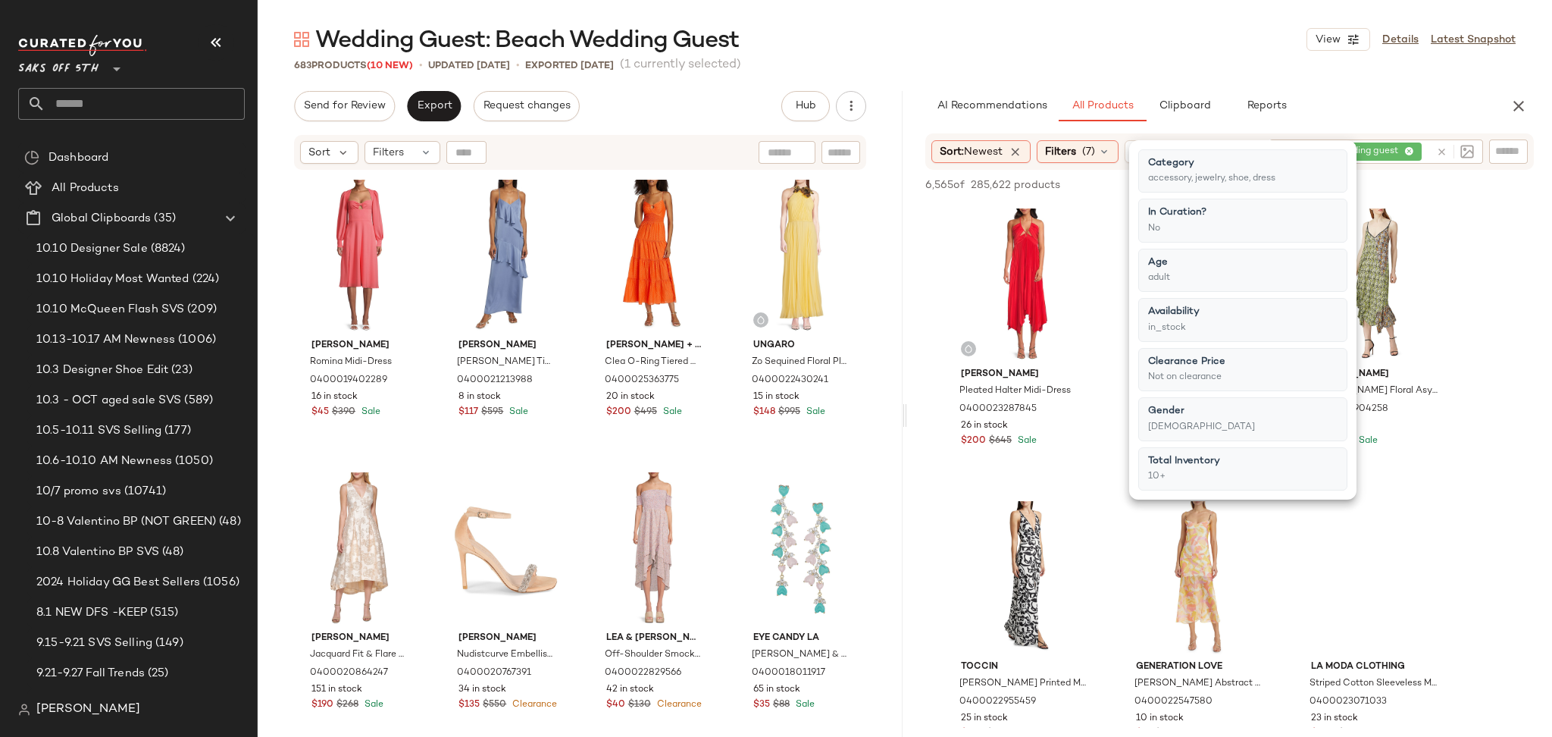
click at [1069, 44] on div "Wedding Guest: Beach Wedding Guest View Details Latest Snapshot" at bounding box center [905, 39] width 1295 height 30
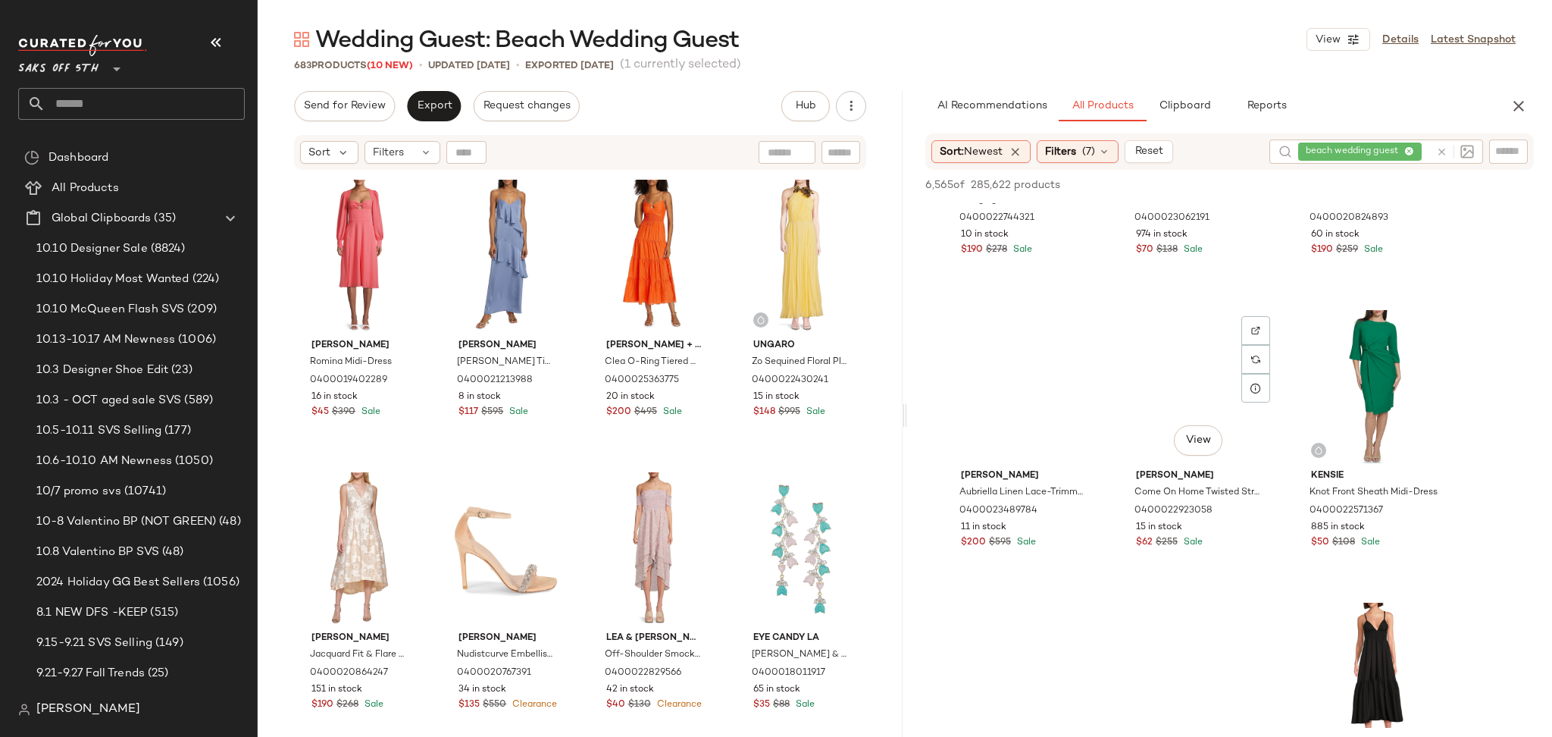
scroll to position [6082, 0]
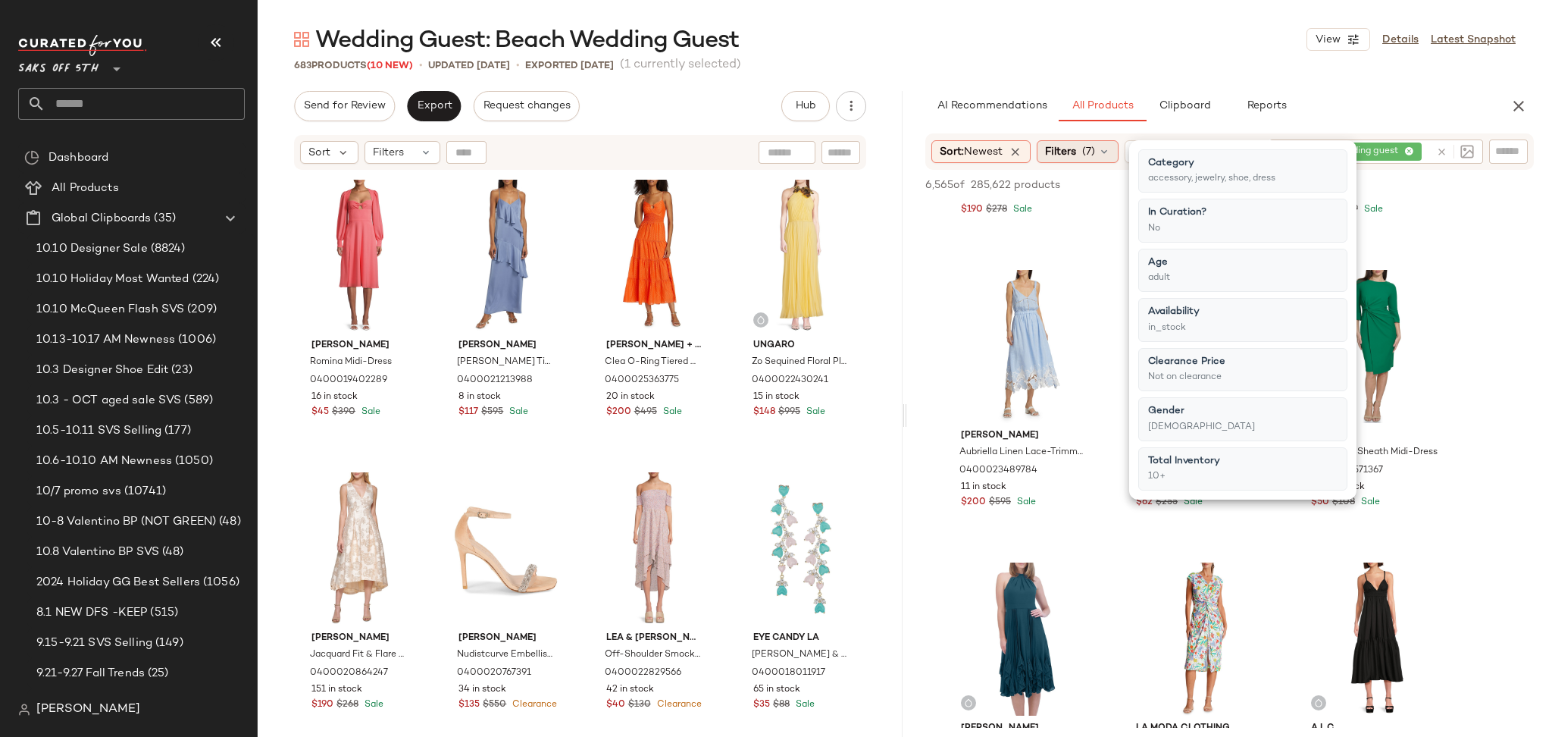
click at [1069, 146] on span "Filters" at bounding box center [1060, 152] width 31 height 16
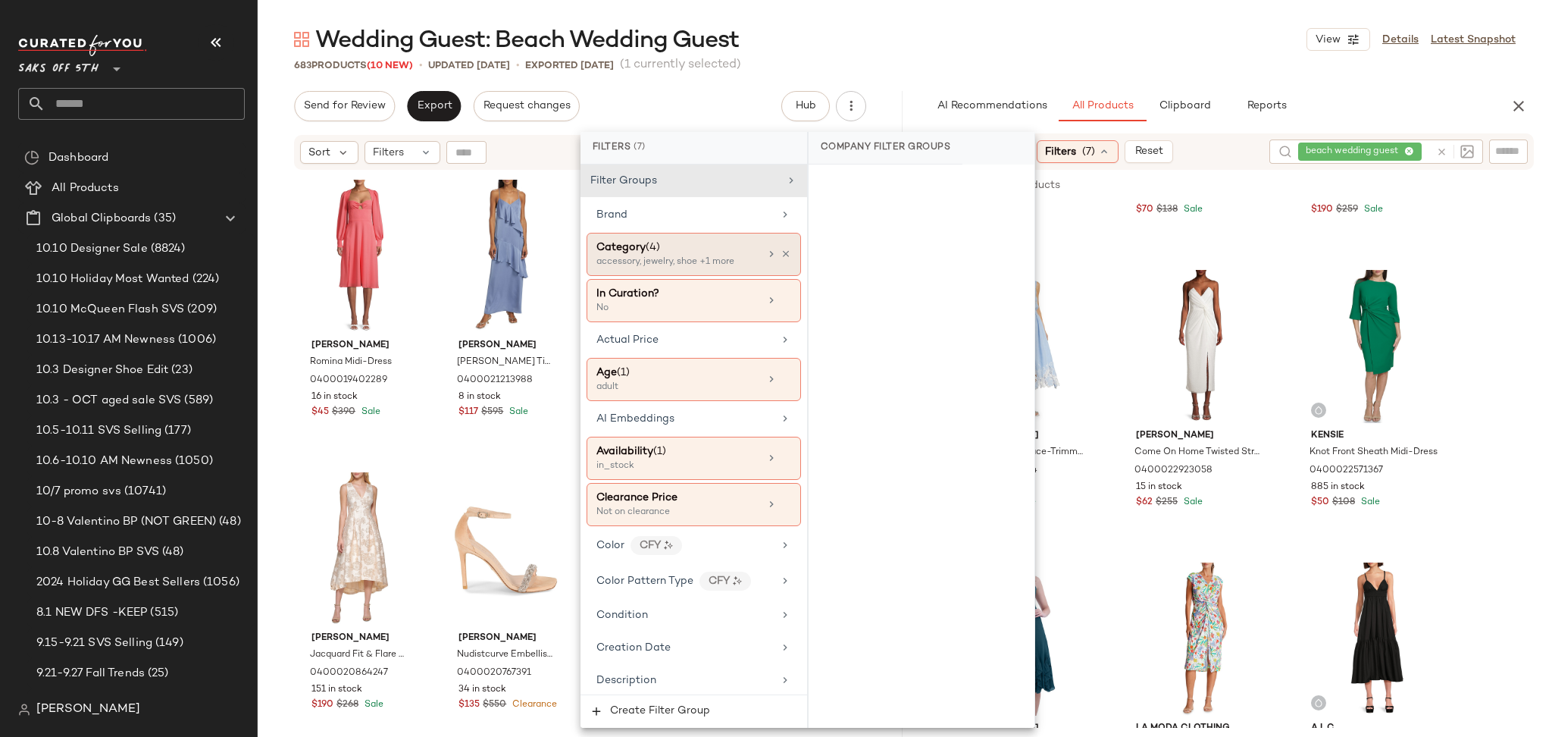
click at [730, 254] on div "Category (4)" at bounding box center [677, 247] width 163 height 16
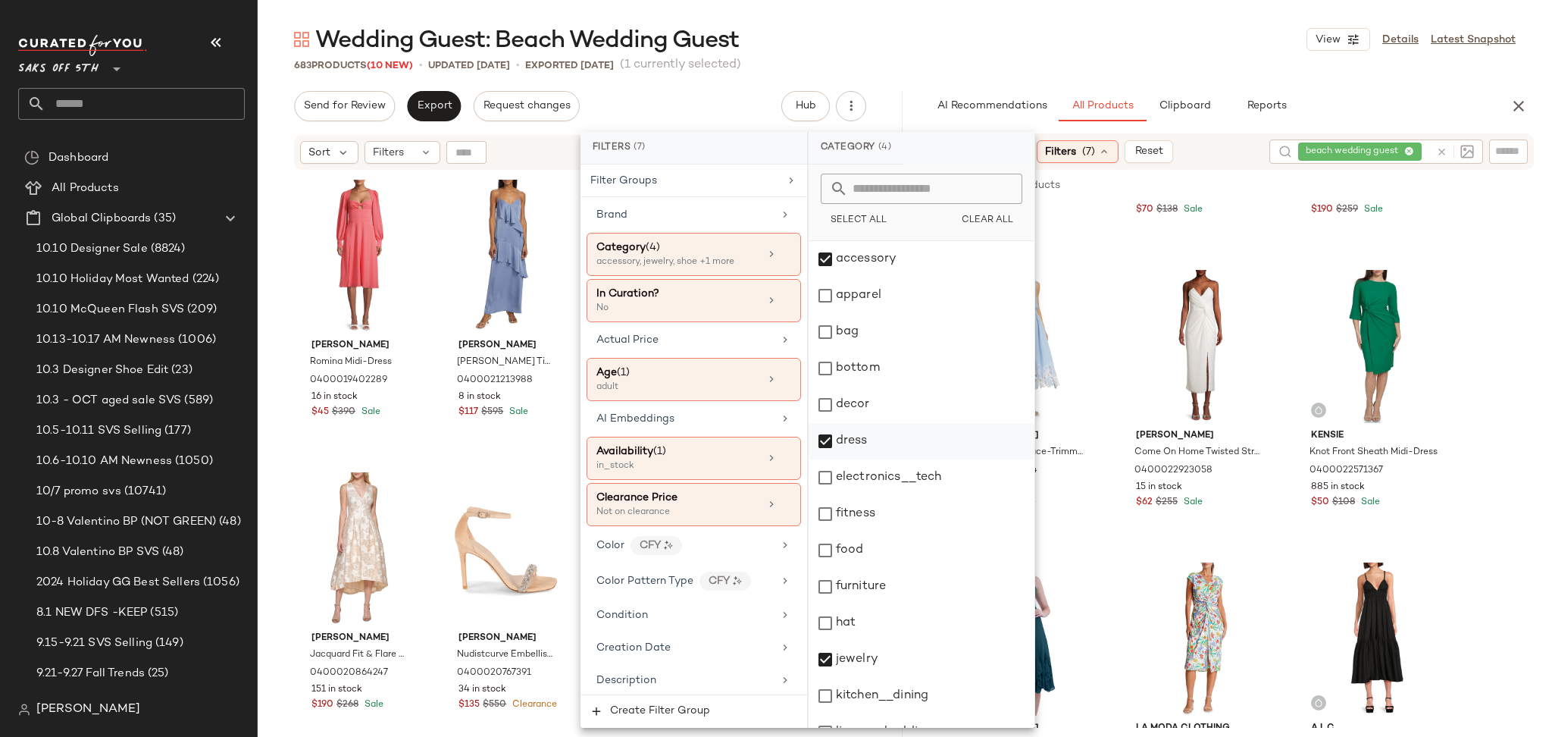
click at [840, 440] on div "dress" at bounding box center [922, 441] width 226 height 36
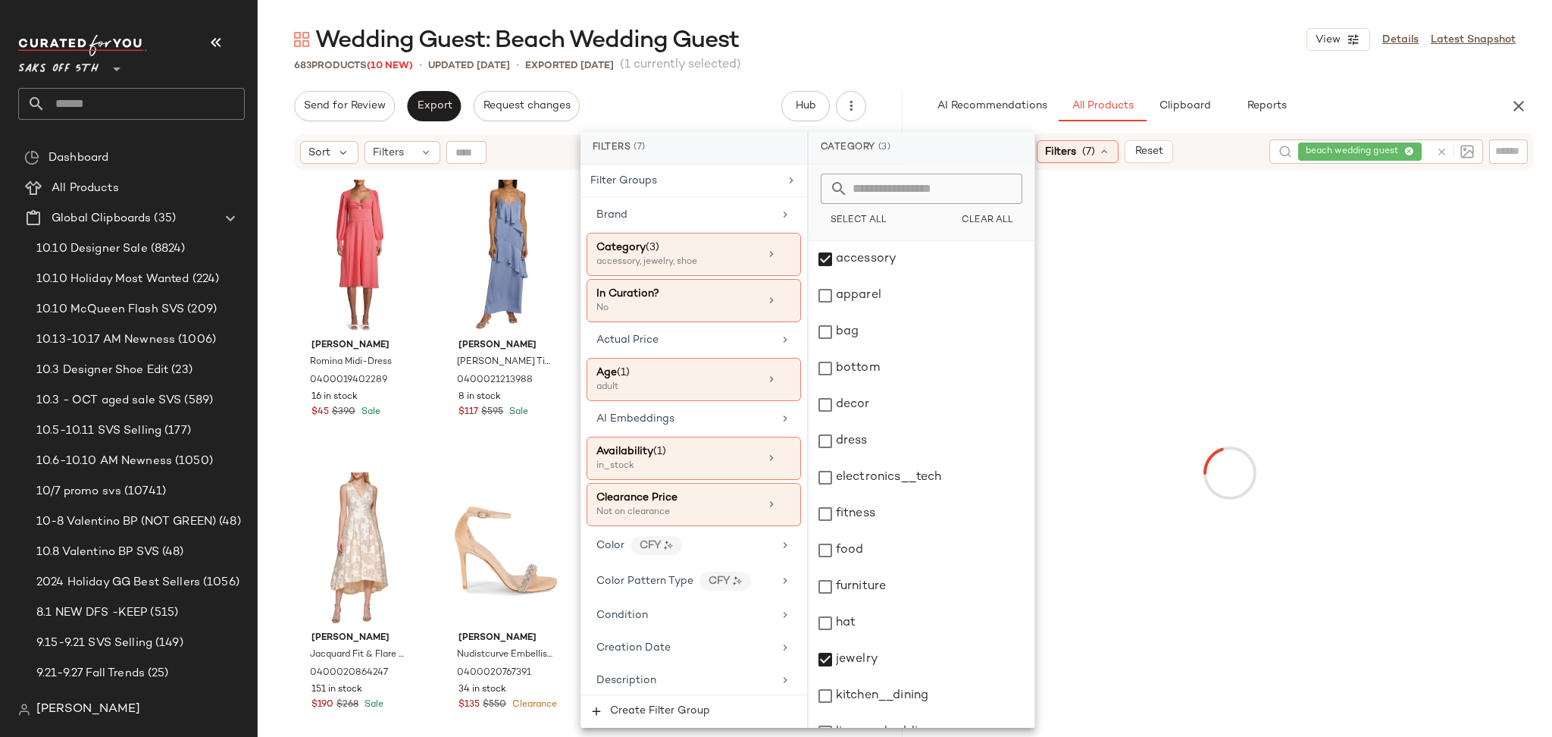
click at [1095, 89] on div "Wedding Guest: Beach Wedding Guest View Details Latest Snapshot 683 Products (1…" at bounding box center [905, 380] width 1295 height 712
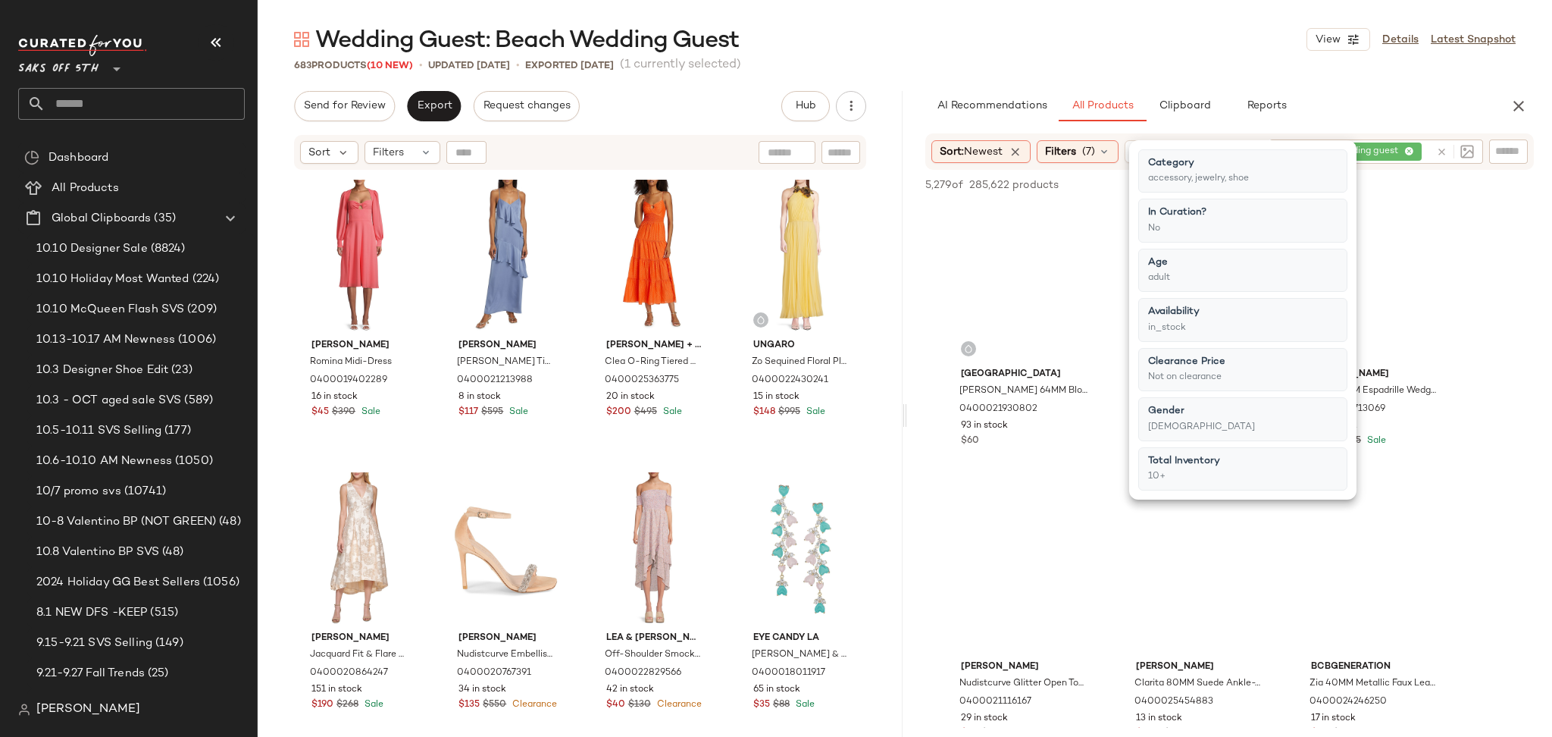
click at [1095, 89] on div "Wedding Guest: Beach Wedding Guest View Details Latest Snapshot 683 Products (1…" at bounding box center [905, 380] width 1295 height 712
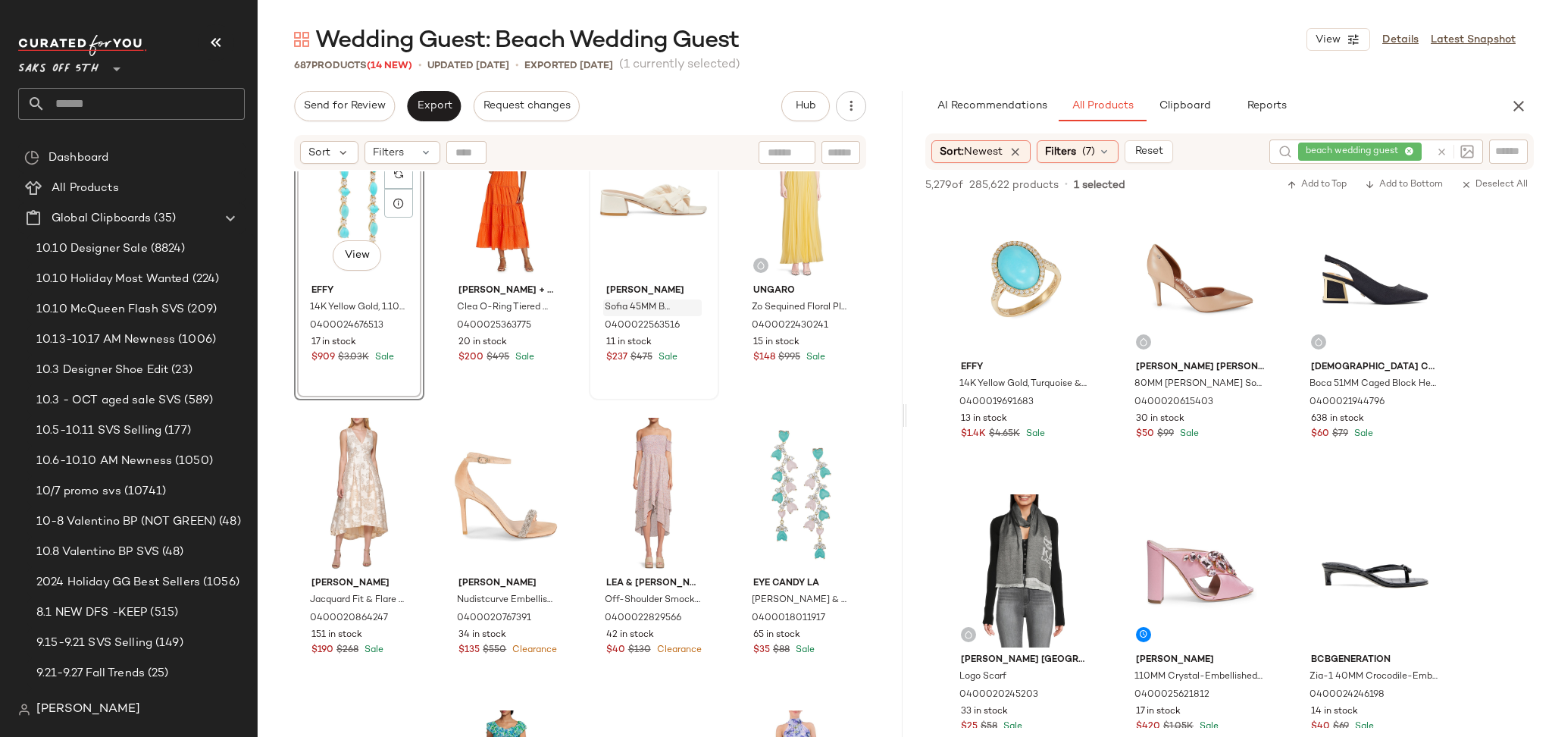
scroll to position [0, 0]
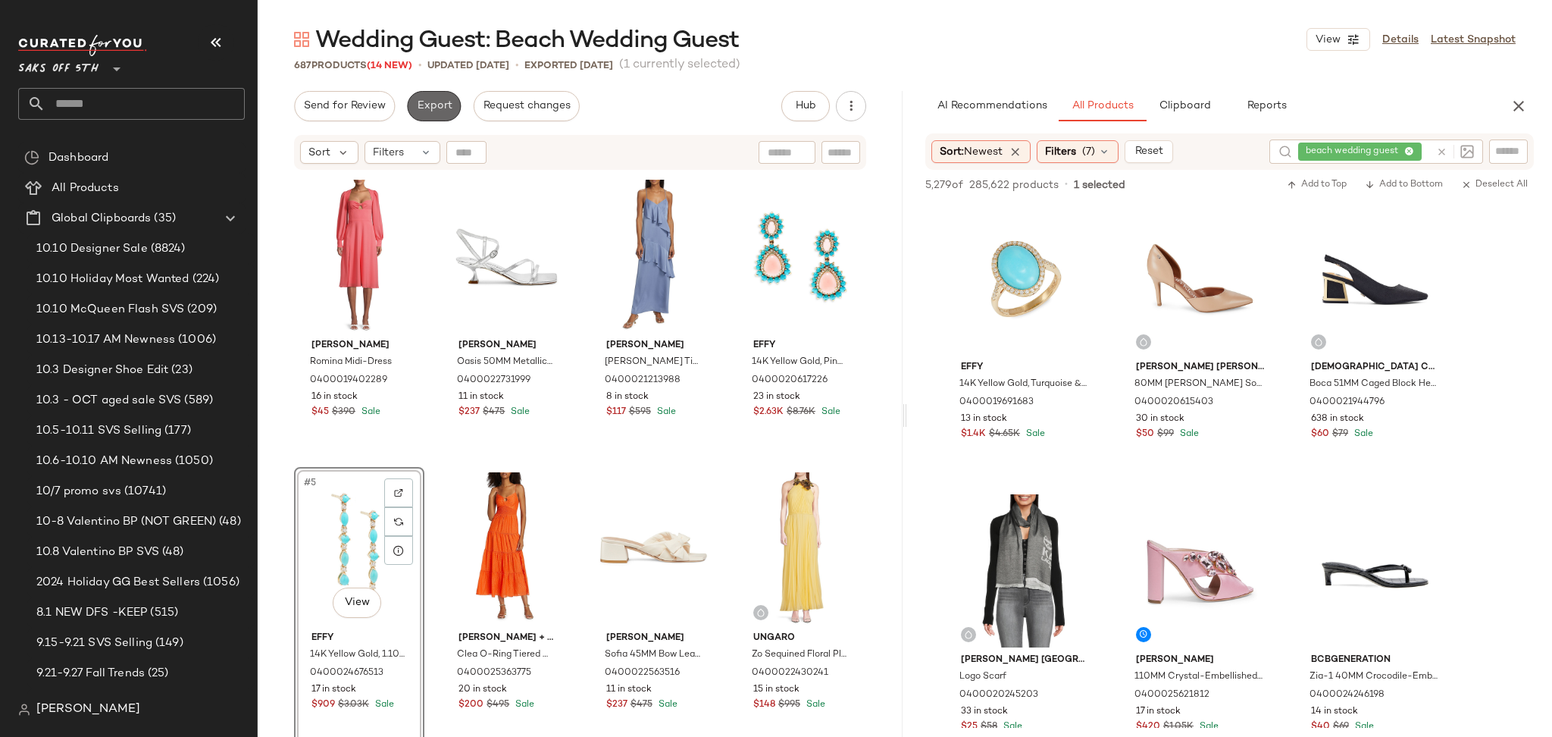
click at [433, 102] on span "Export" at bounding box center [434, 106] width 36 height 12
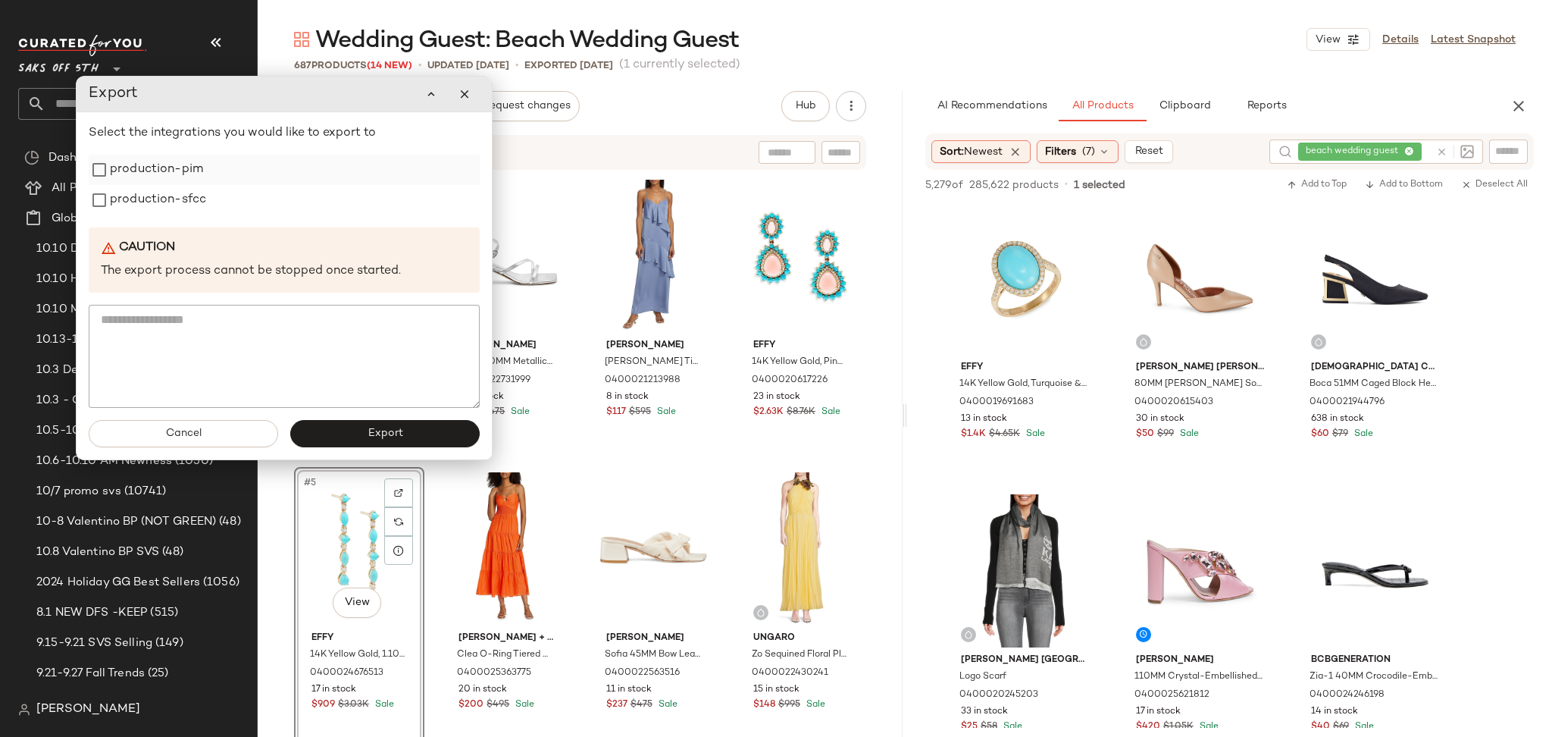
click at [166, 171] on label "production-pim" at bounding box center [156, 170] width 93 height 30
click at [167, 203] on label "production-sfcc" at bounding box center [158, 200] width 96 height 30
click at [374, 438] on span "Export" at bounding box center [385, 433] width 36 height 12
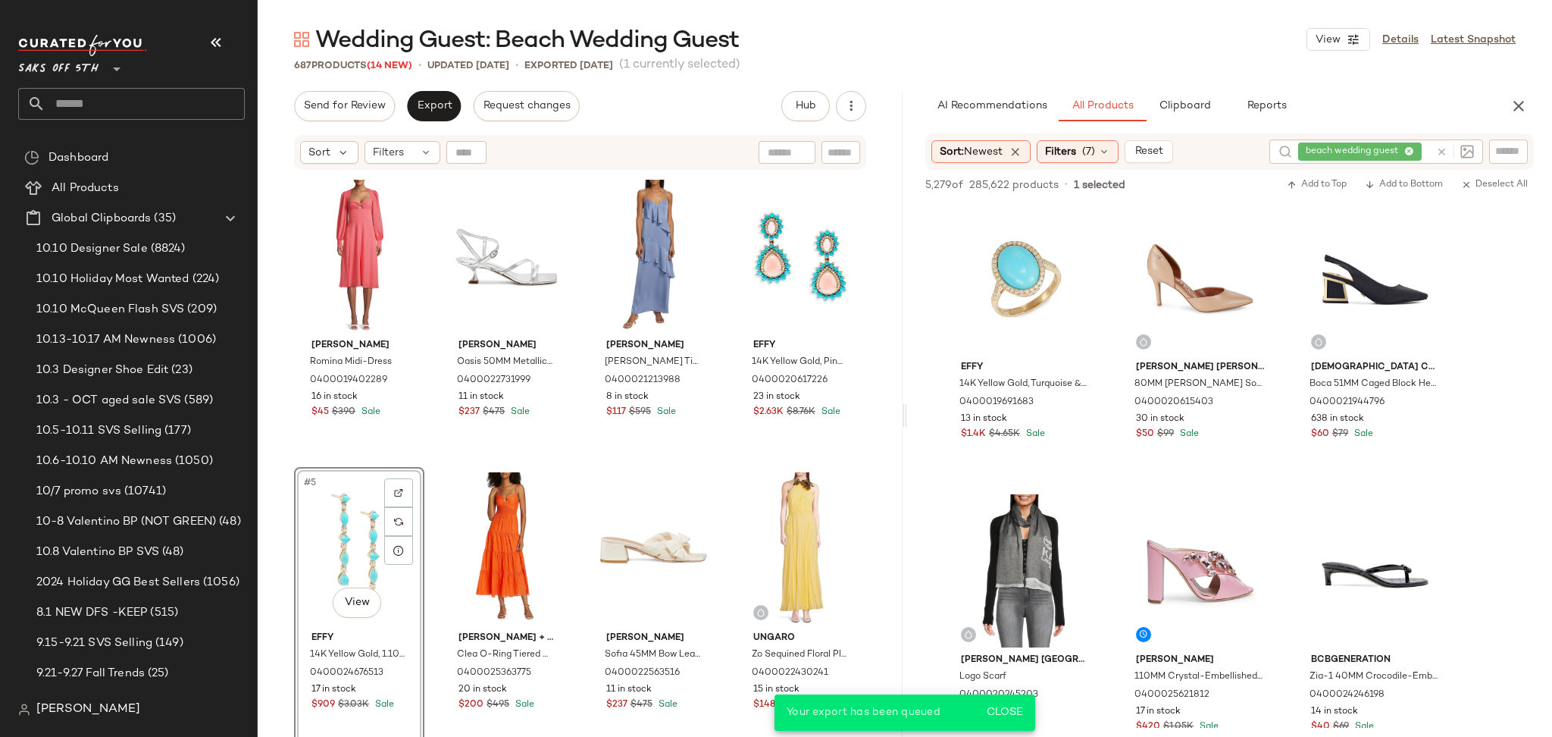
scroll to position [14342, 0]
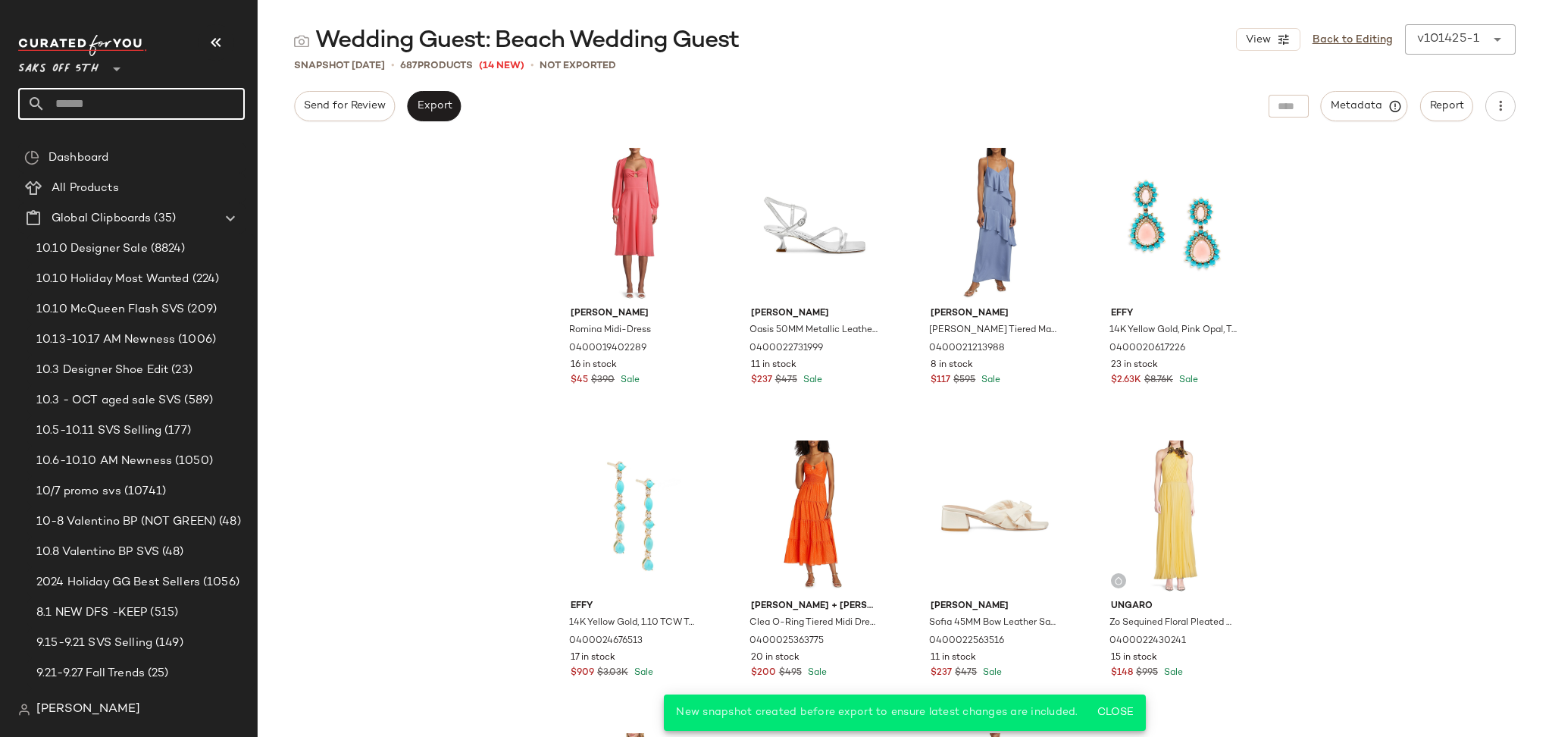
click at [131, 105] on input "text" at bounding box center [144, 104] width 199 height 32
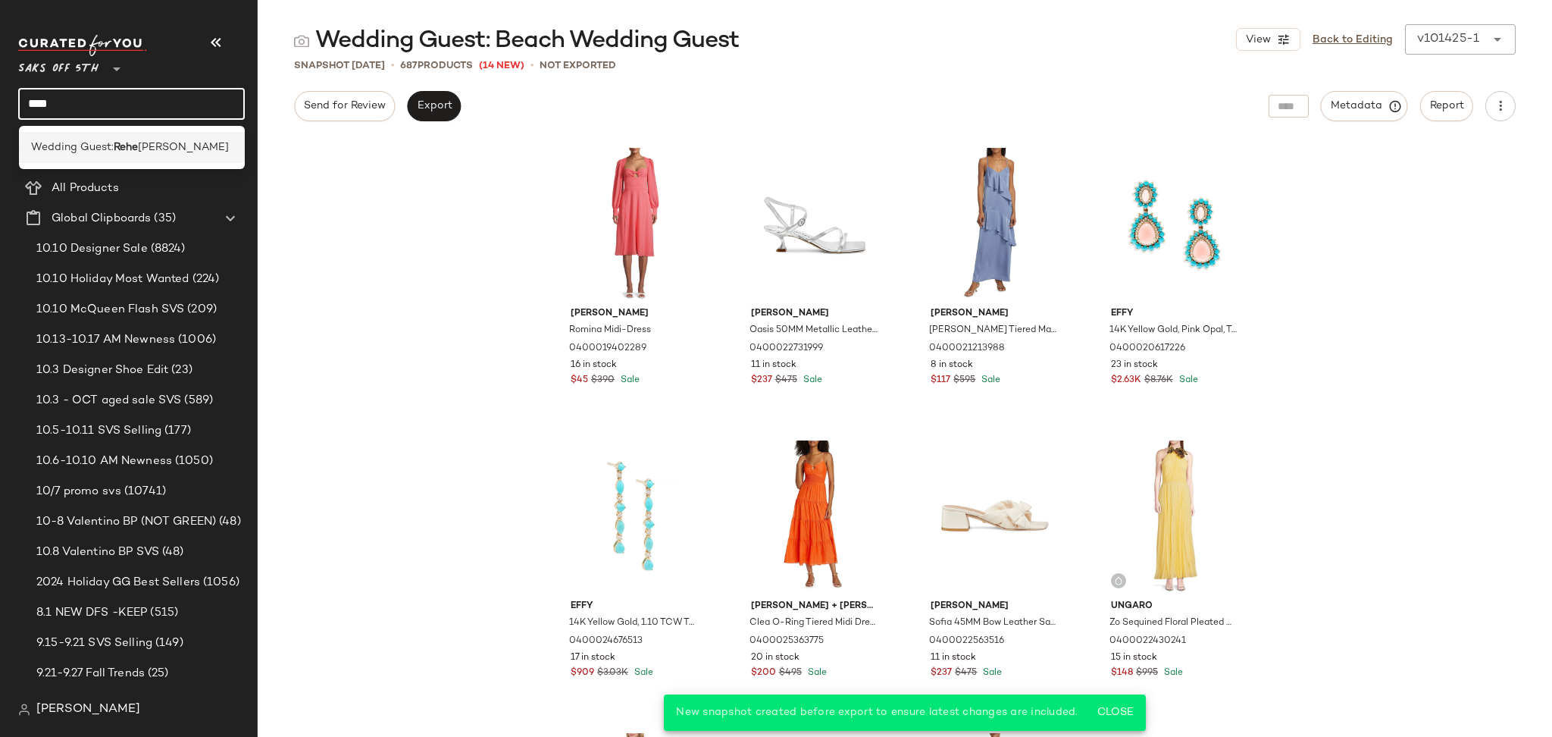
type input "****"
click at [132, 139] on b "Rehe" at bounding box center [126, 147] width 24 height 16
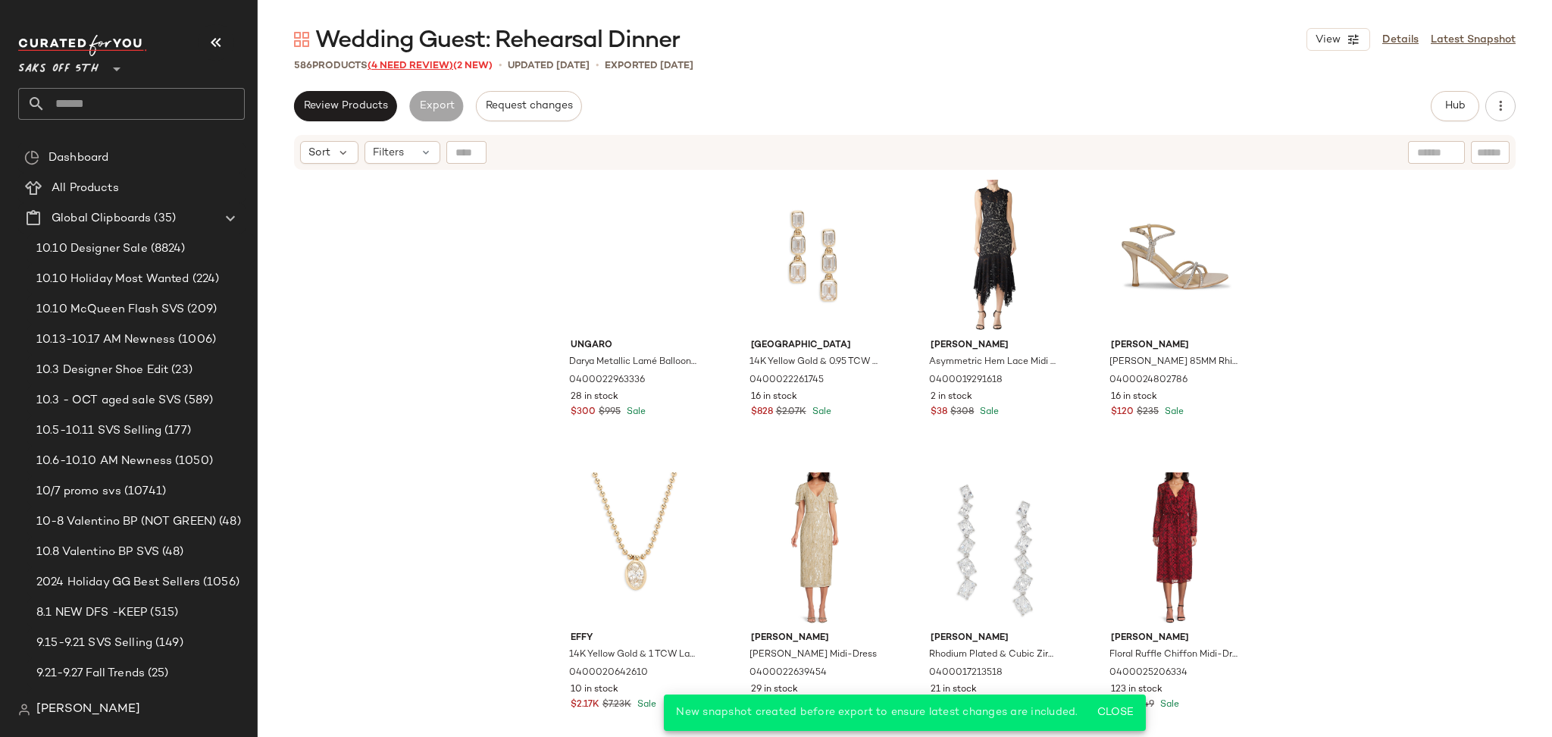
click at [427, 68] on span "(4 Need Review)" at bounding box center [411, 66] width 86 height 11
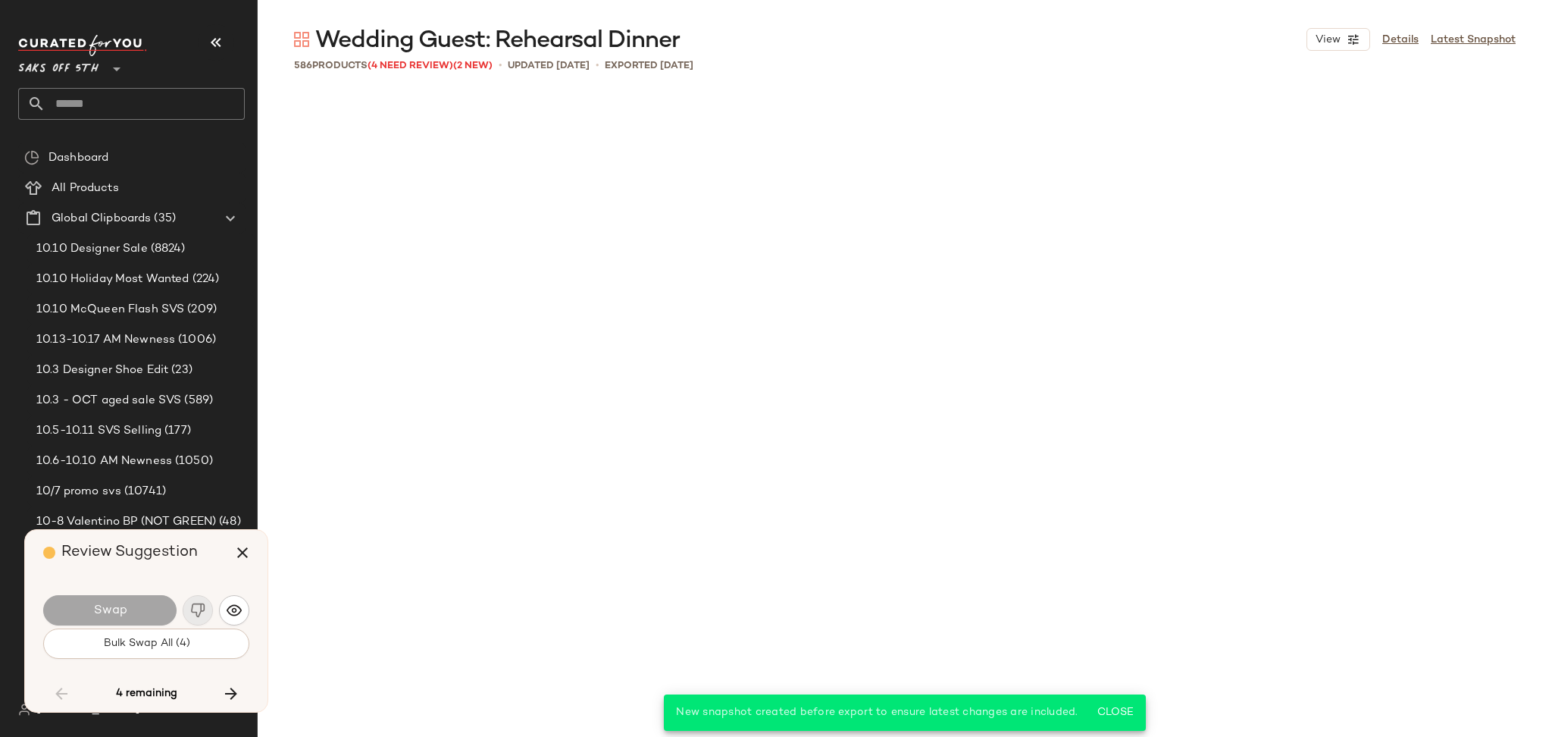
scroll to position [27207, 0]
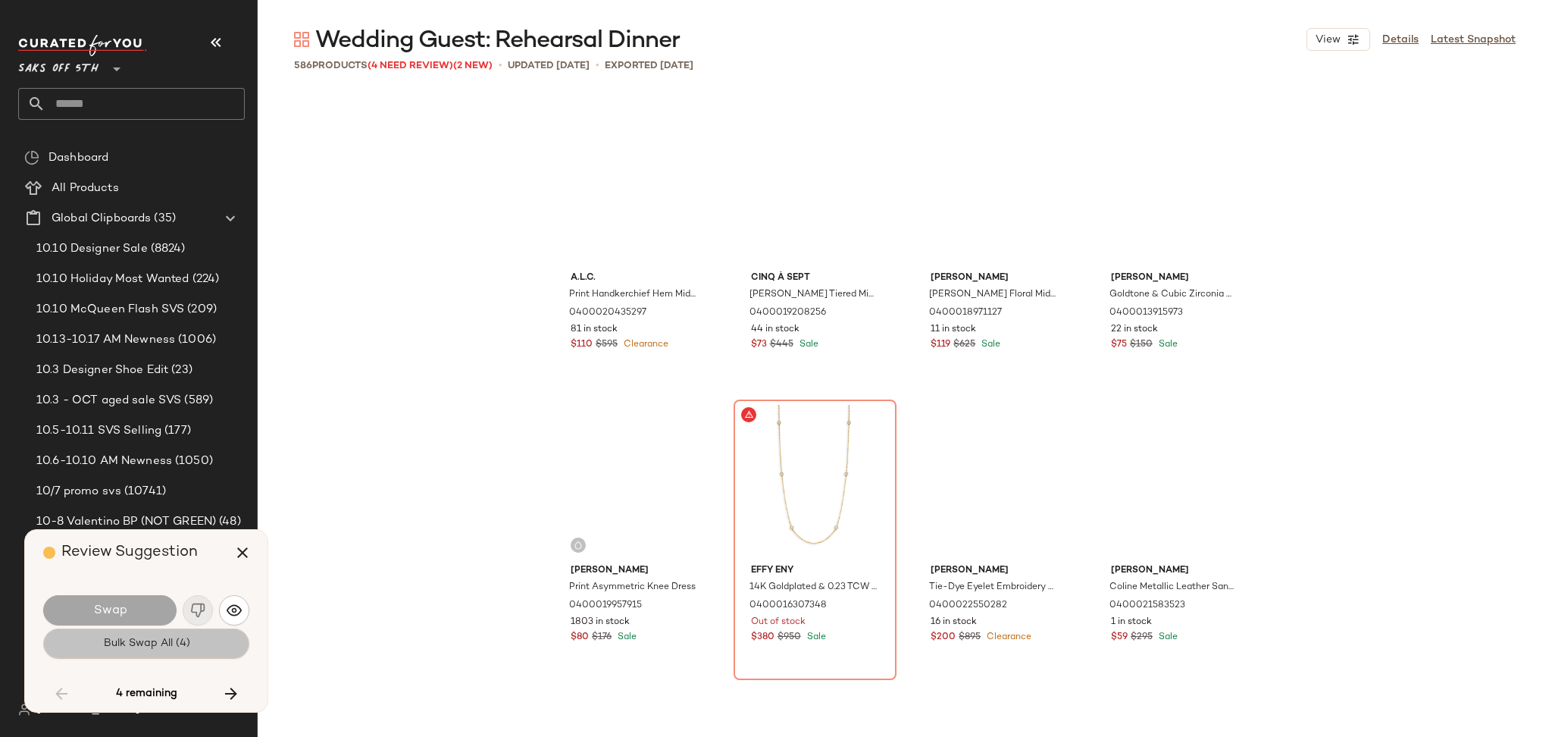
click at [171, 643] on span "Bulk Swap All (4)" at bounding box center [145, 643] width 87 height 12
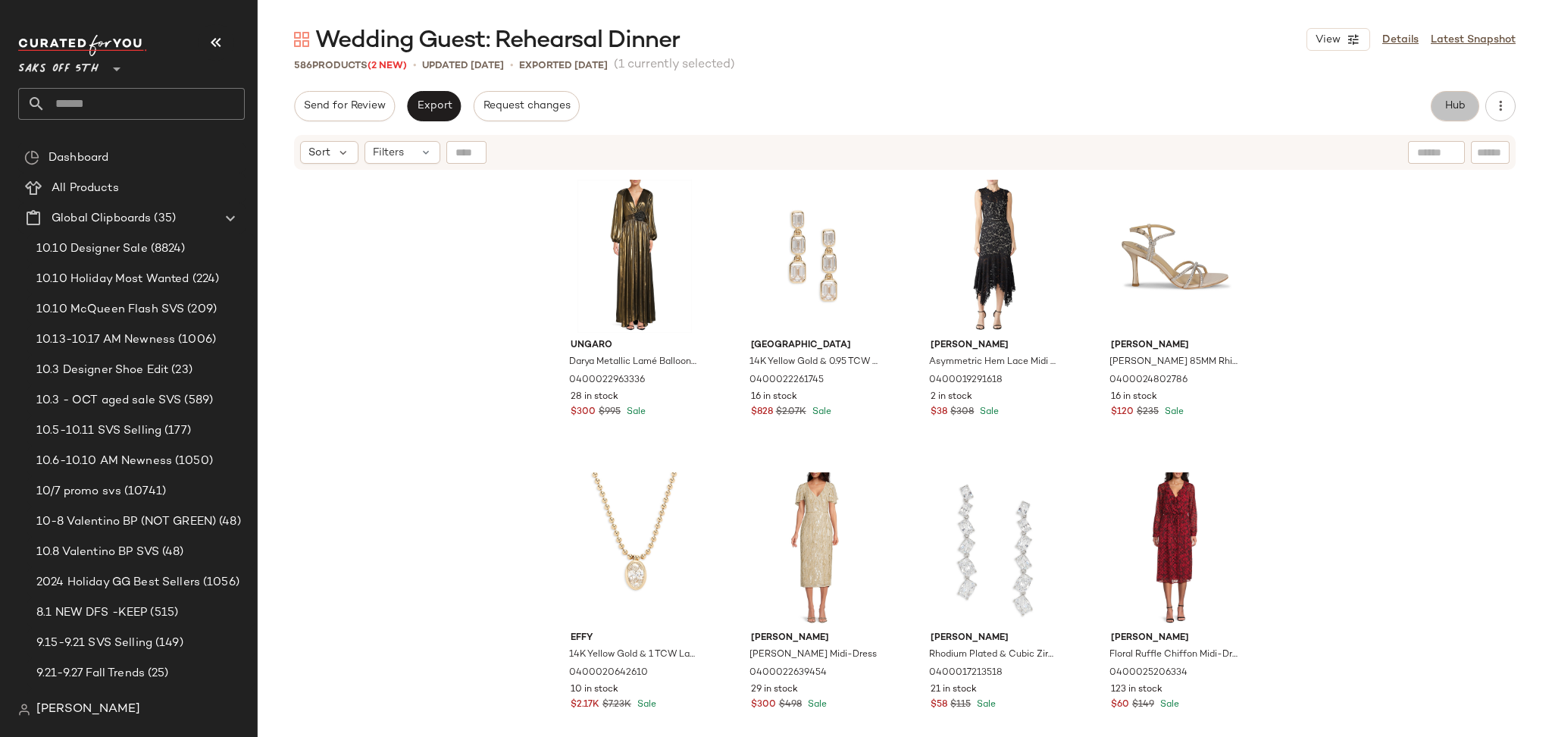
click at [1462, 92] on button "Hub" at bounding box center [1455, 106] width 49 height 30
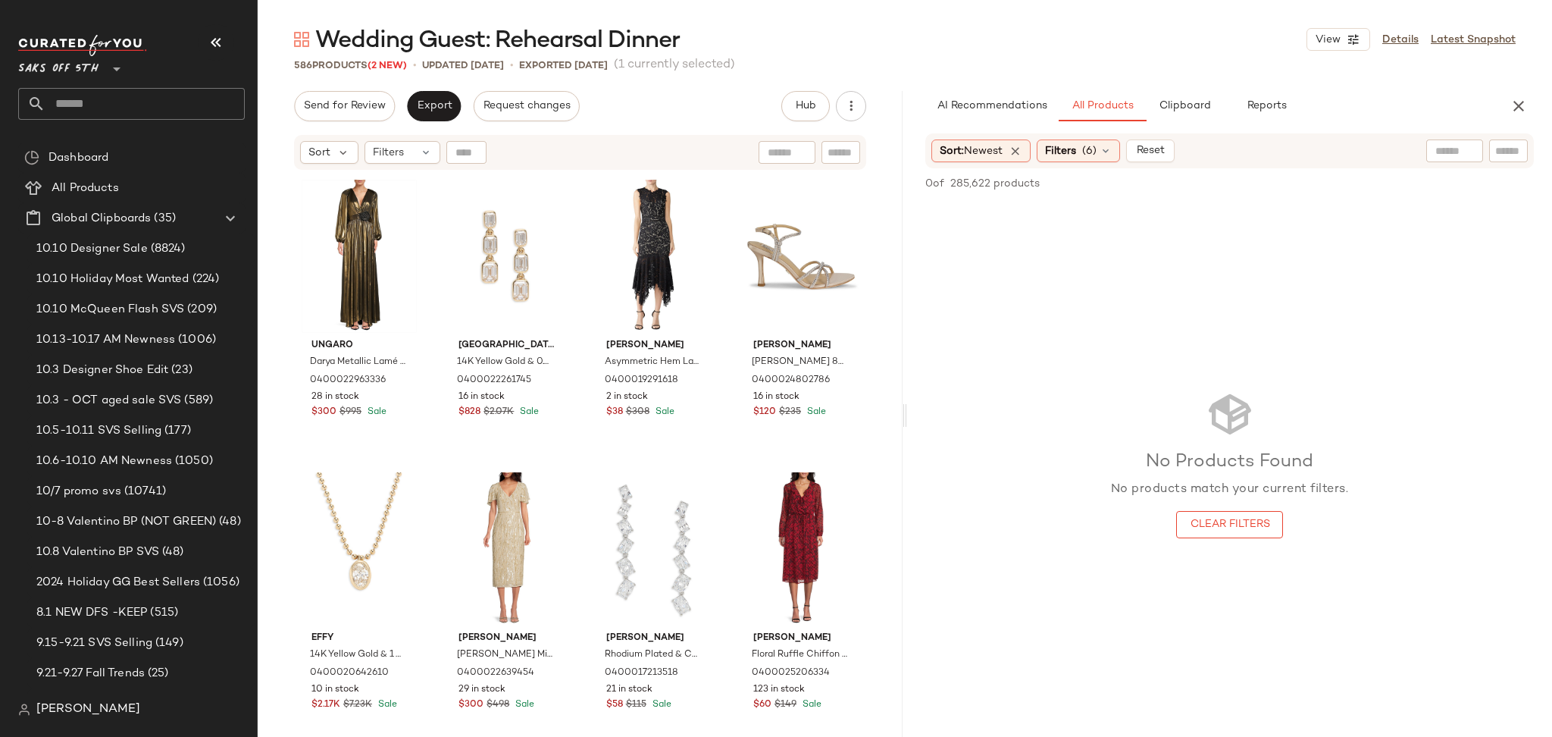
click at [1057, 164] on div "Sort: Newest Filters (6) Reset" at bounding box center [1229, 150] width 609 height 35
click at [1067, 152] on span "Filters" at bounding box center [1060, 151] width 31 height 16
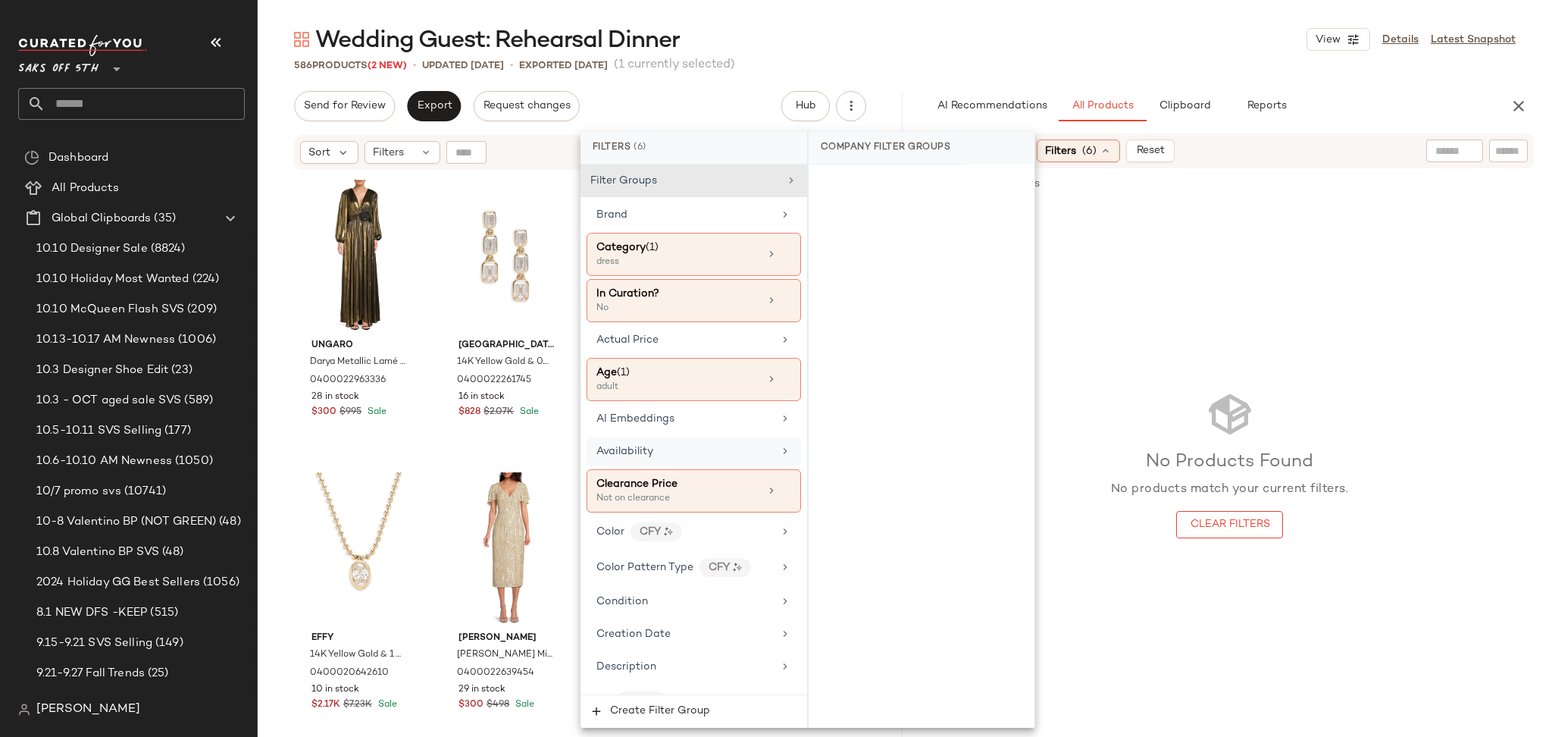
scroll to position [952, 0]
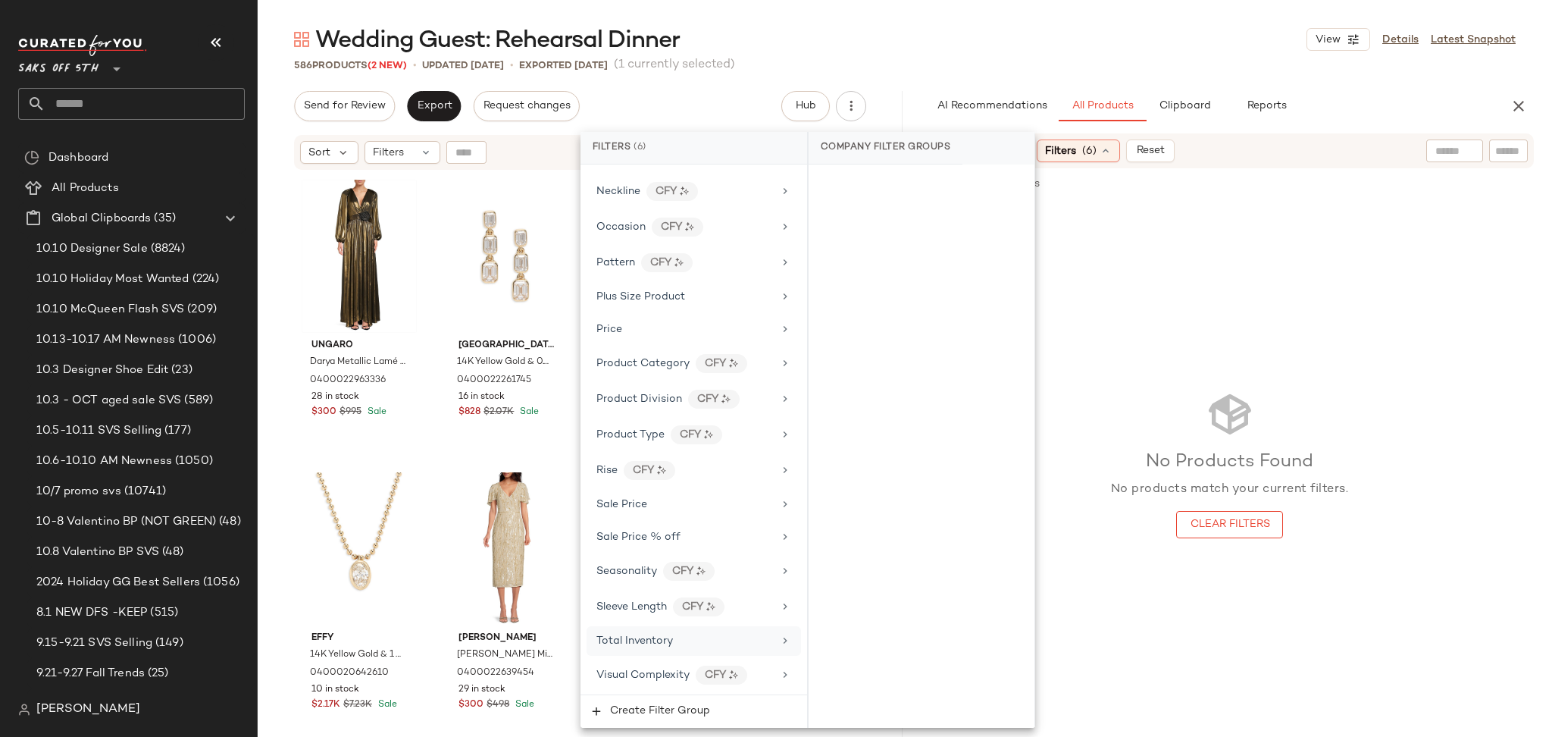
click at [728, 631] on div "Total Inventory" at bounding box center [694, 641] width 214 height 30
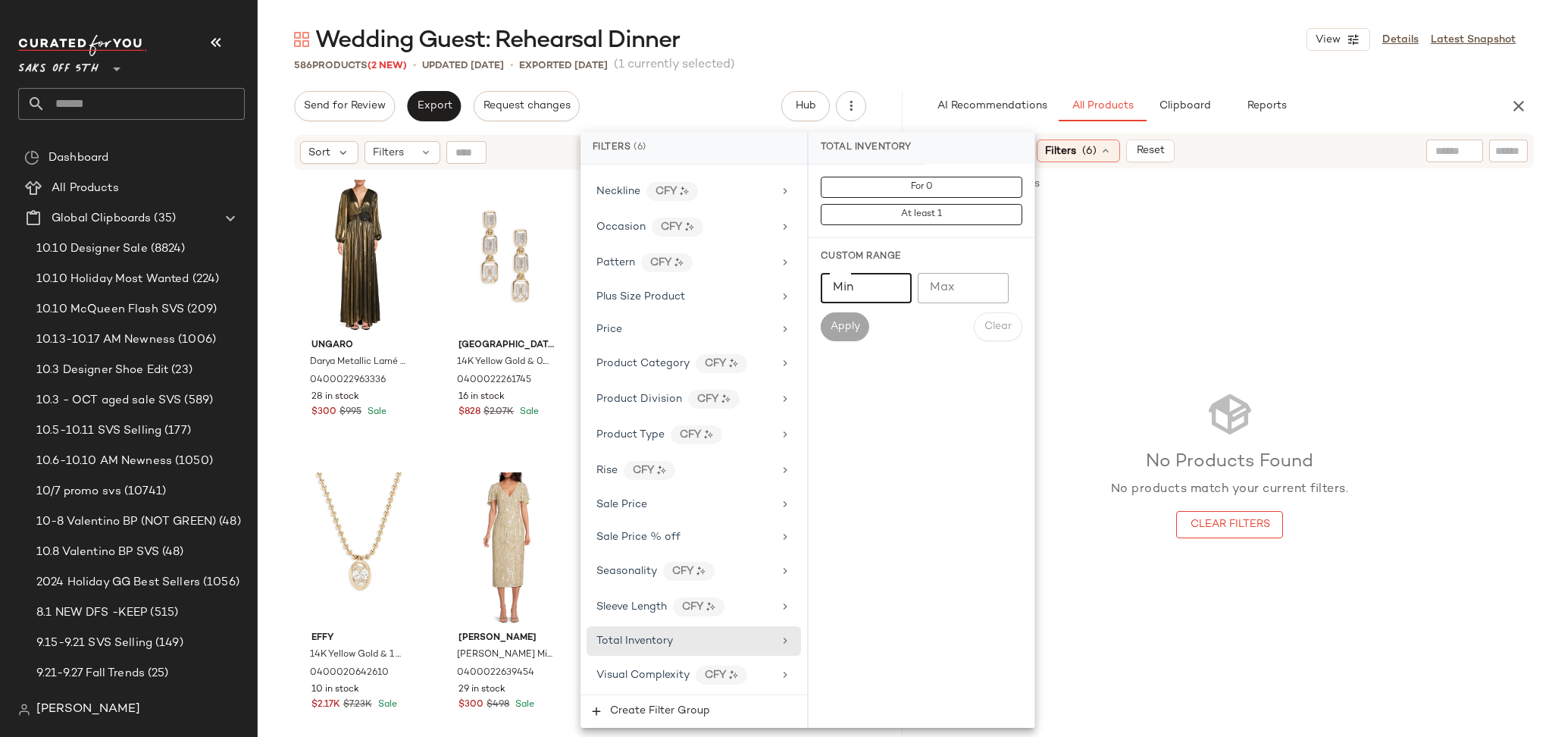
click at [867, 286] on input "Min" at bounding box center [866, 288] width 91 height 30
type input "**"
click at [849, 328] on span "Apply" at bounding box center [845, 327] width 30 height 12
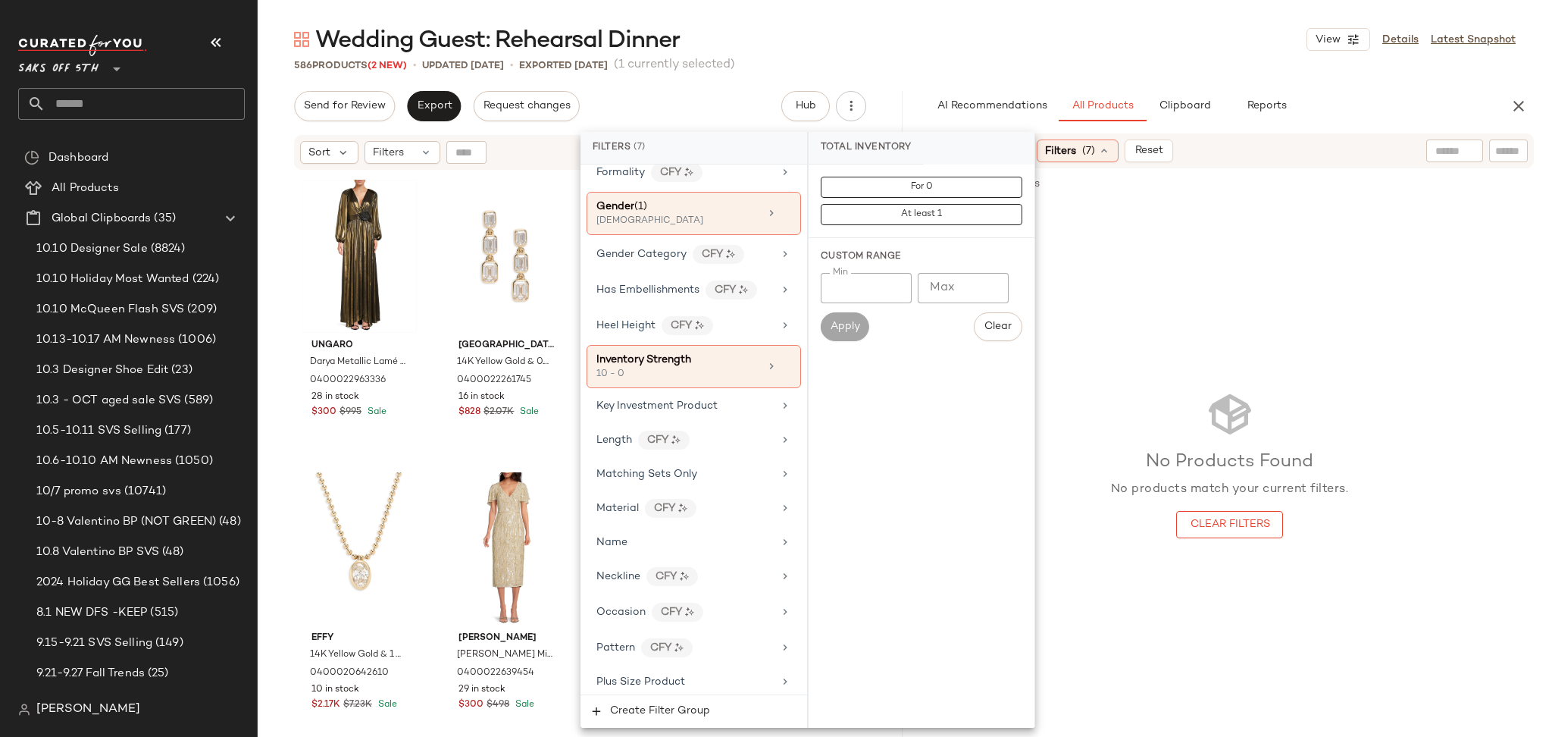
scroll to position [556, 0]
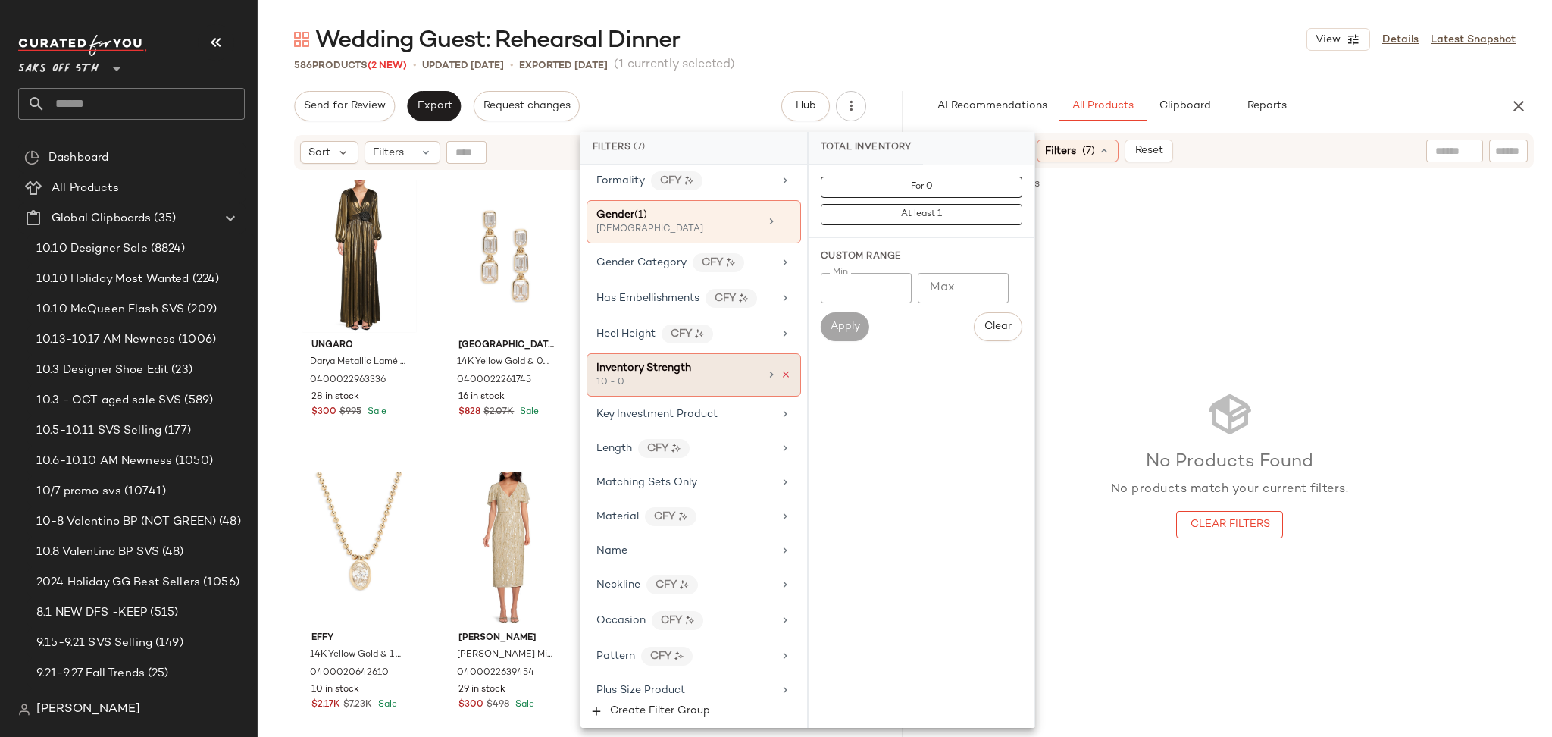
click at [781, 375] on icon at bounding box center [786, 374] width 11 height 11
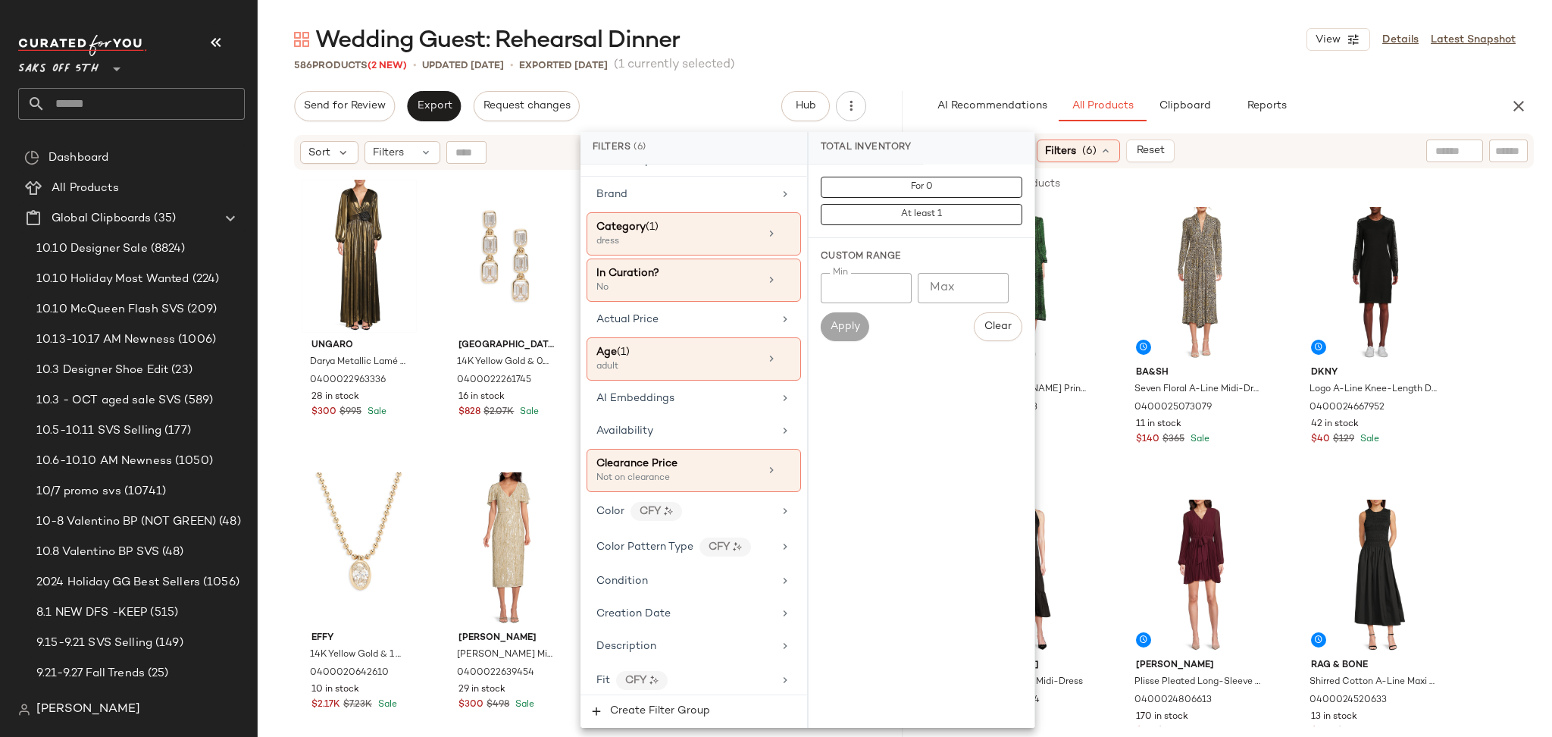
scroll to position [0, 0]
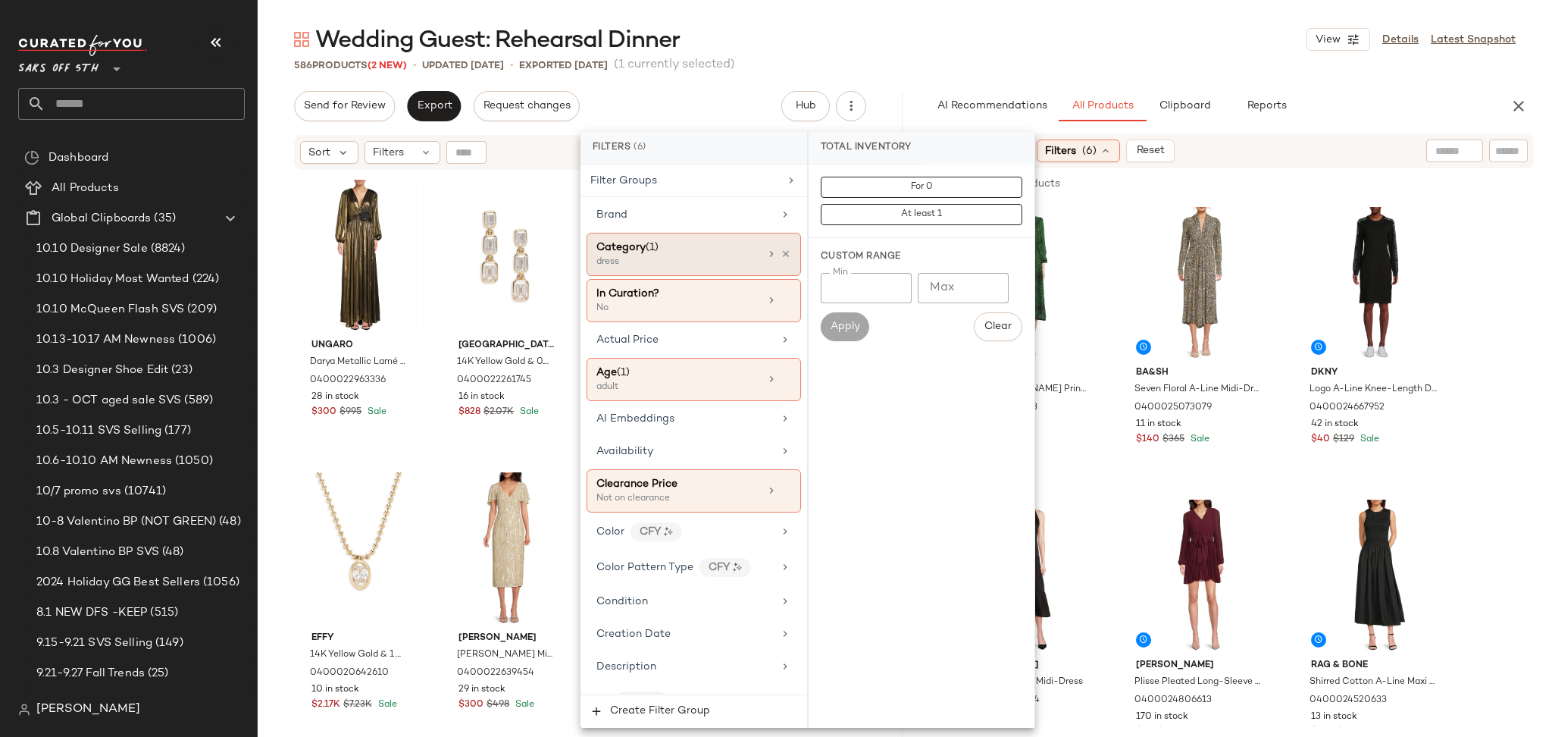
click at [719, 257] on div "dress" at bounding box center [672, 262] width 152 height 14
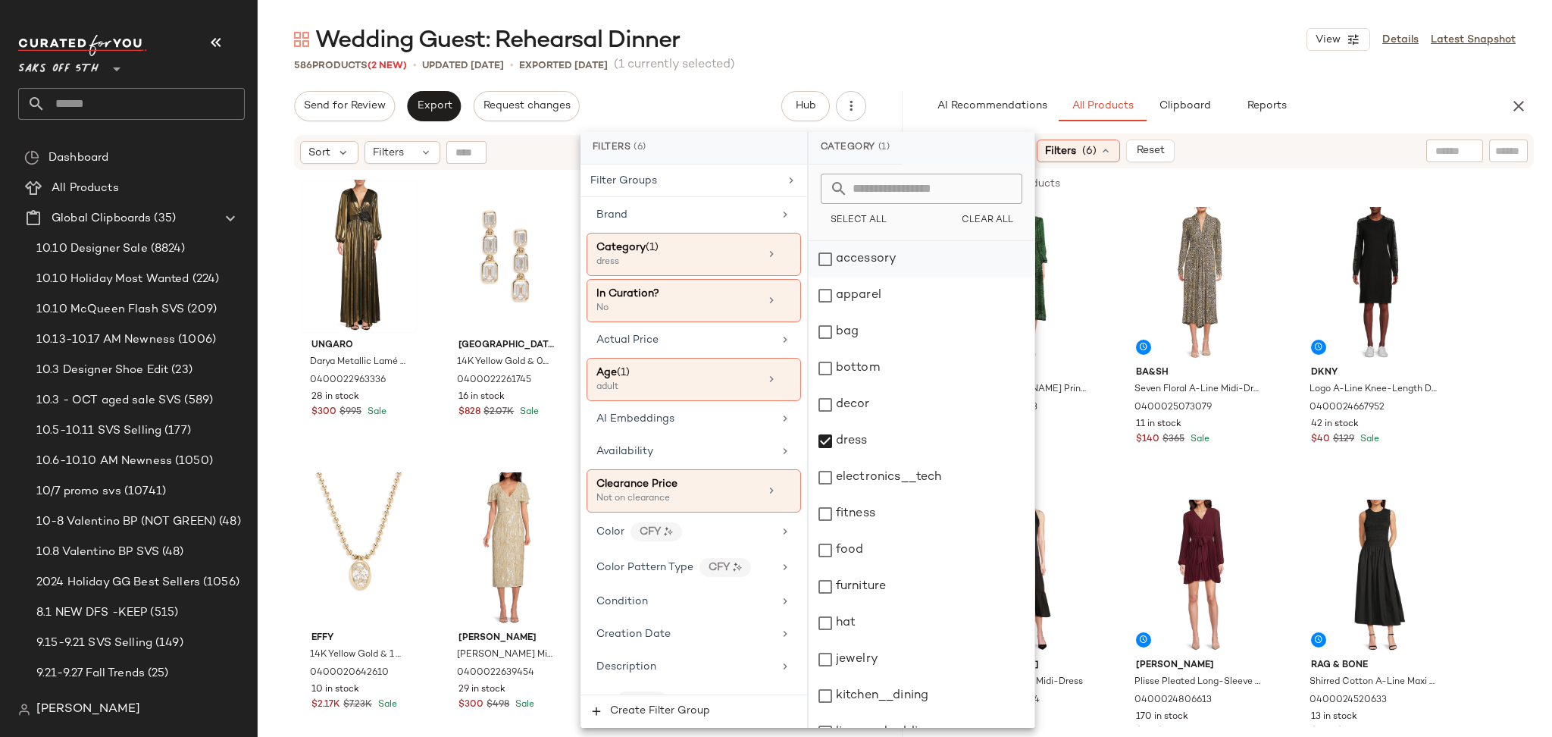
click at [825, 254] on div "accessory" at bounding box center [922, 259] width 226 height 36
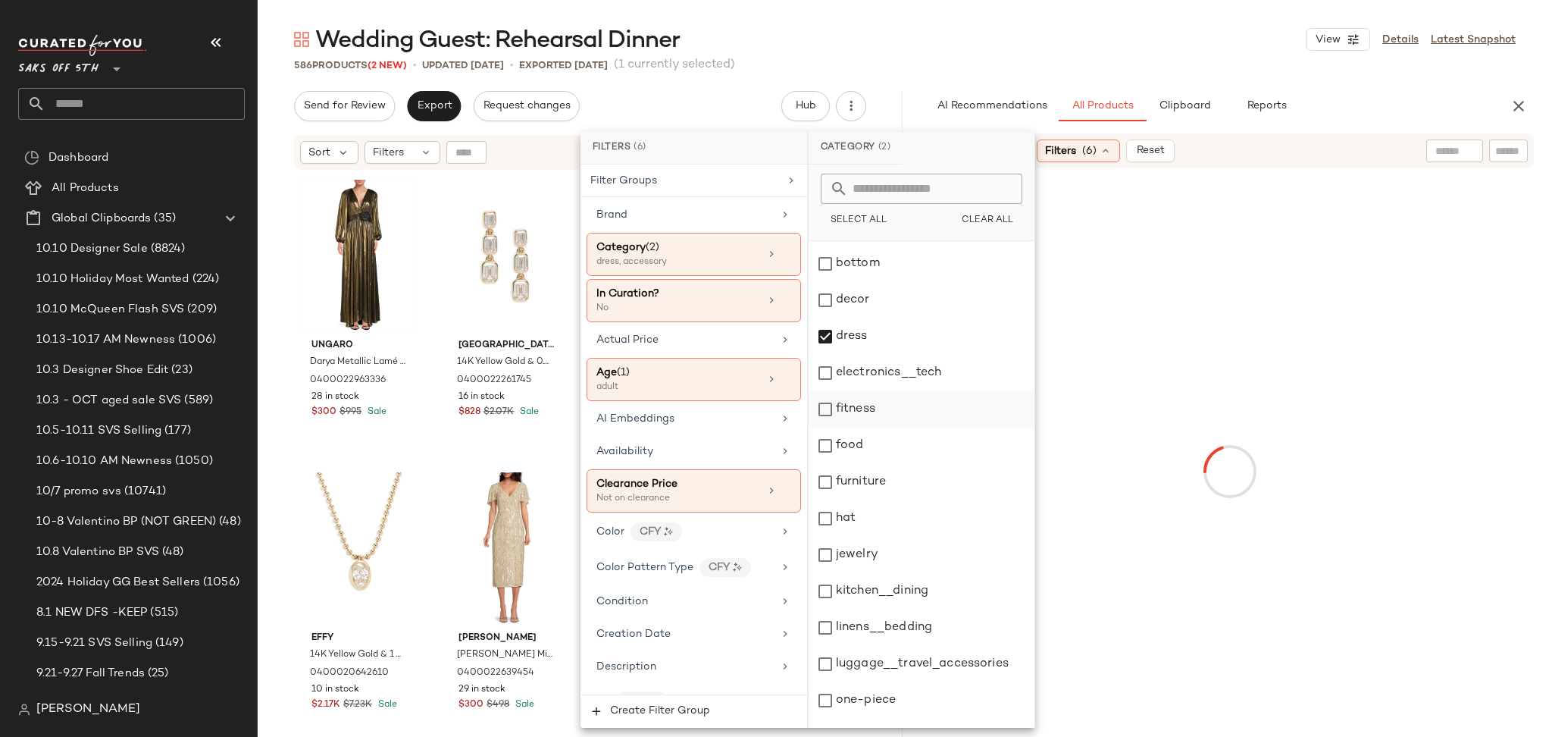
scroll to position [153, 0]
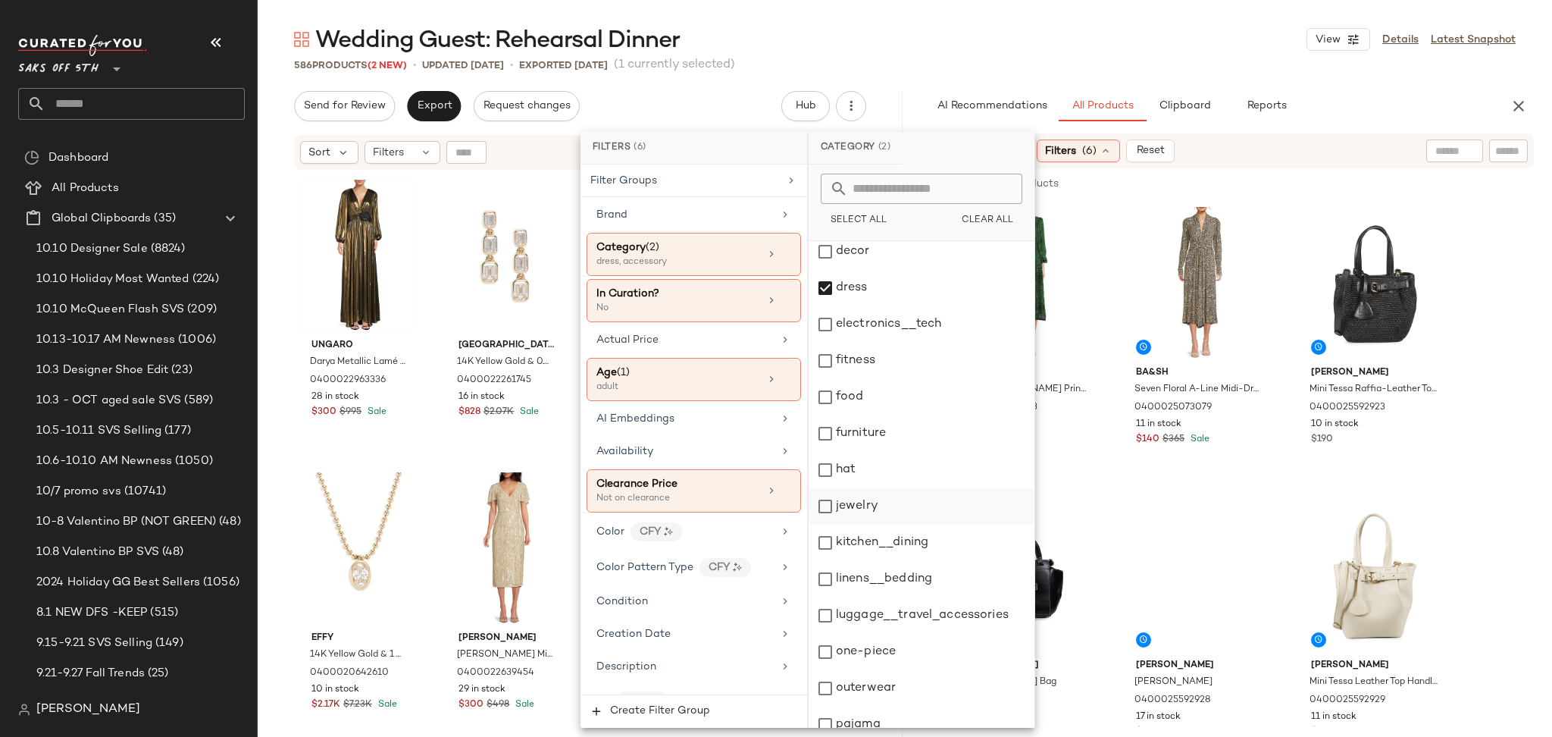
click at [840, 505] on div "jewelry" at bounding box center [922, 506] width 226 height 36
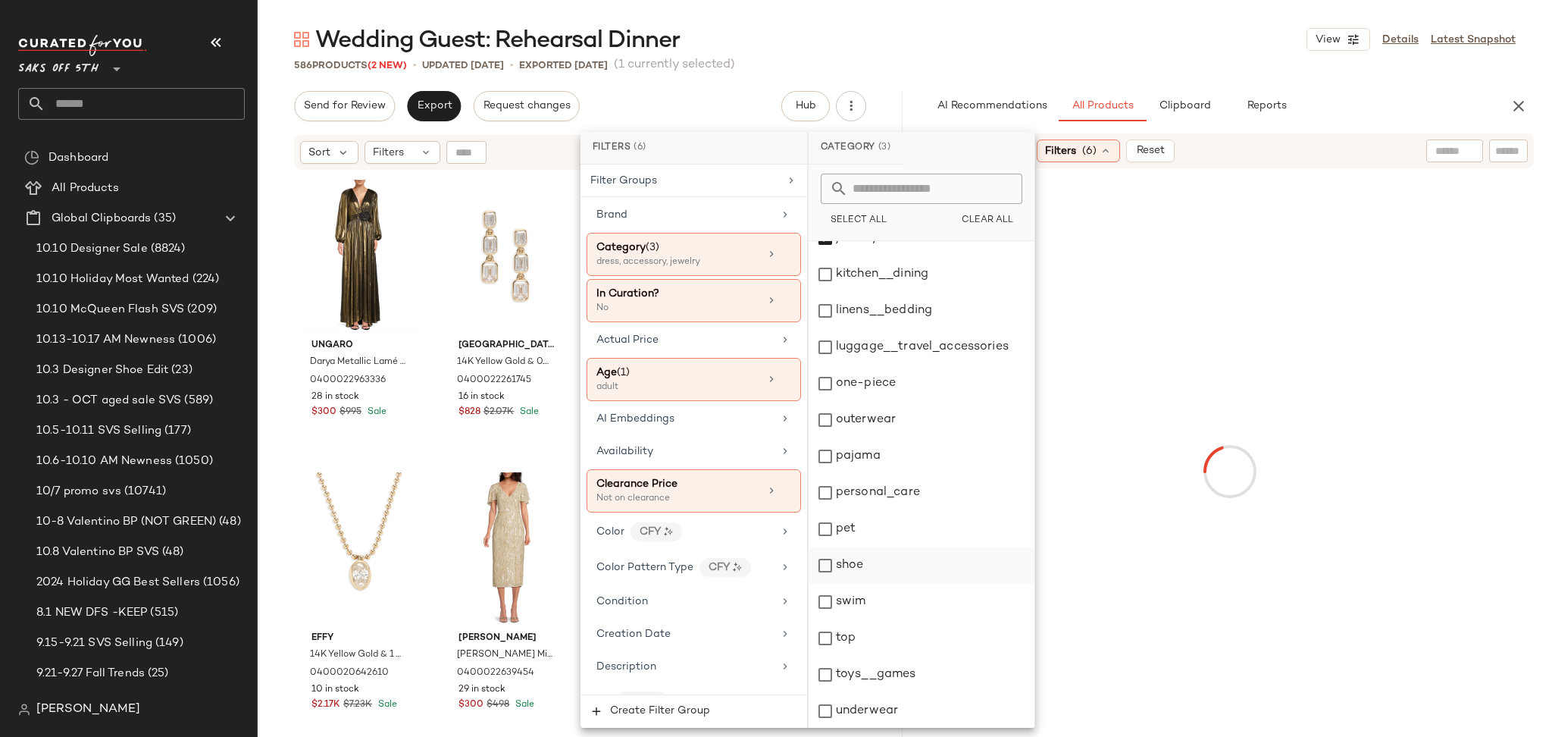
click at [825, 570] on div "shoe" at bounding box center [922, 565] width 226 height 36
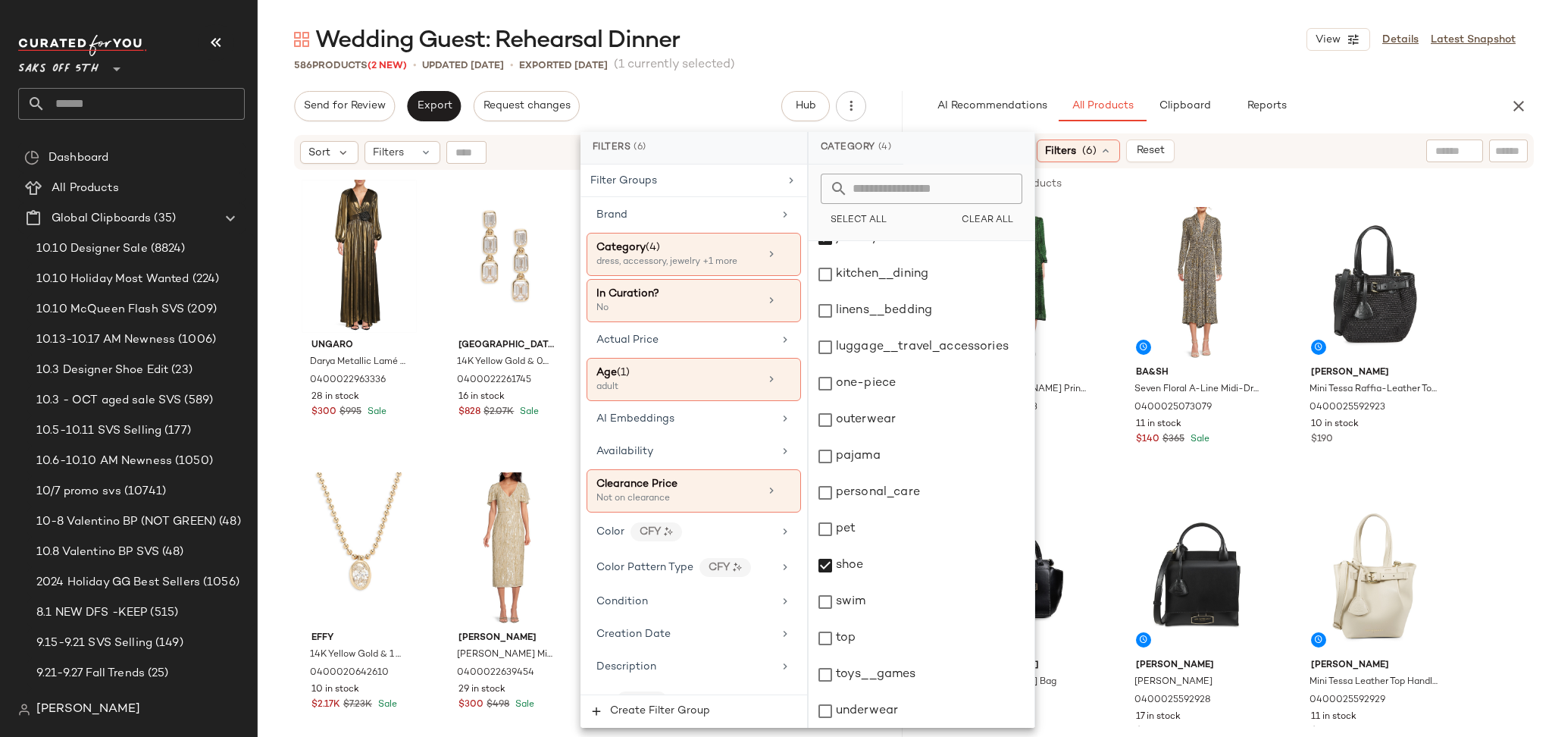
click at [1150, 53] on div "Wedding Guest: Rehearsal Dinner View Details Latest Snapshot" at bounding box center [905, 39] width 1295 height 30
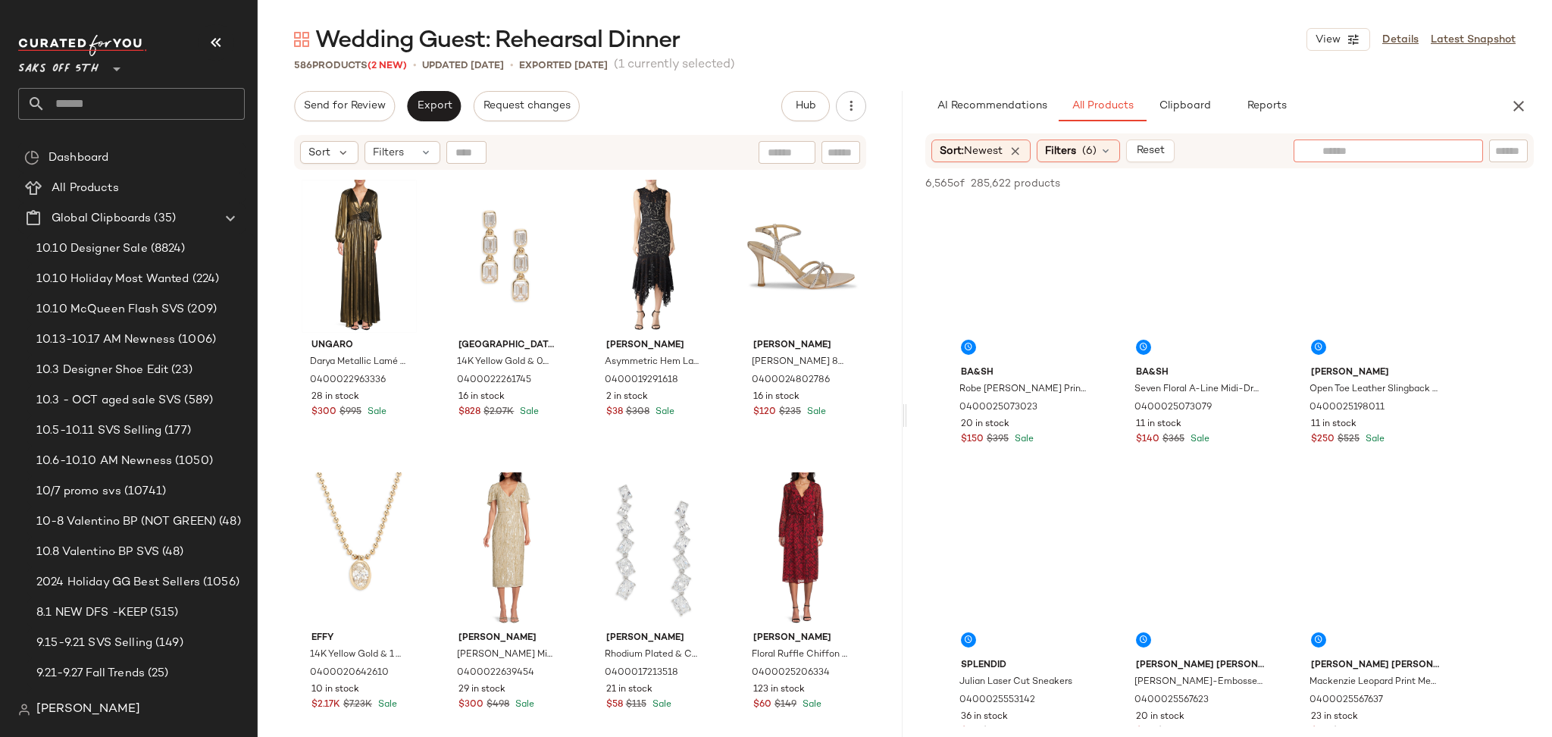
click at [1451, 155] on input "text" at bounding box center [1389, 151] width 132 height 16
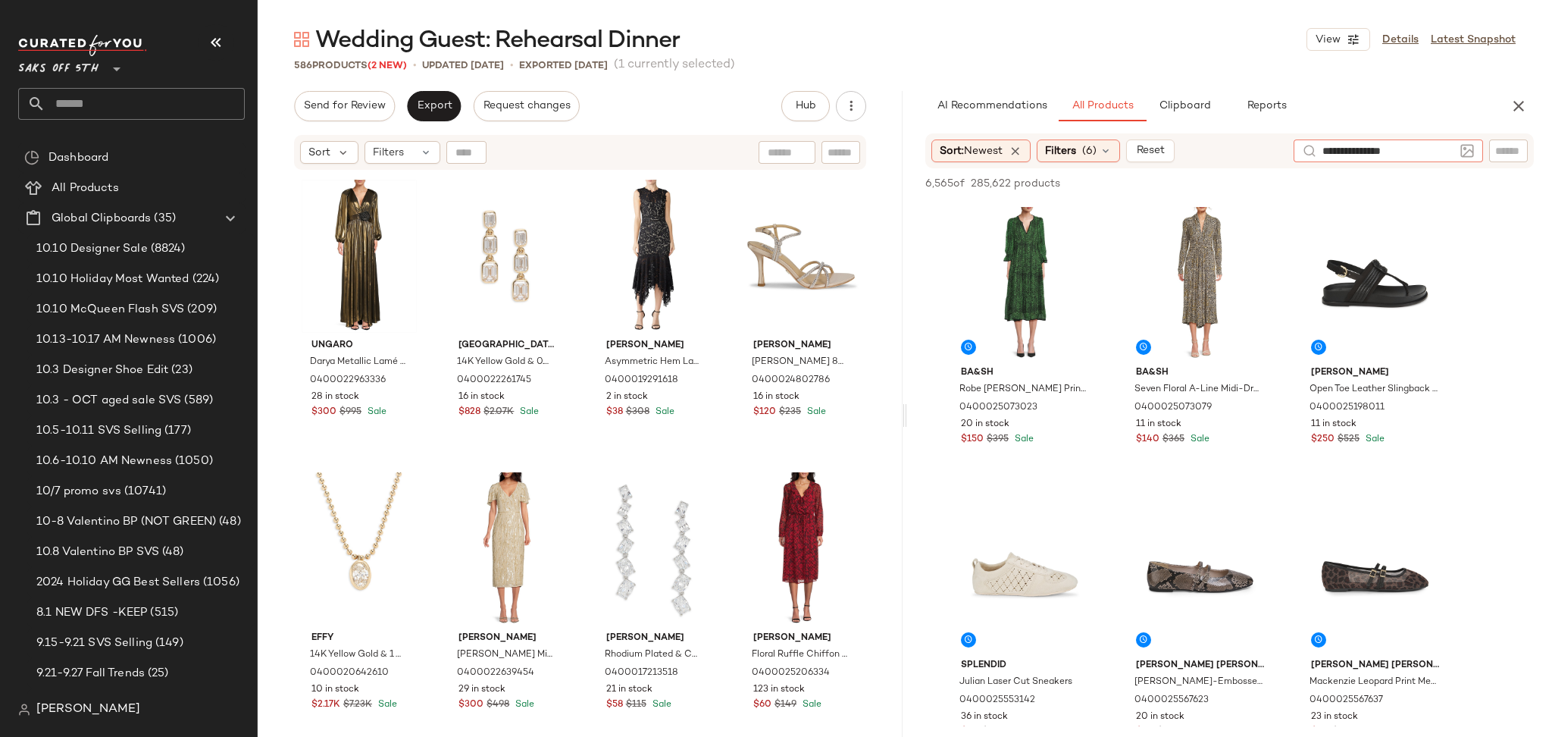
type input "**********"
click at [1468, 153] on img at bounding box center [1467, 152] width 14 height 14
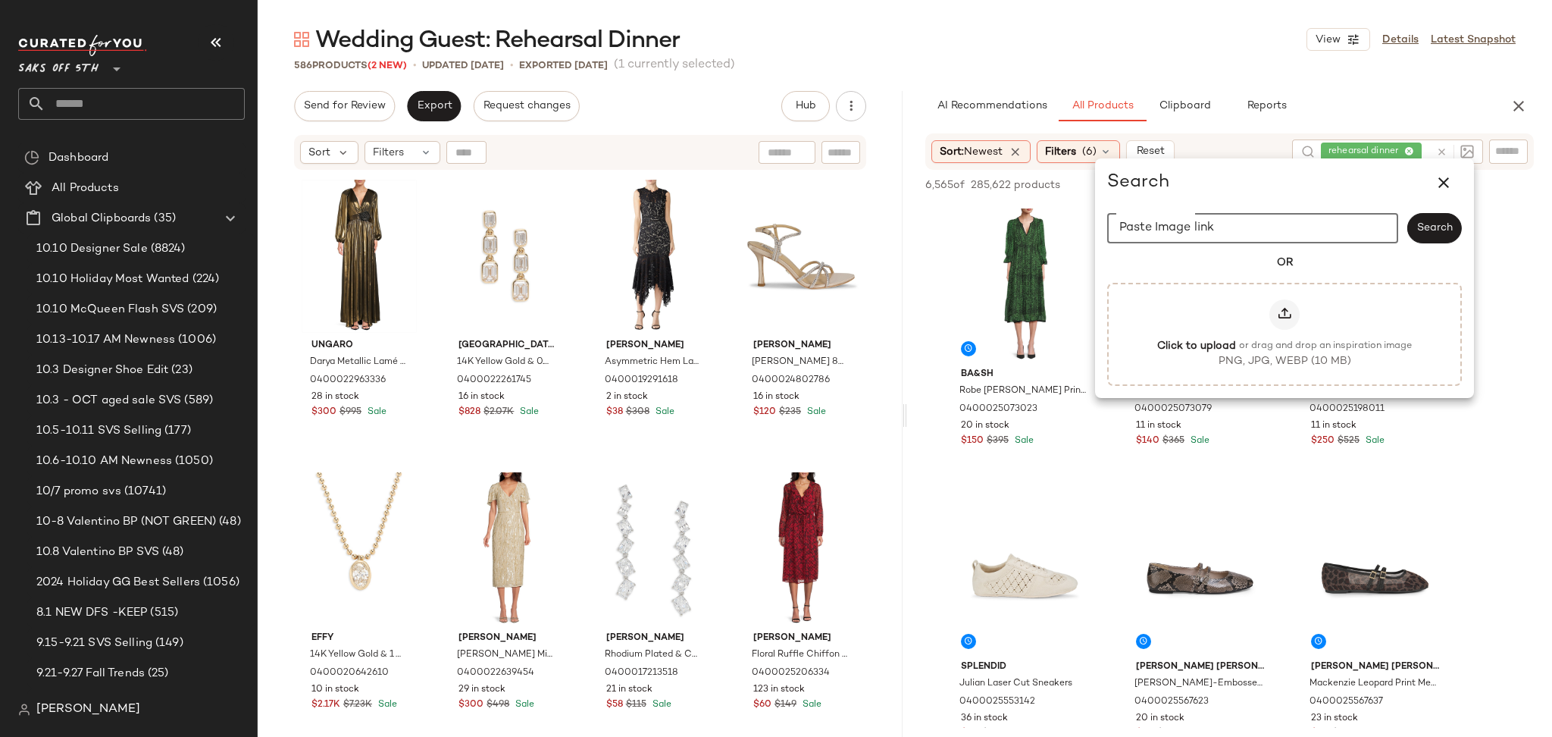
click at [1280, 233] on input "Paste Image link" at bounding box center [1252, 228] width 291 height 30
click at [1276, 316] on div at bounding box center [1284, 314] width 30 height 30
click at [1285, 333] on input "Click to upload or drag and drop an inspiration image PNG, JPG, WEBP (10 MB)" at bounding box center [1285, 333] width 1 height 1
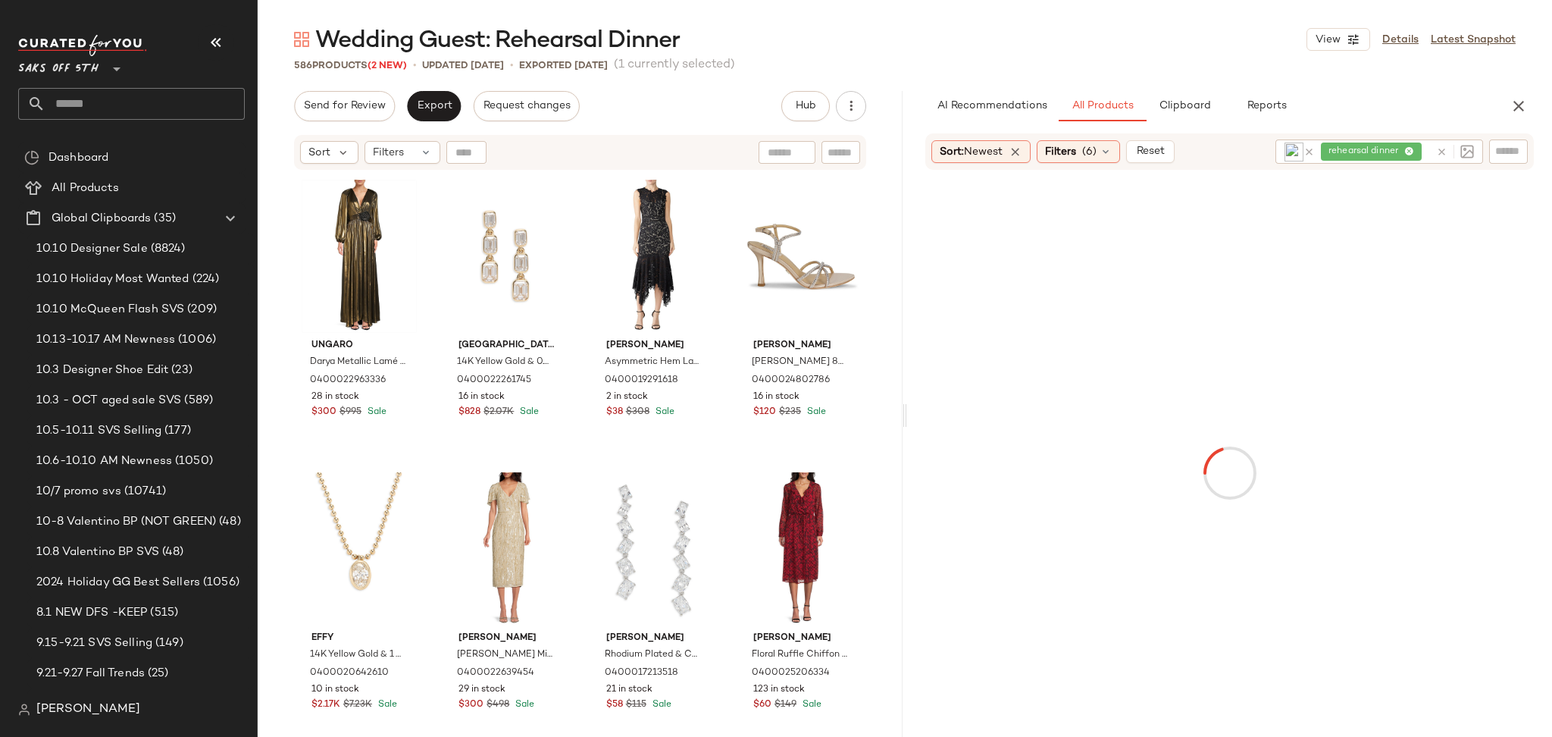
click at [1363, 303] on div at bounding box center [1229, 473] width 639 height 600
click at [1395, 152] on div "rehearsal dinner" at bounding box center [1354, 151] width 152 height 24
click at [1361, 152] on icon at bounding box center [1366, 152] width 10 height 10
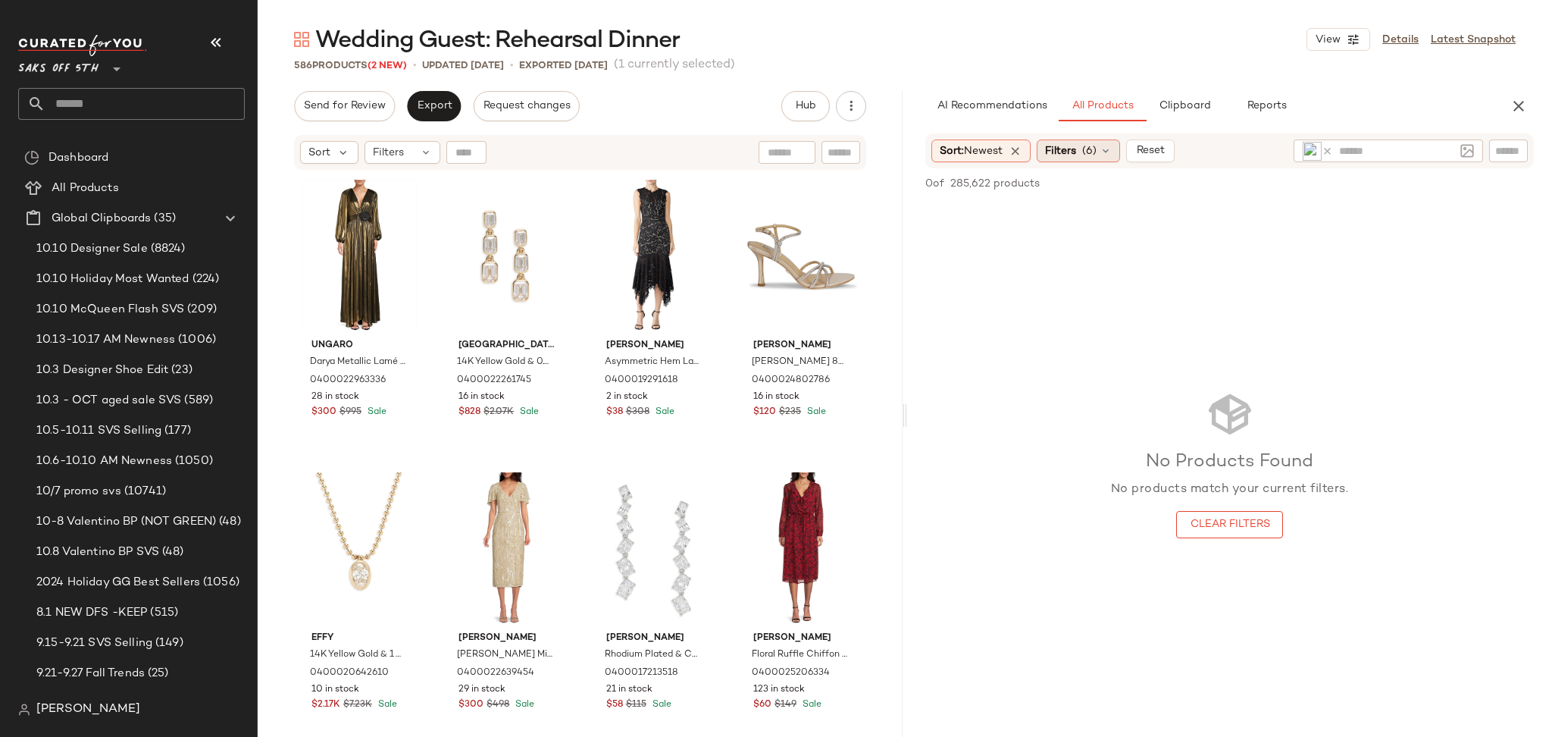
click at [1074, 157] on span "Filters" at bounding box center [1060, 151] width 31 height 16
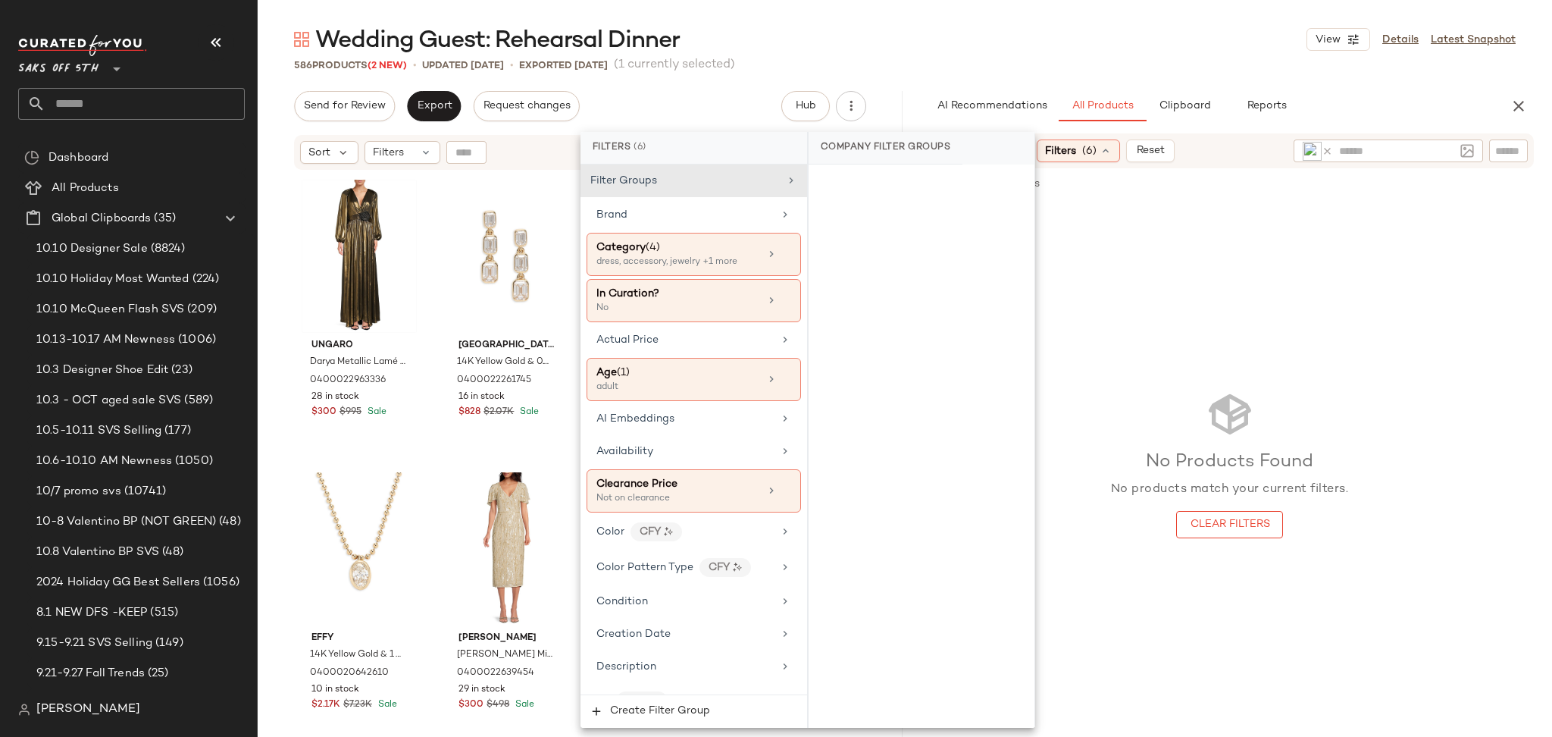
click at [1194, 63] on div "586 Products (2 New) • updated Oct 9th • Exported Oct 9th (1 currently selected)" at bounding box center [905, 65] width 1295 height 15
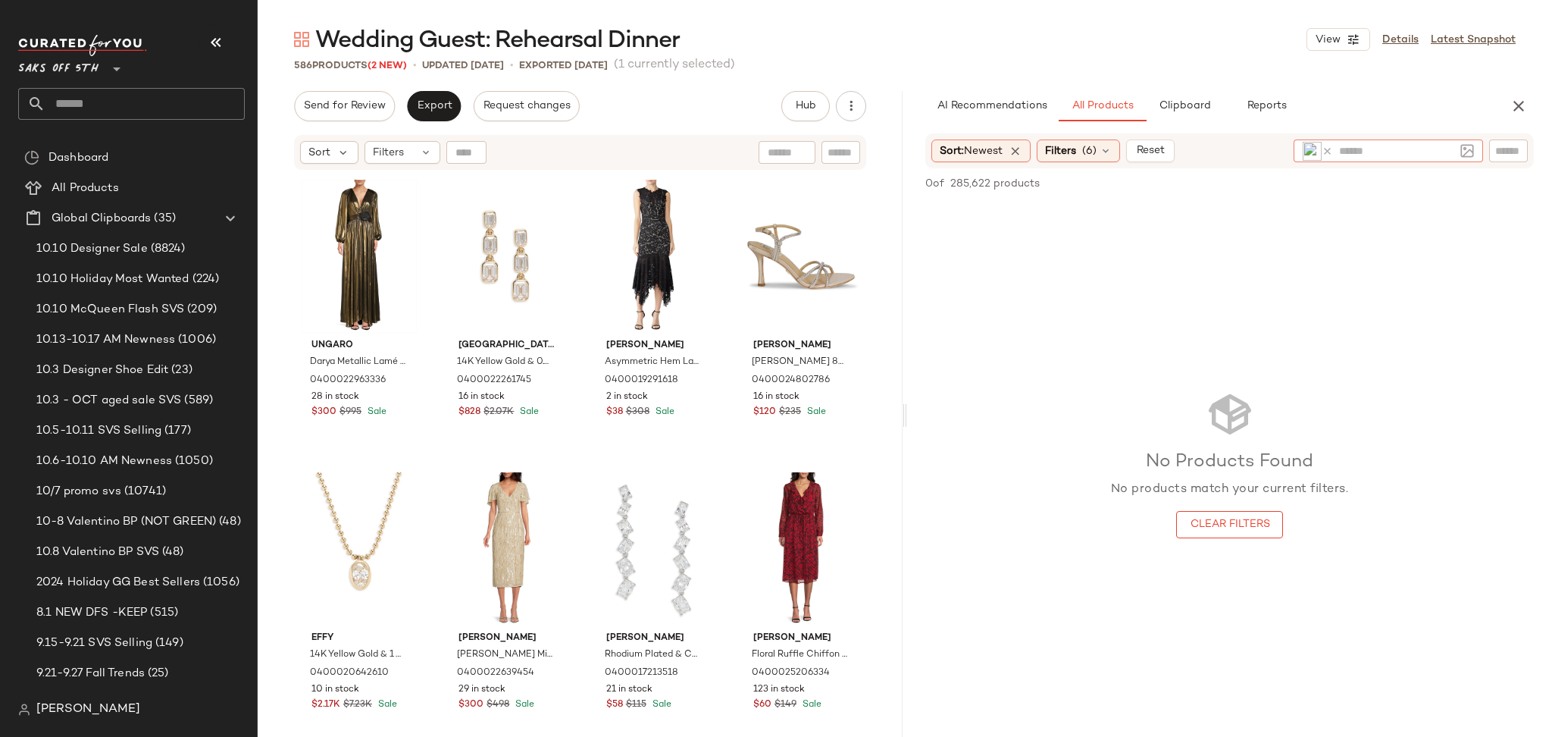
click at [1326, 150] on icon at bounding box center [1327, 151] width 11 height 11
click at [1465, 152] on img at bounding box center [1467, 151] width 14 height 14
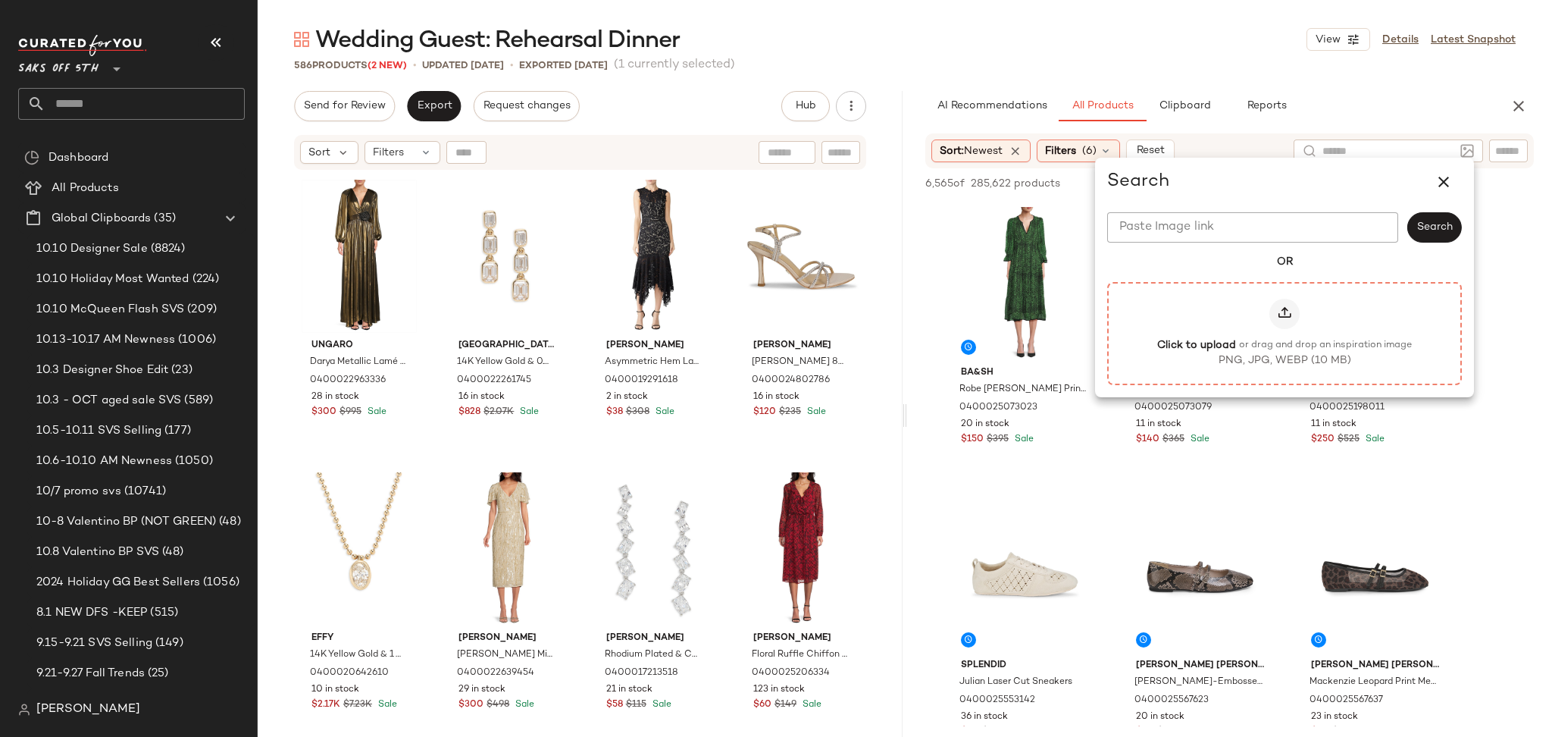
click at [1269, 315] on div at bounding box center [1284, 314] width 30 height 30
click at [1285, 333] on input "Click to upload or drag and drop an inspiration image PNG, JPG, WEBP (10 MB)" at bounding box center [1285, 333] width 1 height 1
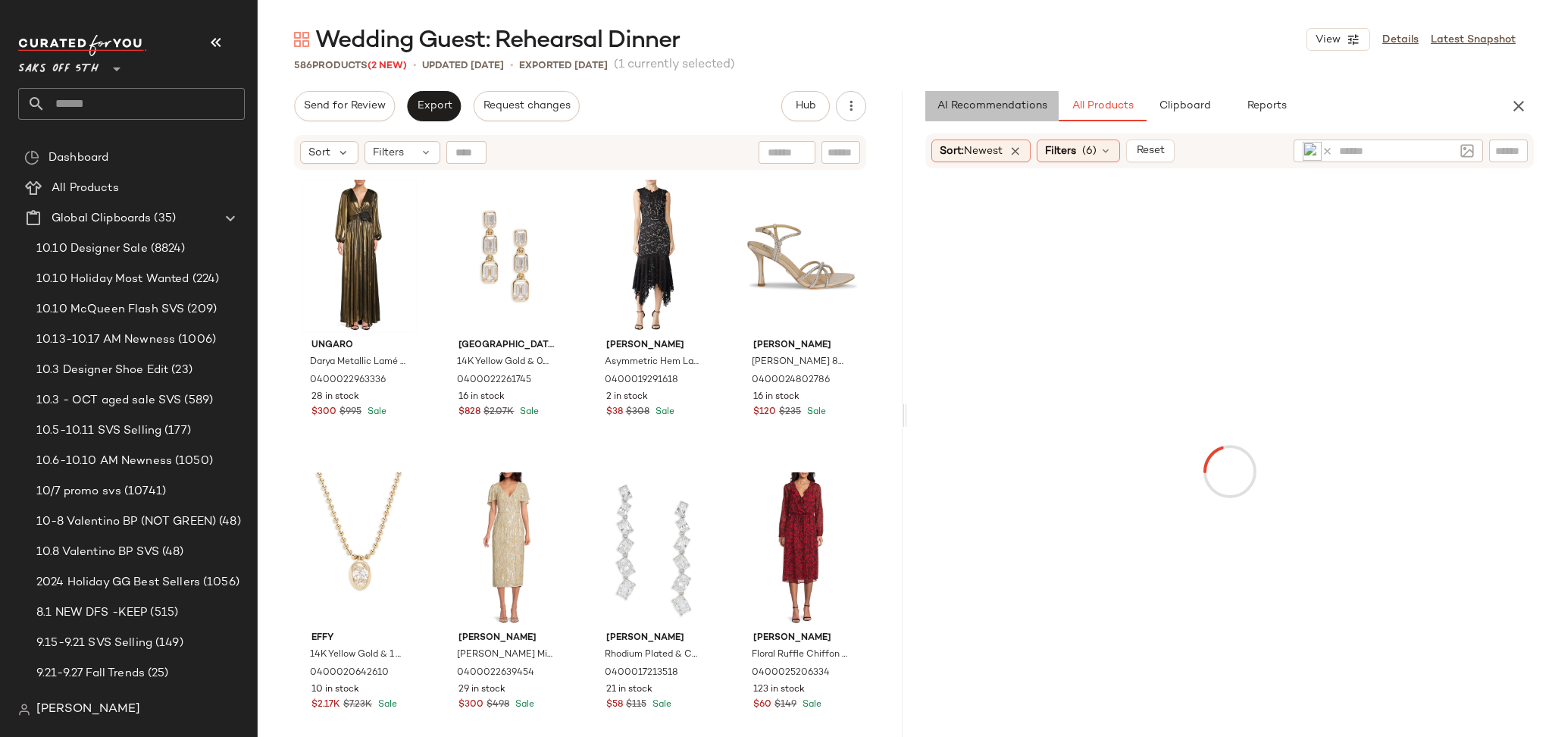
click at [981, 111] on span "AI Recommendations" at bounding box center [992, 106] width 111 height 12
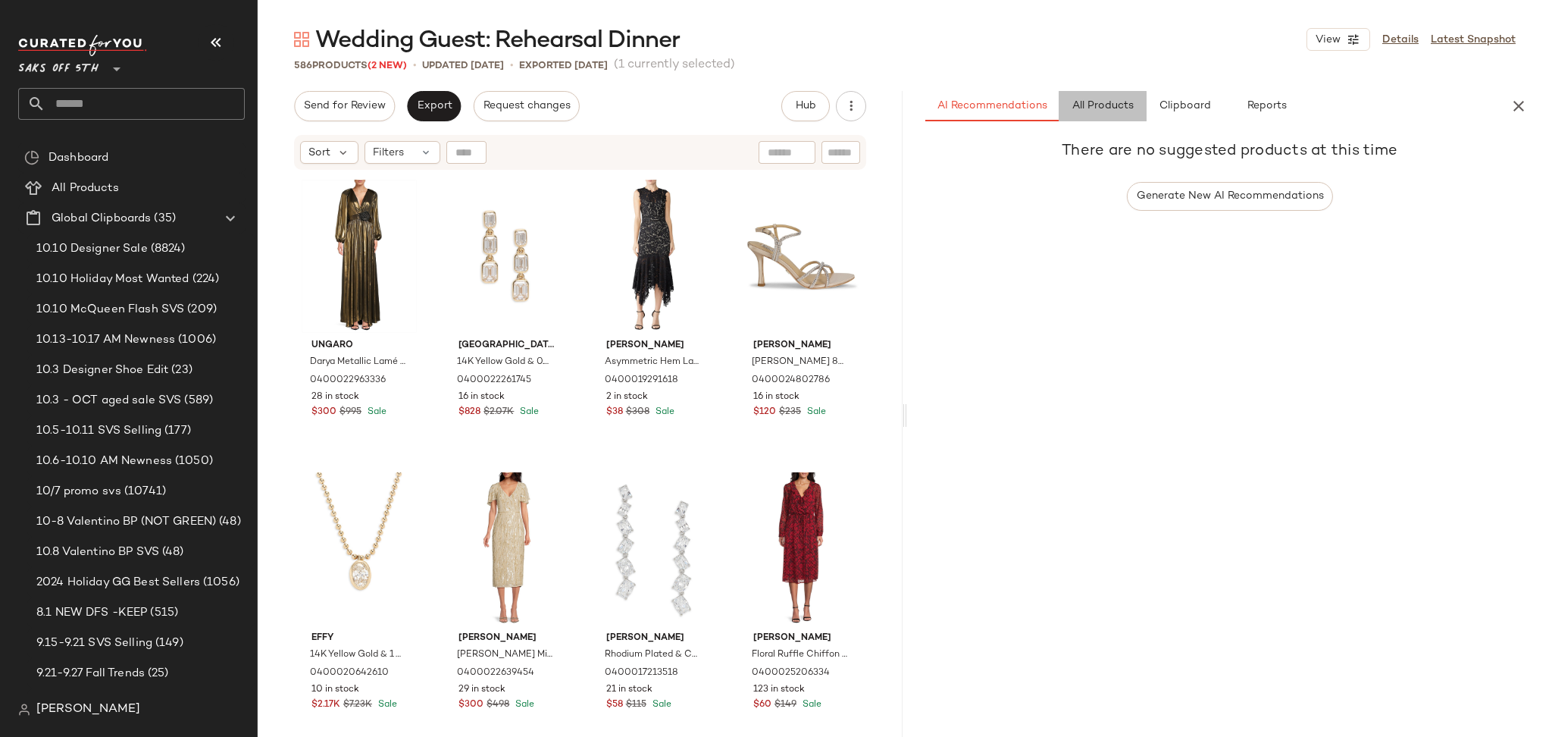
click at [1100, 102] on span "All Products" at bounding box center [1103, 106] width 62 height 12
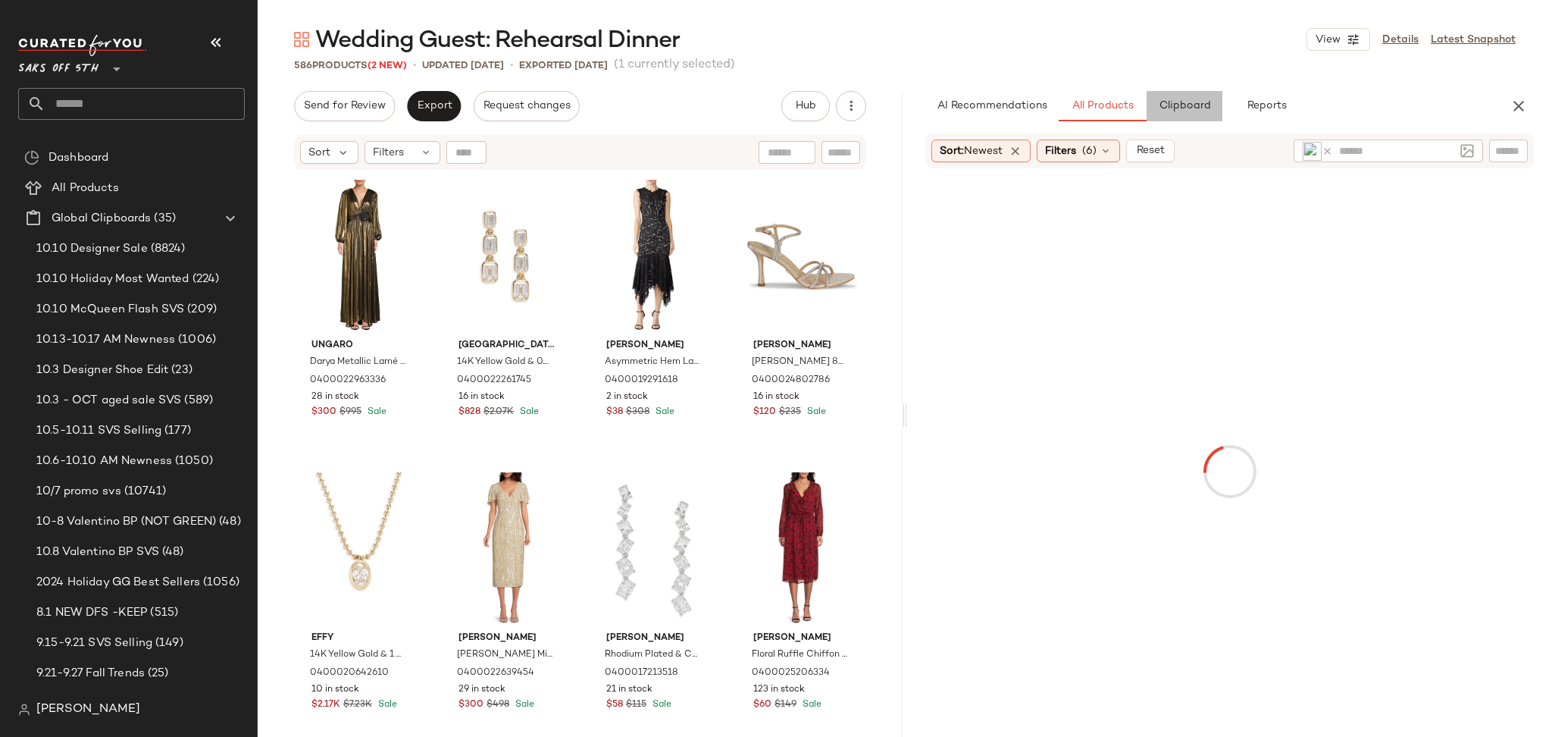
click at [1182, 108] on span "Clipboard" at bounding box center [1184, 106] width 52 height 12
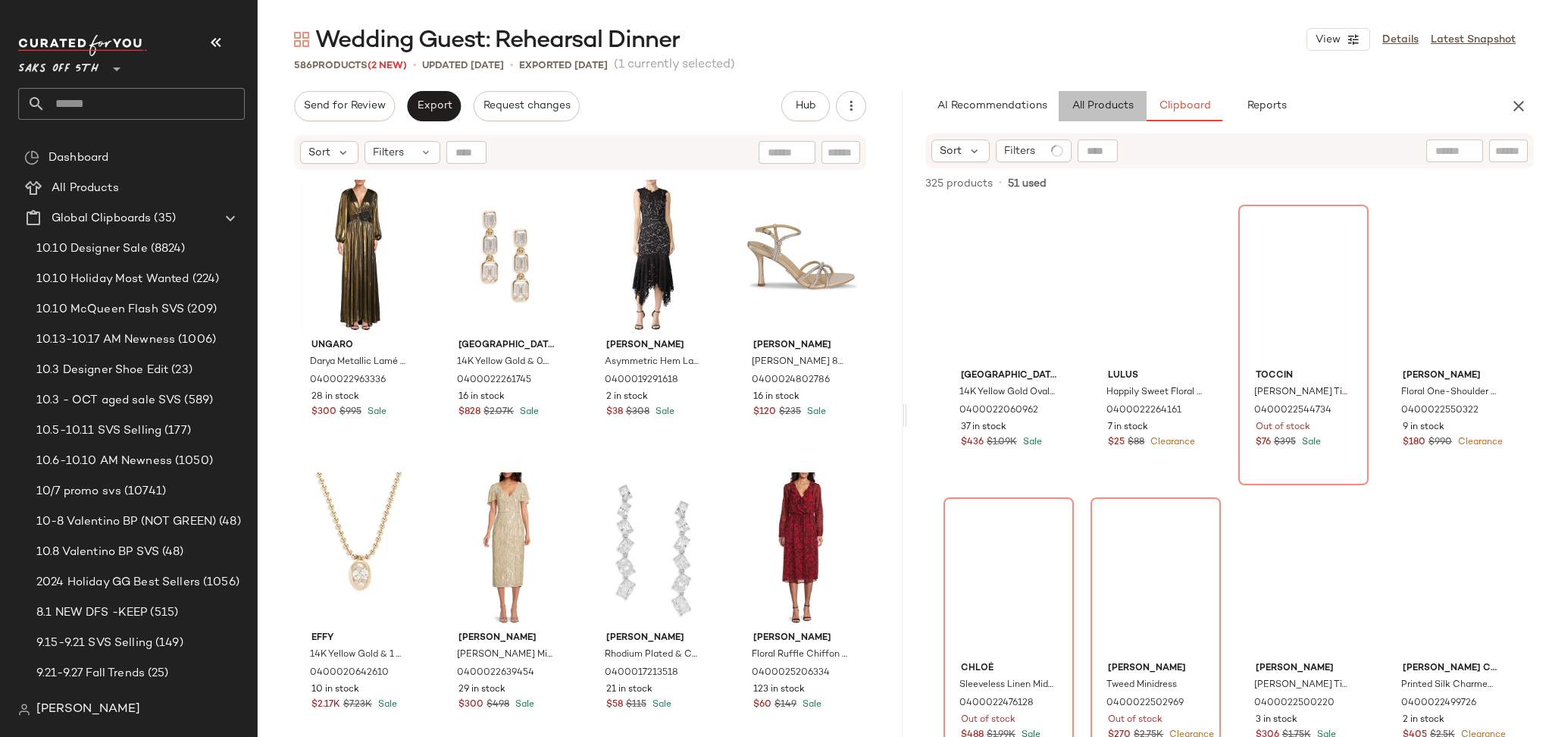
click at [1069, 100] on button "All Products" at bounding box center [1103, 106] width 88 height 30
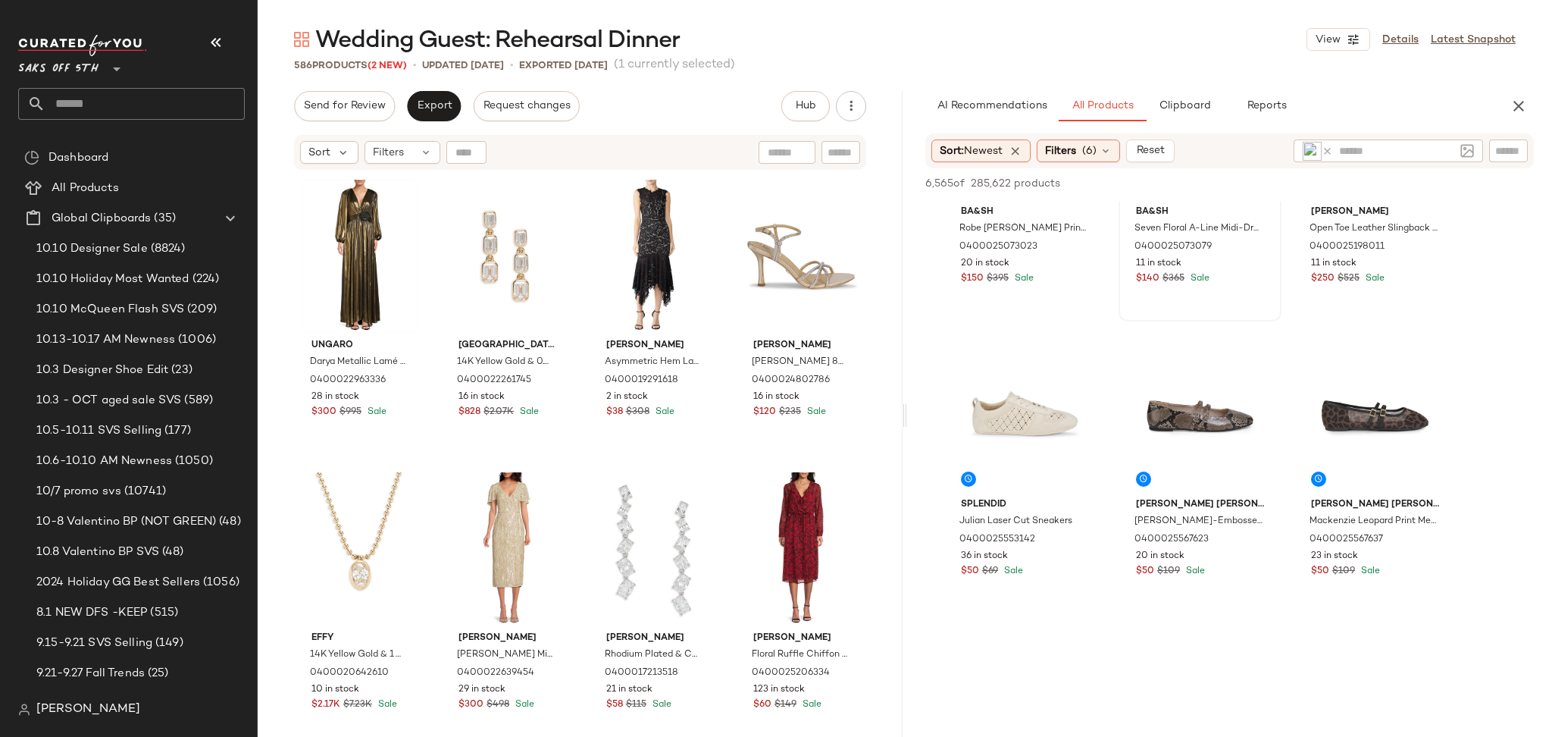
scroll to position [0, 0]
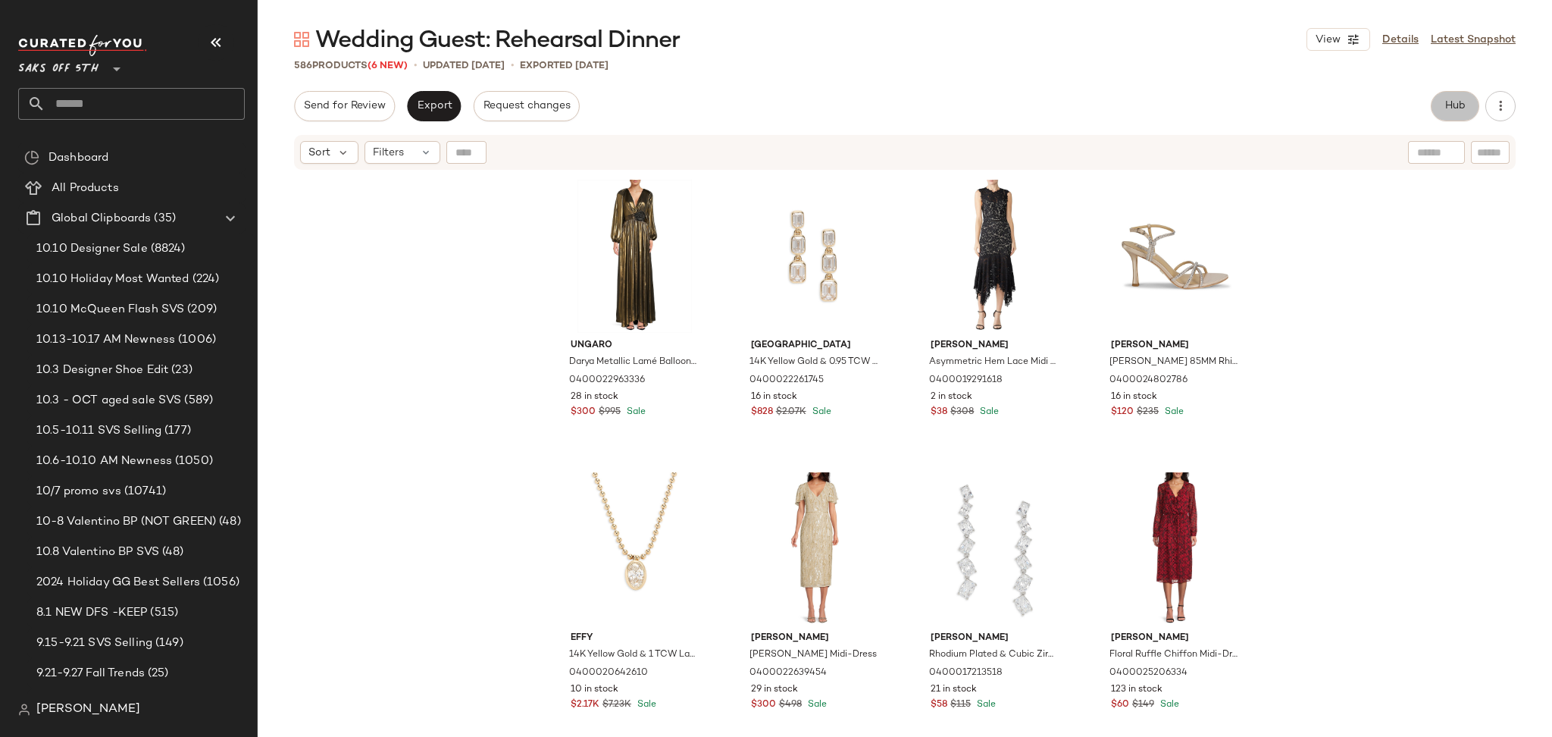
click at [1448, 108] on span "Hub" at bounding box center [1455, 106] width 21 height 12
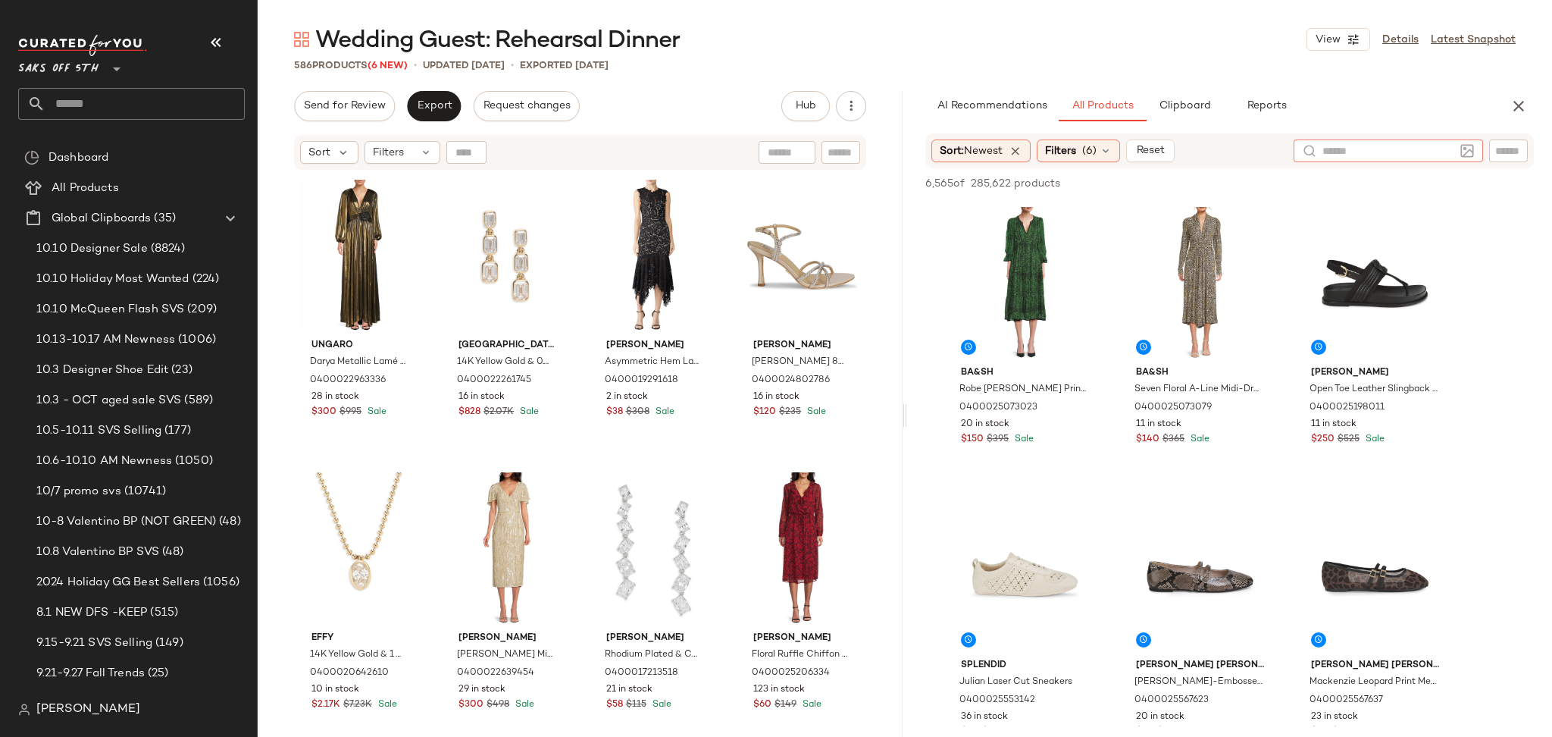
click at [1456, 146] on div at bounding box center [1388, 150] width 189 height 23
click at [1466, 149] on img at bounding box center [1467, 151] width 14 height 14
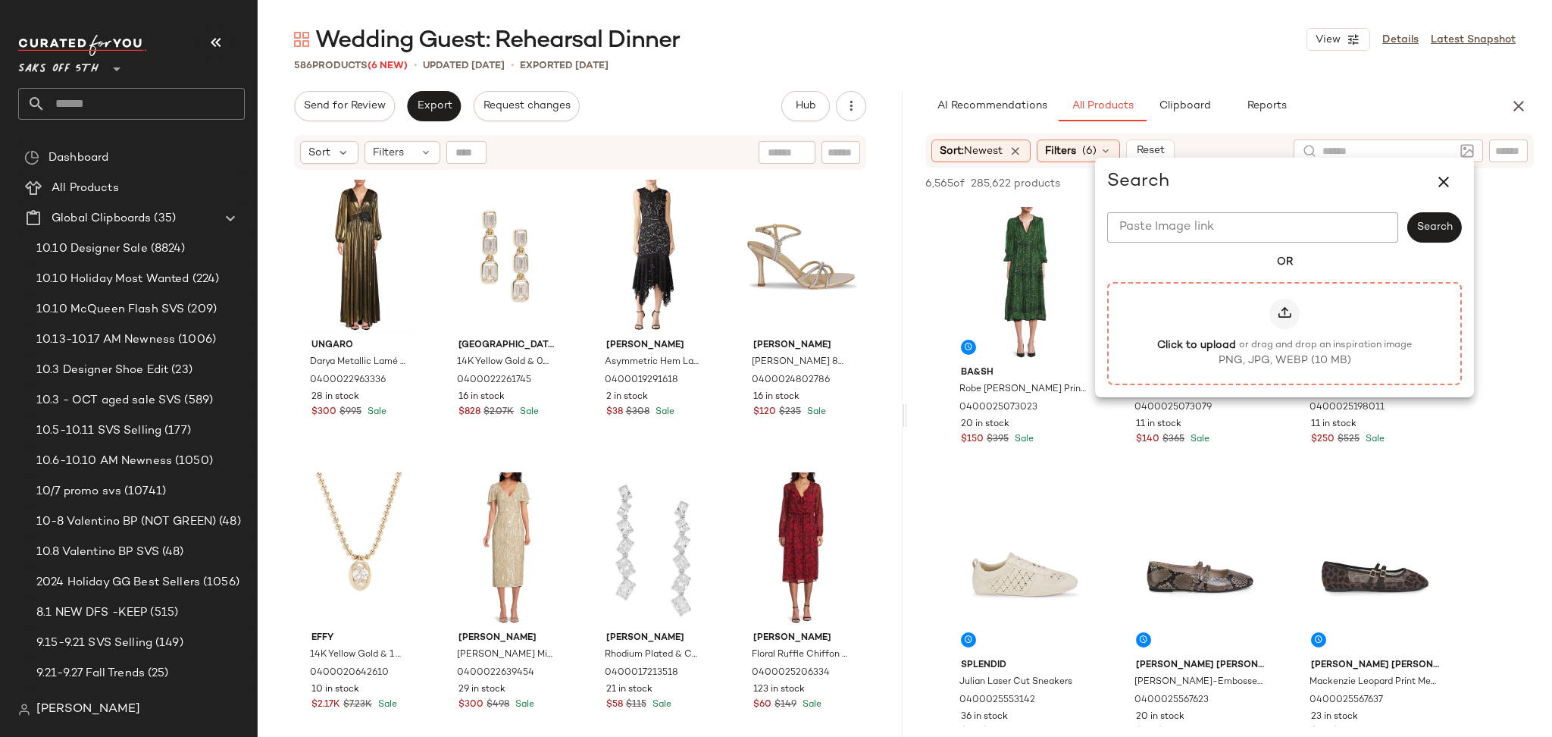
click at [1279, 308] on icon at bounding box center [1284, 313] width 15 height 15
click at [1285, 333] on input "Click to upload or drag and drop an inspiration image PNG, JPG, WEBP (10 MB)" at bounding box center [1285, 333] width 1 height 1
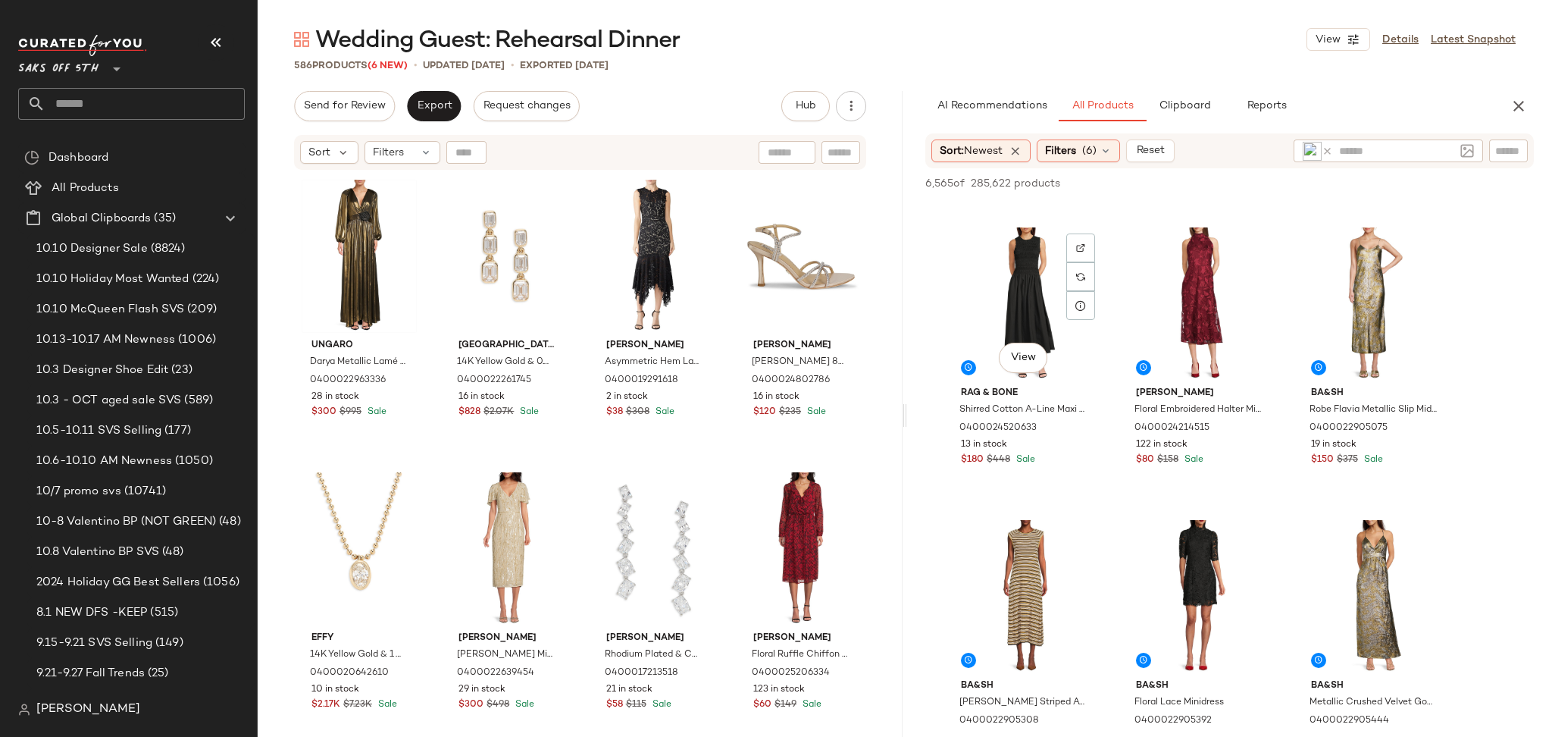
scroll to position [2324, 0]
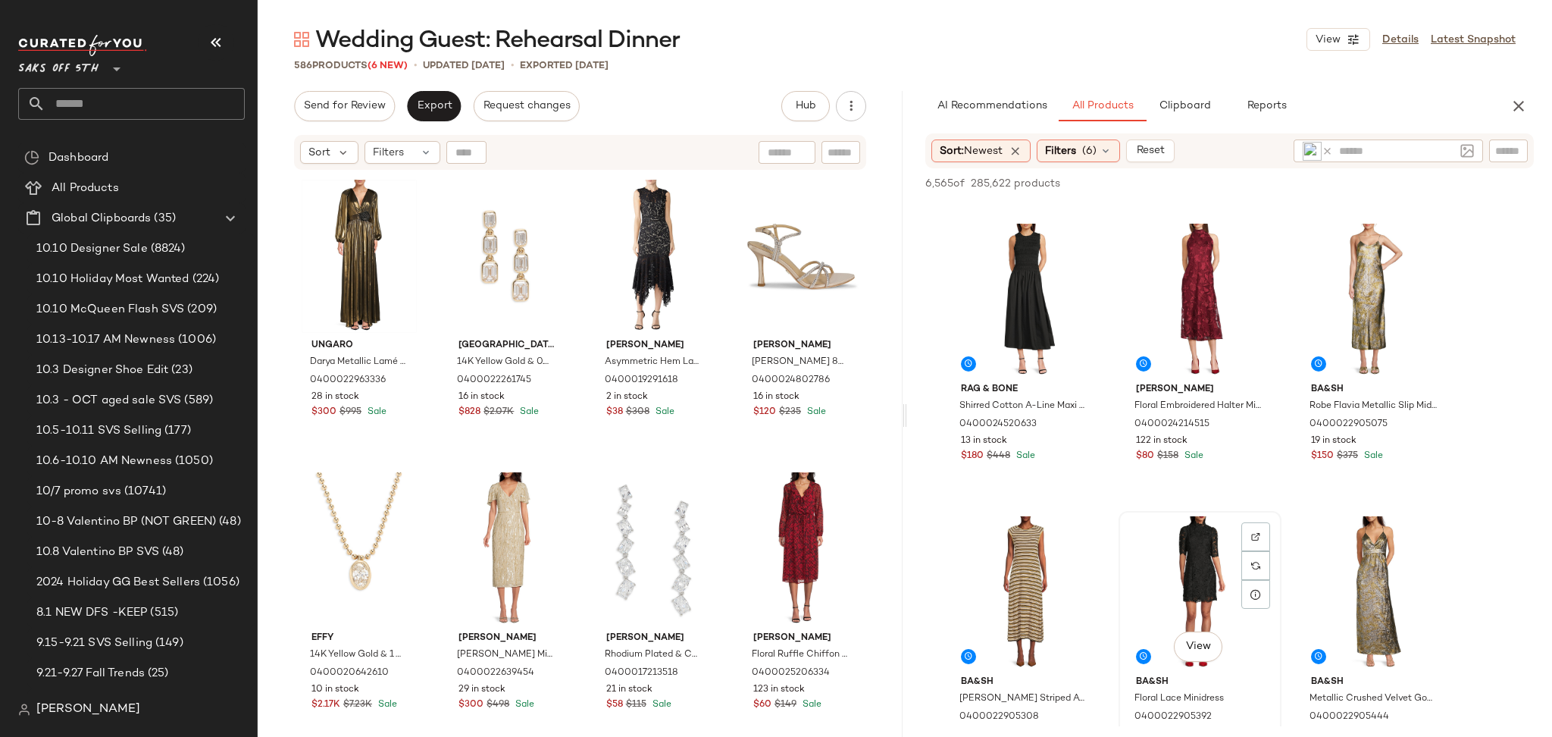
click at [1191, 581] on div "View" at bounding box center [1200, 592] width 152 height 153
click at [1315, 178] on span "Add to Top" at bounding box center [1317, 183] width 60 height 11
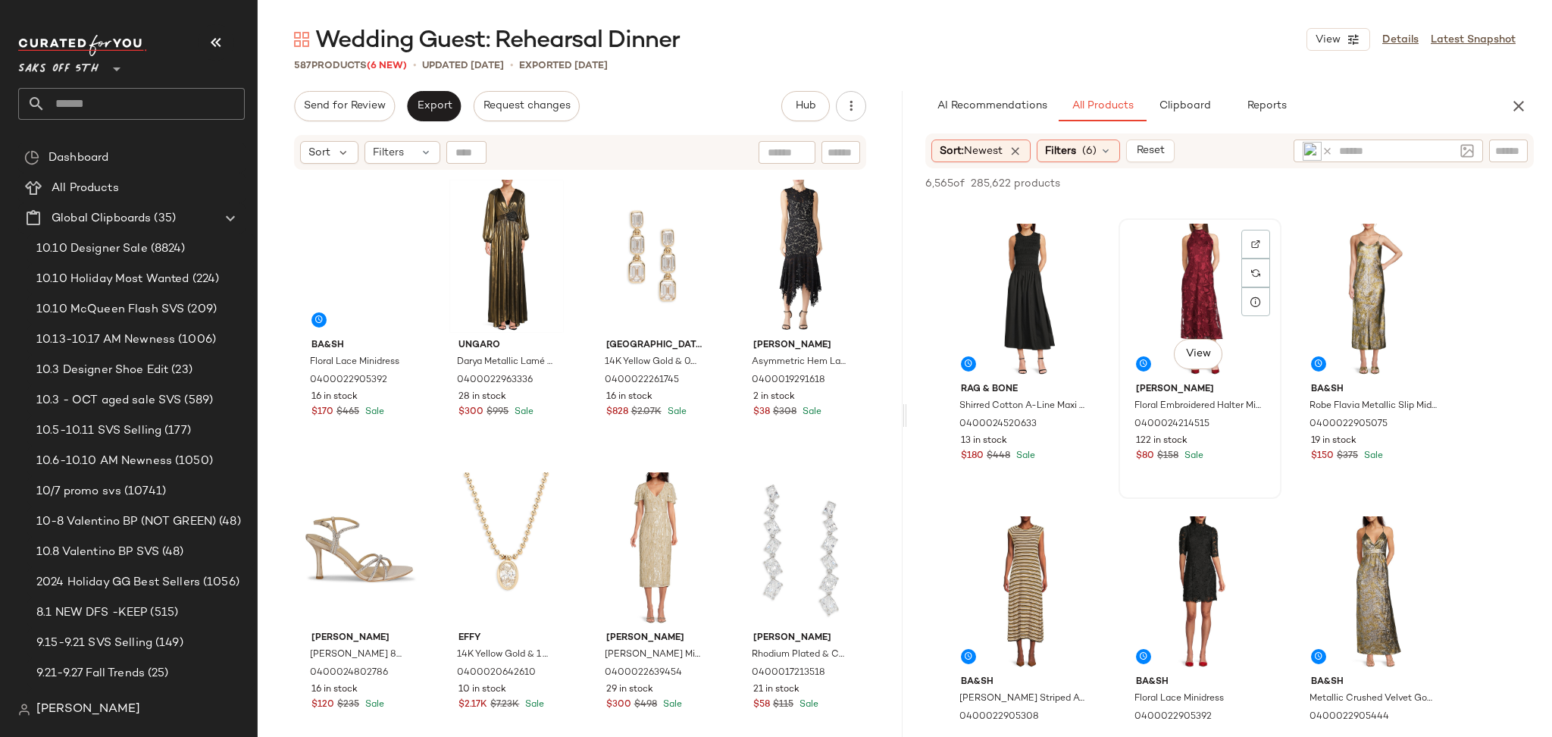
click at [1185, 268] on div "View" at bounding box center [1200, 300] width 152 height 153
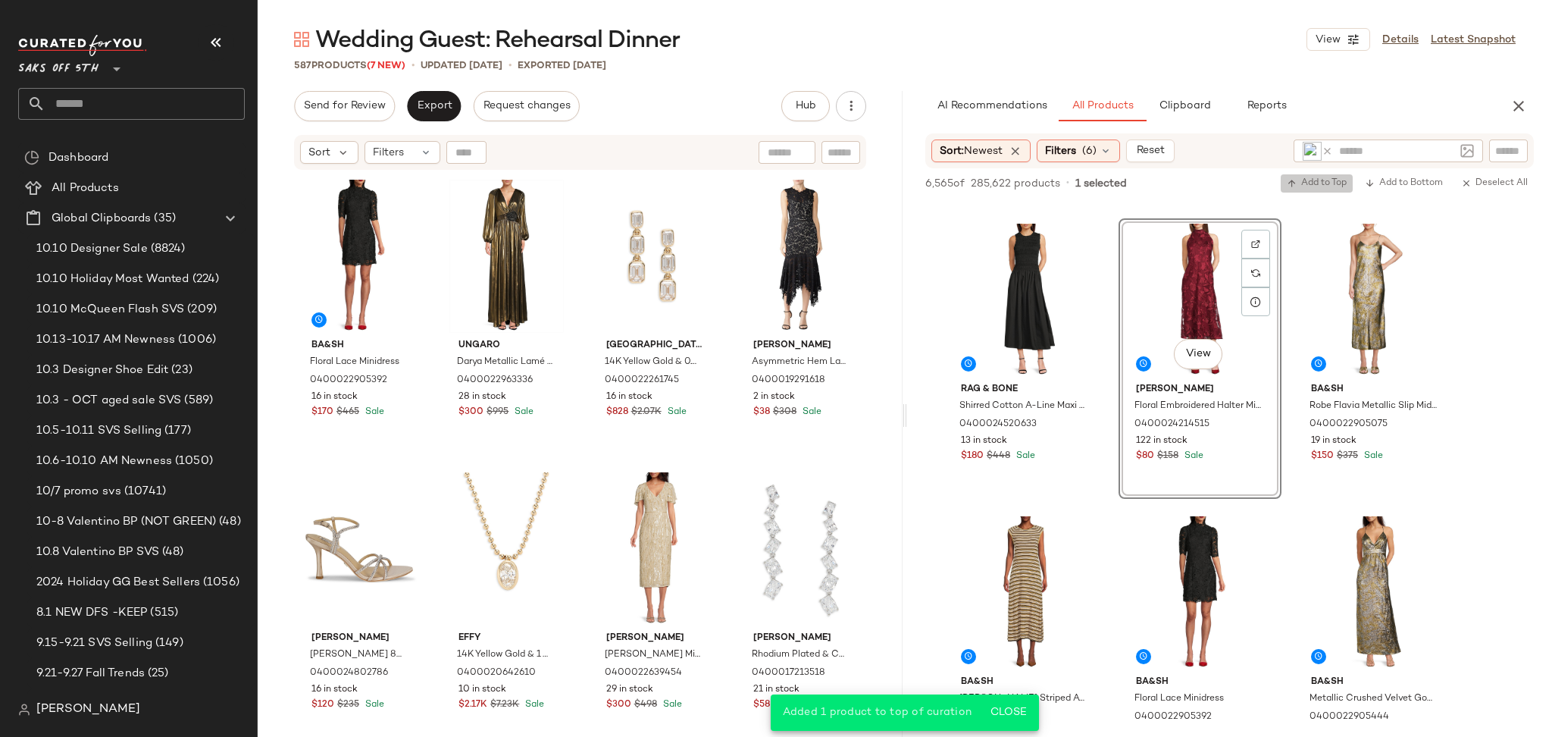
click at [1320, 179] on span "Add to Top" at bounding box center [1317, 183] width 60 height 11
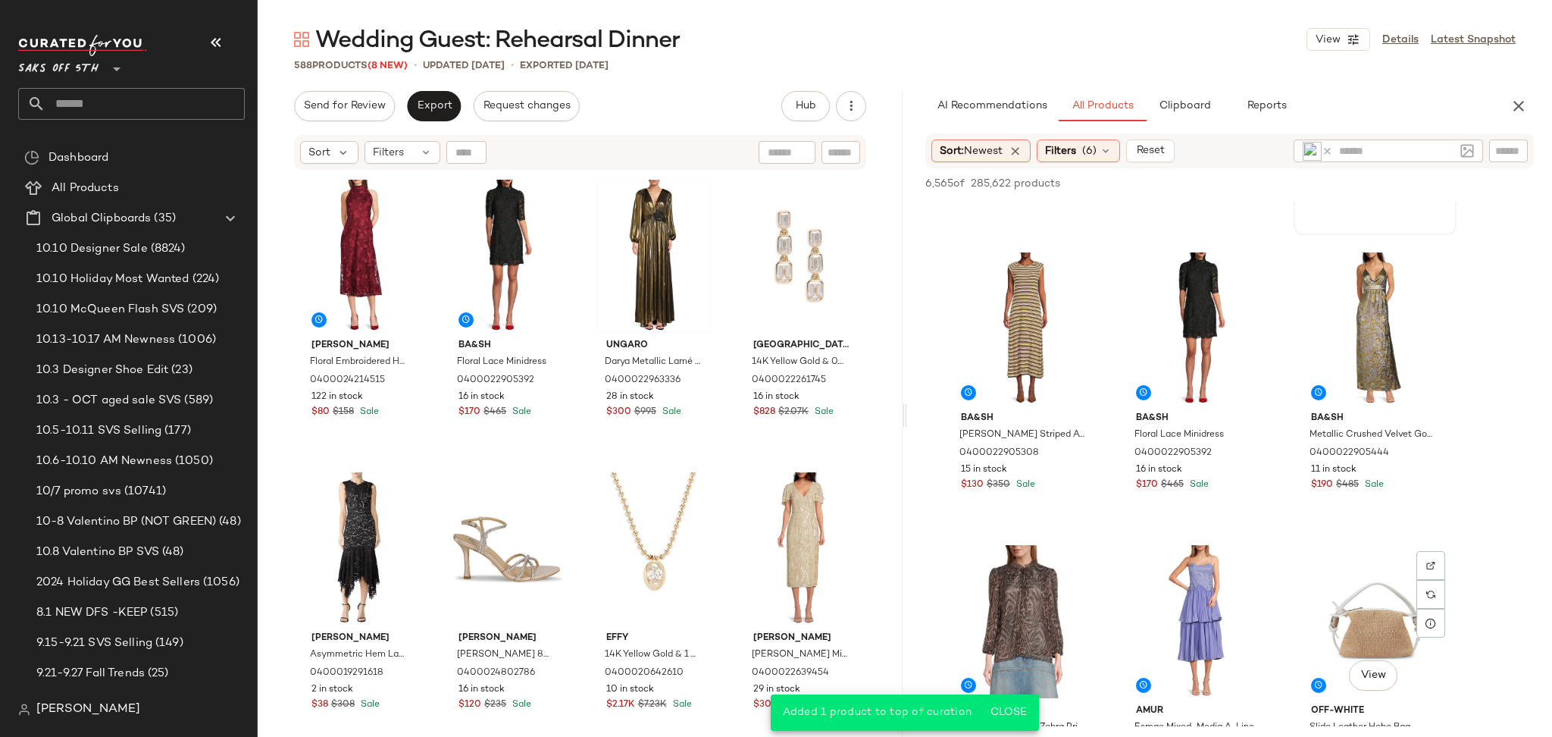
scroll to position [2550, 0]
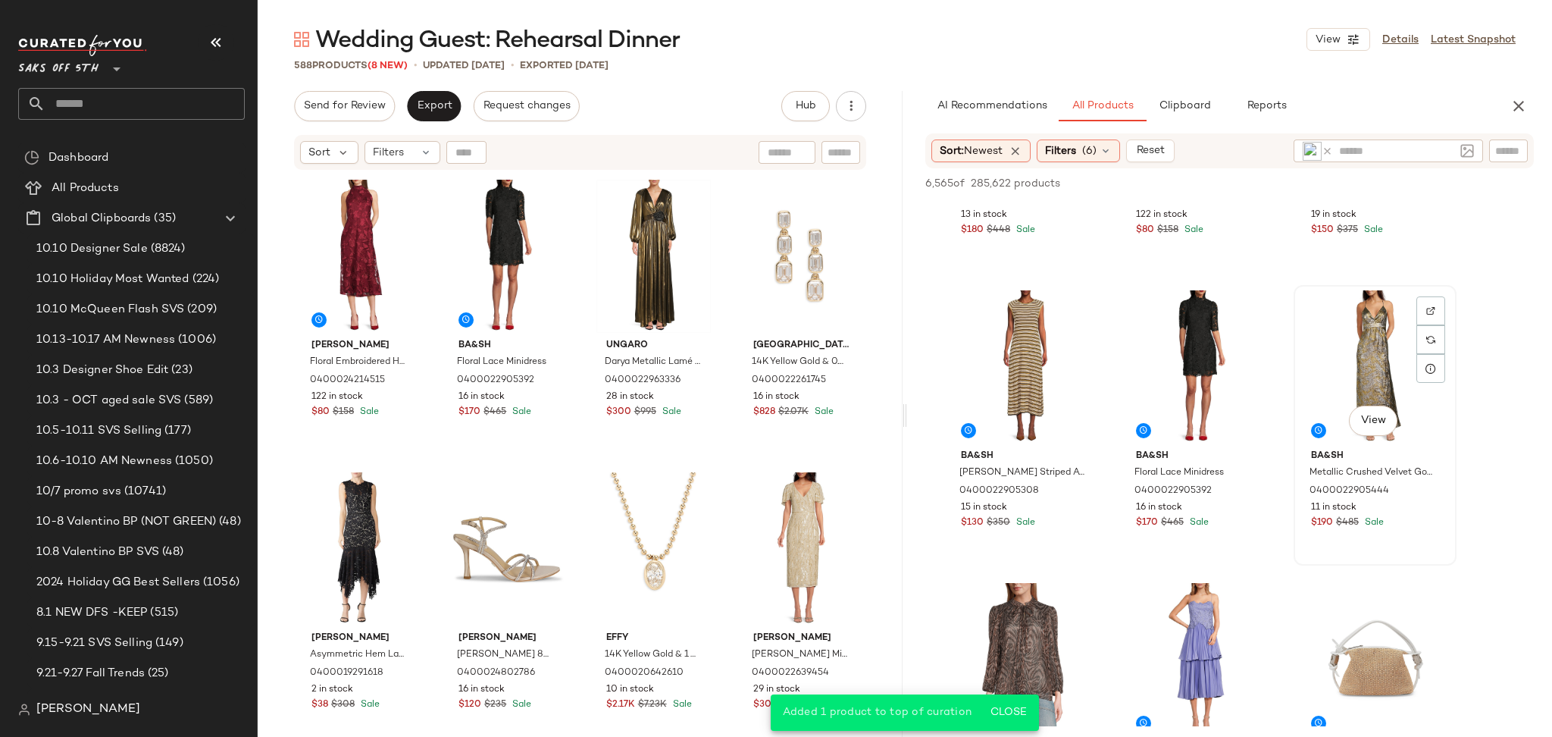
click at [1361, 344] on div "View" at bounding box center [1375, 366] width 152 height 153
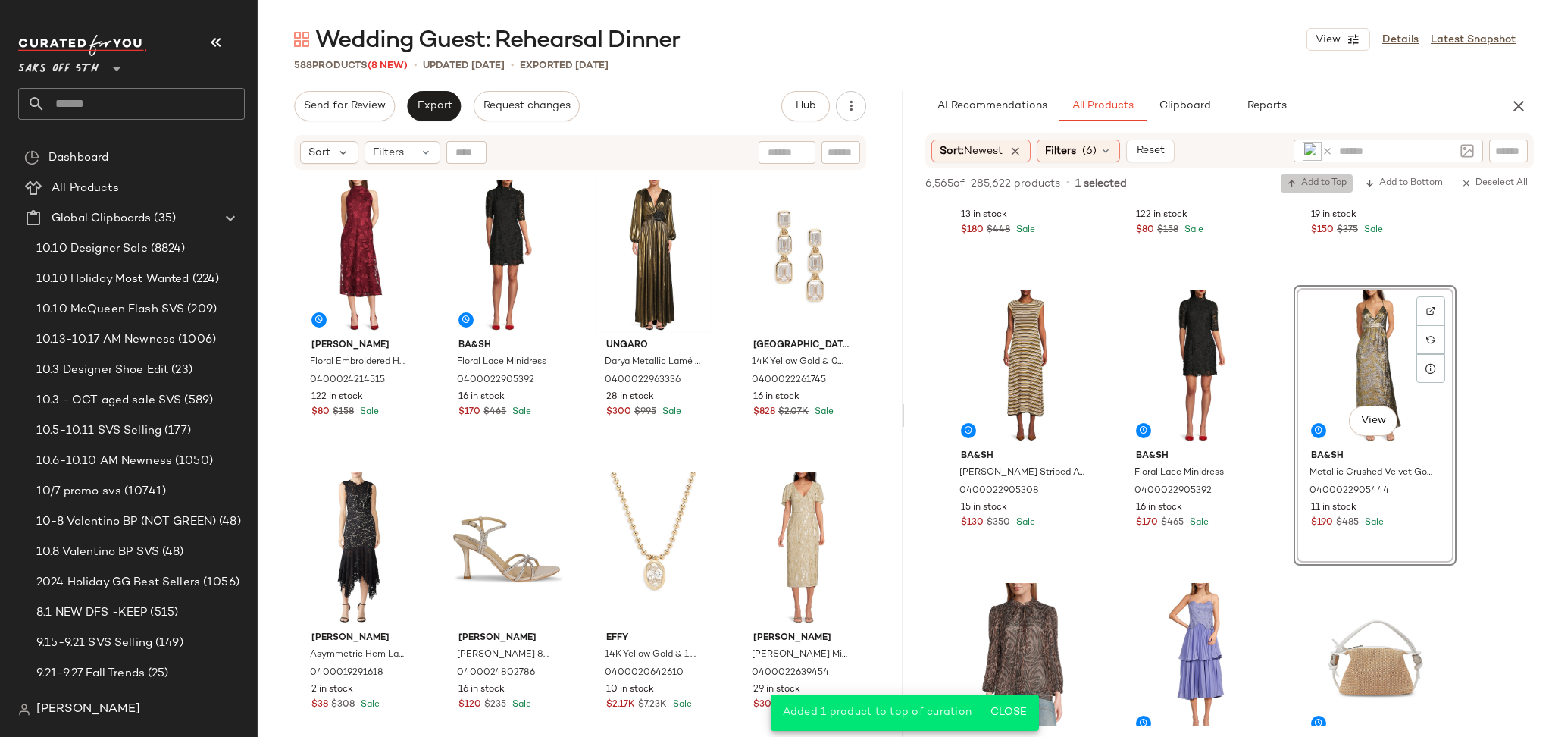
click at [1310, 183] on span "Add to Top" at bounding box center [1317, 183] width 60 height 11
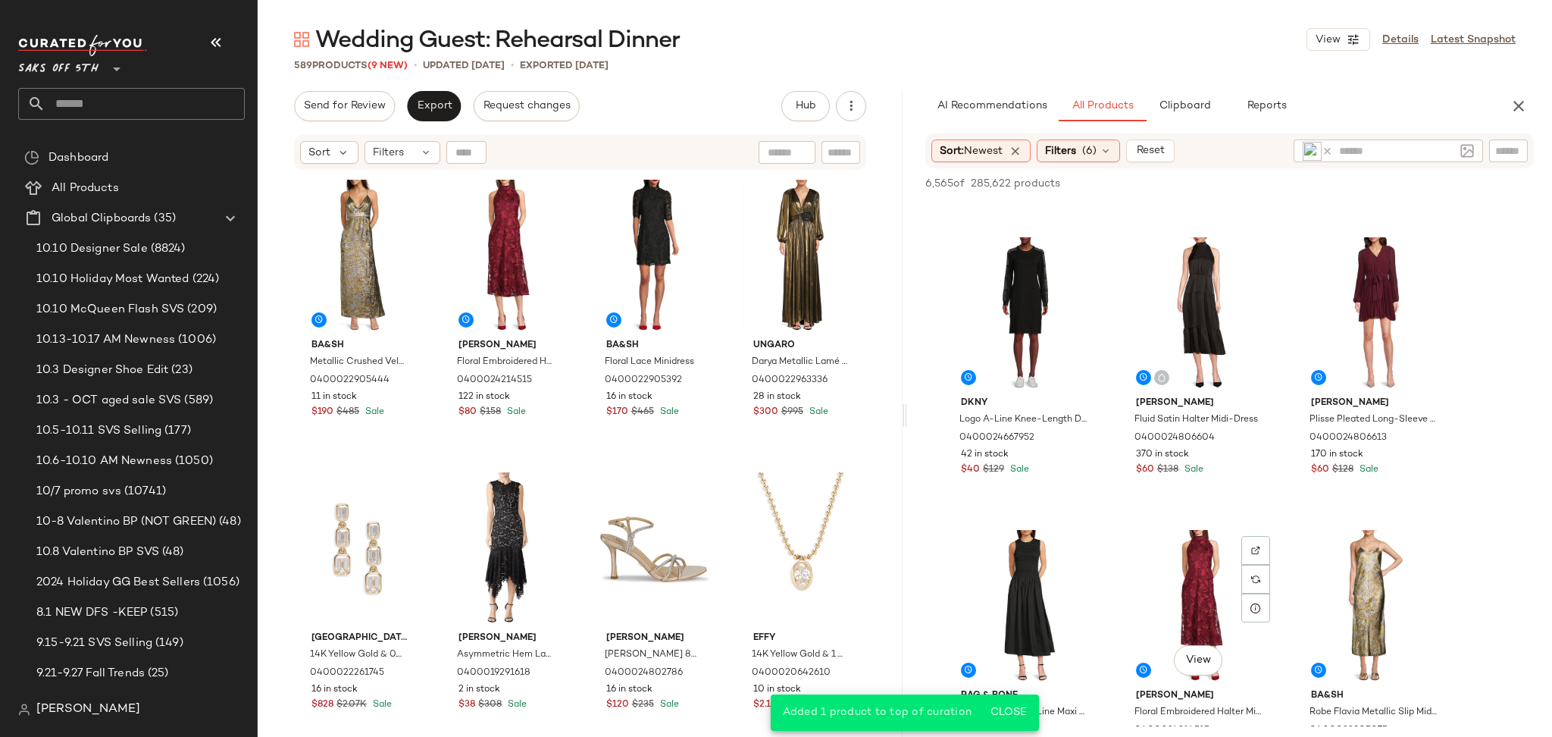
scroll to position [2017, 0]
click at [1391, 280] on div "View" at bounding box center [1375, 314] width 152 height 153
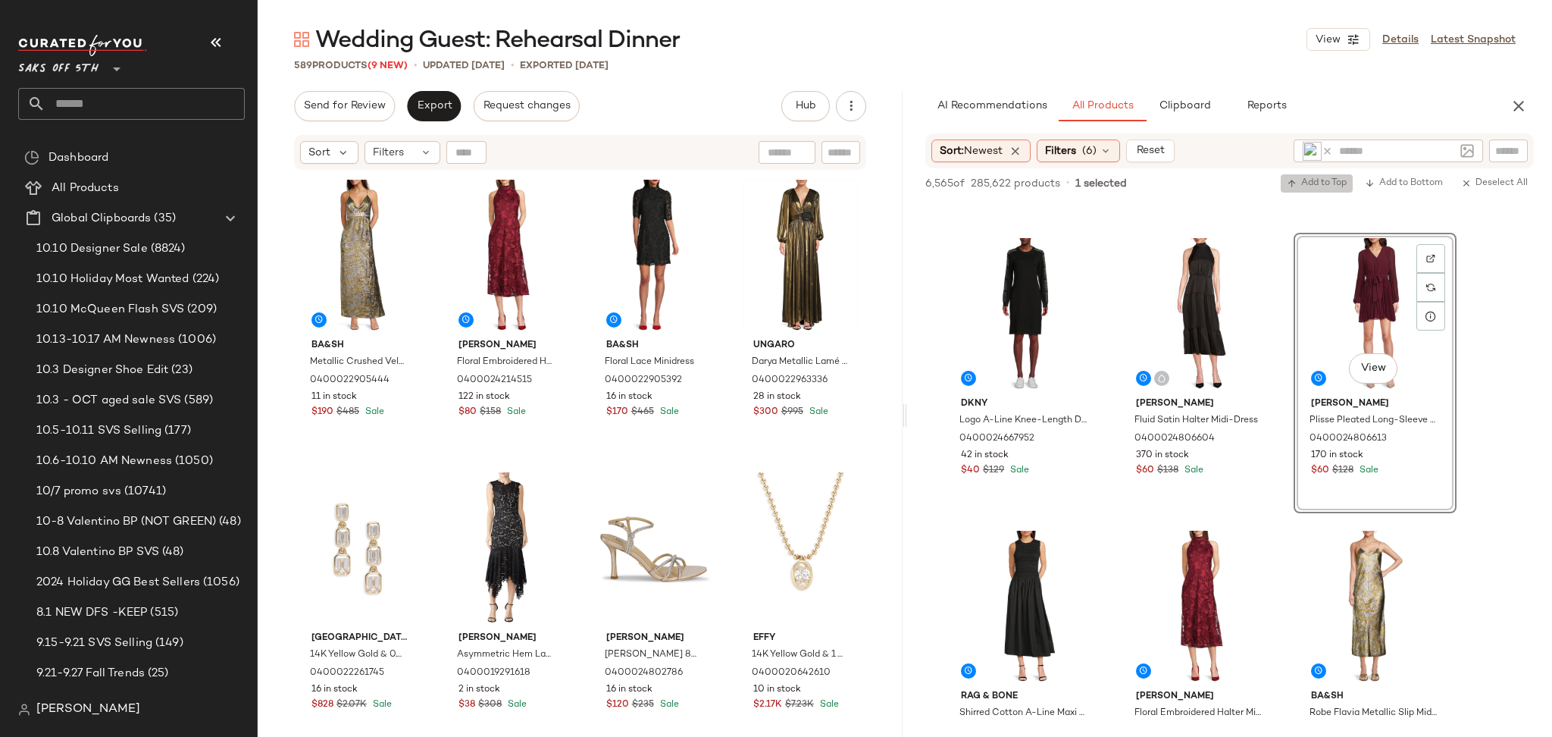
click at [1328, 186] on span "Add to Top" at bounding box center [1317, 183] width 60 height 11
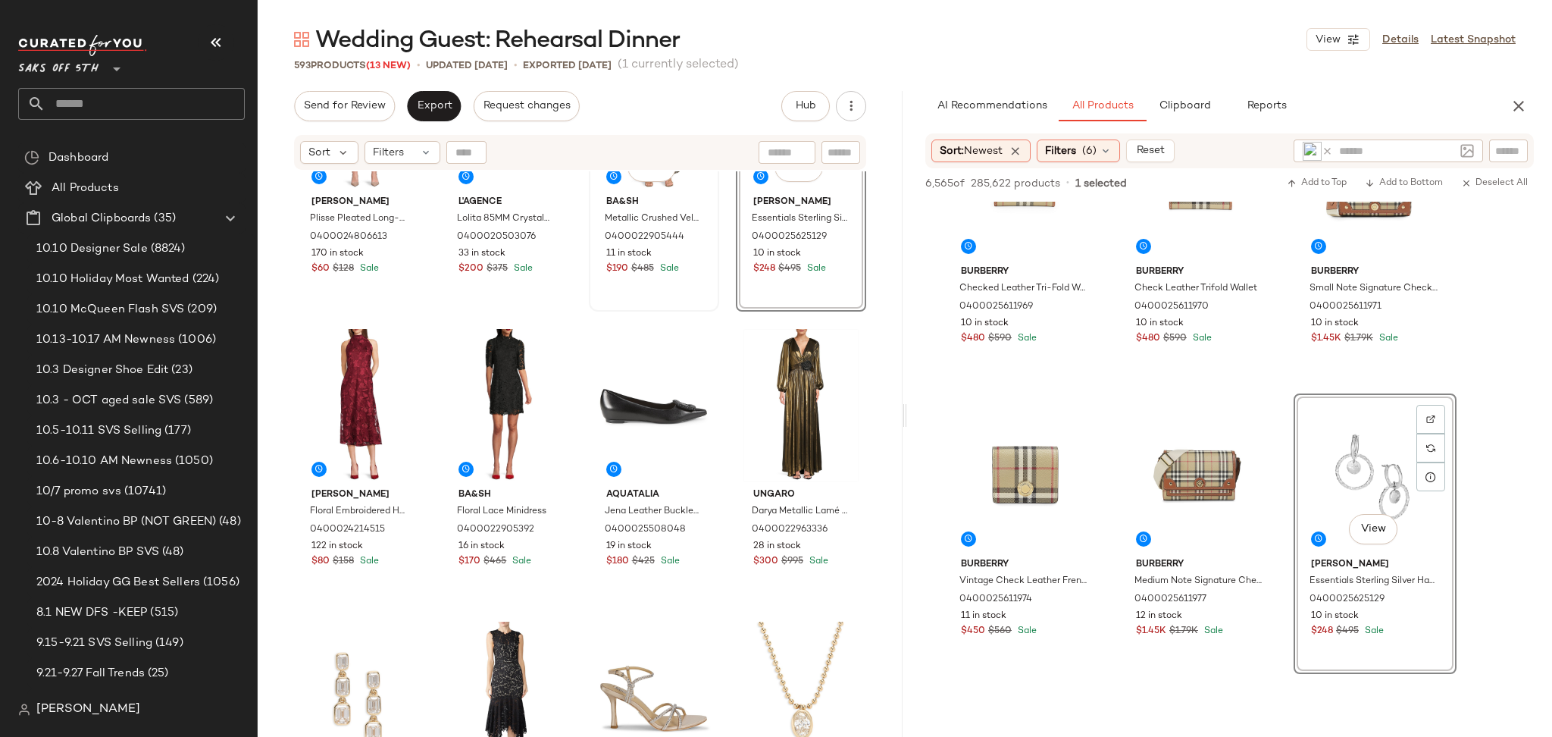
scroll to position [170, 0]
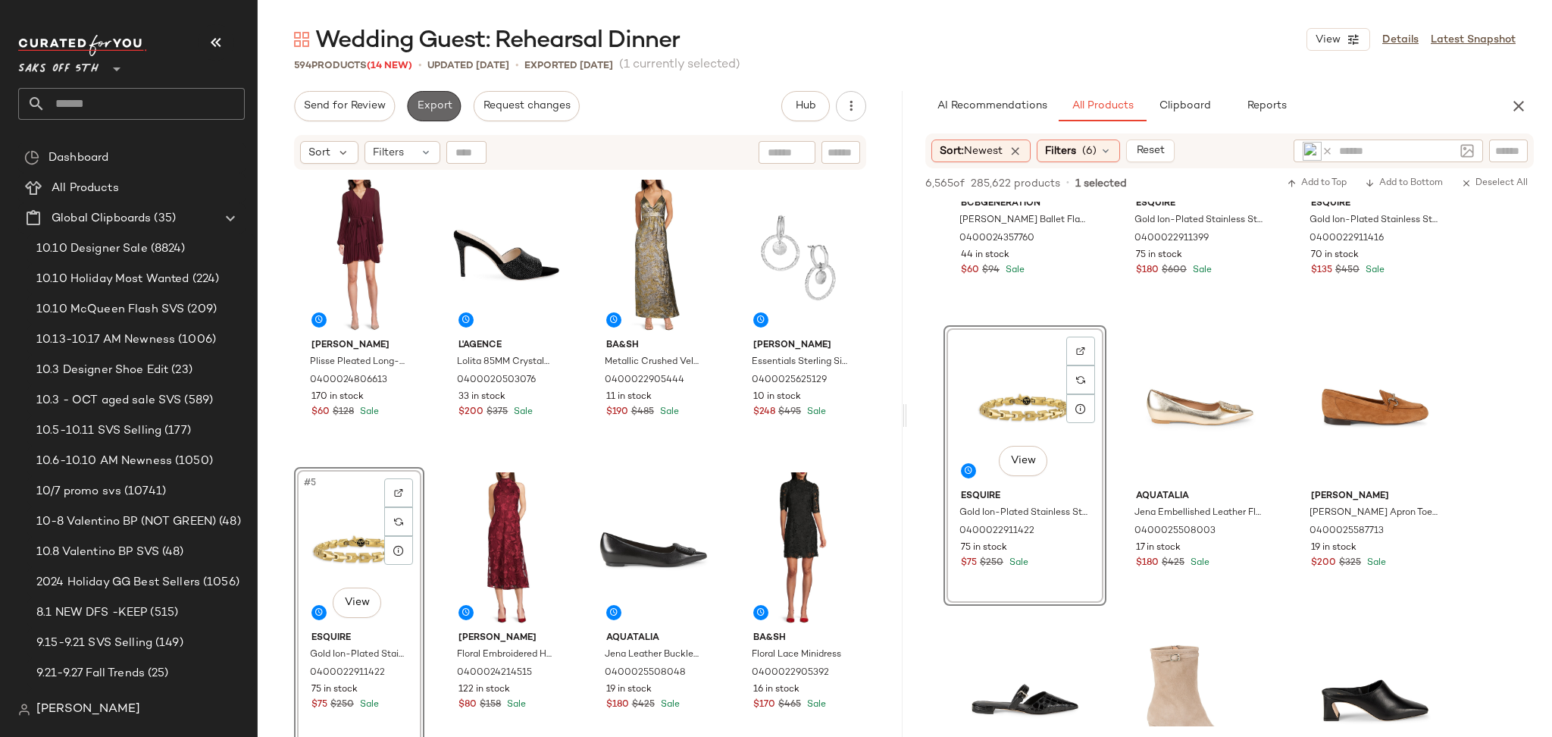
click at [429, 116] on button "Export" at bounding box center [434, 106] width 54 height 30
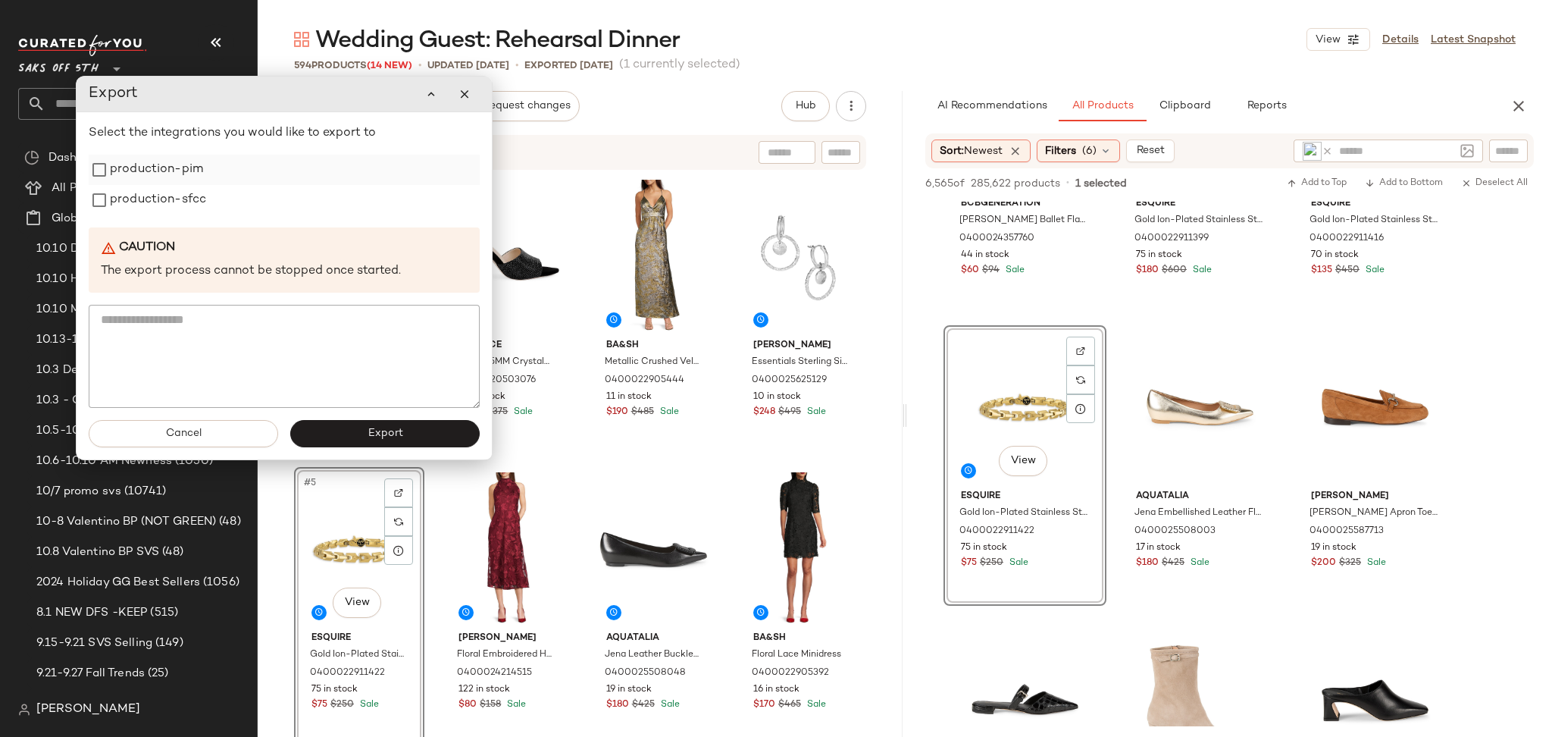
click at [178, 182] on label "production-pim" at bounding box center [156, 170] width 93 height 30
click at [179, 208] on label "production-sfcc" at bounding box center [158, 200] width 96 height 30
click at [352, 428] on button "Export" at bounding box center [384, 433] width 189 height 27
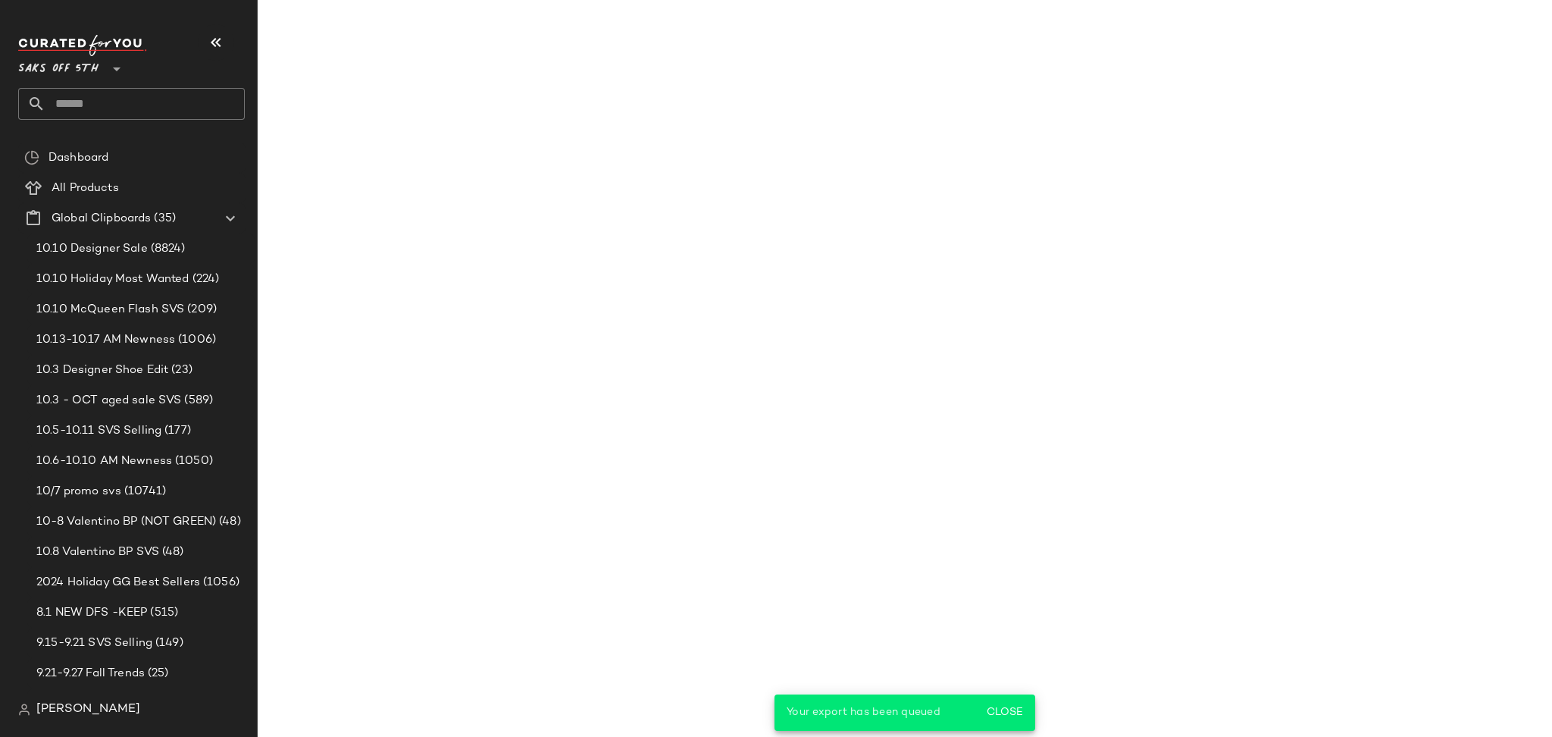
scroll to position [20648, 0]
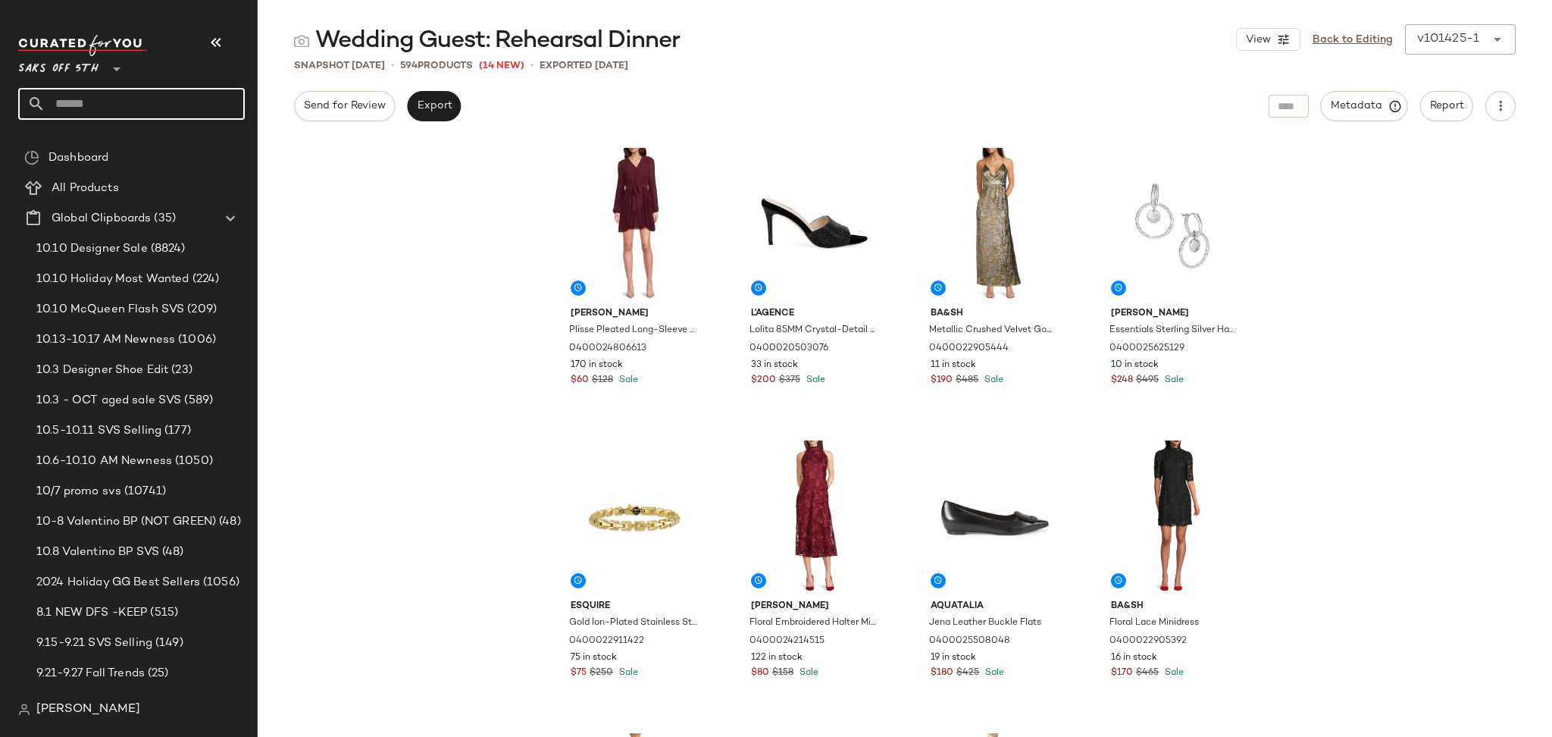
click at [183, 119] on input "text" at bounding box center [144, 104] width 199 height 32
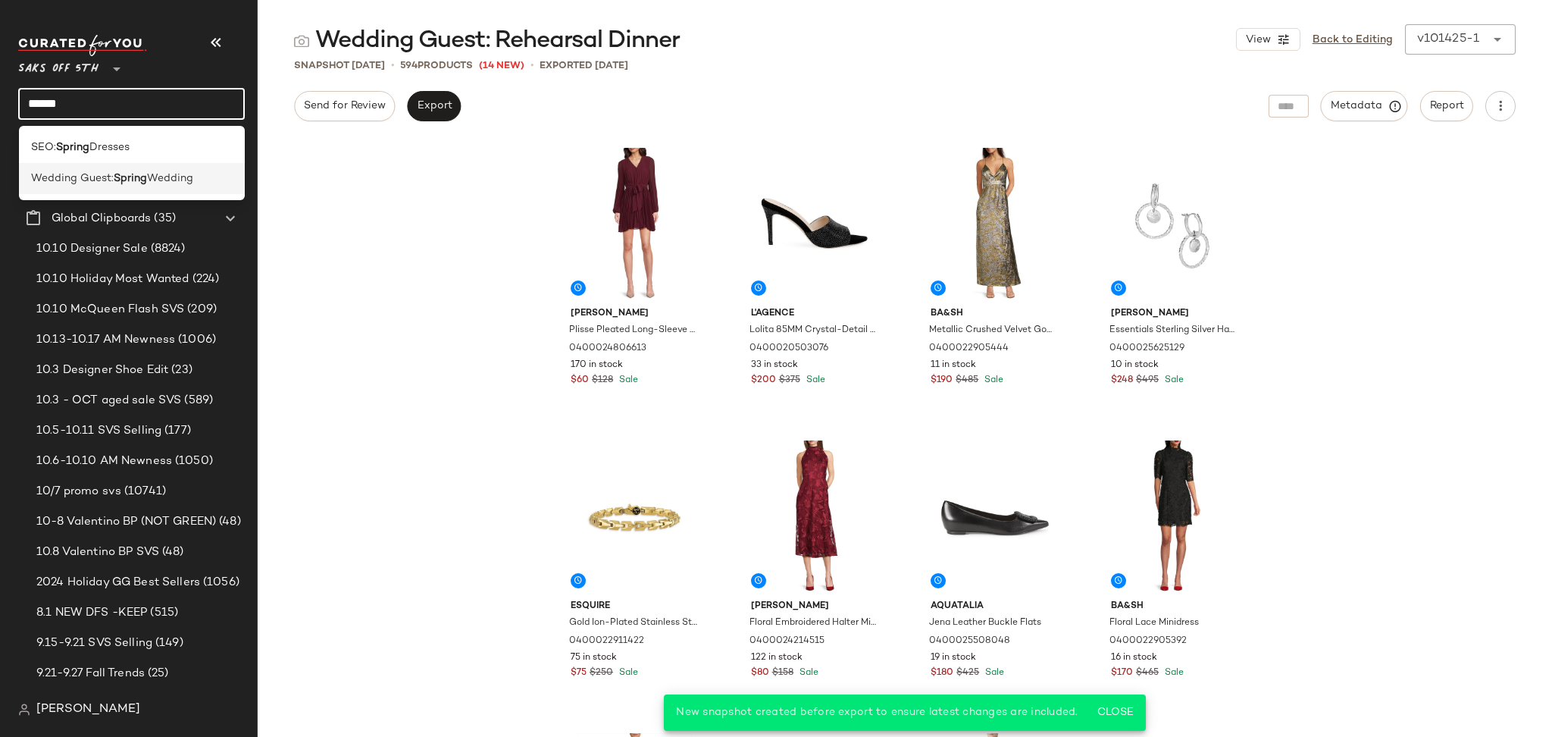
type input "******"
click at [142, 176] on b "Spring" at bounding box center [130, 179] width 33 height 16
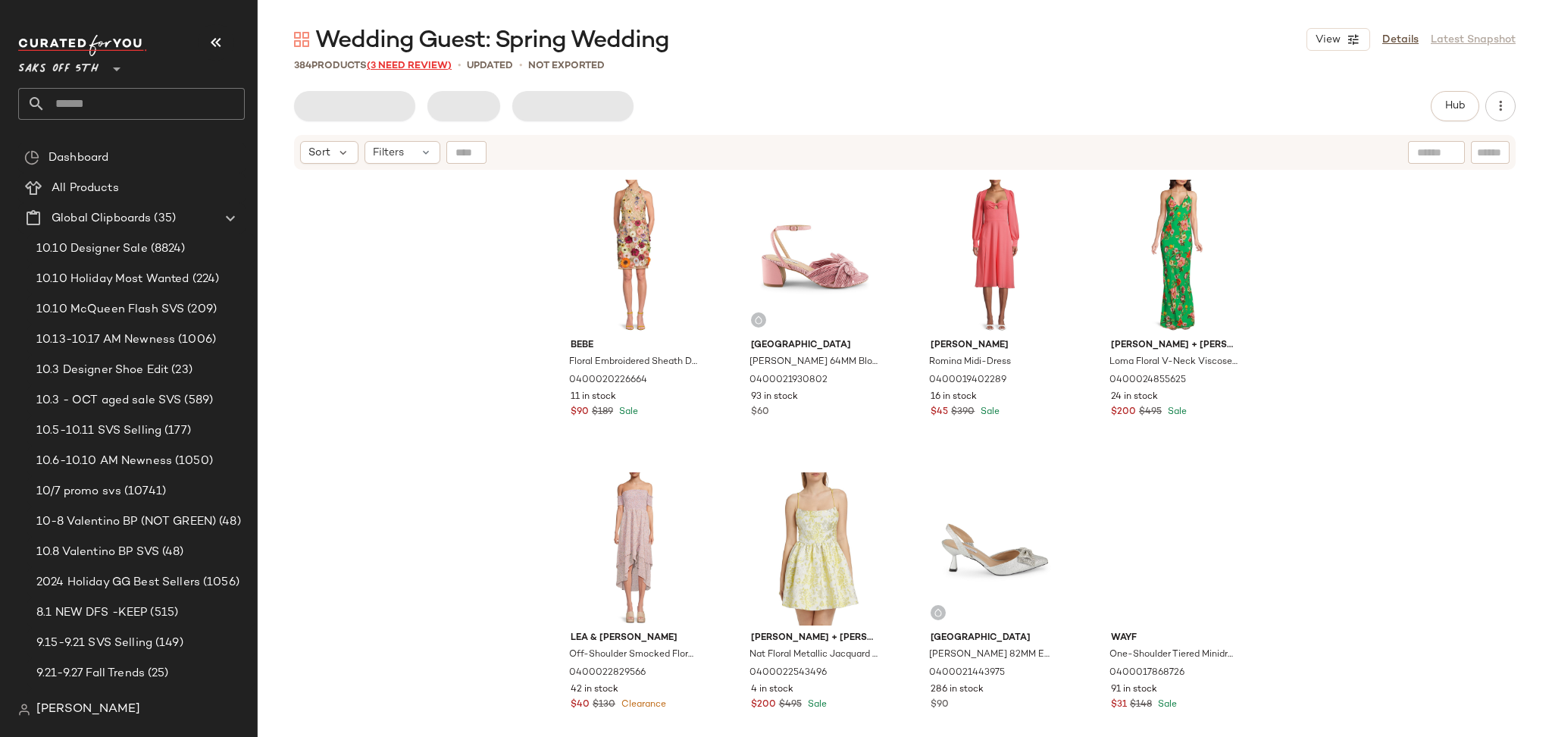
click at [405, 63] on span "(3 Need Review)" at bounding box center [409, 66] width 85 height 11
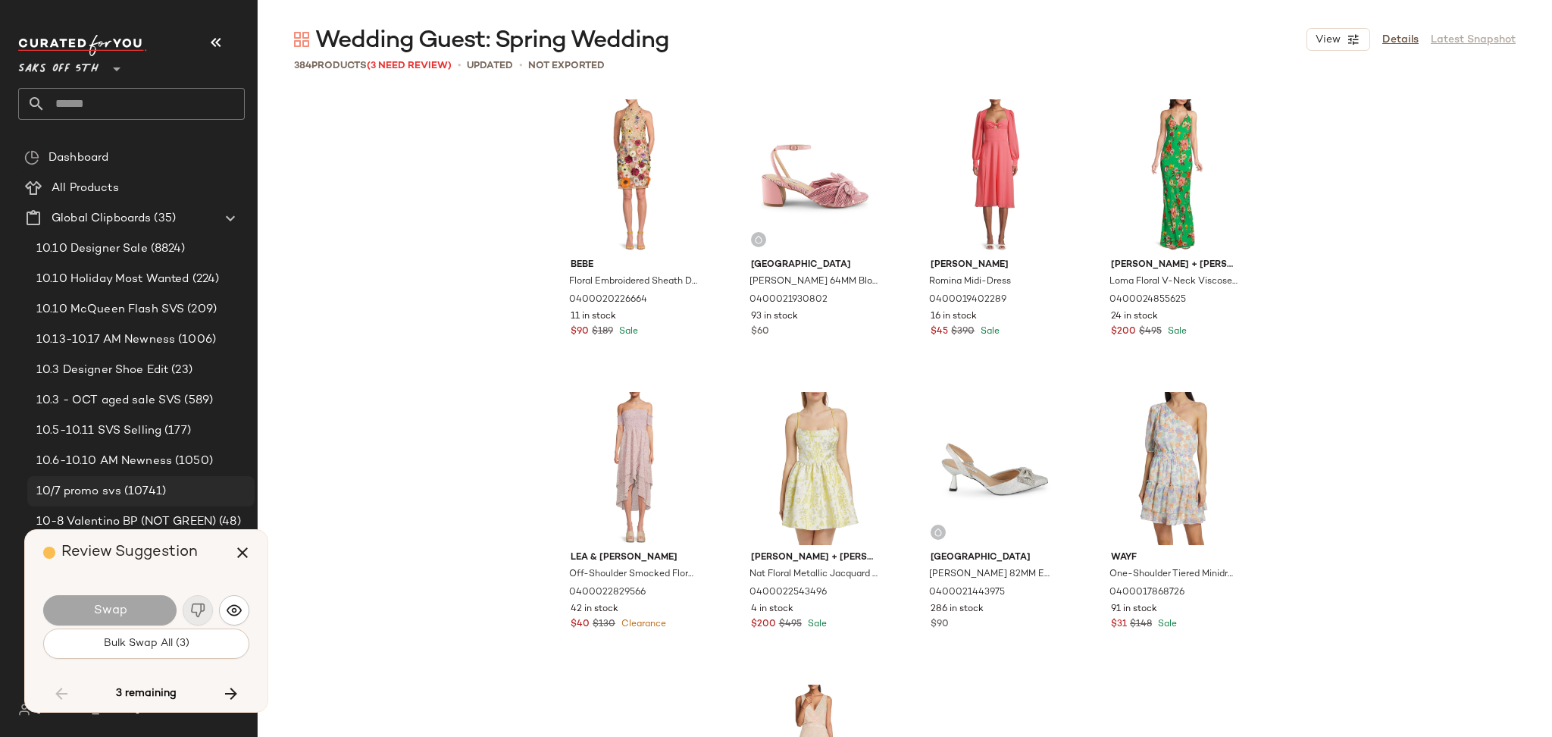
scroll to position [6143, 0]
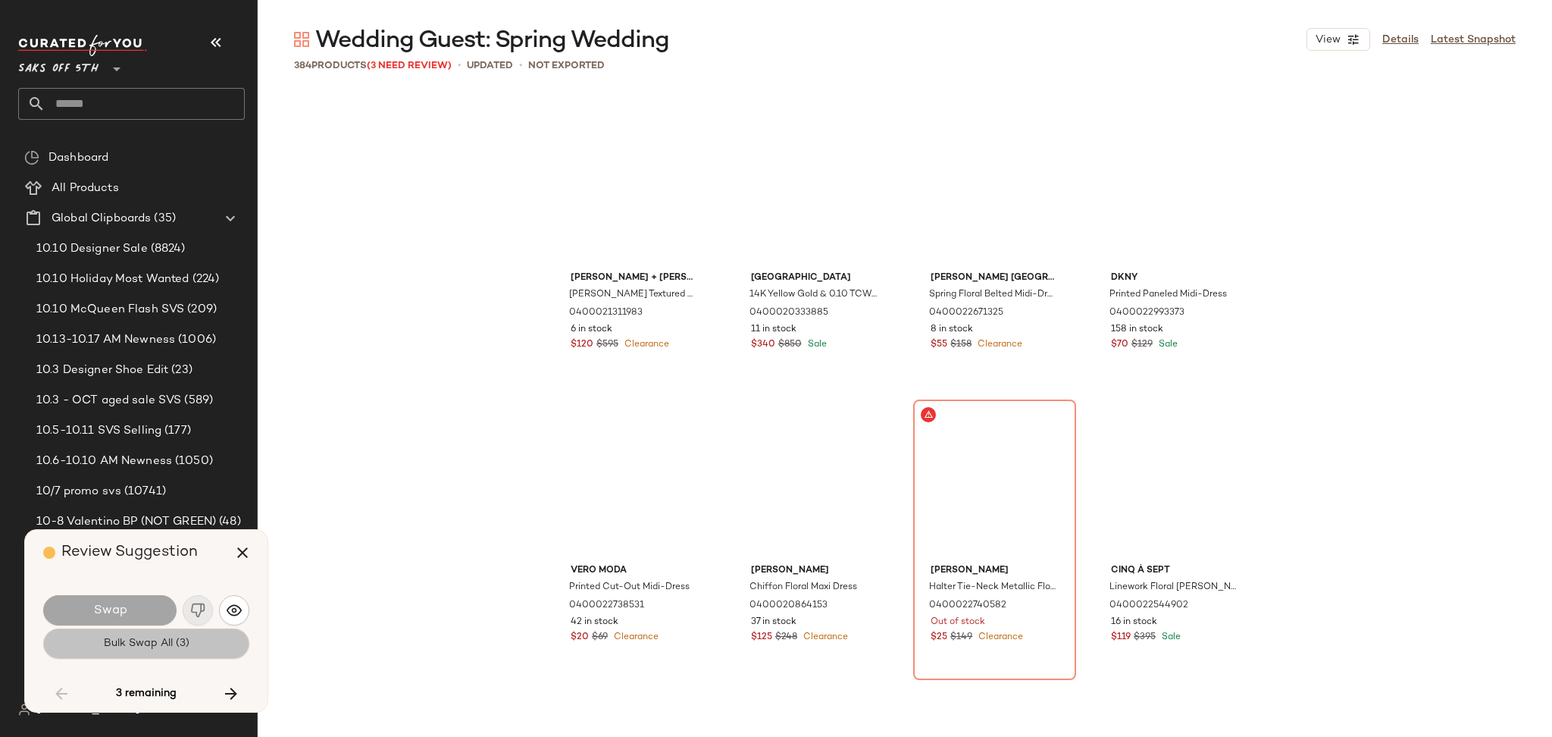
click at [193, 644] on button "Bulk Swap All (3)" at bounding box center [146, 643] width 206 height 30
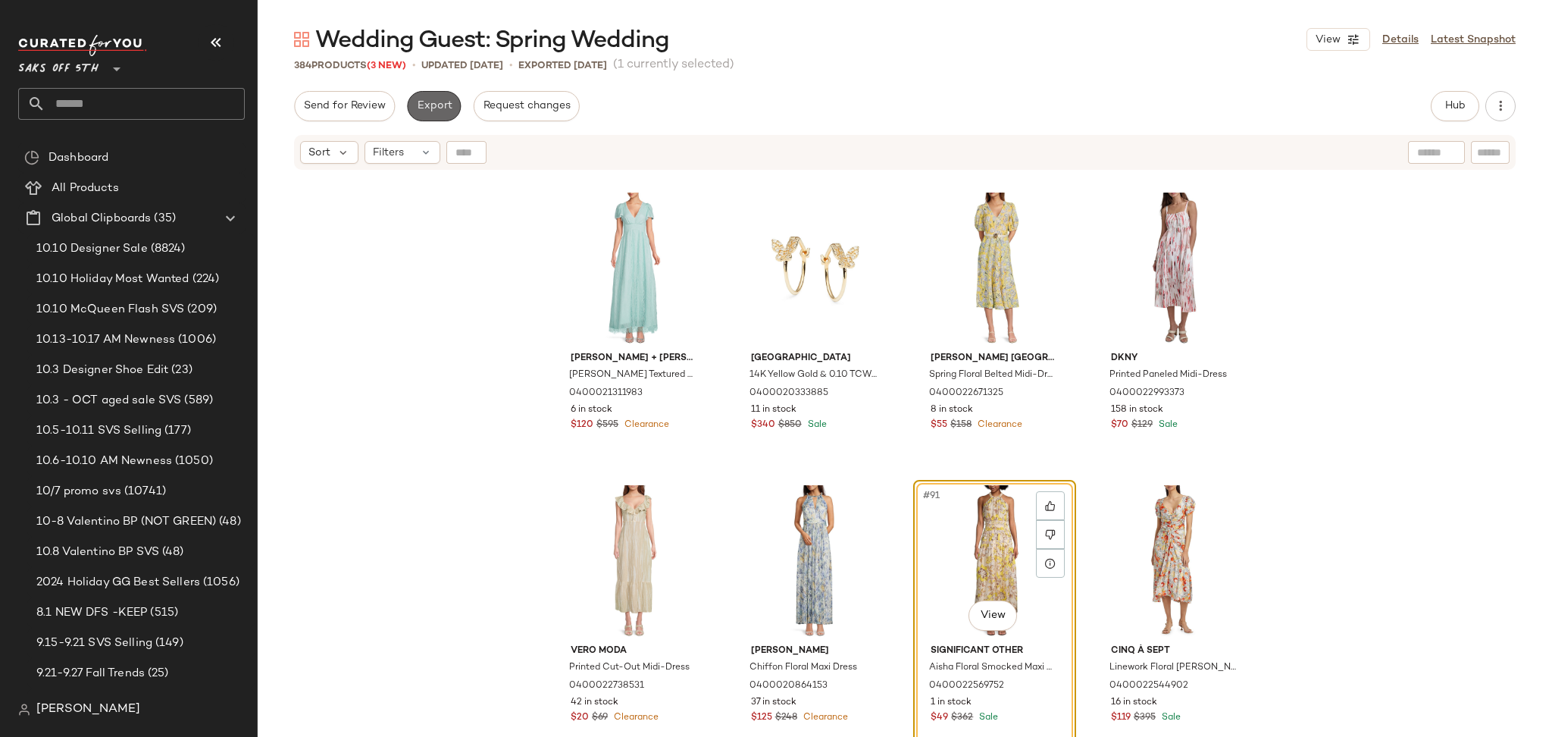
click at [440, 100] on span "Export" at bounding box center [434, 106] width 36 height 12
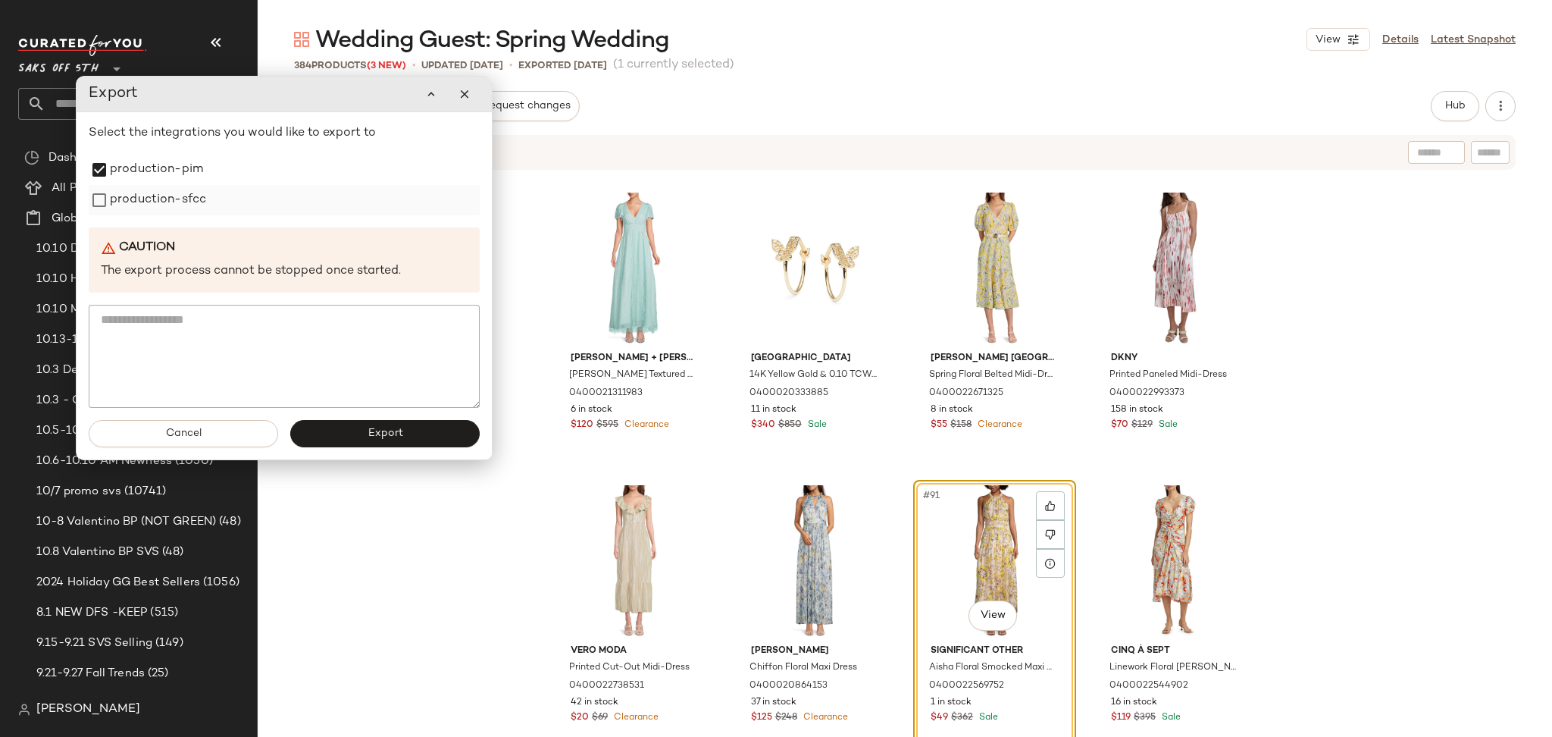
click at [113, 187] on label "production-sfcc" at bounding box center [158, 200] width 96 height 30
click at [349, 437] on button "Export" at bounding box center [384, 433] width 189 height 27
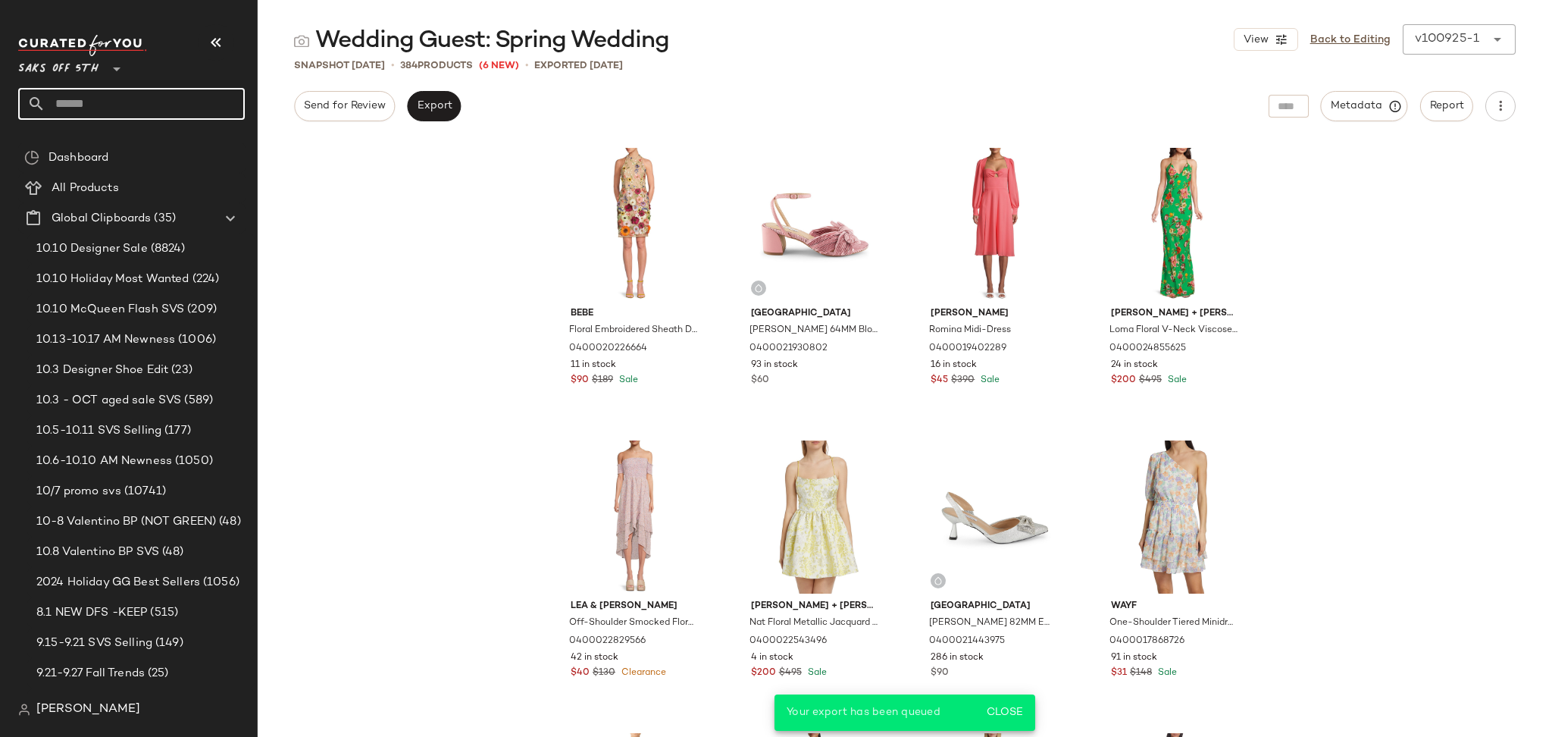
click at [205, 100] on input "text" at bounding box center [144, 104] width 199 height 32
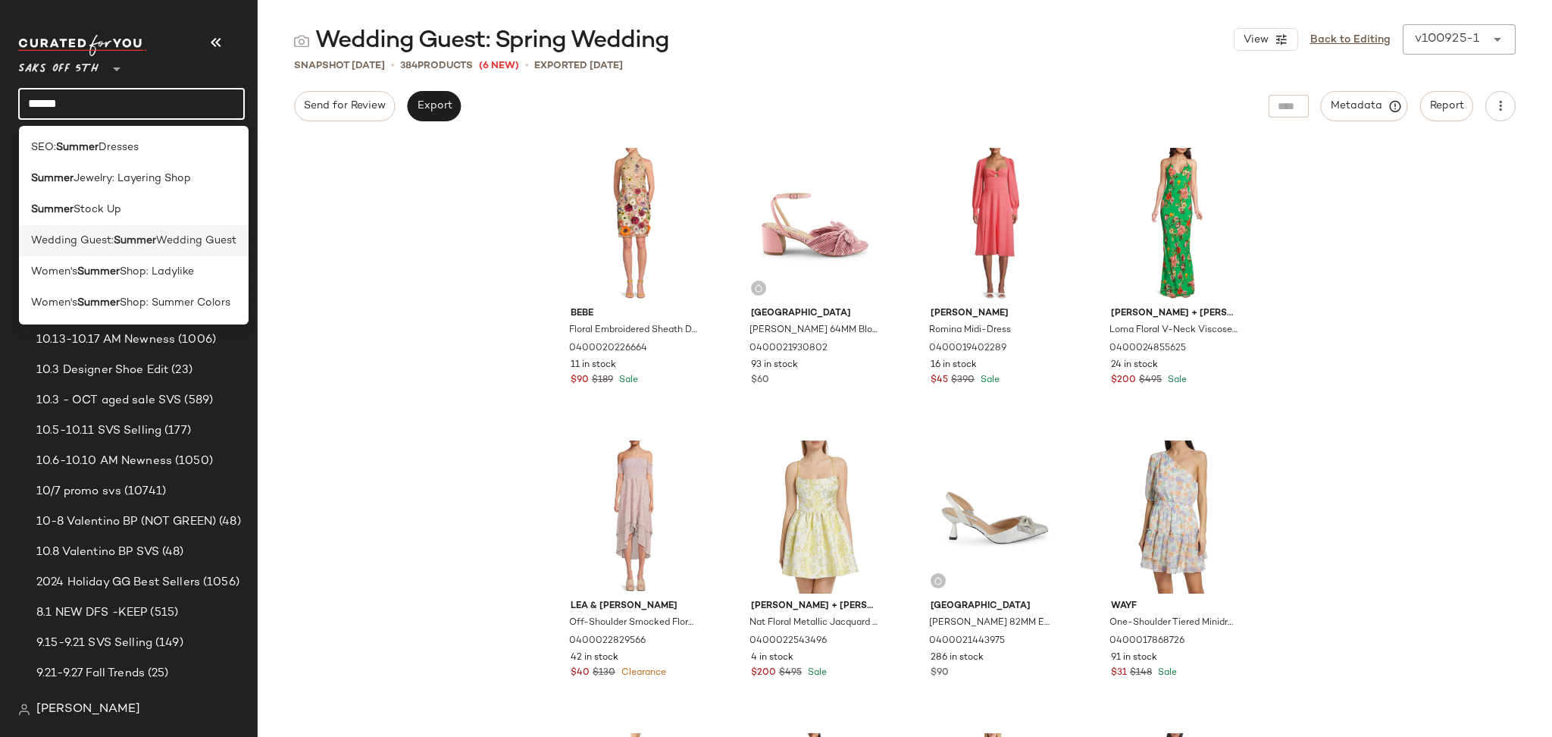
type input "******"
click at [161, 239] on span "Wedding Guest" at bounding box center [196, 241] width 80 height 16
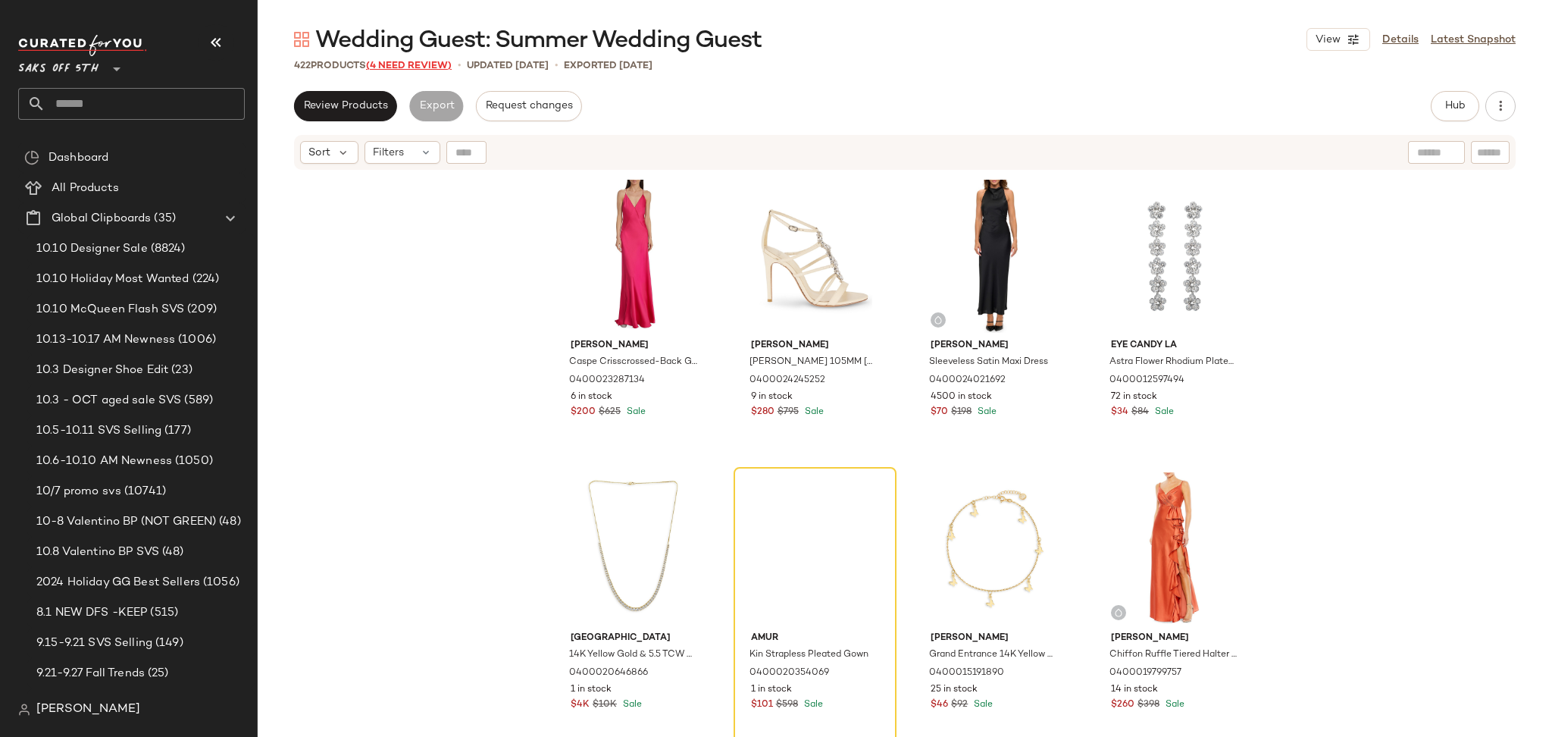
click at [390, 70] on span "(4 Need Review)" at bounding box center [409, 66] width 86 height 11
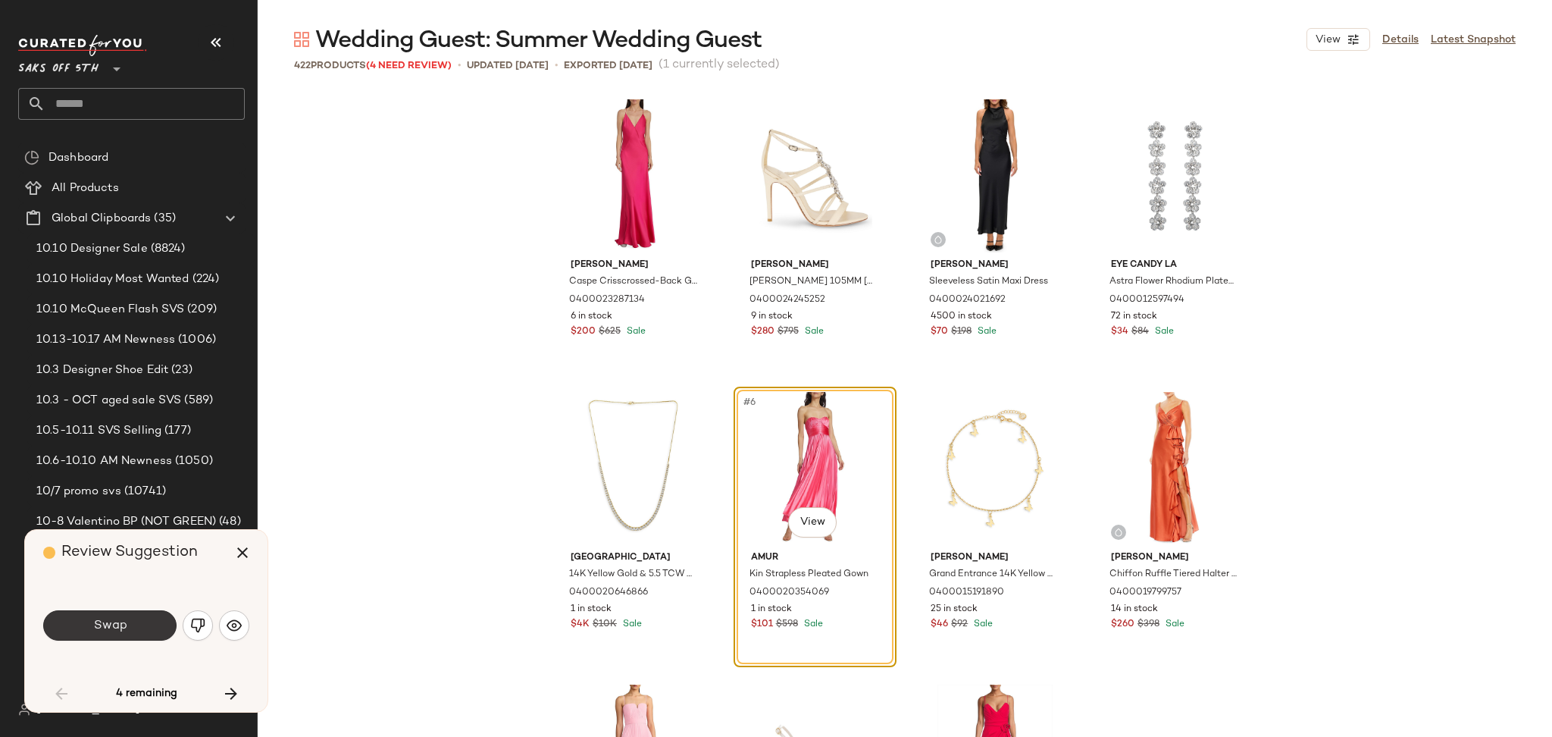
click at [144, 614] on button "Swap" at bounding box center [109, 625] width 133 height 30
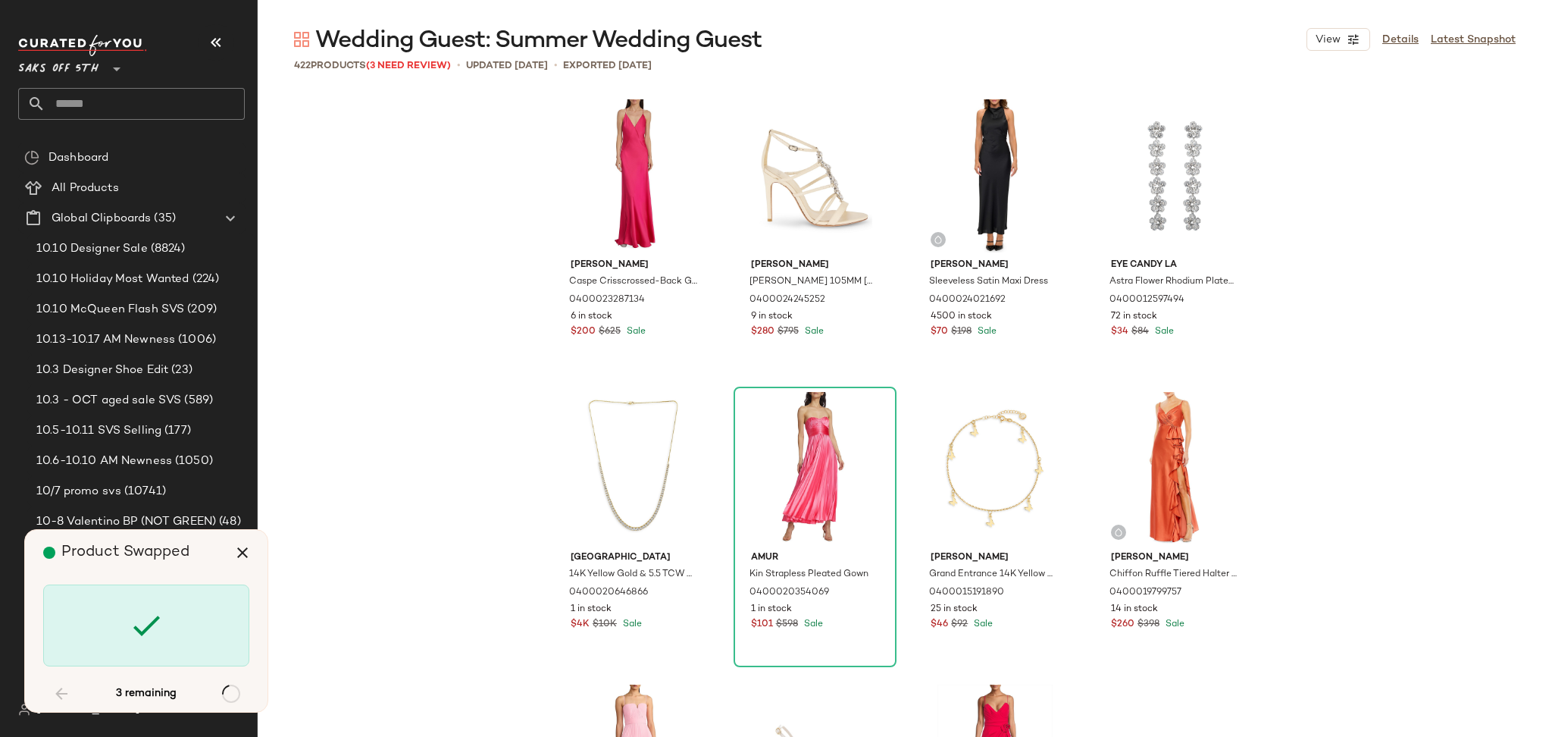
scroll to position [4095, 0]
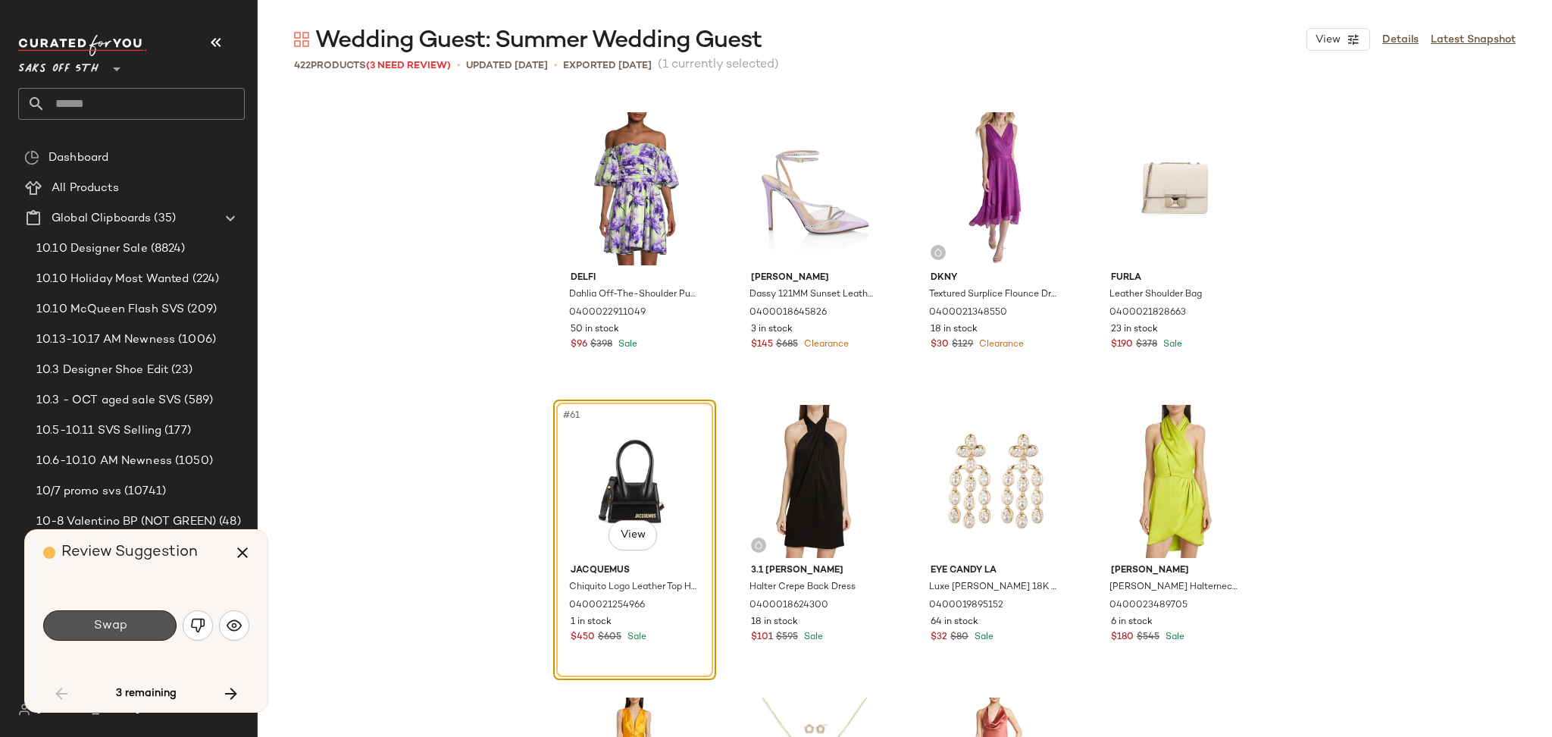
click at [144, 614] on button "Swap" at bounding box center [109, 625] width 133 height 30
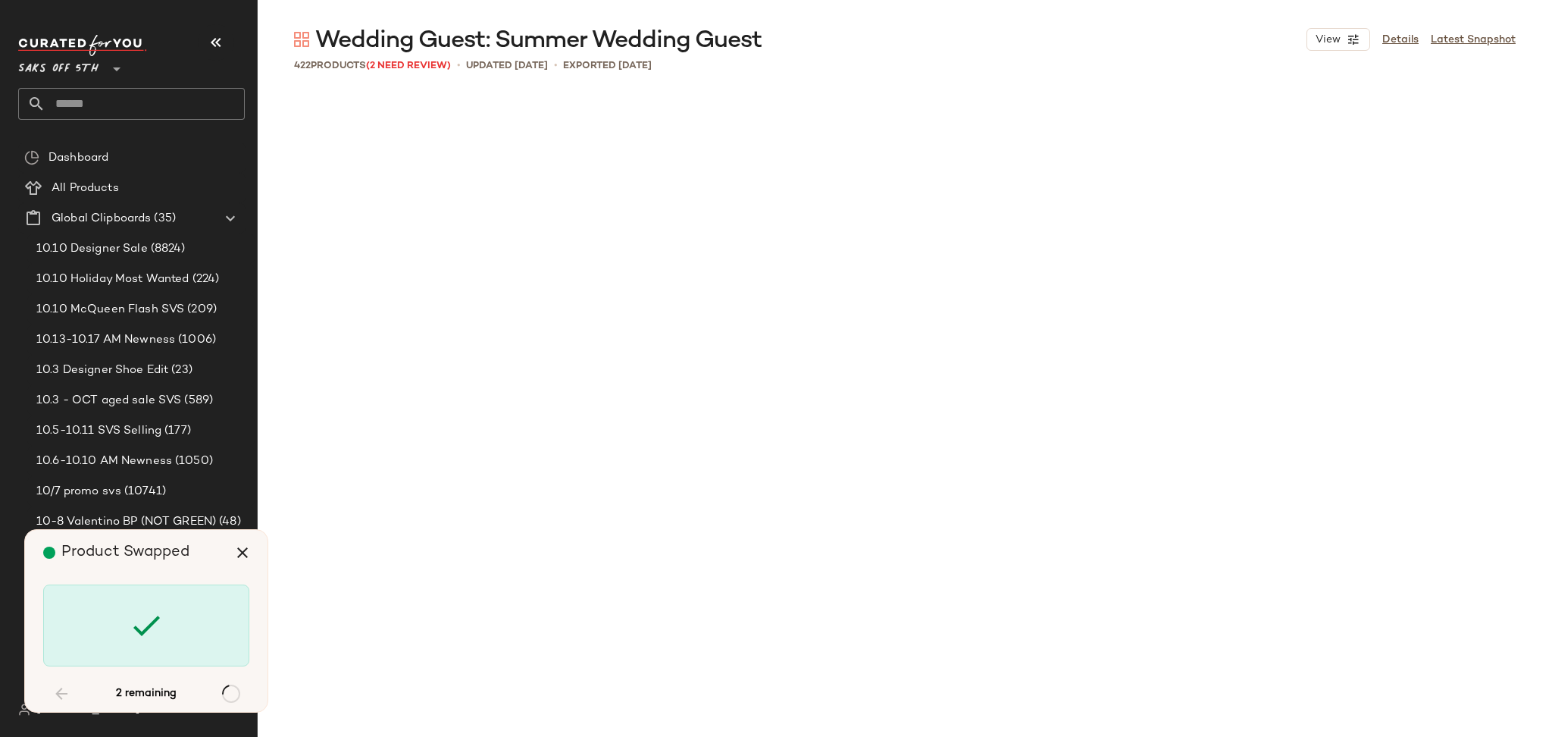
scroll to position [11116, 0]
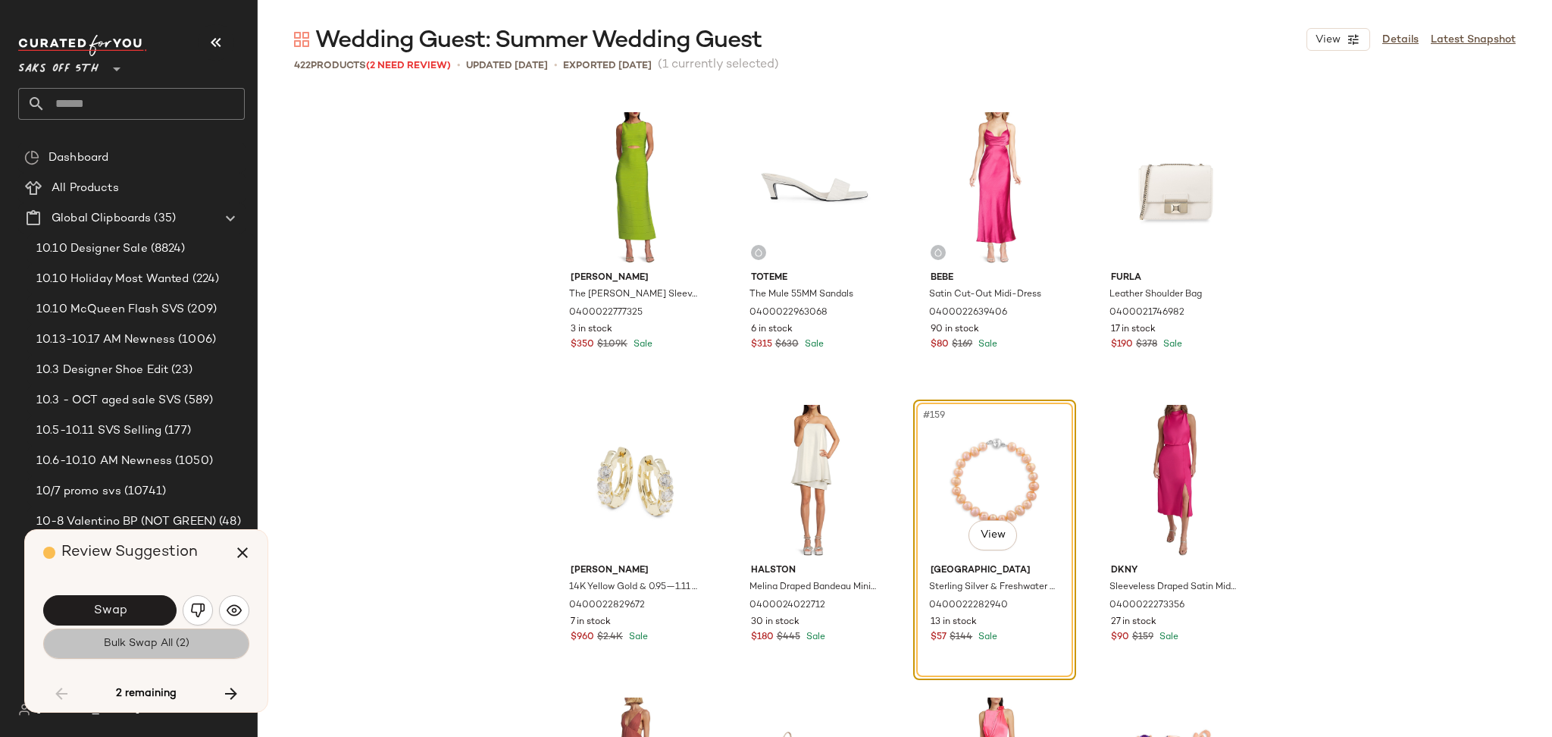
click at [151, 644] on span "Bulk Swap All (2)" at bounding box center [146, 643] width 86 height 12
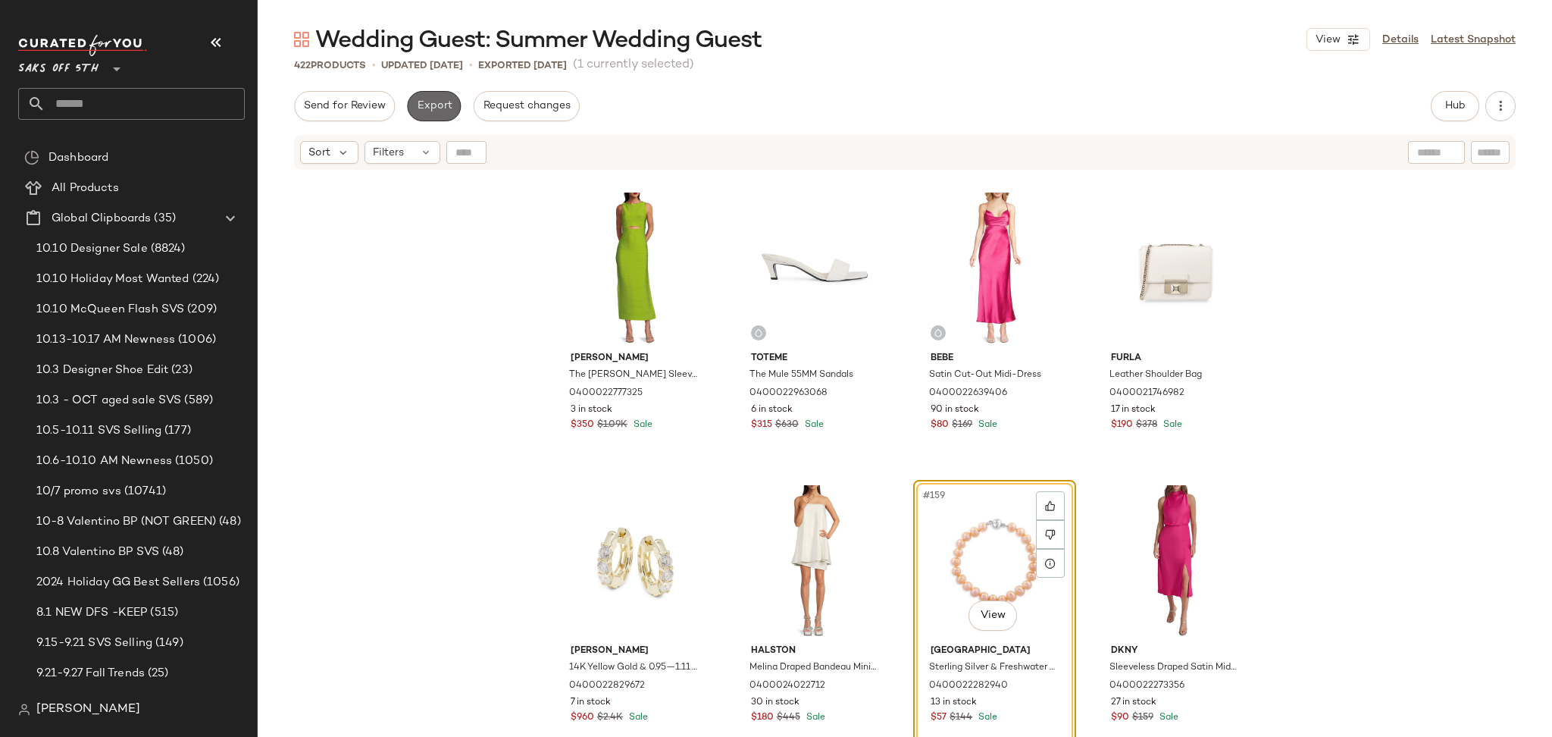
click at [443, 109] on span "Export" at bounding box center [434, 106] width 36 height 12
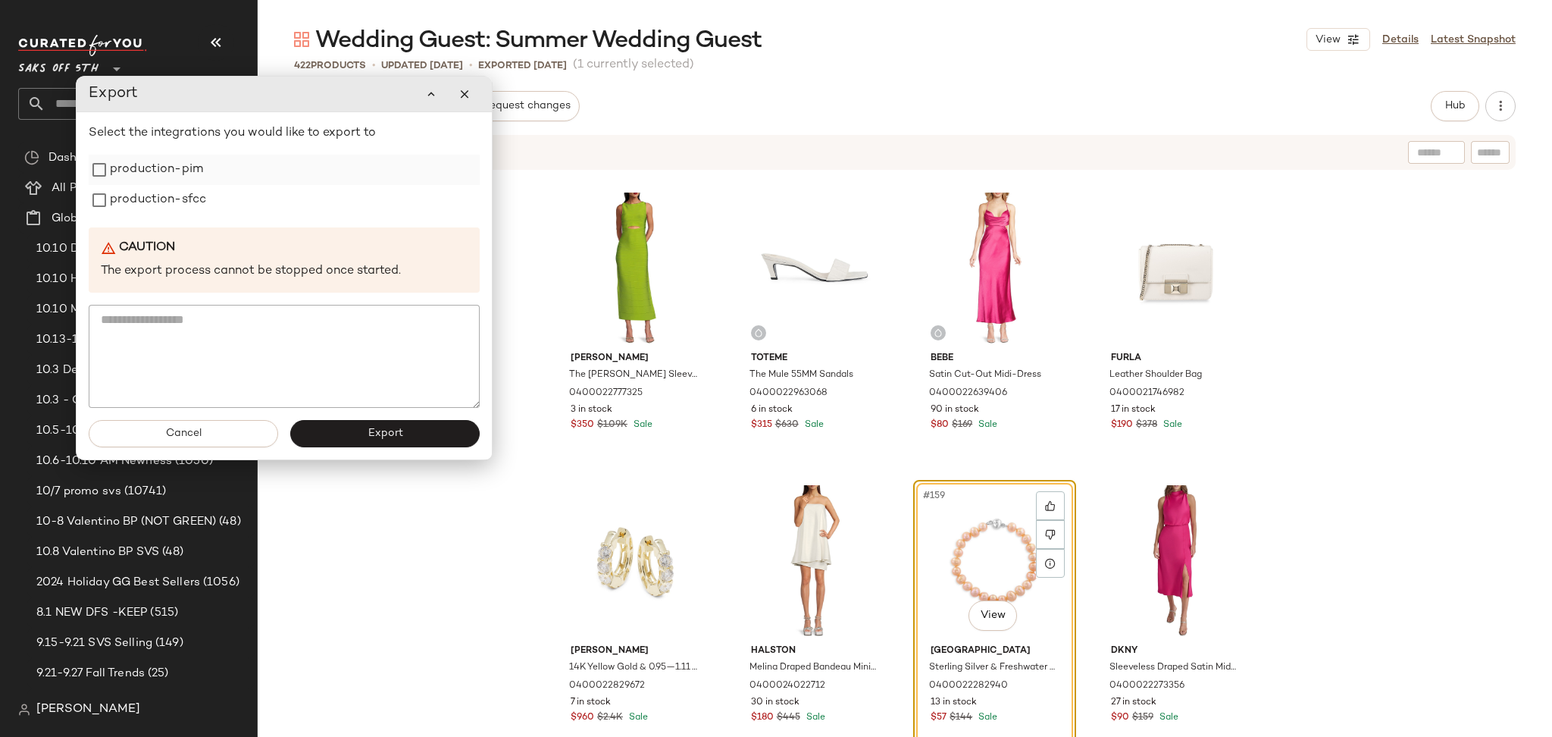
click at [183, 177] on label "production-pim" at bounding box center [156, 170] width 93 height 30
click at [184, 196] on label "production-sfcc" at bounding box center [158, 200] width 96 height 30
click at [390, 436] on span "Export" at bounding box center [385, 433] width 36 height 12
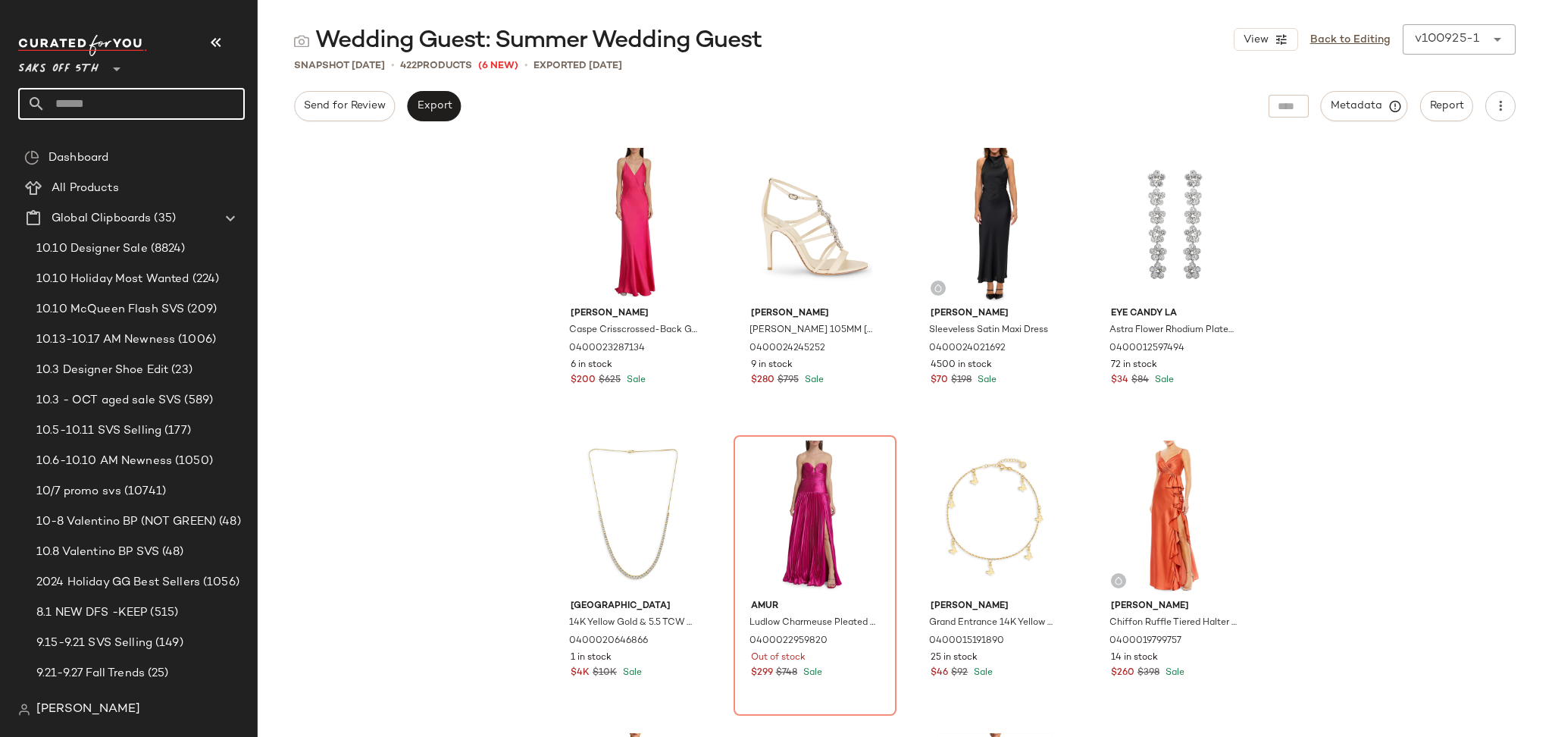
click at [202, 106] on input "text" at bounding box center [144, 104] width 199 height 32
type input "****"
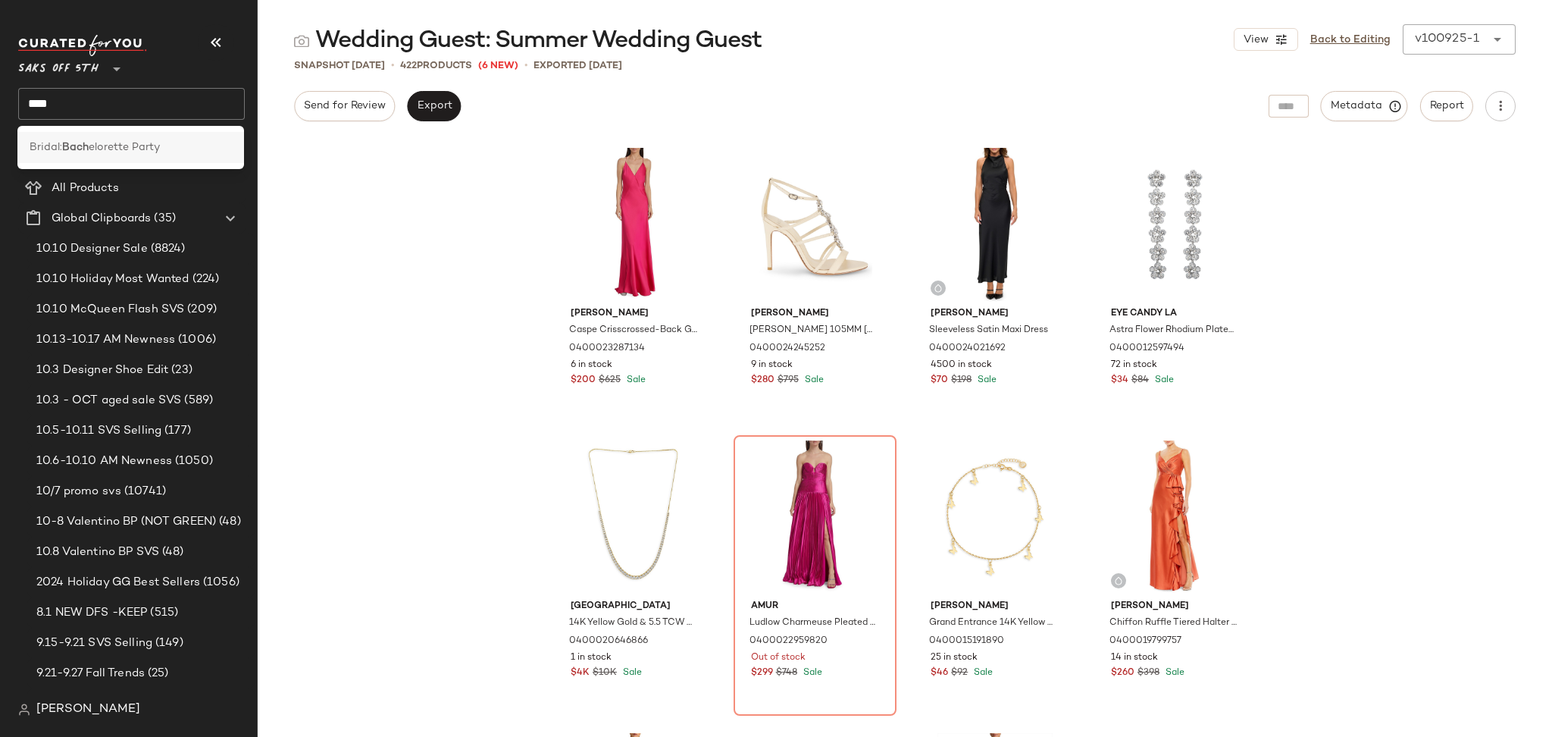
click at [155, 147] on span "elorette Party" at bounding box center [124, 147] width 71 height 16
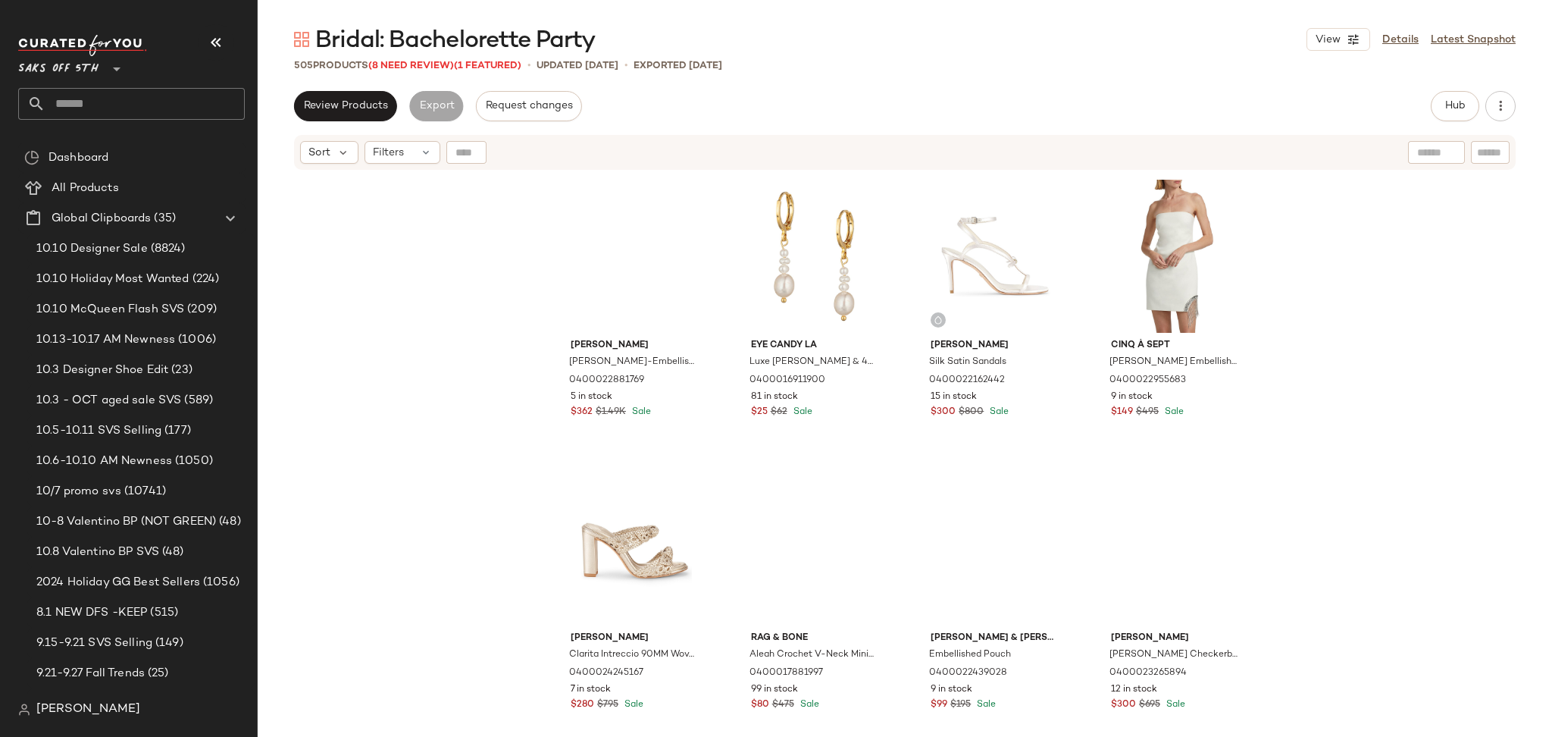
click at [396, 74] on div "Bridal: Bachelorette Party View Details Latest Snapshot 505 Products (8 Need Re…" at bounding box center [905, 380] width 1295 height 712
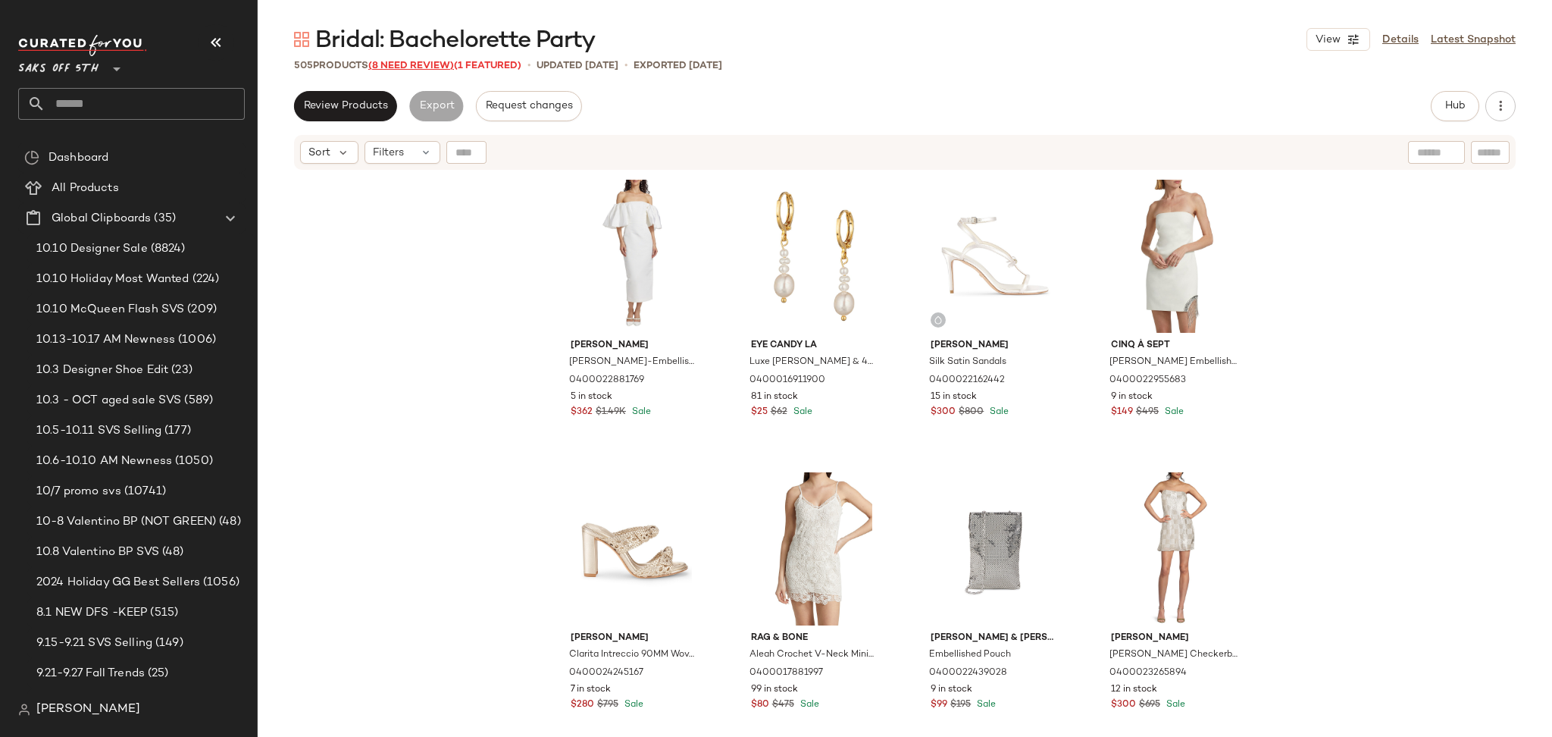
click at [408, 67] on span "(8 Need Review)" at bounding box center [411, 66] width 86 height 11
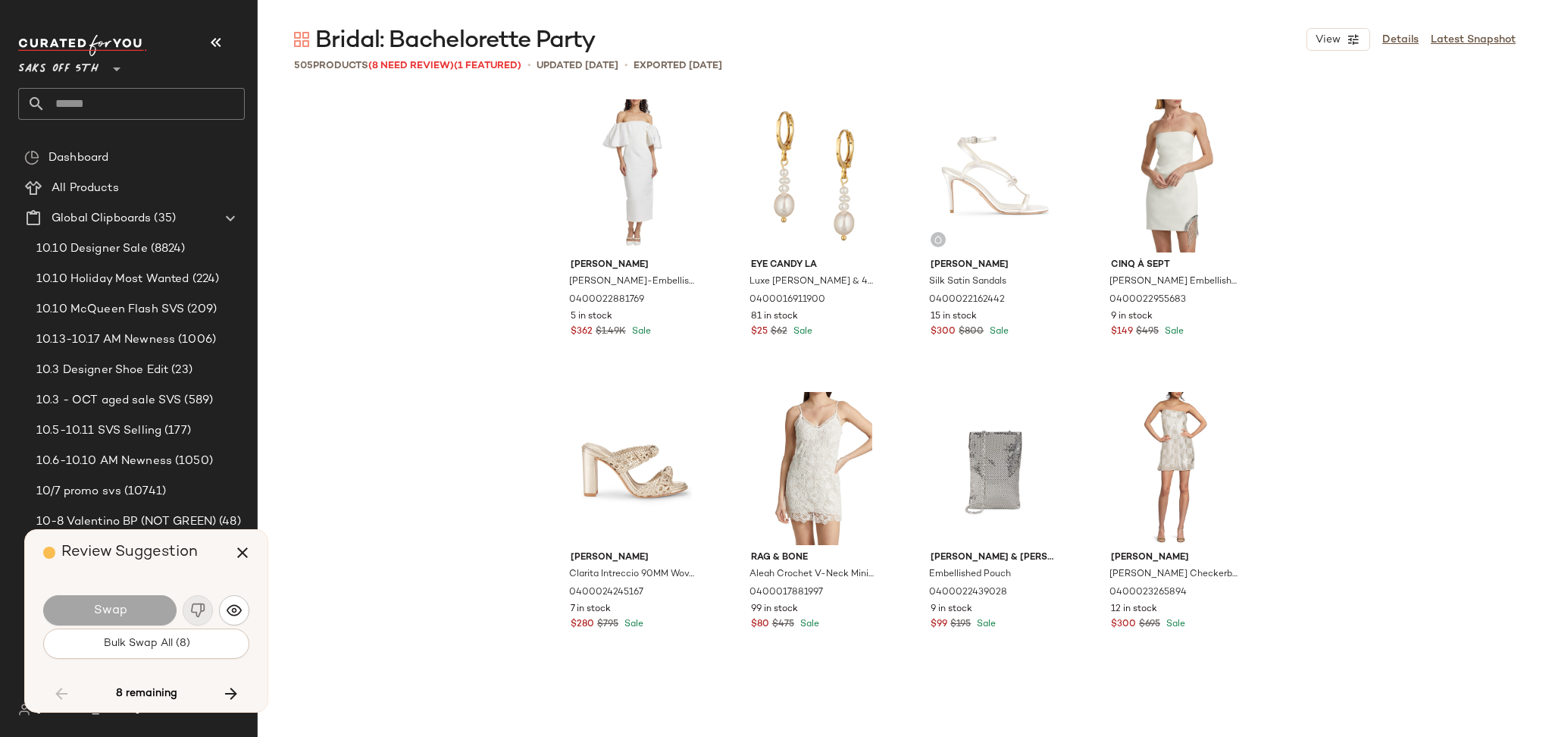
scroll to position [4973, 0]
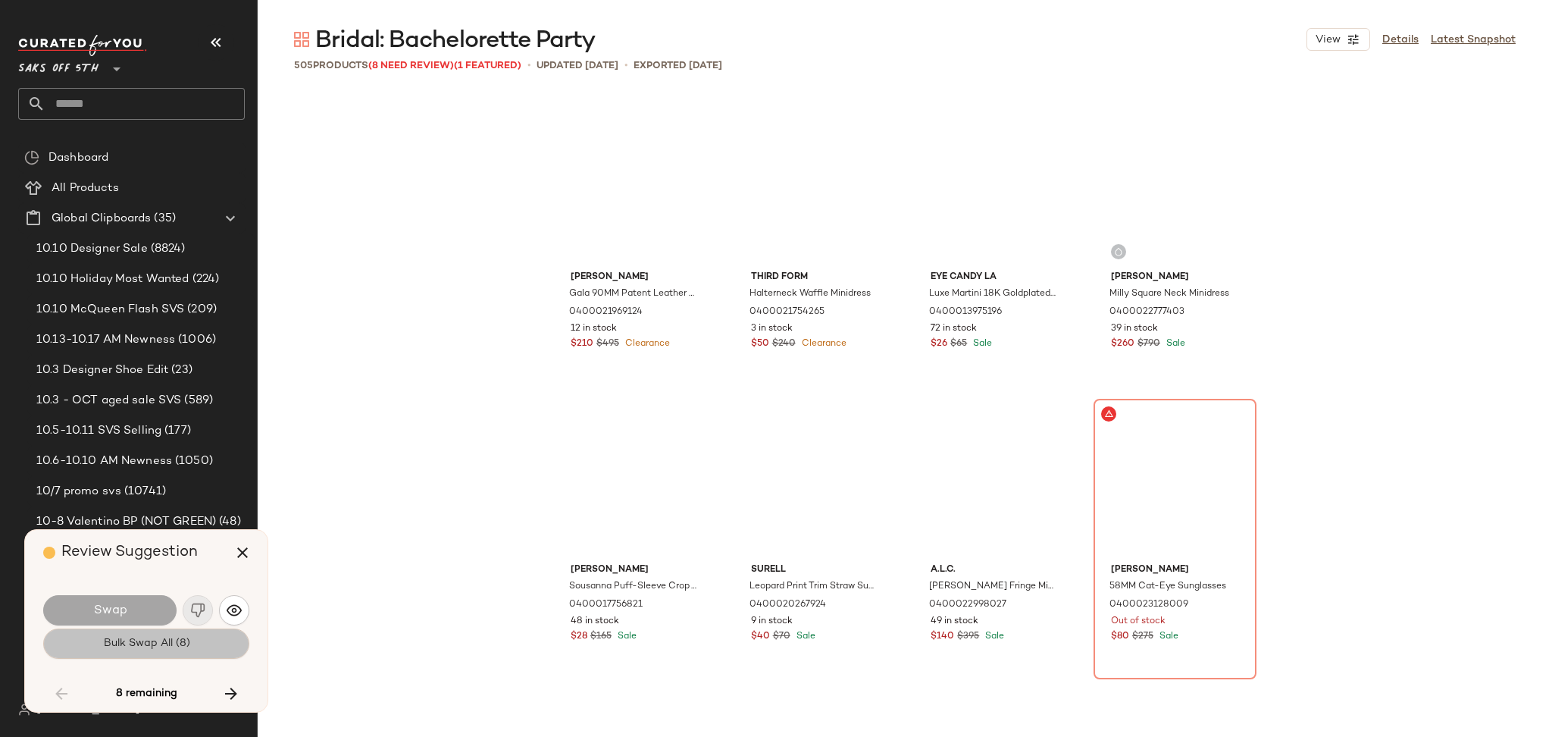
click at [171, 653] on button "Bulk Swap All (8)" at bounding box center [146, 643] width 206 height 30
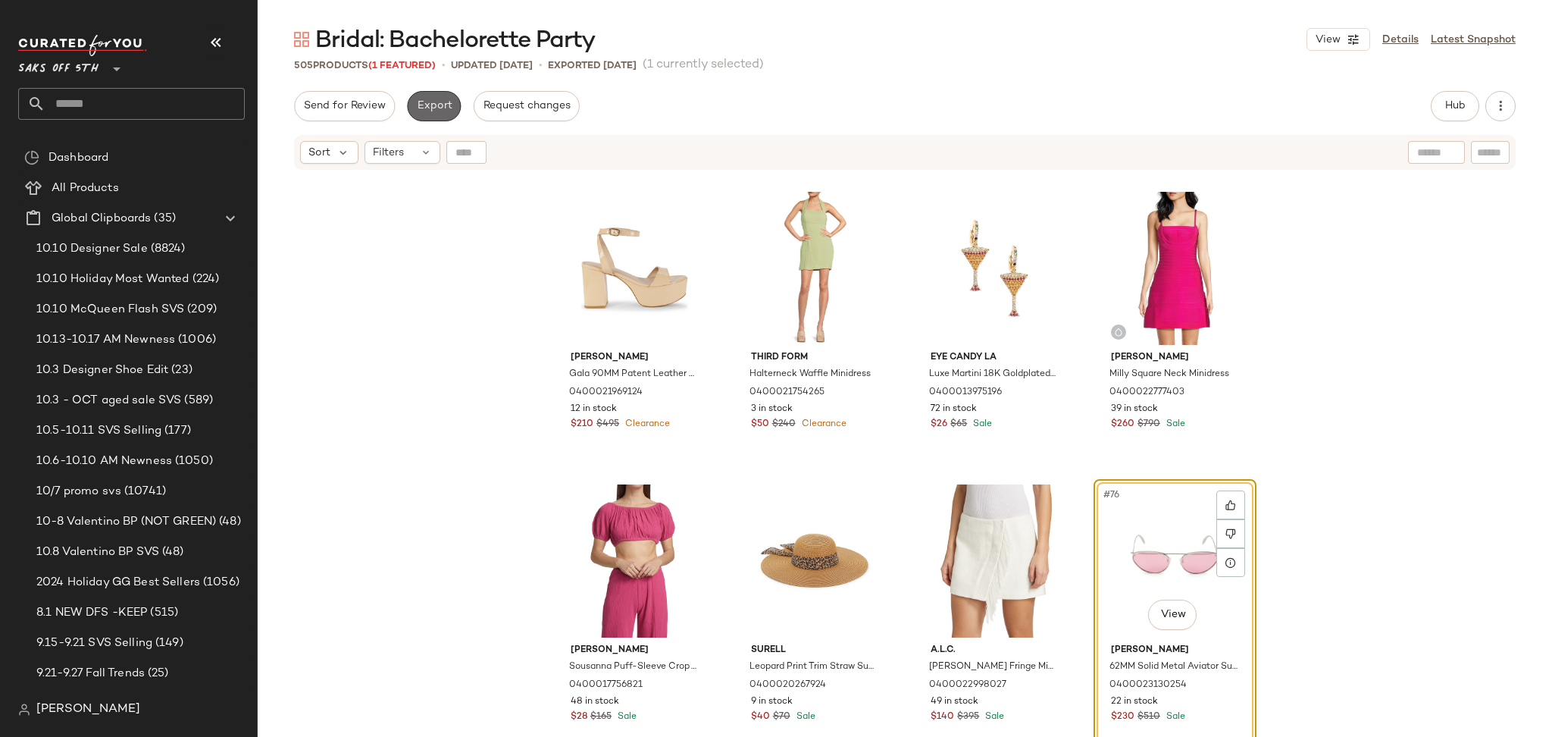
click at [431, 100] on span "Export" at bounding box center [434, 106] width 36 height 12
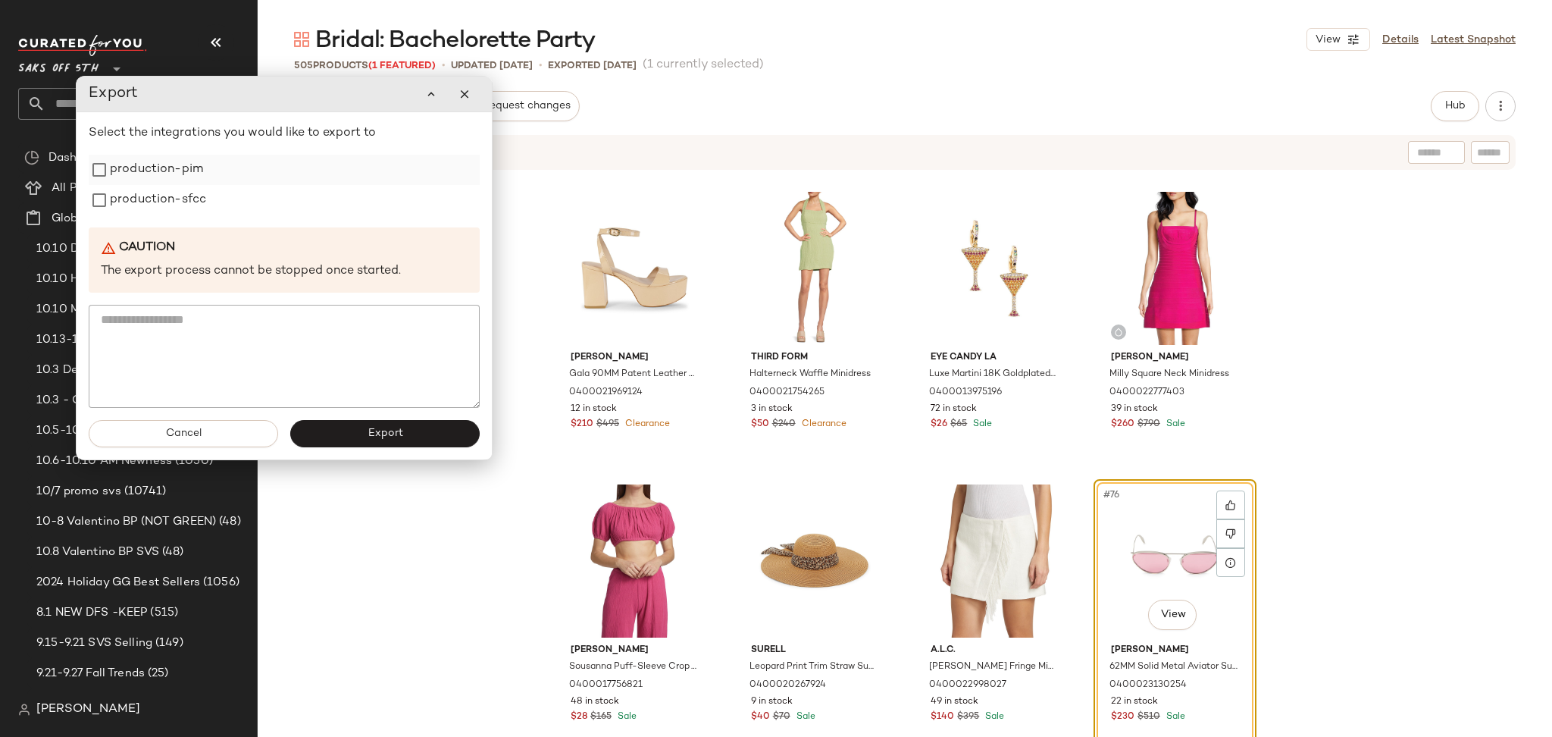
click at [154, 164] on label "production-pim" at bounding box center [156, 170] width 93 height 30
click at [159, 201] on label "production-sfcc" at bounding box center [158, 200] width 96 height 30
click at [355, 432] on button "Export" at bounding box center [384, 433] width 189 height 27
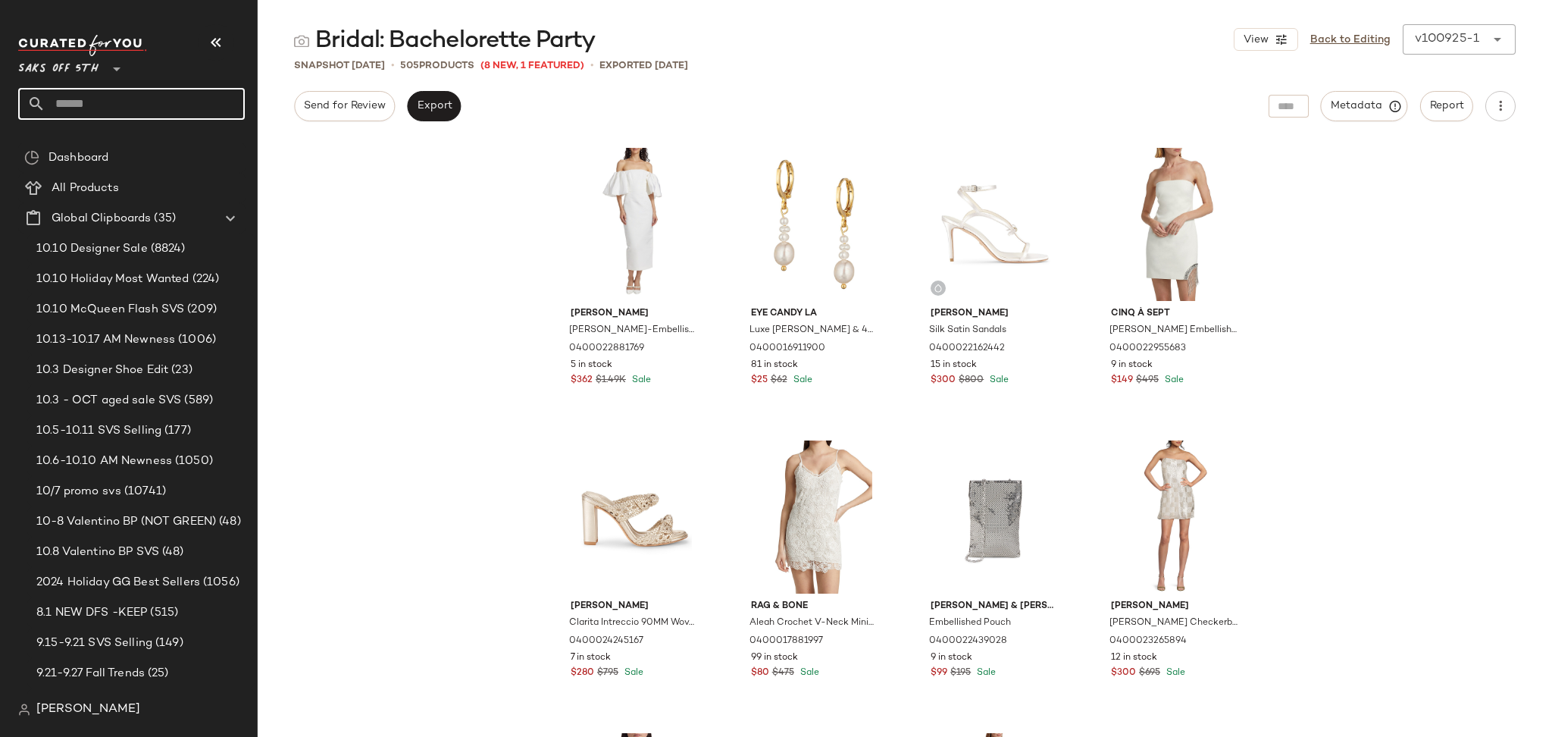
click at [186, 88] on input "text" at bounding box center [144, 104] width 199 height 32
type input "*****"
click at [139, 151] on div "Bridal: Honey moon" at bounding box center [132, 147] width 202 height 16
click at [207, 108] on input "text" at bounding box center [144, 104] width 199 height 32
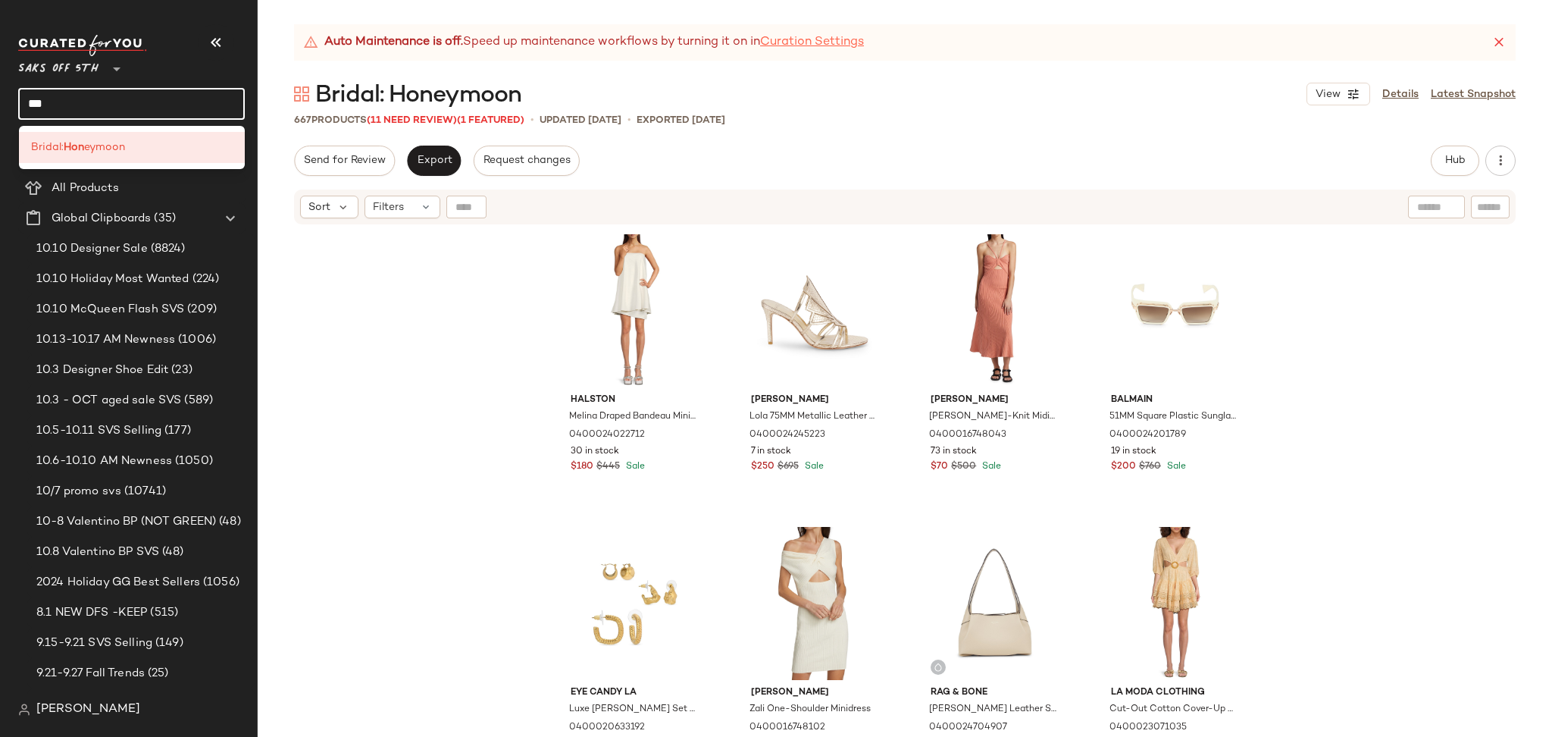
type input "***"
click at [813, 38] on link "Curation Settings" at bounding box center [812, 42] width 104 height 18
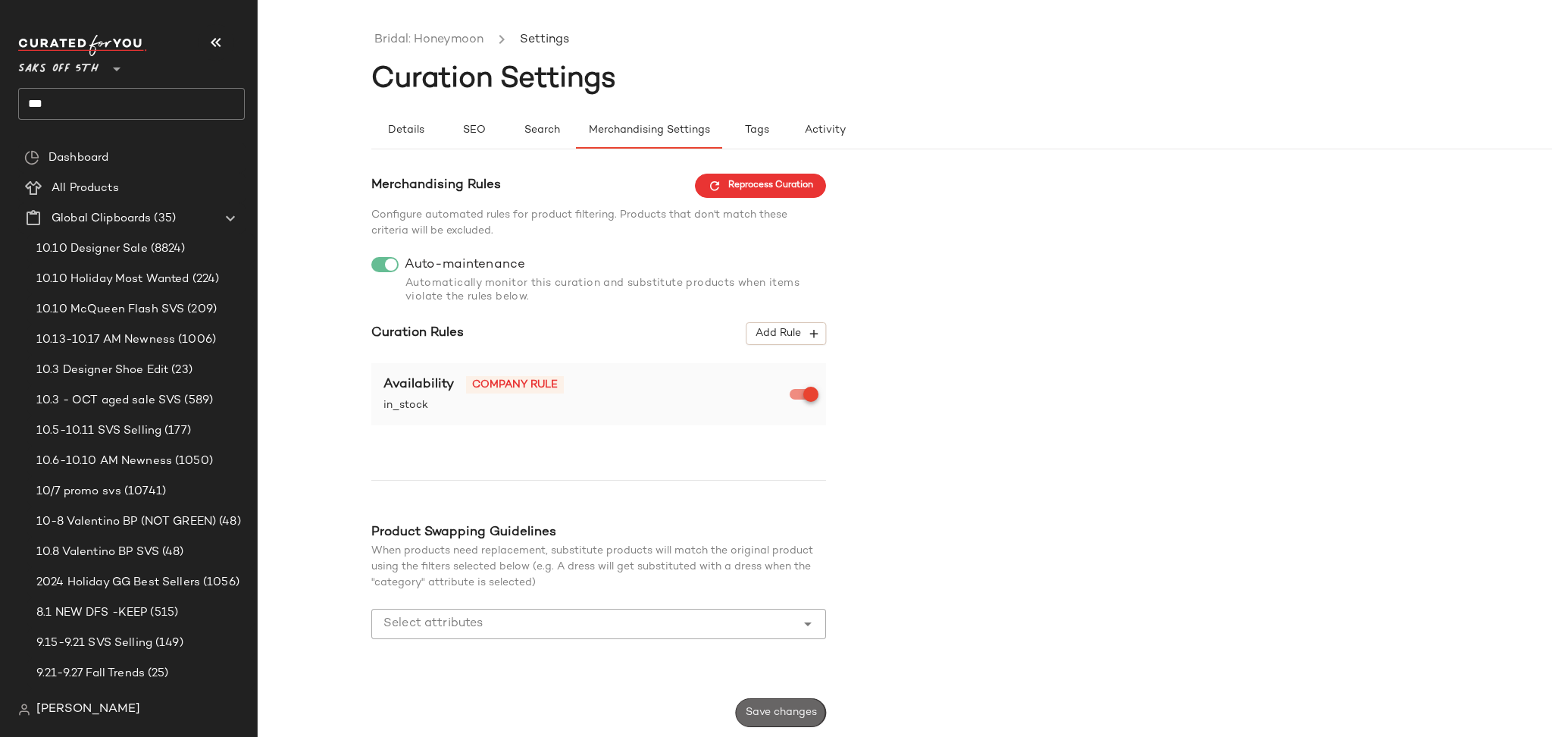
click at [792, 718] on span "Save changes" at bounding box center [781, 712] width 72 height 12
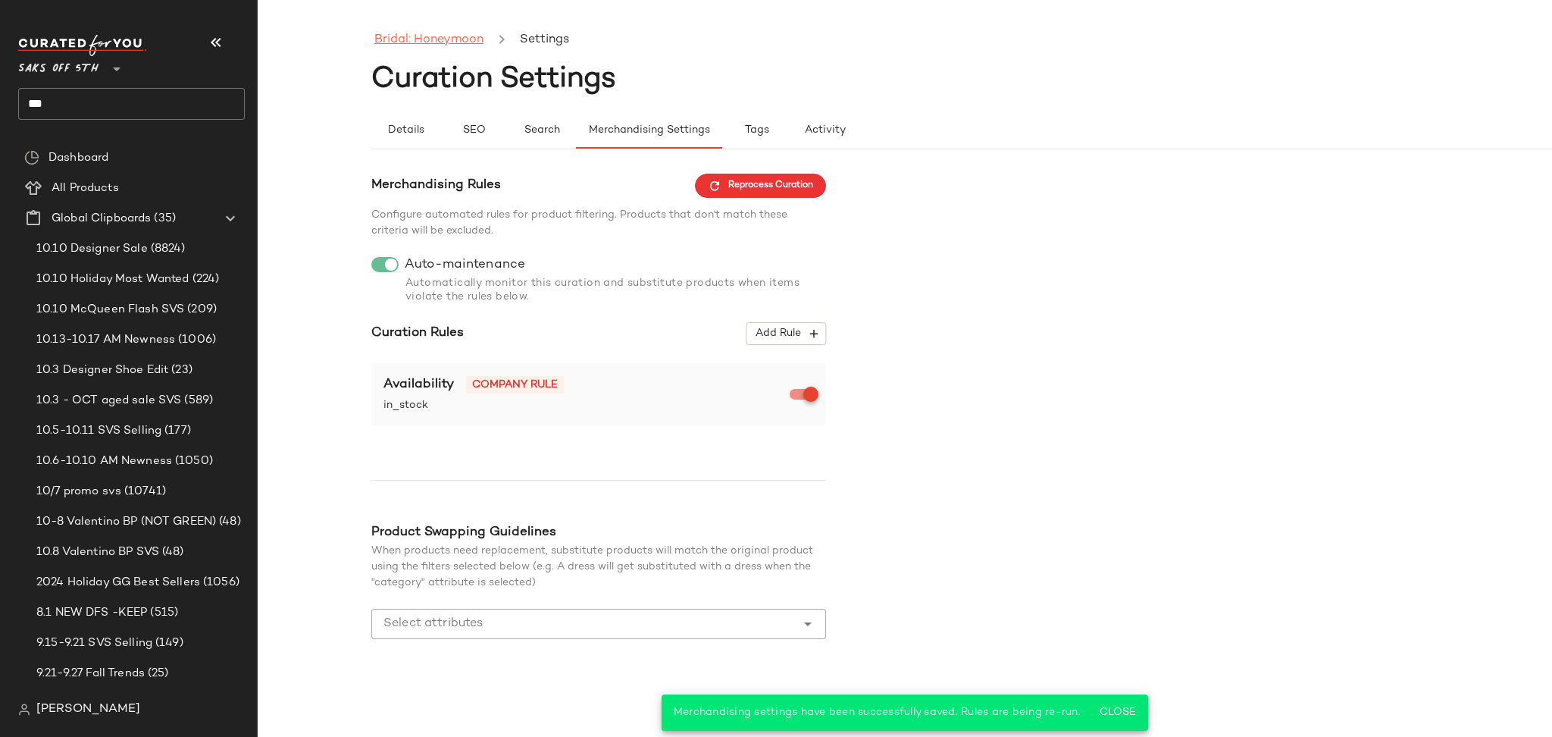
click at [430, 42] on link "Bridal: Honeymoon" at bounding box center [428, 40] width 109 height 20
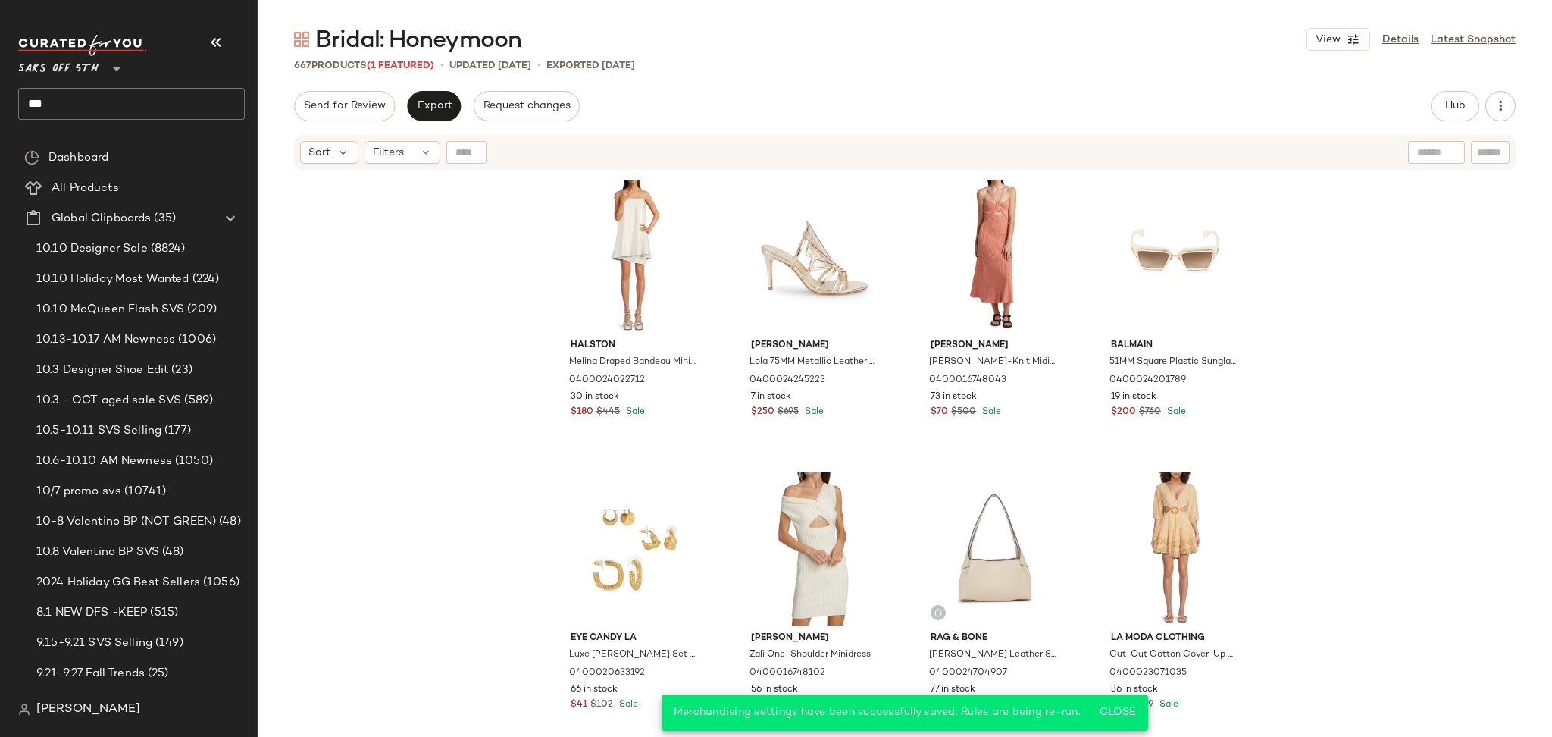
click at [422, 70] on span "(1 Featured)" at bounding box center [400, 66] width 67 height 11
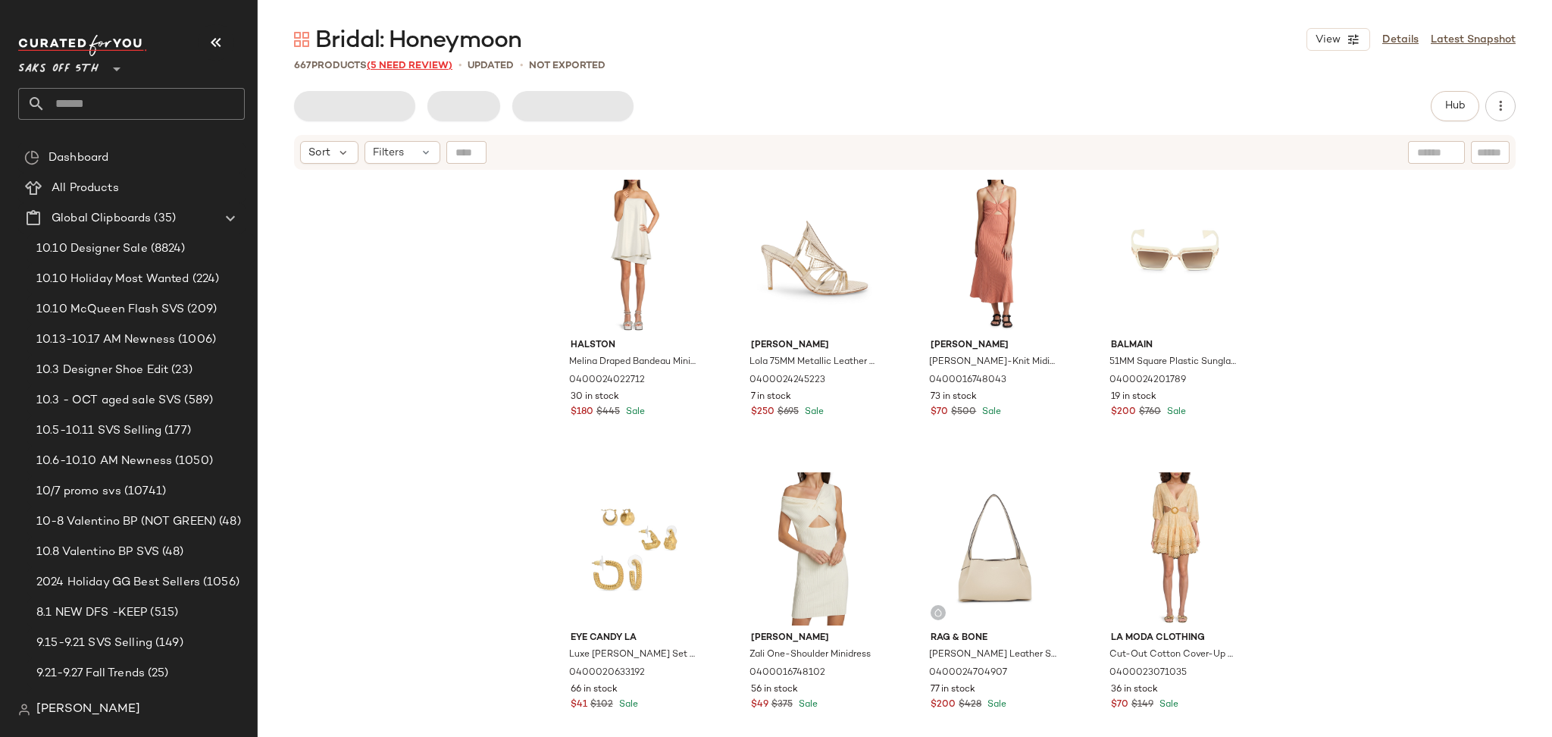
click at [437, 70] on span "(5 Need Review)" at bounding box center [410, 66] width 86 height 11
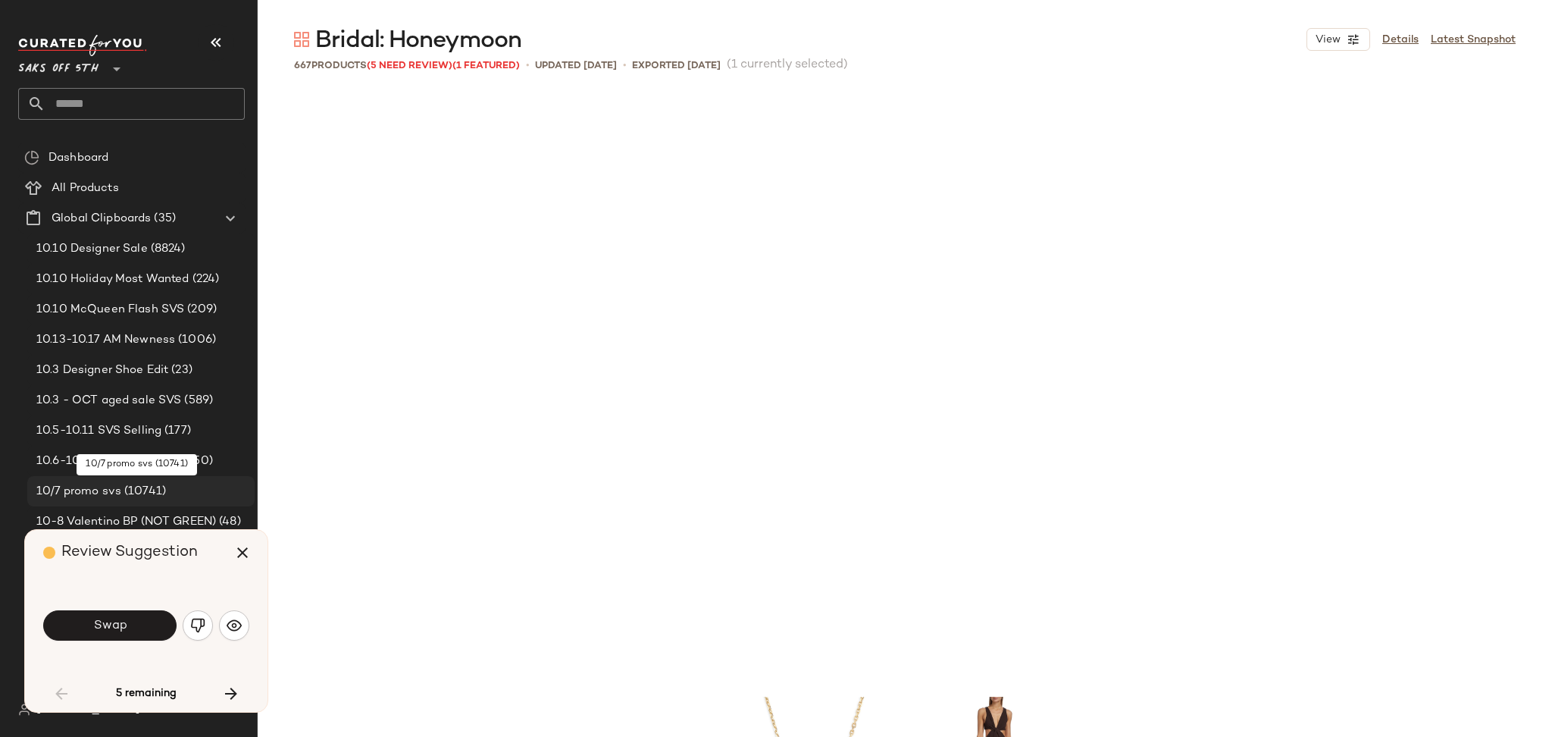
scroll to position [597, 0]
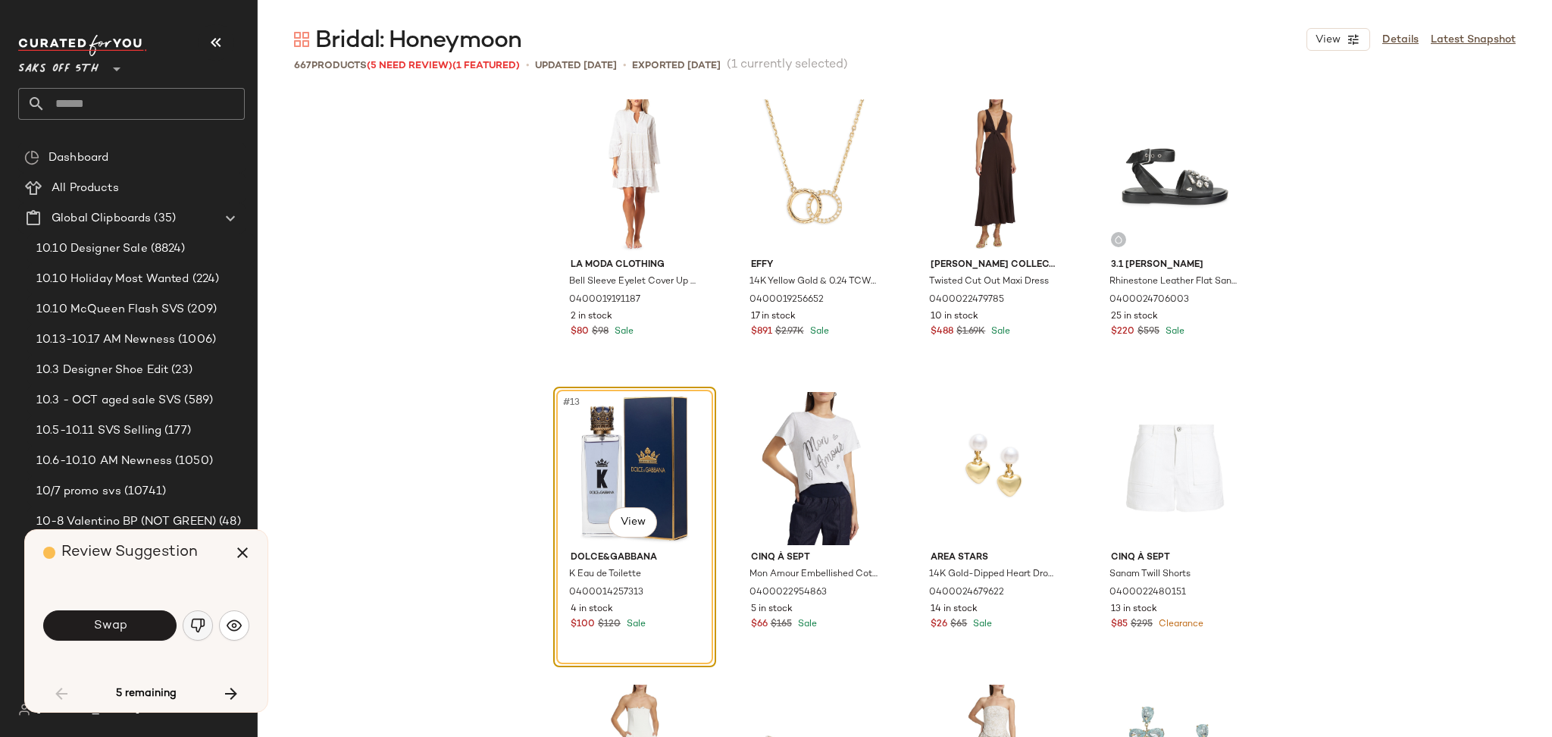
click at [200, 624] on img "button" at bounding box center [197, 625] width 15 height 15
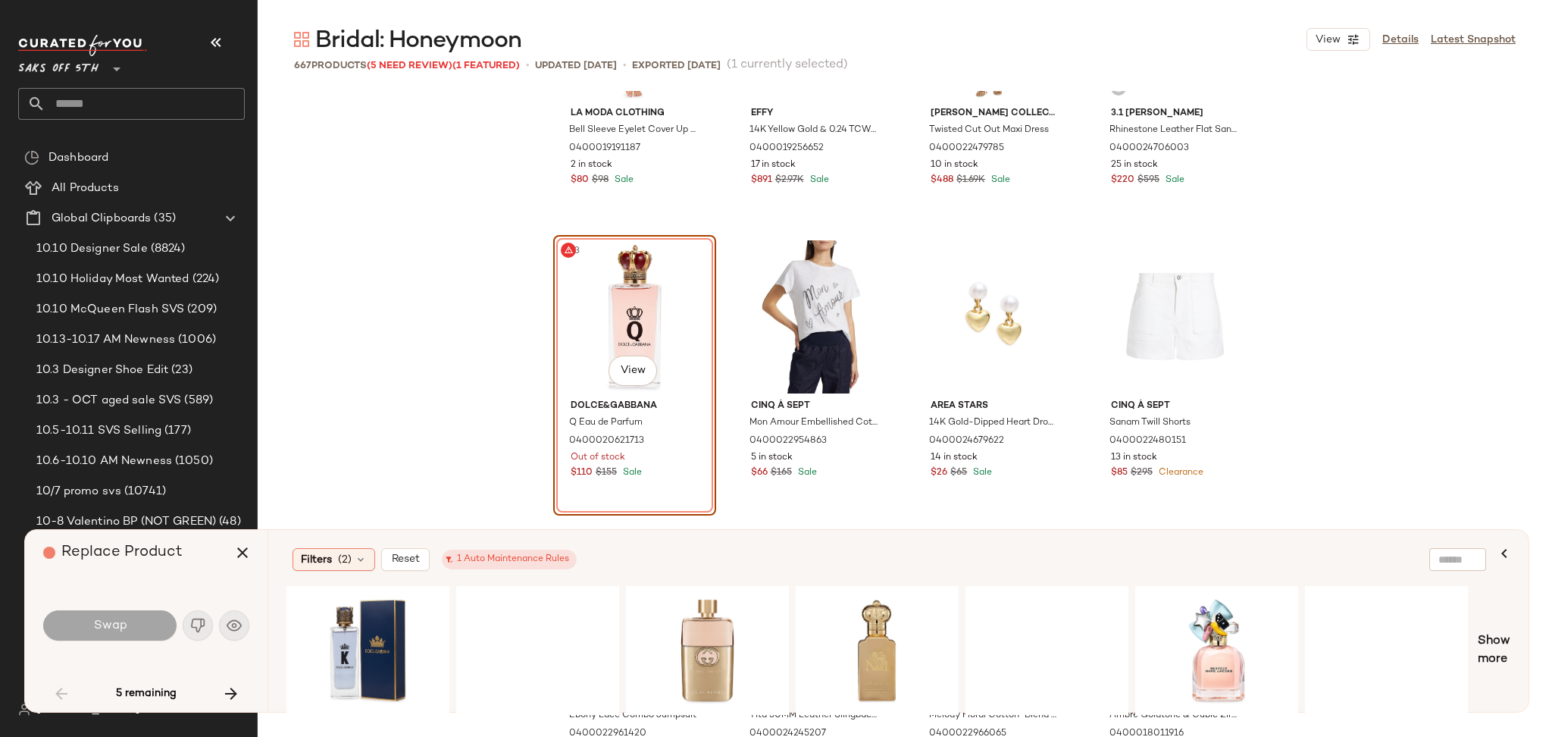
scroll to position [759, 0]
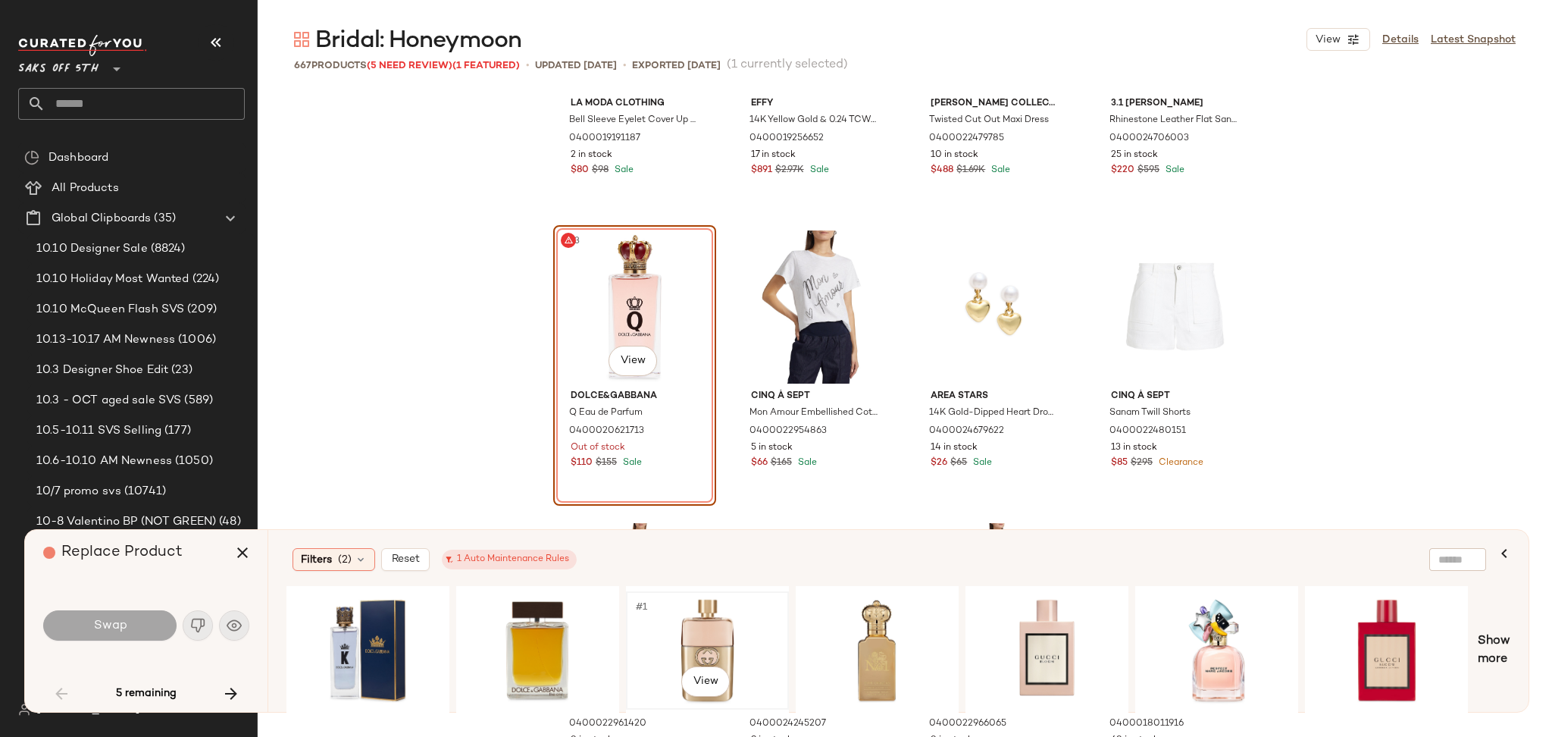
click at [700, 631] on div "#1 View" at bounding box center [707, 650] width 152 height 108
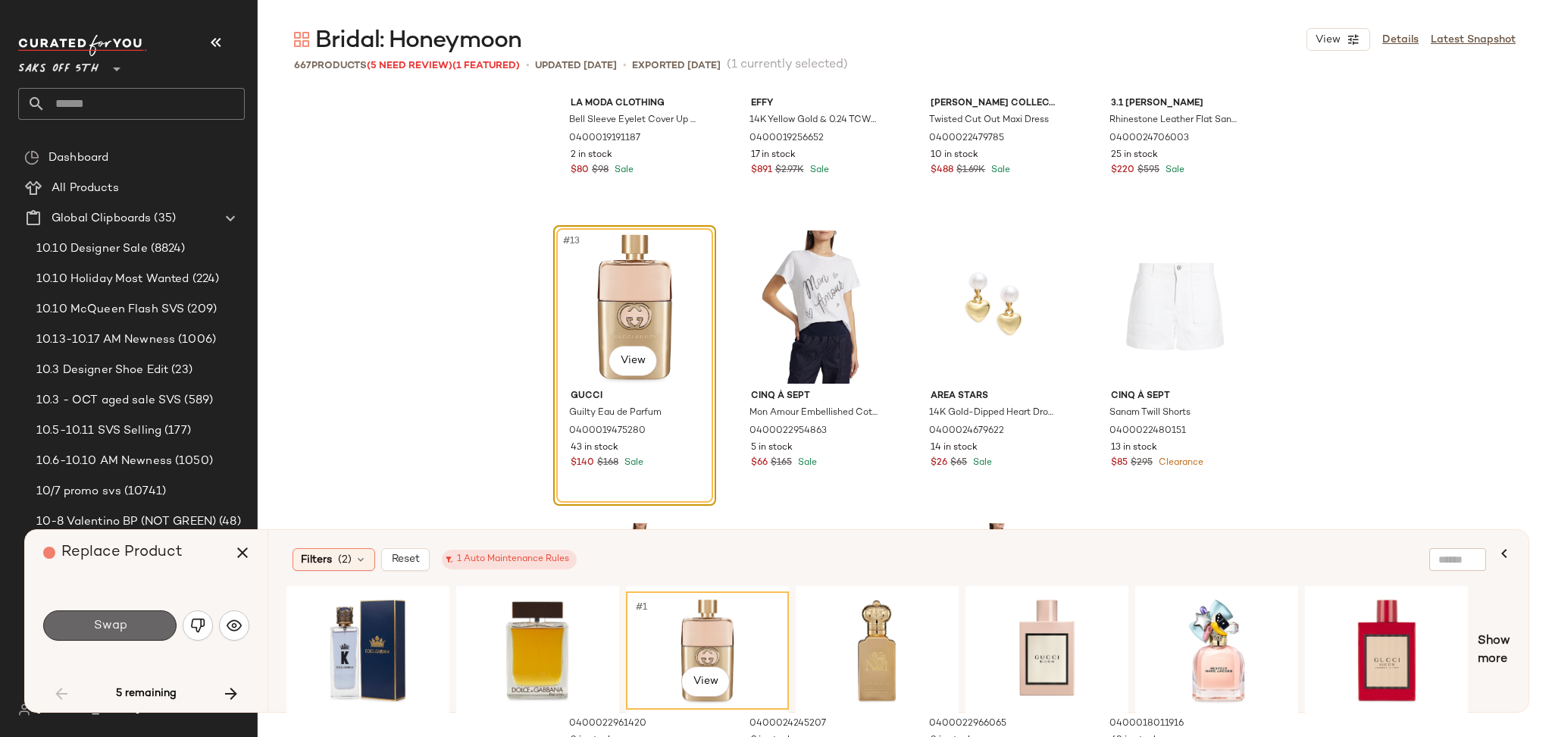
click at [129, 626] on button "Swap" at bounding box center [109, 625] width 133 height 30
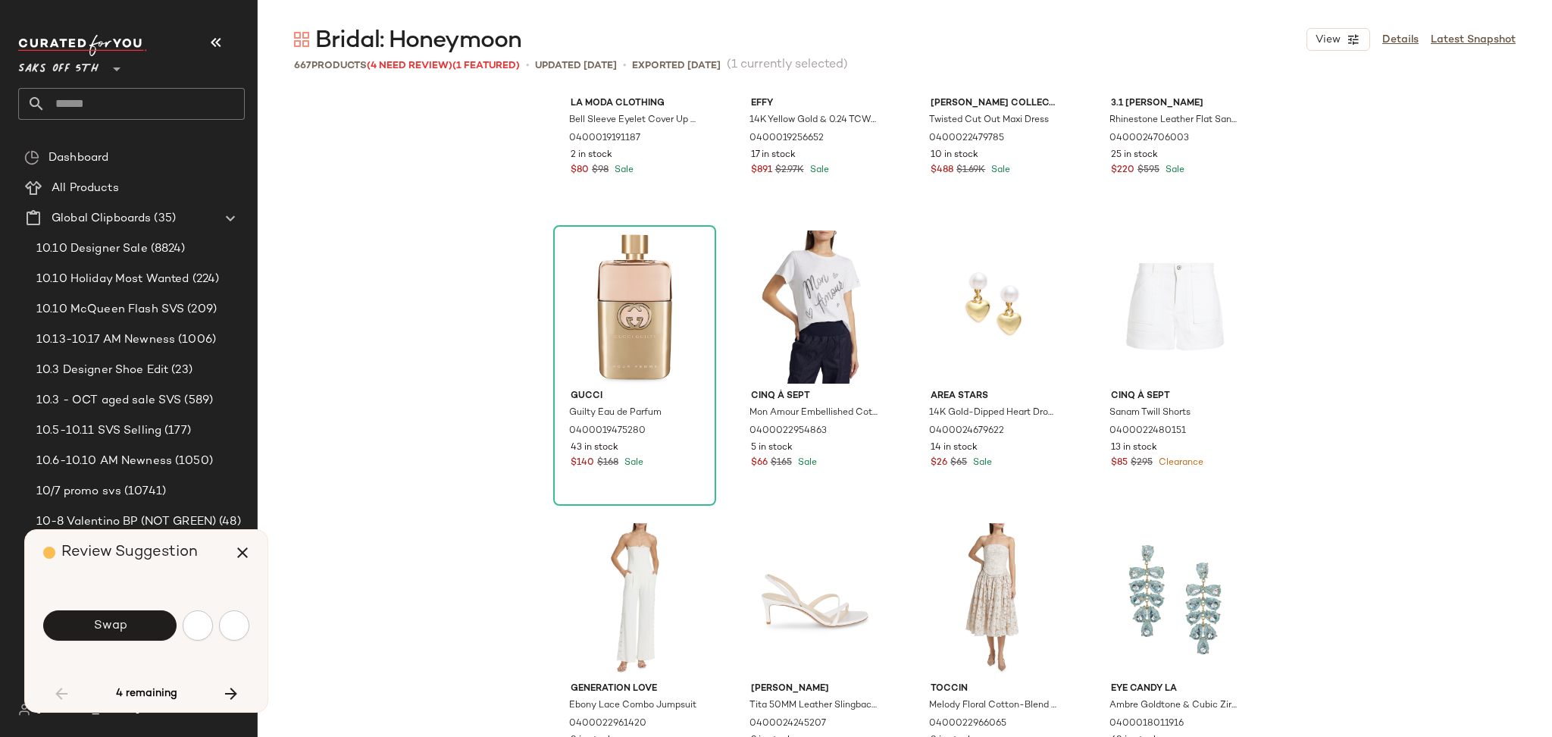
scroll to position [1462, 0]
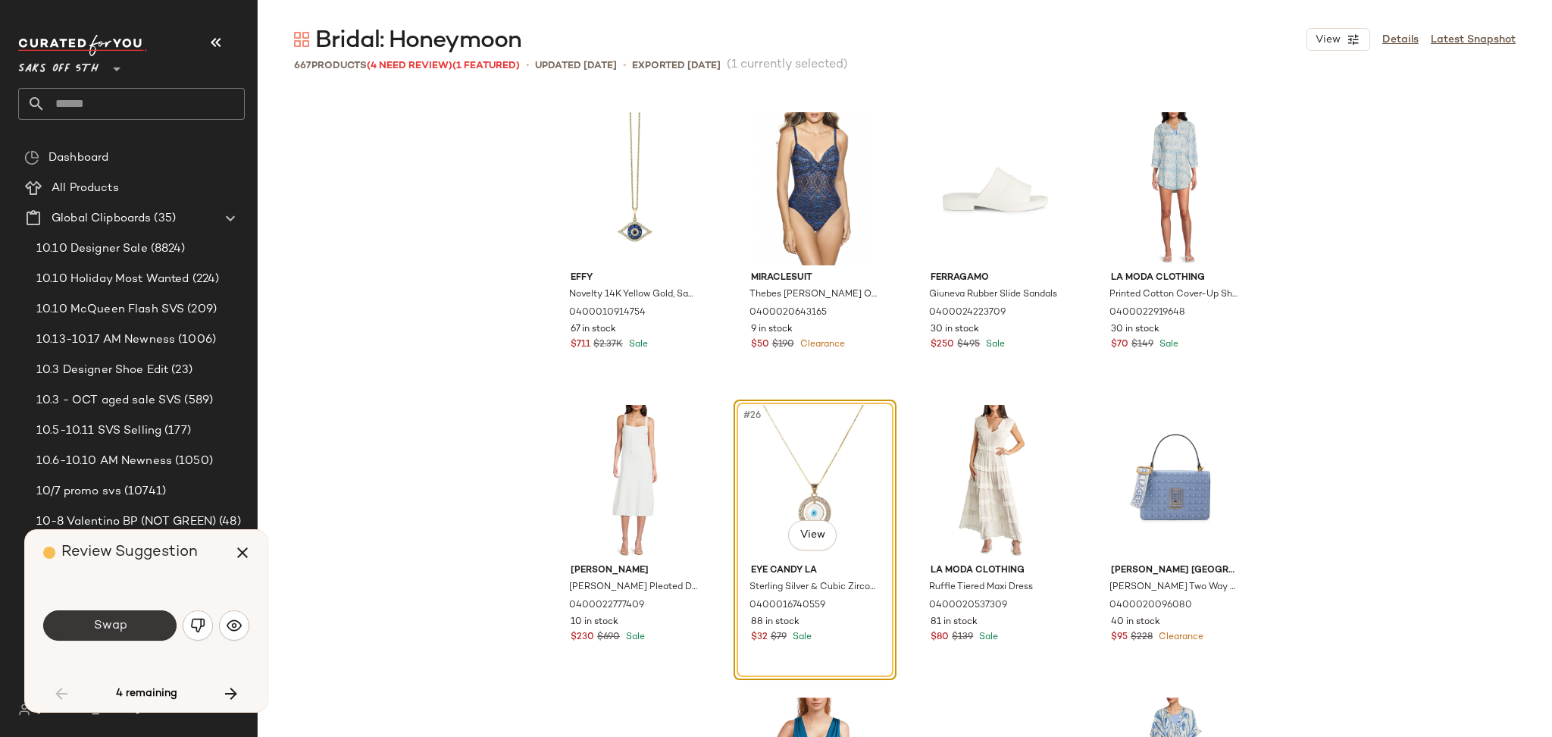
click at [121, 620] on span "Swap" at bounding box center [109, 625] width 34 height 14
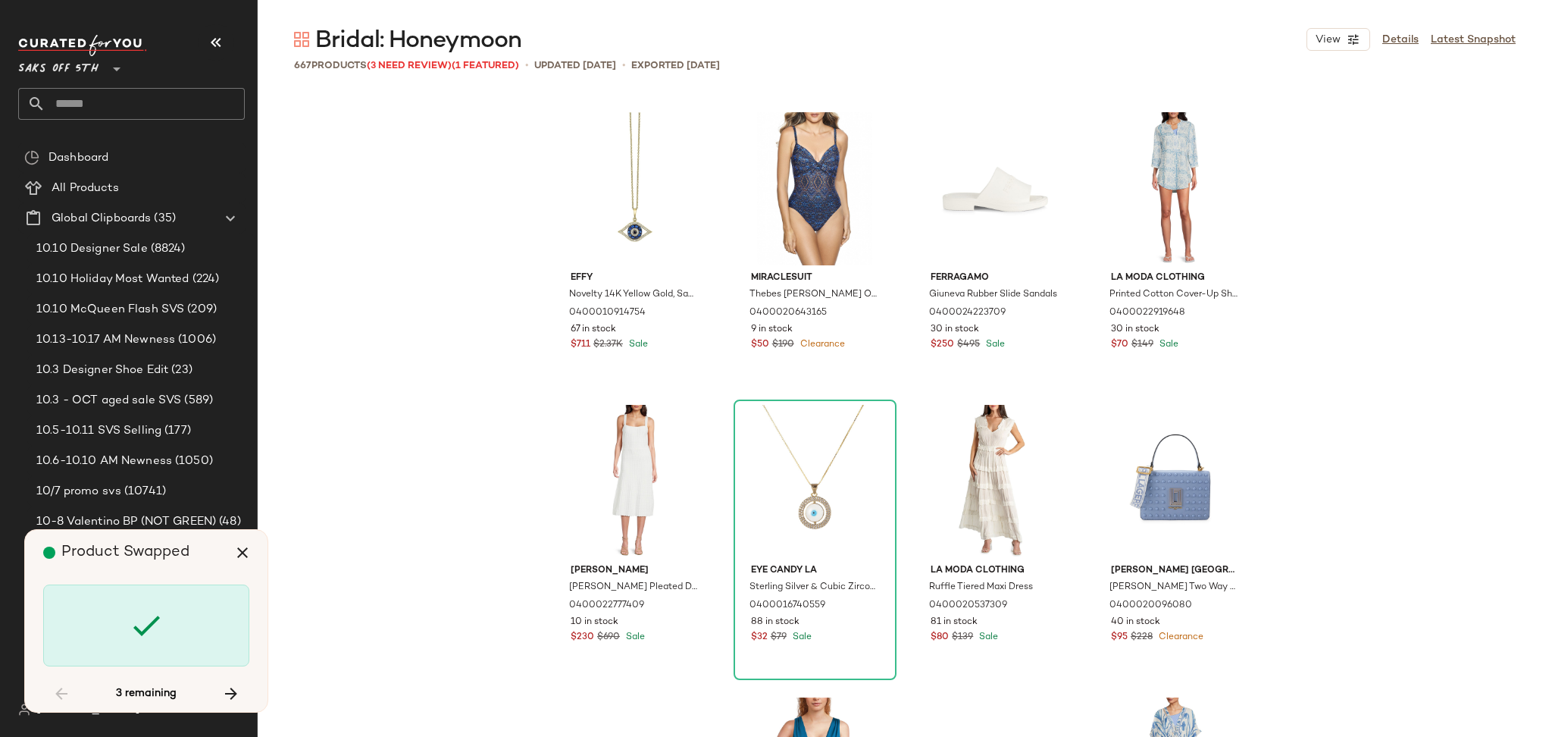
scroll to position [10239, 0]
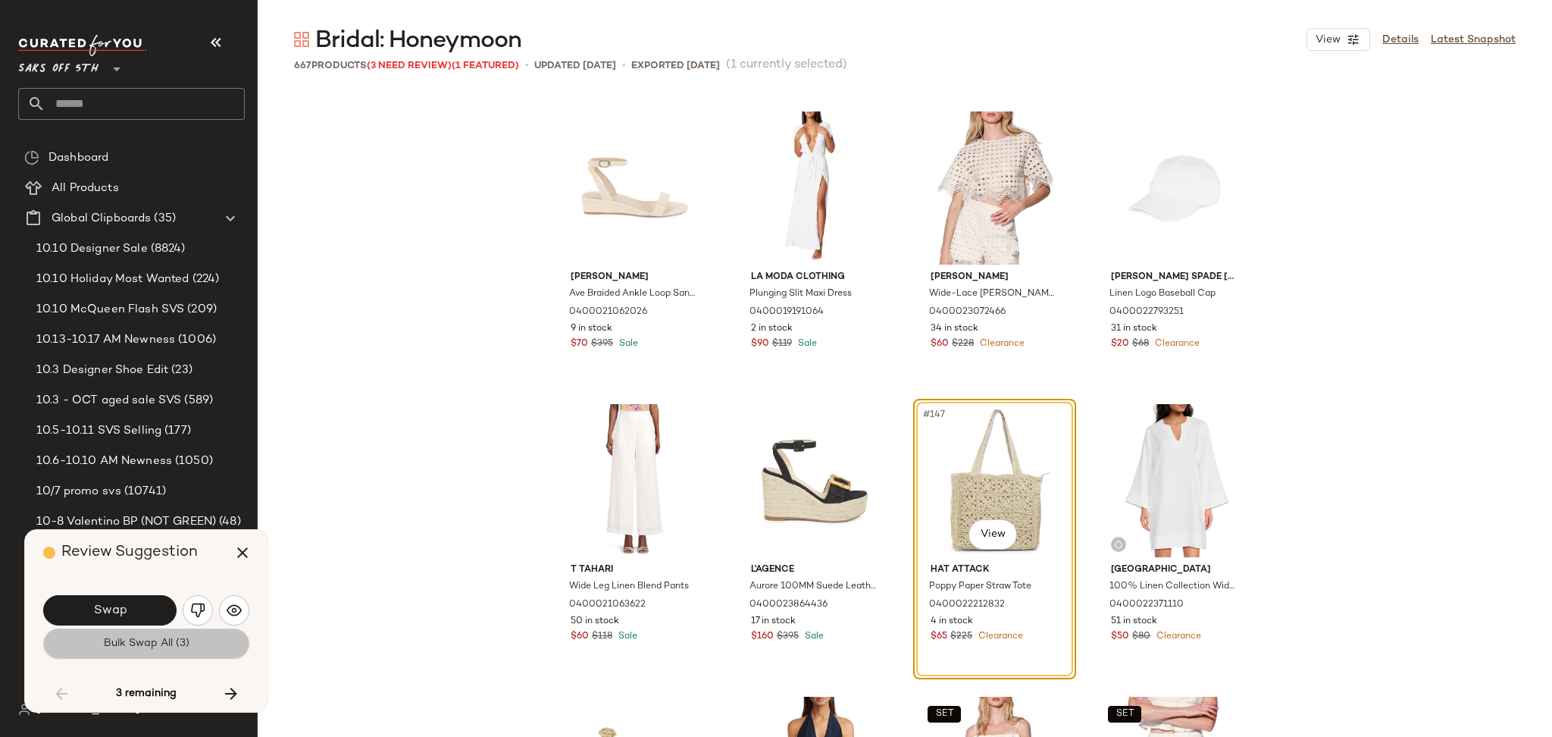
click at [130, 645] on span "Bulk Swap All (3)" at bounding box center [146, 643] width 86 height 12
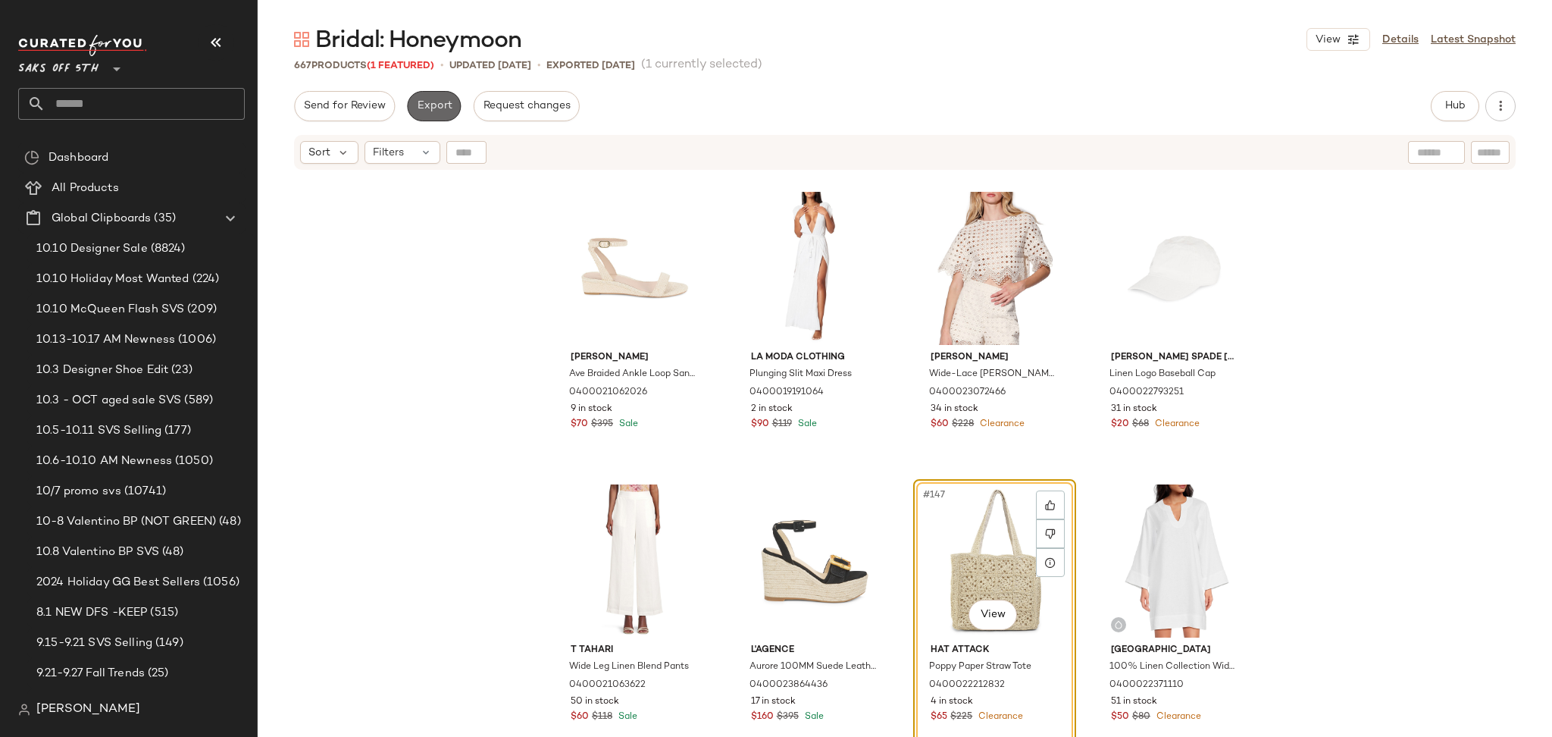
click at [435, 104] on span "Export" at bounding box center [434, 106] width 36 height 12
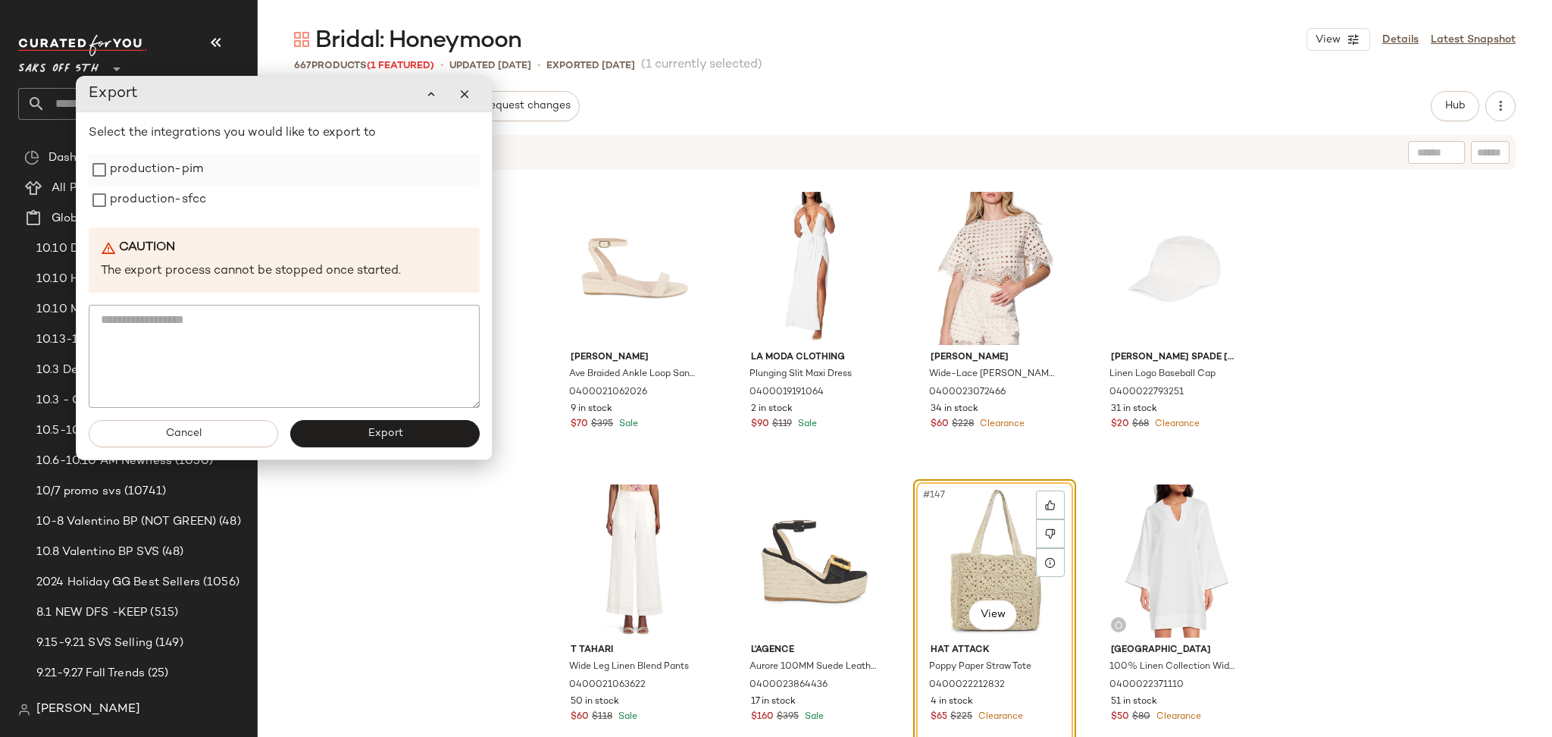
click at [185, 180] on label "production-pim" at bounding box center [156, 170] width 93 height 30
click at [186, 194] on label "production-sfcc" at bounding box center [158, 200] width 96 height 30
click at [379, 438] on span "Export" at bounding box center [385, 433] width 36 height 12
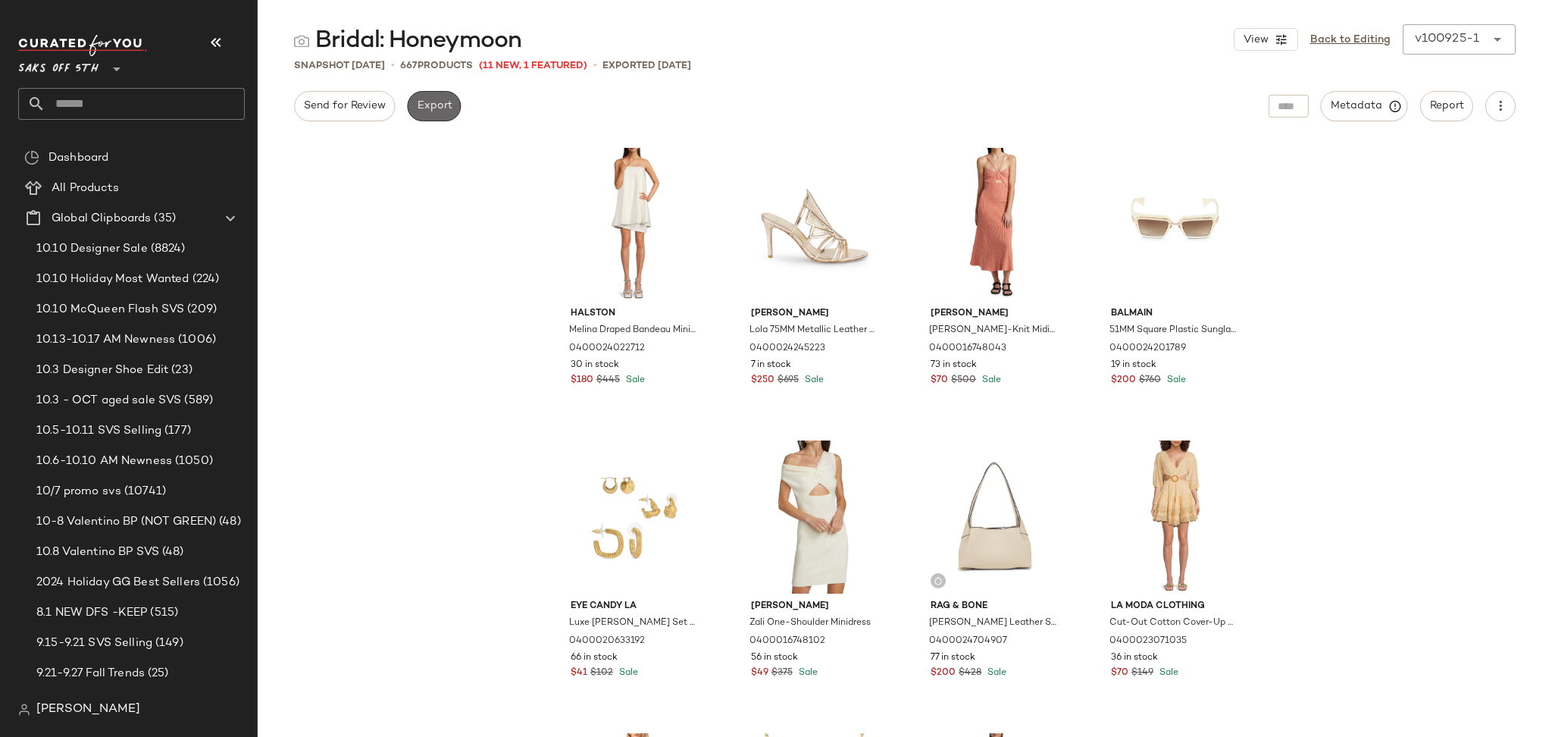
click at [428, 101] on span "Export" at bounding box center [434, 106] width 36 height 12
click at [434, 108] on span "Export" at bounding box center [434, 106] width 36 height 12
